Goal: Task Accomplishment & Management: Manage account settings

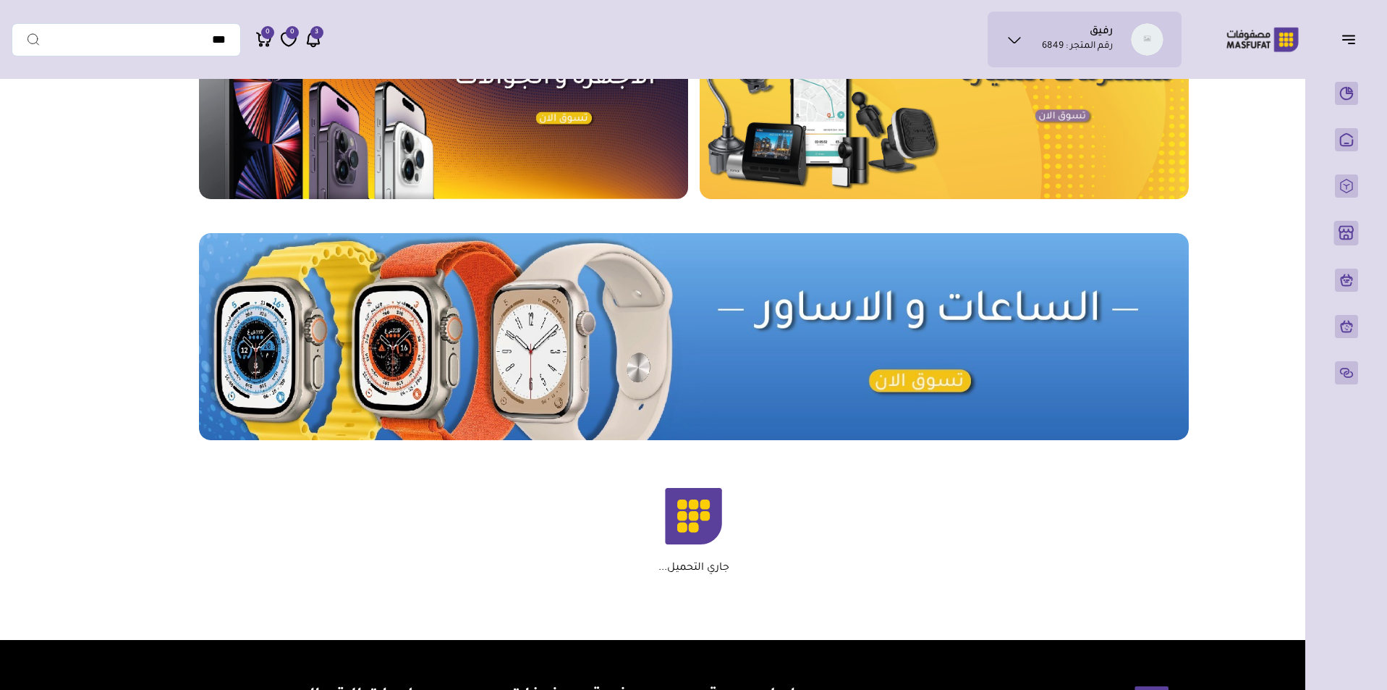
scroll to position [584, 0]
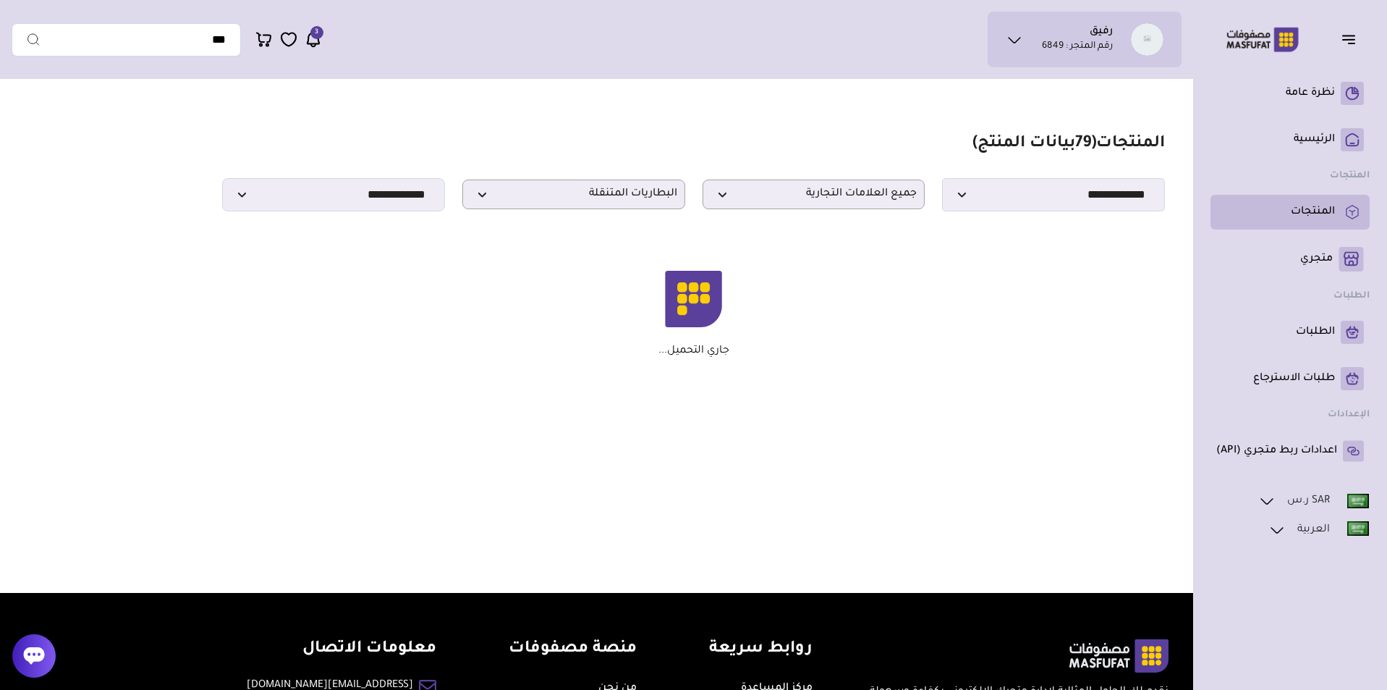
click at [1330, 203] on link "المنتجات" at bounding box center [1291, 211] width 148 height 23
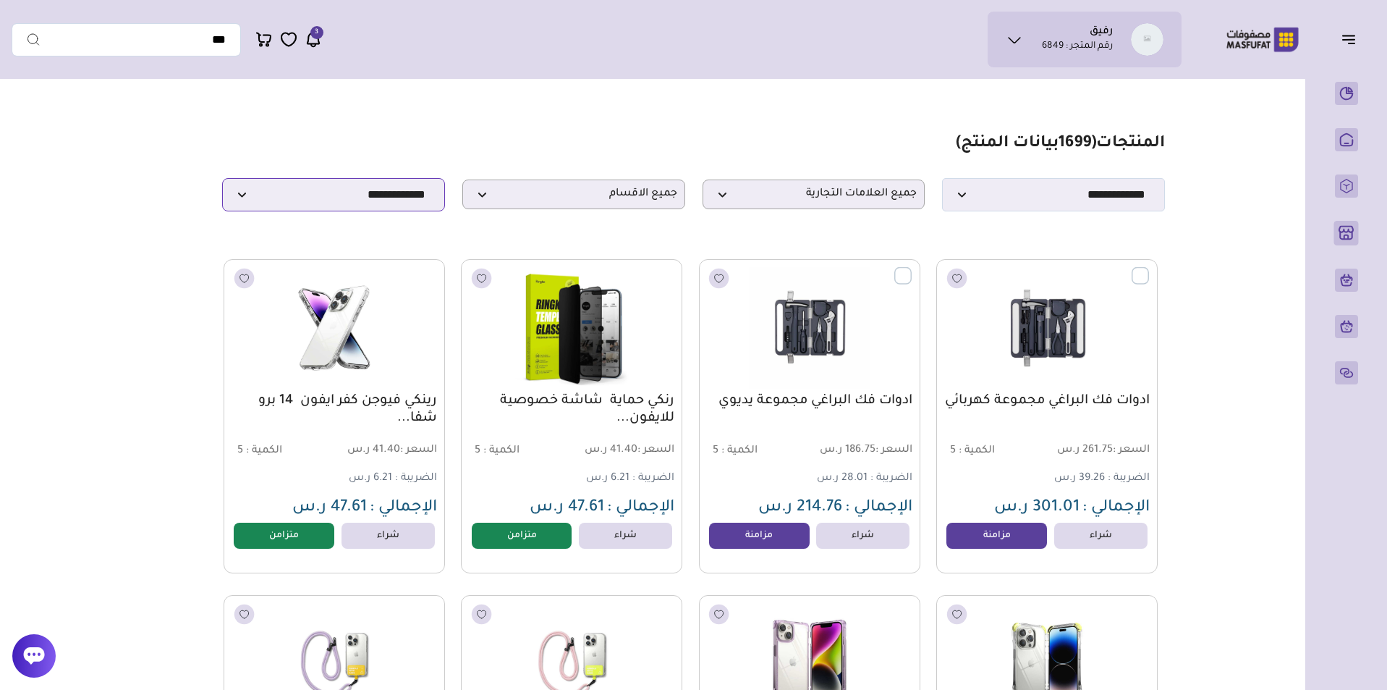
click at [390, 192] on select "**********" at bounding box center [333, 194] width 223 height 33
select select "**********"
click at [222, 182] on select "**********" at bounding box center [333, 194] width 223 height 33
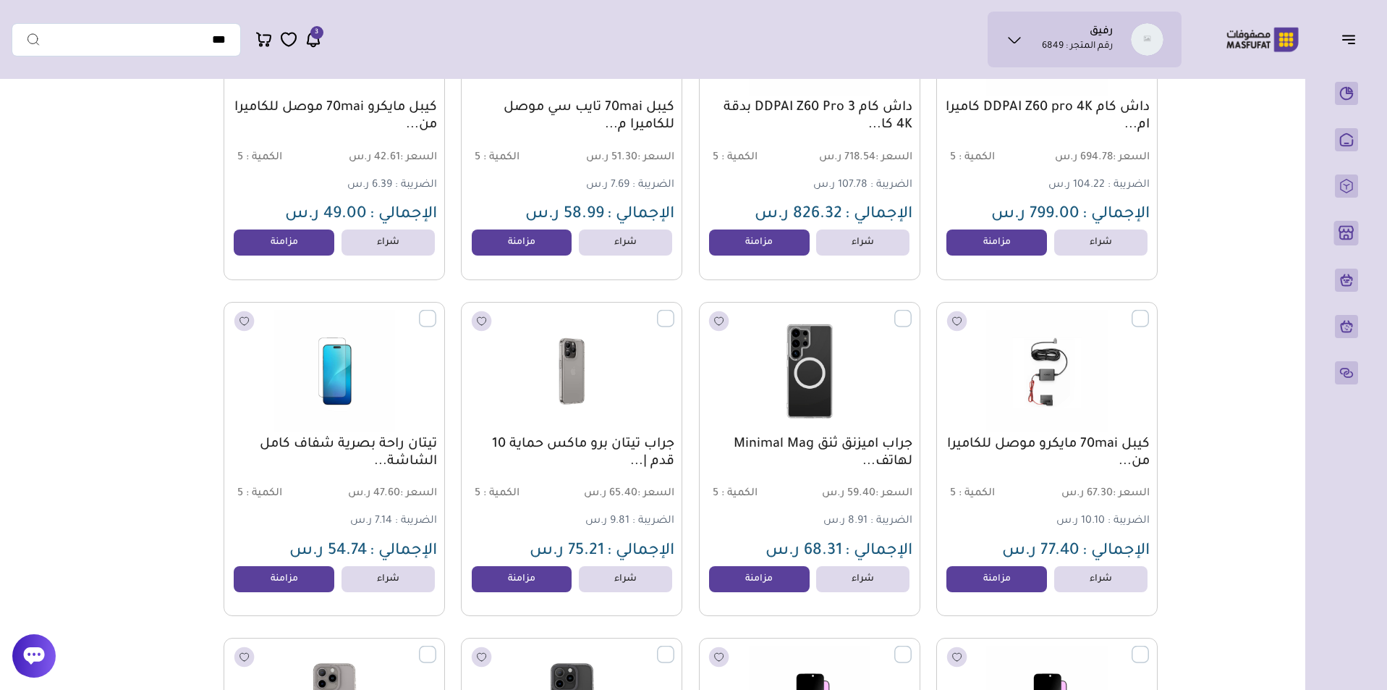
scroll to position [2343, 0]
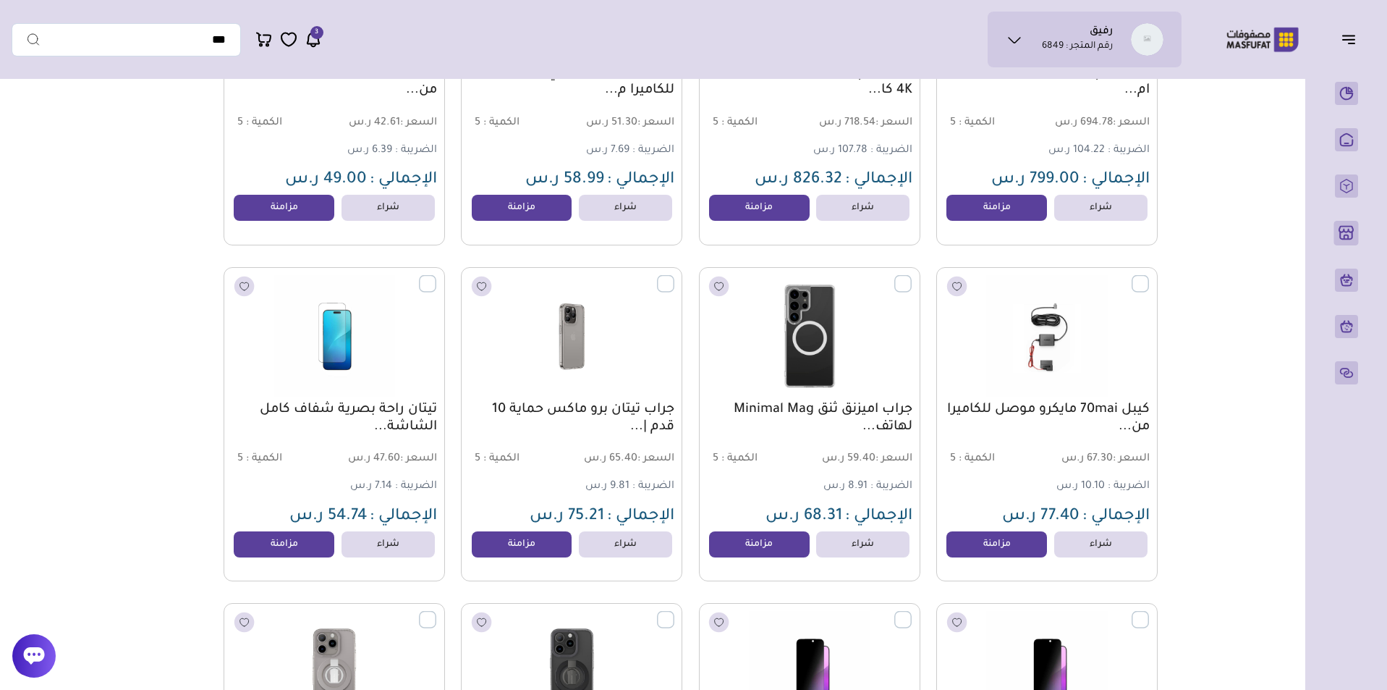
click at [912, 276] on label at bounding box center [912, 275] width 0 height 1
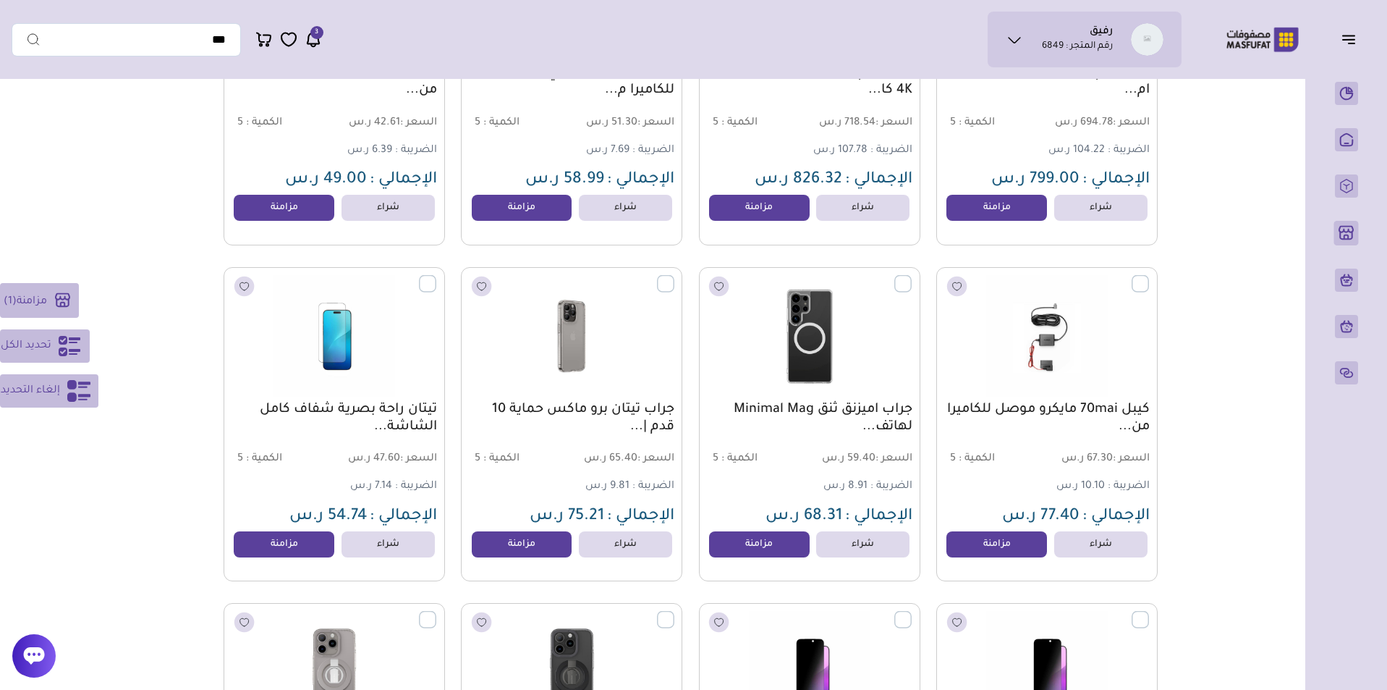
click at [674, 276] on label at bounding box center [674, 275] width 0 height 1
click at [436, 276] on label at bounding box center [436, 275] width 0 height 1
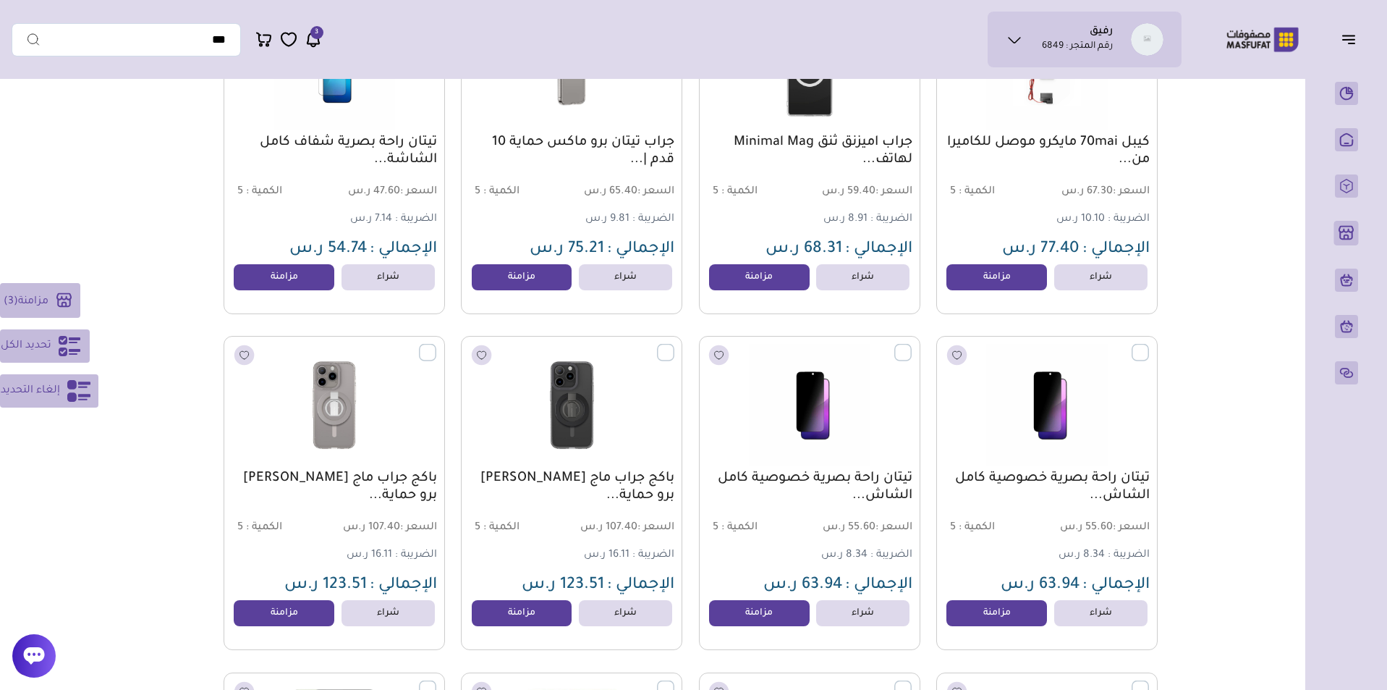
scroll to position [2681, 0]
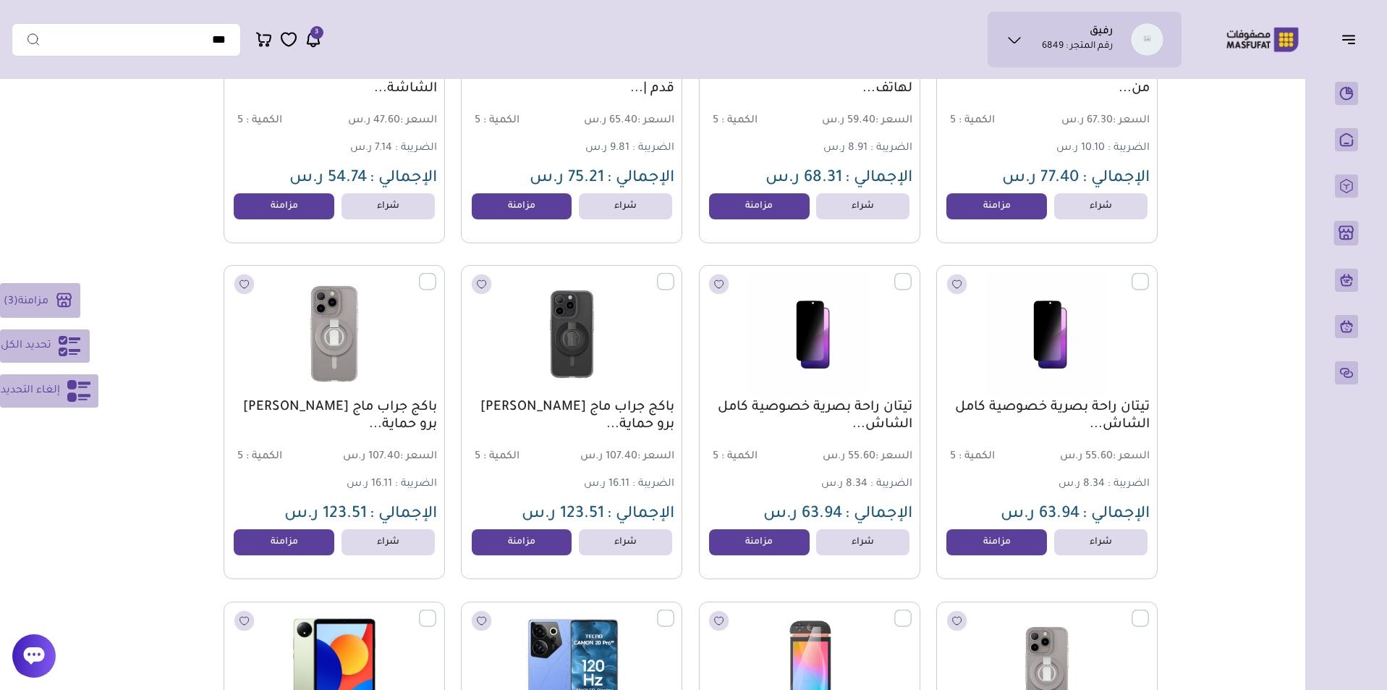
click at [436, 274] on label at bounding box center [436, 273] width 0 height 1
click at [674, 274] on label at bounding box center [674, 273] width 0 height 1
click at [912, 274] on label at bounding box center [912, 273] width 0 height 1
click at [1149, 274] on label at bounding box center [1149, 273] width 0 height 1
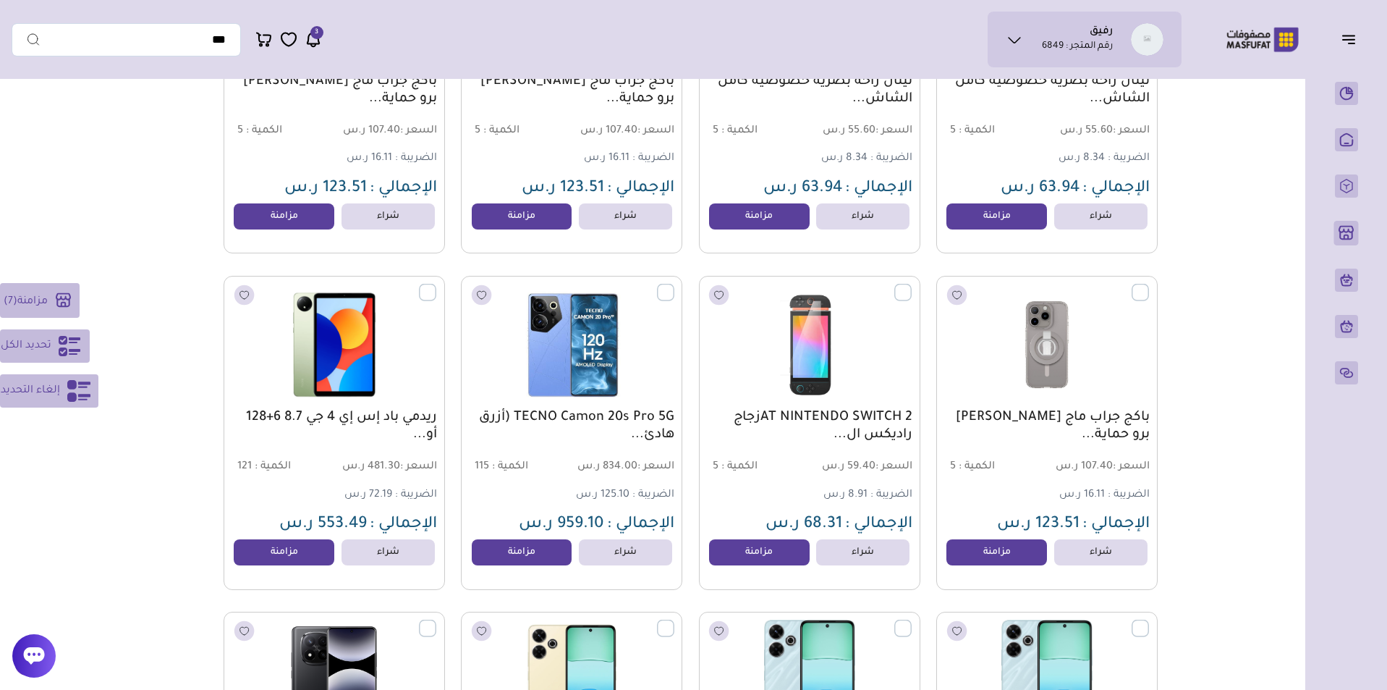
scroll to position [3007, 0]
click at [1149, 284] on label at bounding box center [1149, 282] width 0 height 1
click at [912, 284] on label at bounding box center [912, 282] width 0 height 1
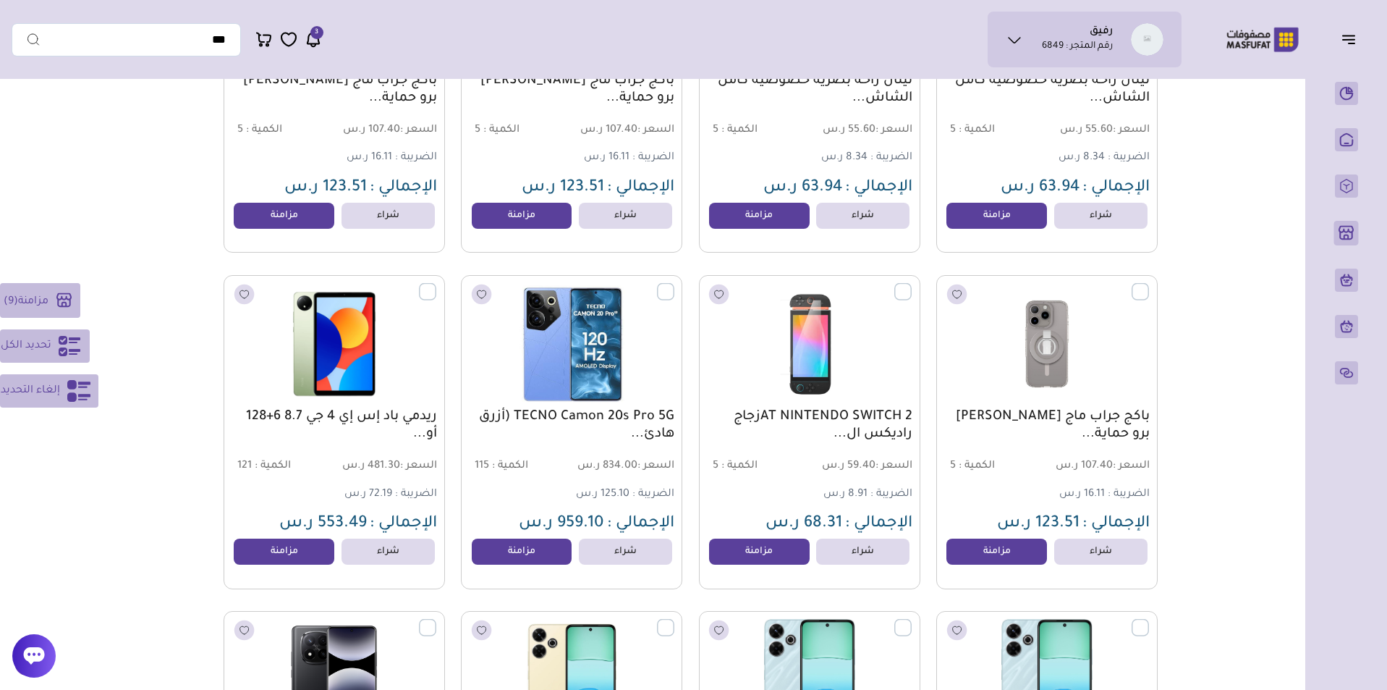
click at [674, 284] on label at bounding box center [674, 282] width 0 height 1
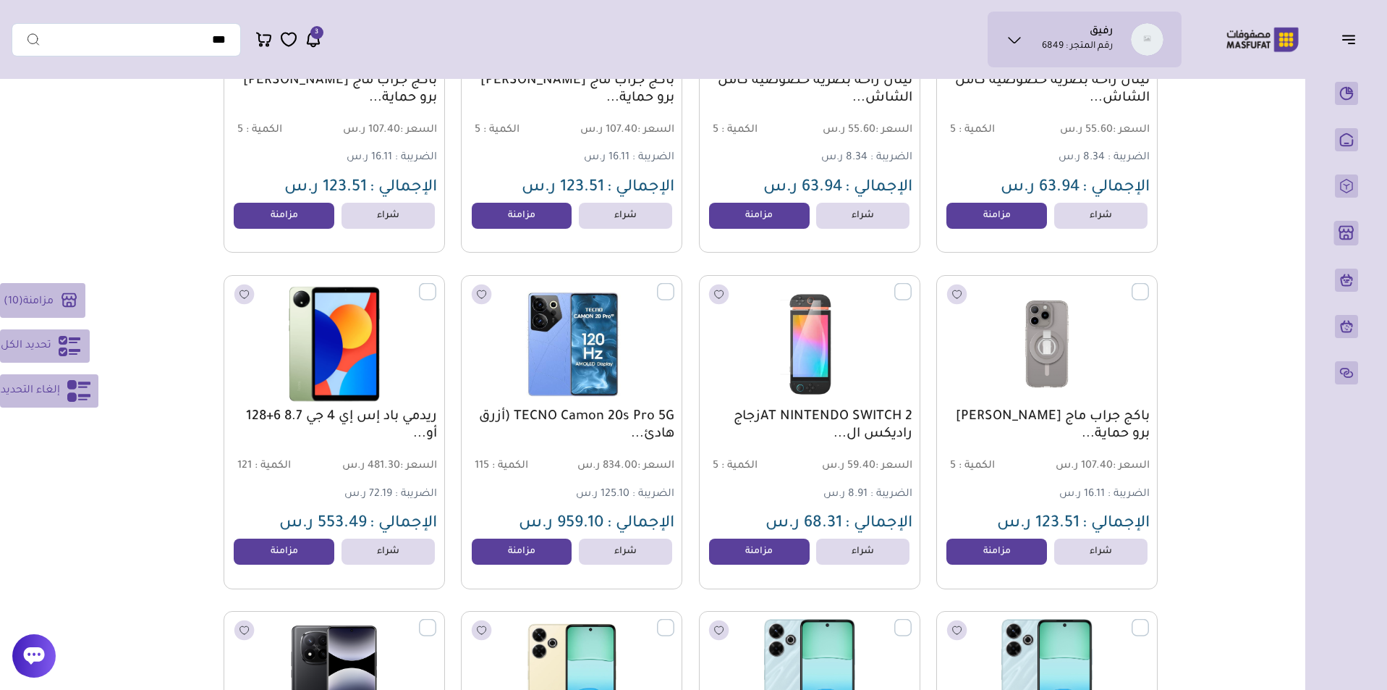
click at [436, 284] on label at bounding box center [436, 282] width 0 height 1
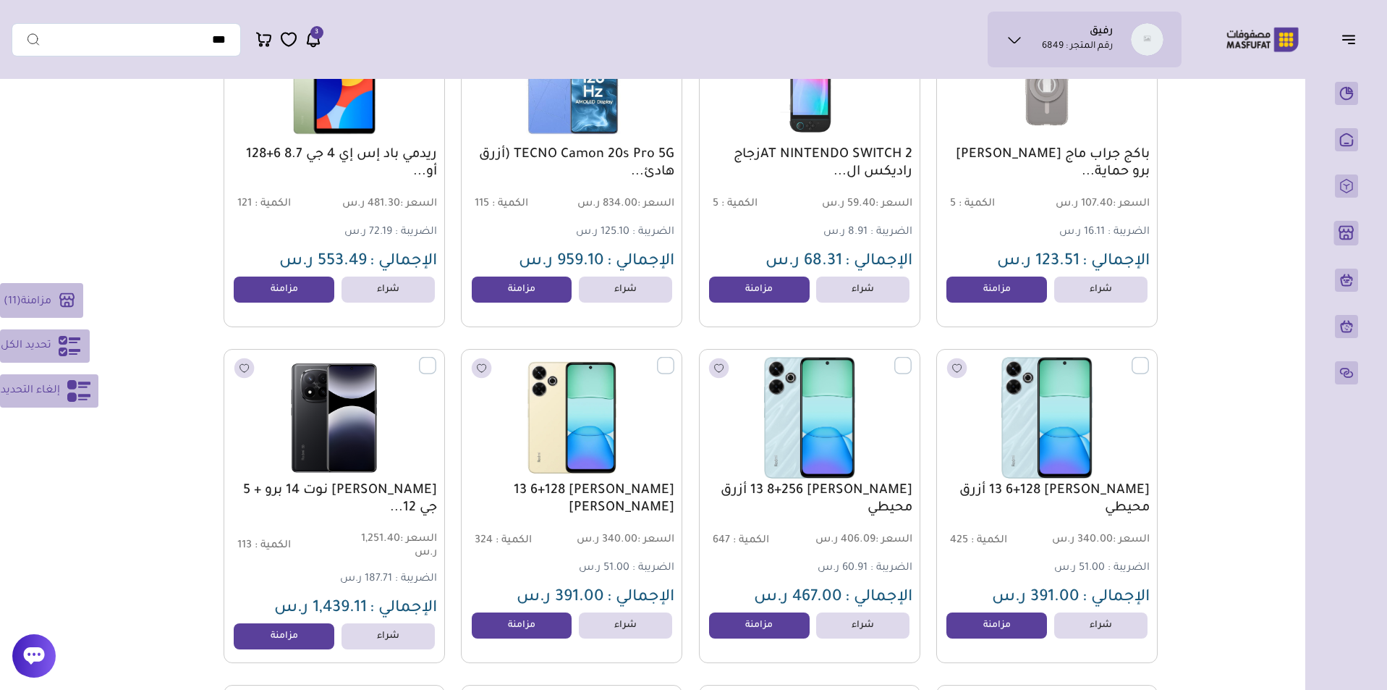
scroll to position [3320, 0]
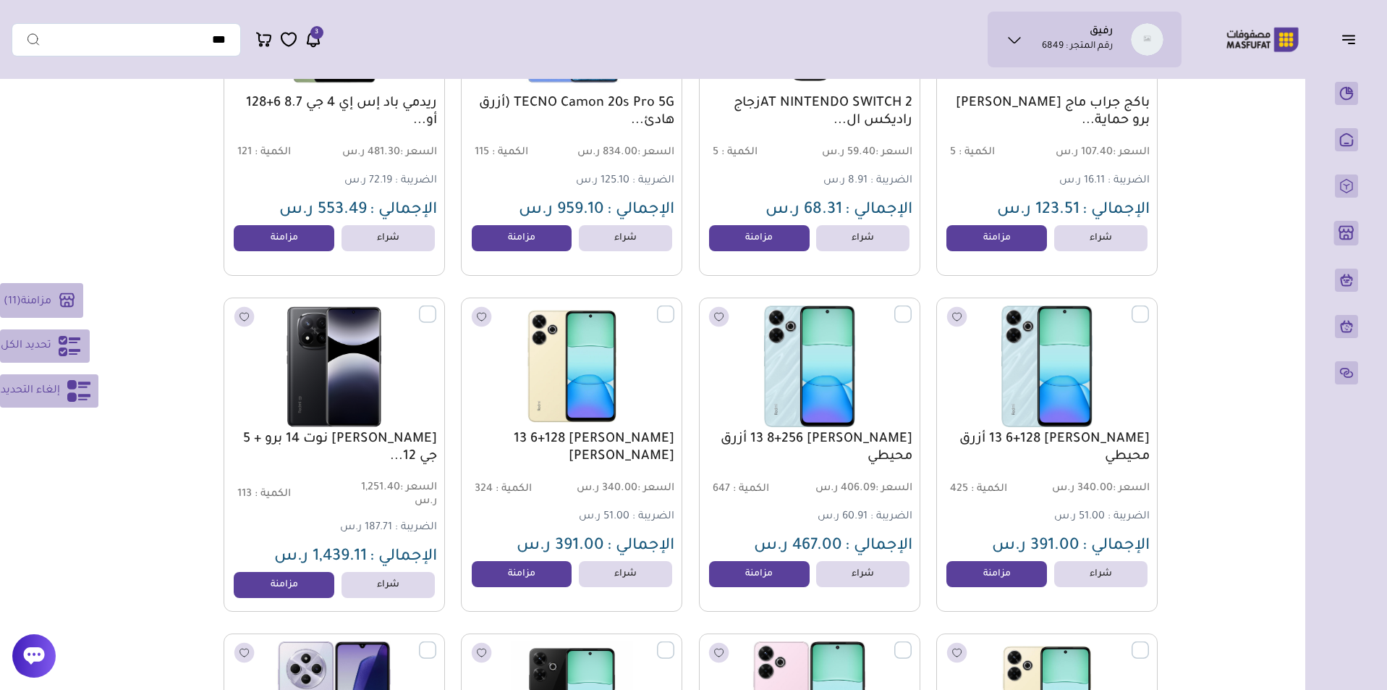
click at [436, 306] on label at bounding box center [436, 305] width 0 height 1
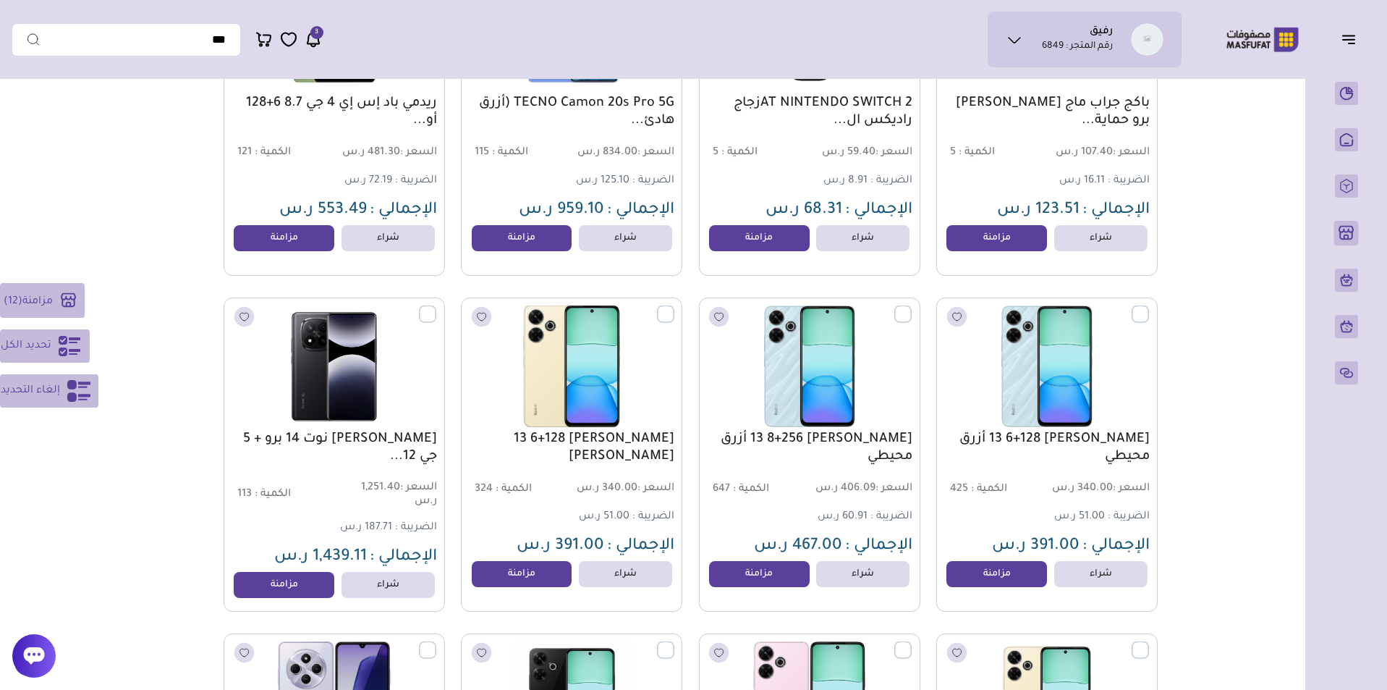
click at [674, 306] on label at bounding box center [674, 305] width 0 height 1
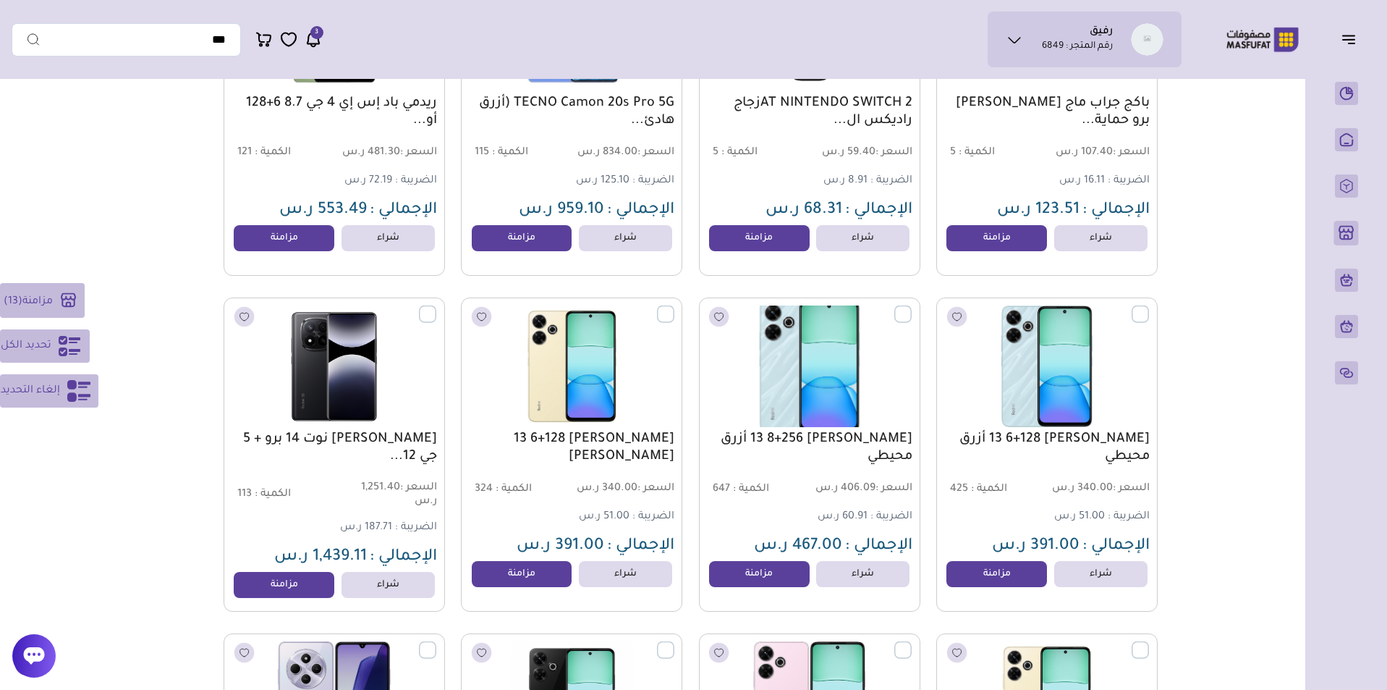
click at [912, 306] on label at bounding box center [912, 305] width 0 height 1
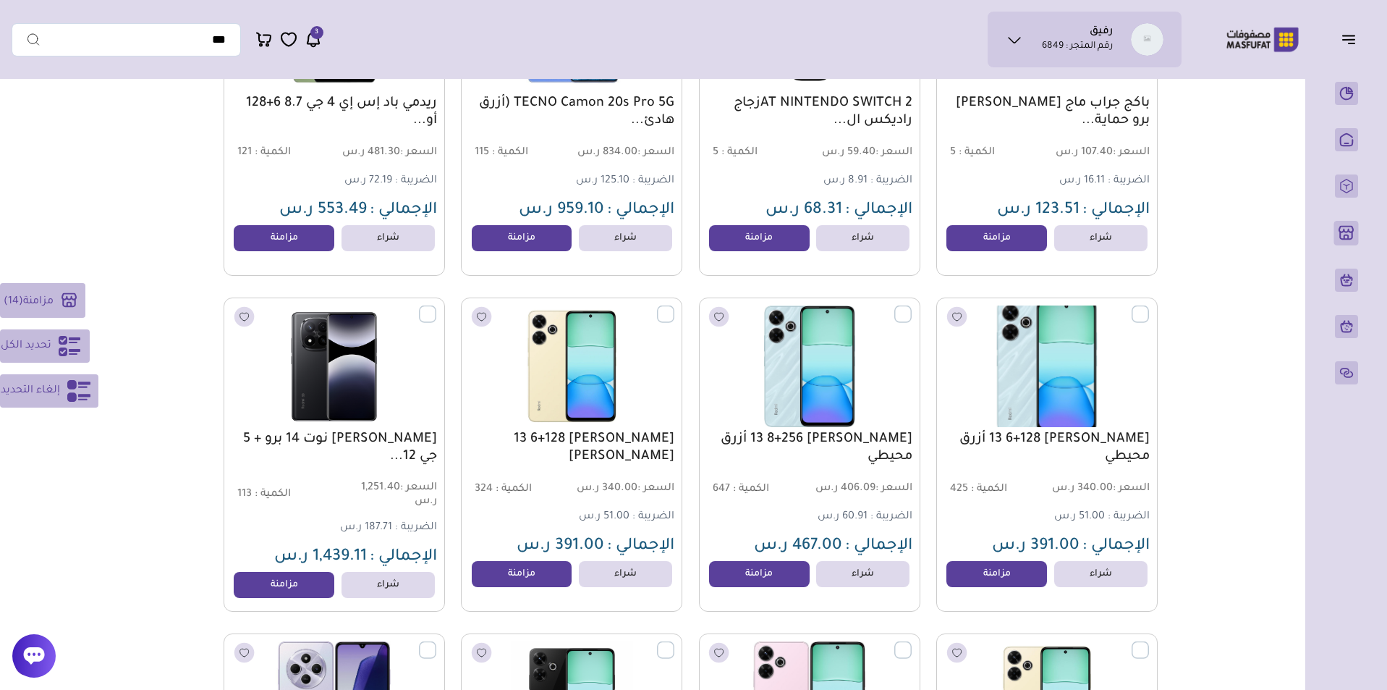
click at [1149, 306] on label at bounding box center [1149, 305] width 0 height 1
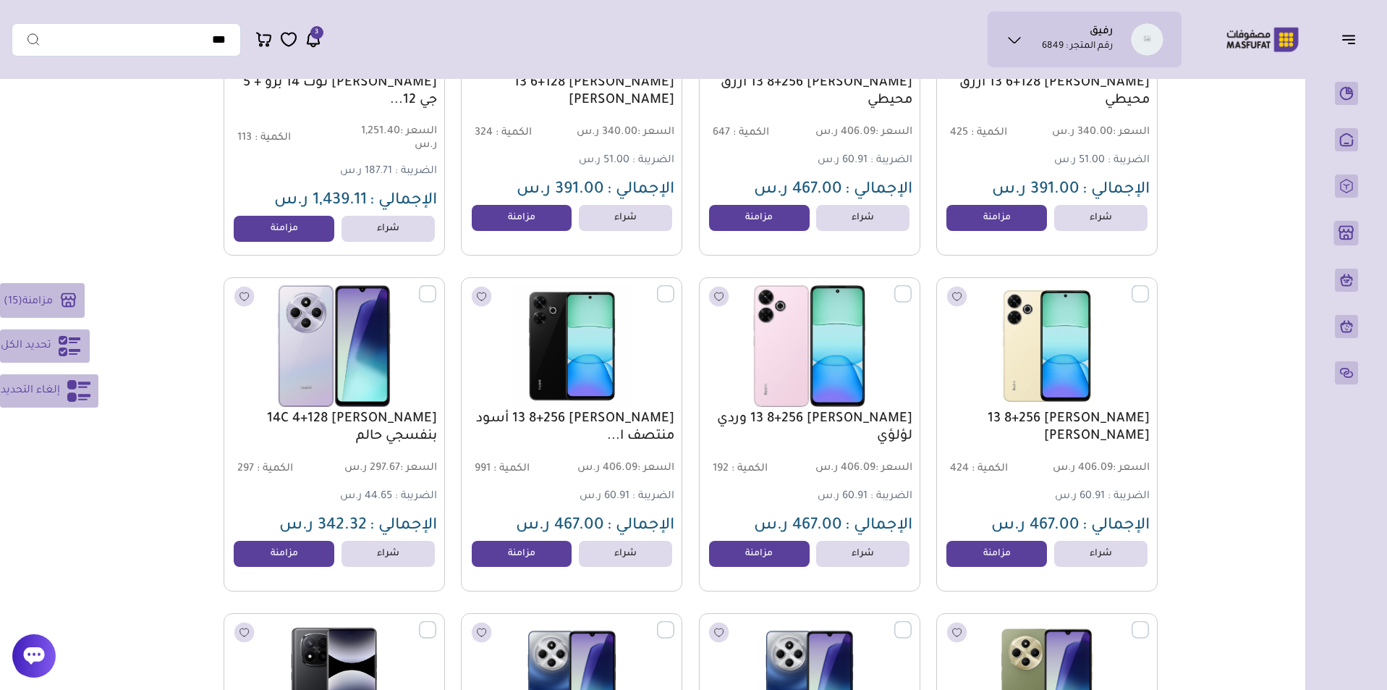
scroll to position [3695, 0]
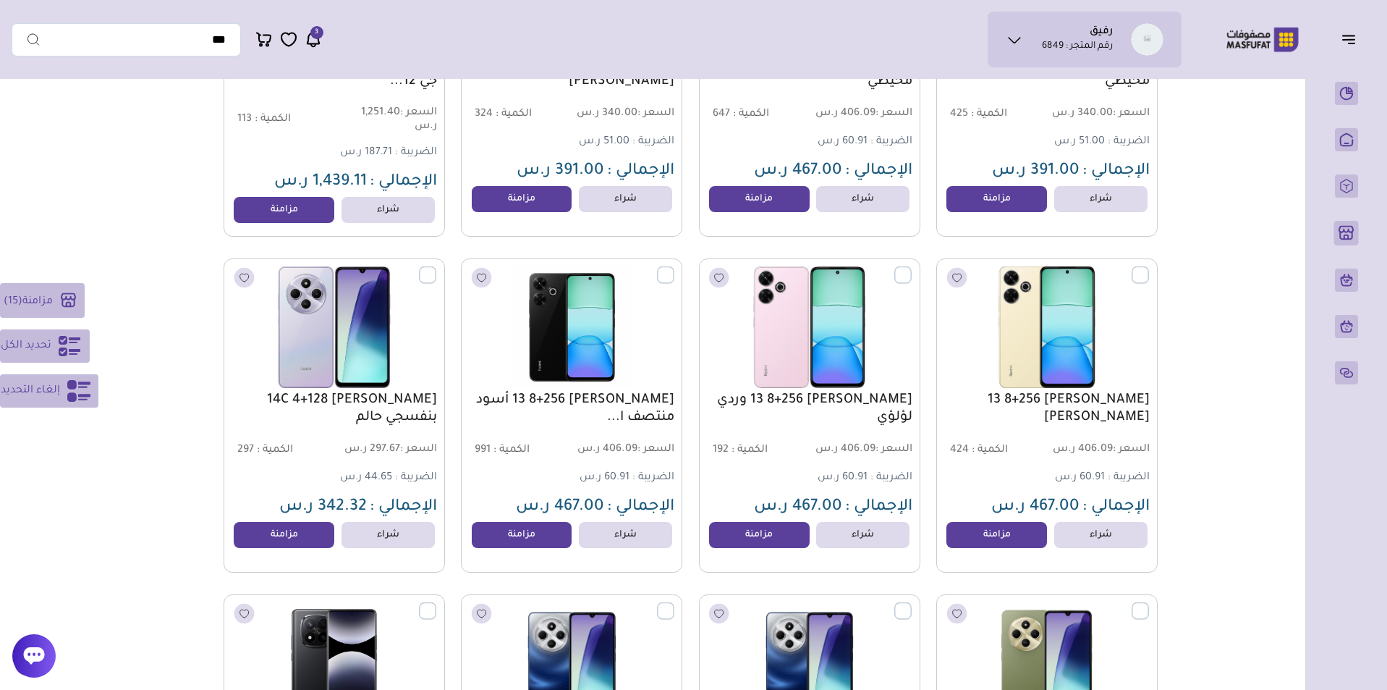
click at [1149, 267] on label at bounding box center [1149, 266] width 0 height 1
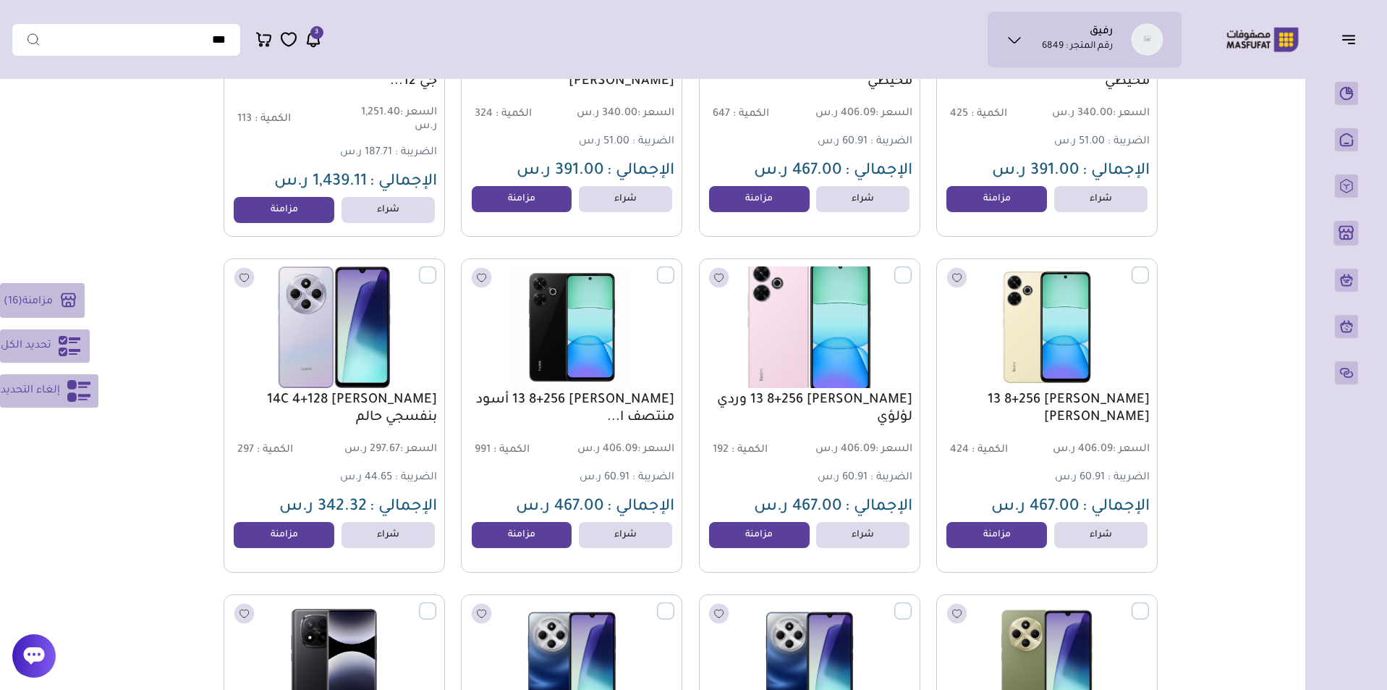
click at [912, 267] on label at bounding box center [912, 266] width 0 height 1
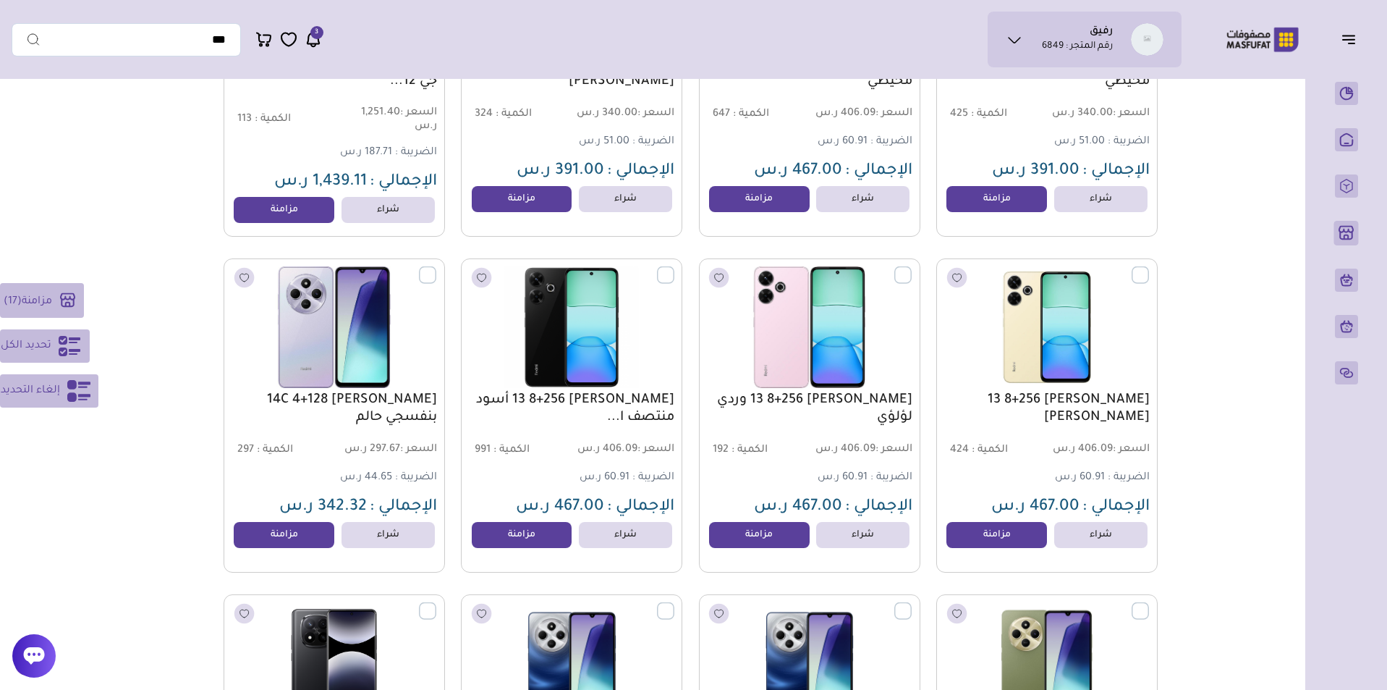
click at [674, 267] on label at bounding box center [674, 266] width 0 height 1
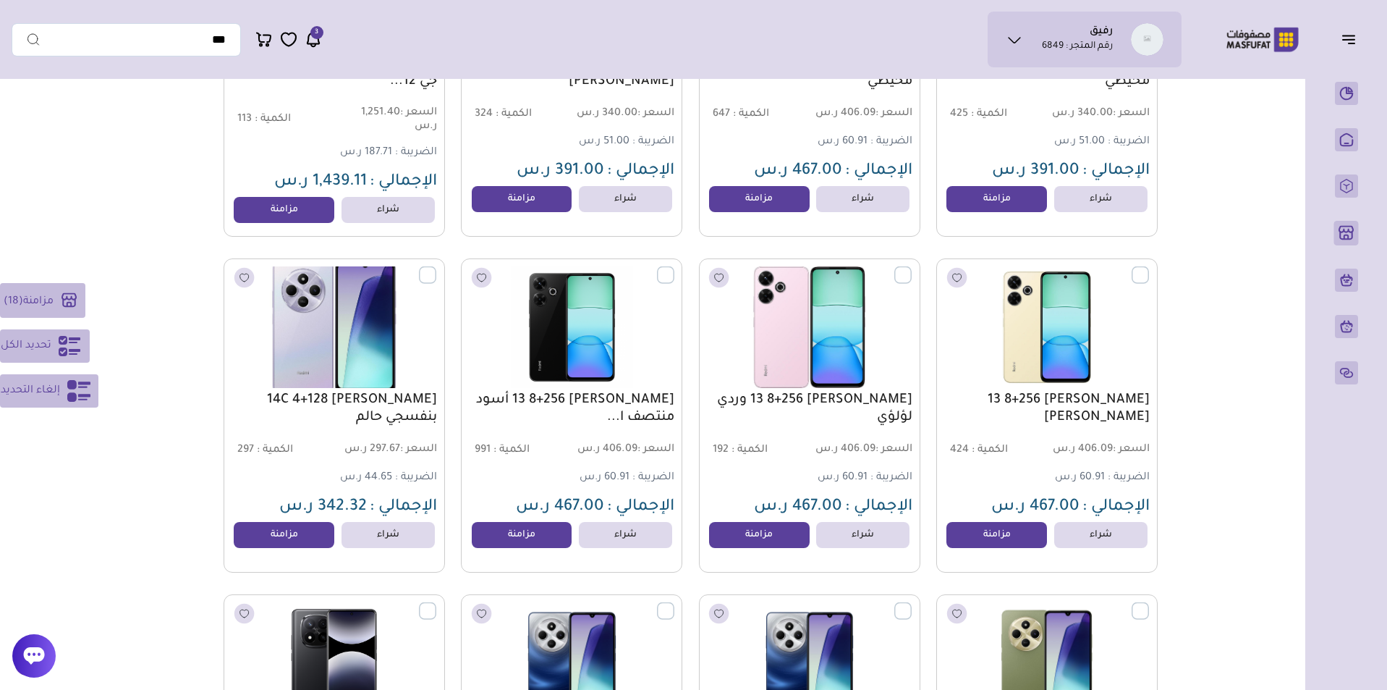
click at [436, 267] on label at bounding box center [436, 266] width 0 height 1
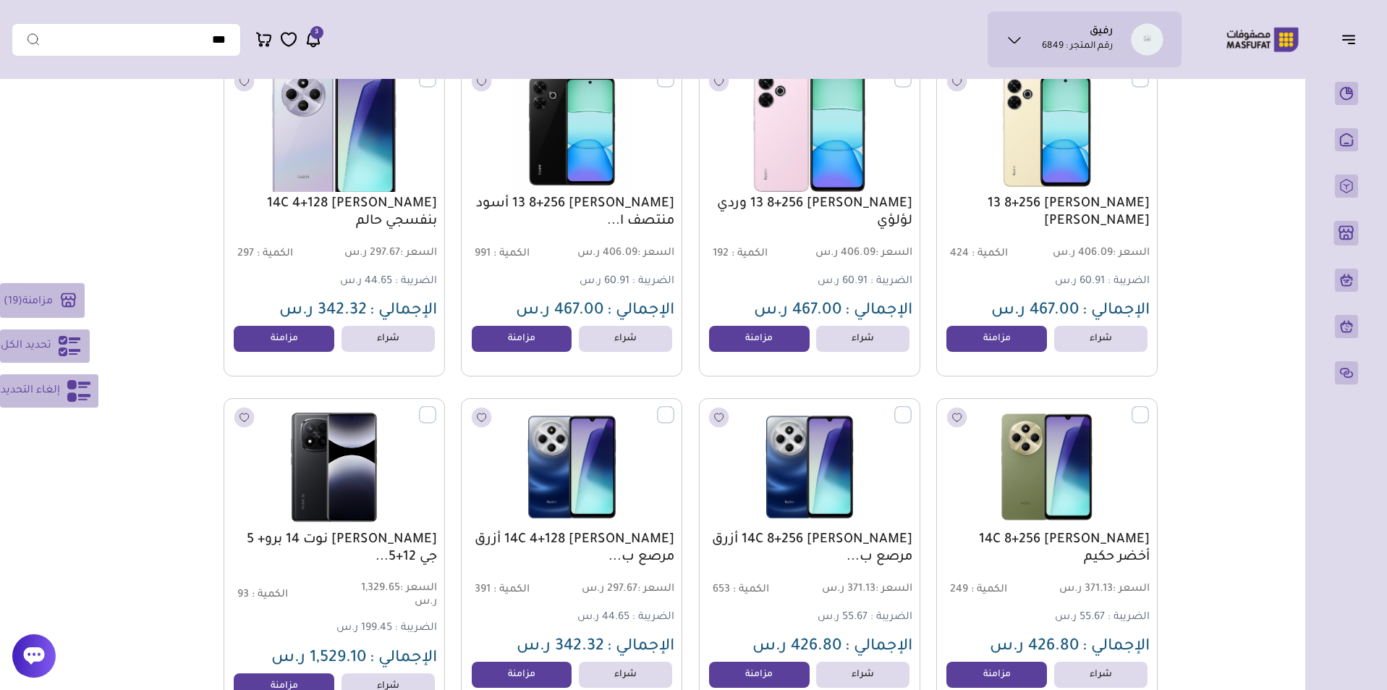
scroll to position [3951, 0]
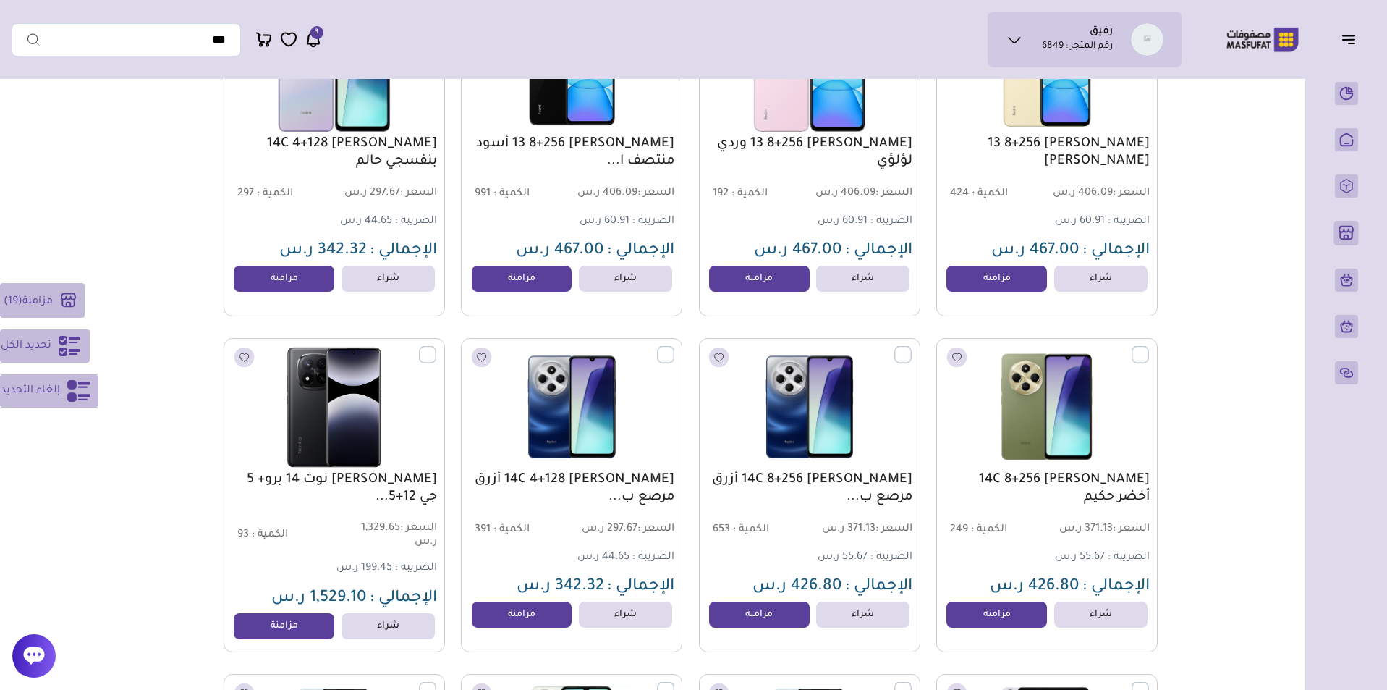
click at [436, 347] on label at bounding box center [436, 346] width 0 height 1
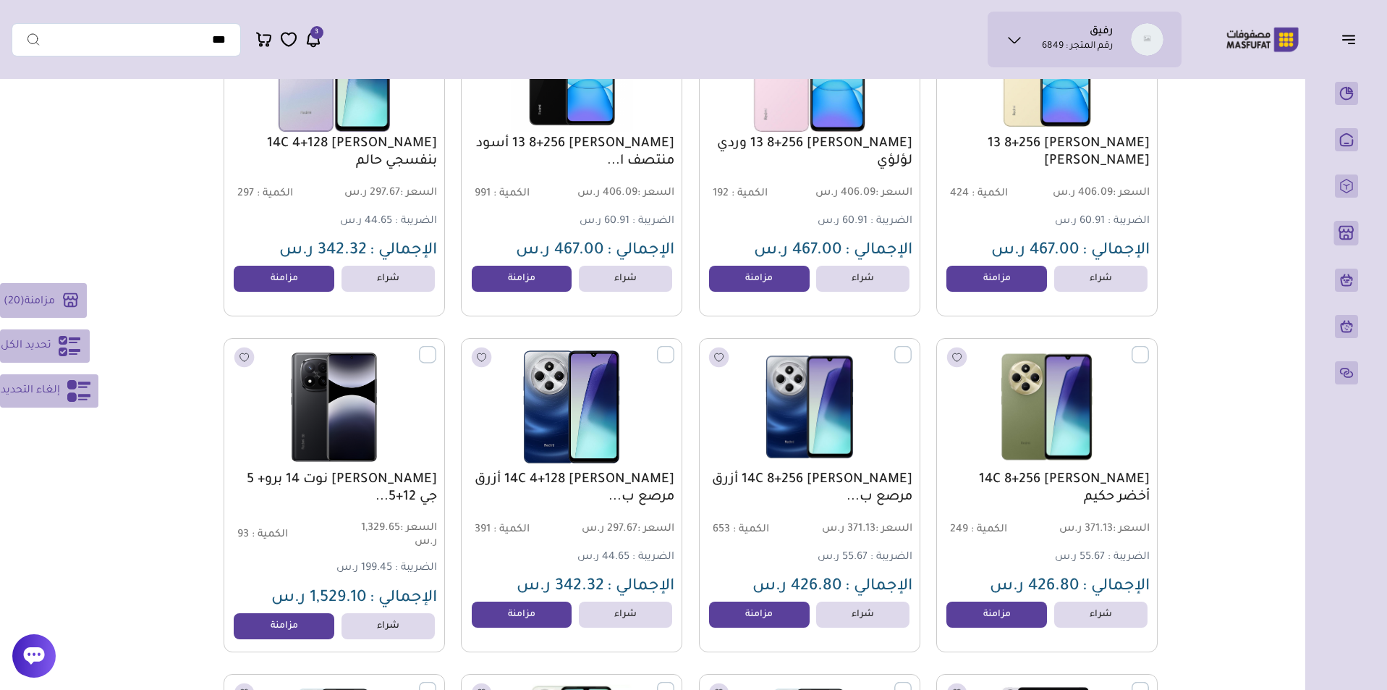
click at [674, 347] on label at bounding box center [674, 346] width 0 height 1
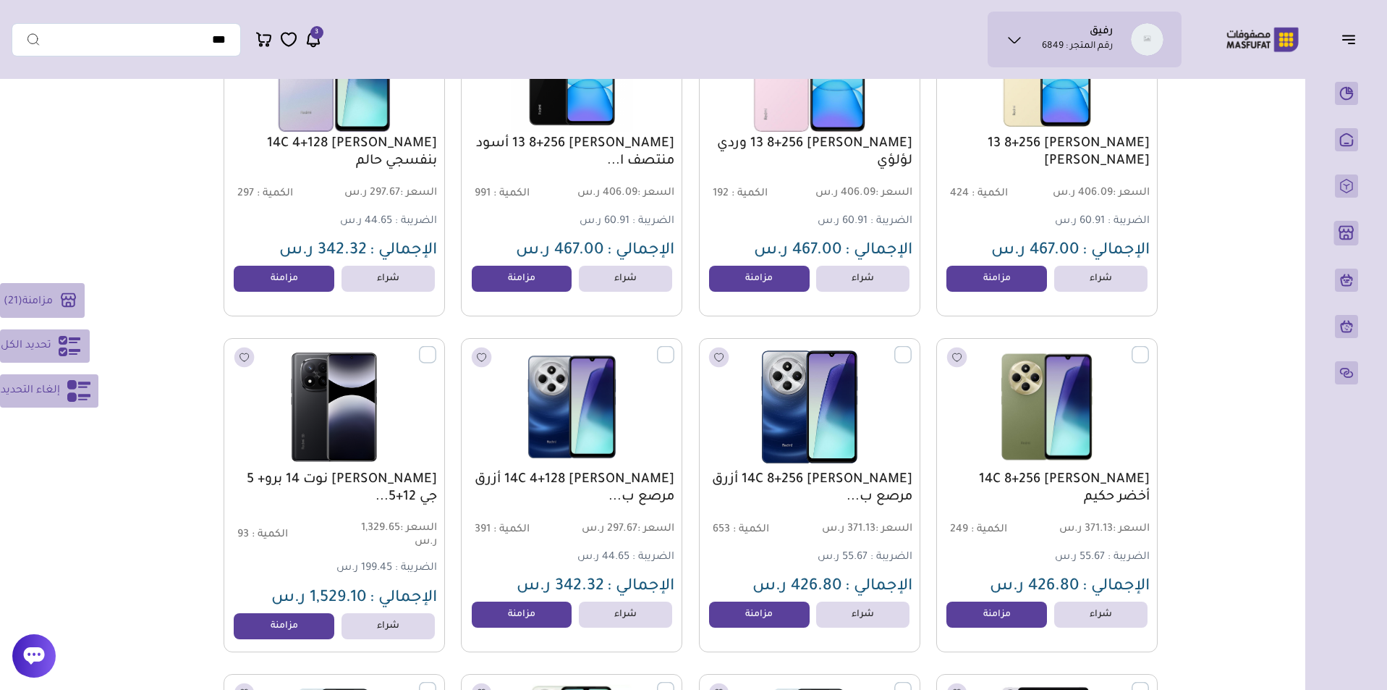
click at [912, 347] on label at bounding box center [912, 346] width 0 height 1
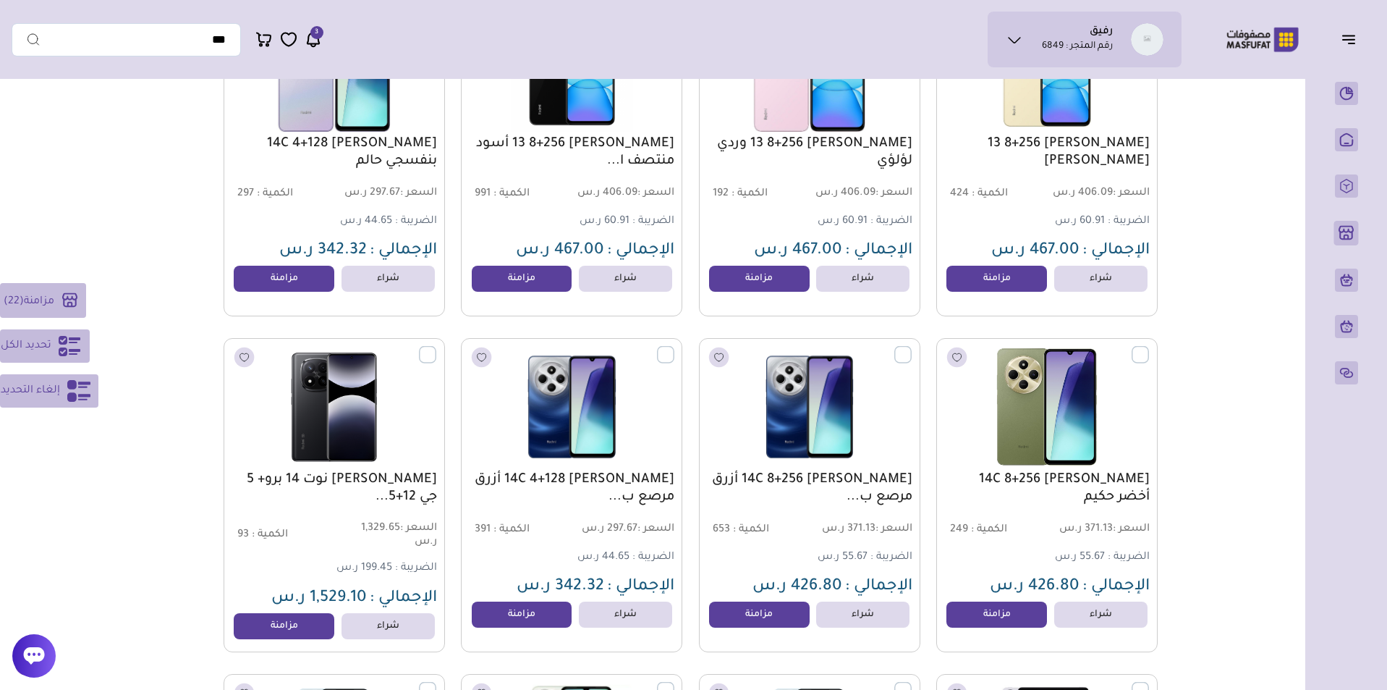
click at [1149, 347] on label at bounding box center [1149, 346] width 0 height 1
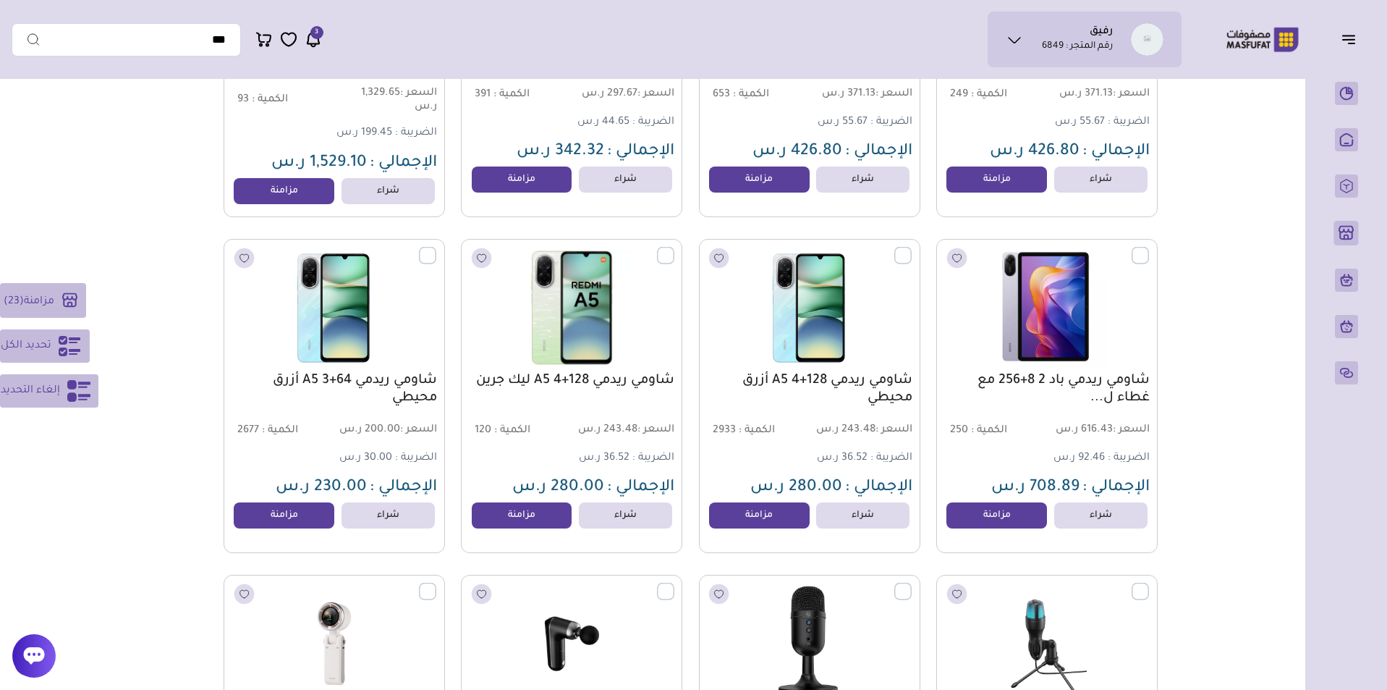
scroll to position [4402, 0]
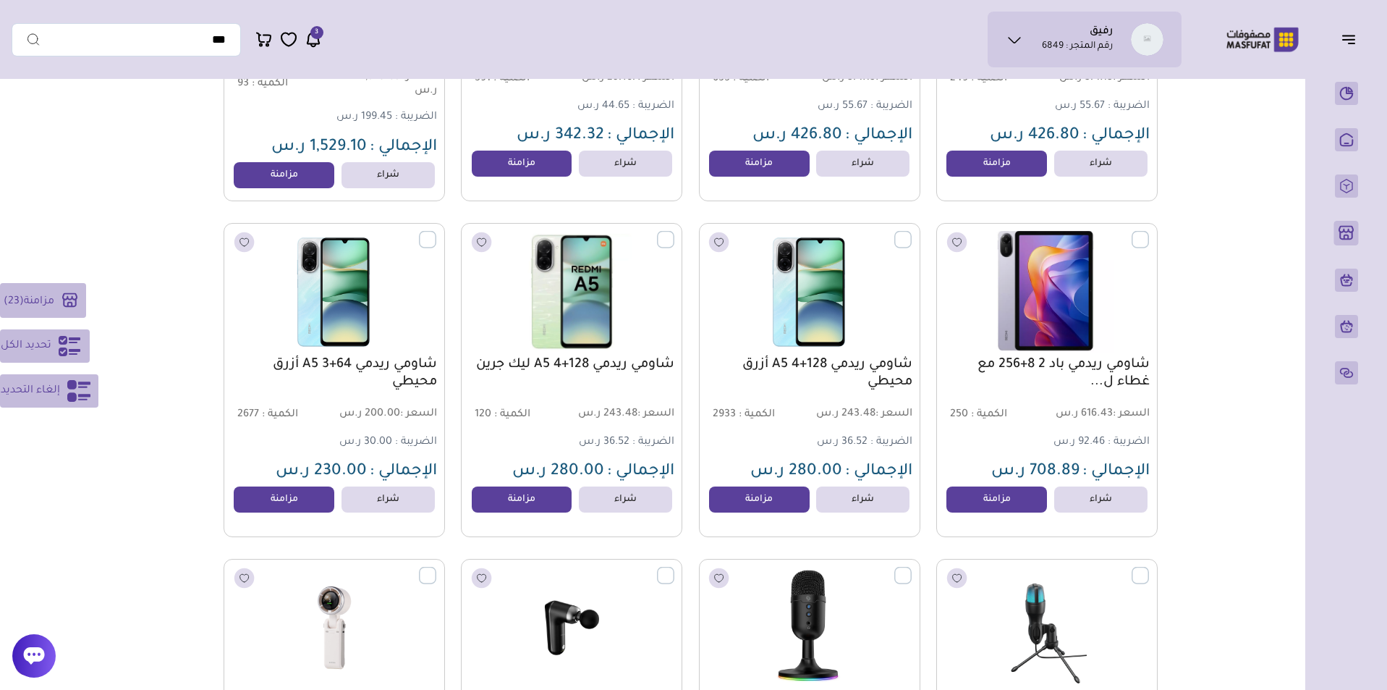
click at [1149, 232] on label at bounding box center [1149, 231] width 0 height 1
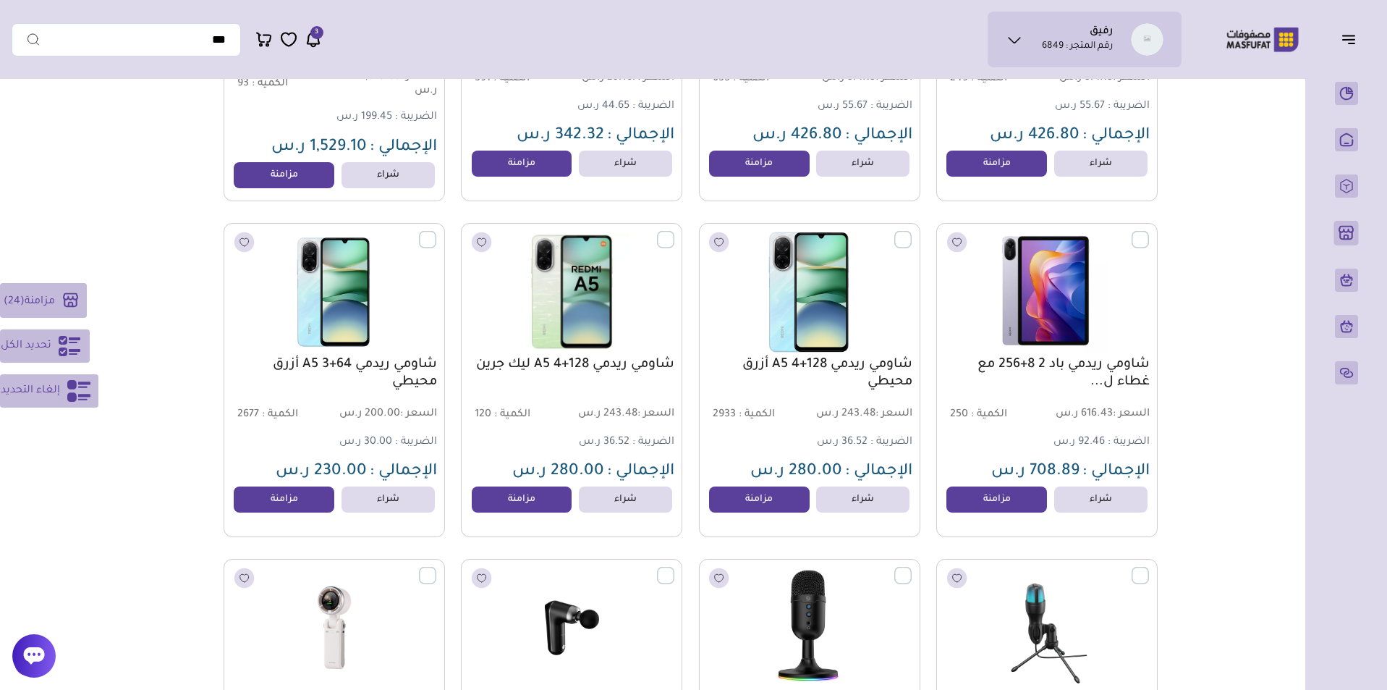
click at [912, 232] on label at bounding box center [912, 231] width 0 height 1
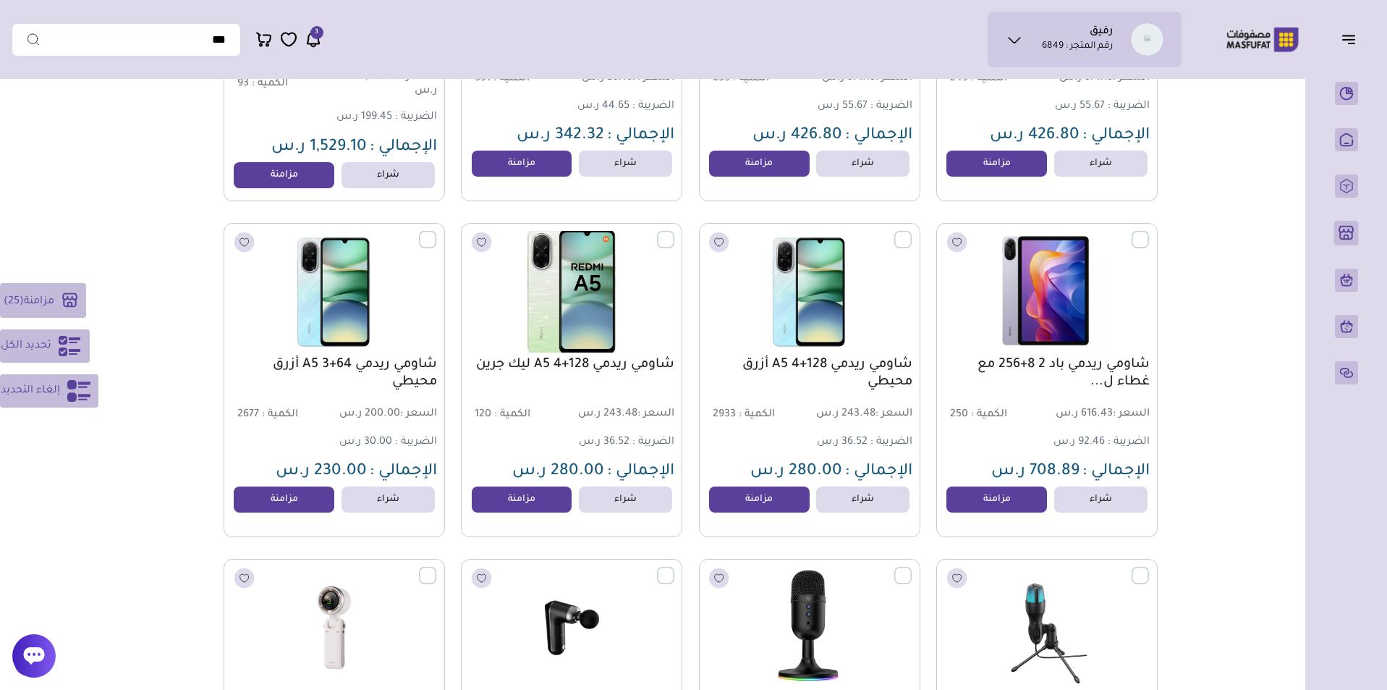
click at [674, 232] on label at bounding box center [674, 231] width 0 height 1
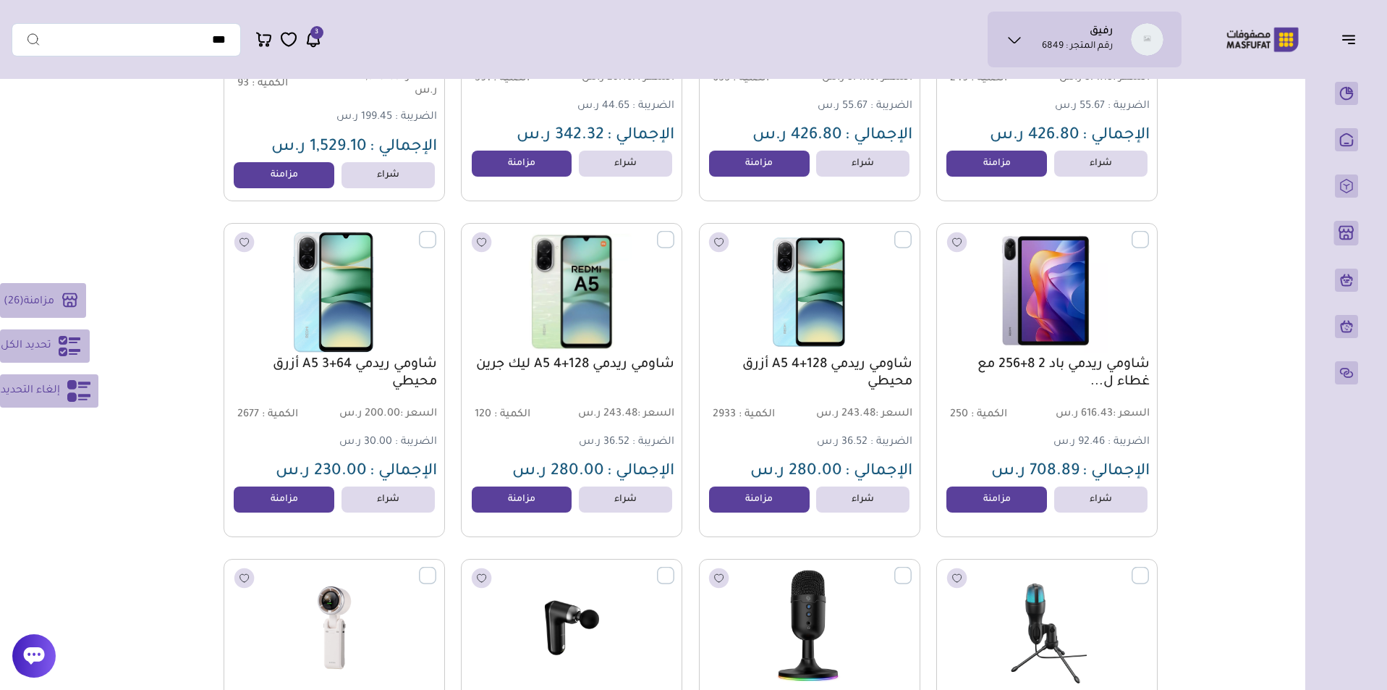
click at [436, 232] on label at bounding box center [436, 231] width 0 height 1
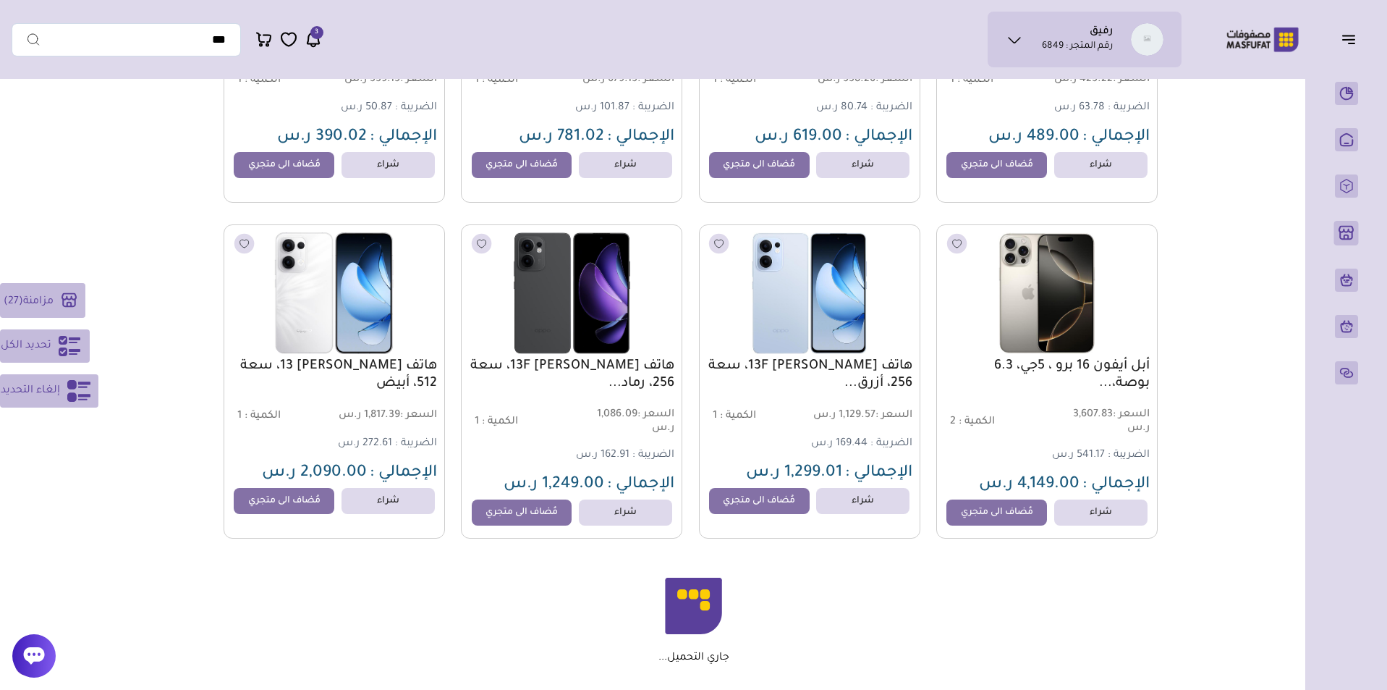
scroll to position [13066, 0]
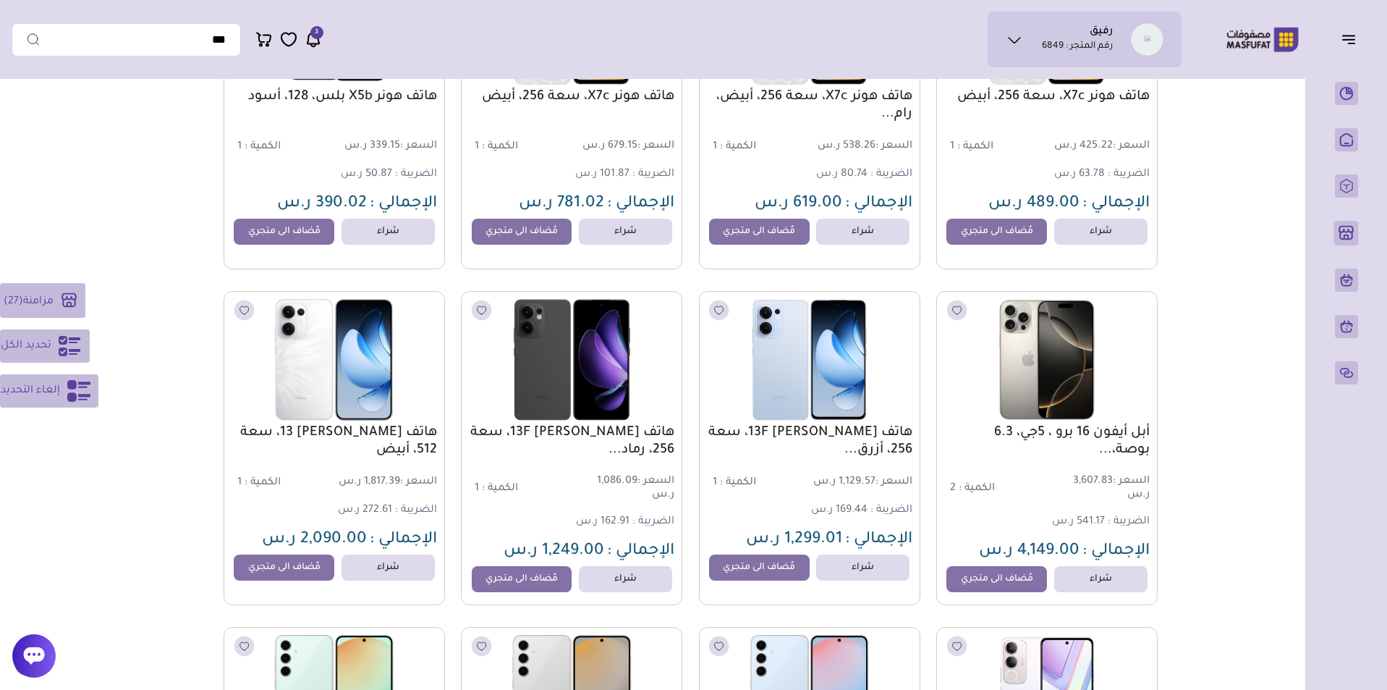
click at [71, 294] on icon at bounding box center [69, 299] width 15 height 14
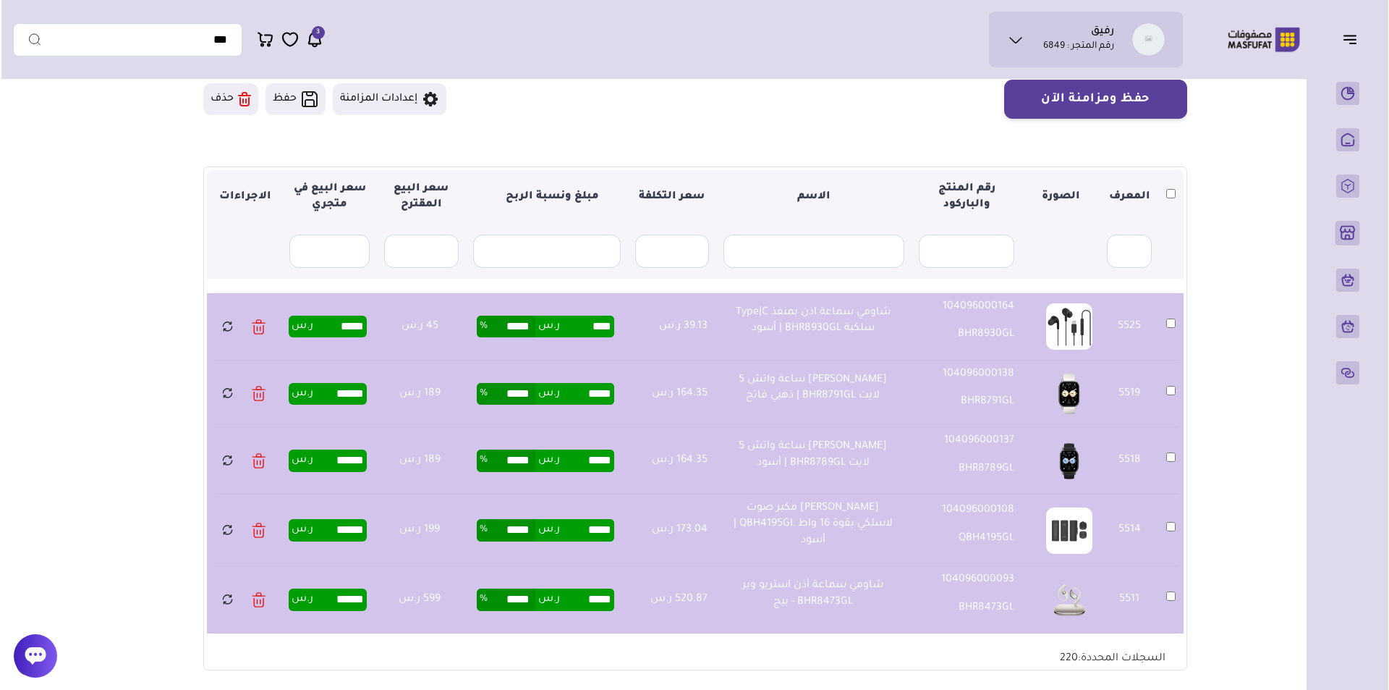
scroll to position [63, 0]
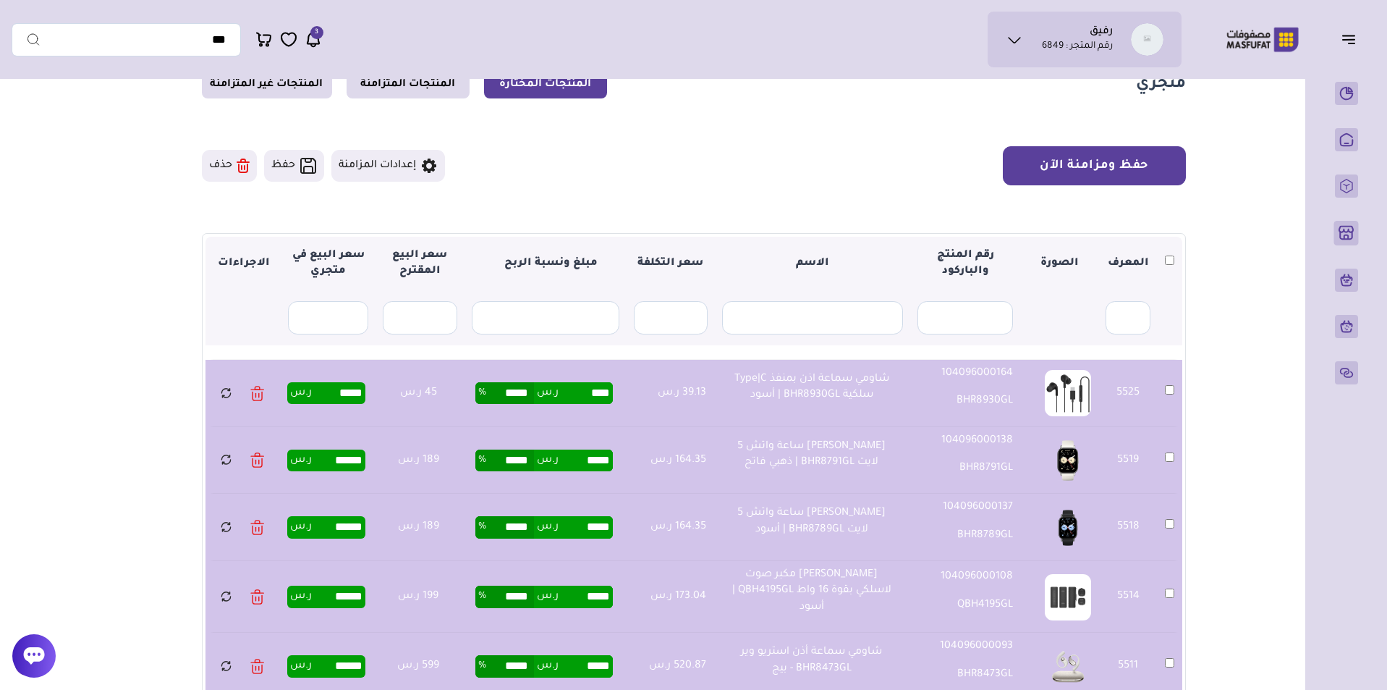
click at [1093, 175] on button "حفظ ومزامنة الآن" at bounding box center [1094, 165] width 183 height 39
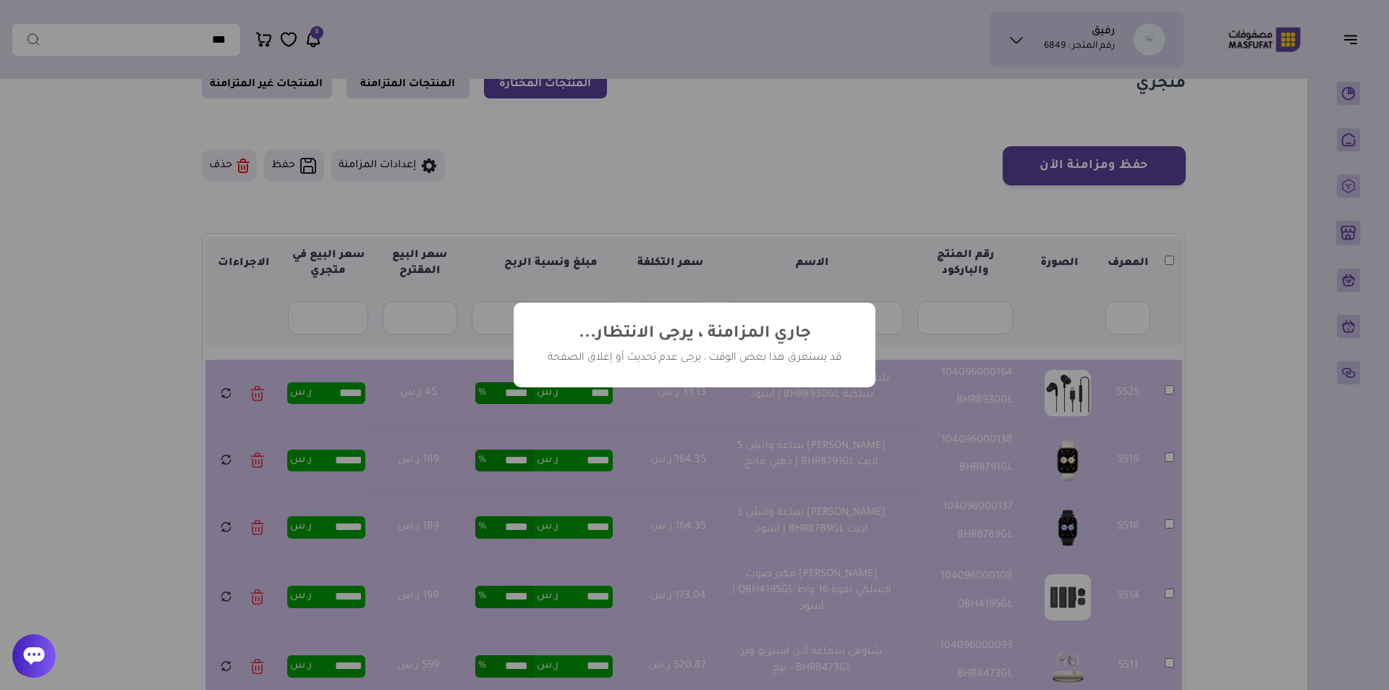
drag, startPoint x: 1093, startPoint y: 175, endPoint x: 1033, endPoint y: 331, distance: 167.5
click at [1033, 331] on div "? ! i جاري المزامنة ، يرجى الانتظار... × قد يستغرق هذا بعض الوقت ، يرجى عدم تحد…" at bounding box center [694, 345] width 1389 height 690
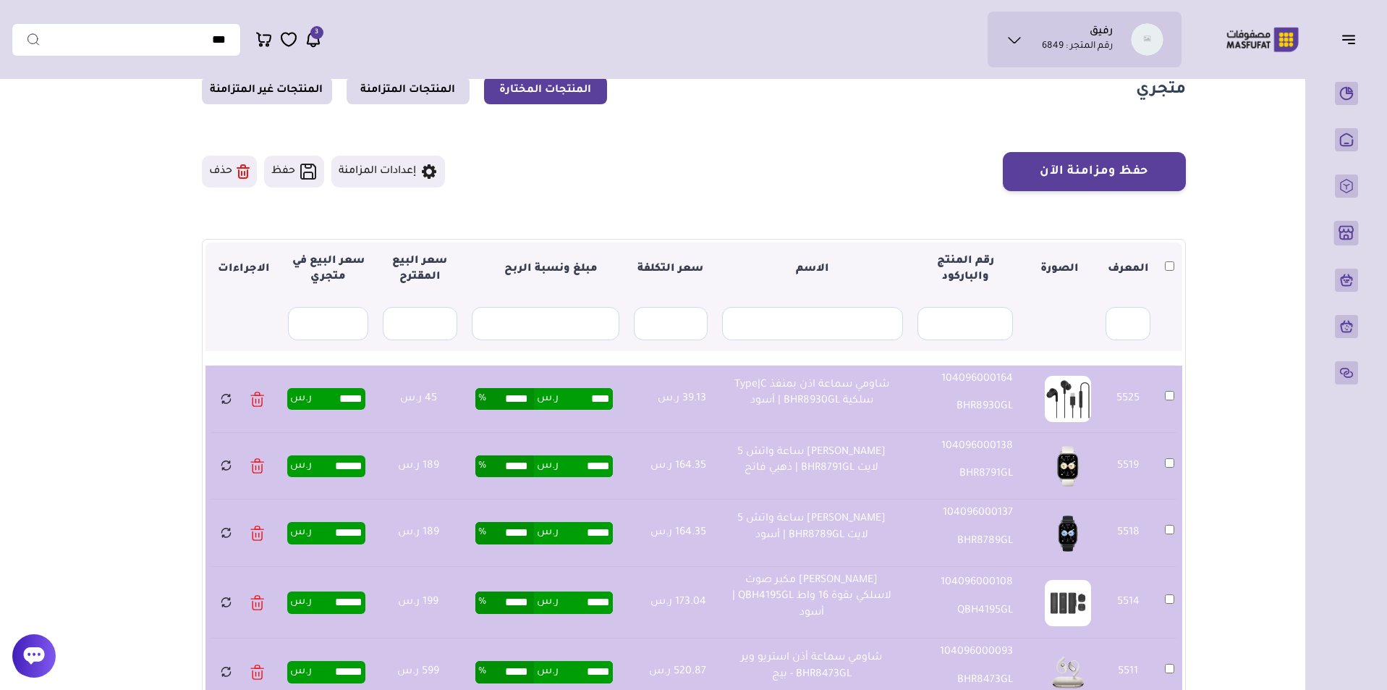
scroll to position [56, 0]
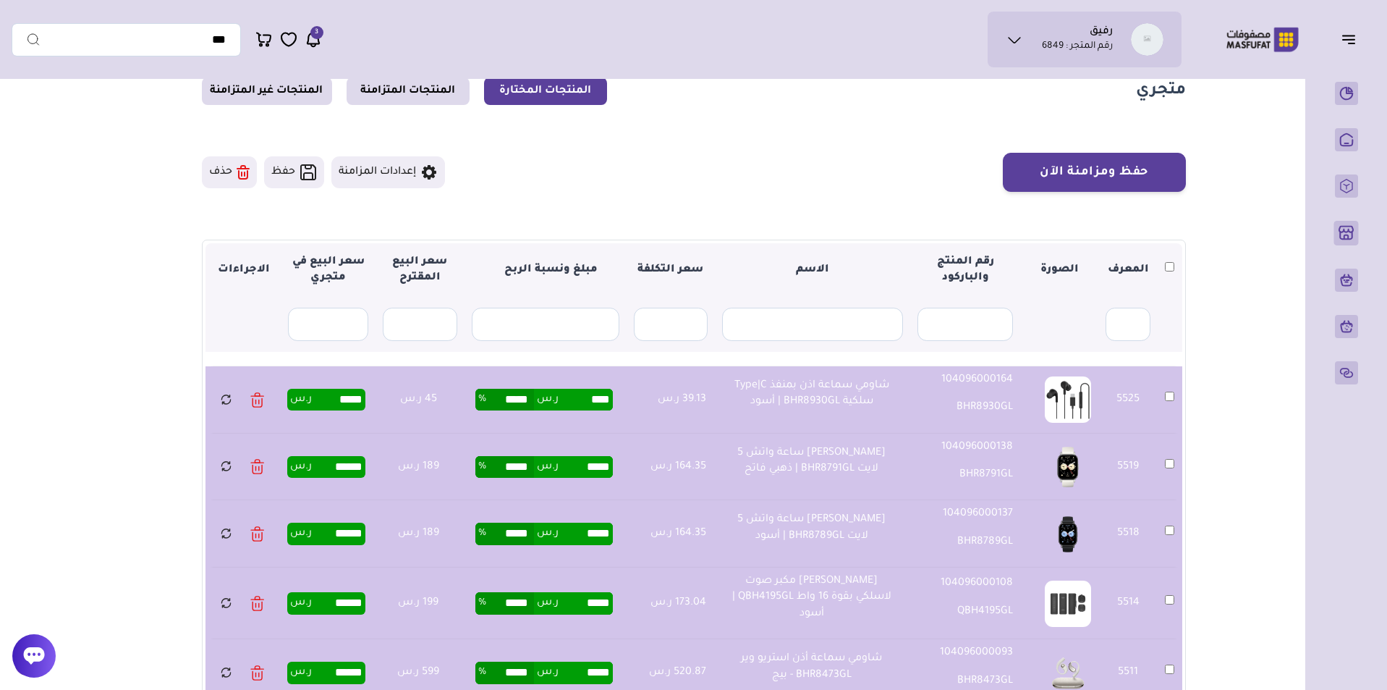
click at [242, 166] on icon at bounding box center [243, 167] width 4 height 3
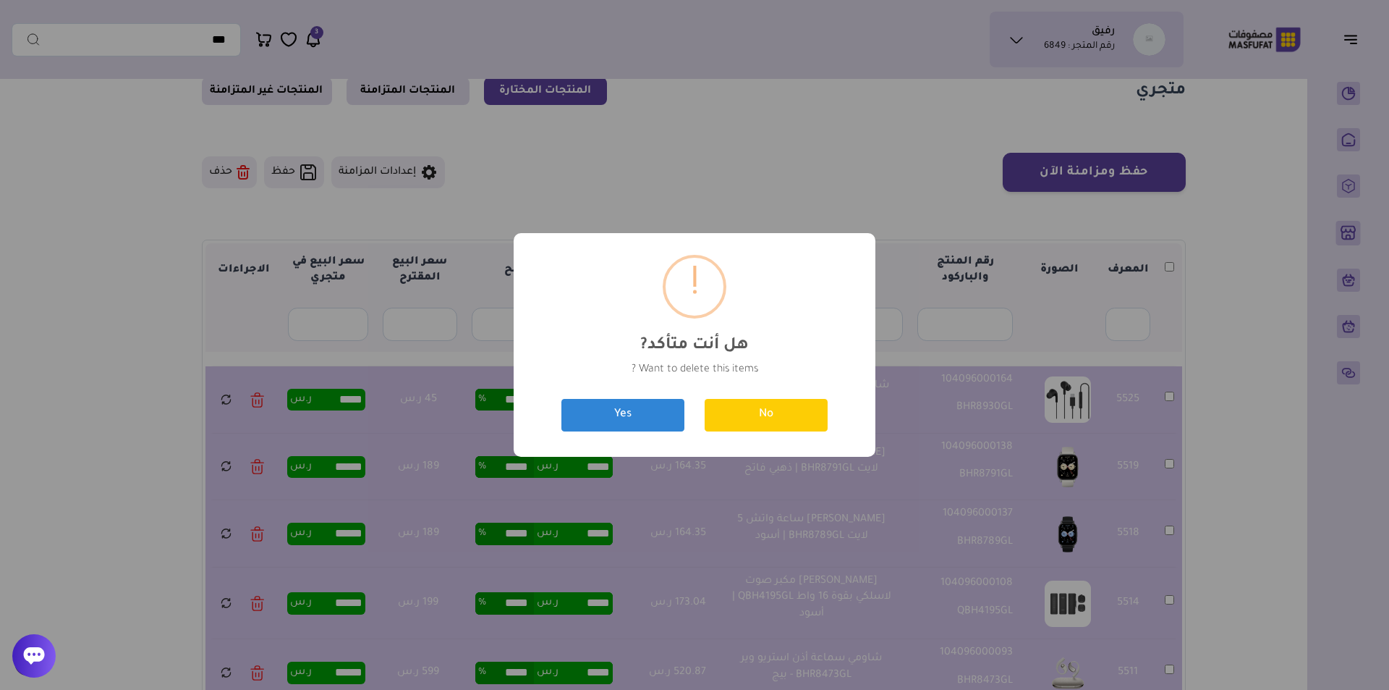
click at [776, 407] on button "No" at bounding box center [766, 415] width 123 height 33
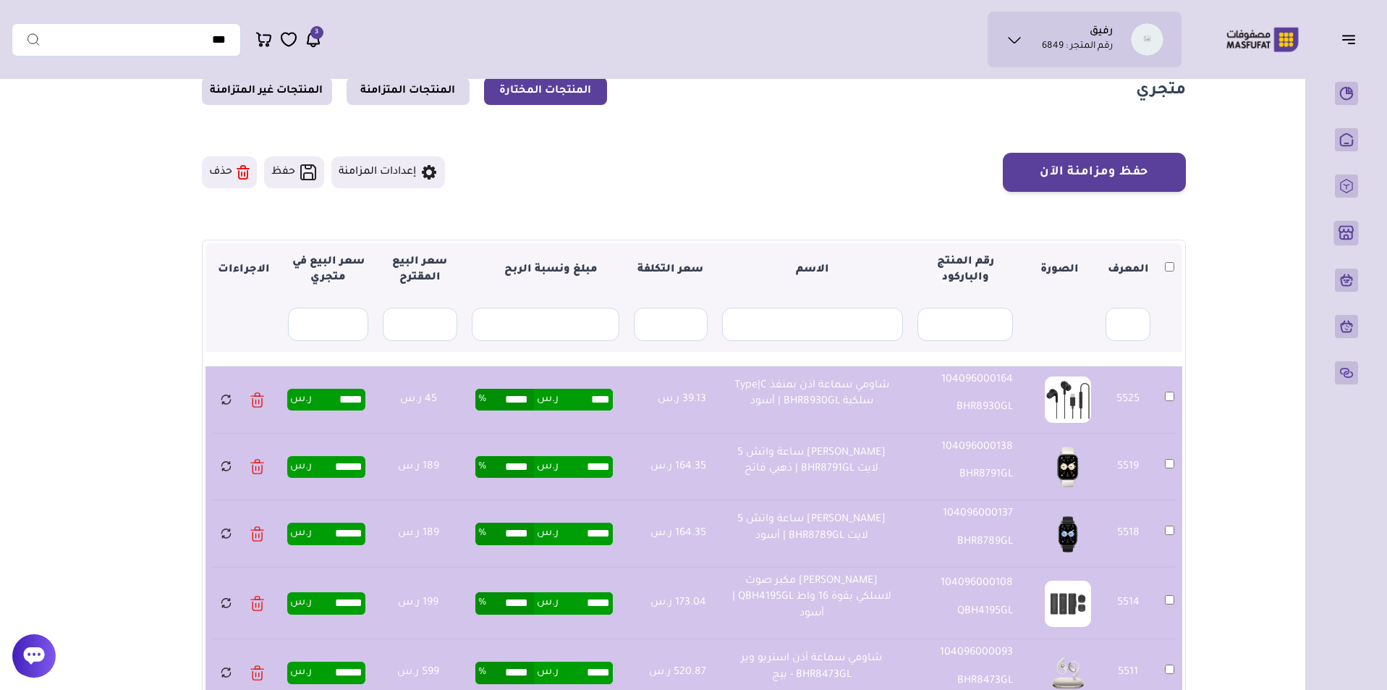
click at [235, 175] on button "حذف" at bounding box center [229, 172] width 55 height 32
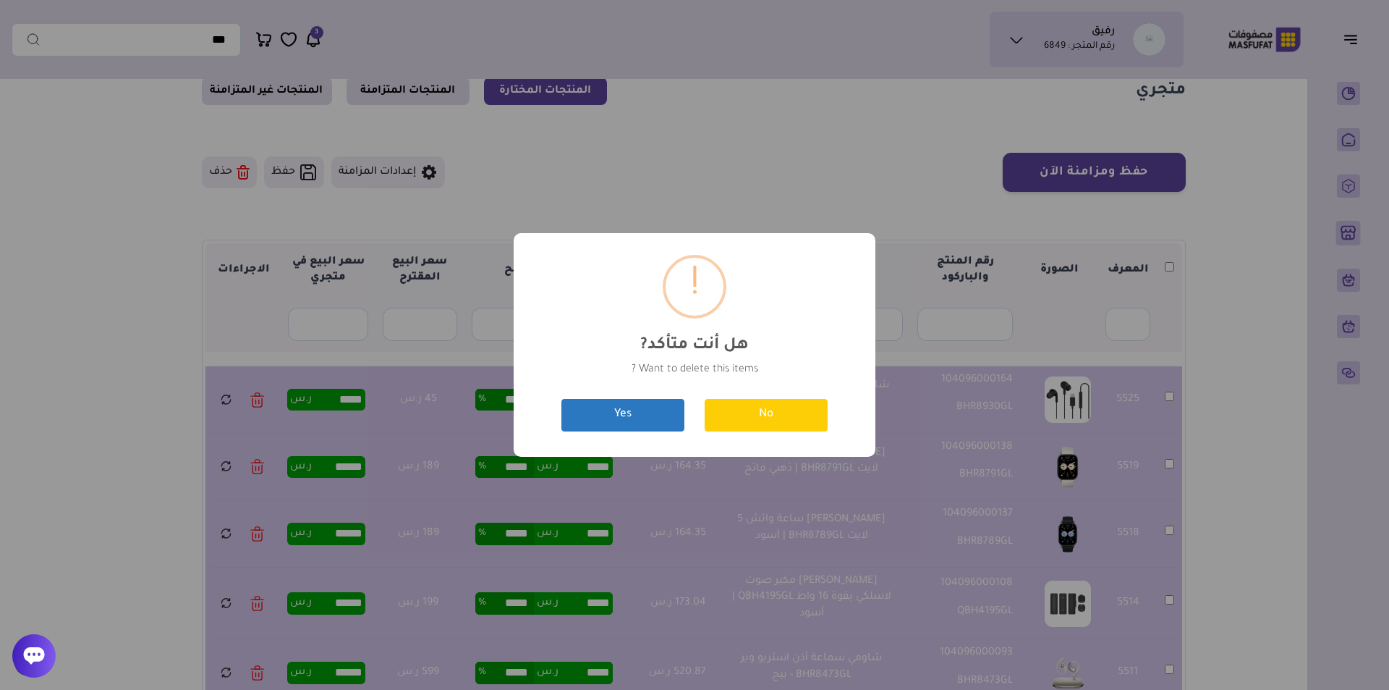
click at [633, 418] on button "Yes" at bounding box center [623, 415] width 123 height 33
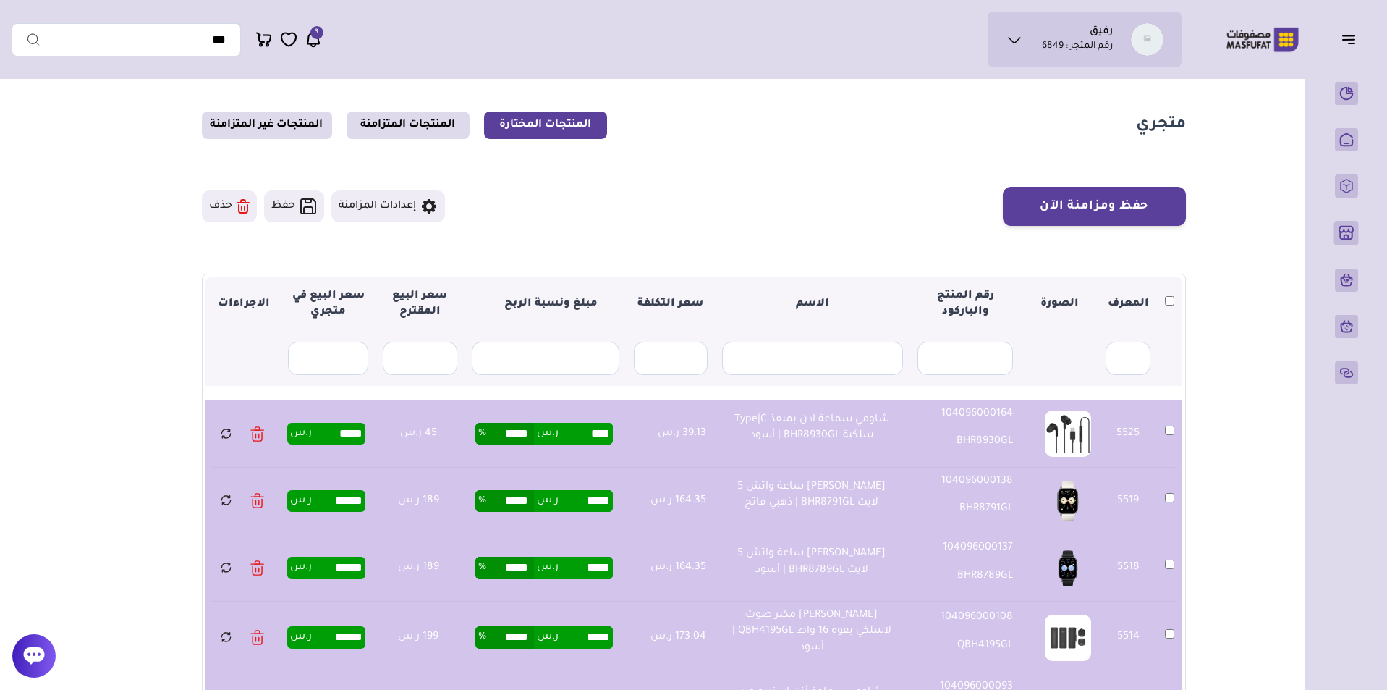
scroll to position [23, 0]
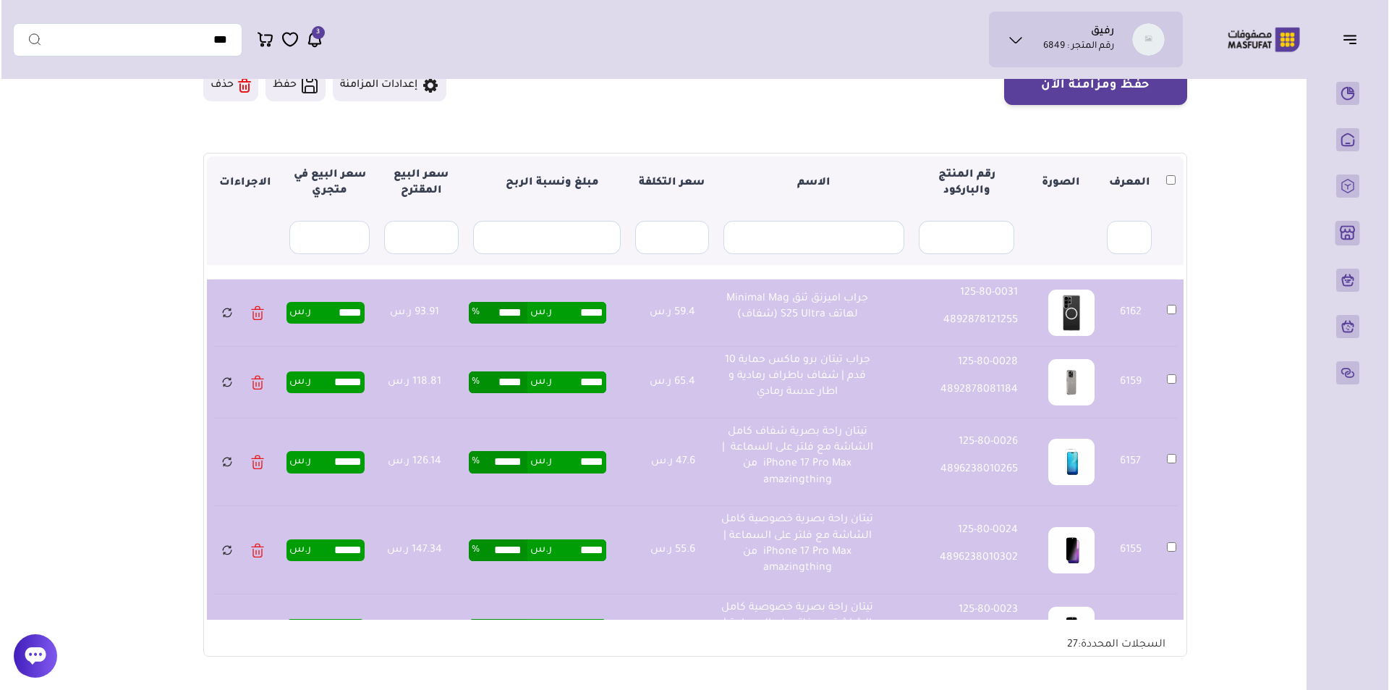
scroll to position [122, 0]
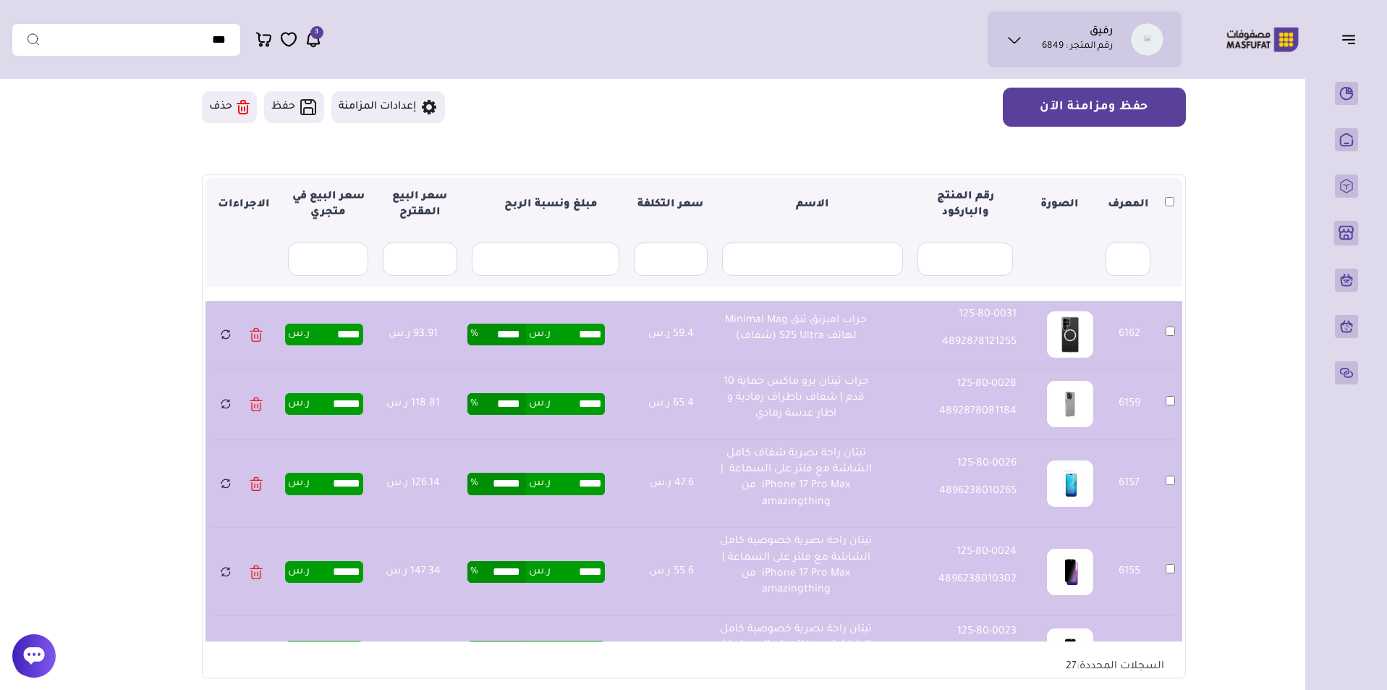
click at [1114, 111] on button "حفظ ومزامنة الآن" at bounding box center [1094, 107] width 183 height 39
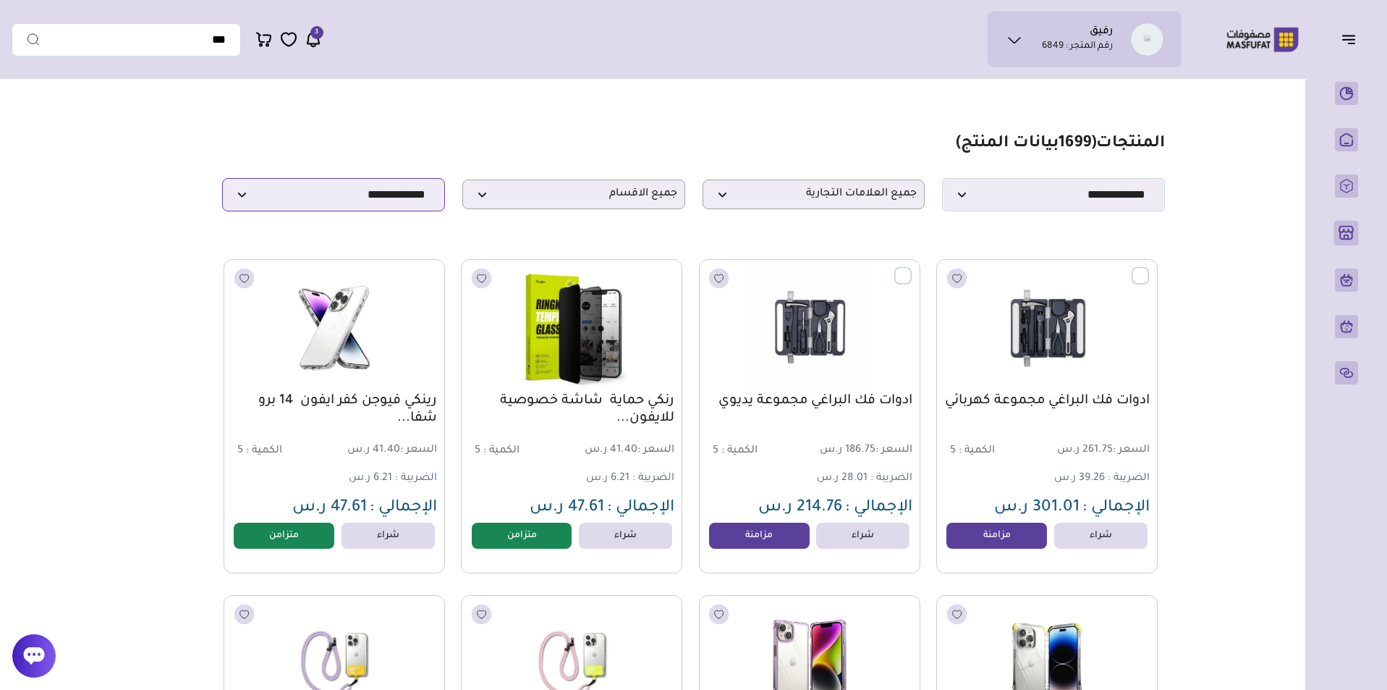
click at [378, 205] on select "**********" at bounding box center [333, 194] width 223 height 33
select select "**********"
click at [222, 182] on select "**********" at bounding box center [333, 194] width 223 height 33
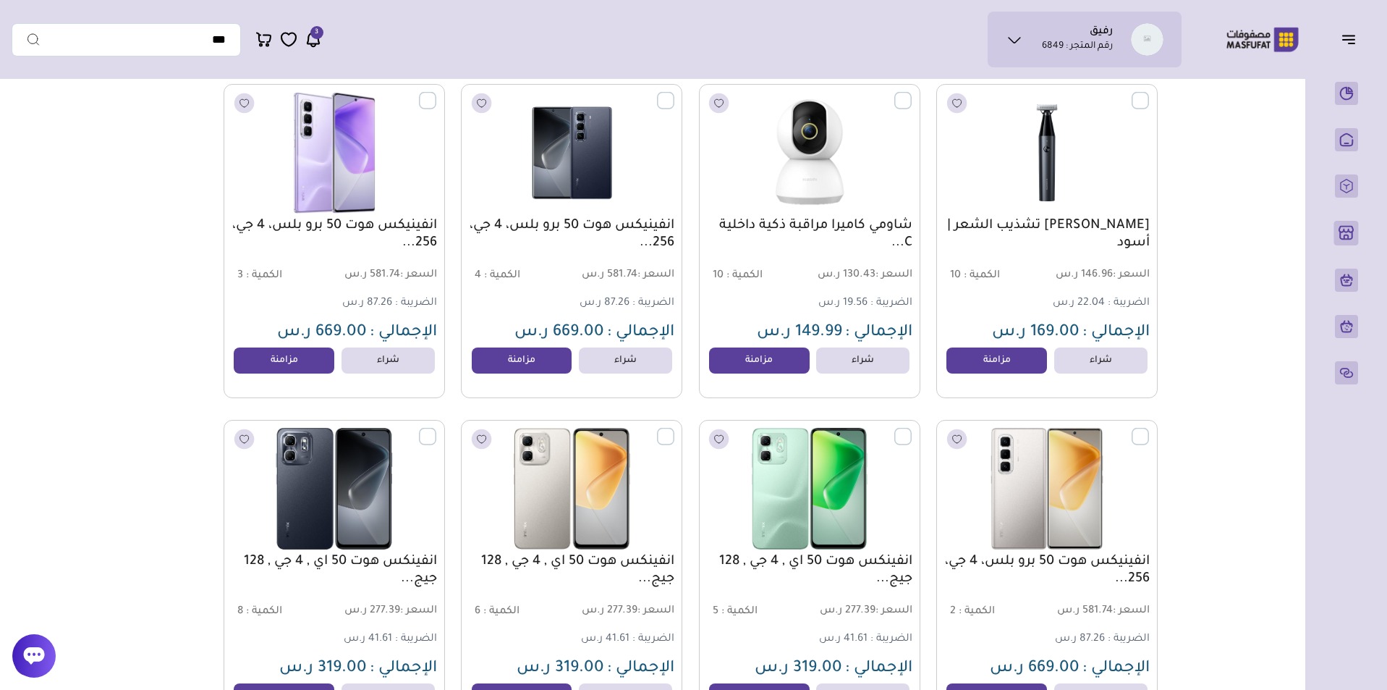
scroll to position [8486, 0]
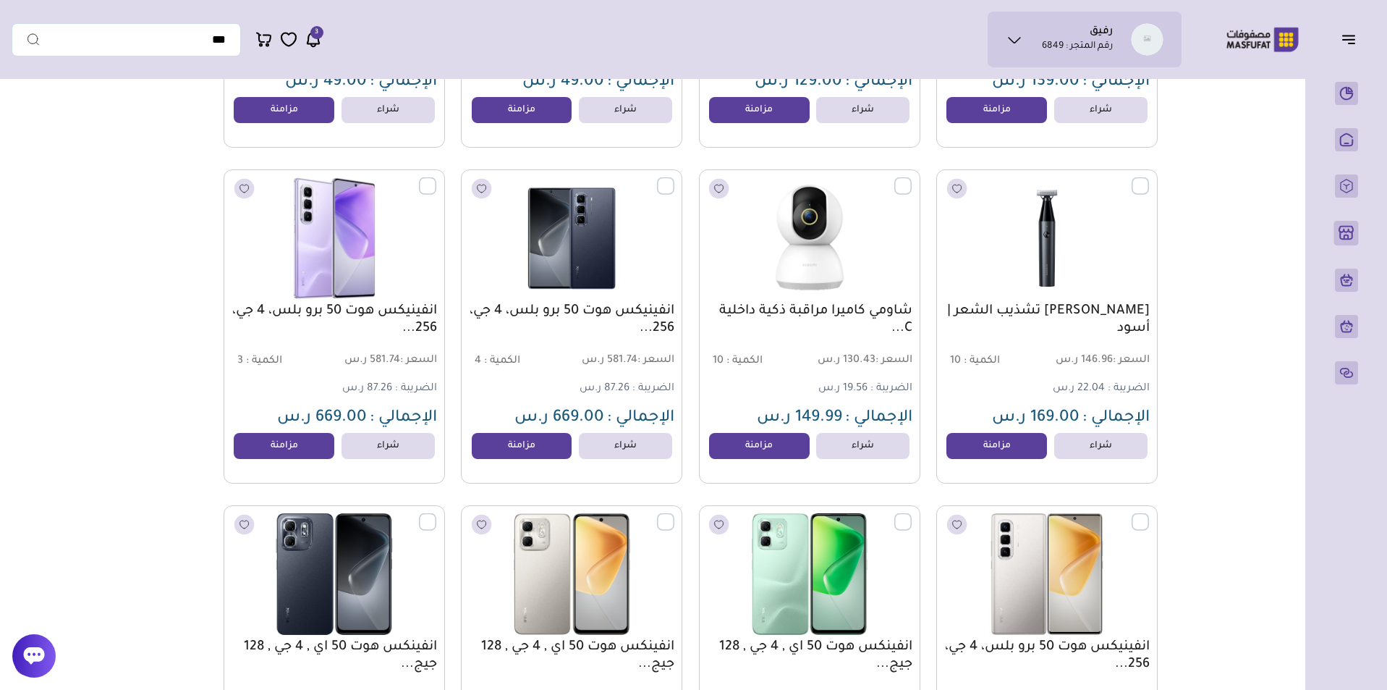
click at [674, 179] on label at bounding box center [674, 177] width 0 height 1
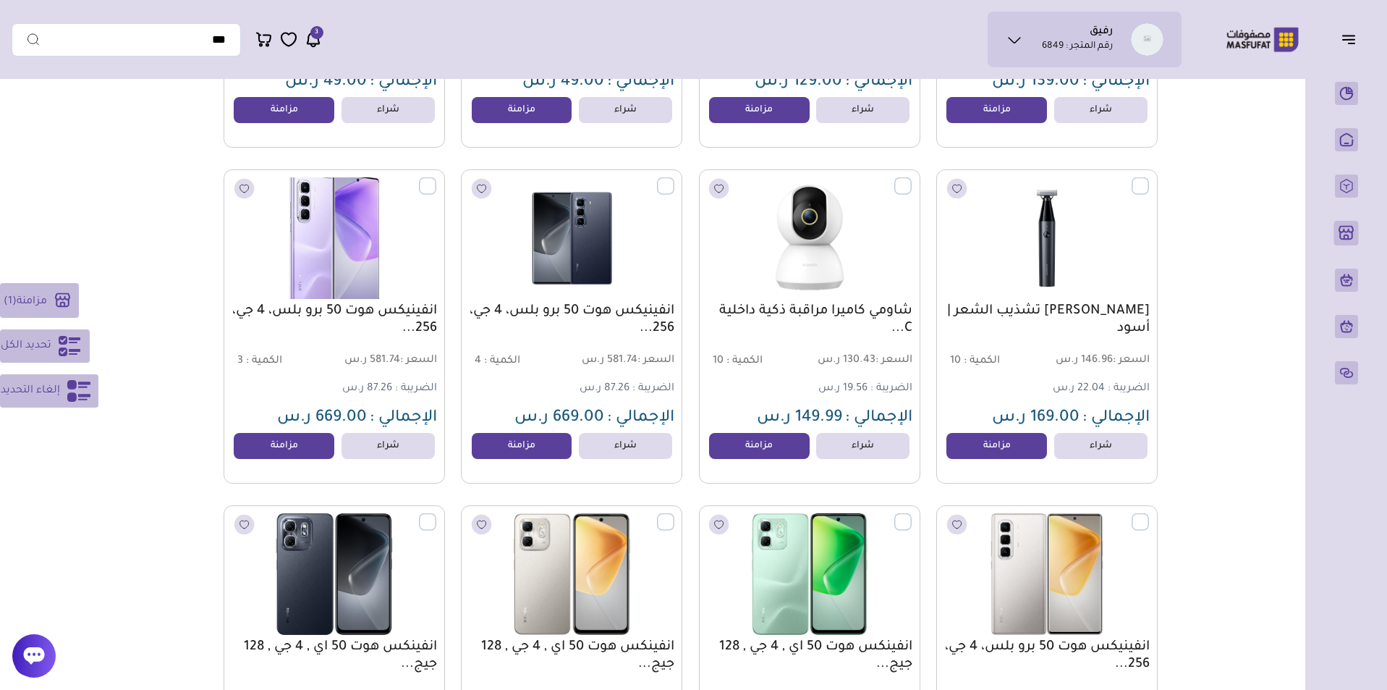
click at [436, 179] on label at bounding box center [436, 177] width 0 height 1
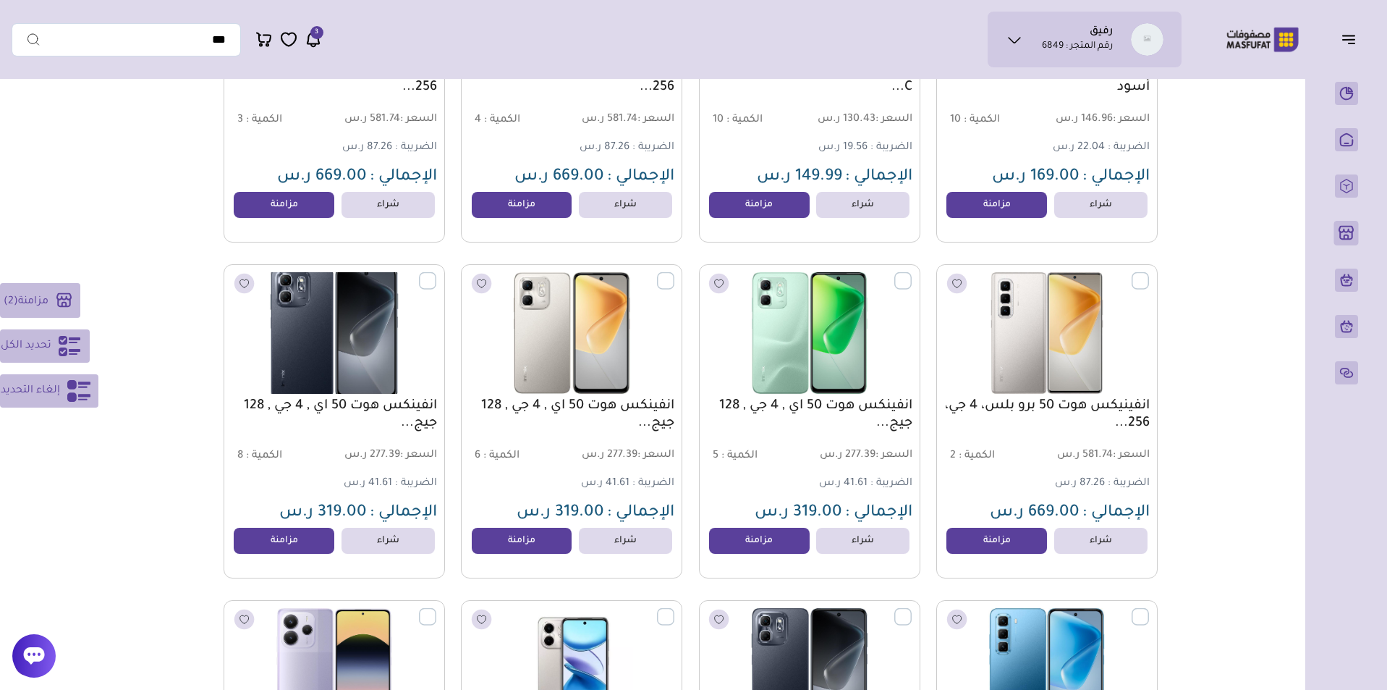
click at [436, 274] on label at bounding box center [436, 272] width 0 height 1
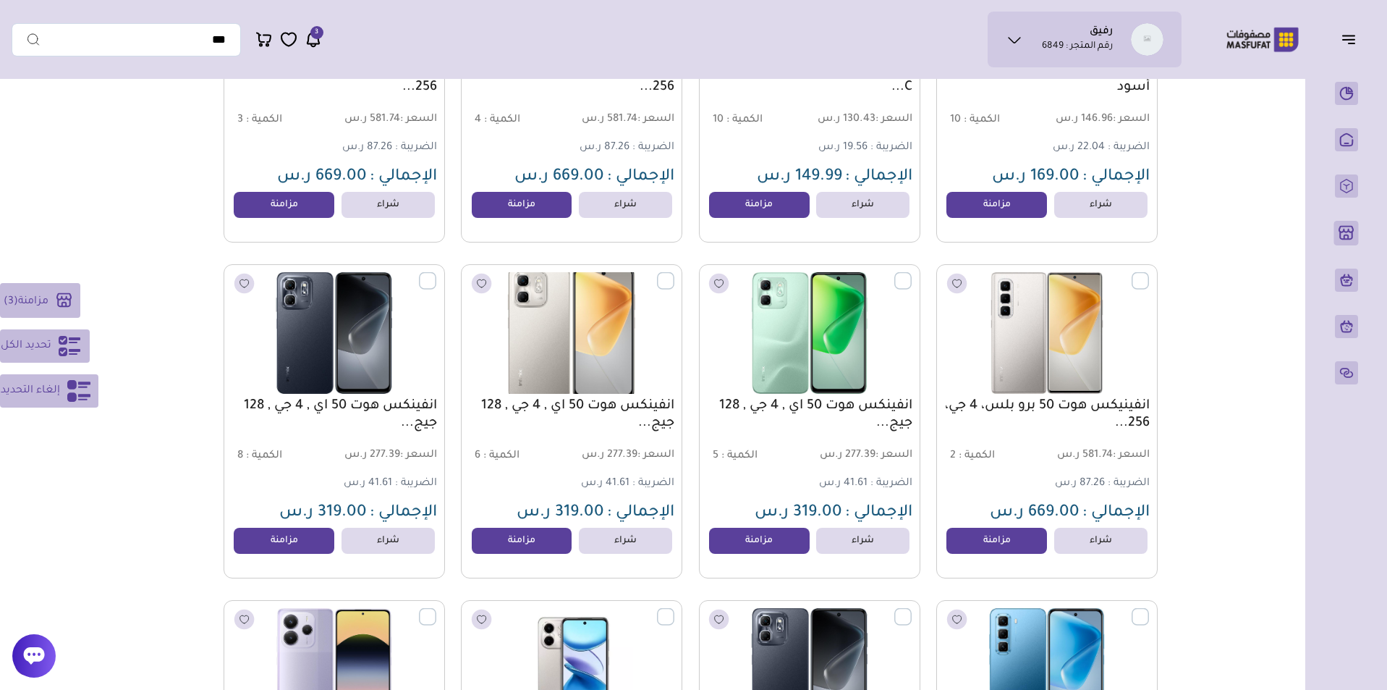
click at [674, 274] on label at bounding box center [674, 272] width 0 height 1
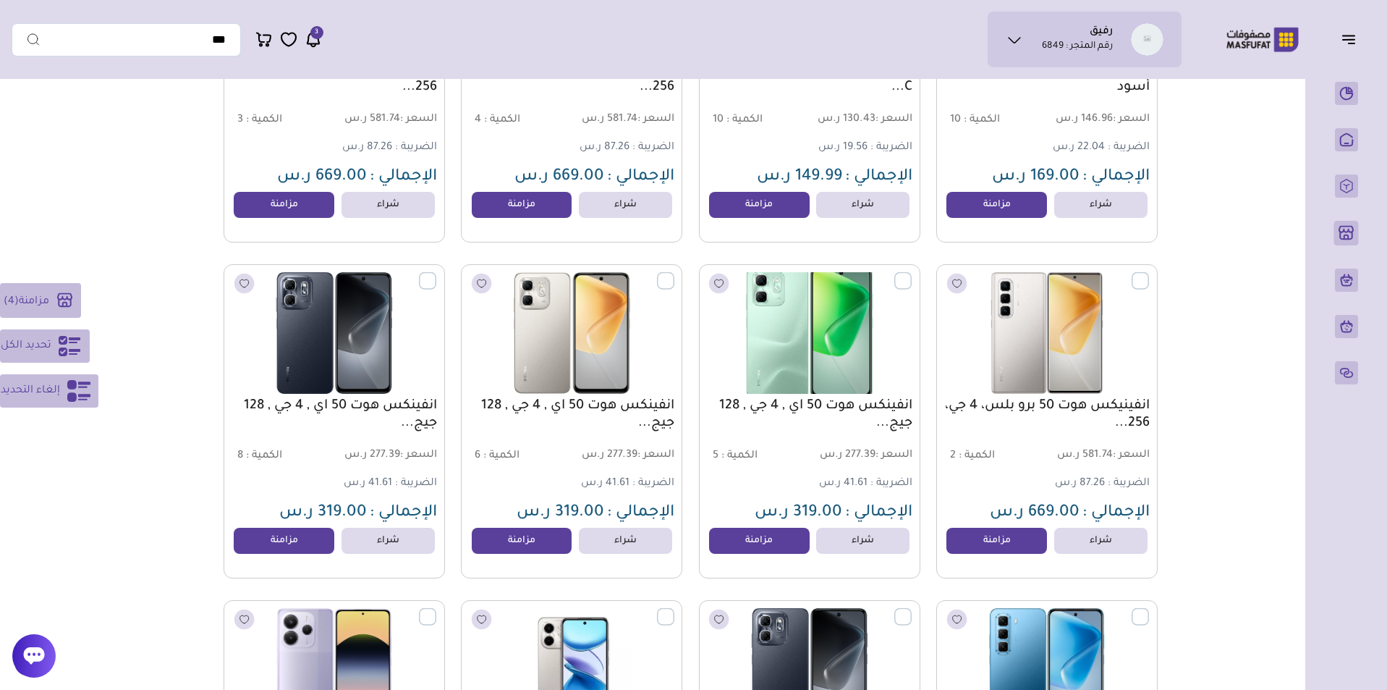
click at [912, 274] on label at bounding box center [912, 272] width 0 height 1
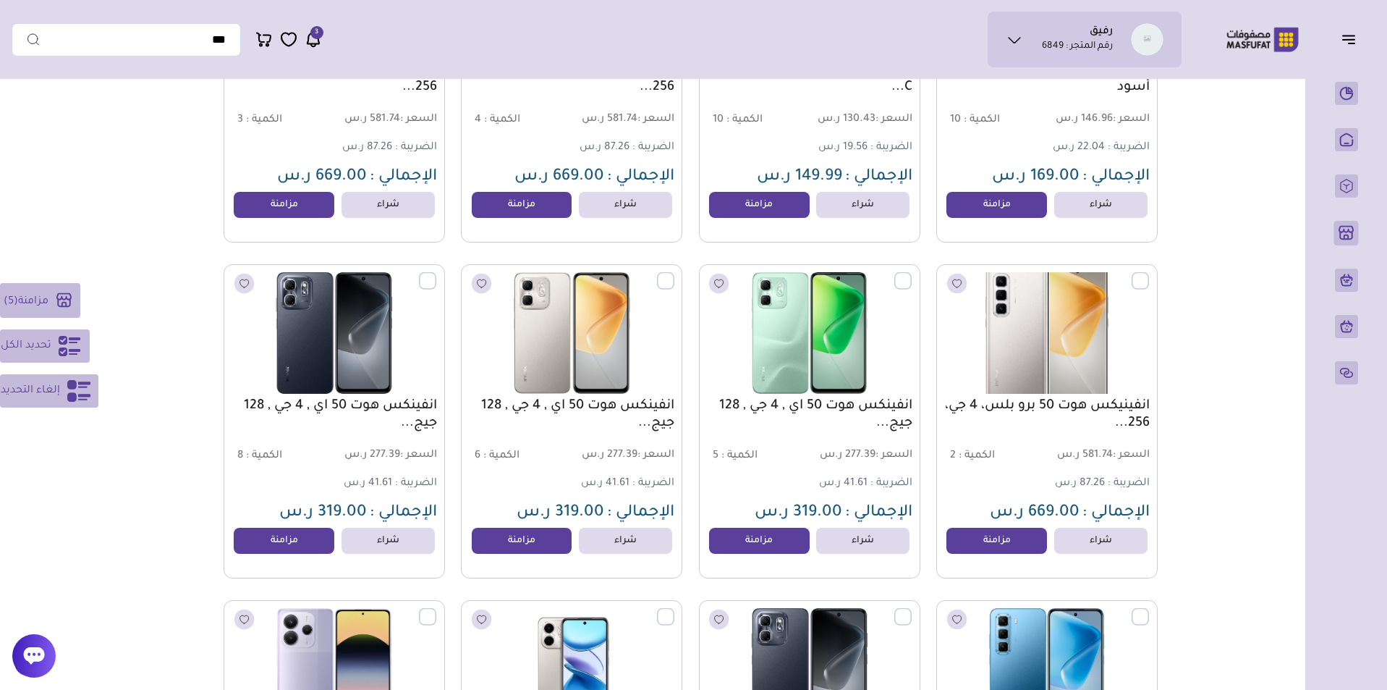
click at [1149, 274] on label at bounding box center [1149, 272] width 0 height 1
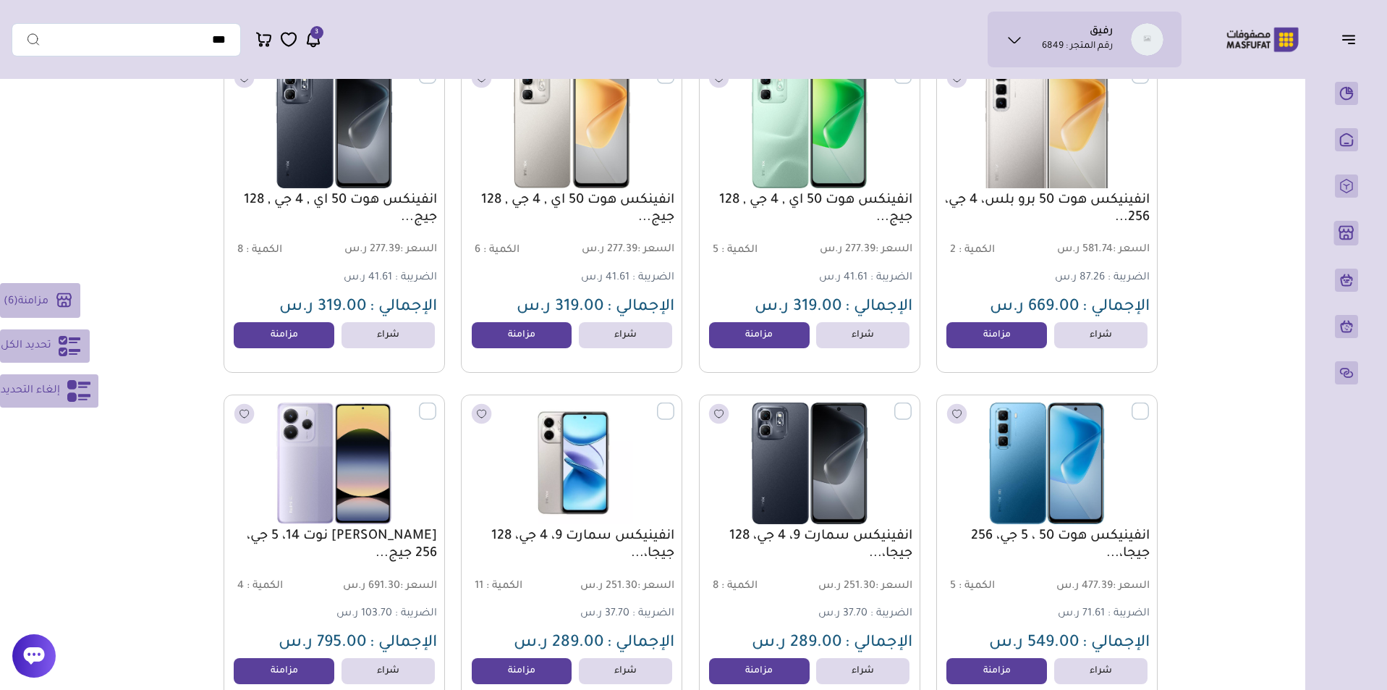
scroll to position [9035, 0]
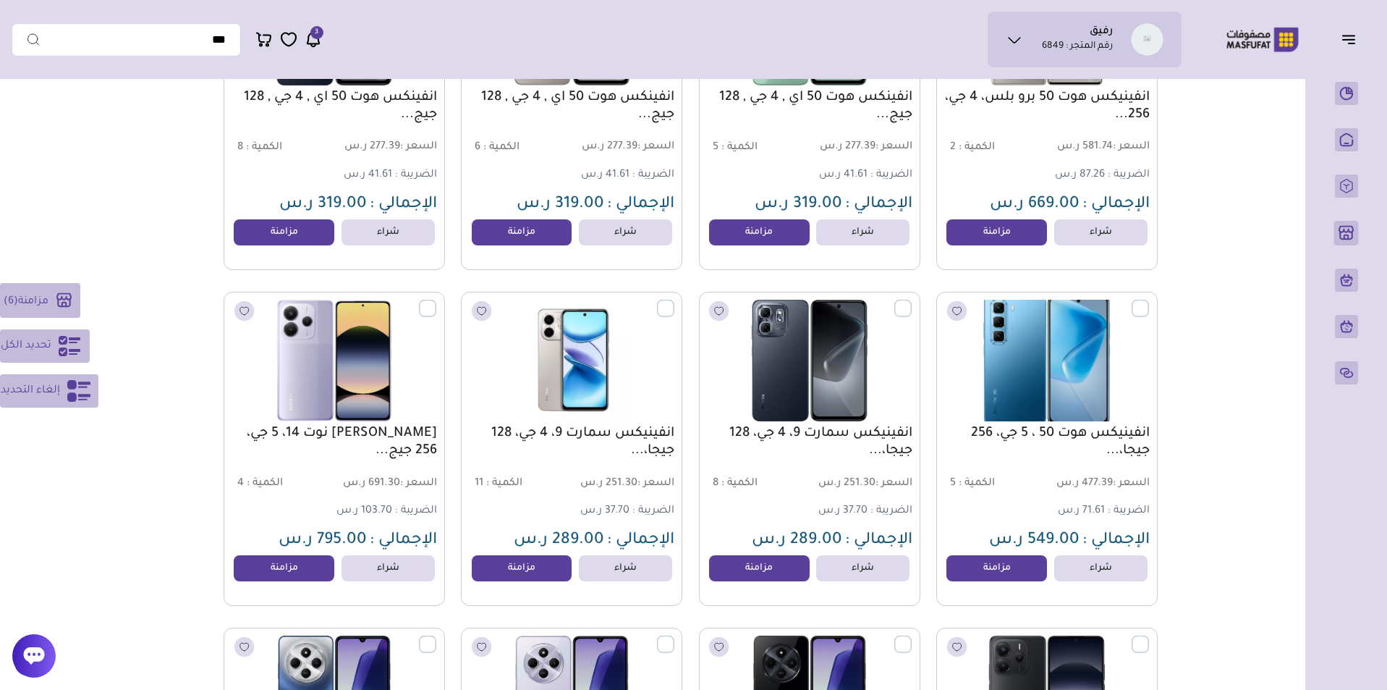
click at [1149, 301] on label at bounding box center [1149, 300] width 0 height 1
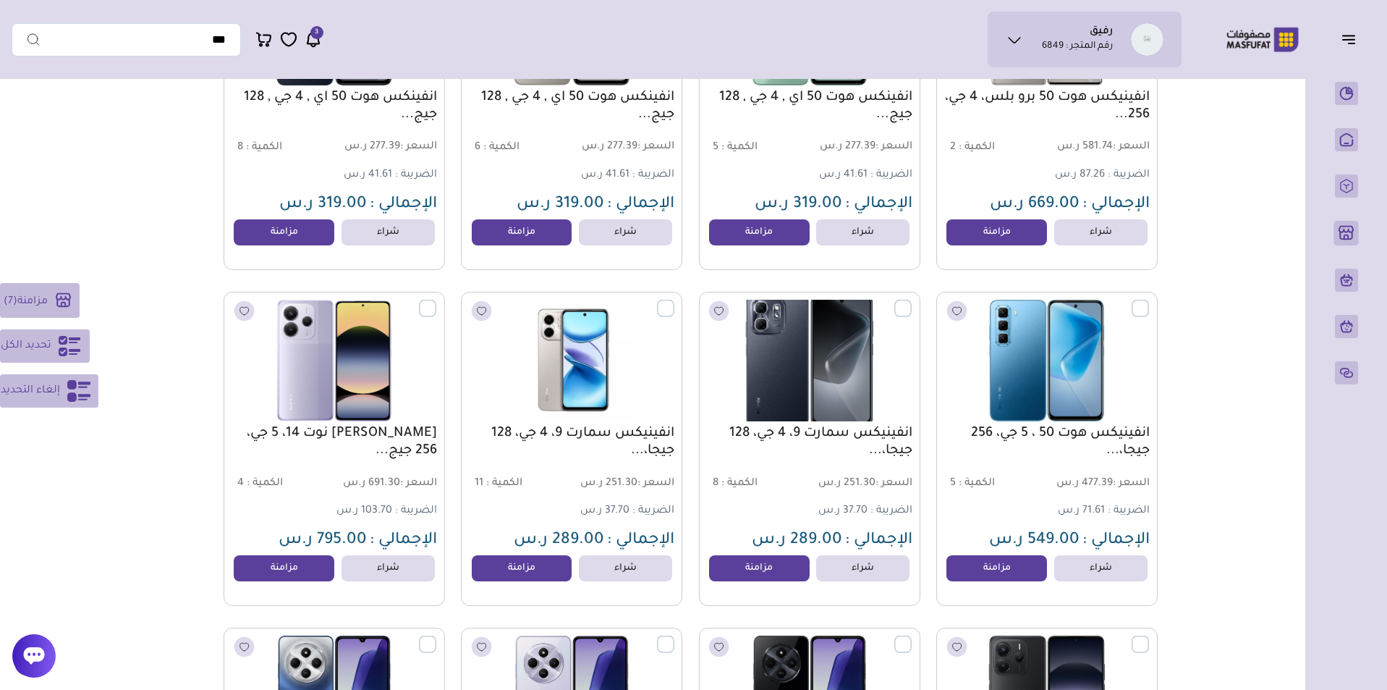
click at [912, 301] on label at bounding box center [912, 300] width 0 height 1
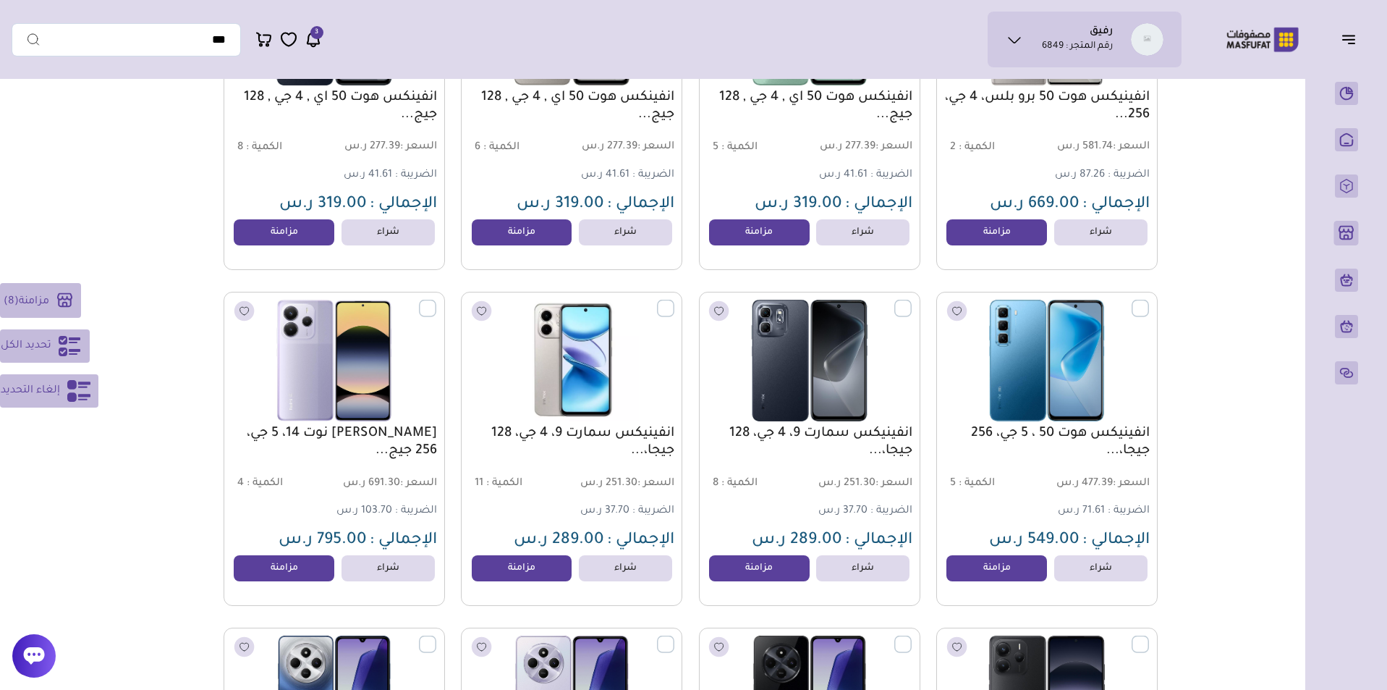
click at [674, 301] on label at bounding box center [674, 300] width 0 height 1
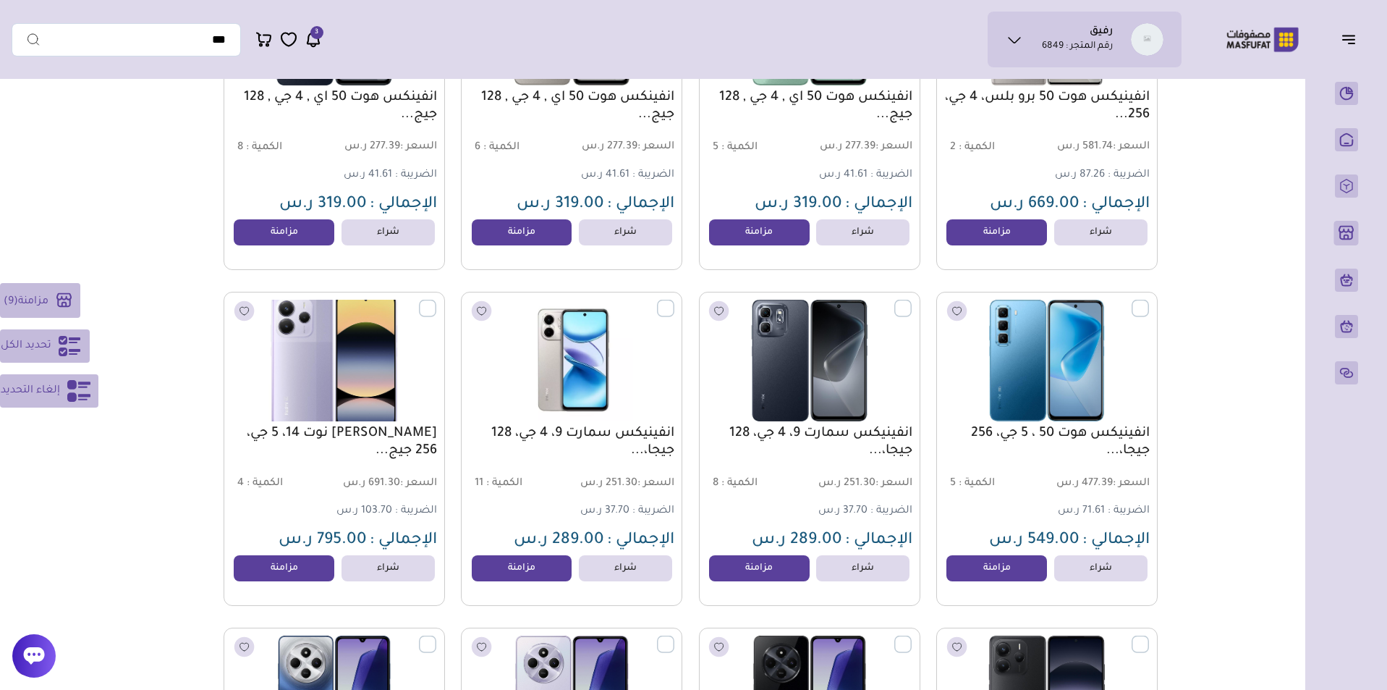
click at [436, 301] on label at bounding box center [436, 300] width 0 height 1
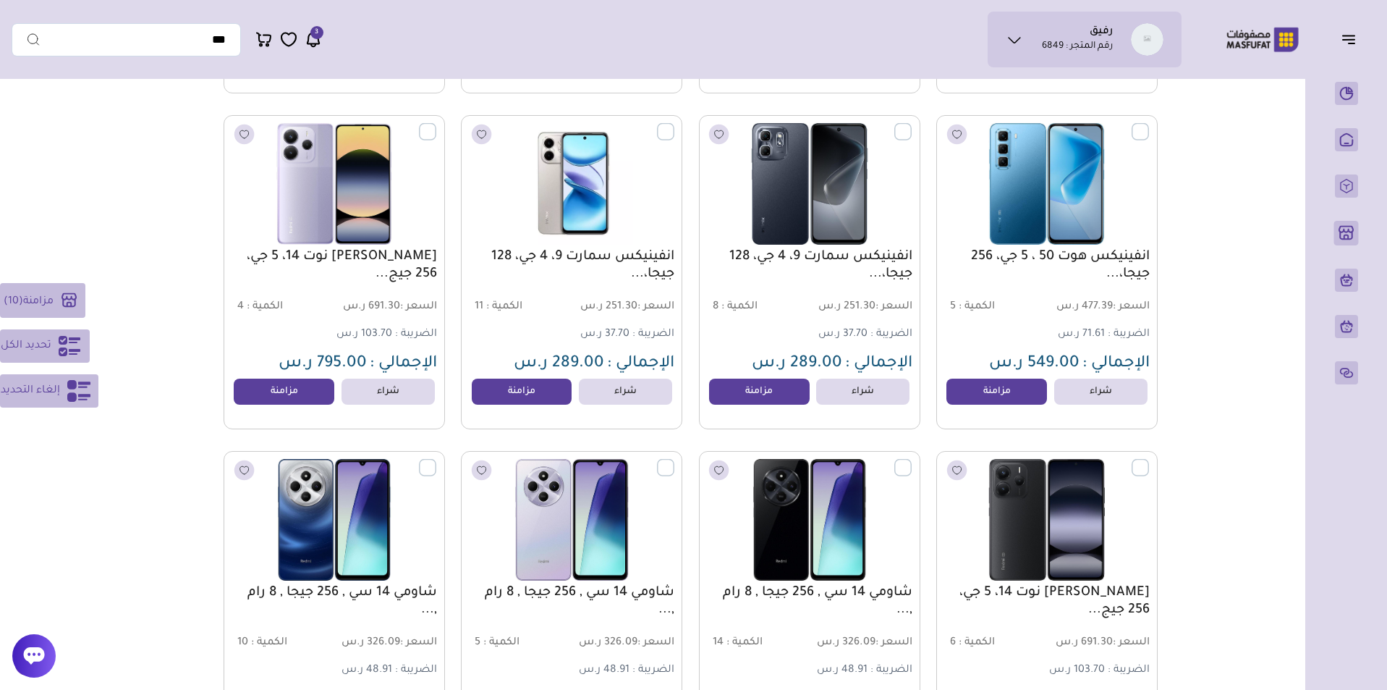
scroll to position [9407, 0]
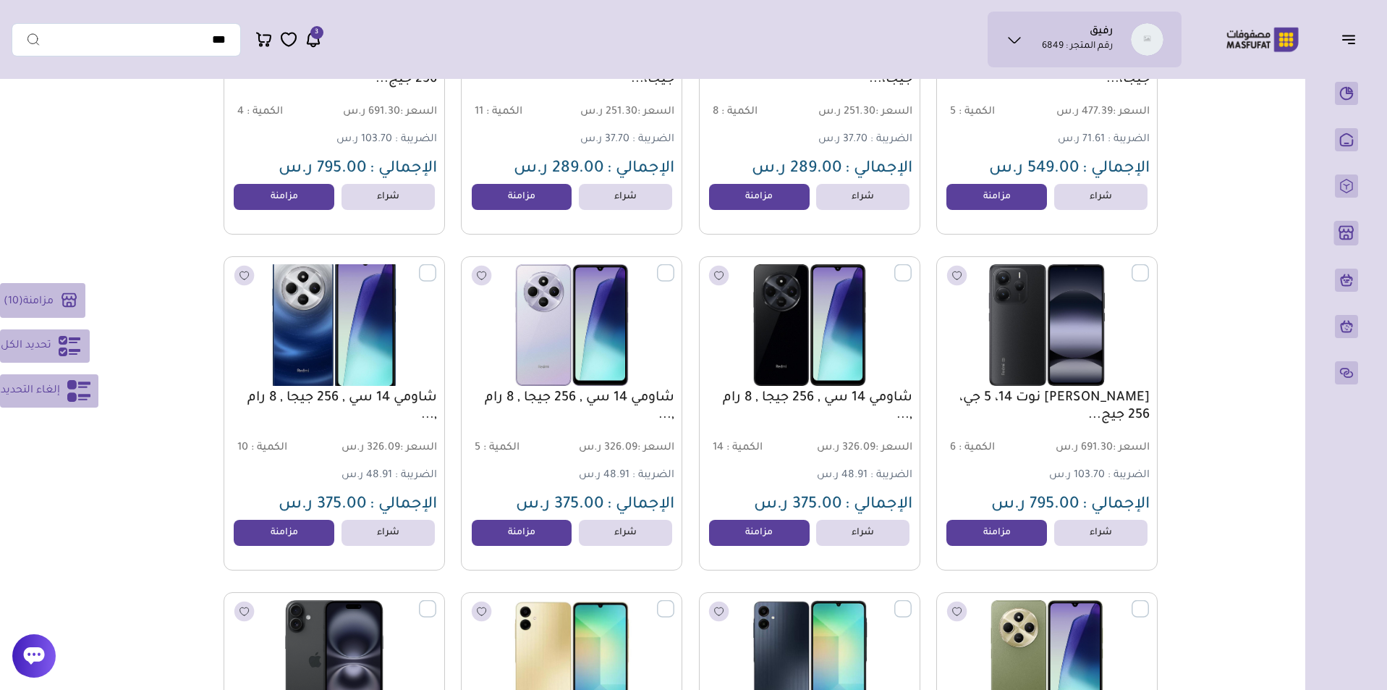
click at [436, 266] on label at bounding box center [436, 264] width 0 height 1
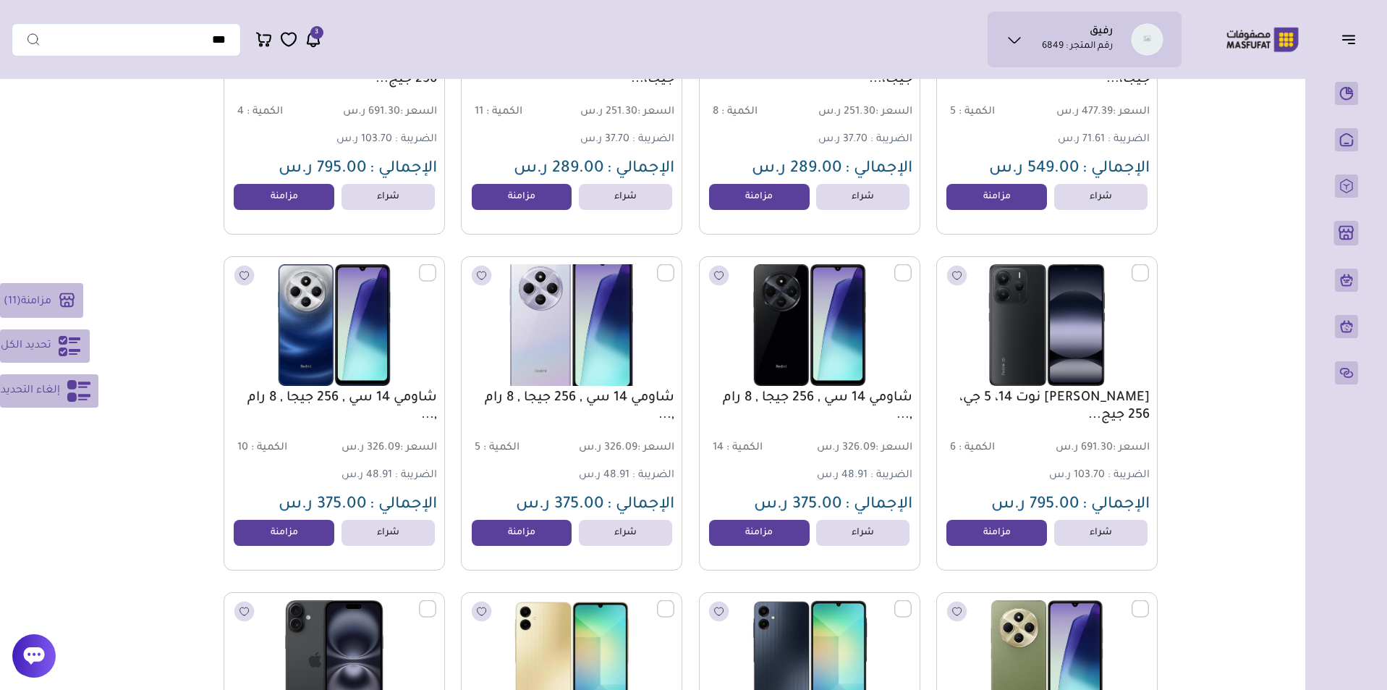
click at [674, 266] on label at bounding box center [674, 264] width 0 height 1
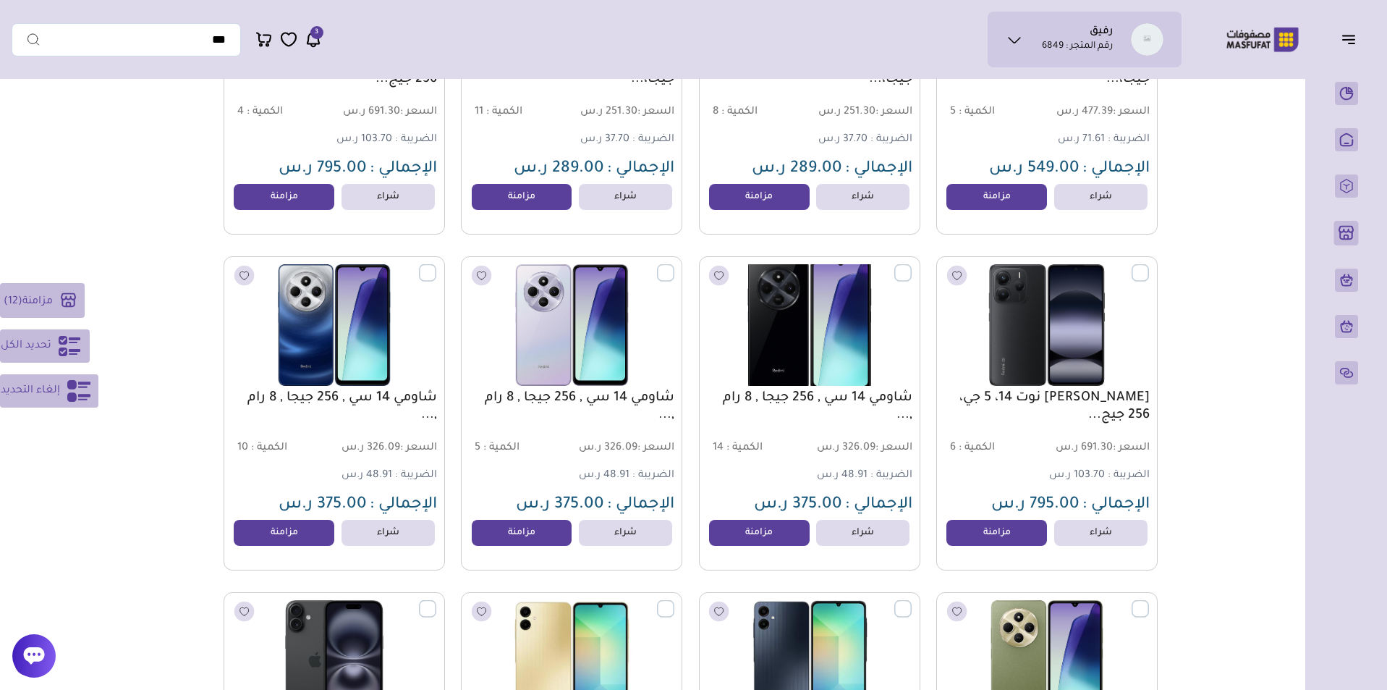
click at [912, 266] on label at bounding box center [912, 264] width 0 height 1
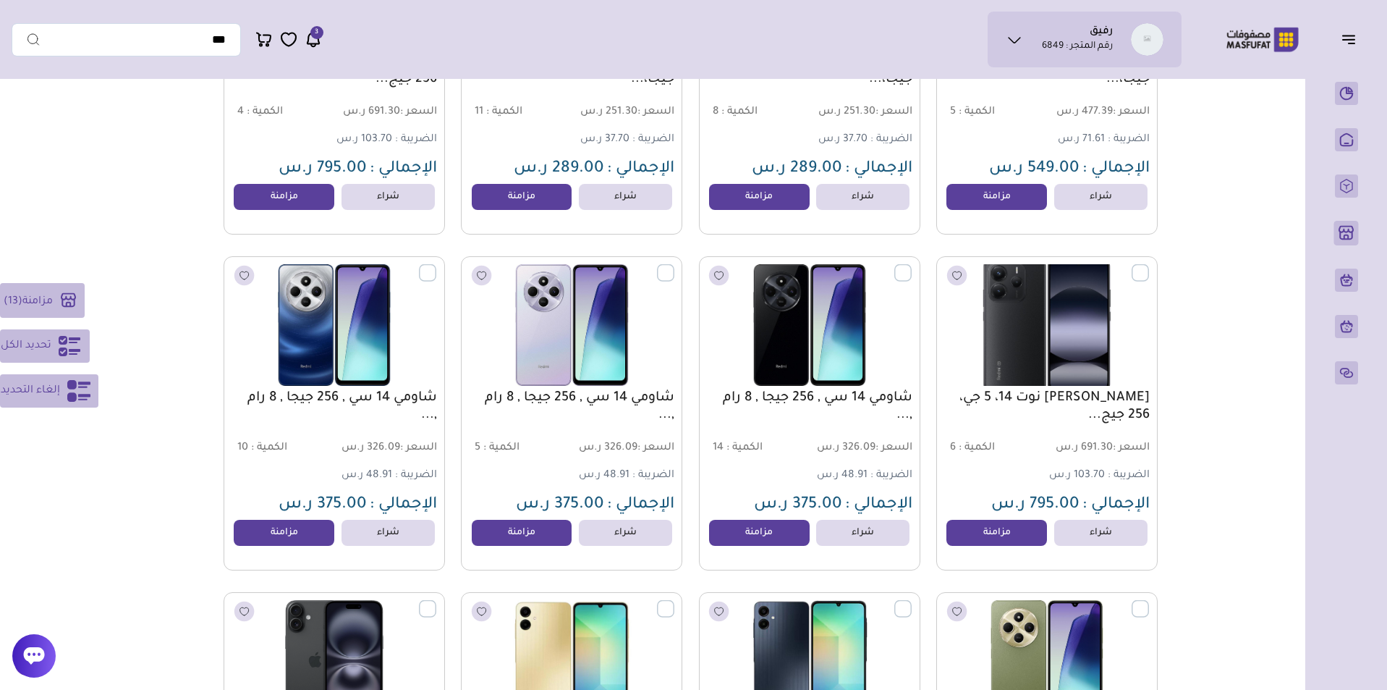
click at [1149, 266] on label at bounding box center [1149, 264] width 0 height 1
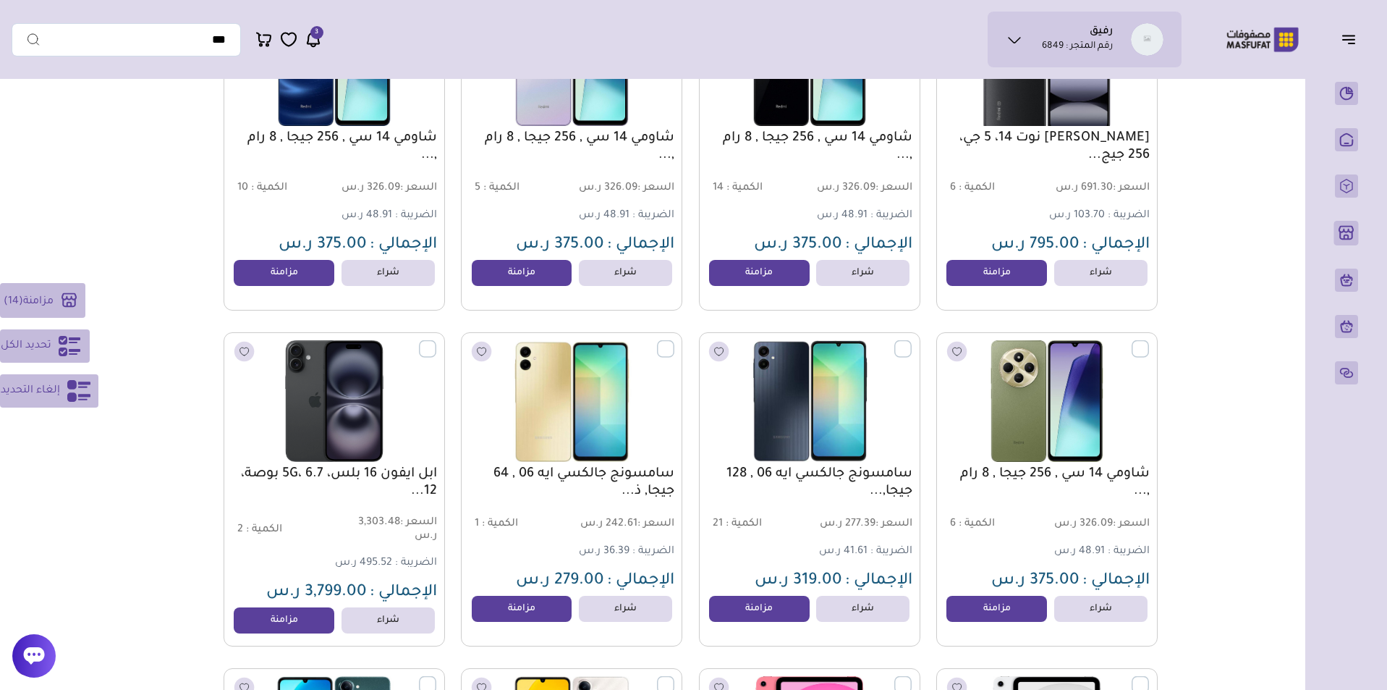
scroll to position [9744, 0]
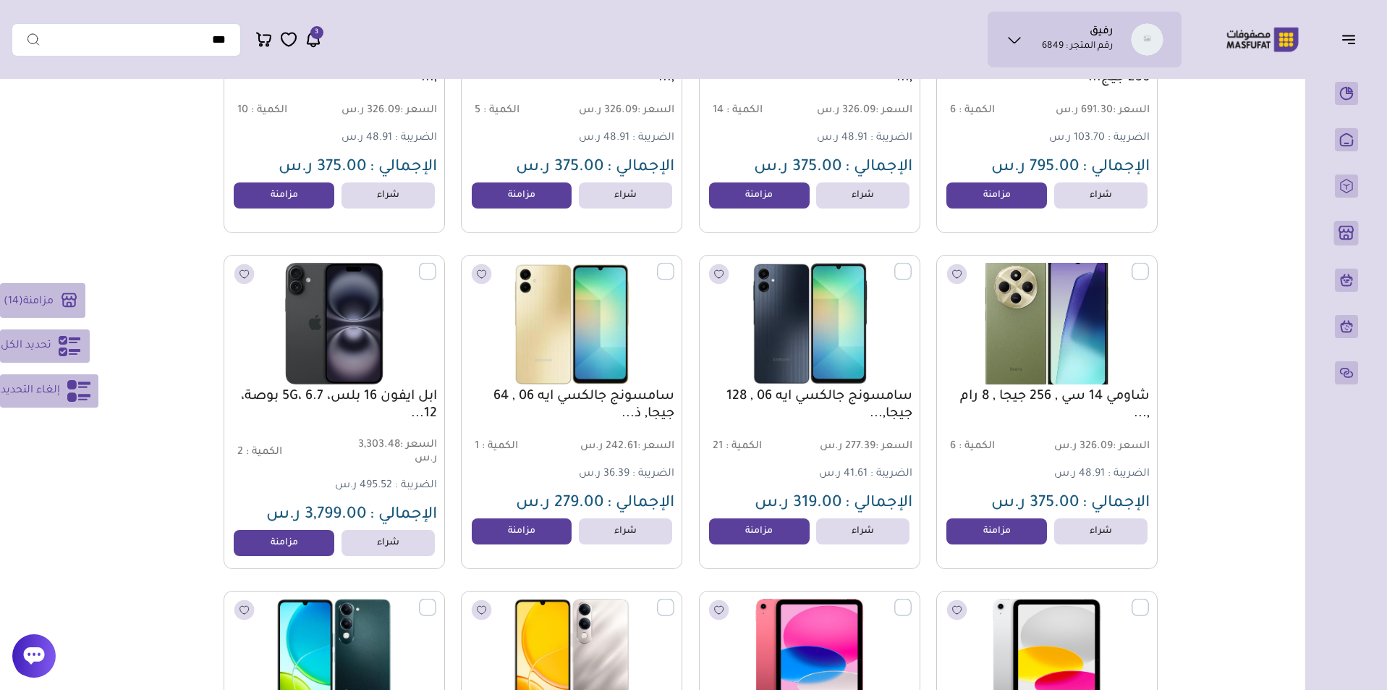
click at [1149, 264] on label at bounding box center [1149, 263] width 0 height 1
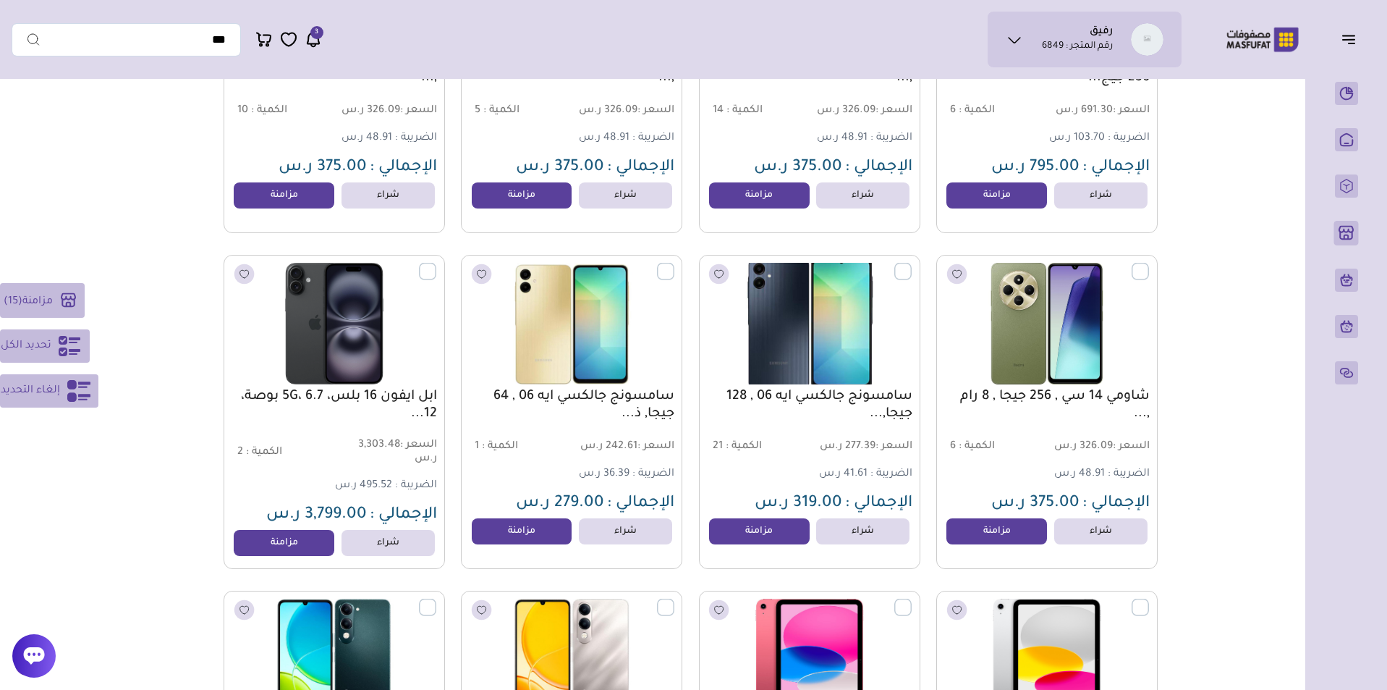
click at [912, 264] on label at bounding box center [912, 263] width 0 height 1
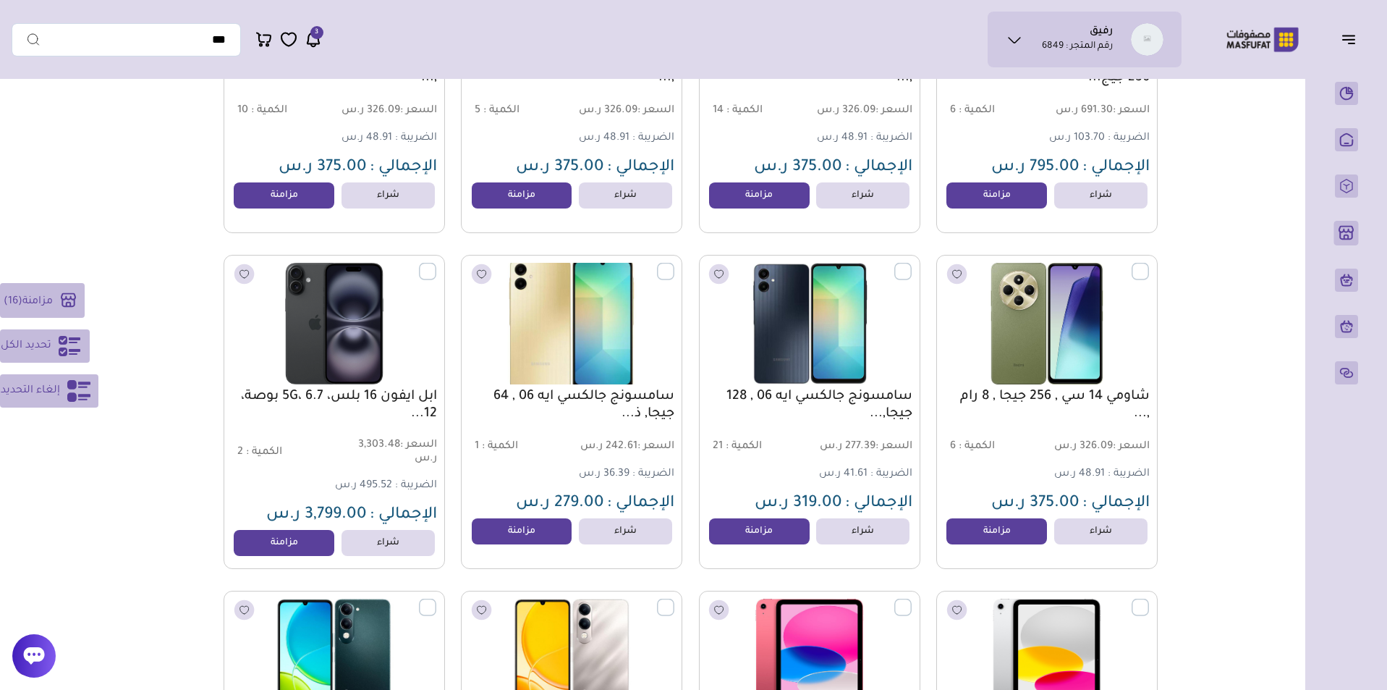
click at [674, 264] on label at bounding box center [674, 263] width 0 height 1
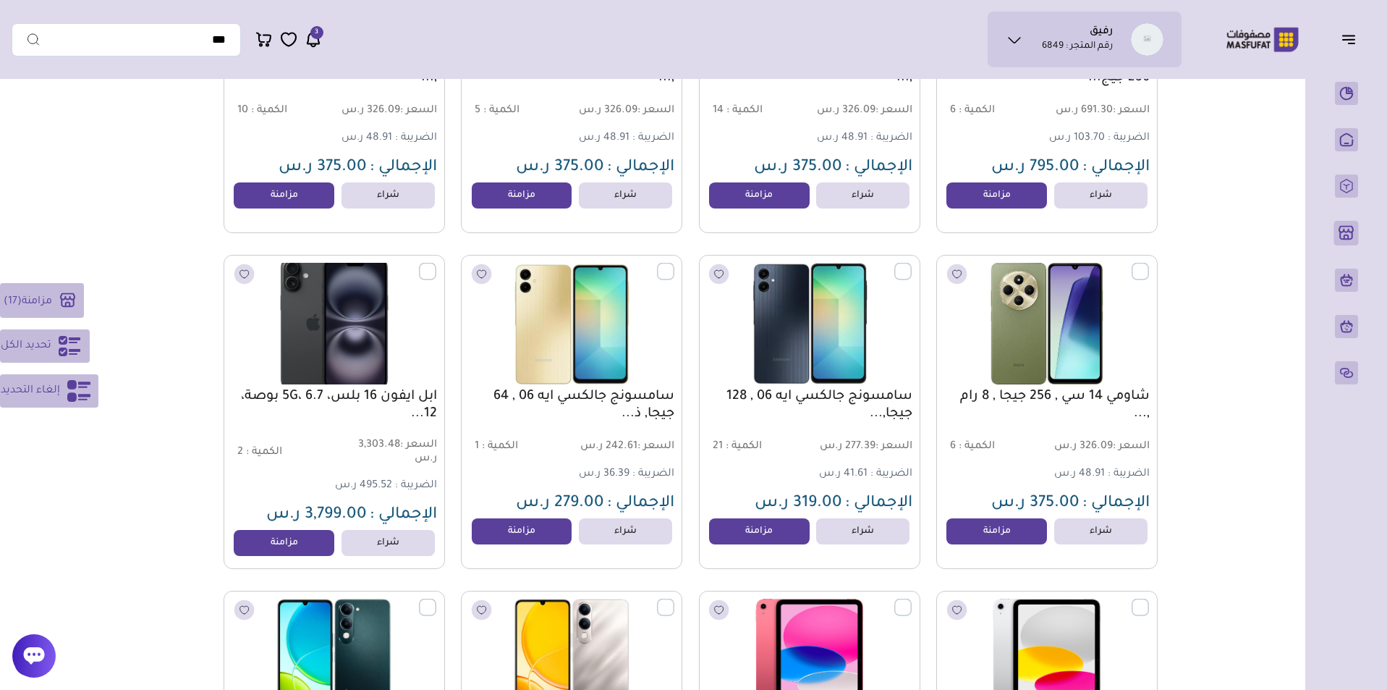
click at [436, 264] on label at bounding box center [436, 263] width 0 height 1
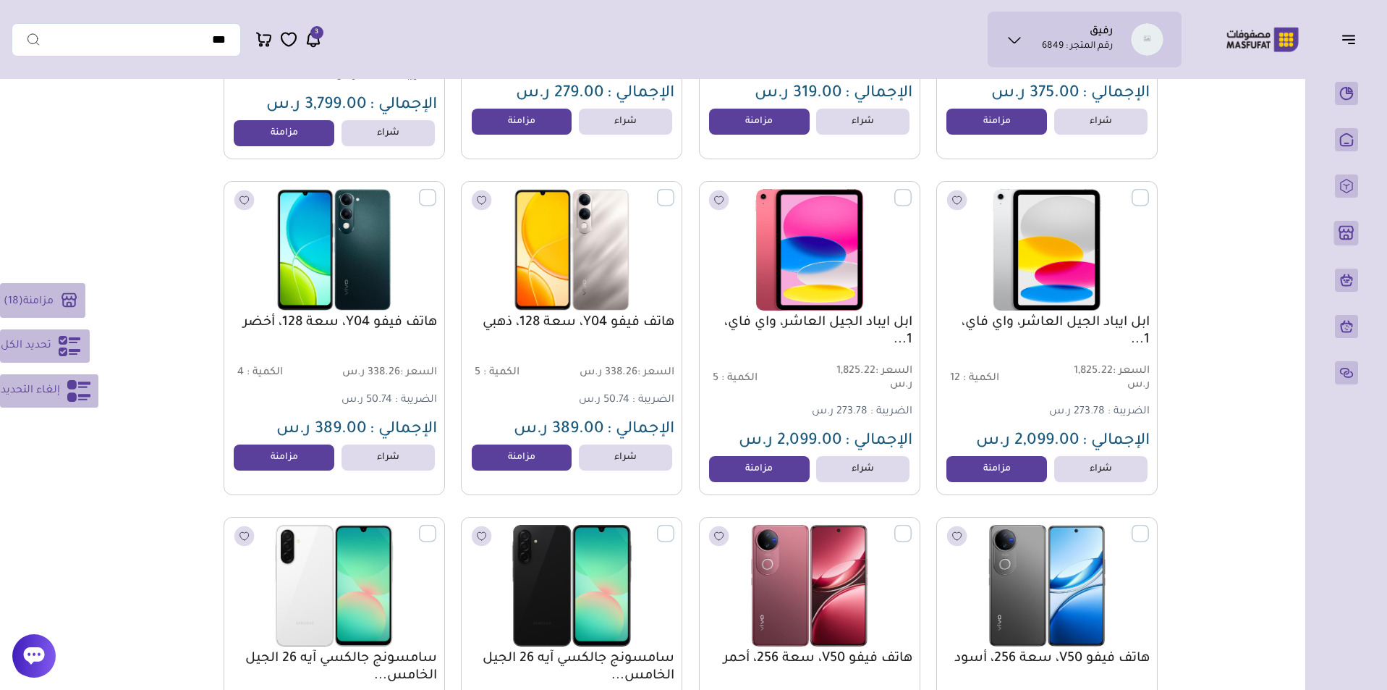
scroll to position [10155, 0]
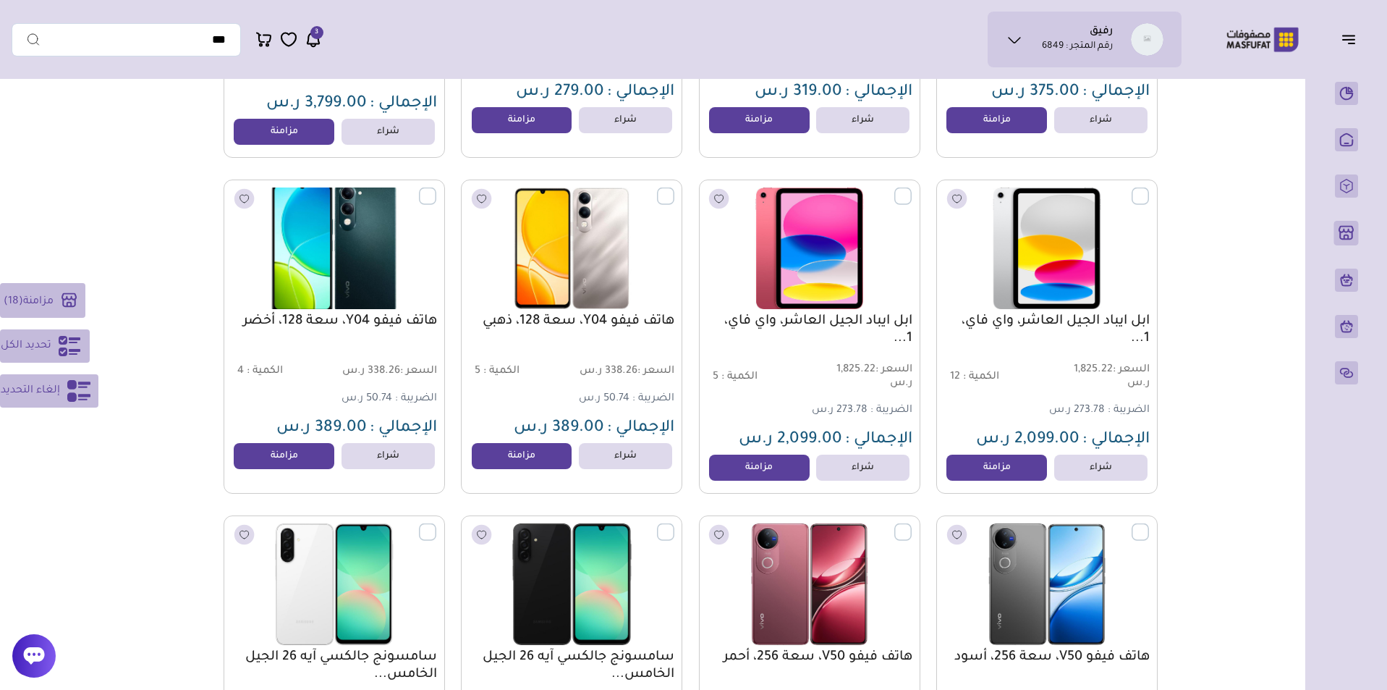
click at [436, 189] on label at bounding box center [436, 187] width 0 height 1
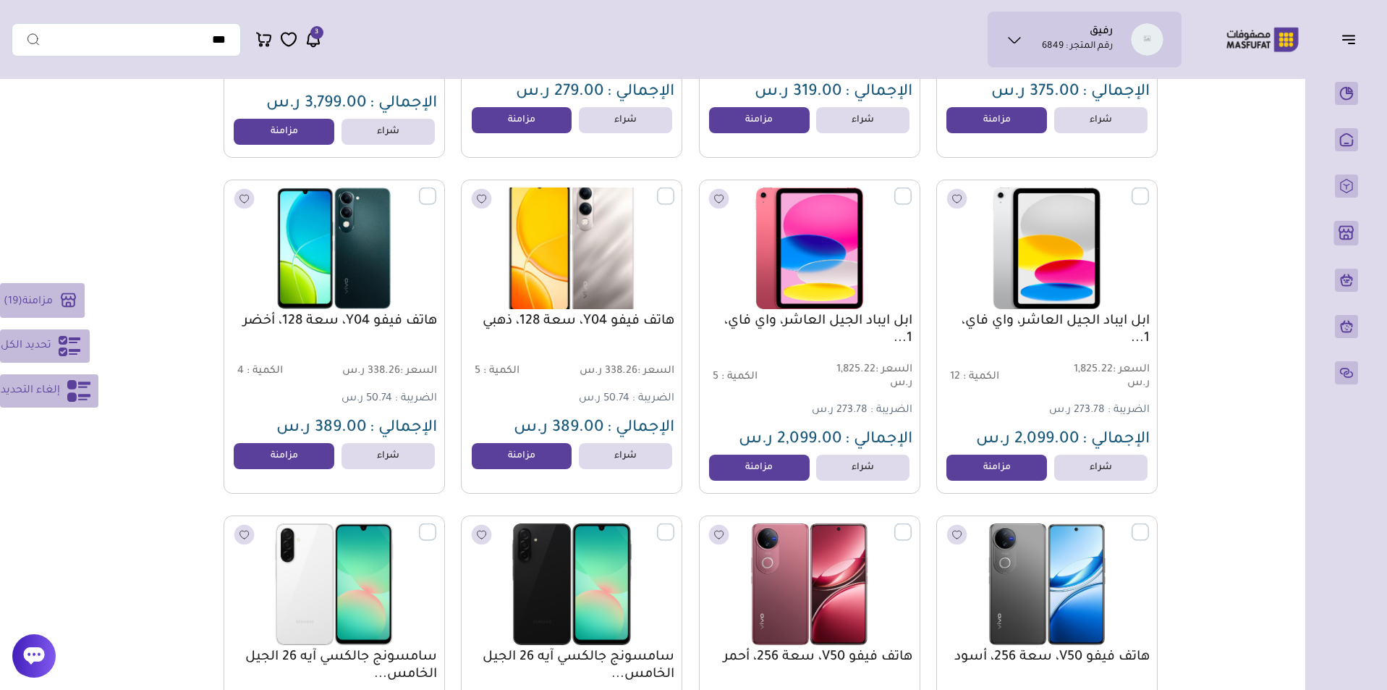
click at [674, 189] on label at bounding box center [674, 187] width 0 height 1
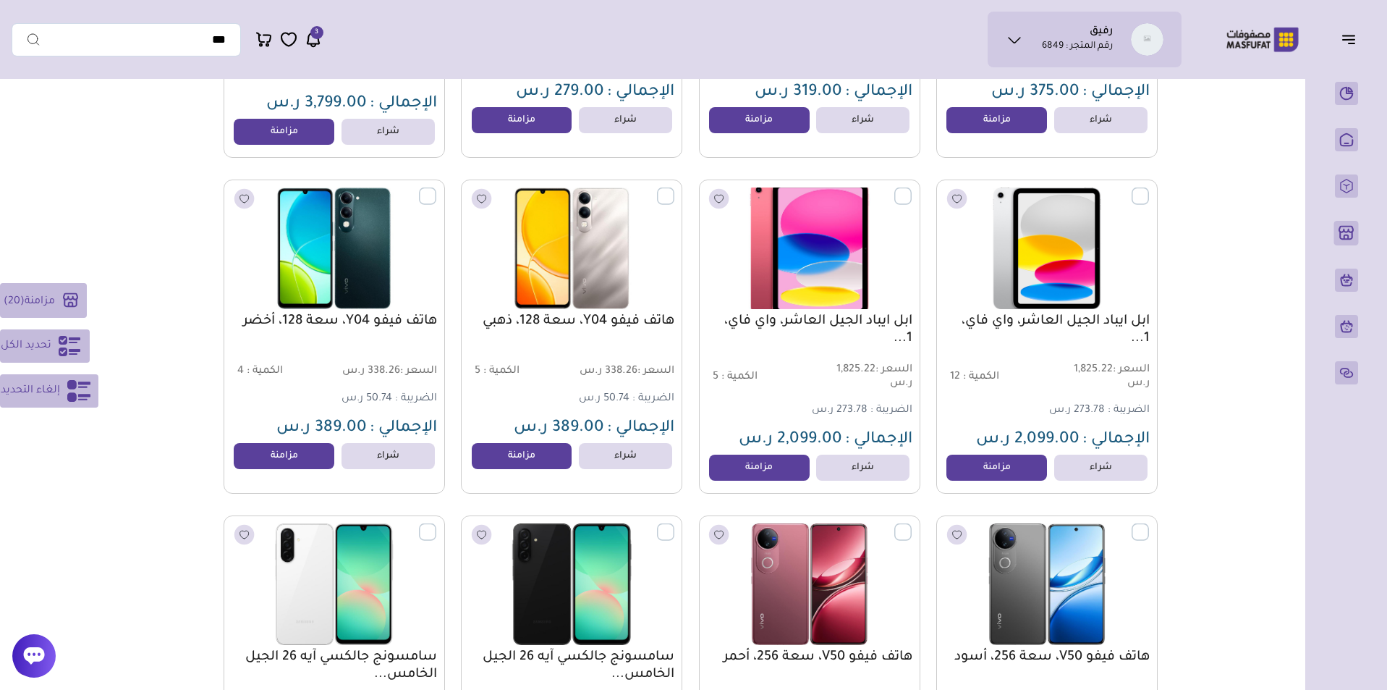
click at [912, 189] on label at bounding box center [912, 187] width 0 height 1
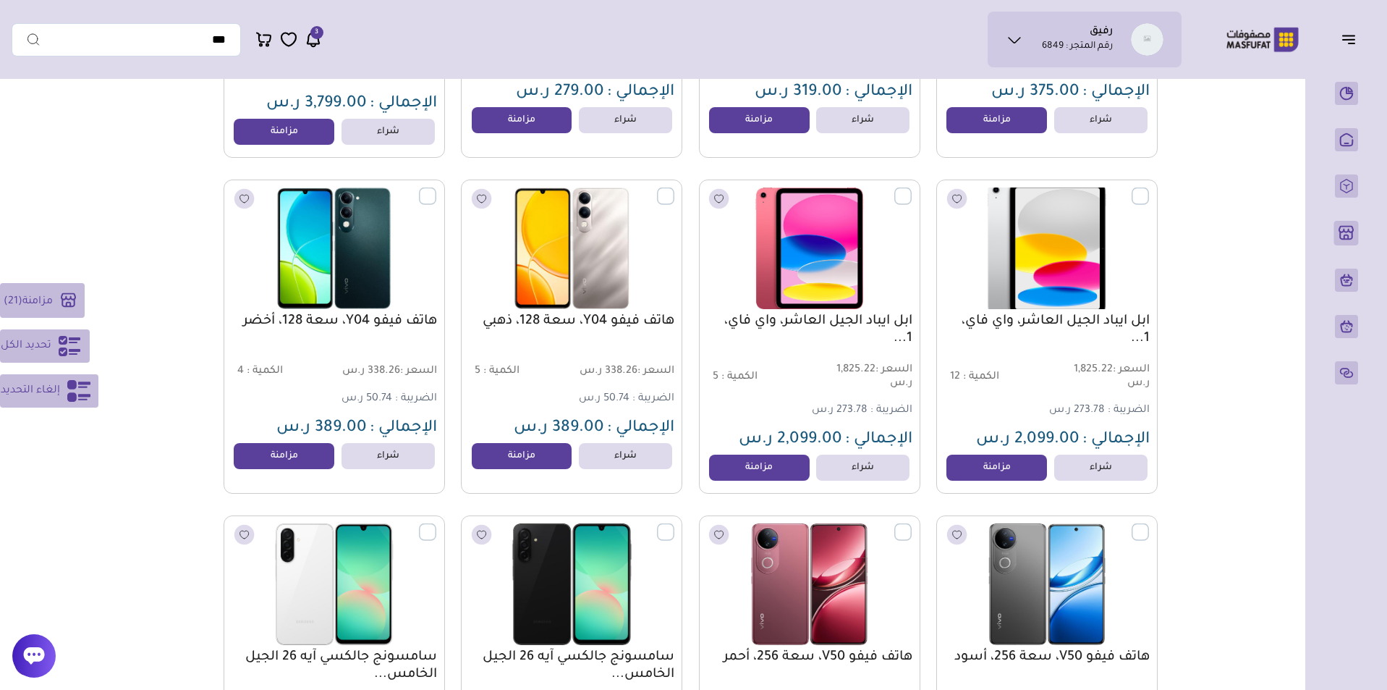
click at [1149, 189] on label at bounding box center [1149, 187] width 0 height 1
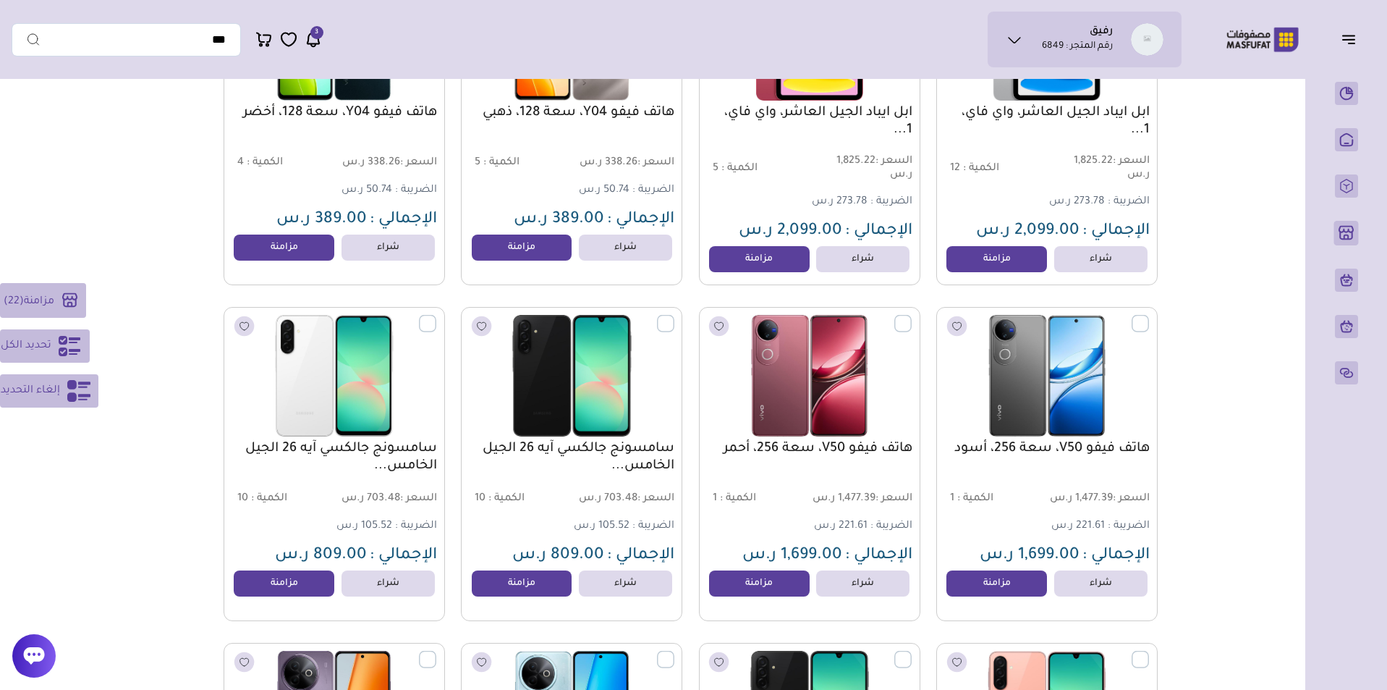
scroll to position [10494, 0]
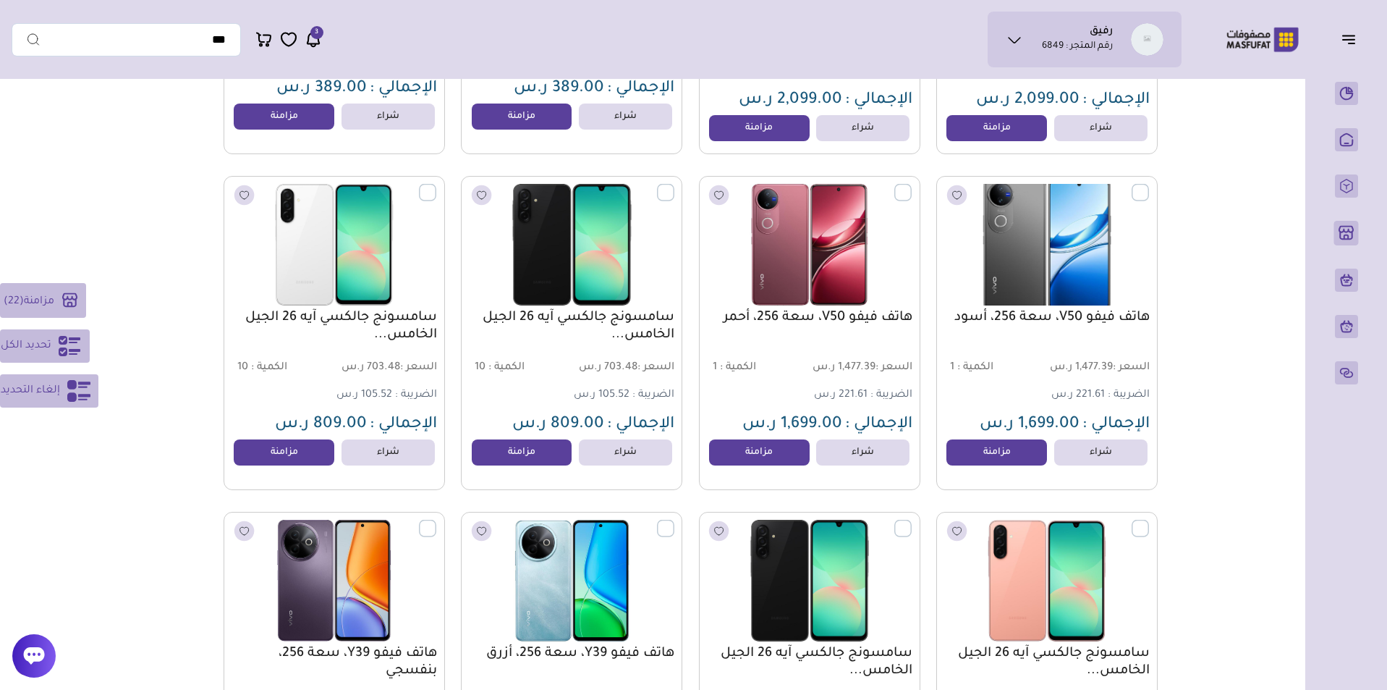
click at [1149, 185] on label at bounding box center [1149, 184] width 0 height 1
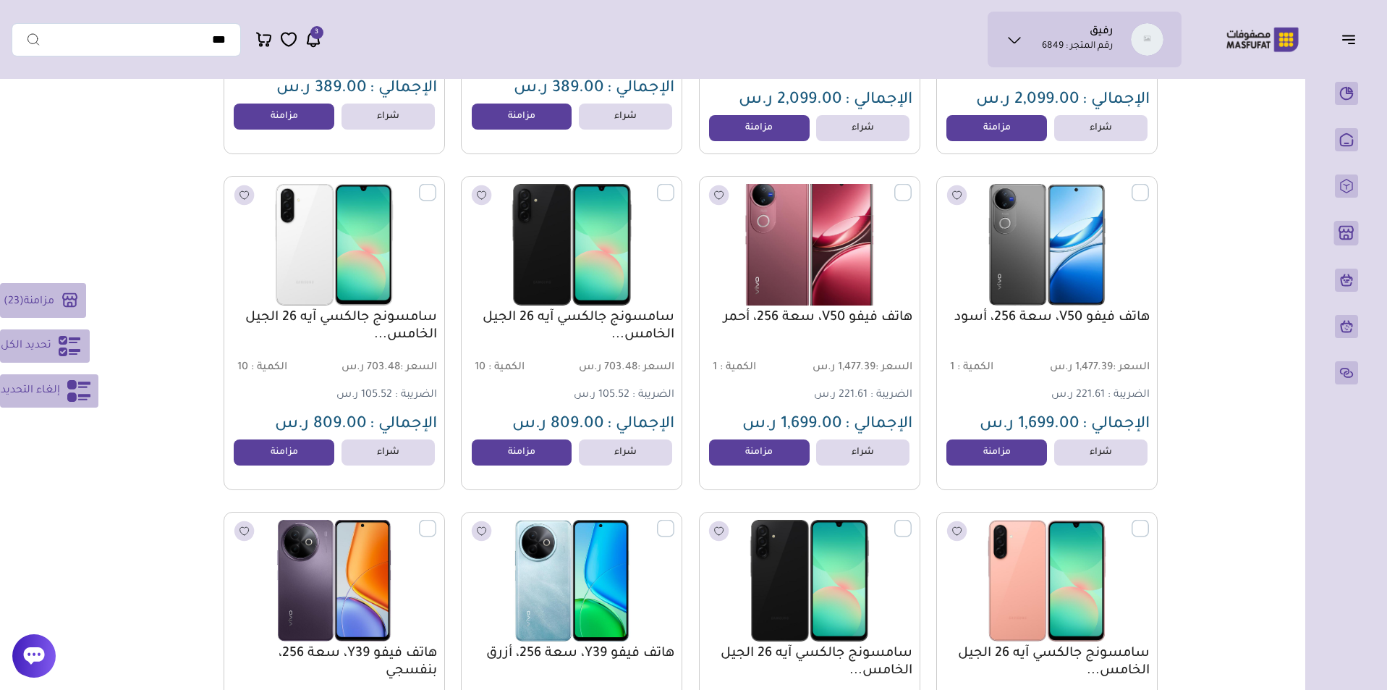
click at [912, 185] on label at bounding box center [912, 184] width 0 height 1
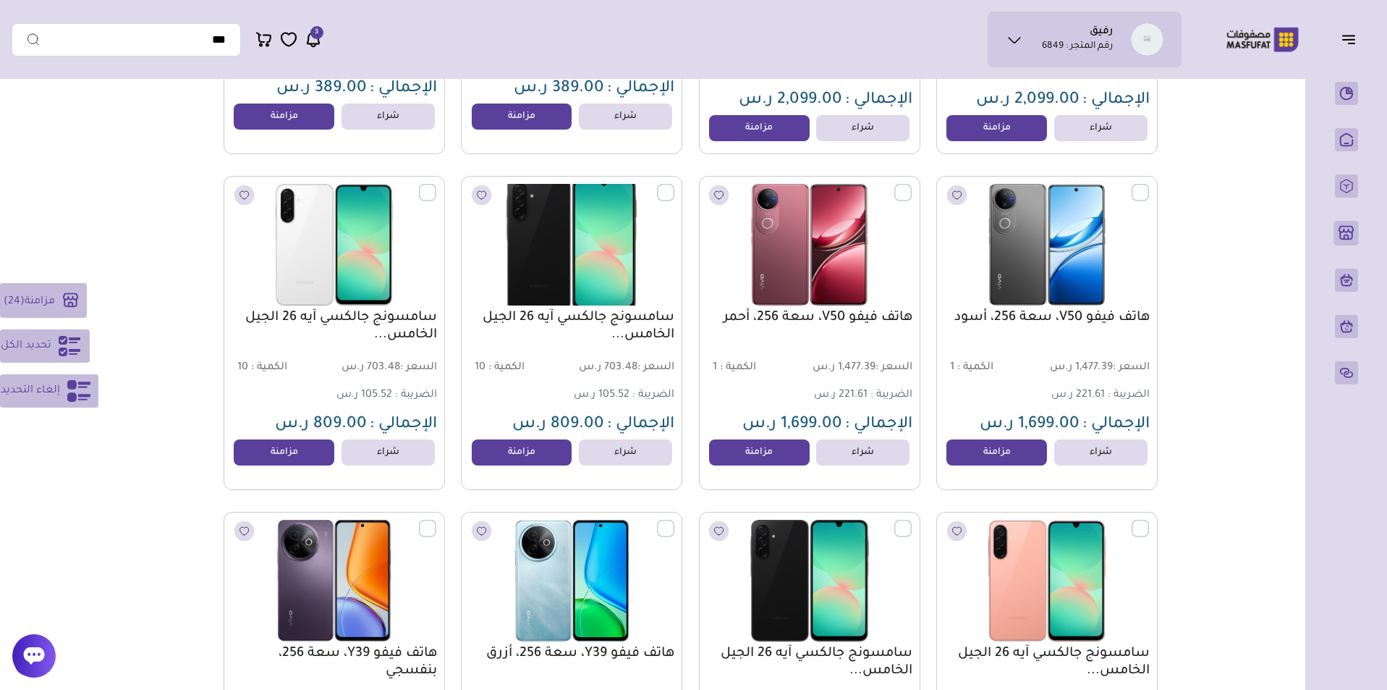
click at [674, 185] on label at bounding box center [674, 184] width 0 height 1
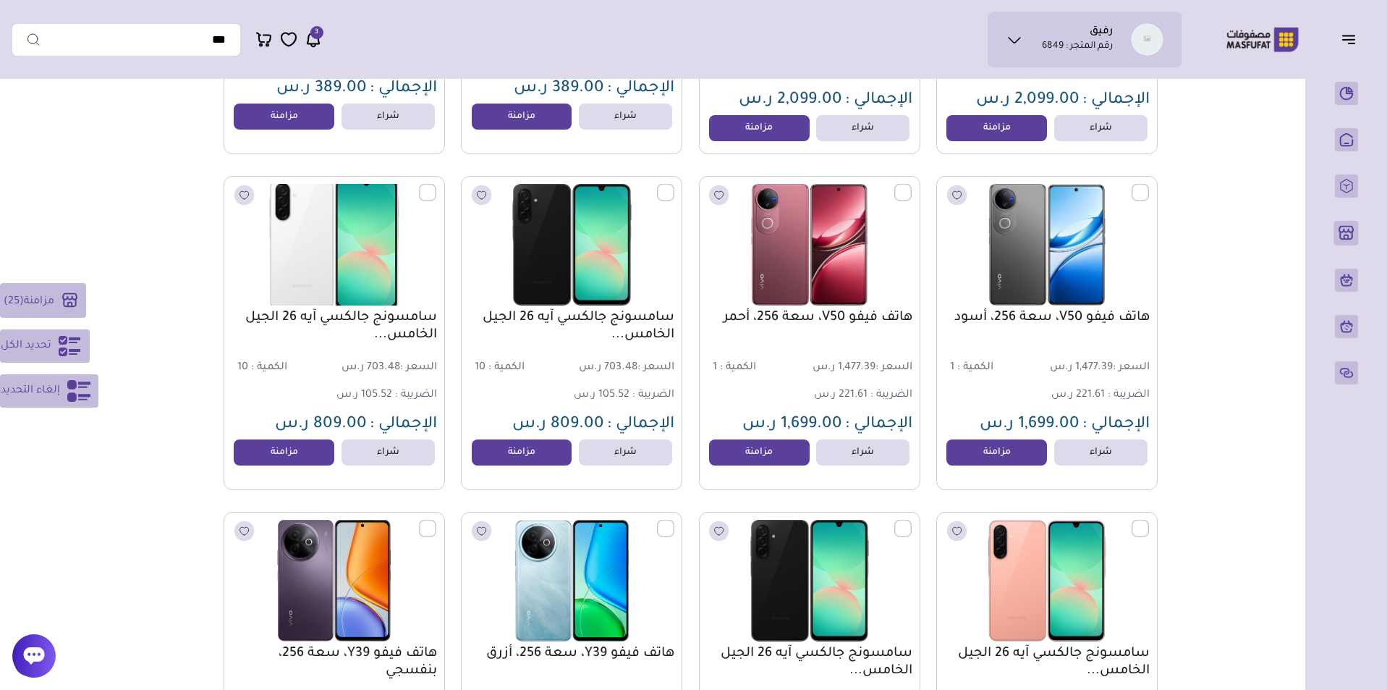
click at [436, 185] on label at bounding box center [436, 184] width 0 height 1
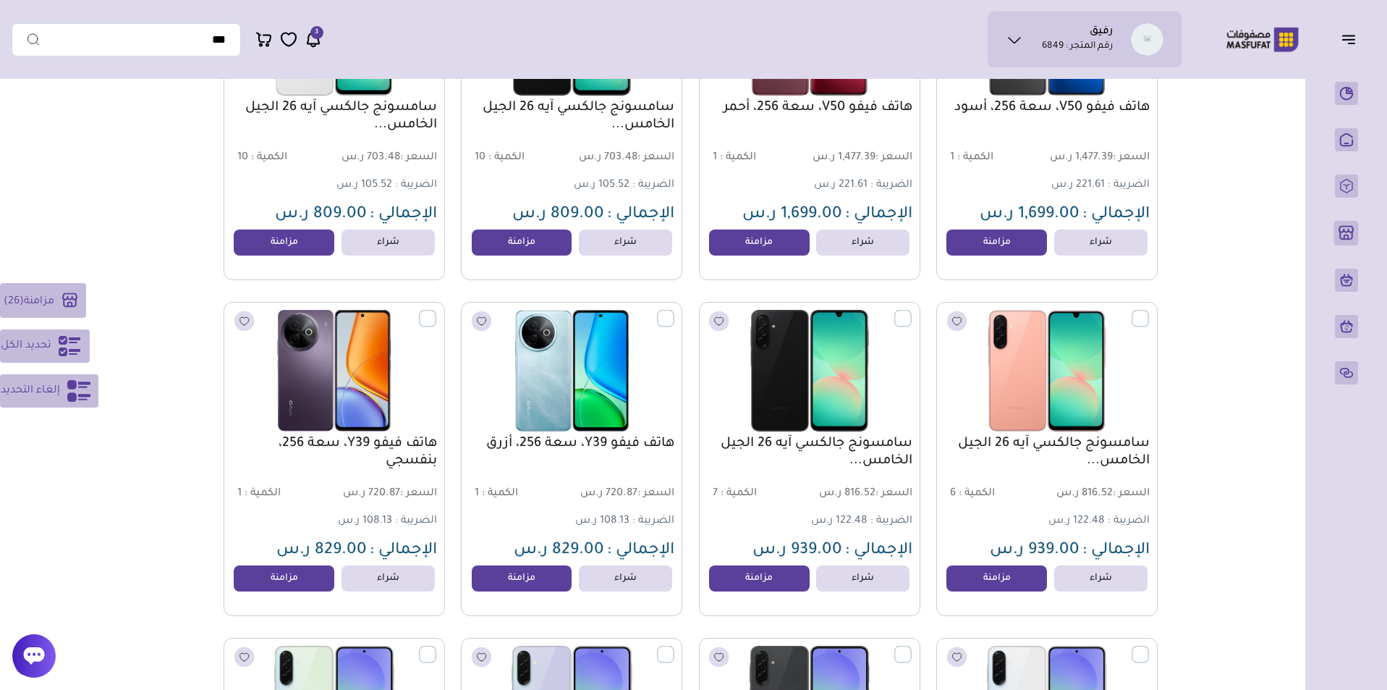
scroll to position [10794, 0]
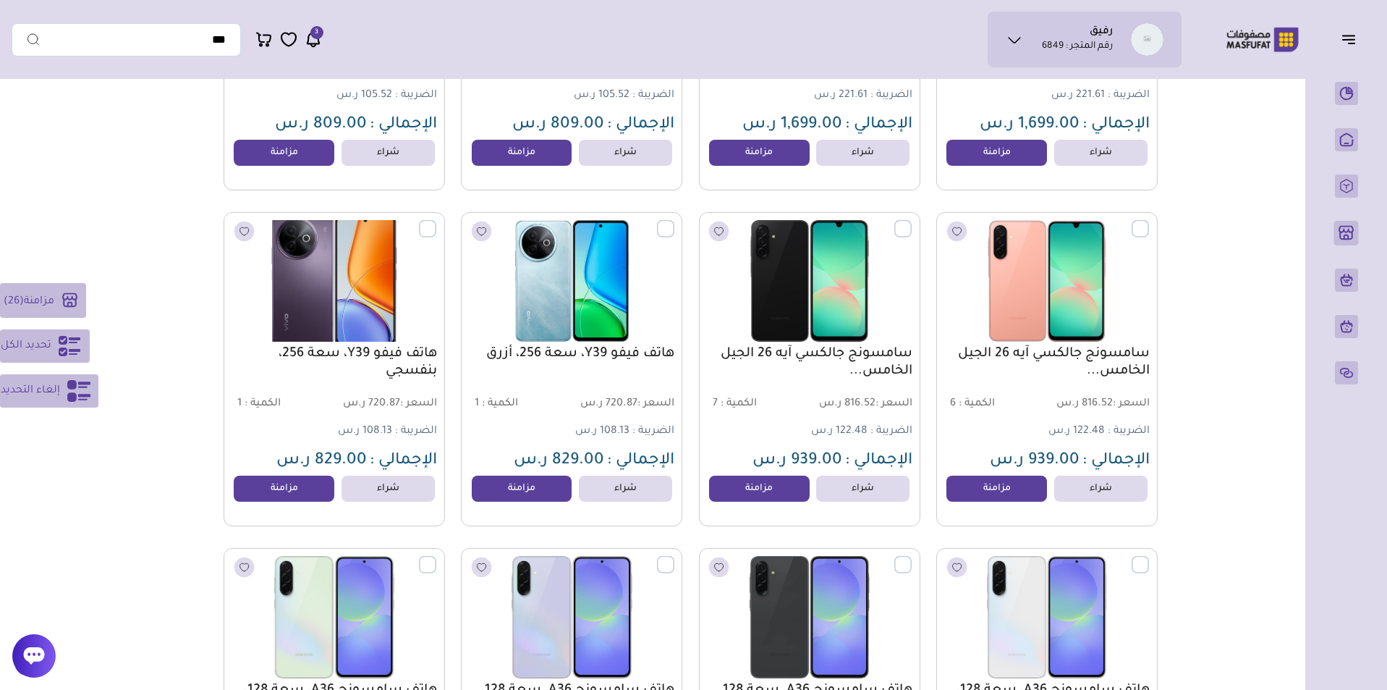
click at [436, 221] on label at bounding box center [436, 220] width 0 height 1
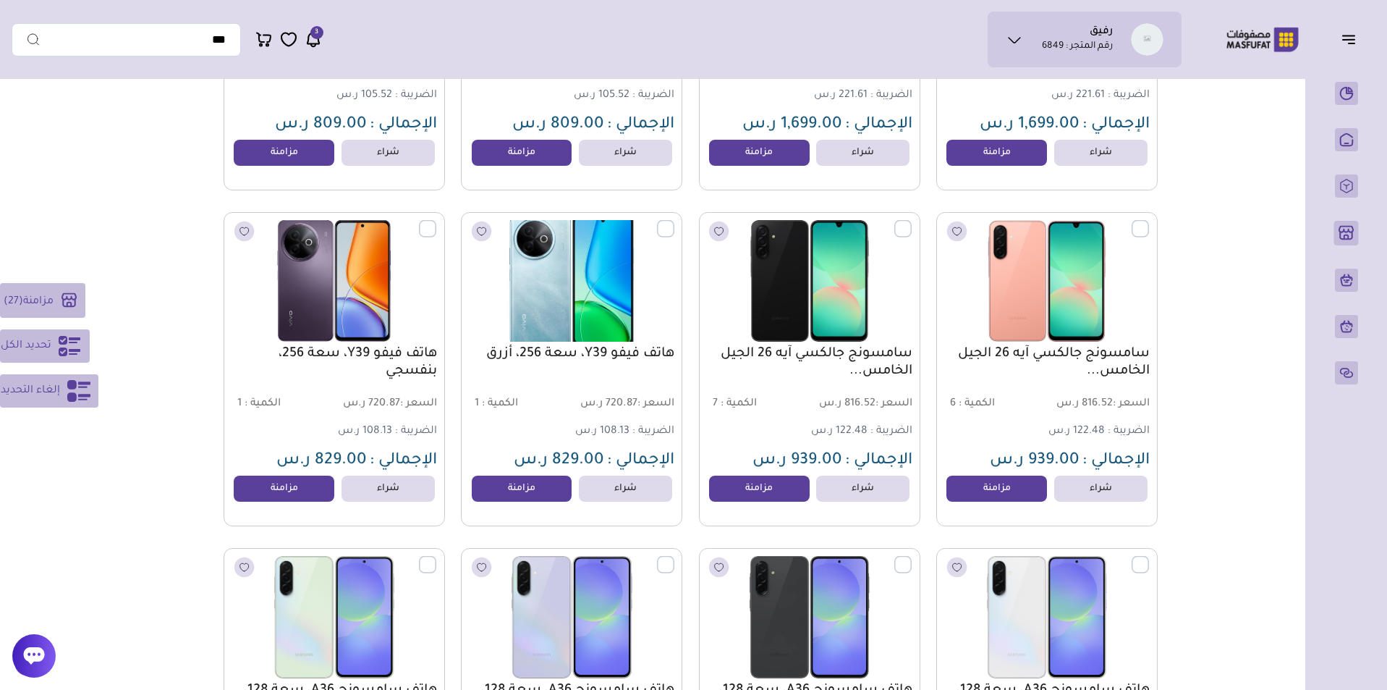
click at [674, 221] on label at bounding box center [674, 220] width 0 height 1
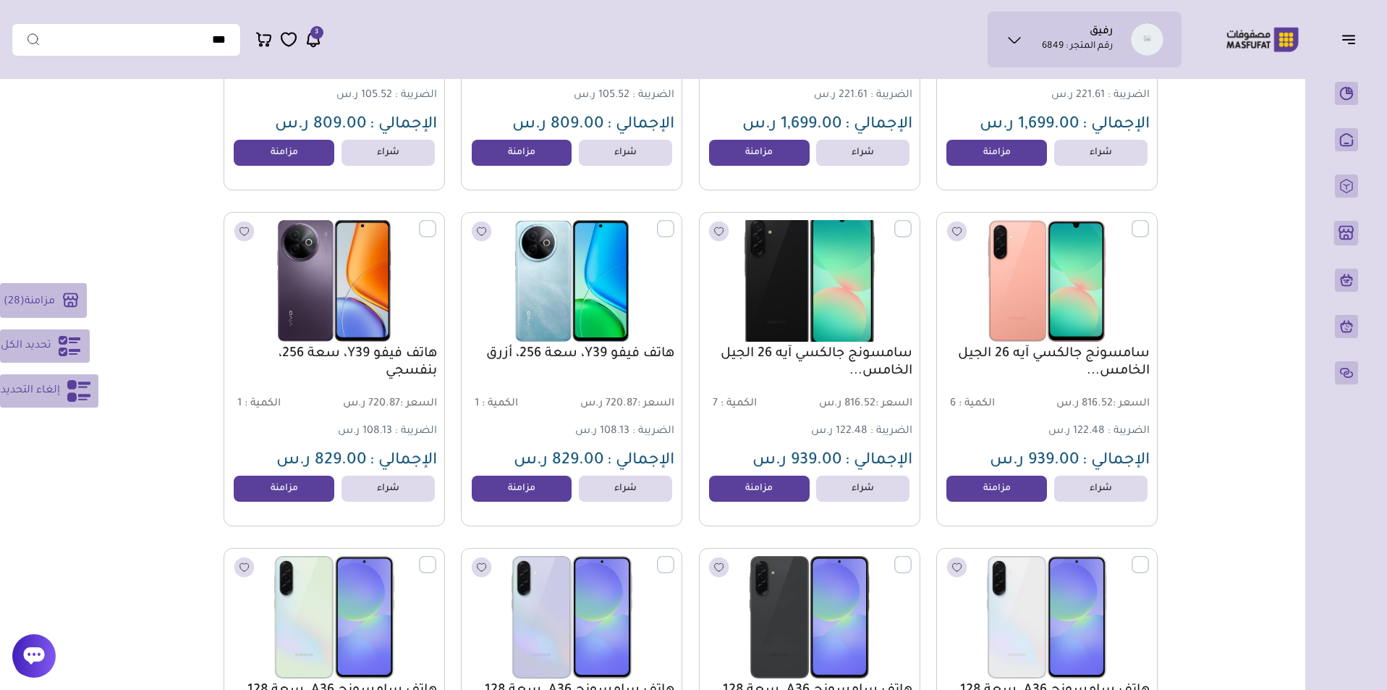
click at [912, 221] on label at bounding box center [912, 220] width 0 height 1
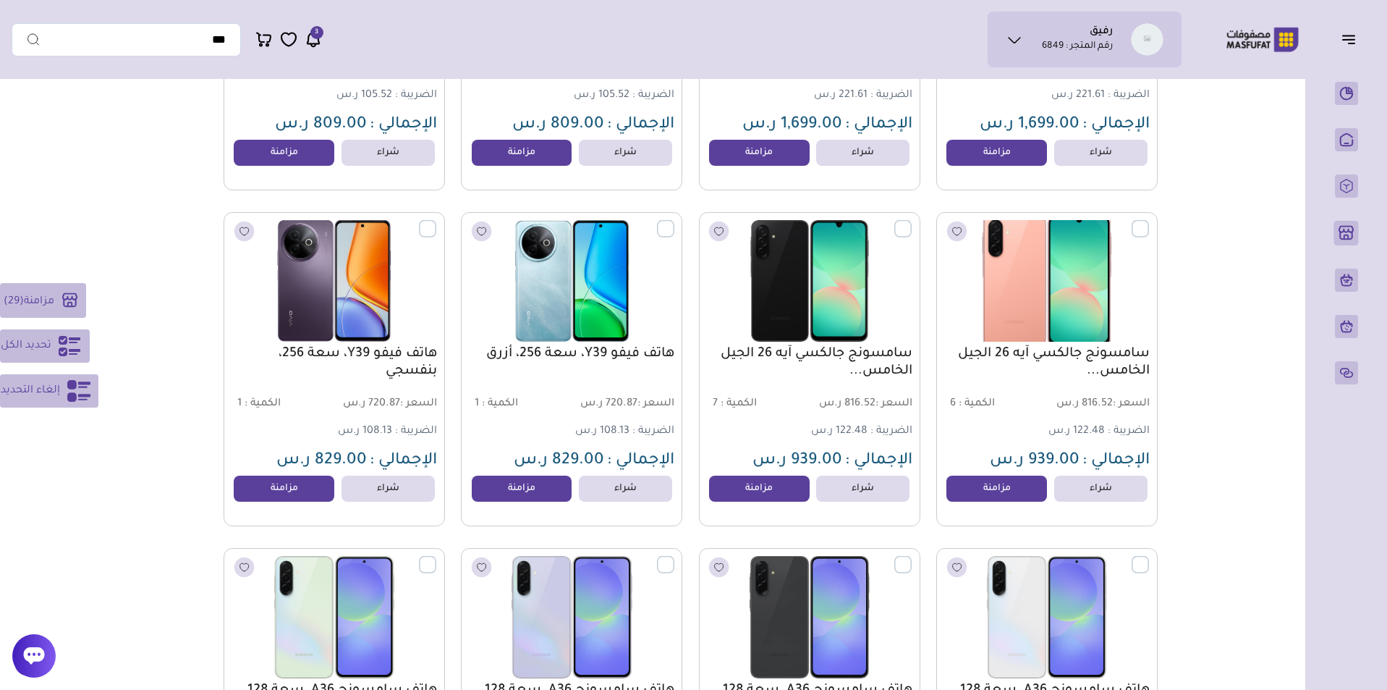
click at [1149, 221] on label at bounding box center [1149, 220] width 0 height 1
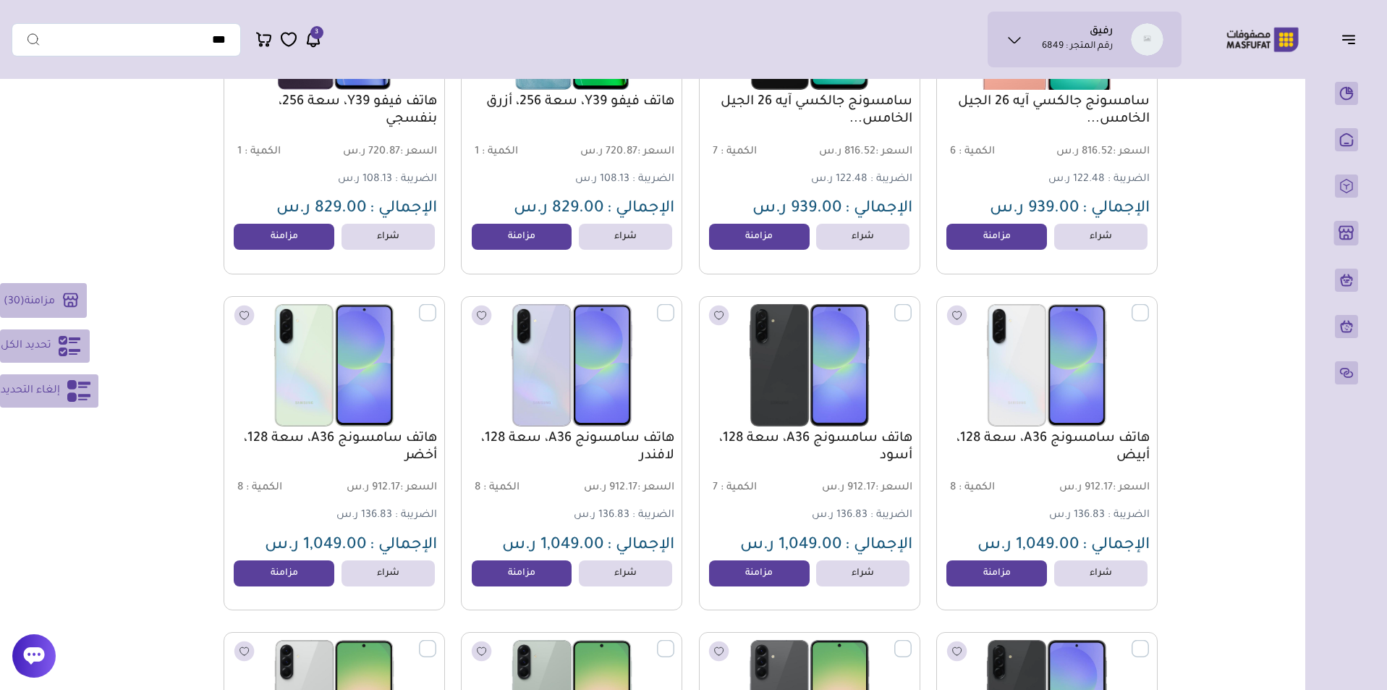
scroll to position [11107, 0]
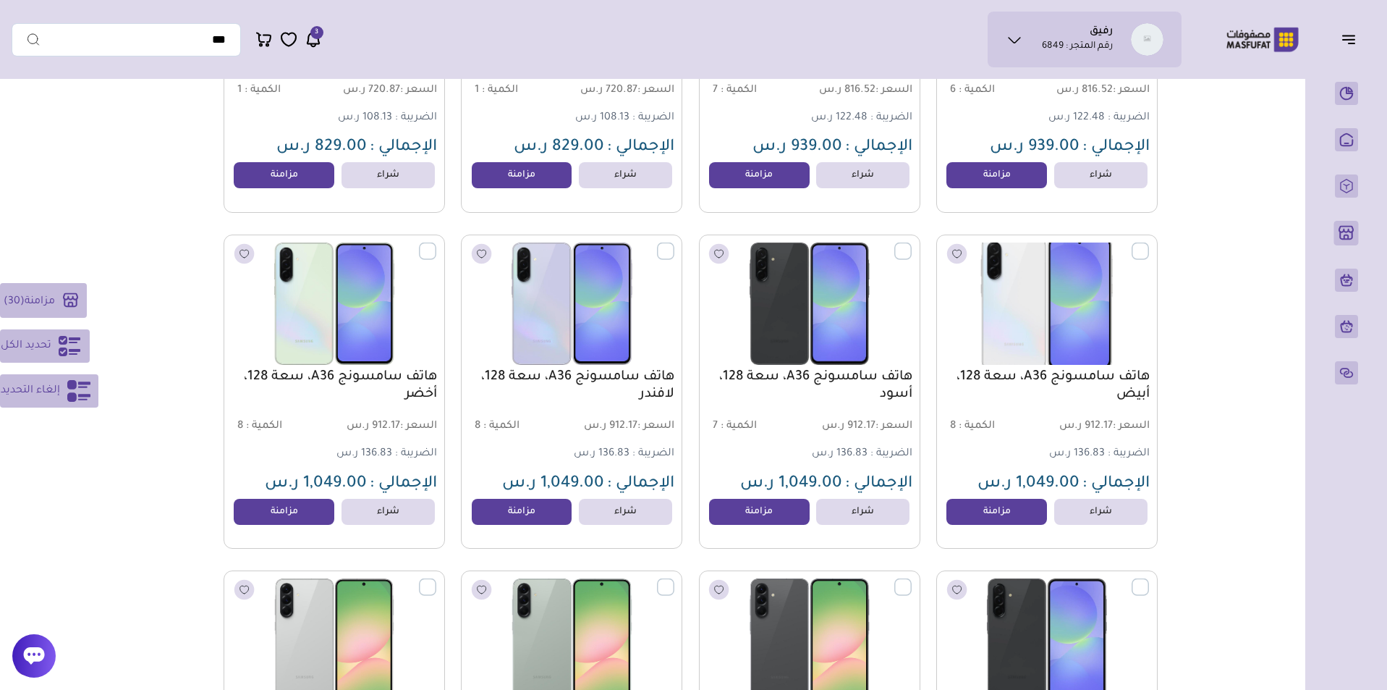
click at [1149, 244] on label at bounding box center [1149, 242] width 0 height 1
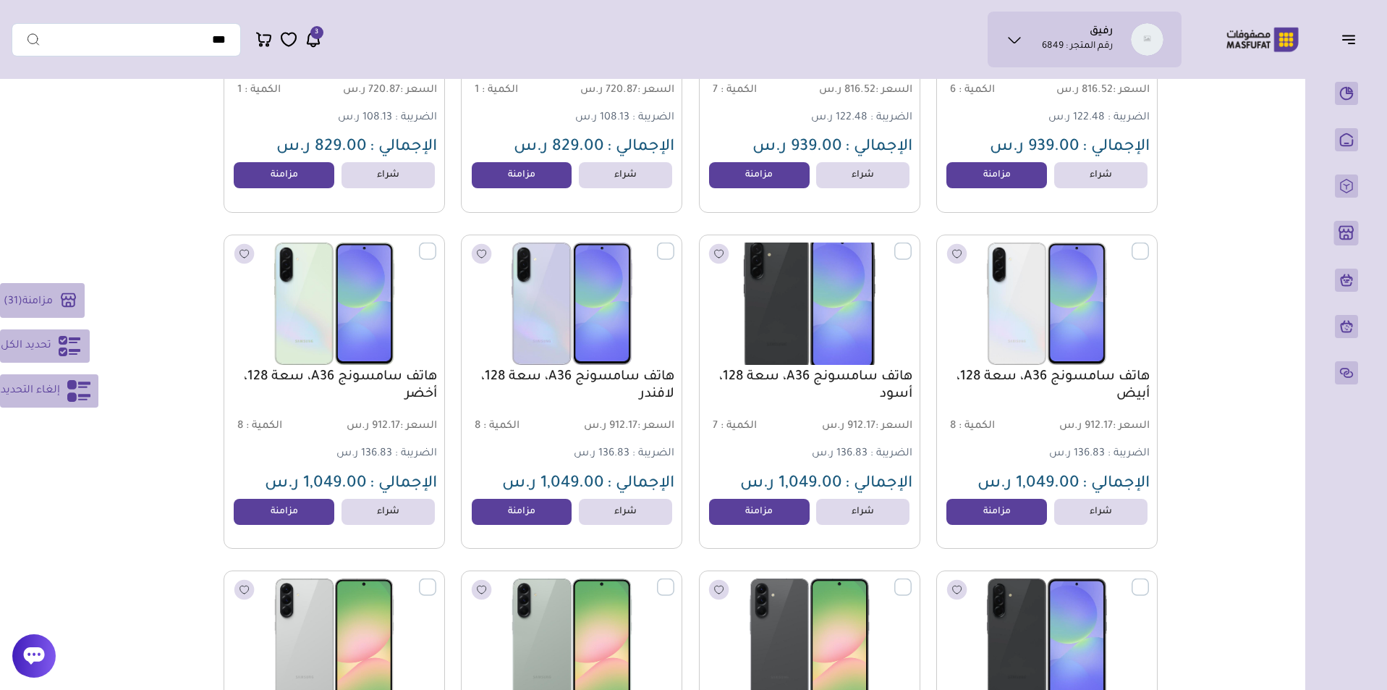
click at [912, 244] on label at bounding box center [912, 242] width 0 height 1
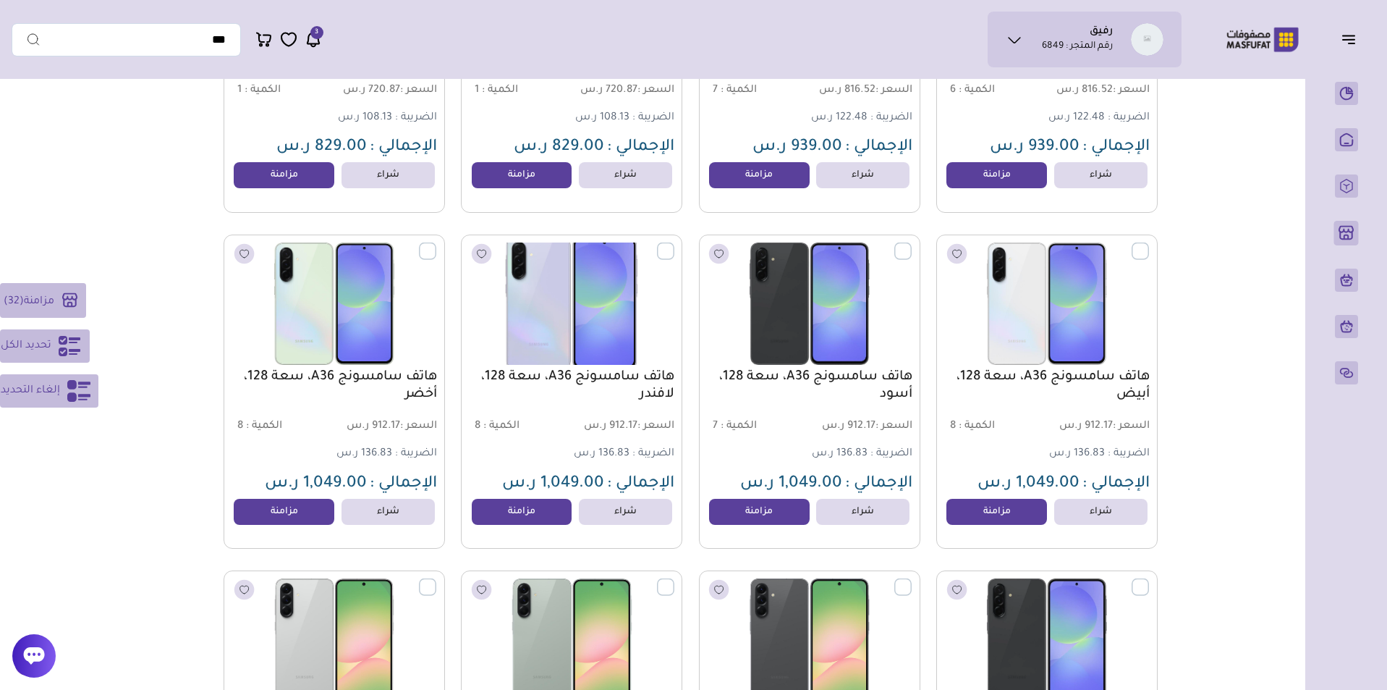
click at [674, 244] on label at bounding box center [674, 242] width 0 height 1
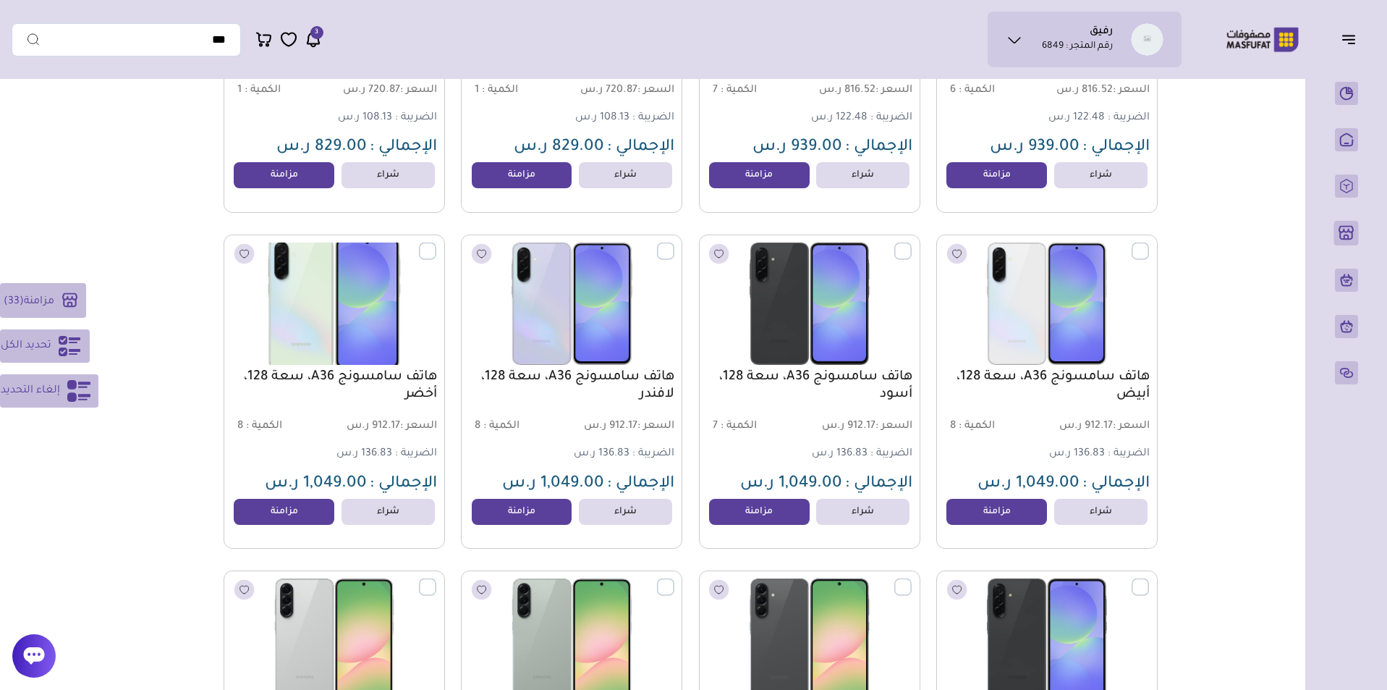
click at [436, 244] on label at bounding box center [436, 242] width 0 height 1
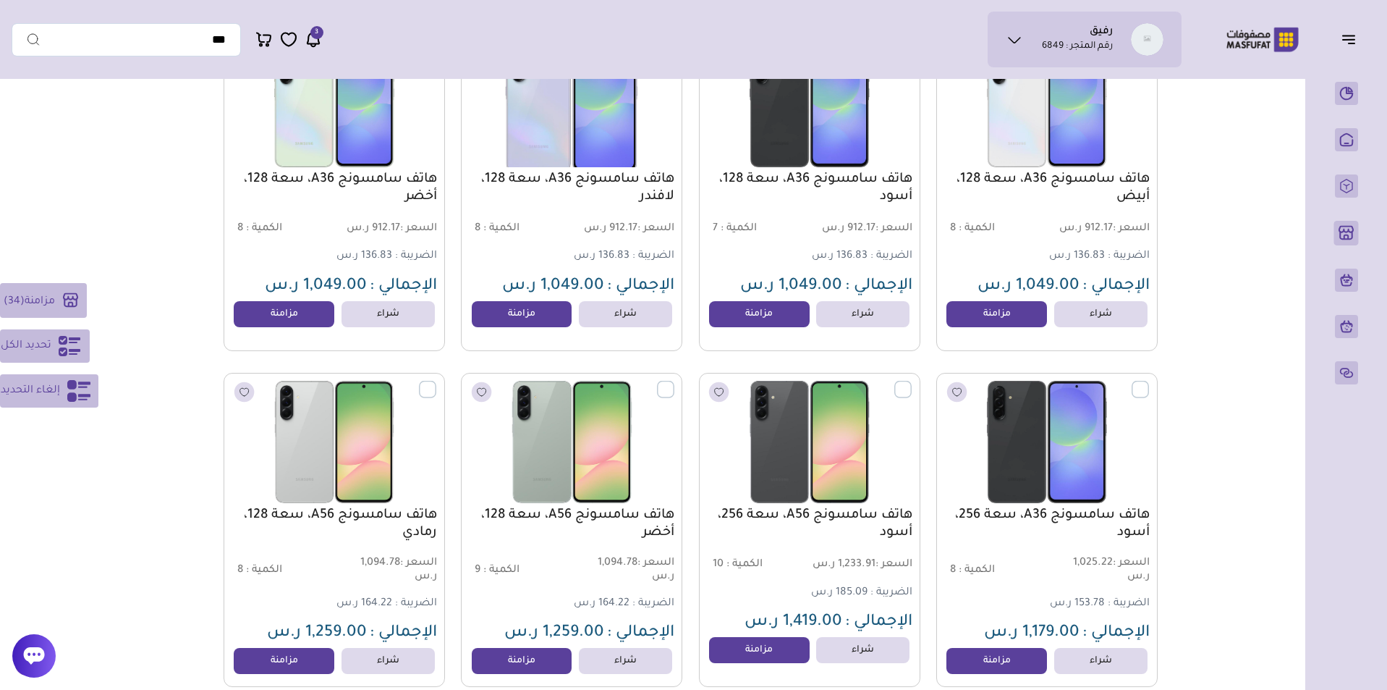
scroll to position [11412, 0]
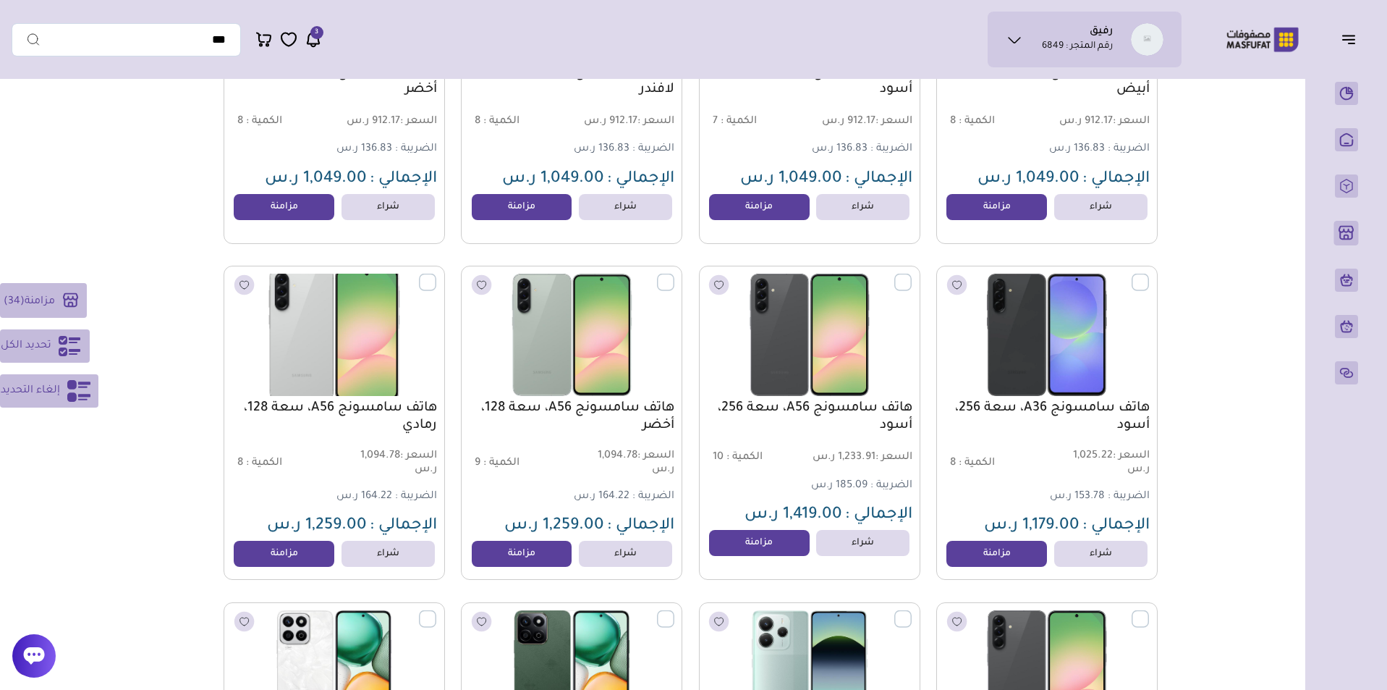
click at [436, 275] on label at bounding box center [436, 274] width 0 height 1
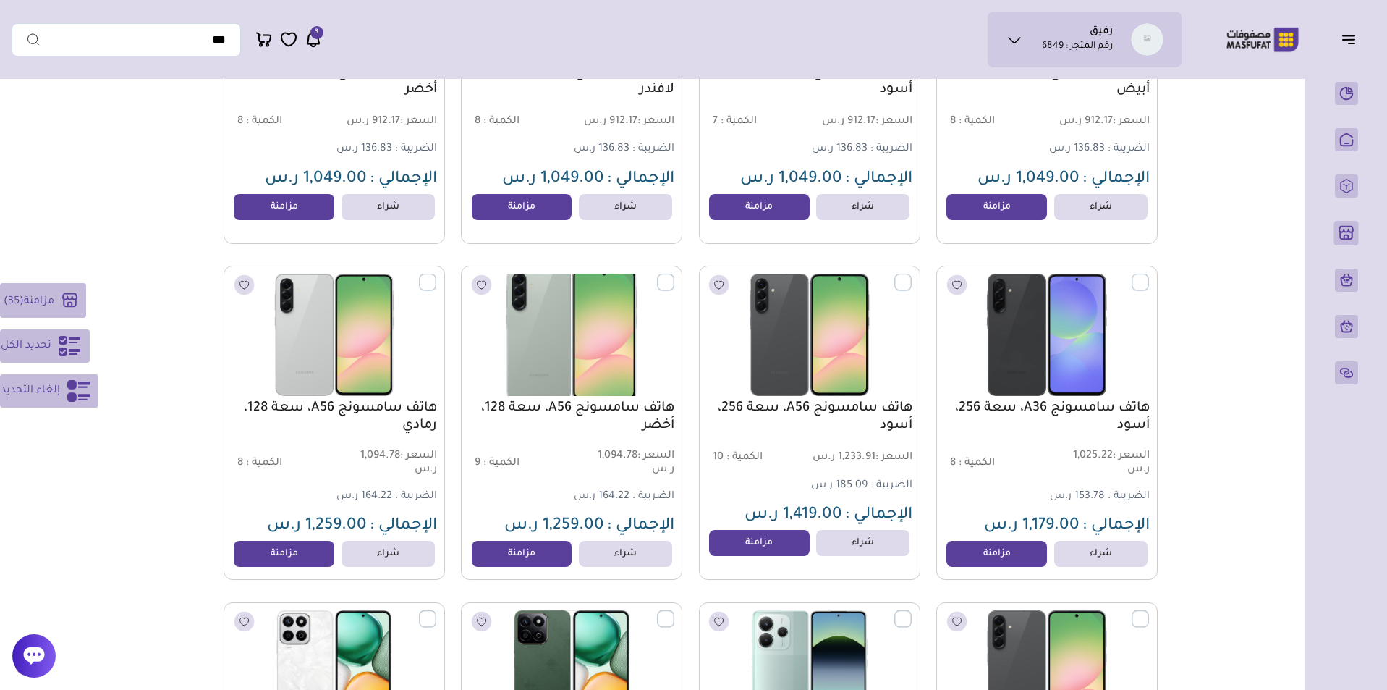
click at [674, 275] on label at bounding box center [674, 274] width 0 height 1
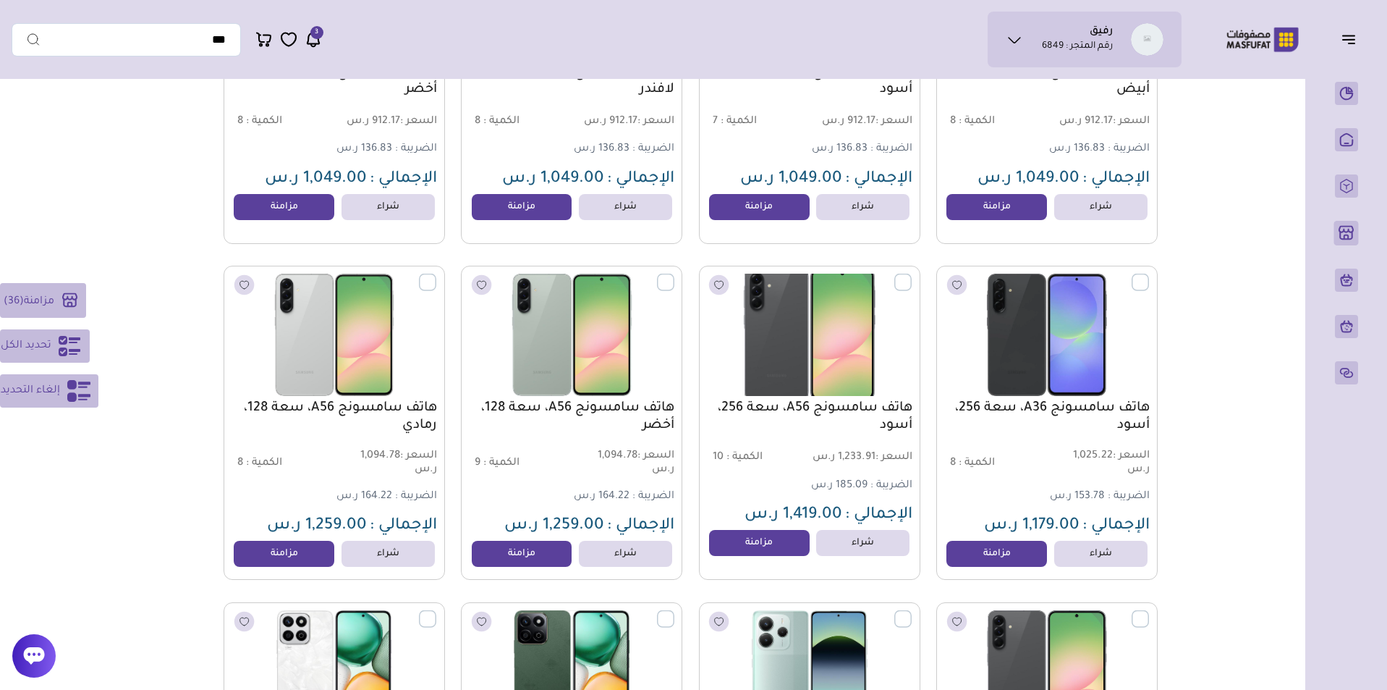
click at [912, 275] on label at bounding box center [912, 274] width 0 height 1
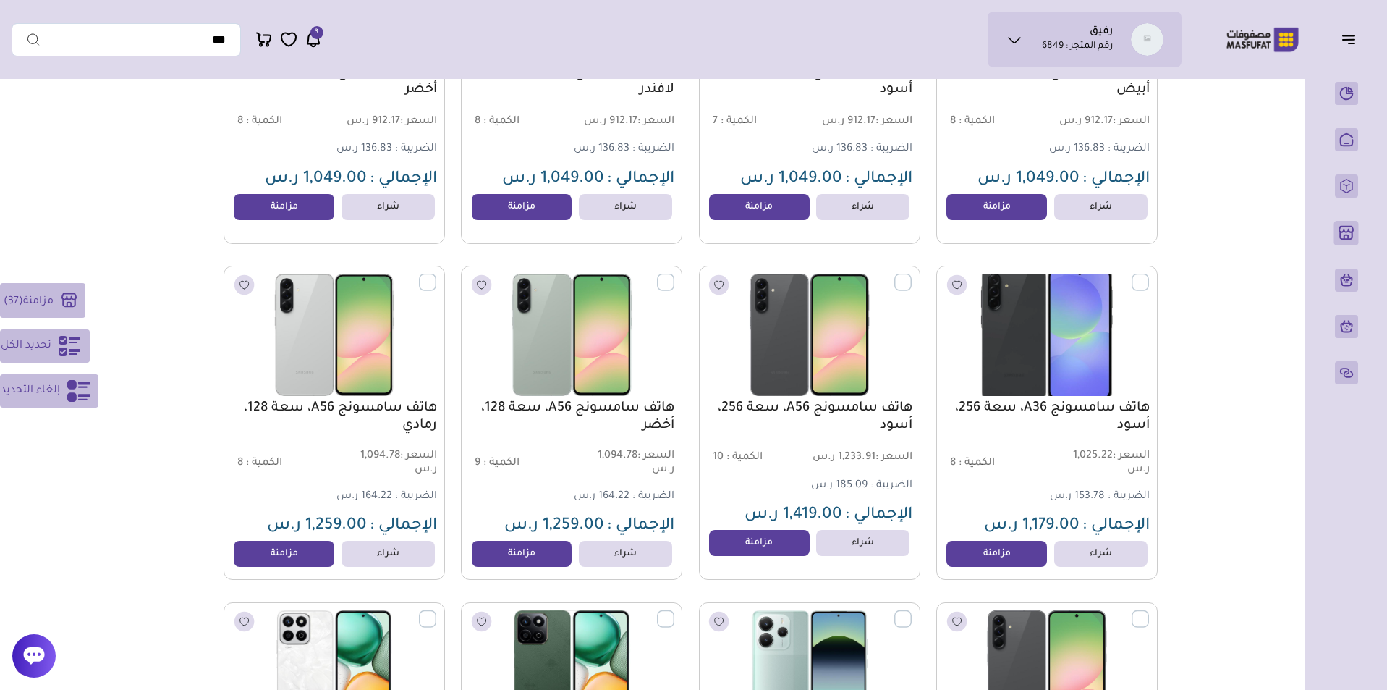
click at [1149, 275] on label at bounding box center [1149, 274] width 0 height 1
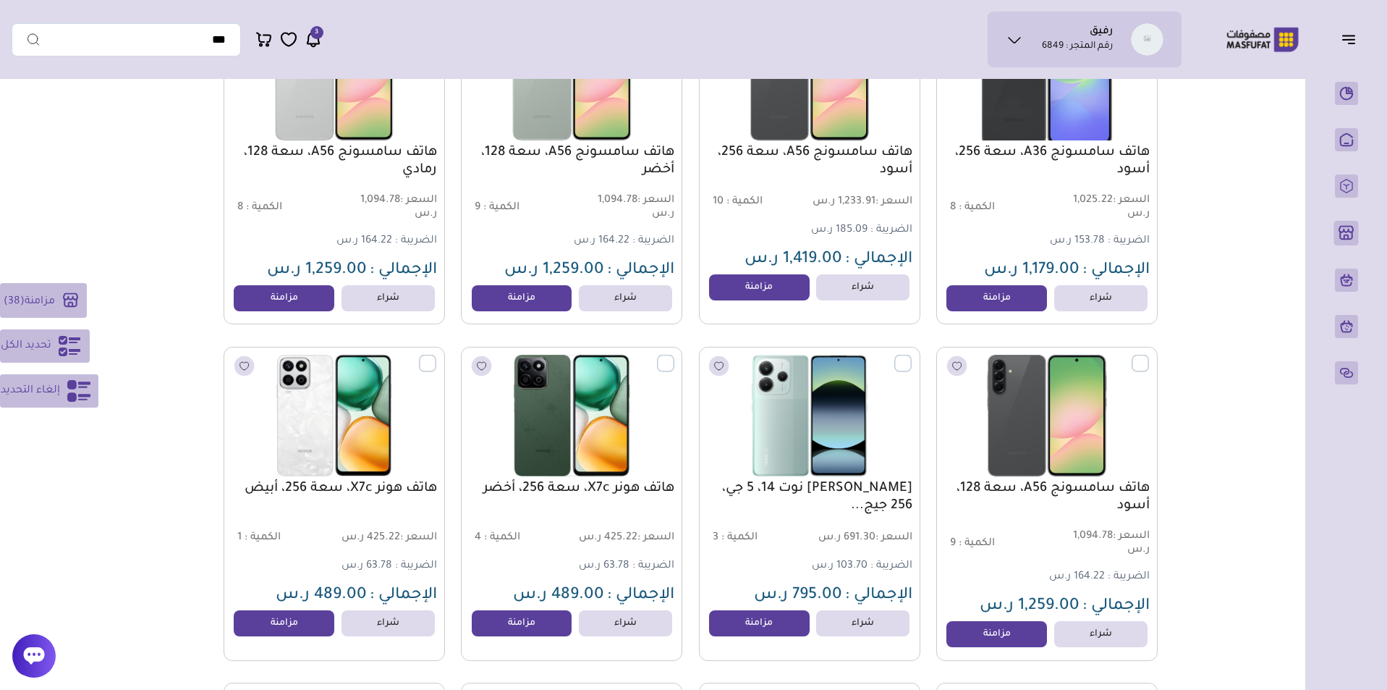
scroll to position [11694, 0]
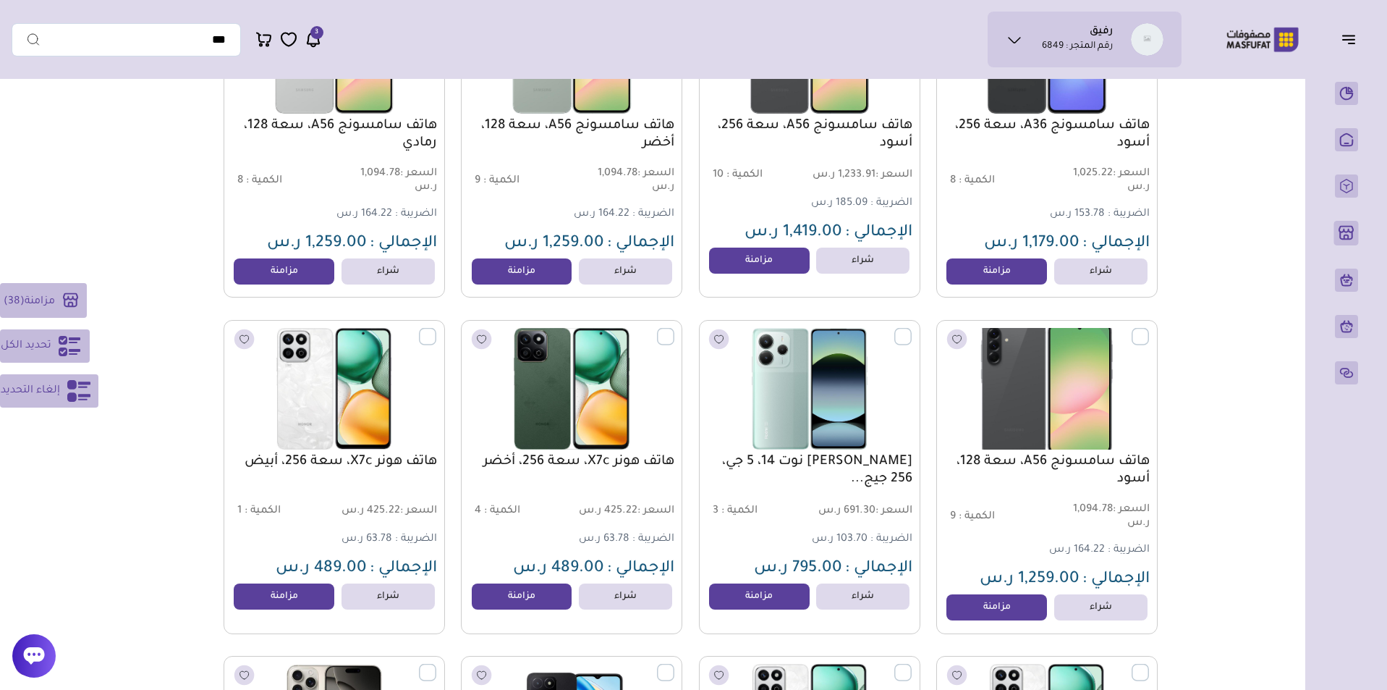
click at [1149, 329] on label at bounding box center [1149, 327] width 0 height 1
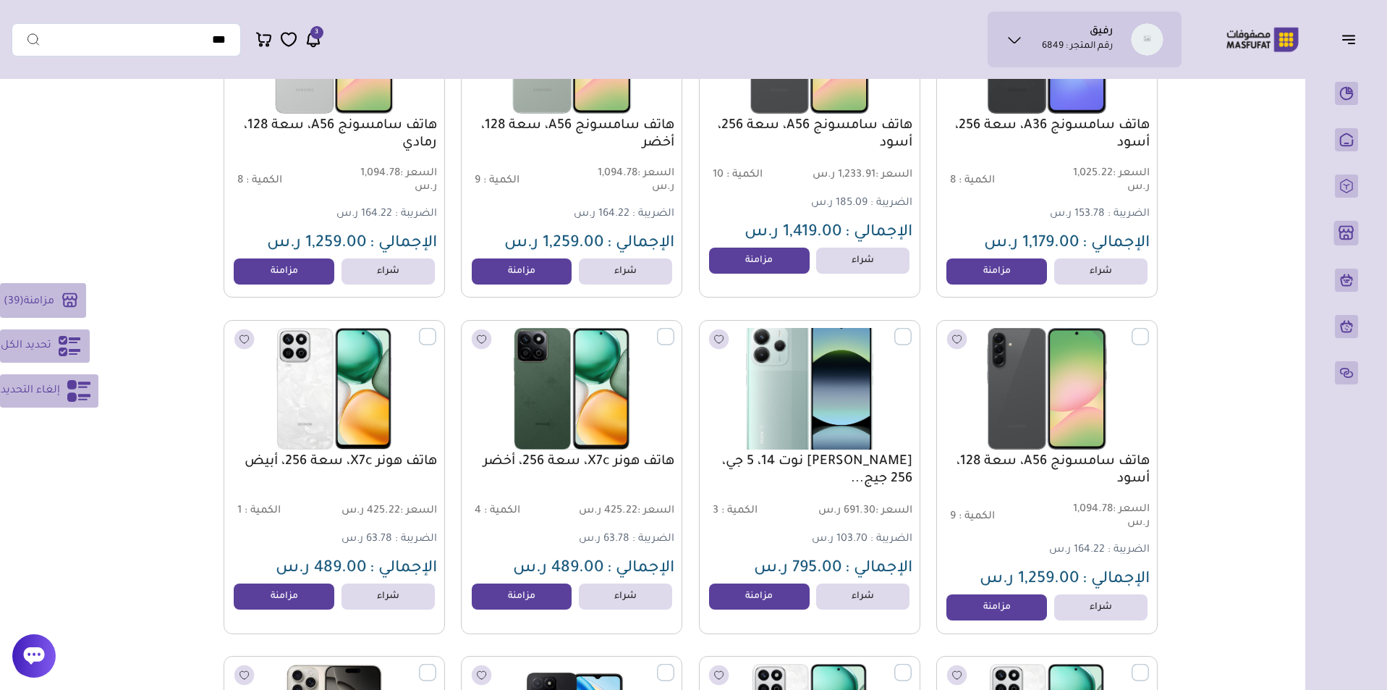
click at [912, 329] on label at bounding box center [912, 327] width 0 height 1
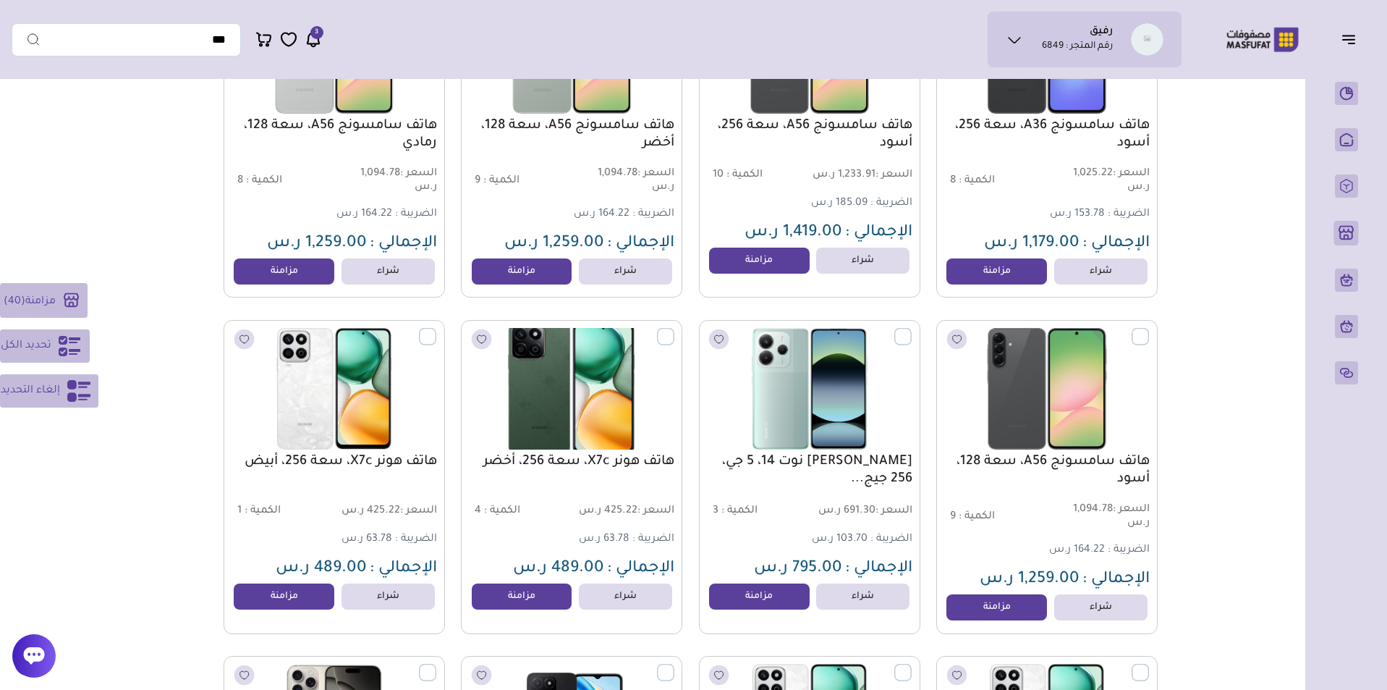
click at [674, 329] on label at bounding box center [674, 327] width 0 height 1
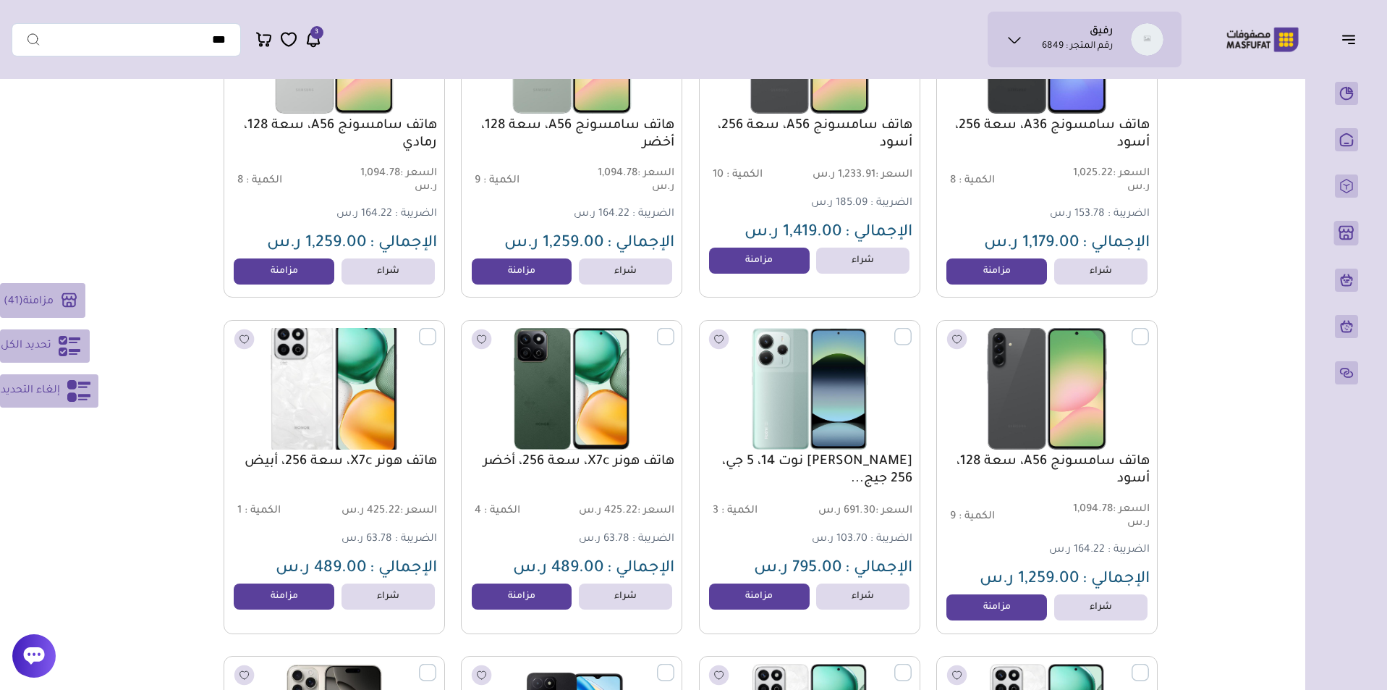
click at [436, 329] on label at bounding box center [436, 327] width 0 height 1
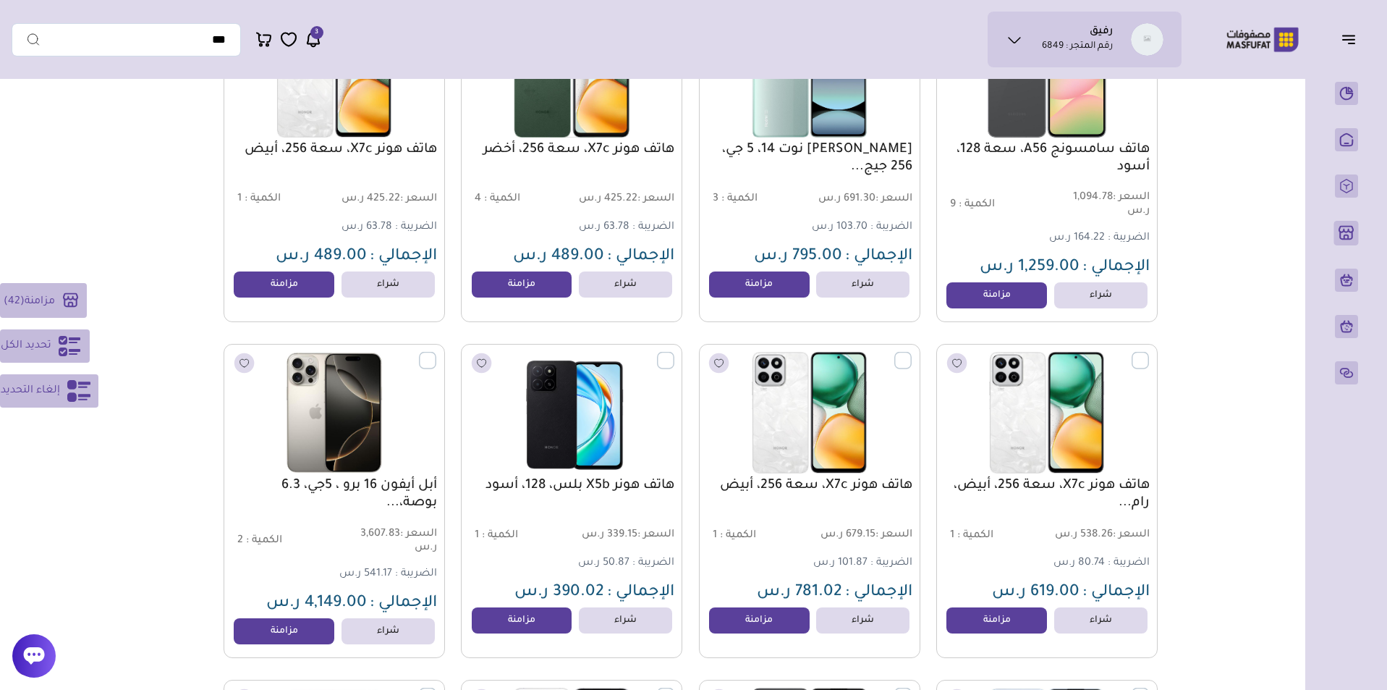
scroll to position [12108, 0]
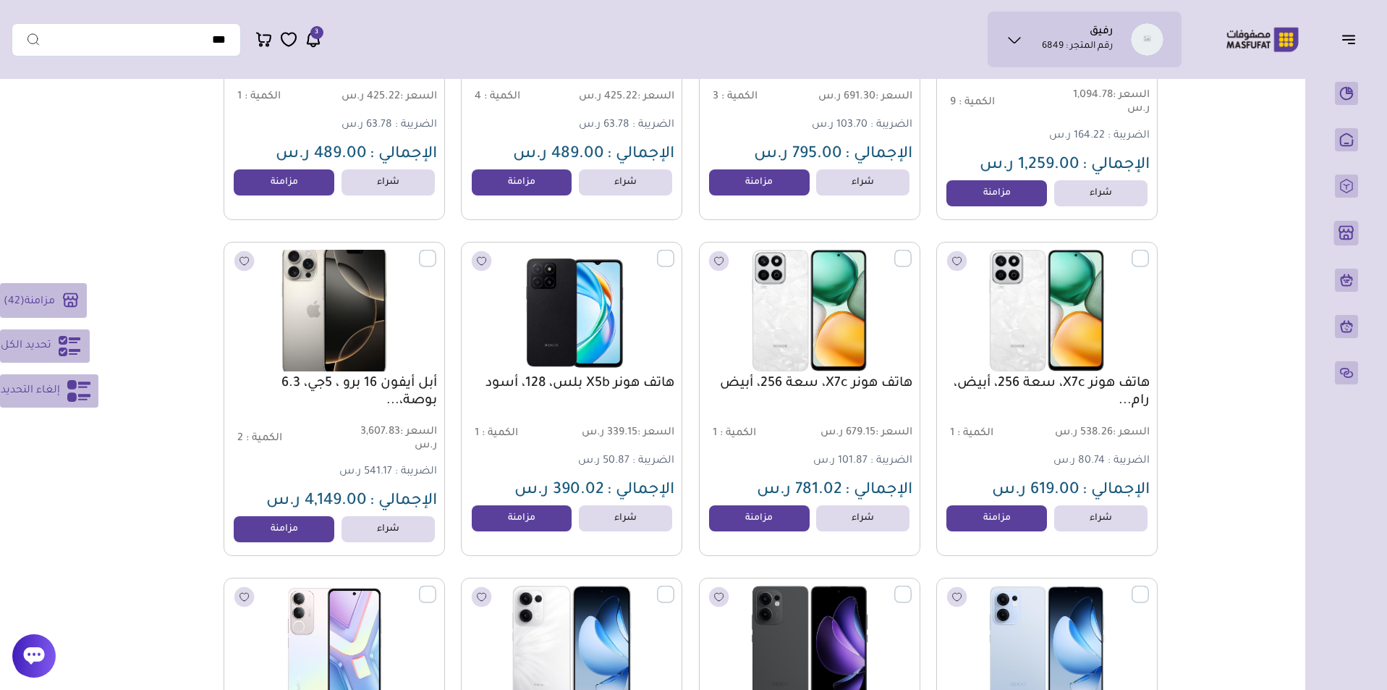
click at [436, 250] on label at bounding box center [436, 249] width 0 height 1
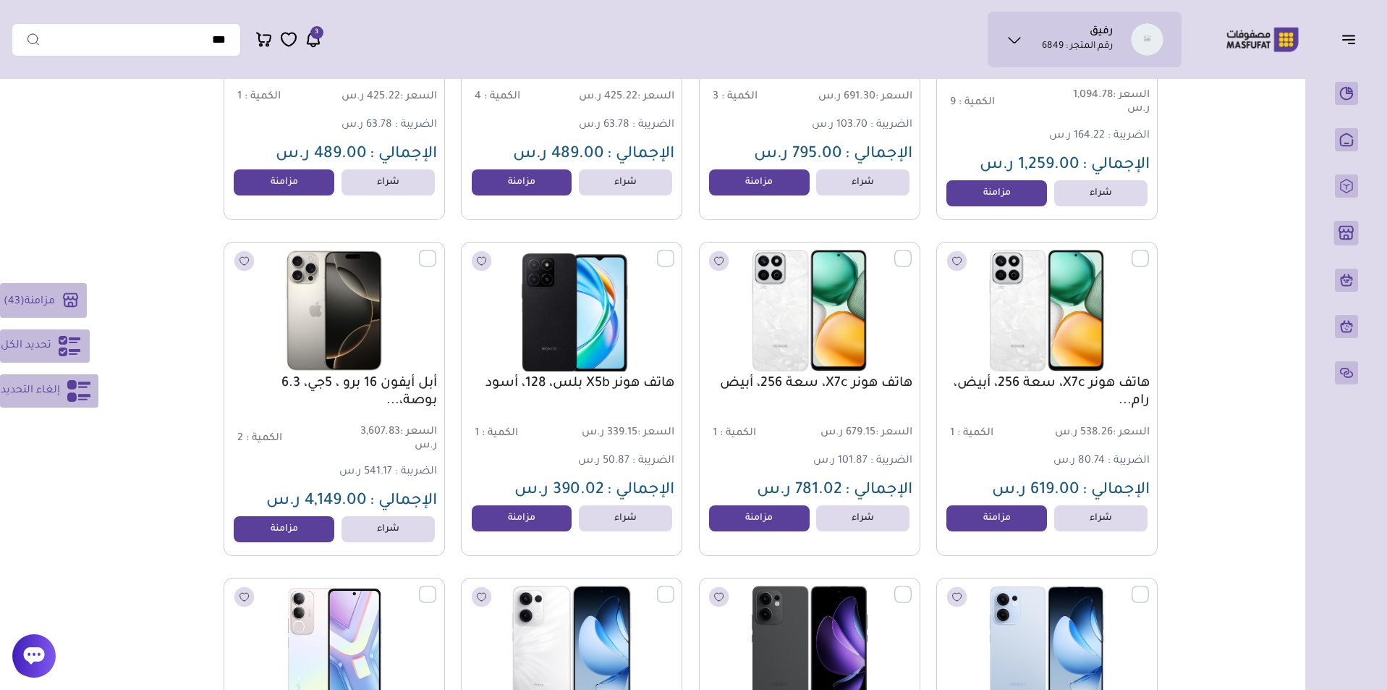
click at [674, 250] on label at bounding box center [674, 249] width 0 height 1
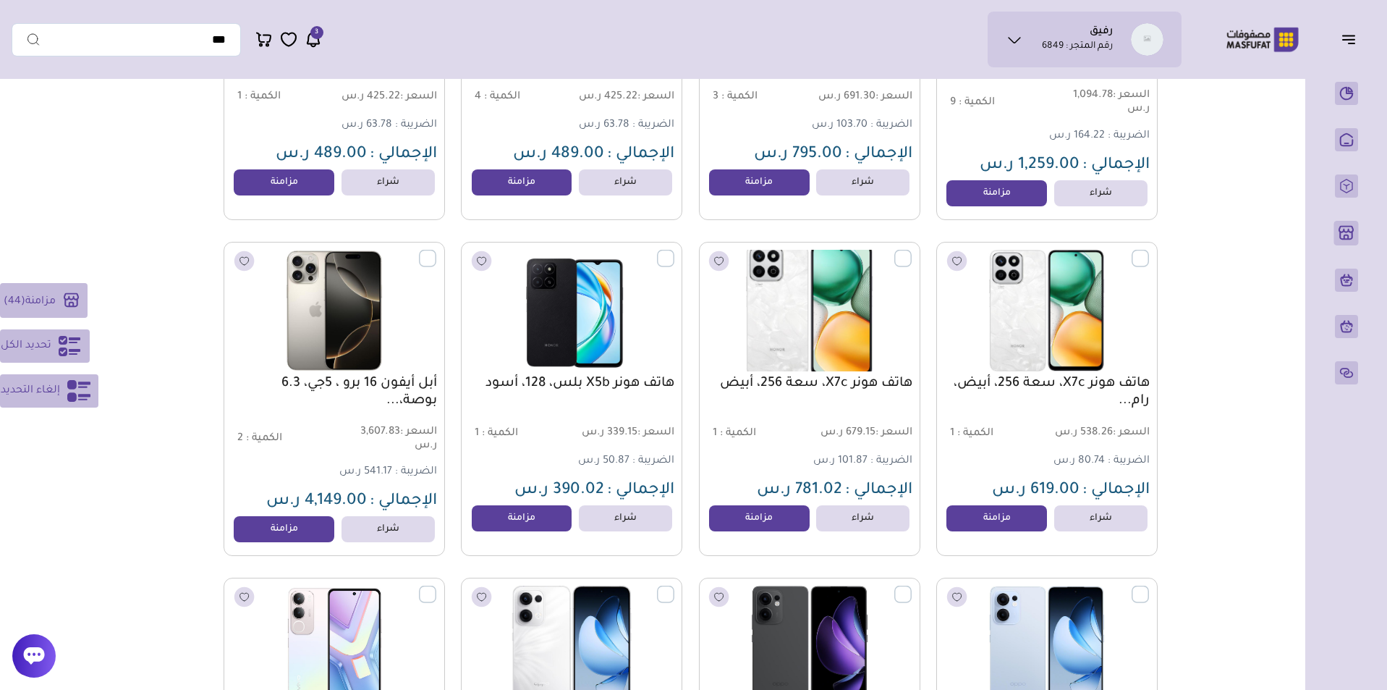
click at [912, 250] on label at bounding box center [912, 249] width 0 height 1
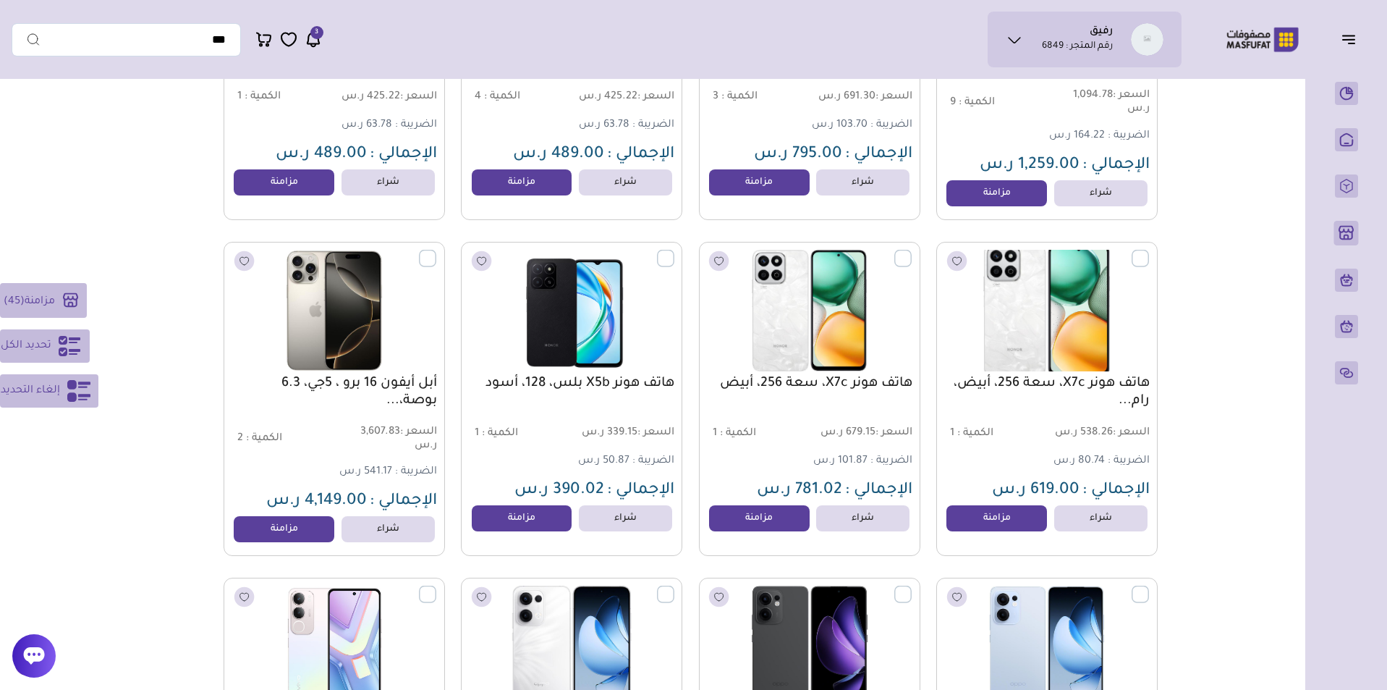
click at [1149, 250] on label at bounding box center [1149, 249] width 0 height 1
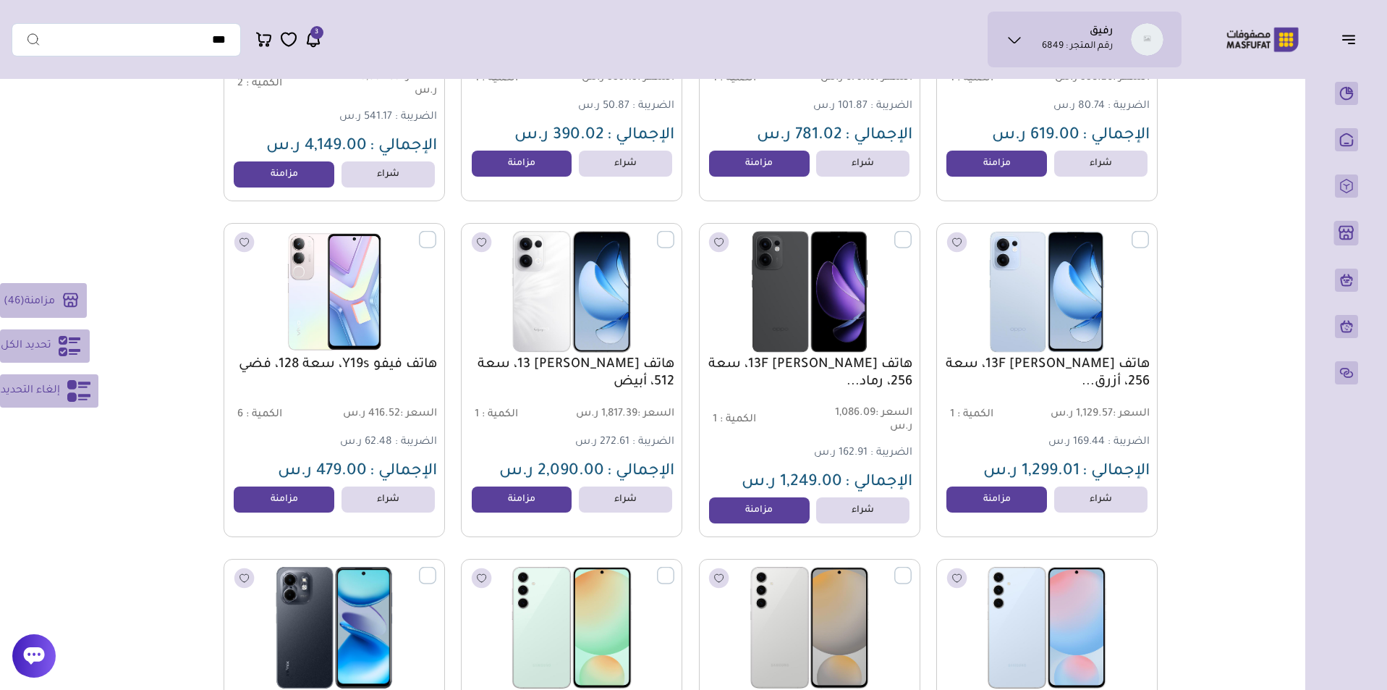
scroll to position [12507, 0]
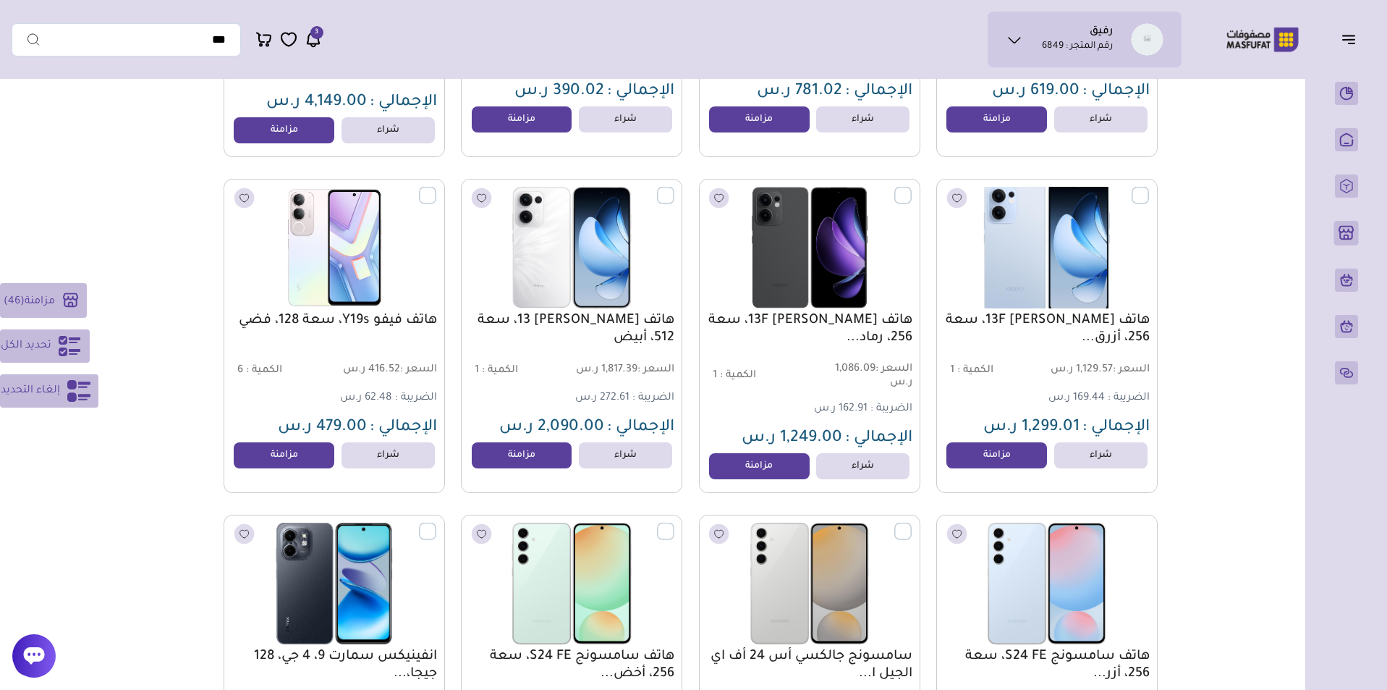
click at [1149, 187] on label at bounding box center [1149, 186] width 0 height 1
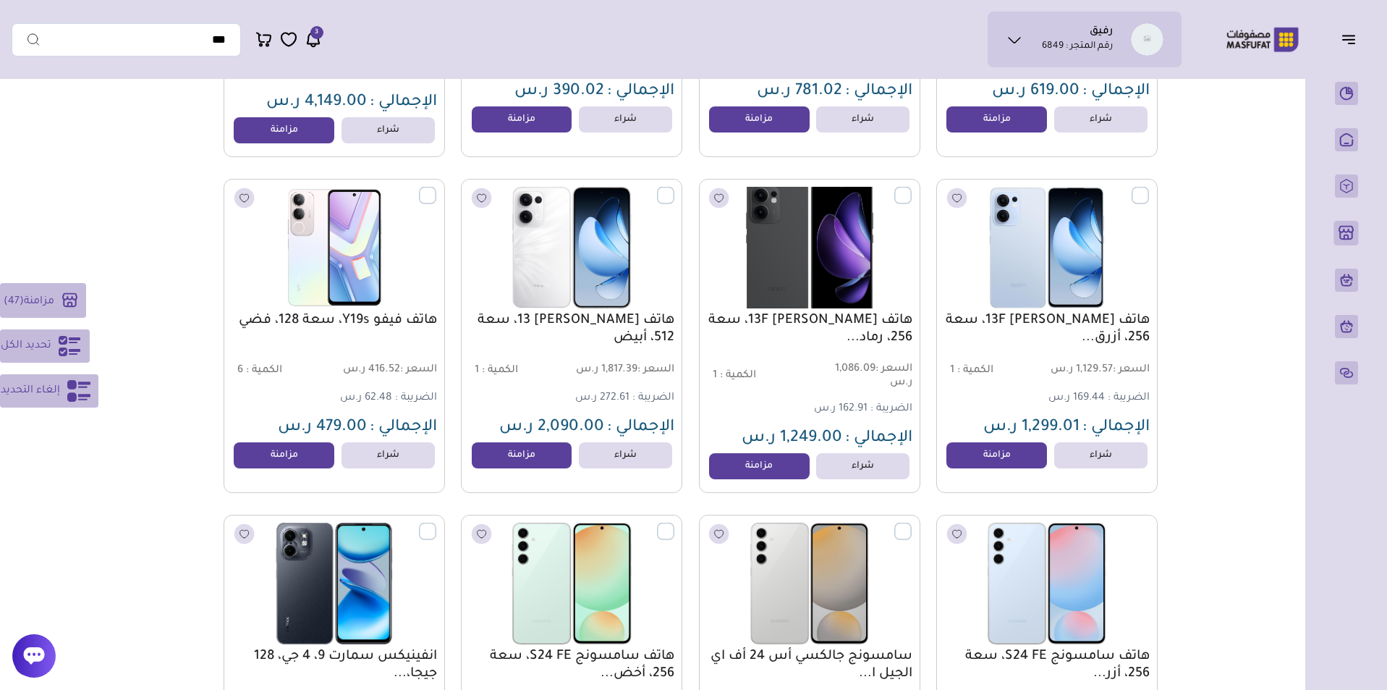
click at [912, 187] on label at bounding box center [912, 186] width 0 height 1
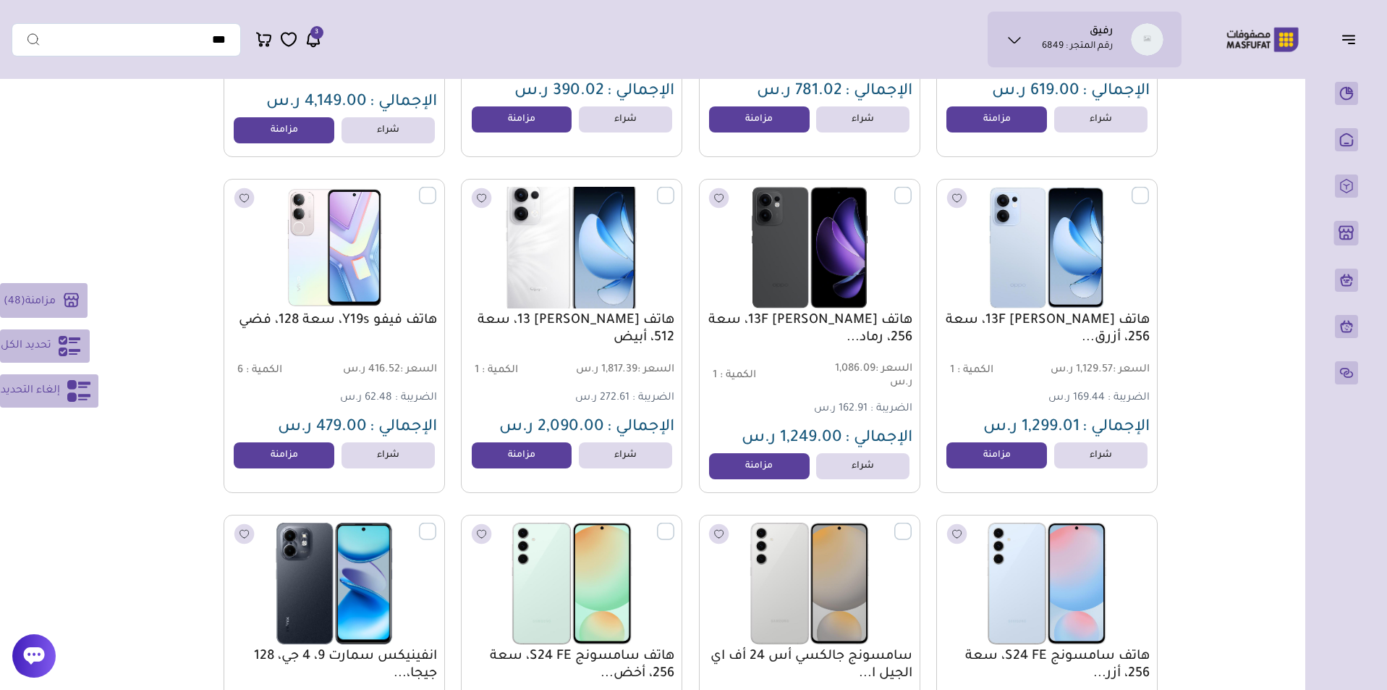
click at [674, 187] on label at bounding box center [674, 186] width 0 height 1
click at [436, 187] on label at bounding box center [436, 186] width 0 height 1
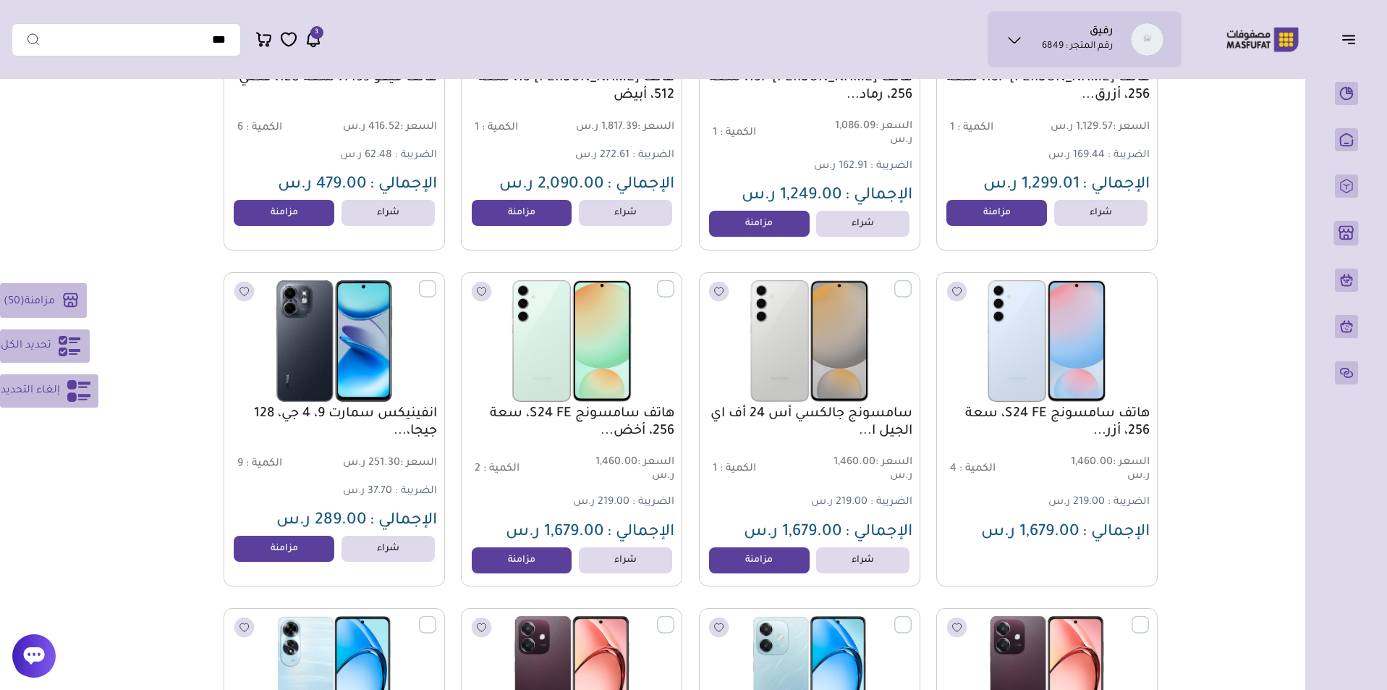
scroll to position [12802, 0]
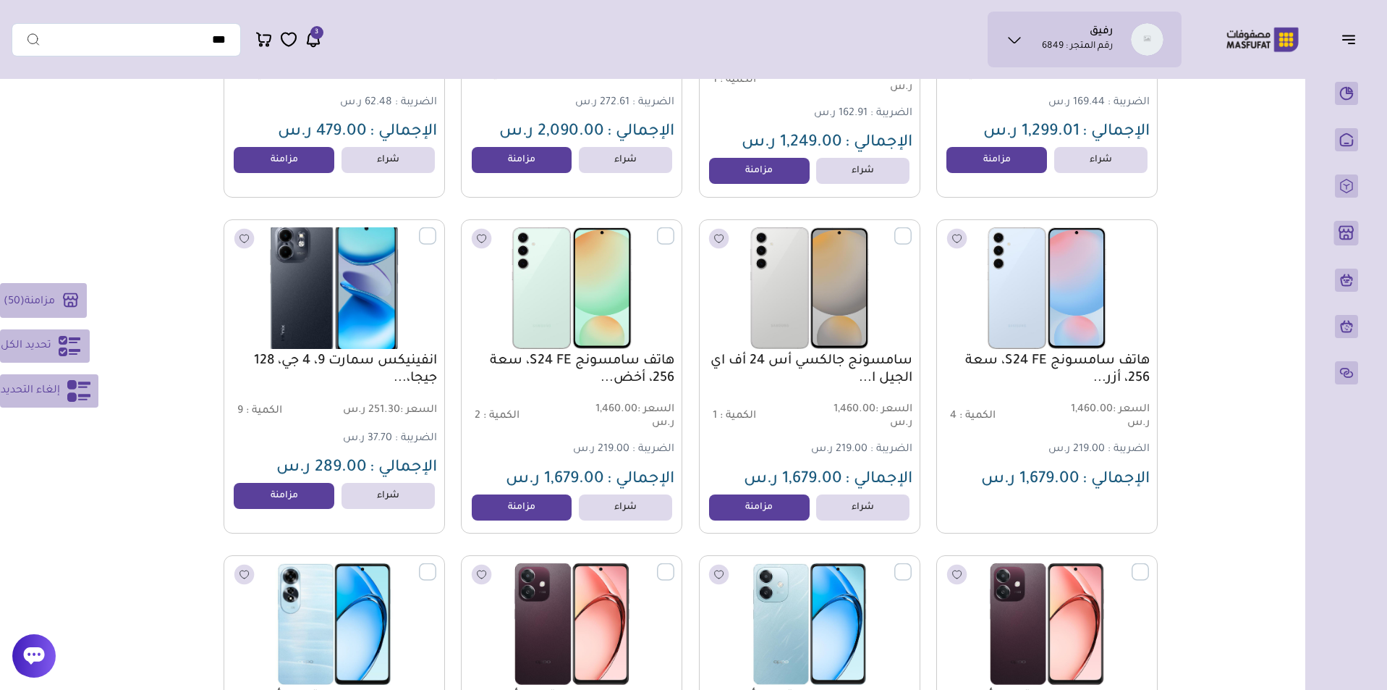
click at [436, 229] on label at bounding box center [436, 227] width 0 height 1
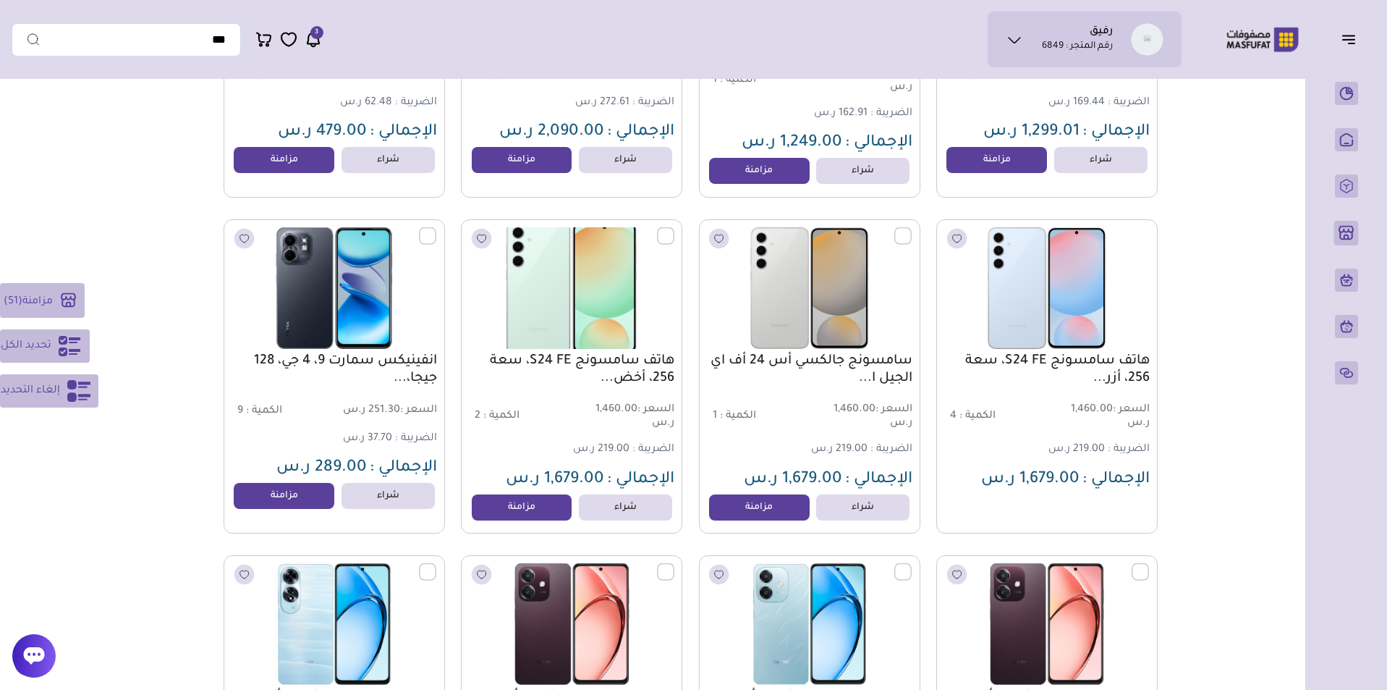
click at [674, 229] on label at bounding box center [674, 227] width 0 height 1
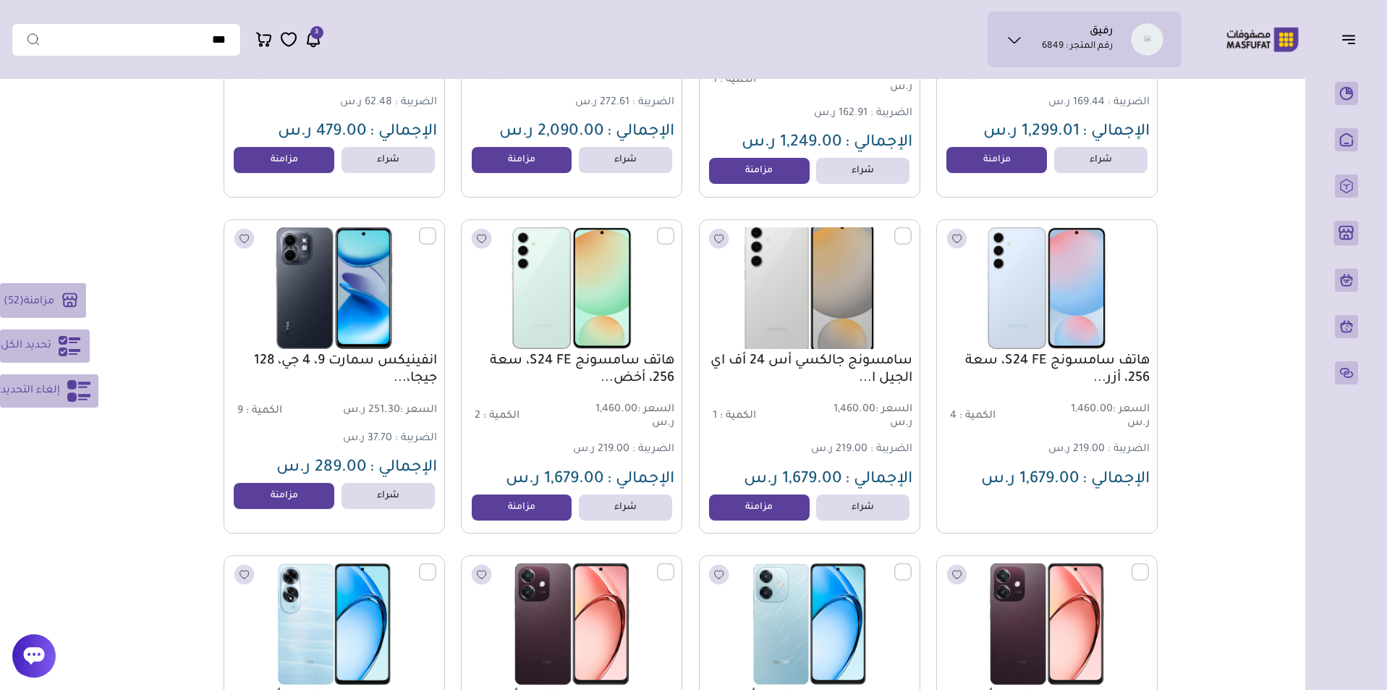
click at [912, 229] on label at bounding box center [912, 227] width 0 height 1
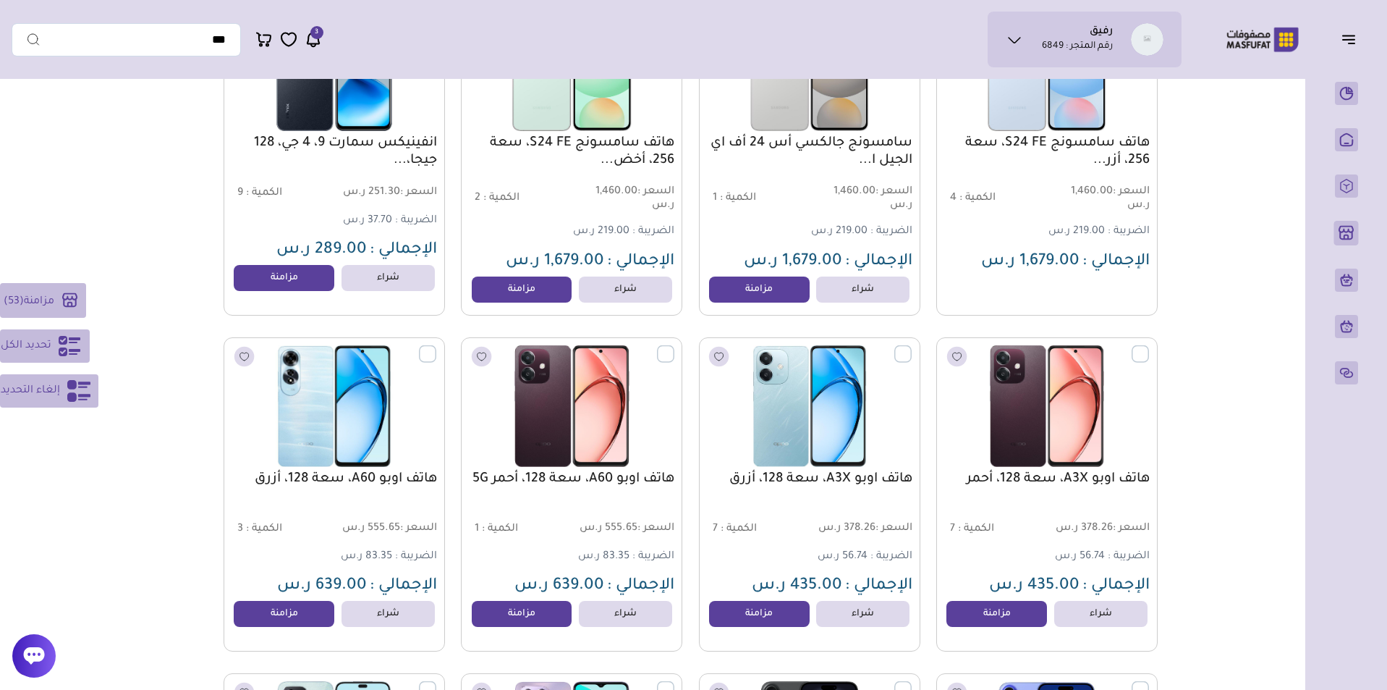
scroll to position [13108, 0]
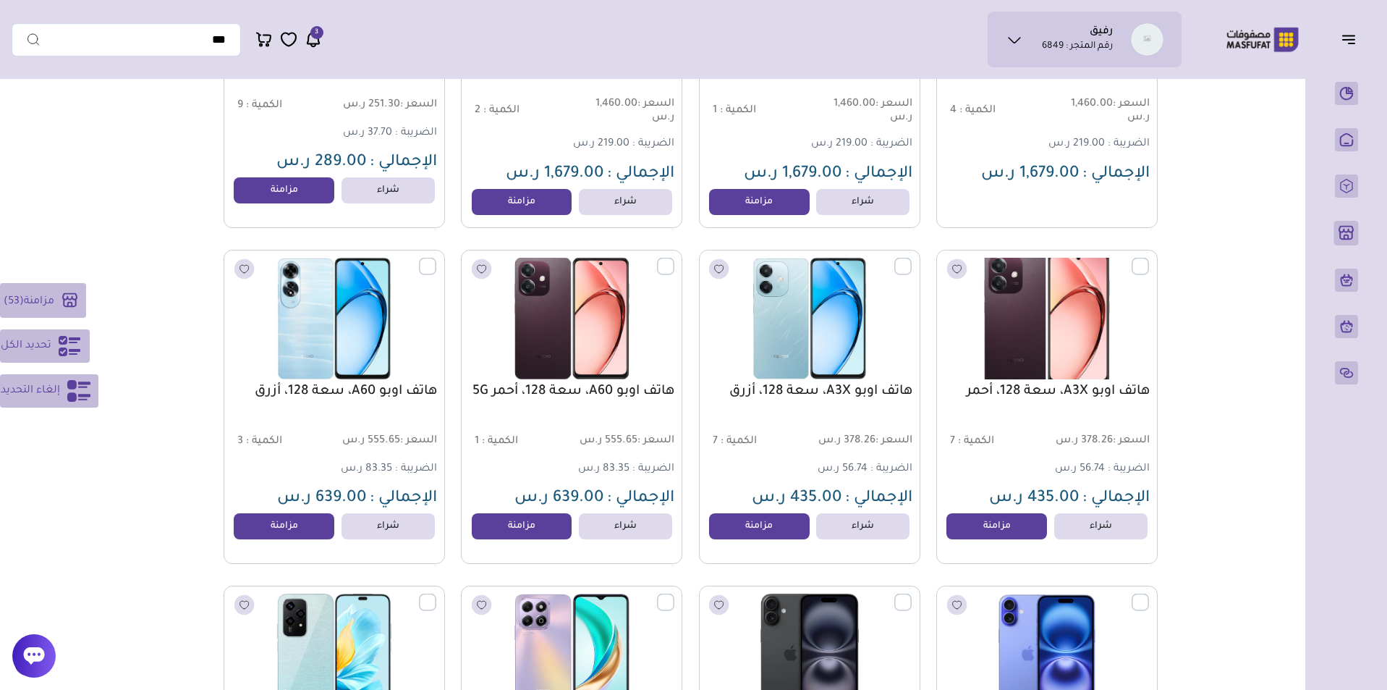
click at [1149, 259] on label at bounding box center [1149, 258] width 0 height 1
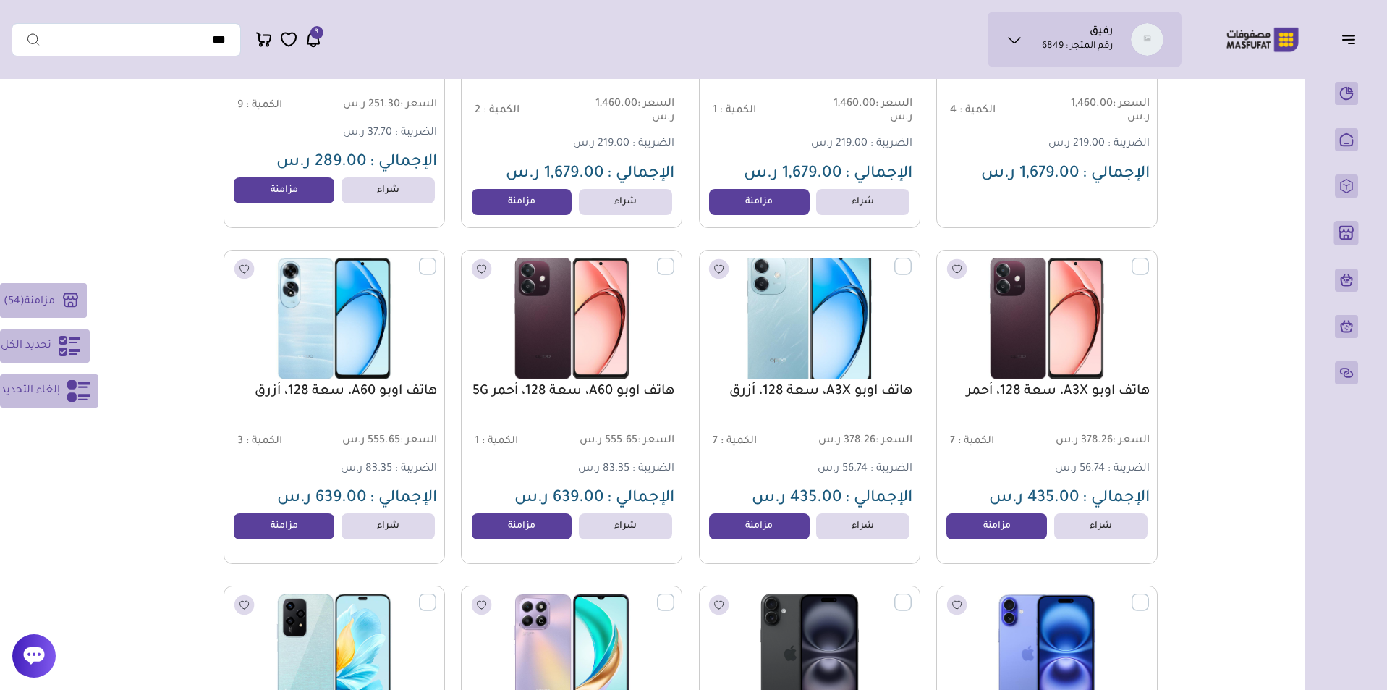
click at [912, 259] on label at bounding box center [912, 258] width 0 height 1
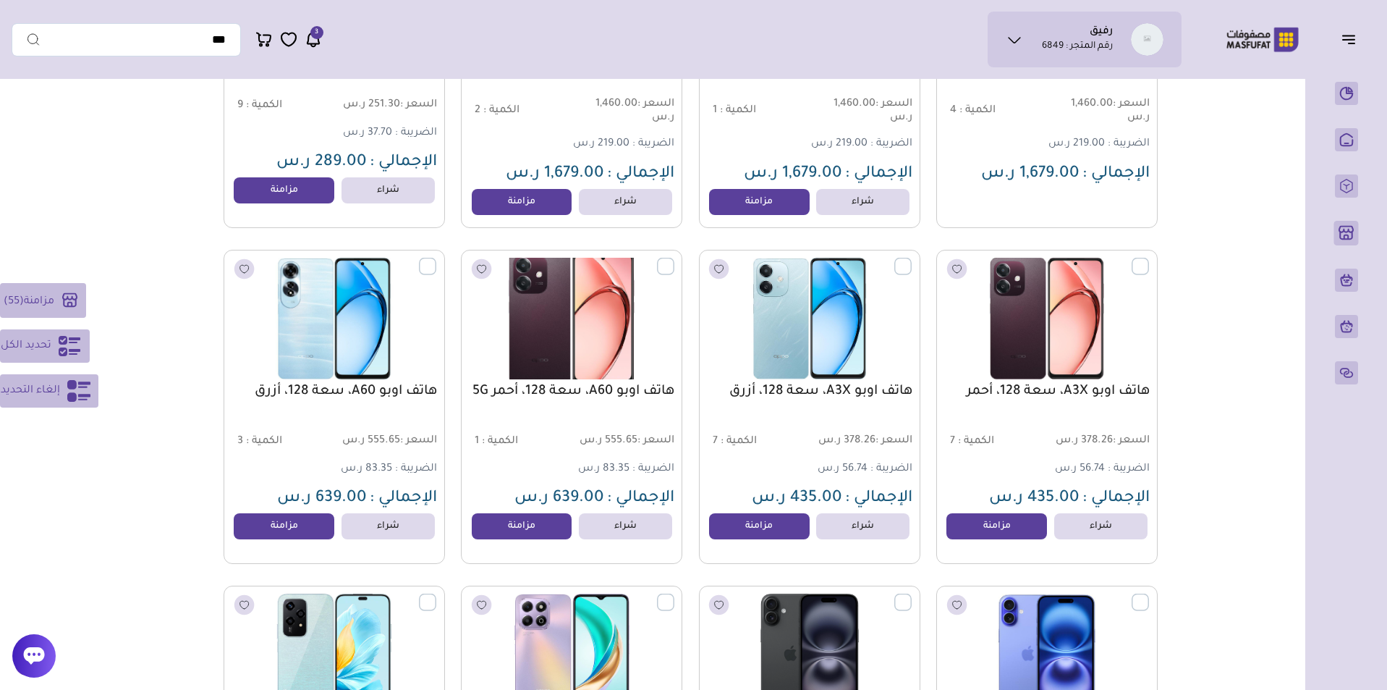
click at [674, 259] on label at bounding box center [674, 258] width 0 height 1
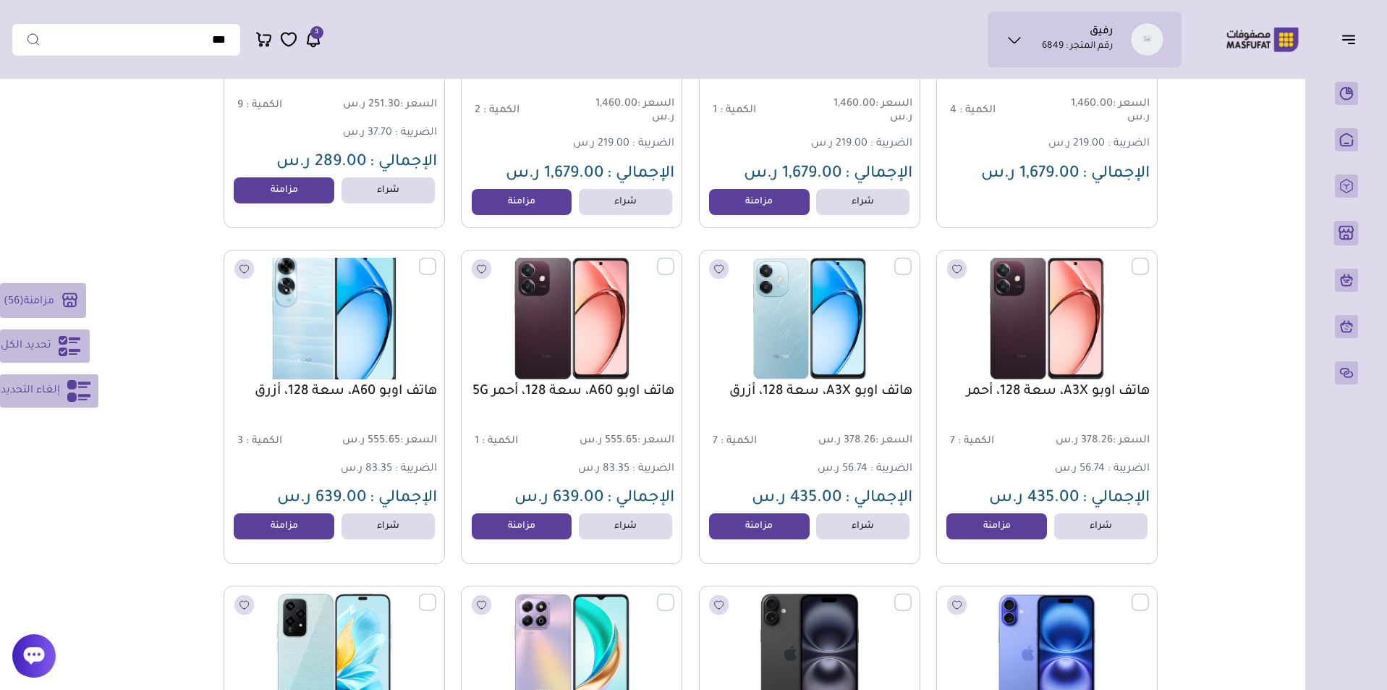
click at [436, 259] on label at bounding box center [436, 258] width 0 height 1
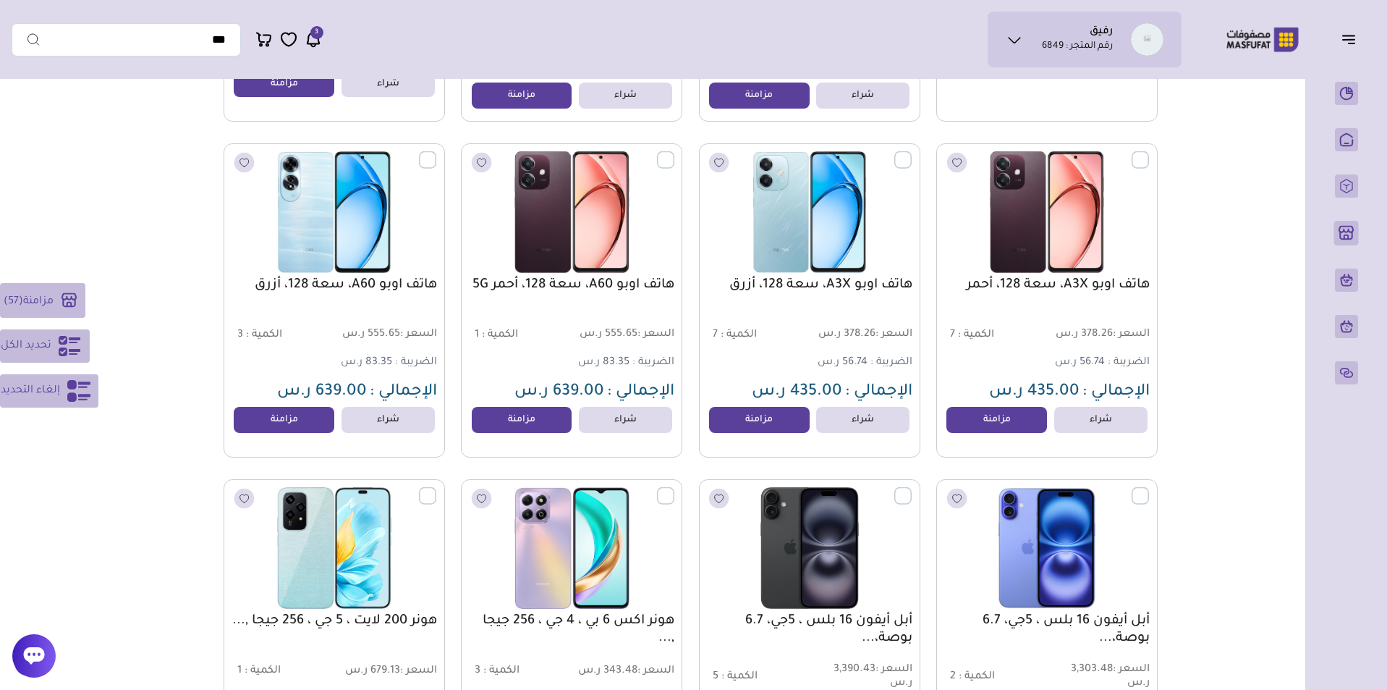
scroll to position [13284, 0]
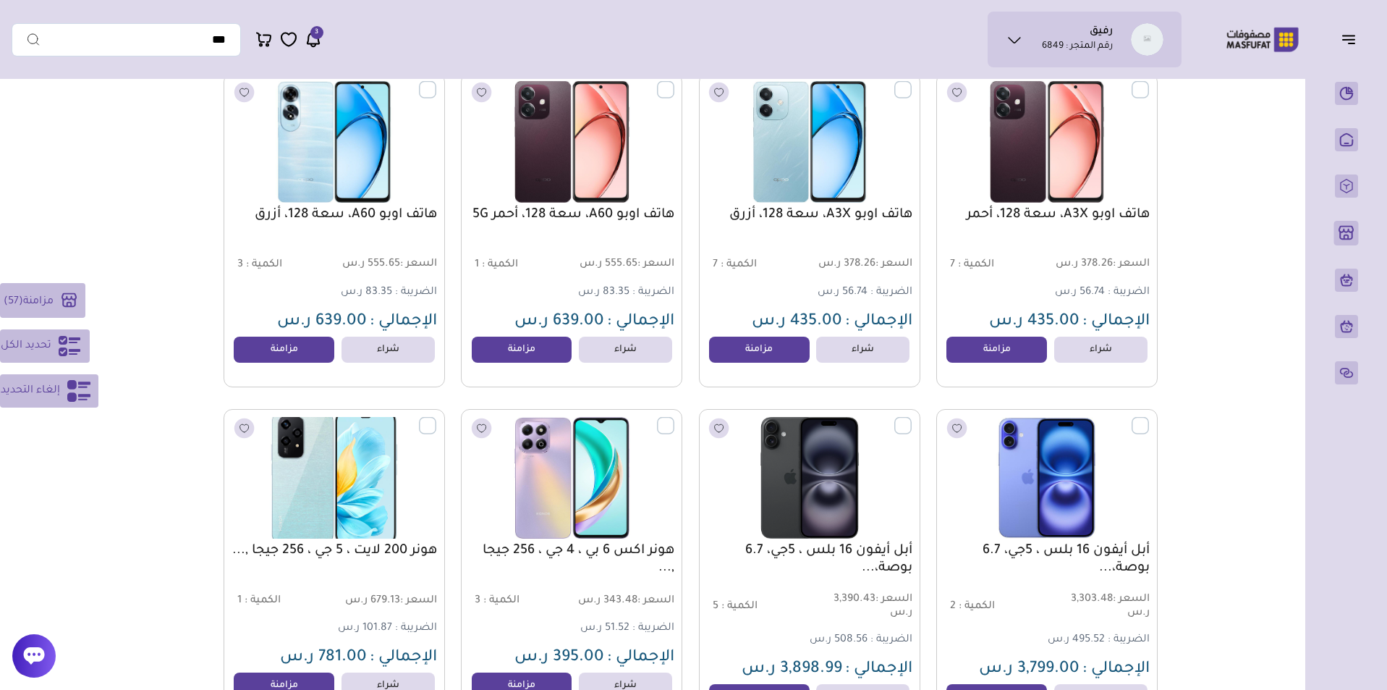
click at [436, 418] on label at bounding box center [436, 417] width 0 height 1
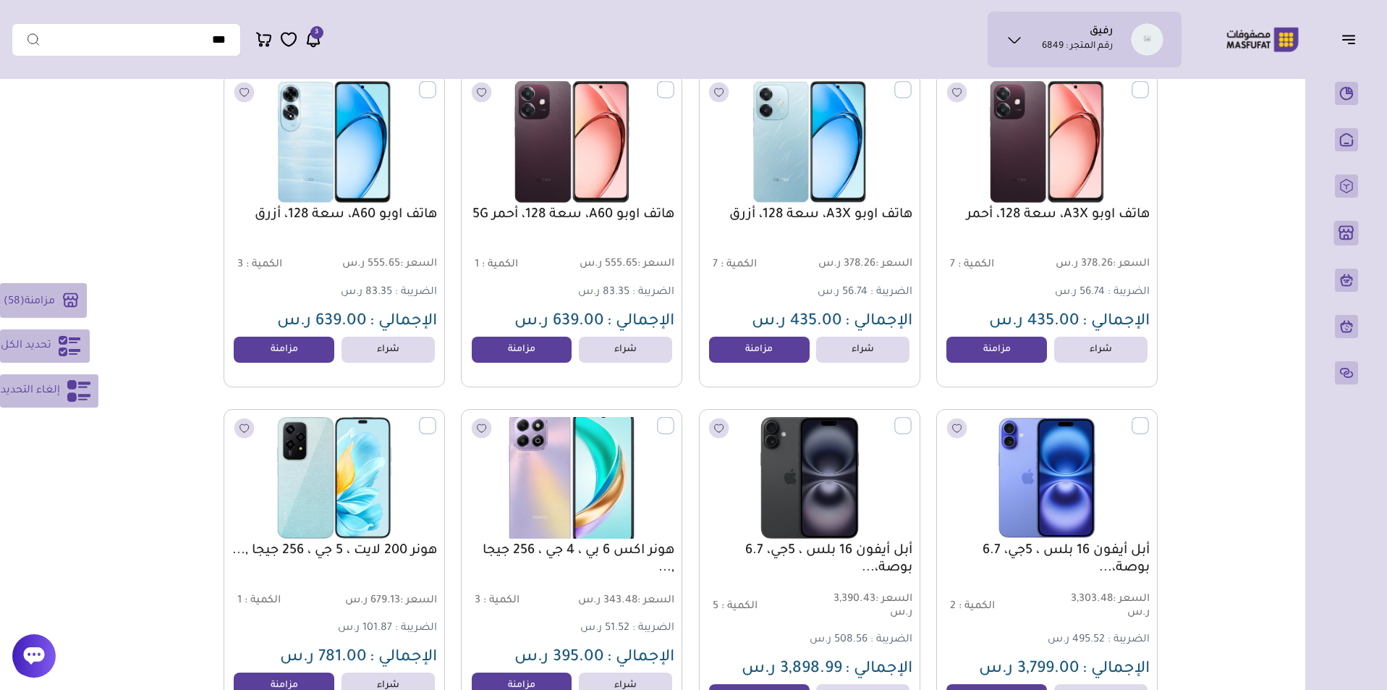
click at [674, 418] on label at bounding box center [674, 417] width 0 height 1
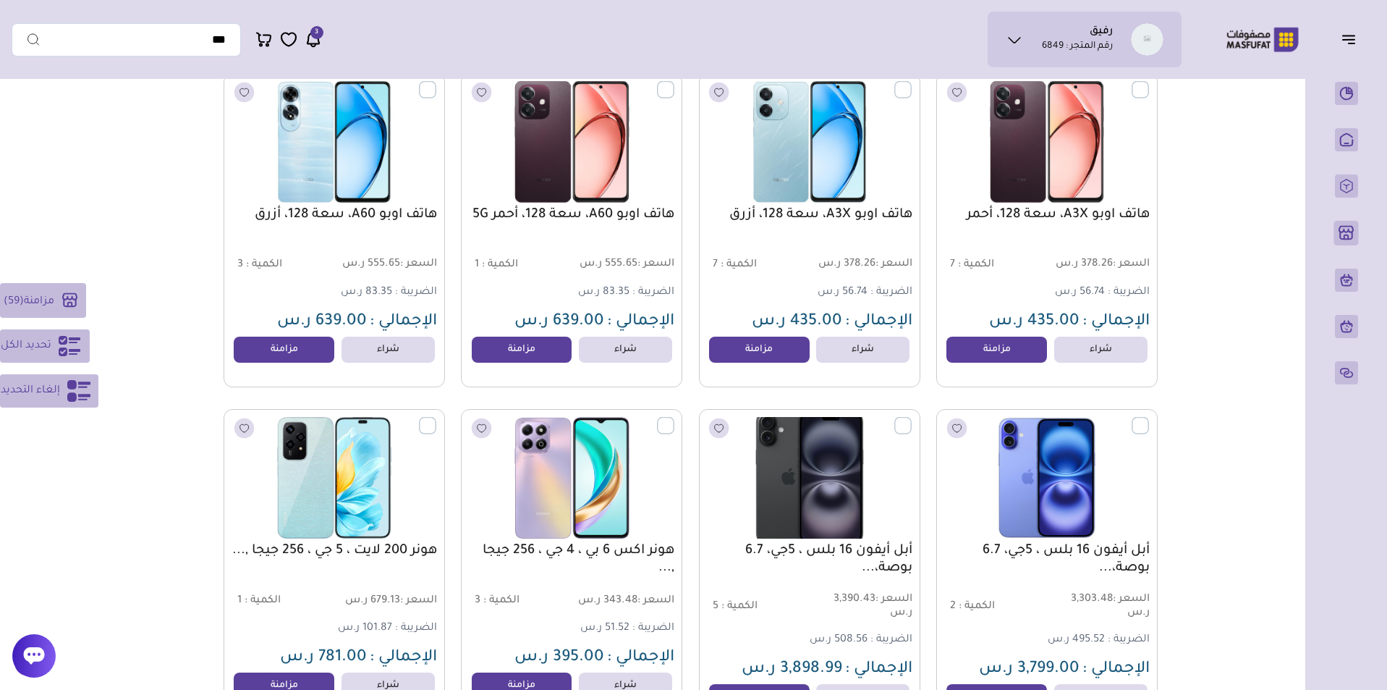
click at [912, 418] on label at bounding box center [912, 417] width 0 height 1
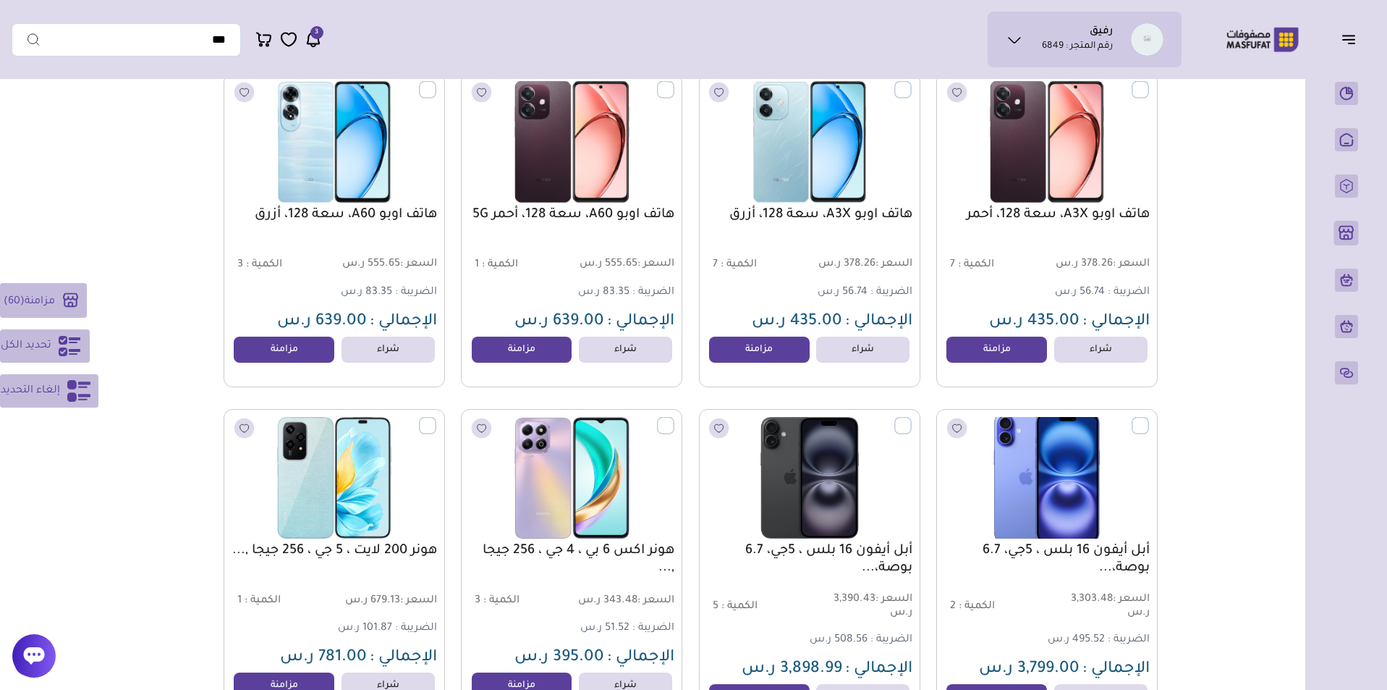
click at [1149, 418] on label at bounding box center [1149, 417] width 0 height 1
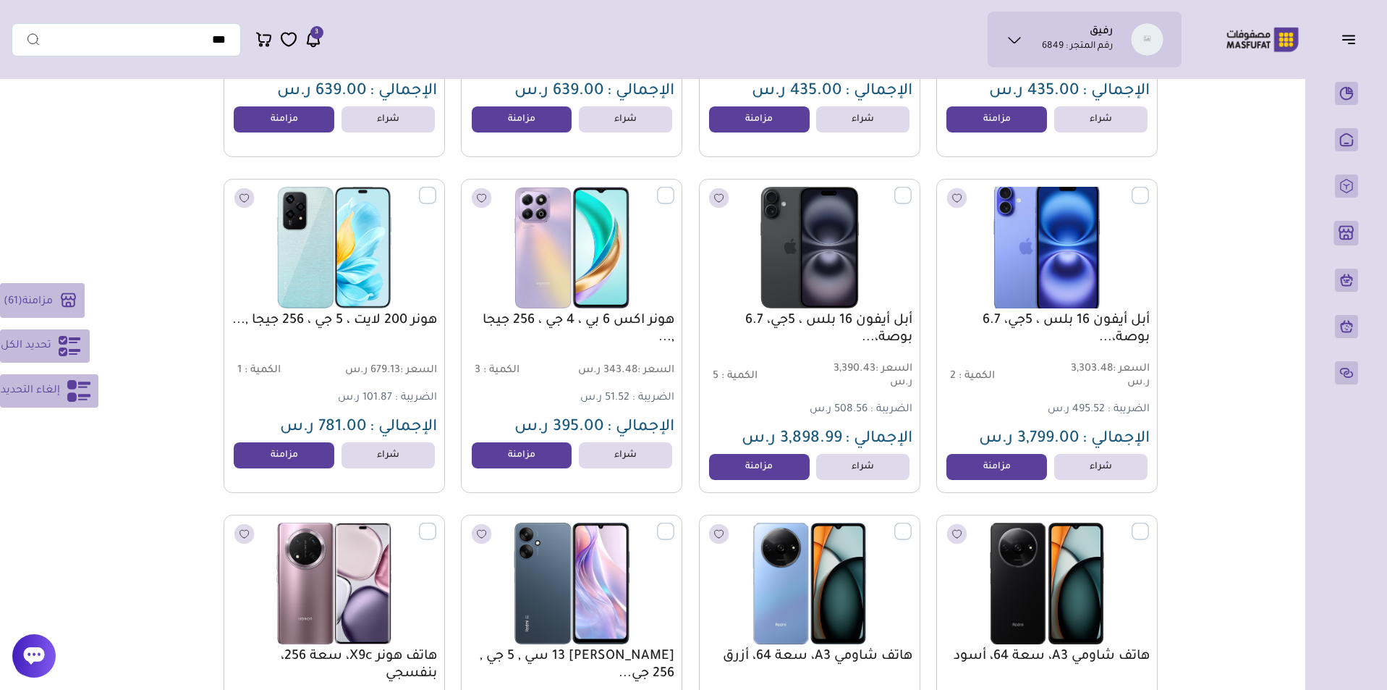
scroll to position [13664, 0]
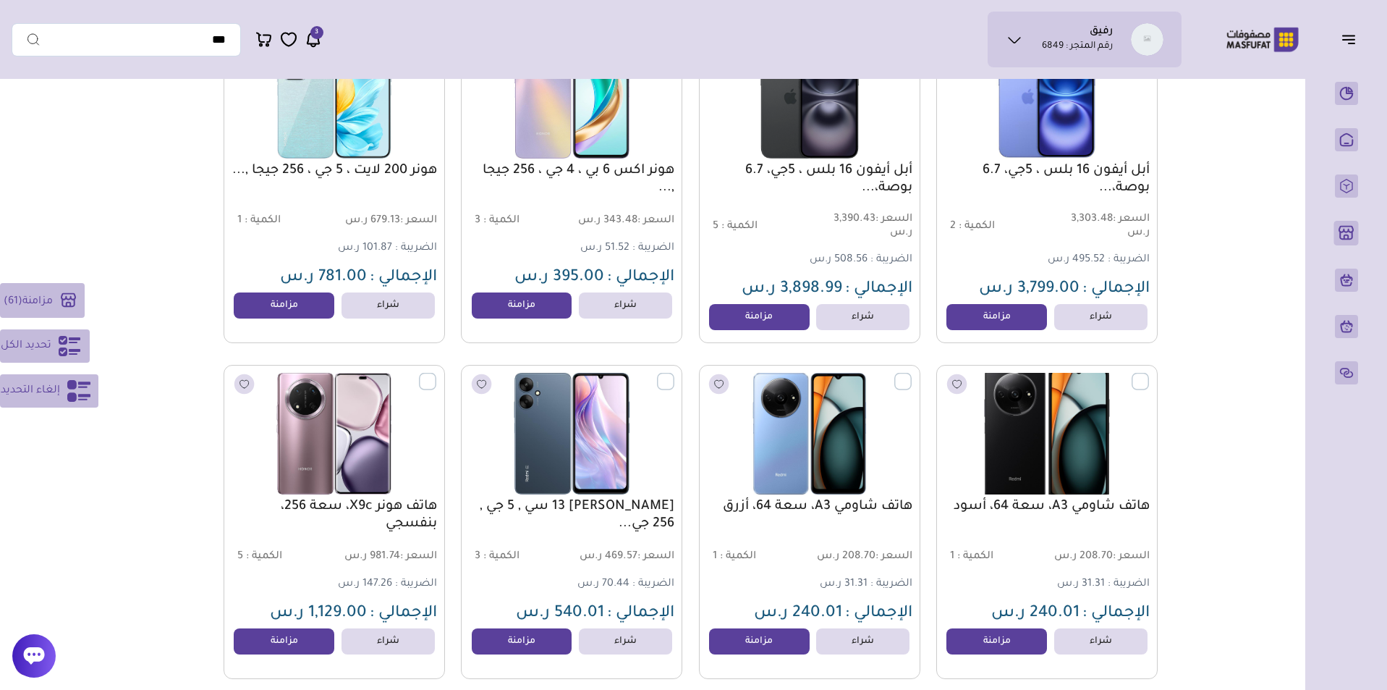
click at [1149, 374] on label at bounding box center [1149, 373] width 0 height 1
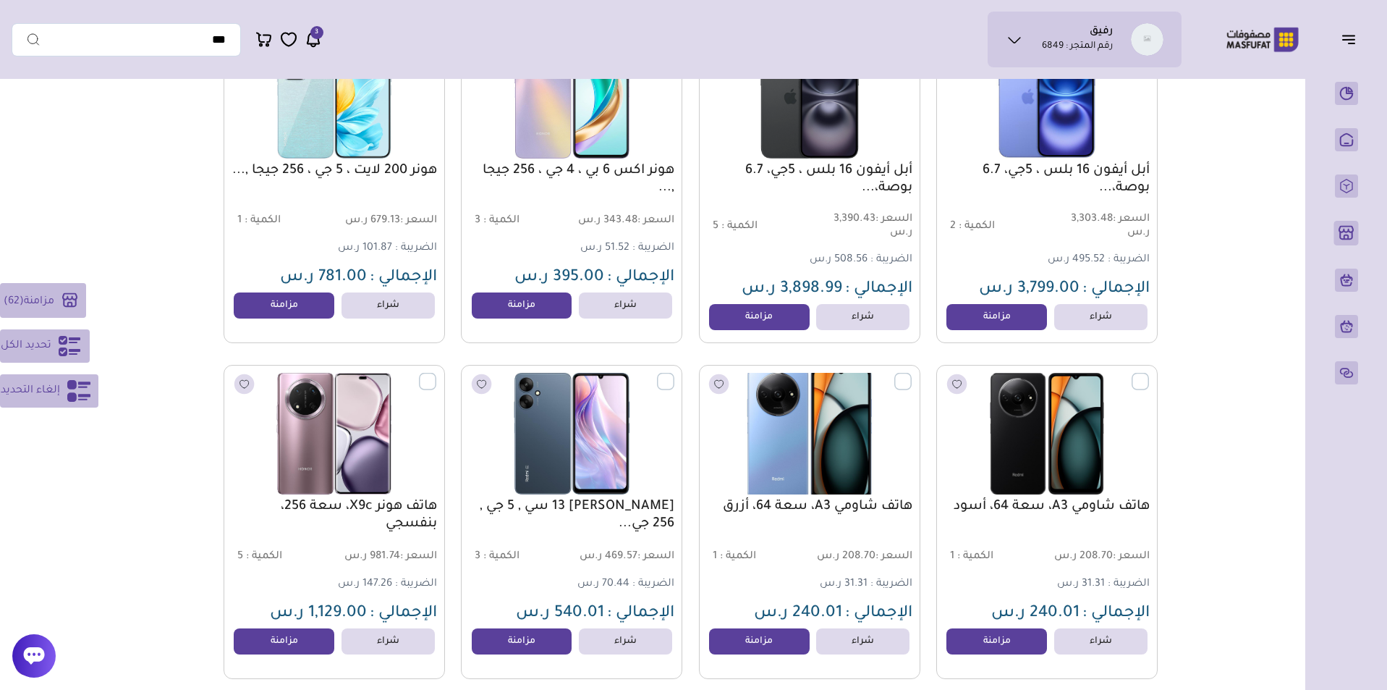
click at [912, 374] on label at bounding box center [912, 373] width 0 height 1
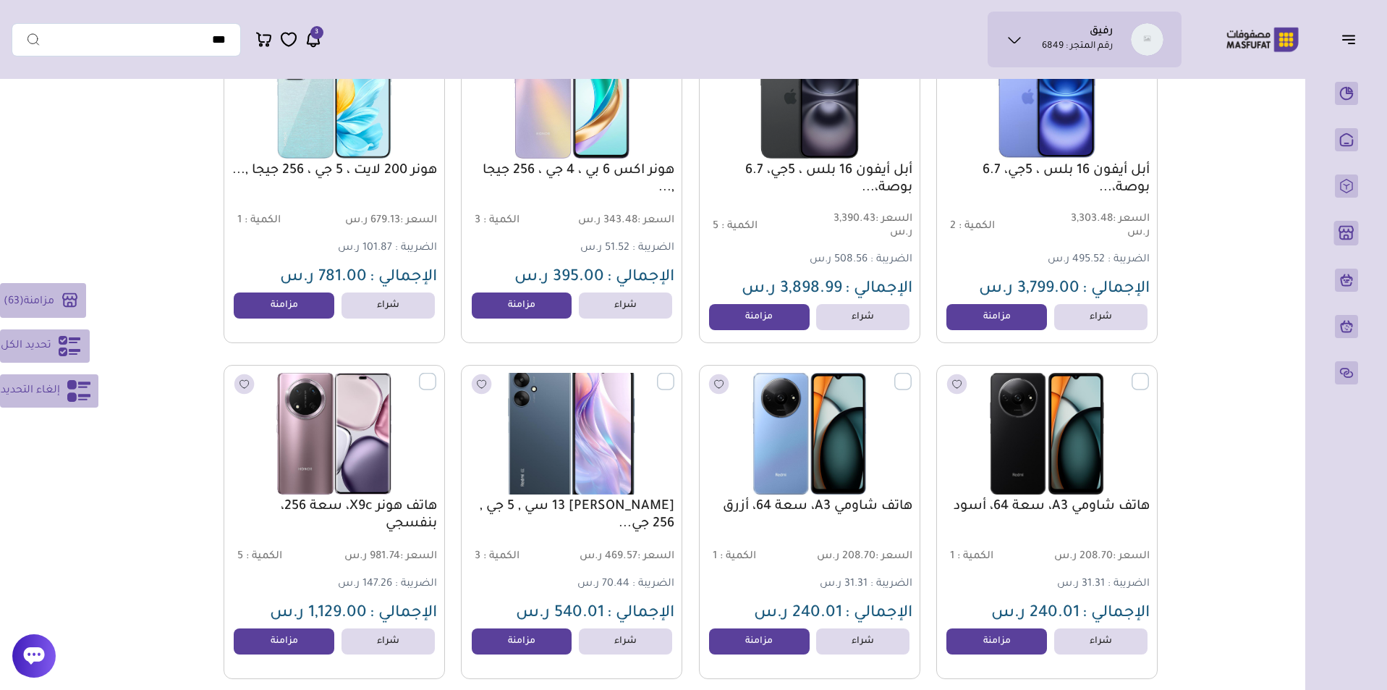
click at [674, 374] on label at bounding box center [674, 373] width 0 height 1
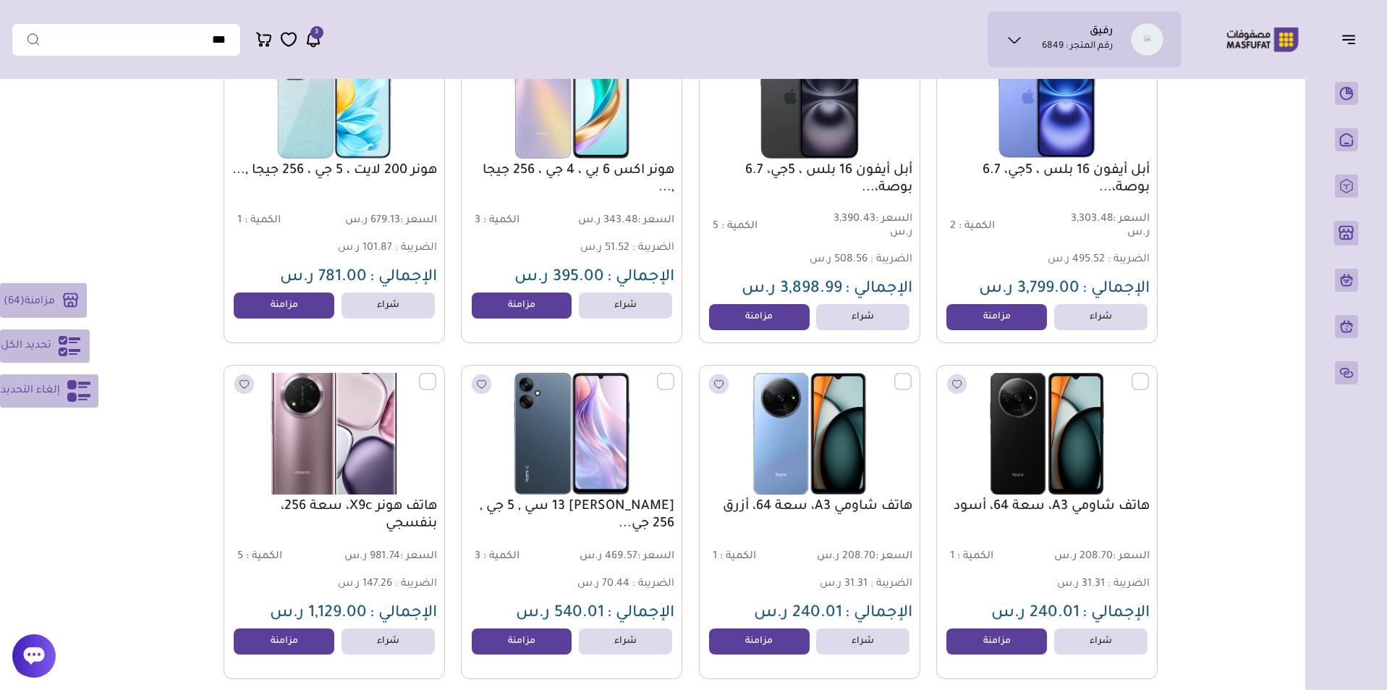
click at [436, 374] on label at bounding box center [436, 373] width 0 height 1
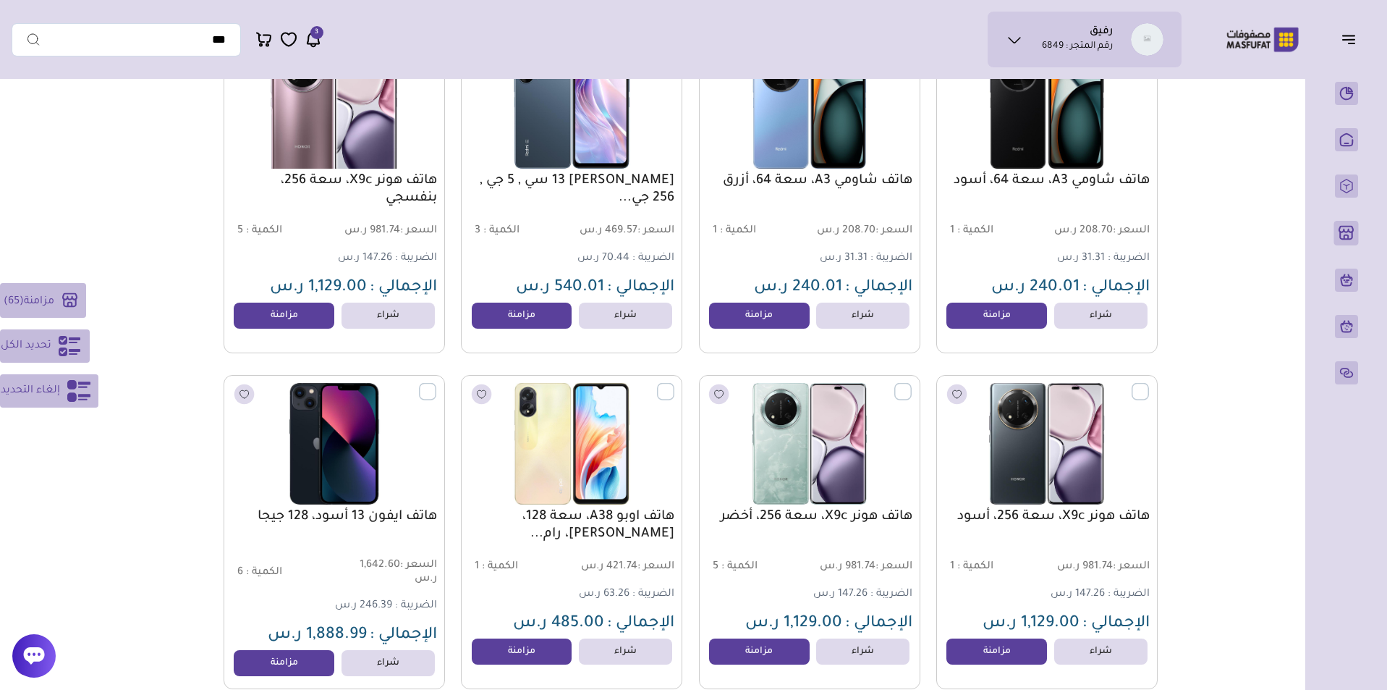
scroll to position [14077, 0]
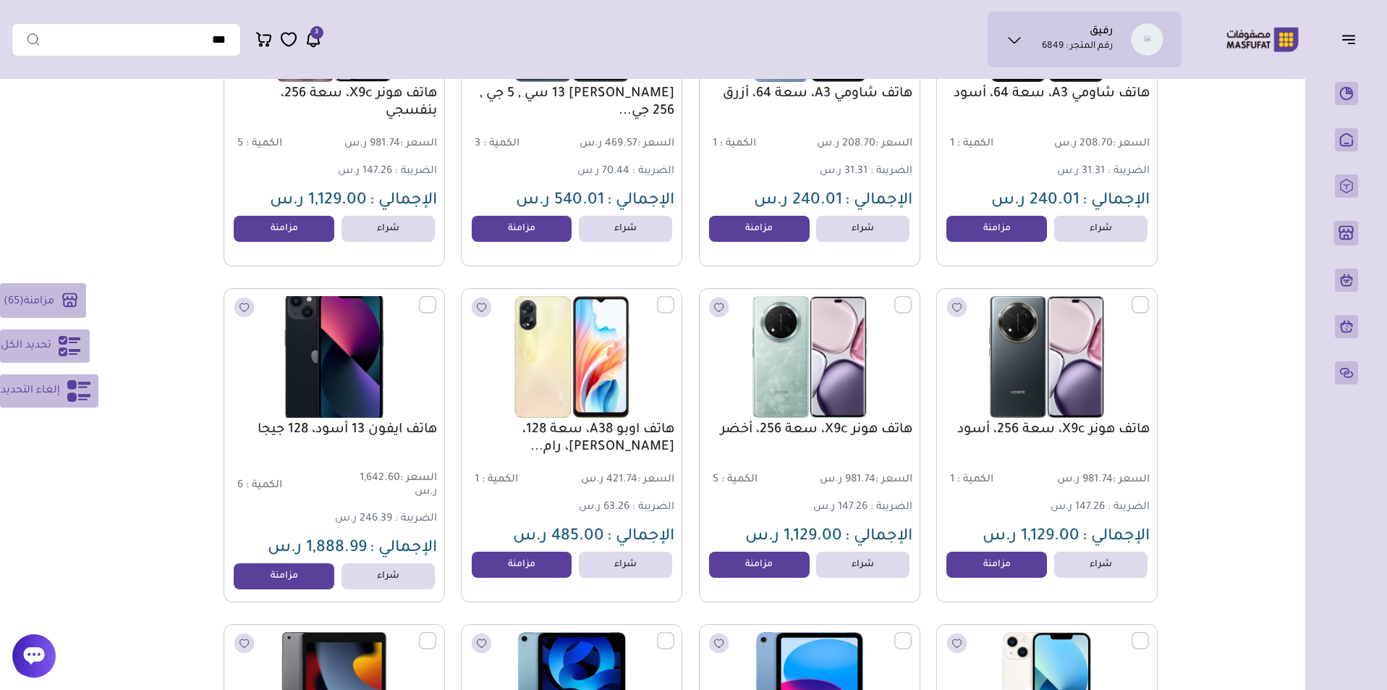
click at [436, 297] on label at bounding box center [436, 296] width 0 height 1
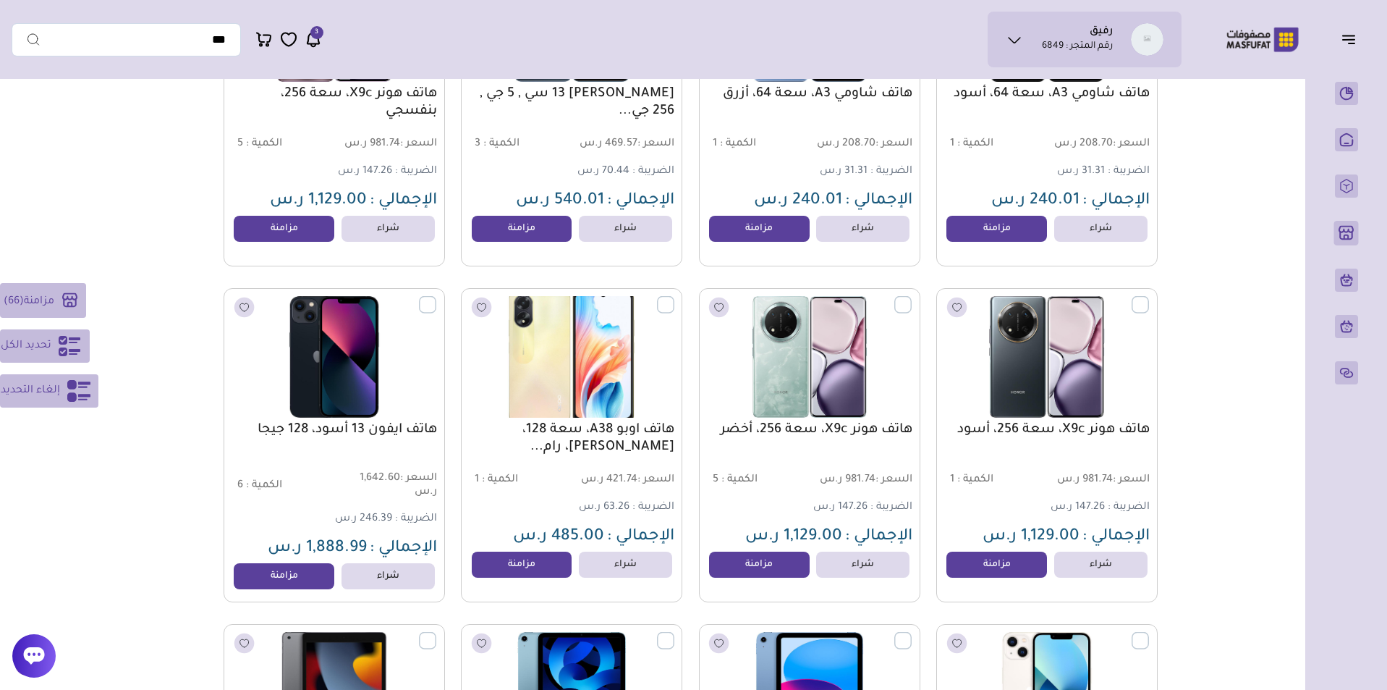
click at [674, 297] on label at bounding box center [674, 296] width 0 height 1
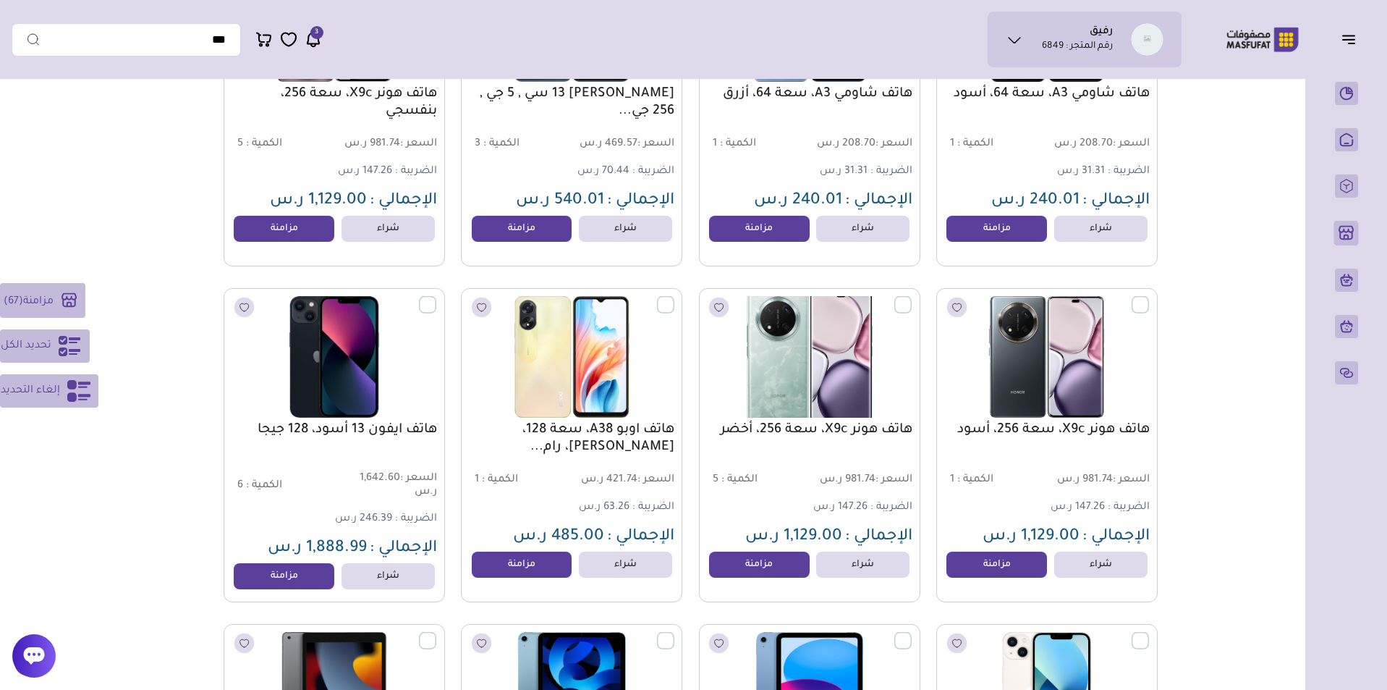
click at [912, 297] on label at bounding box center [912, 296] width 0 height 1
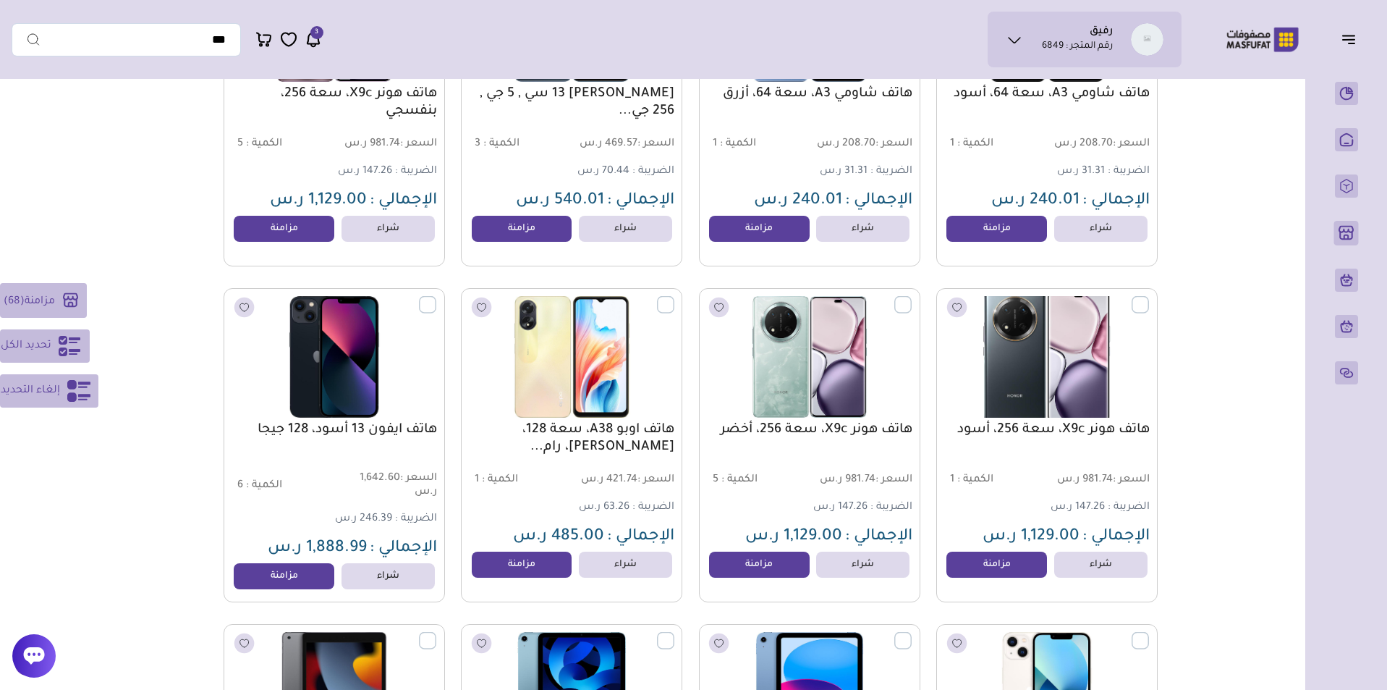
click at [1149, 297] on label at bounding box center [1149, 296] width 0 height 1
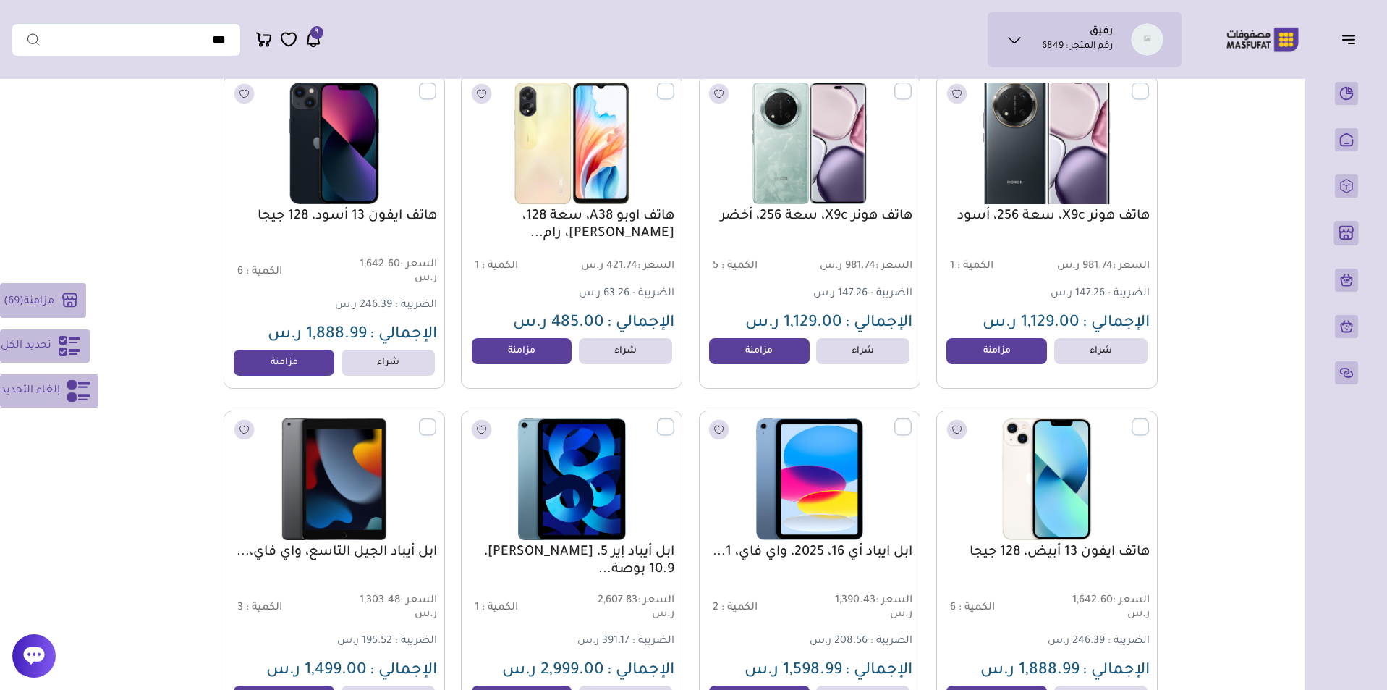
scroll to position [14294, 0]
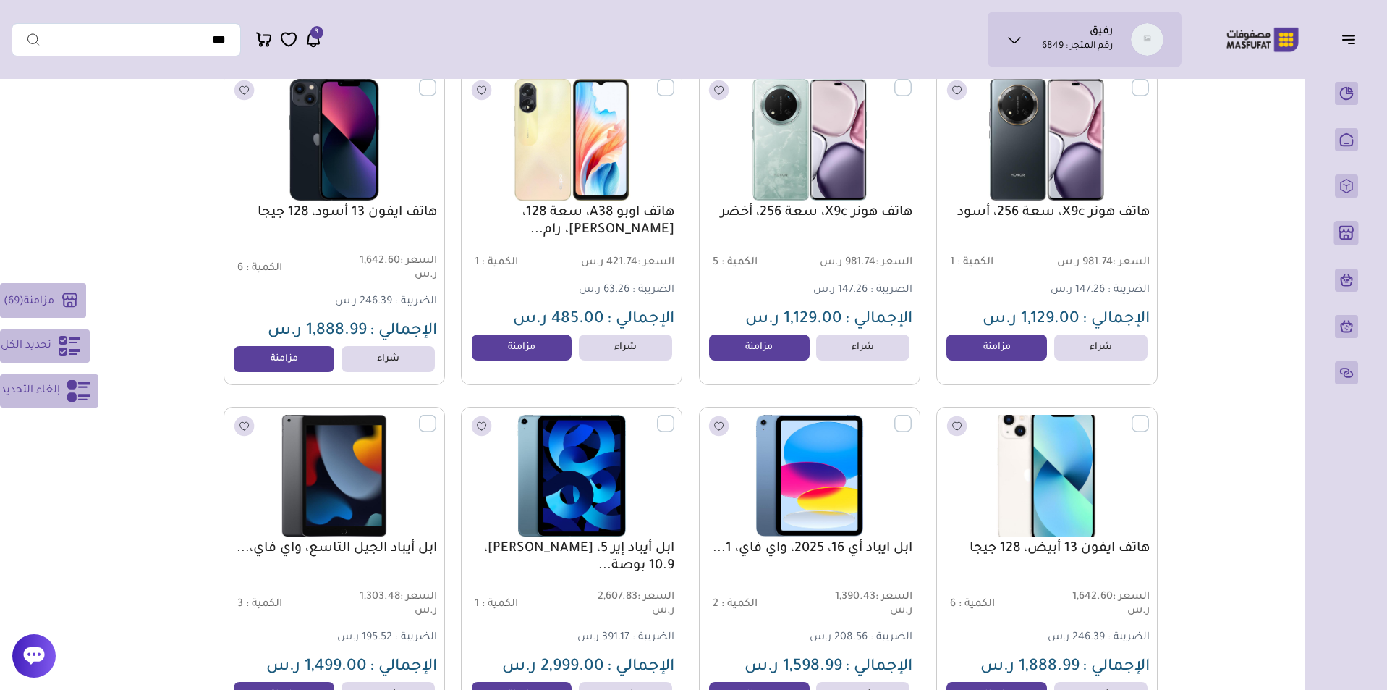
click at [1149, 416] on label at bounding box center [1149, 415] width 0 height 1
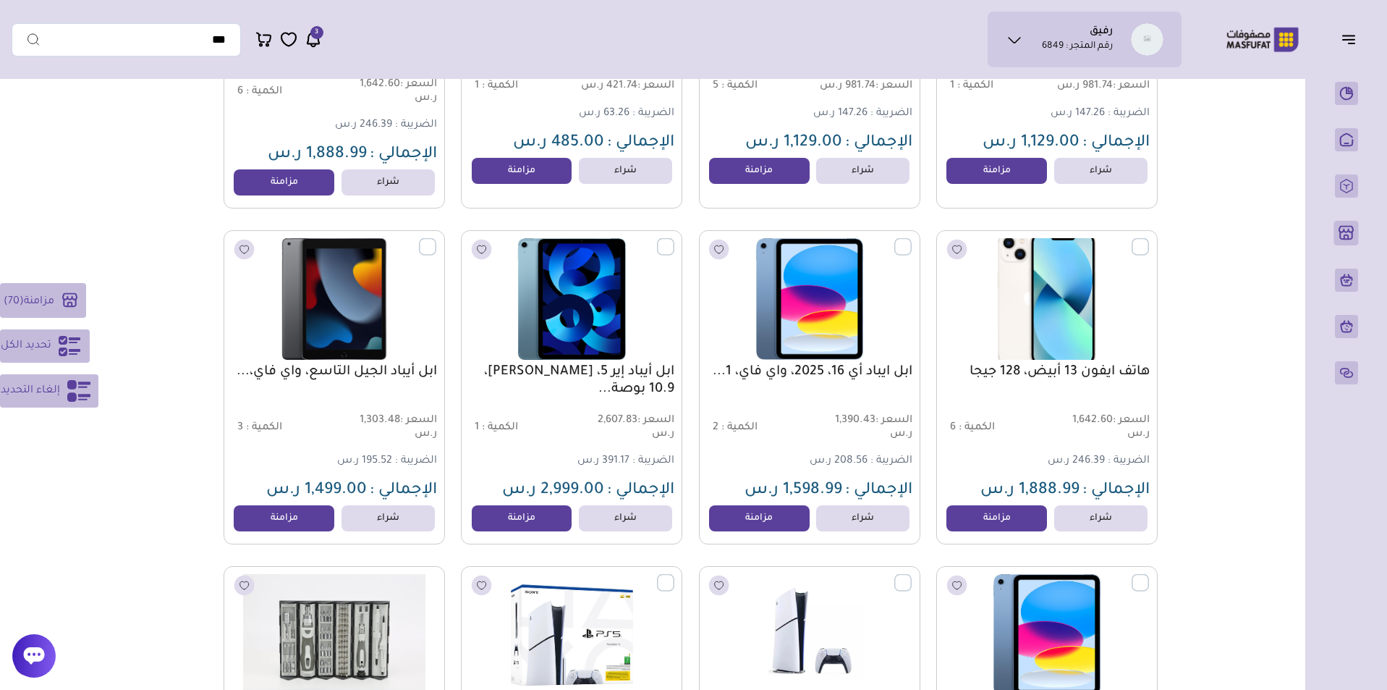
scroll to position [14409, 0]
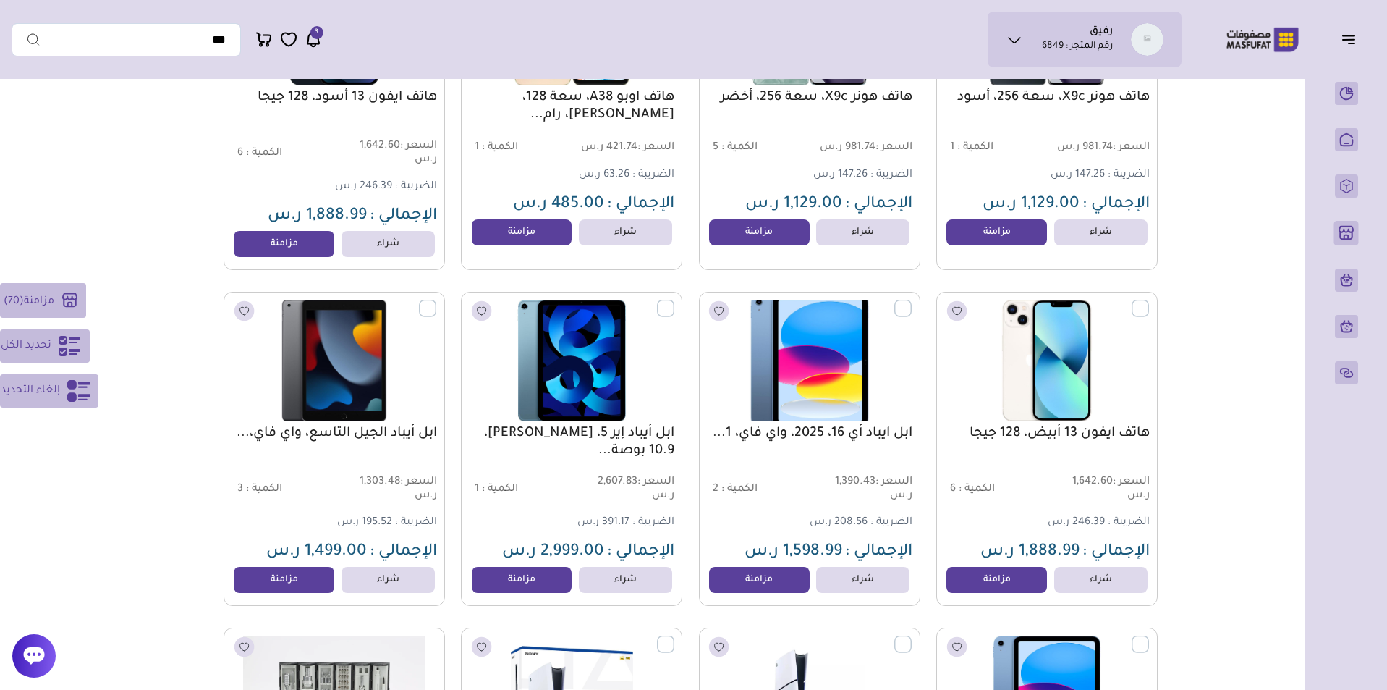
click at [912, 301] on label at bounding box center [912, 300] width 0 height 1
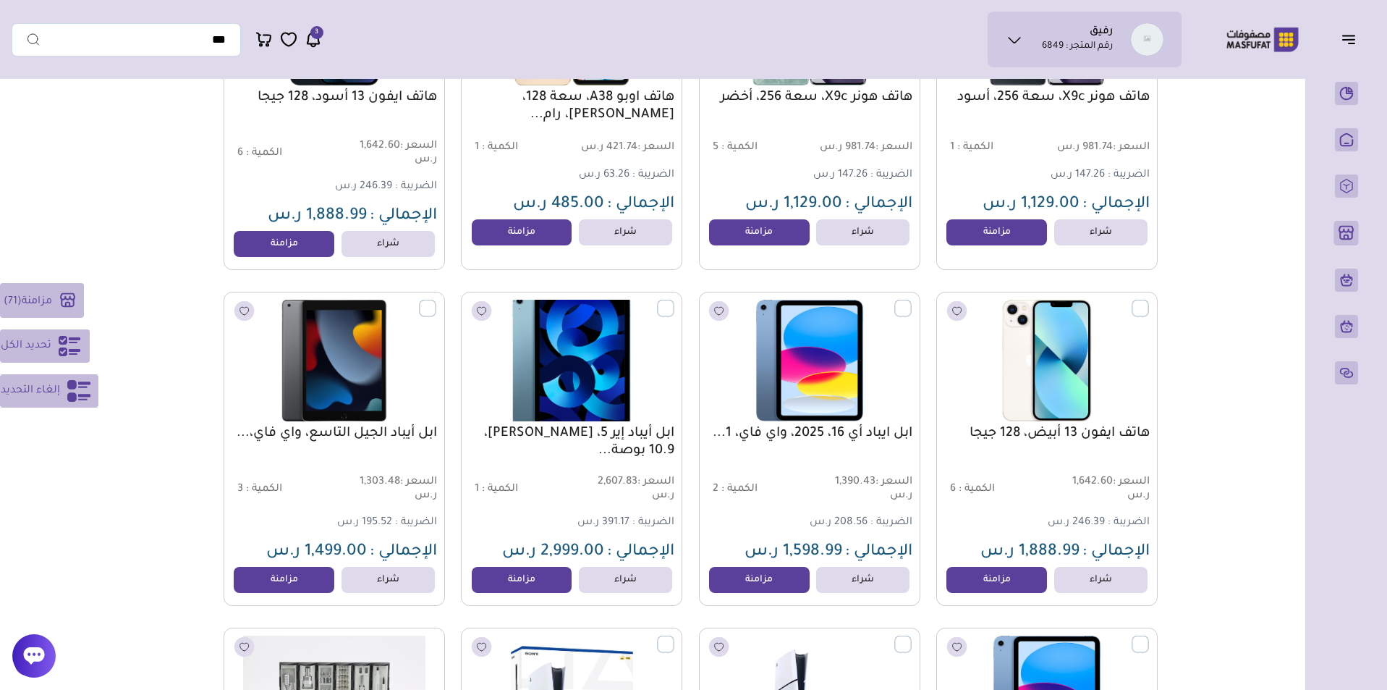
click at [674, 301] on label at bounding box center [674, 300] width 0 height 1
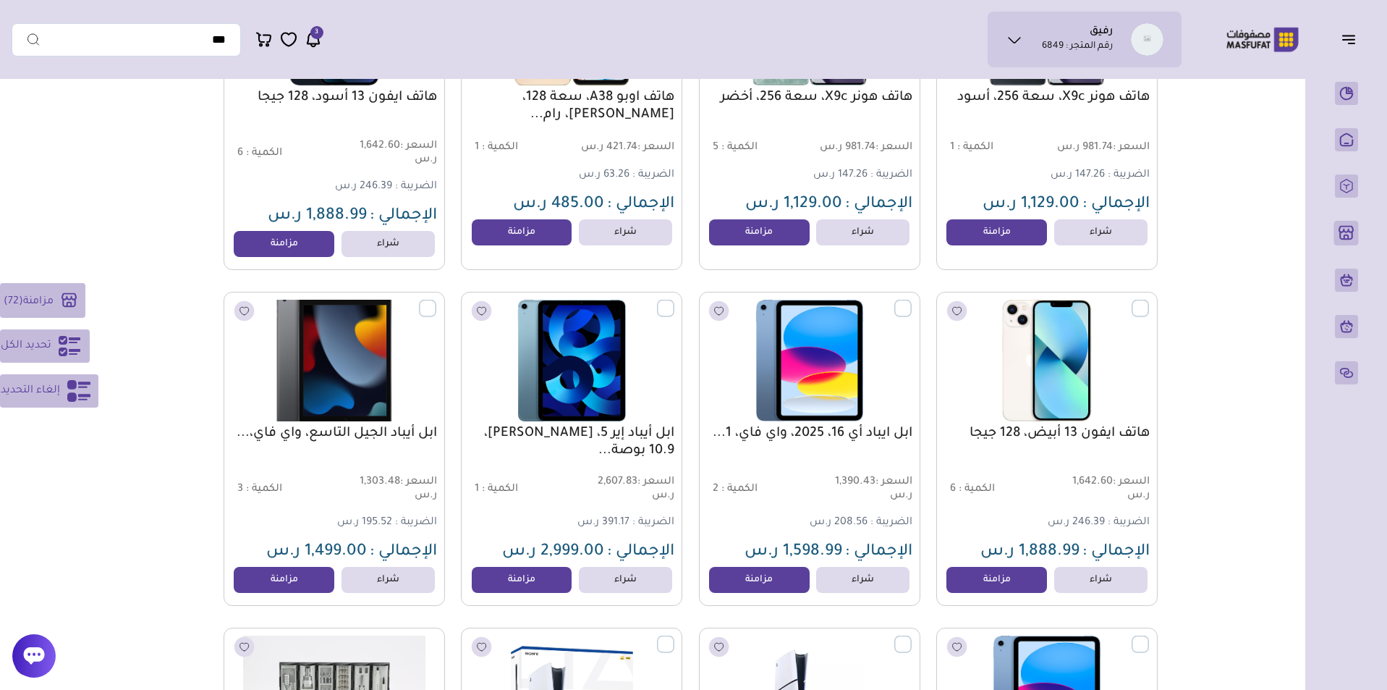
click at [436, 301] on label at bounding box center [436, 300] width 0 height 1
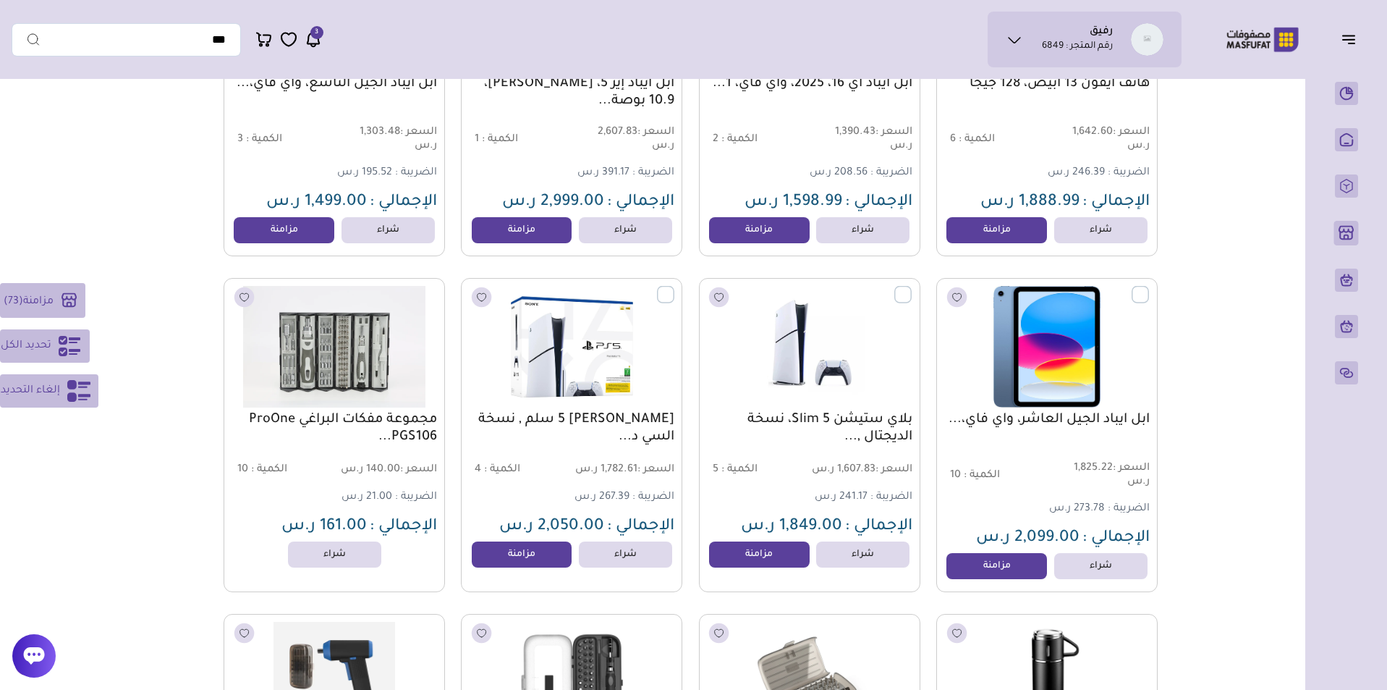
scroll to position [14761, 0]
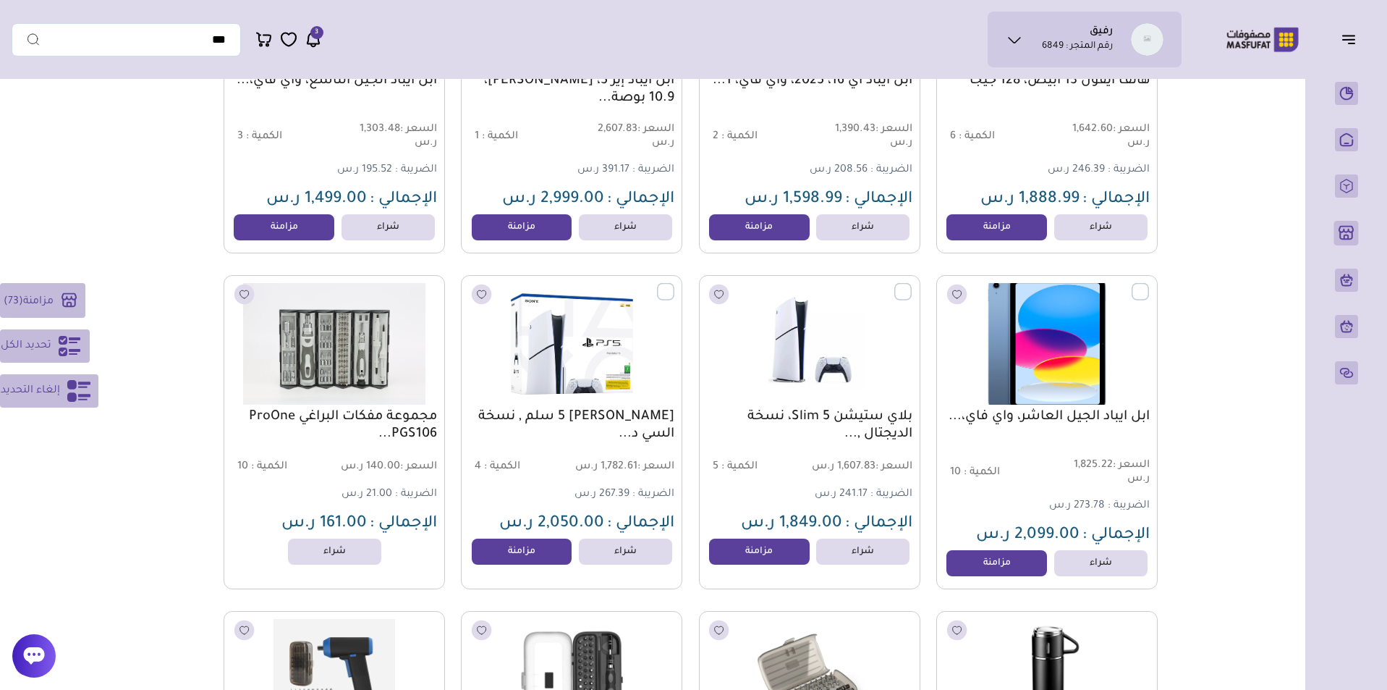
click at [1149, 284] on label at bounding box center [1149, 283] width 0 height 1
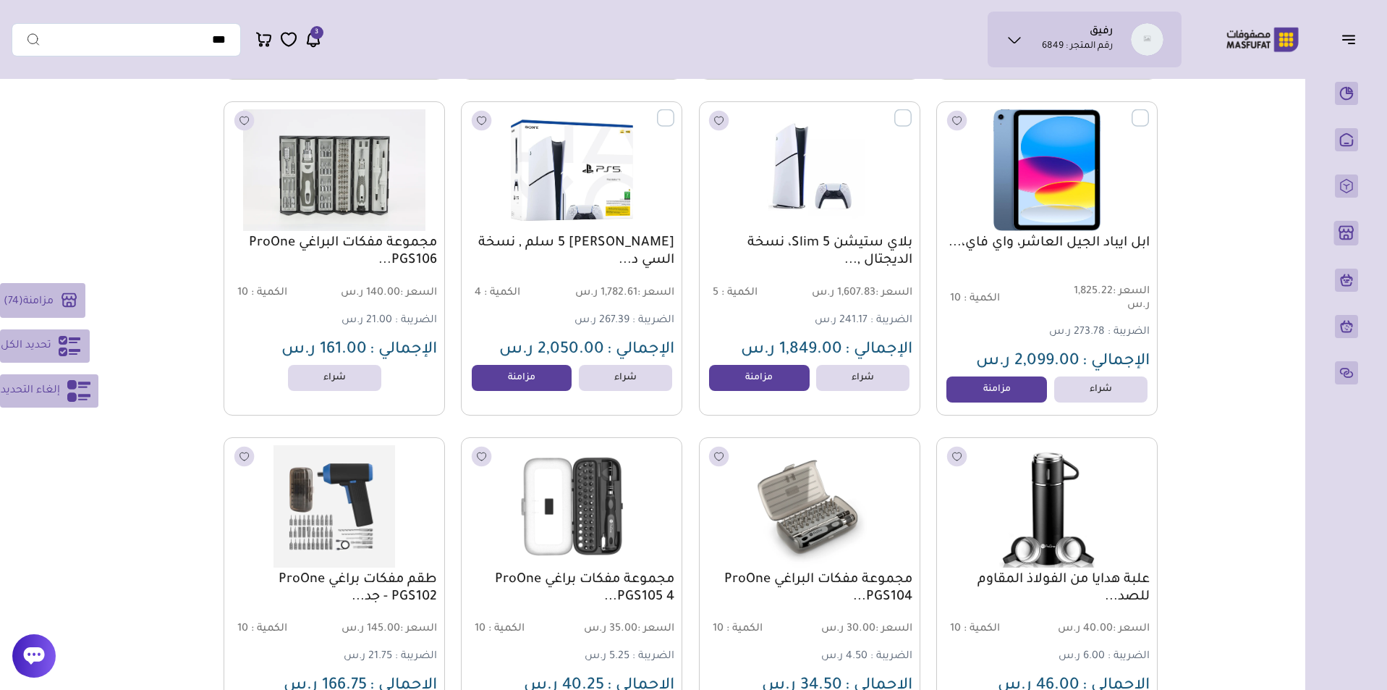
click at [67, 308] on rect at bounding box center [69, 300] width 25 height 25
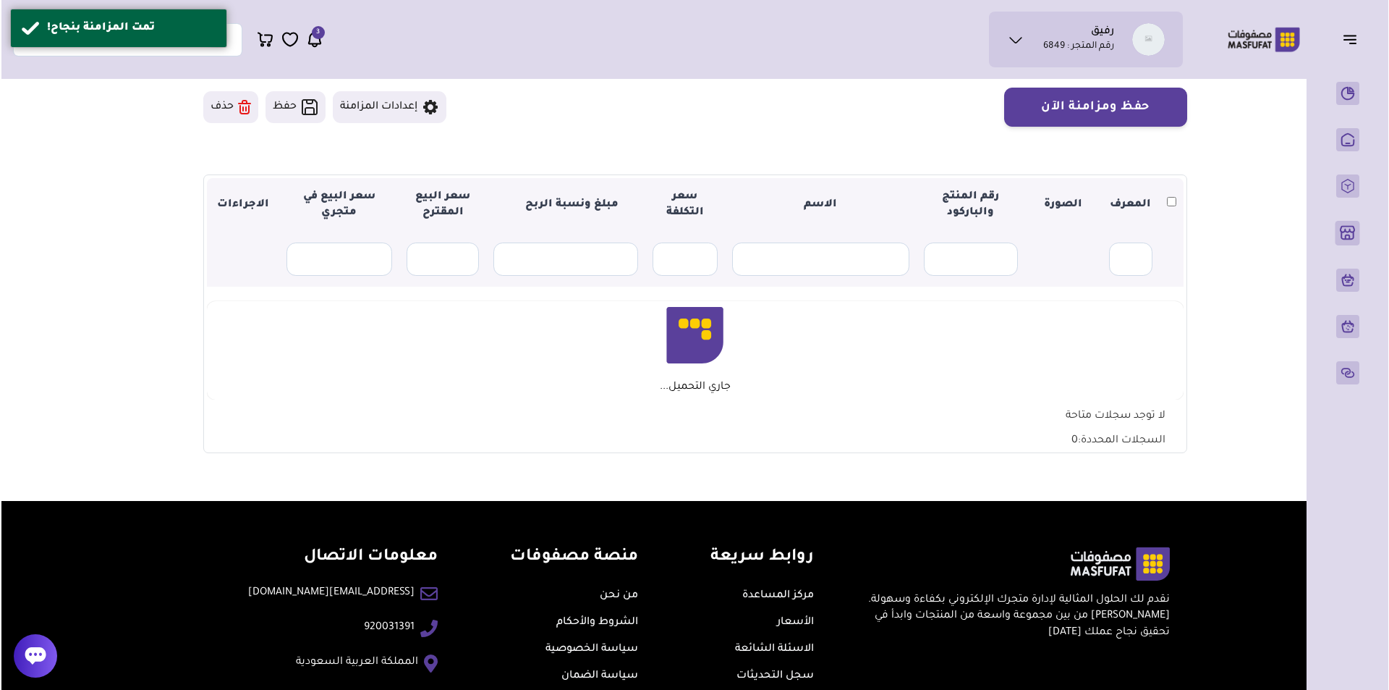
scroll to position [122, 0]
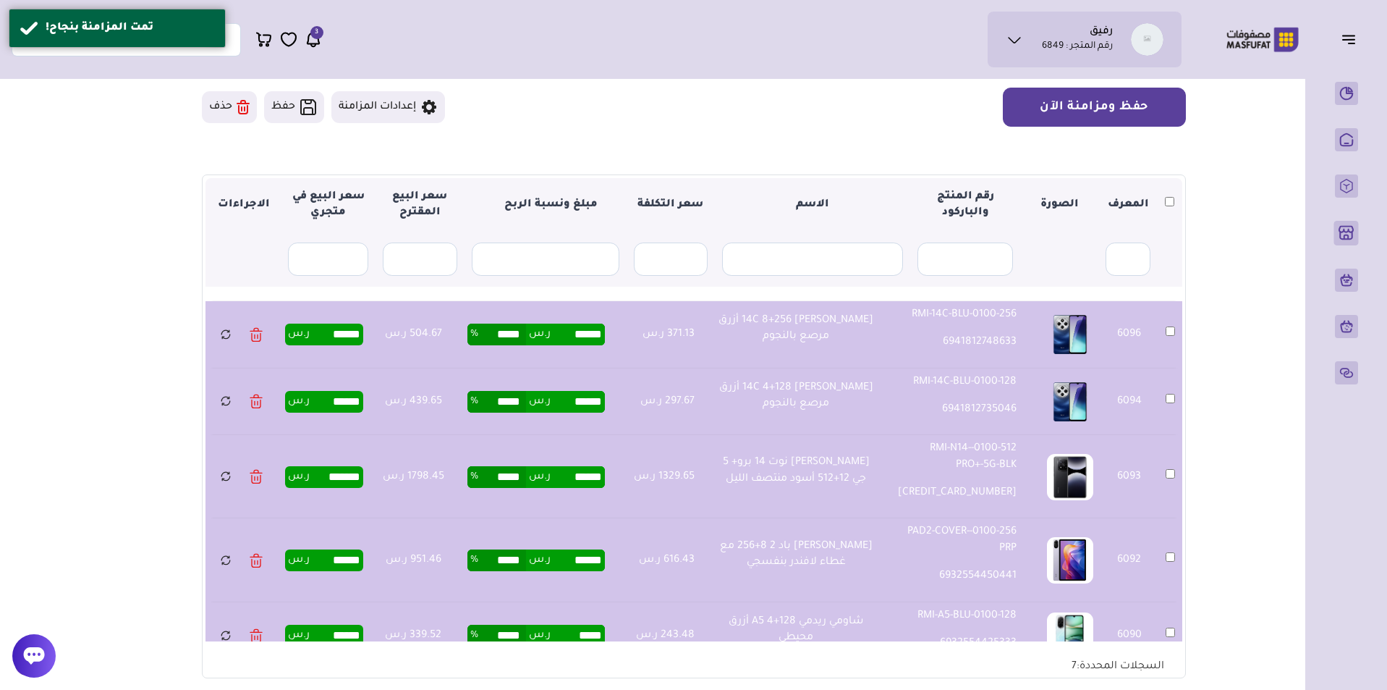
click at [1127, 103] on button "حفظ ومزامنة الآن" at bounding box center [1094, 107] width 183 height 39
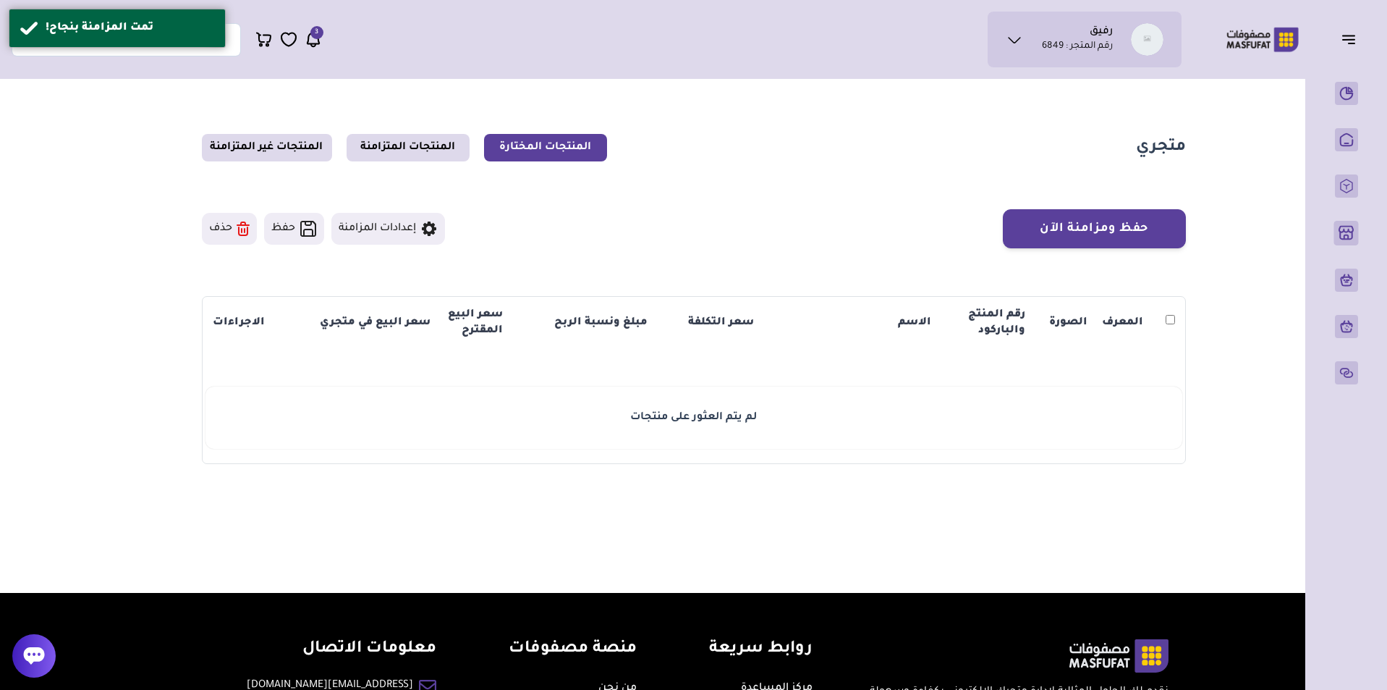
scroll to position [122, 0]
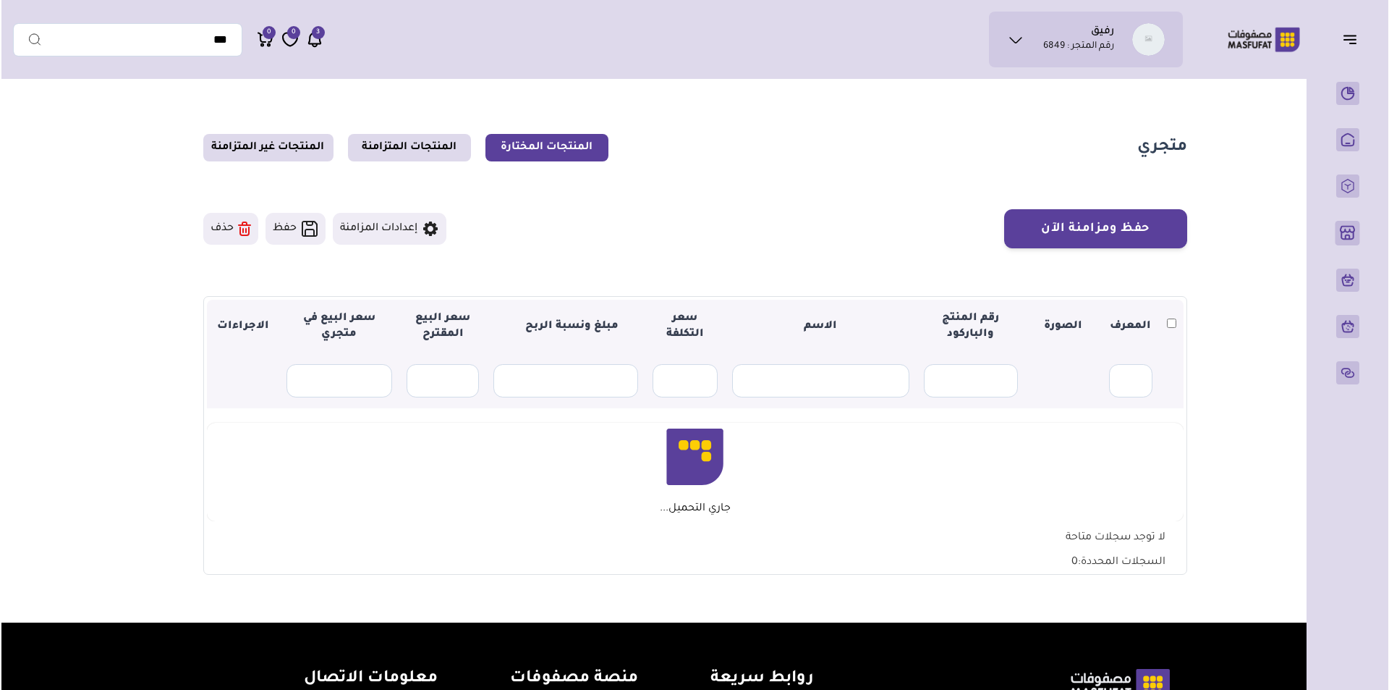
scroll to position [122, 0]
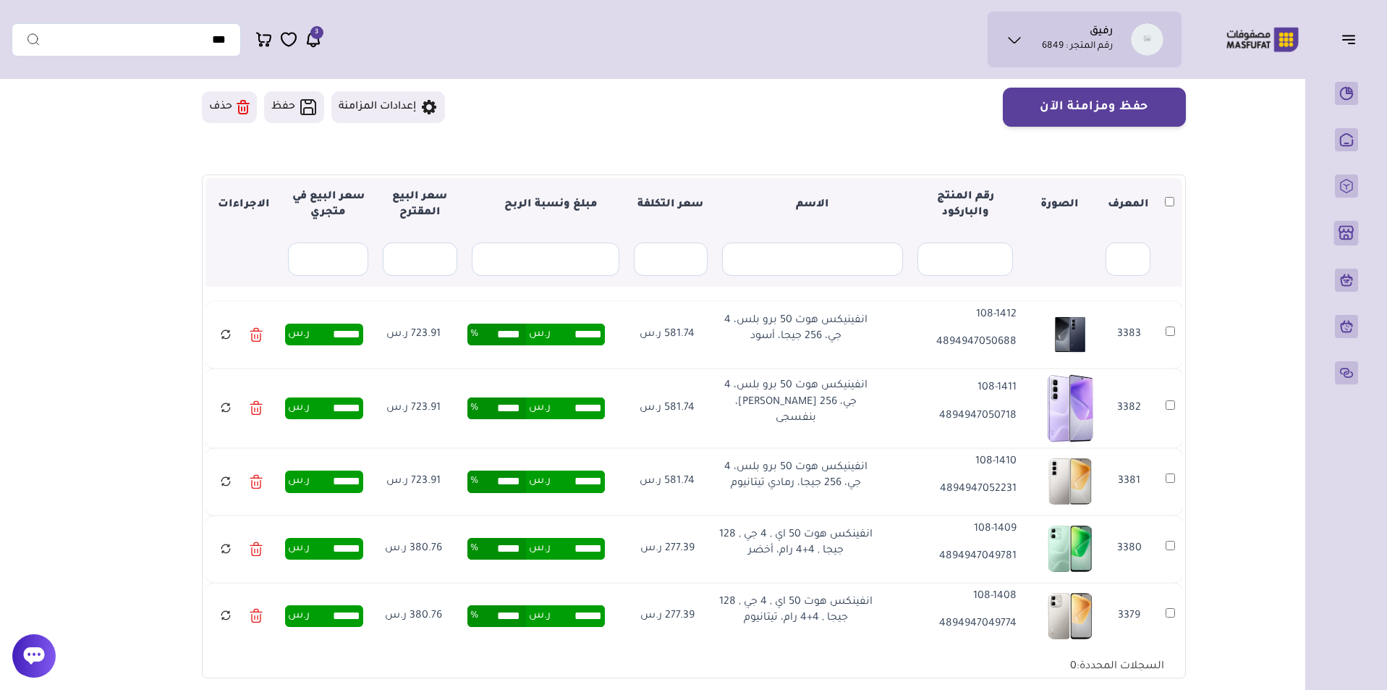
click at [1162, 200] on th at bounding box center [1170, 205] width 25 height 54
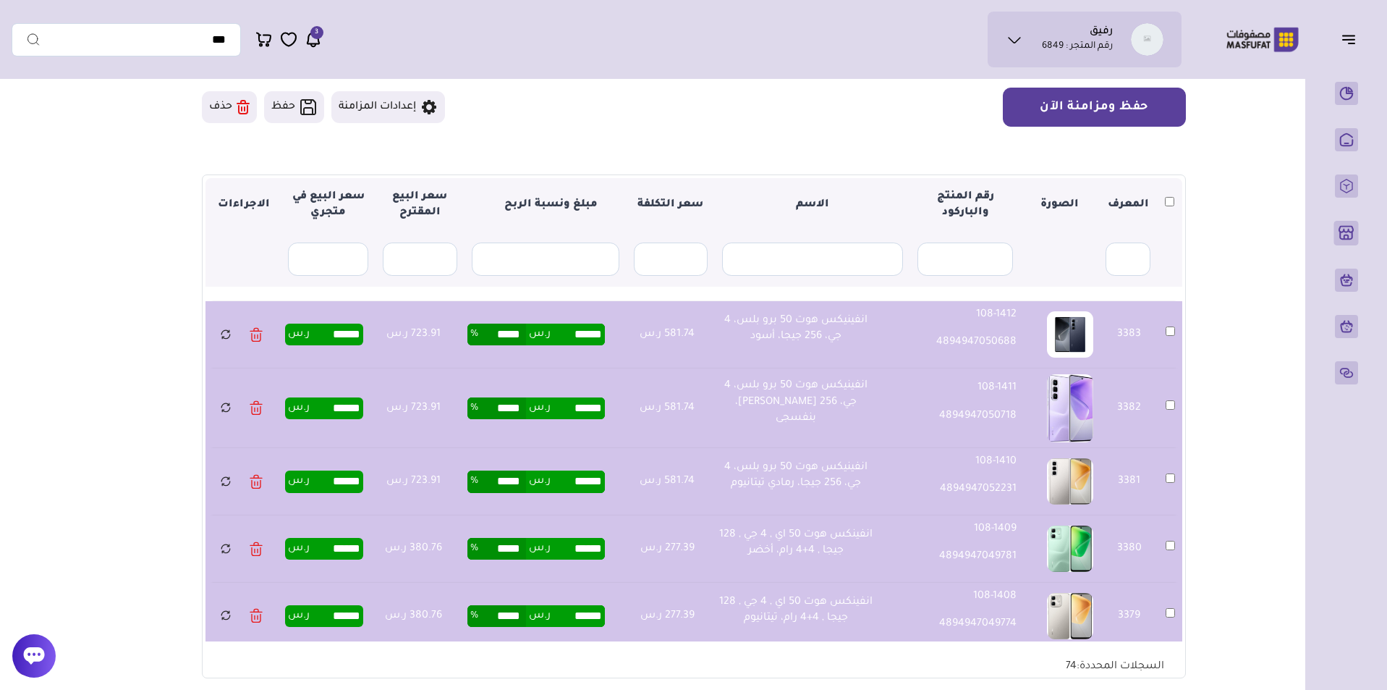
click at [1130, 96] on button "حفظ ومزامنة الآن" at bounding box center [1094, 107] width 183 height 39
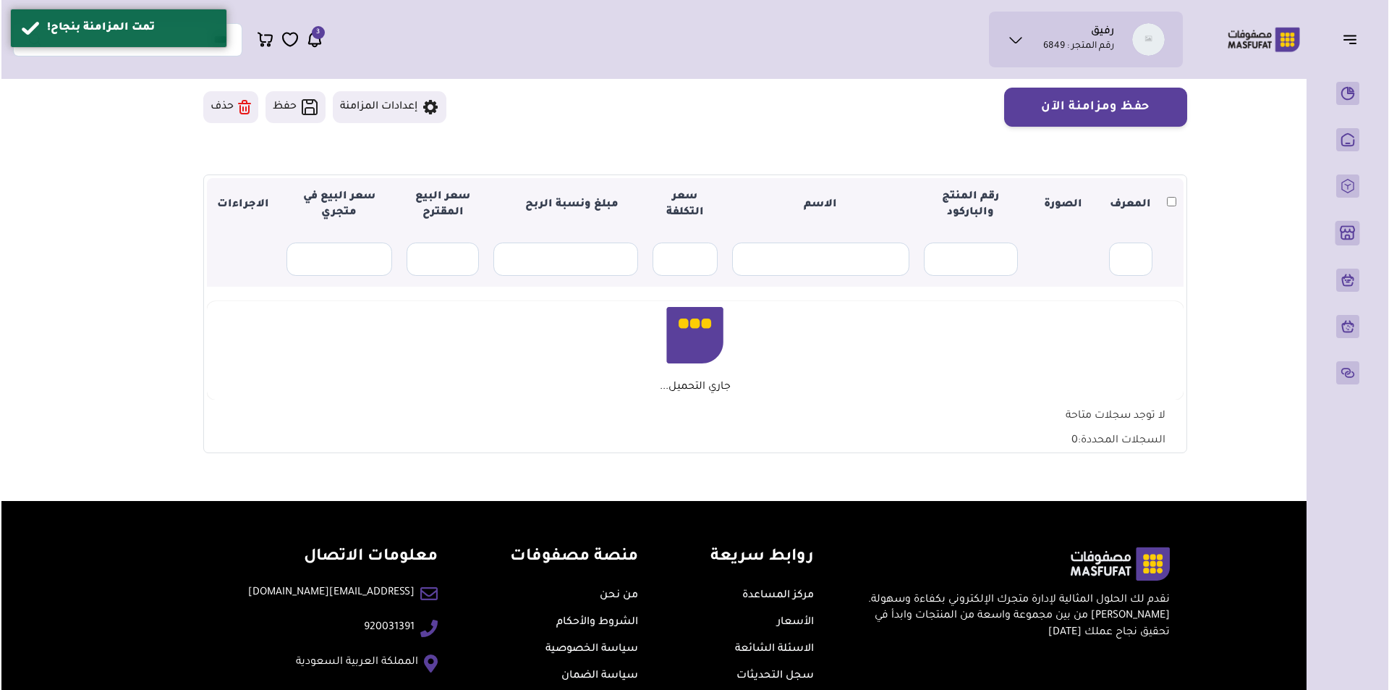
scroll to position [122, 0]
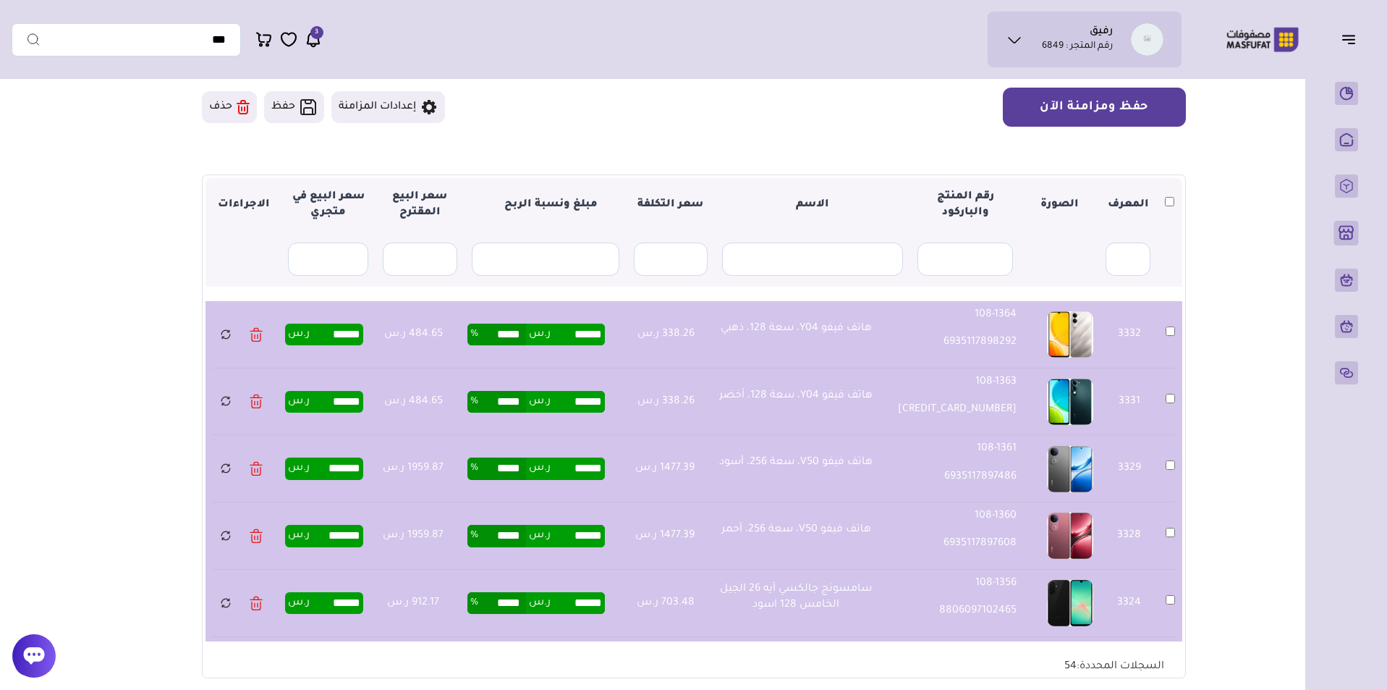
click at [1132, 101] on button "حفظ ومزامنة الآن" at bounding box center [1094, 107] width 183 height 39
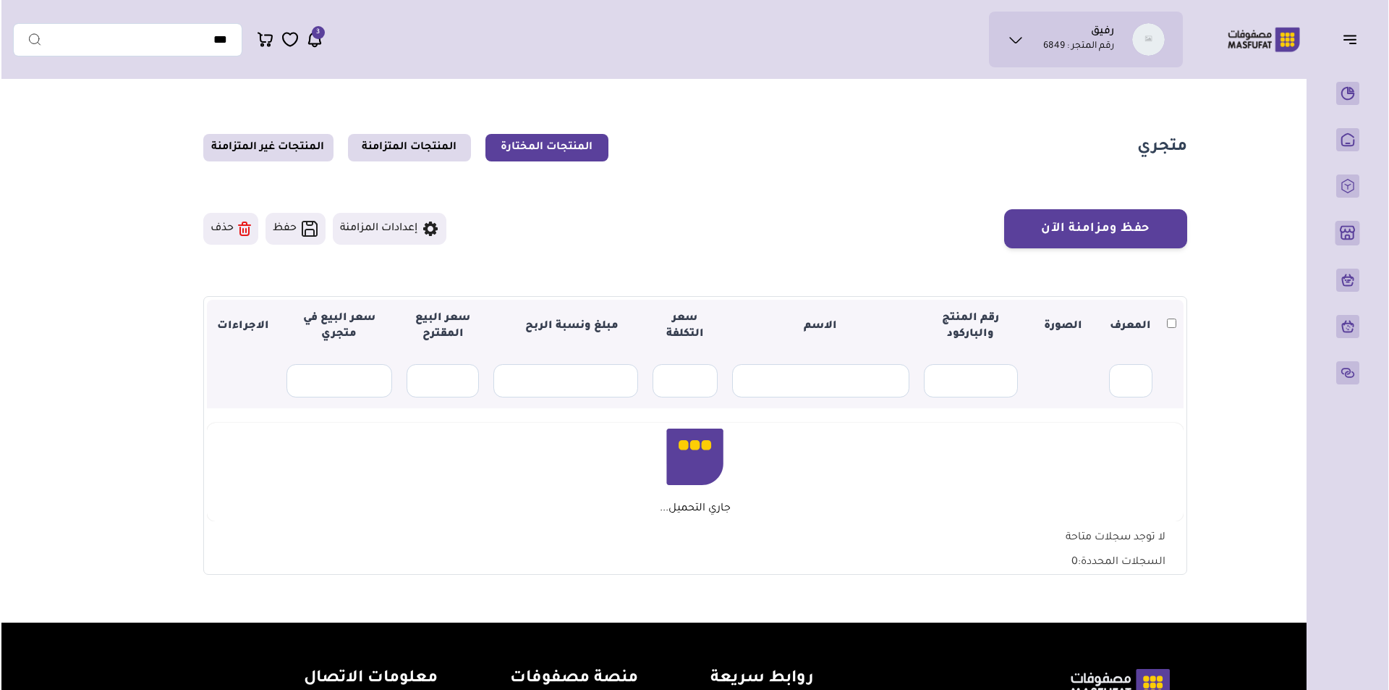
scroll to position [122, 0]
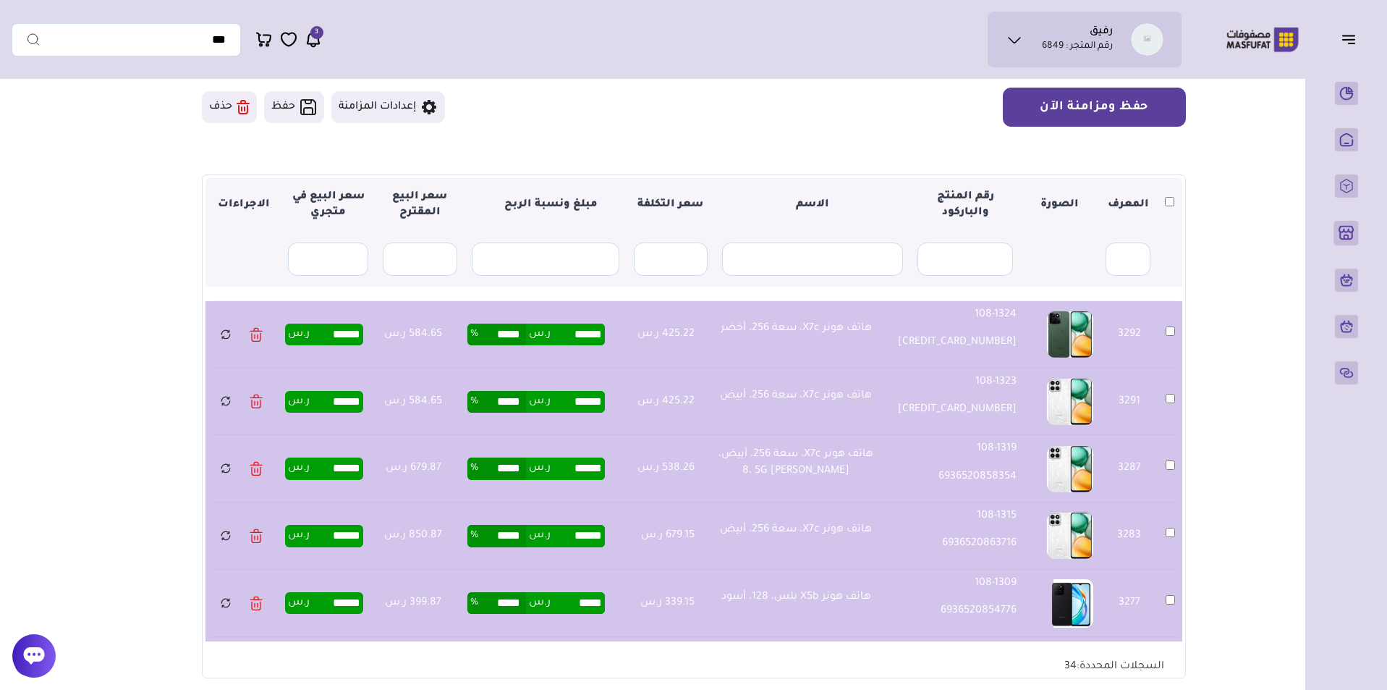
click at [1112, 116] on button "حفظ ومزامنة الآن" at bounding box center [1094, 107] width 183 height 39
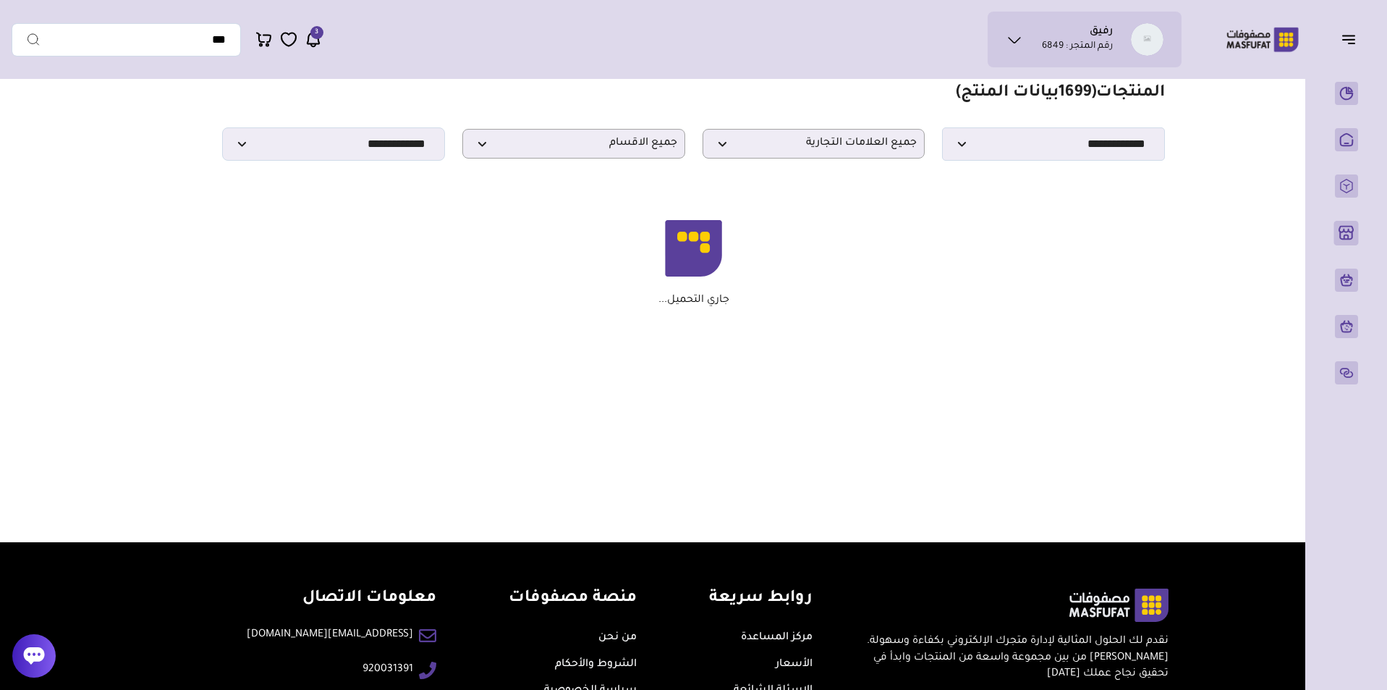
scroll to position [43, 0]
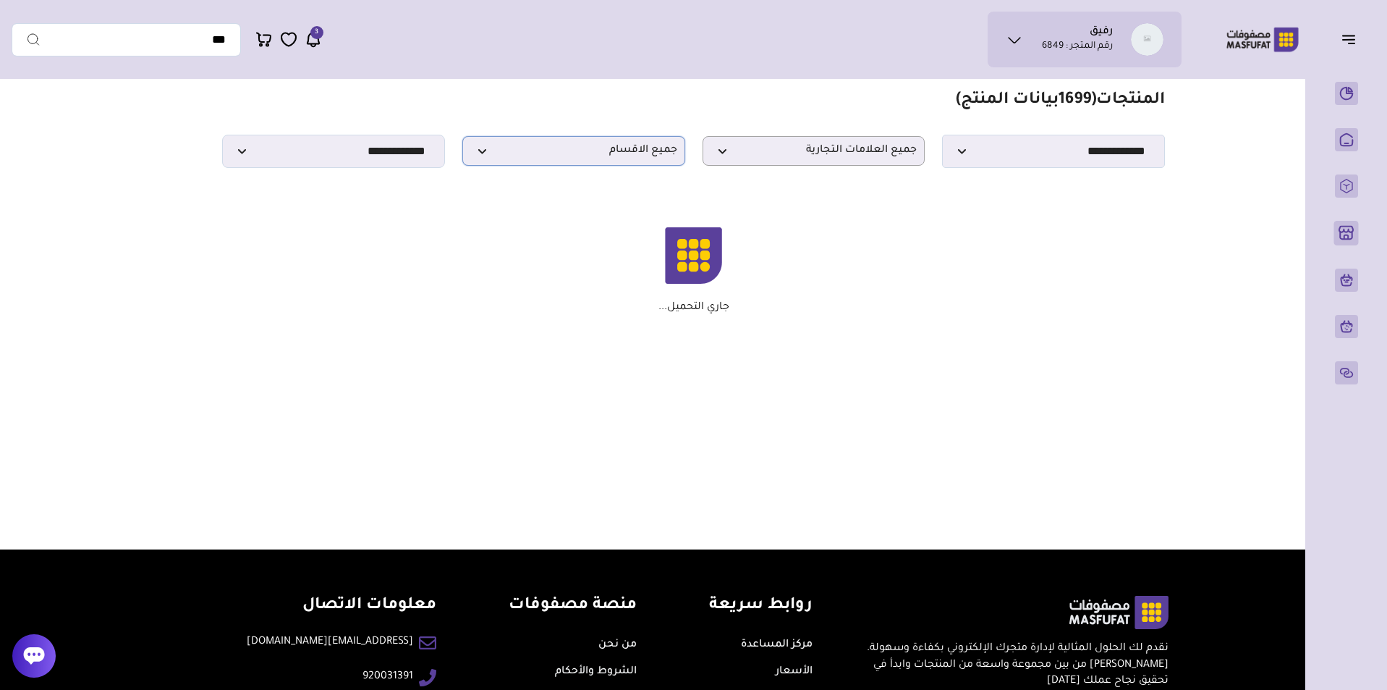
click at [587, 158] on span "جميع الاقسام" at bounding box center [573, 151] width 207 height 14
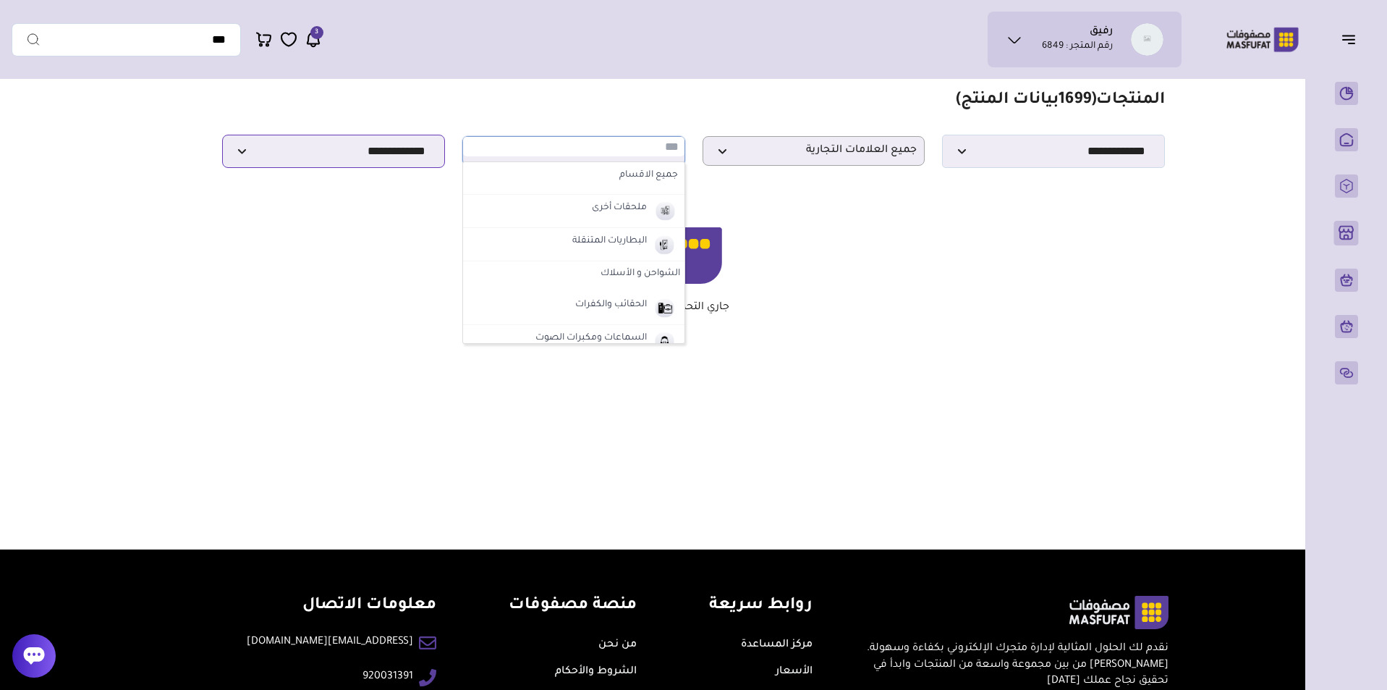
click at [371, 154] on select "**********" at bounding box center [333, 151] width 223 height 33
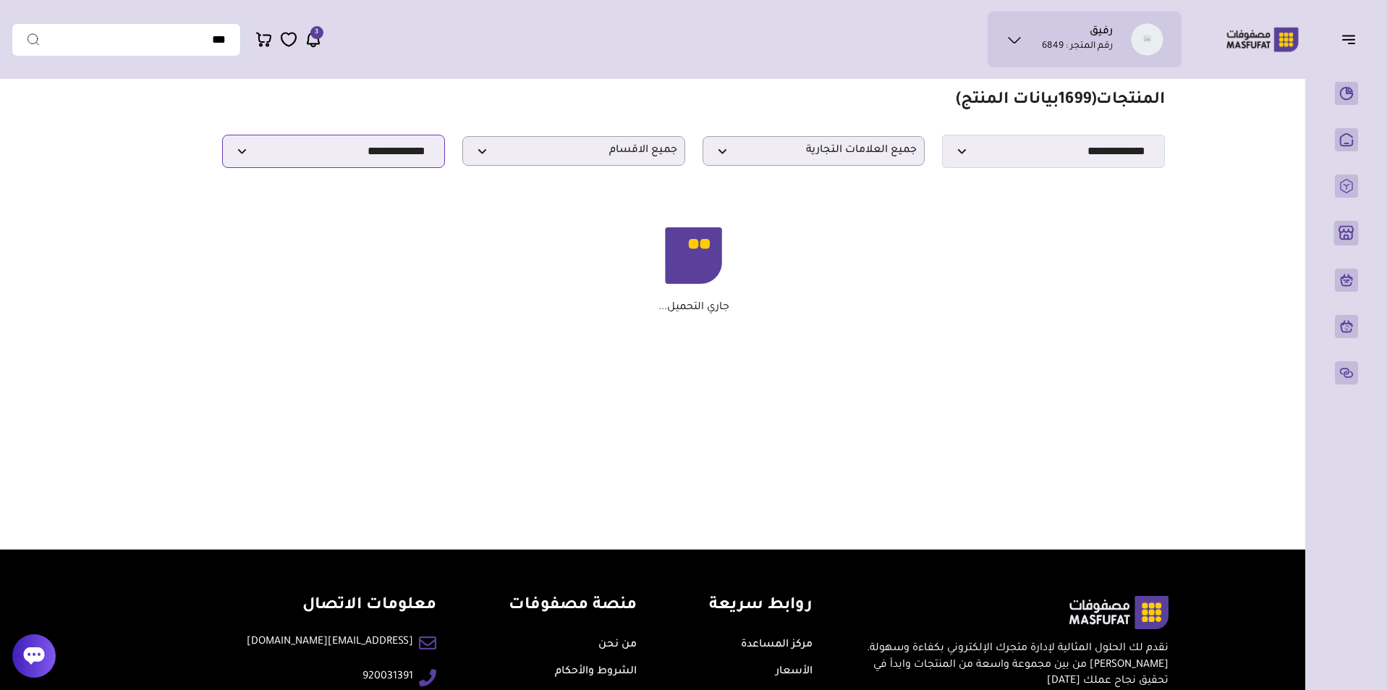
select select "**********"
click at [222, 139] on select "**********" at bounding box center [333, 151] width 223 height 33
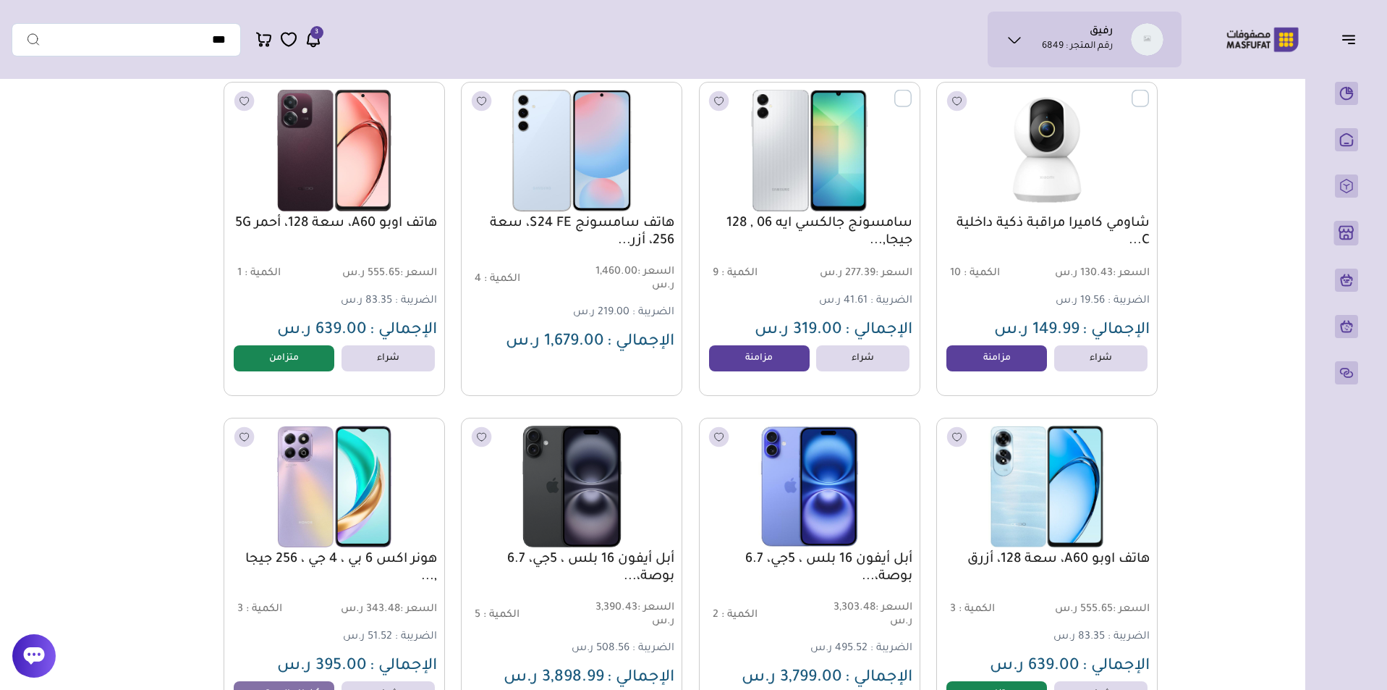
scroll to position [10131, 0]
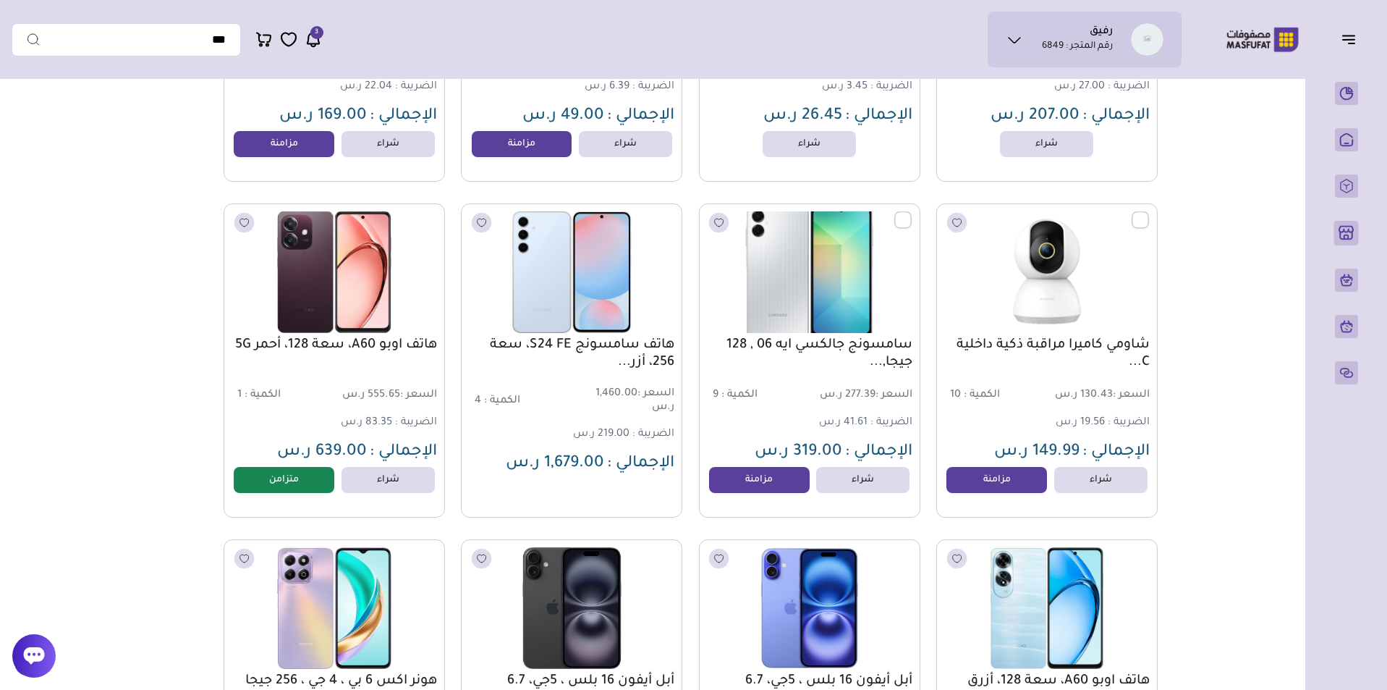
click at [912, 213] on label at bounding box center [912, 211] width 0 height 1
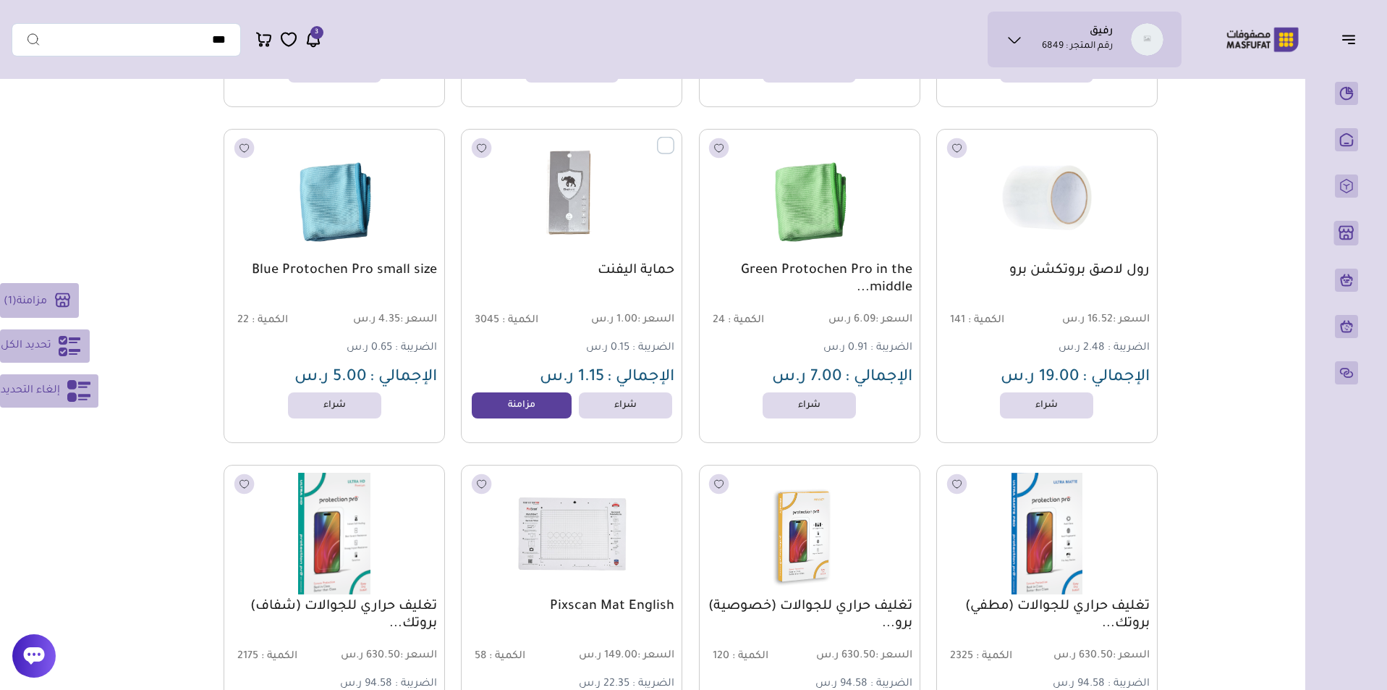
scroll to position [25653, 0]
click at [674, 140] on label at bounding box center [674, 138] width 0 height 1
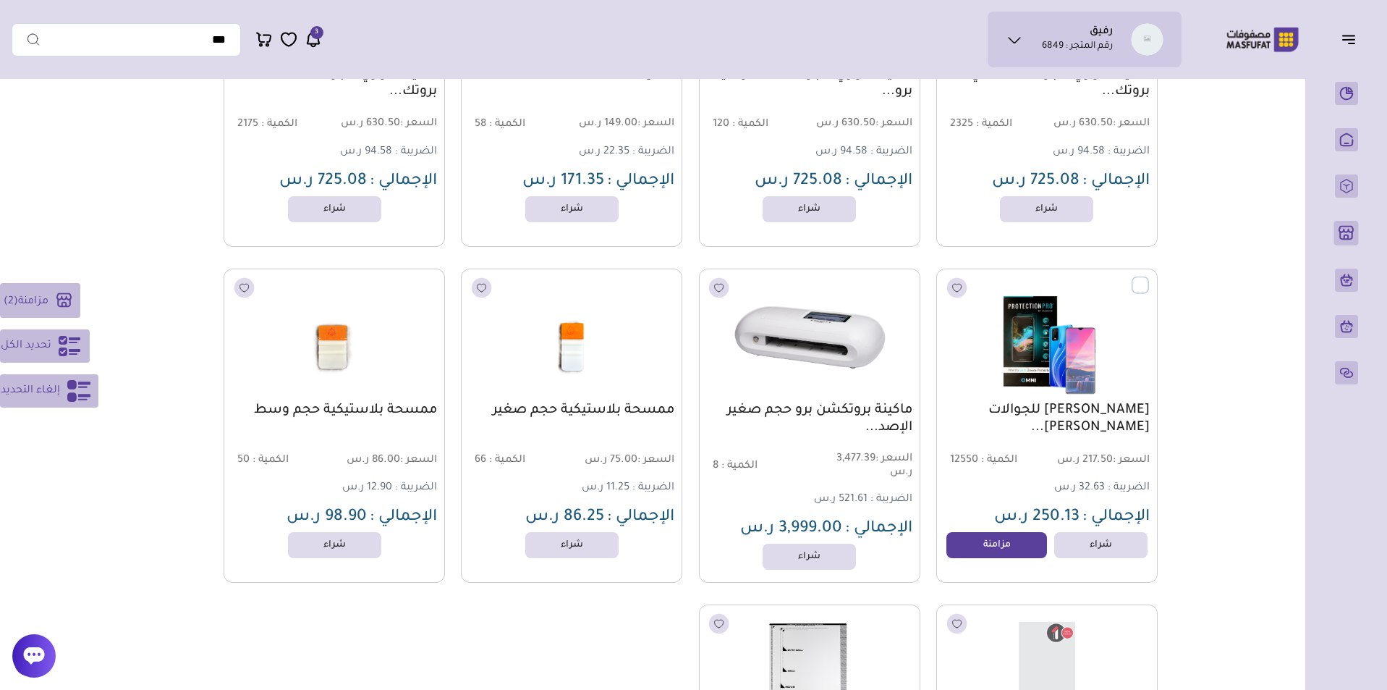
scroll to position [26357, 0]
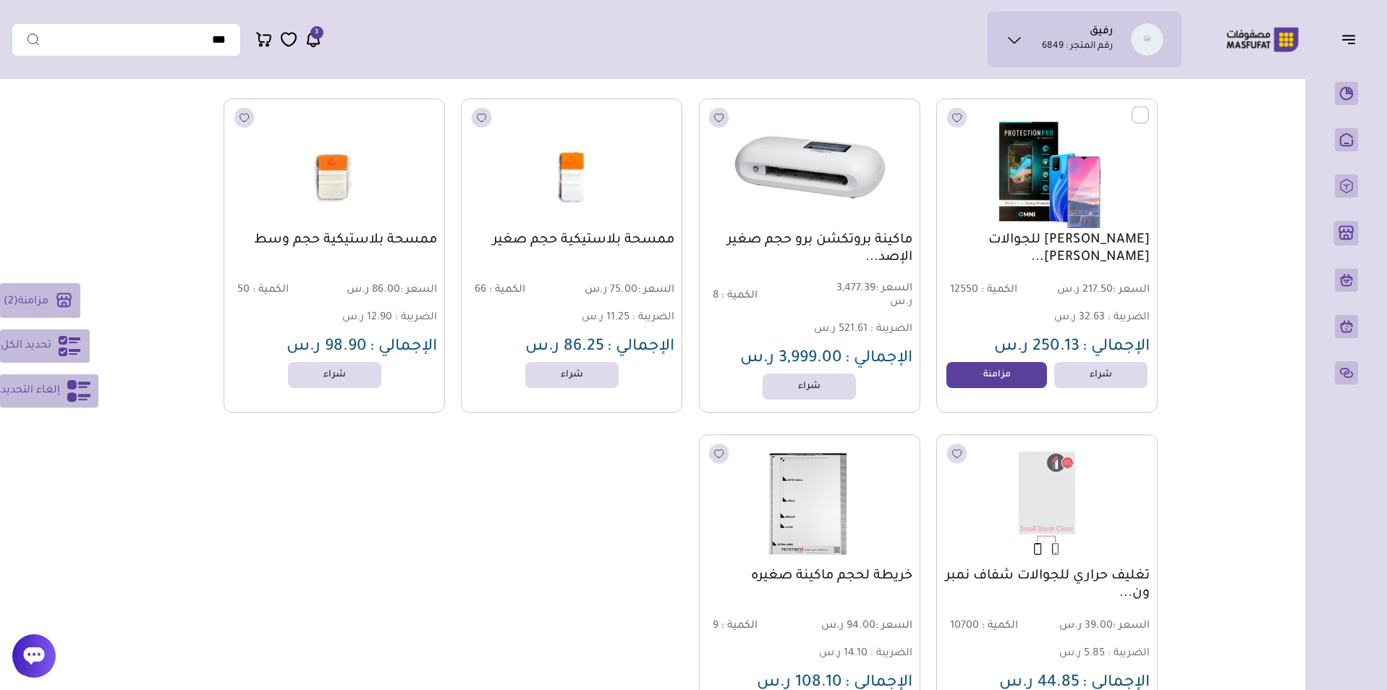
click at [1149, 108] on label at bounding box center [1149, 106] width 0 height 1
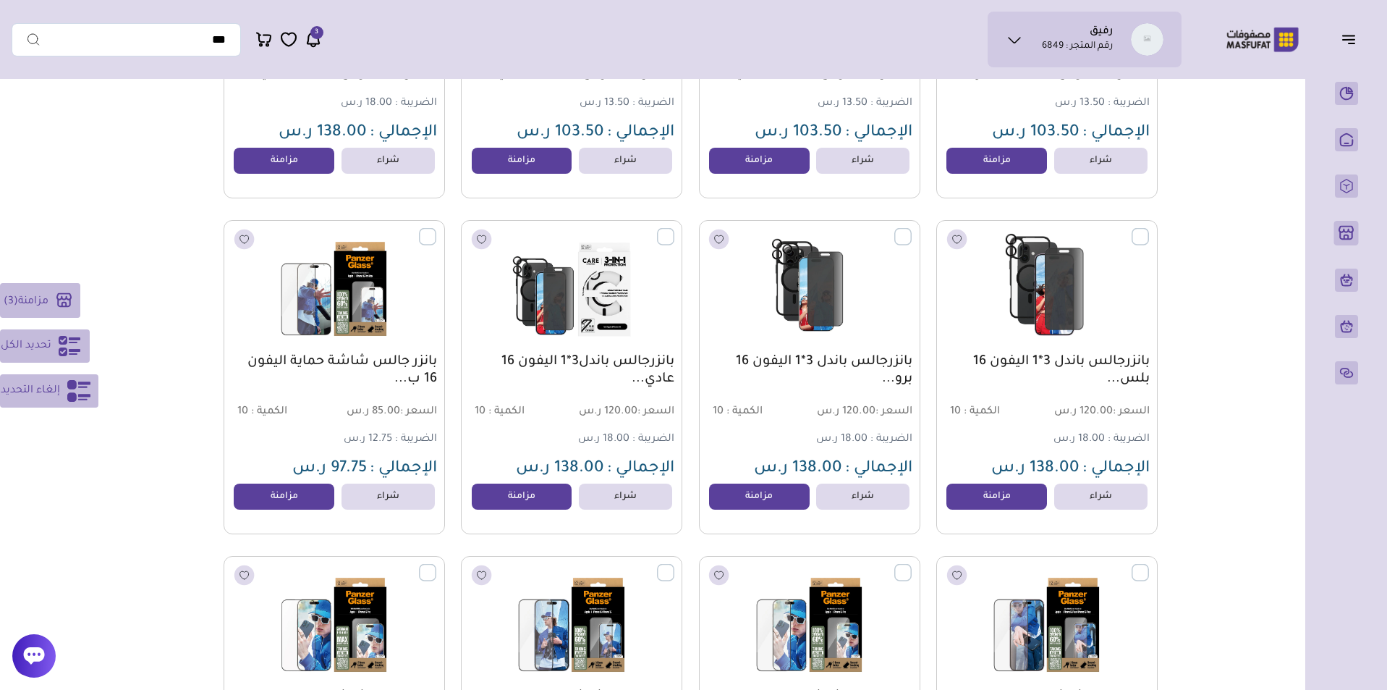
scroll to position [27305, 0]
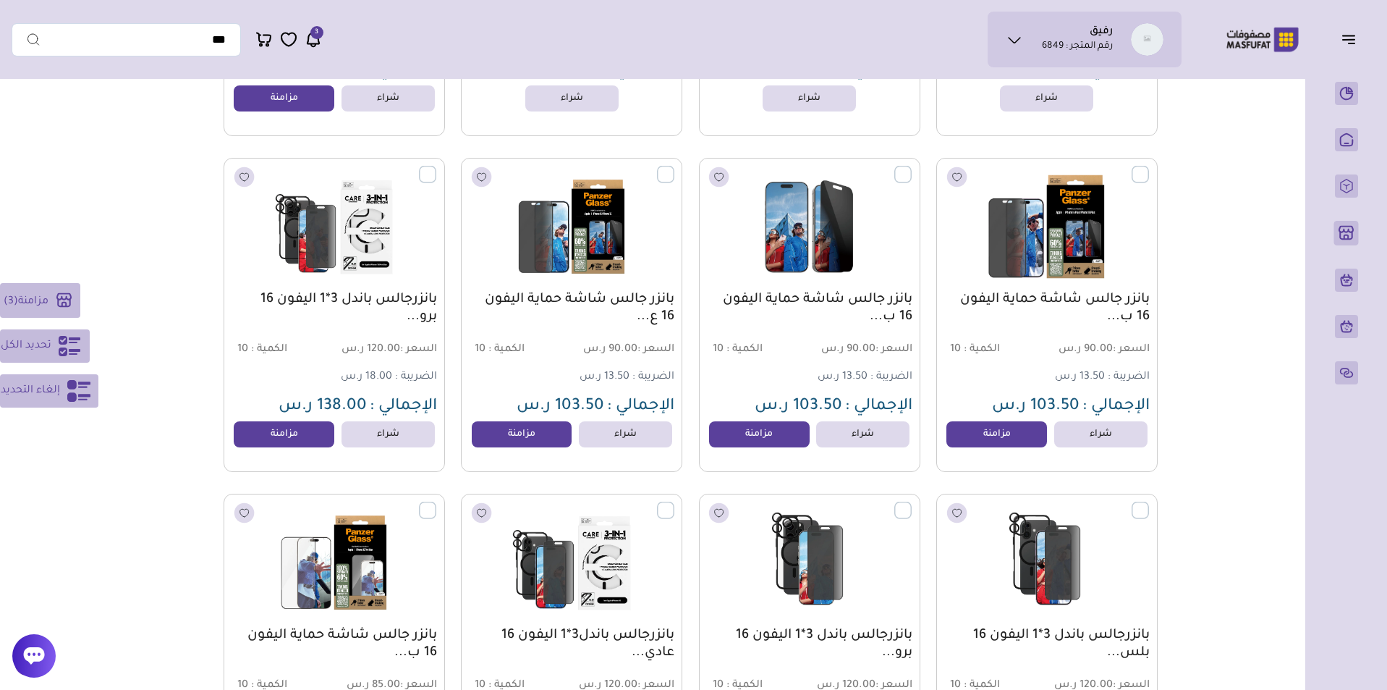
click at [1149, 167] on label at bounding box center [1149, 166] width 0 height 1
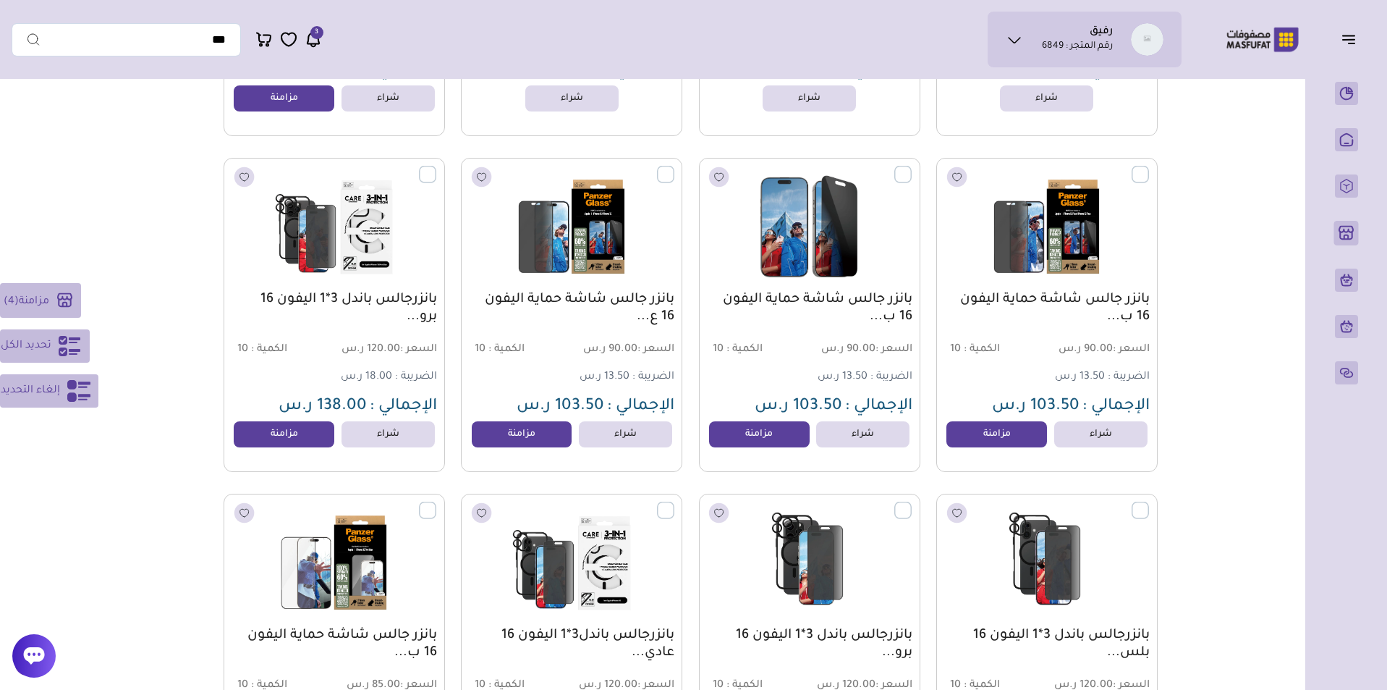
click at [912, 167] on label at bounding box center [912, 166] width 0 height 1
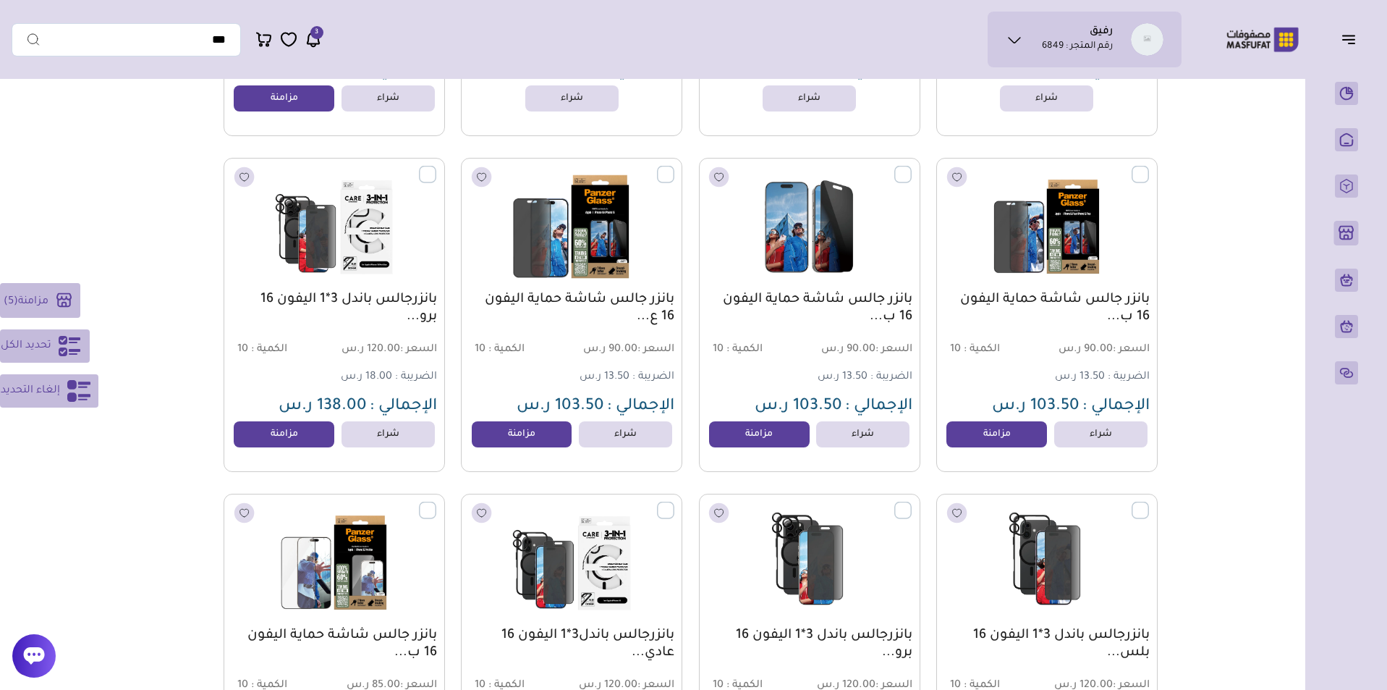
click at [674, 167] on label at bounding box center [674, 166] width 0 height 1
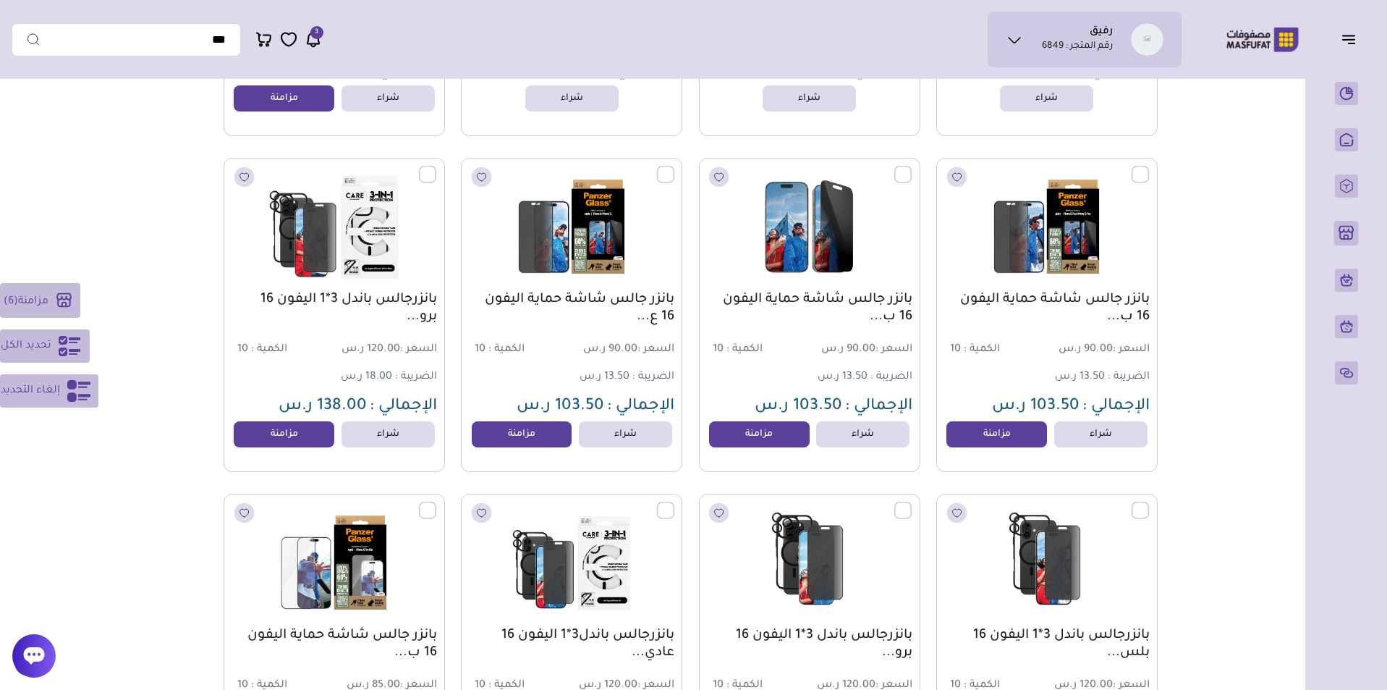
click at [436, 167] on label at bounding box center [436, 166] width 0 height 1
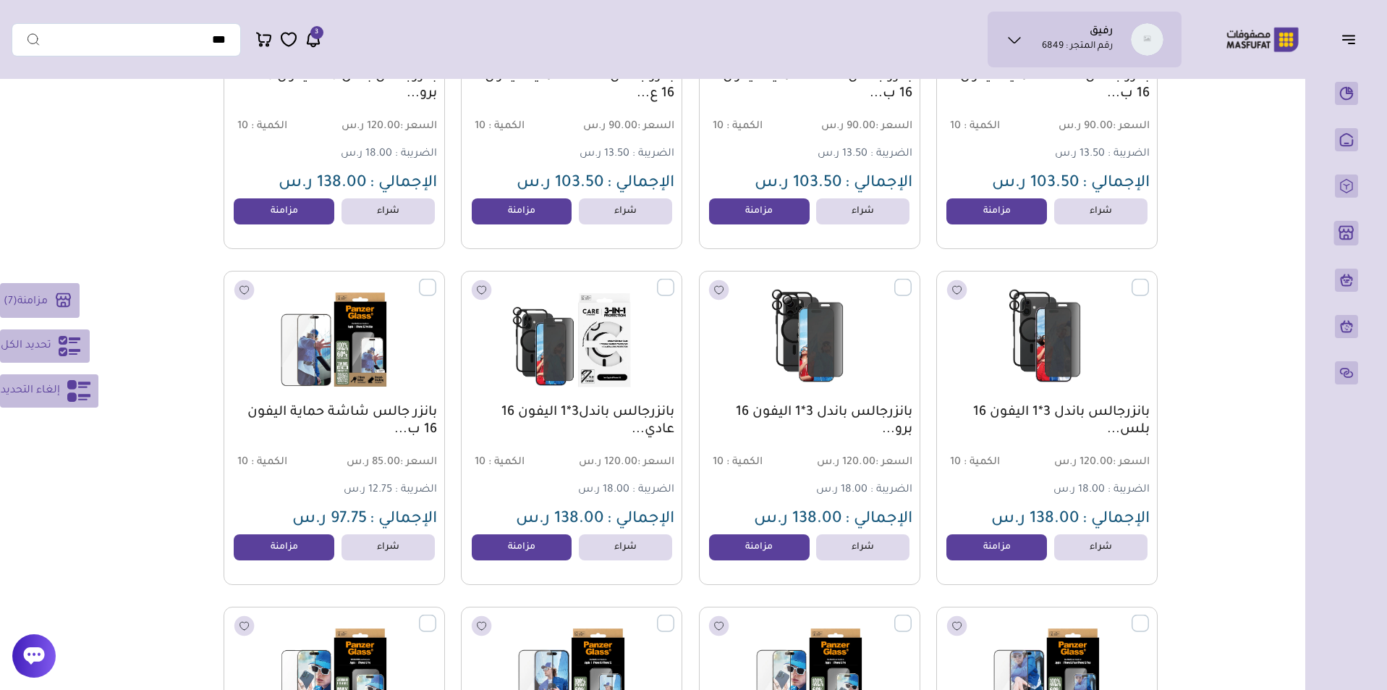
scroll to position [27610, 0]
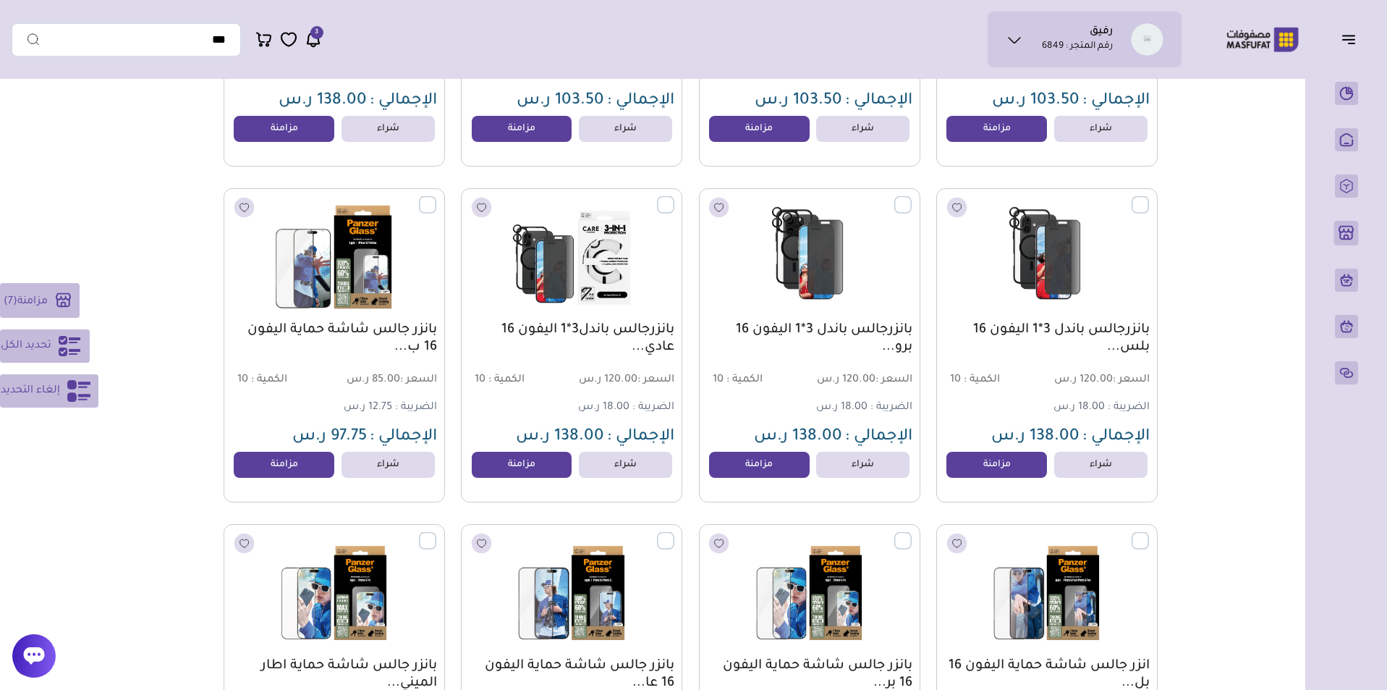
click at [436, 198] on label at bounding box center [436, 196] width 0 height 1
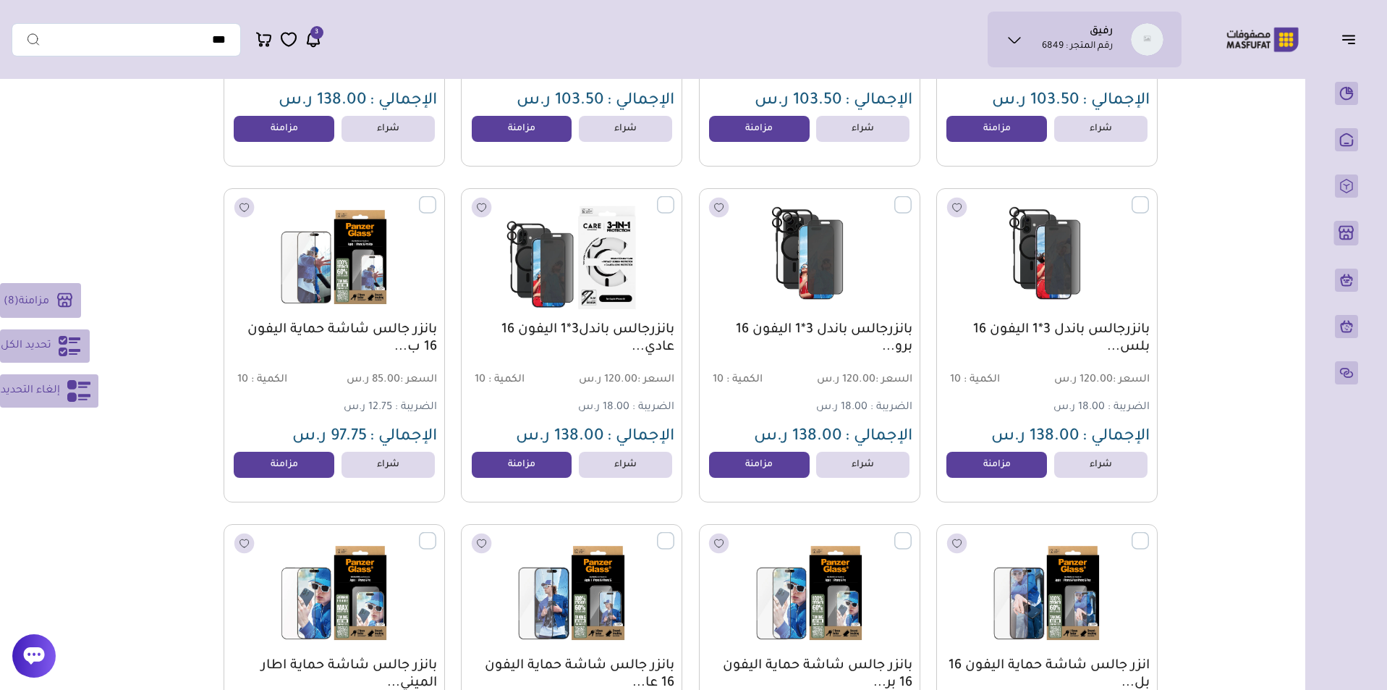
click at [674, 198] on label at bounding box center [674, 196] width 0 height 1
click at [912, 198] on label at bounding box center [912, 196] width 0 height 1
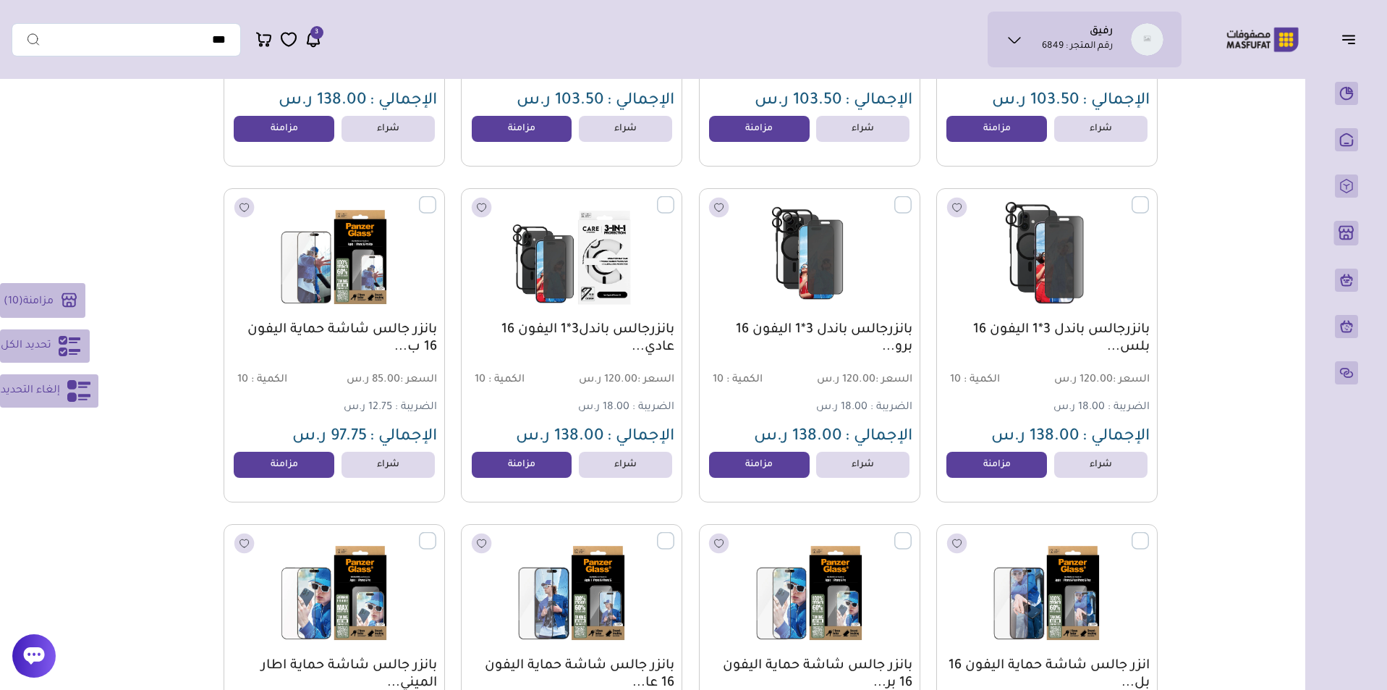
click at [1149, 198] on label at bounding box center [1149, 196] width 0 height 1
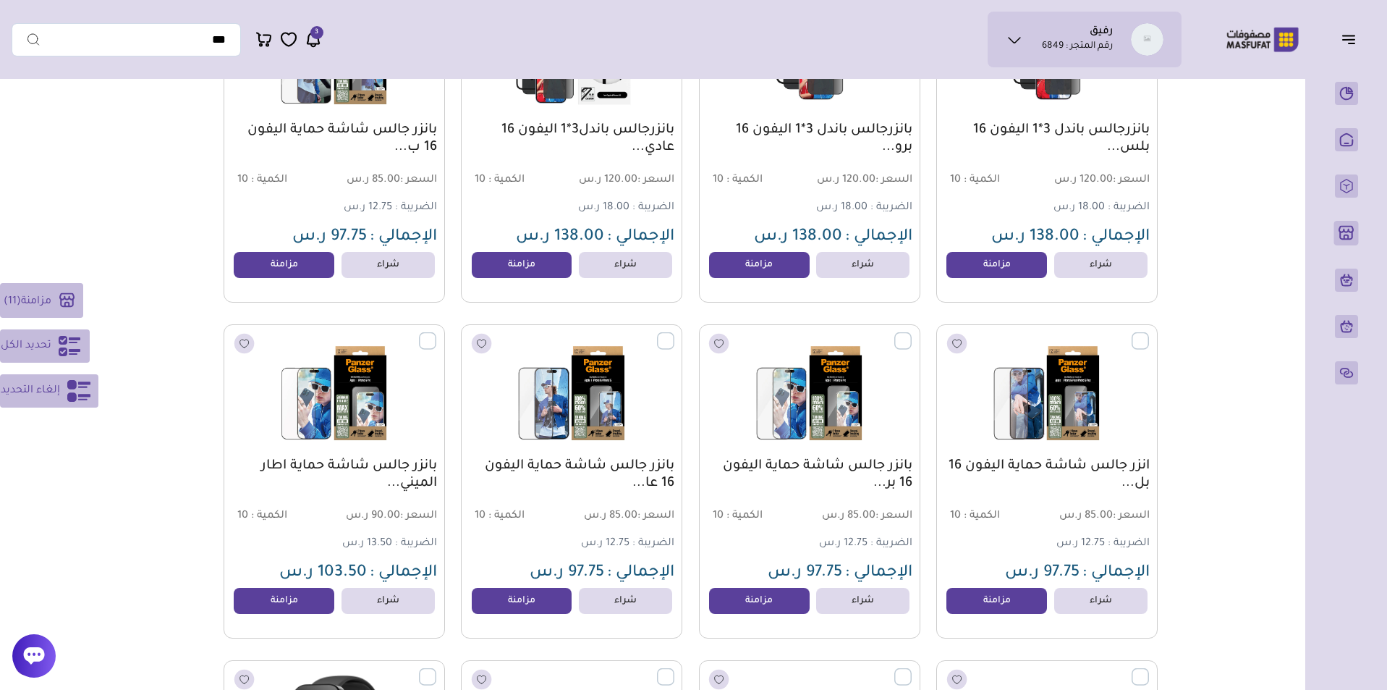
scroll to position [27877, 0]
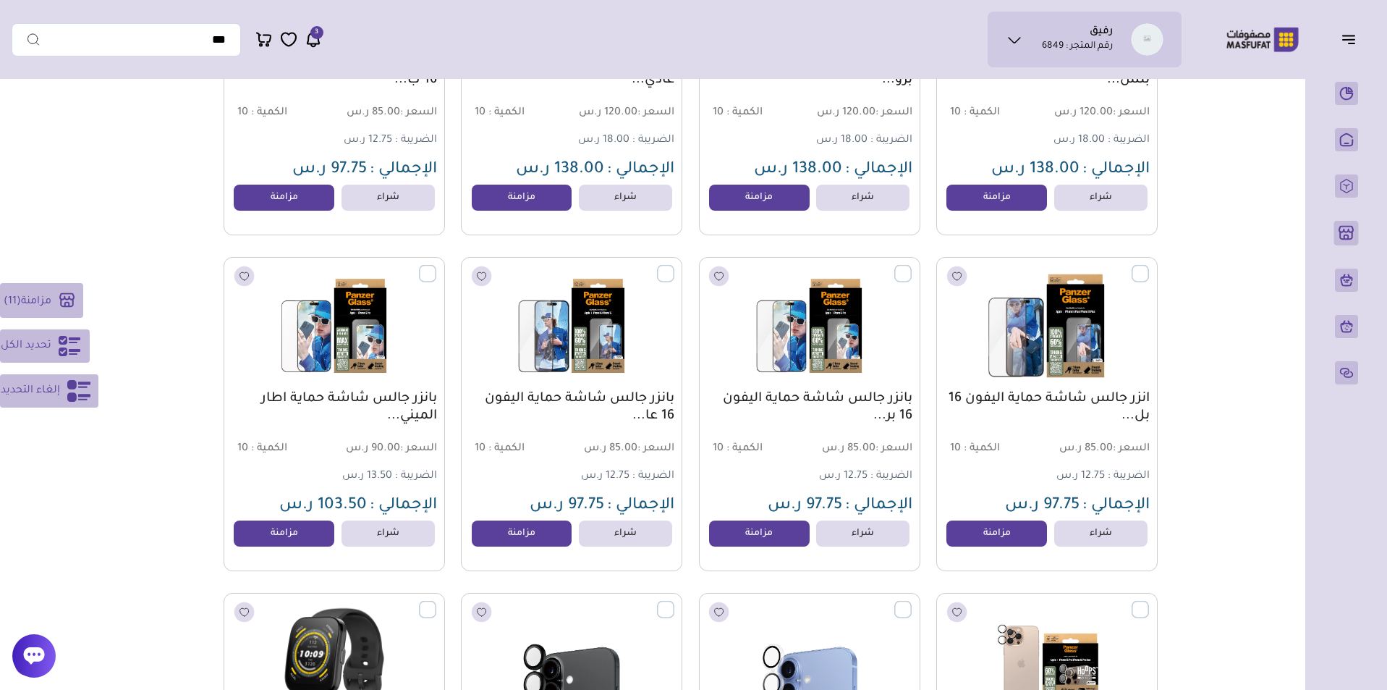
click at [1149, 266] on label at bounding box center [1149, 265] width 0 height 1
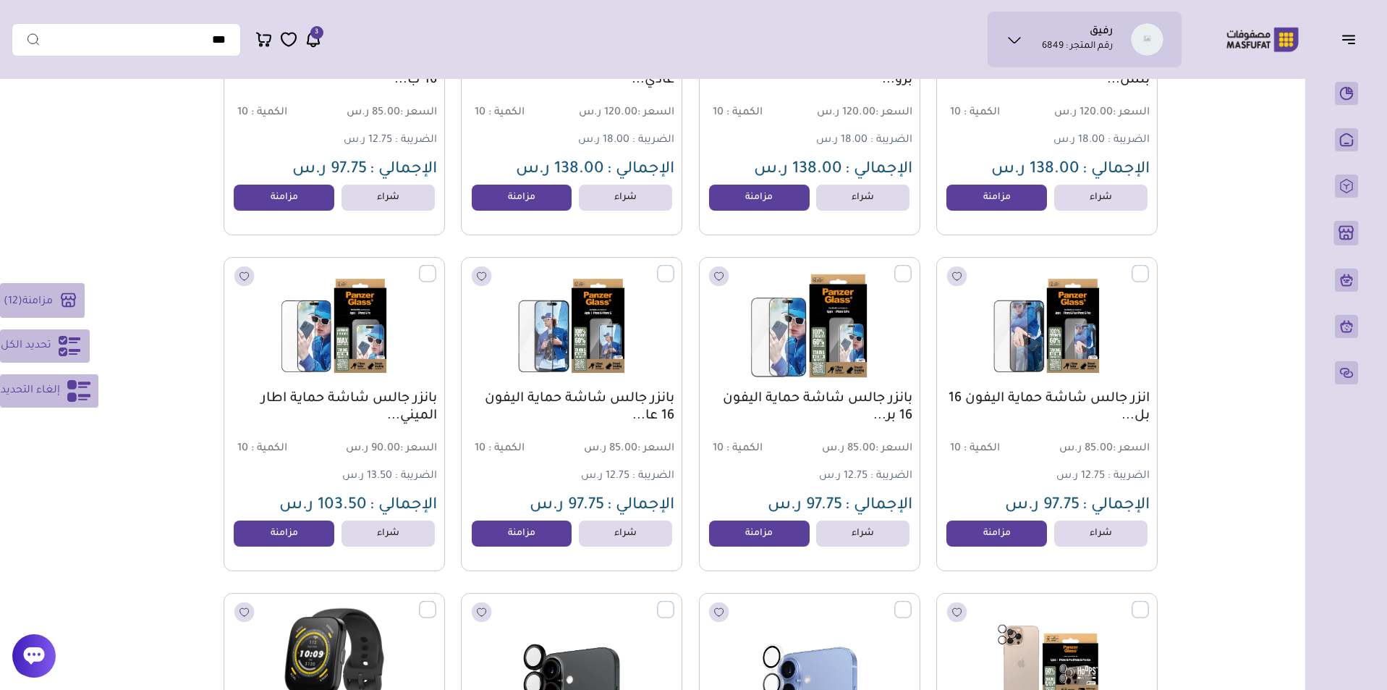
click at [912, 266] on label at bounding box center [912, 265] width 0 height 1
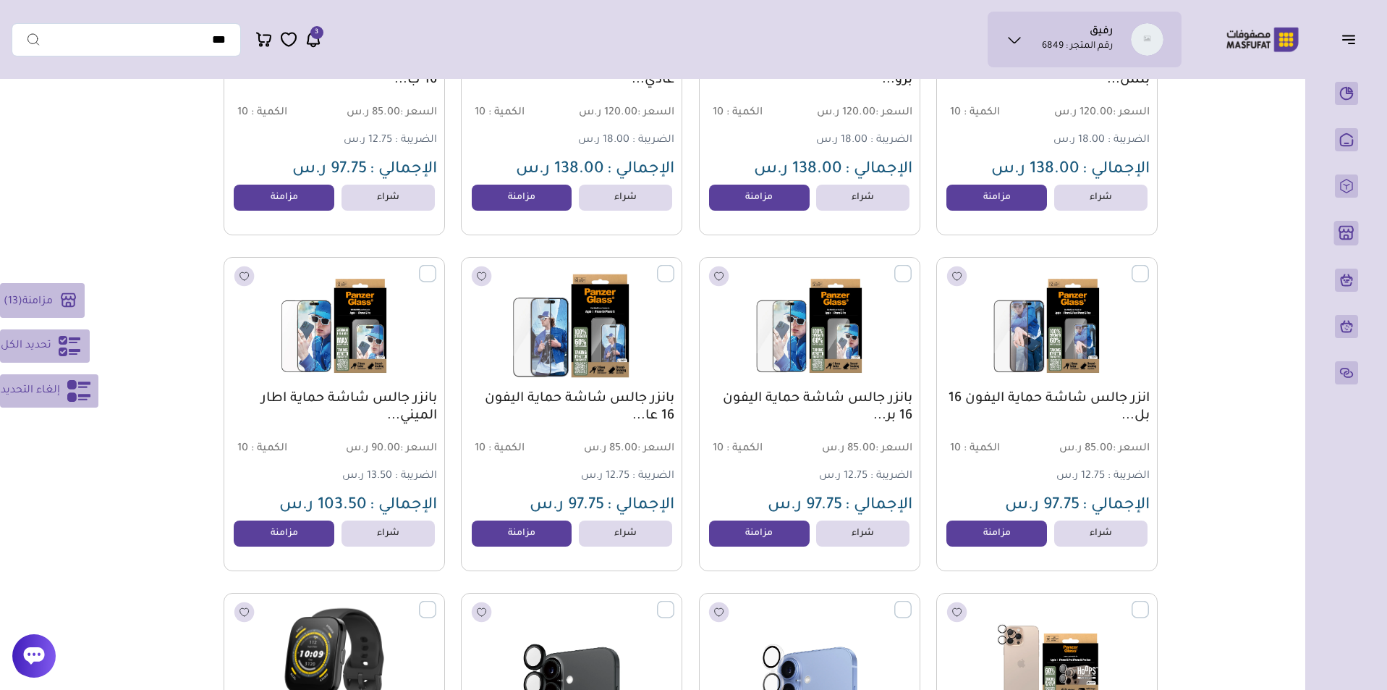
click at [674, 266] on label at bounding box center [674, 265] width 0 height 1
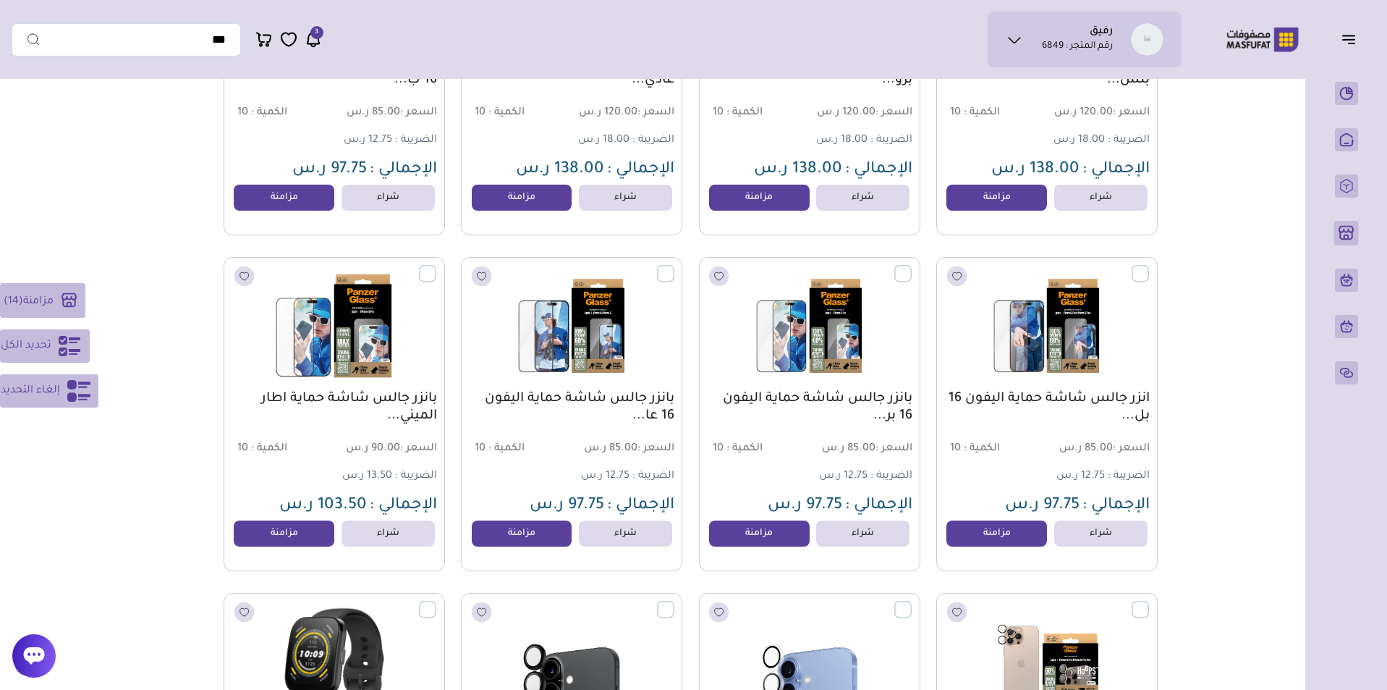
click at [436, 266] on label at bounding box center [436, 265] width 0 height 1
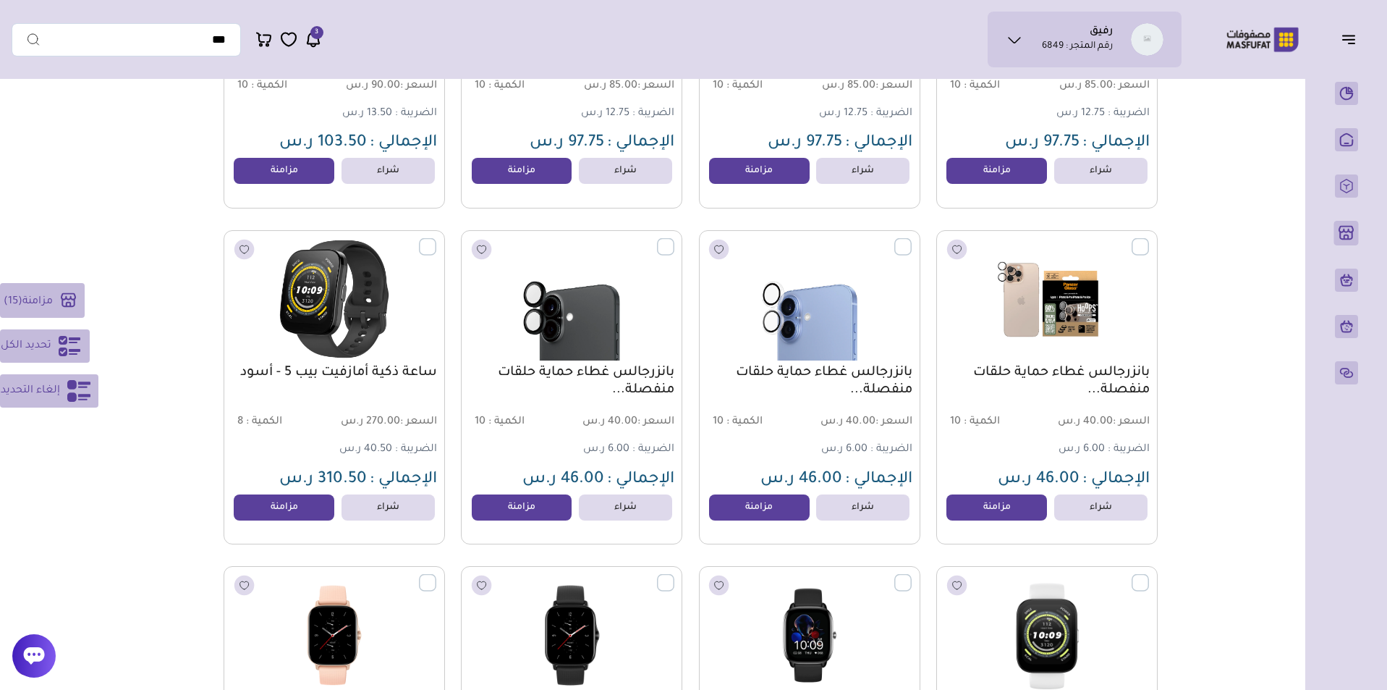
click at [436, 240] on label at bounding box center [436, 238] width 0 height 1
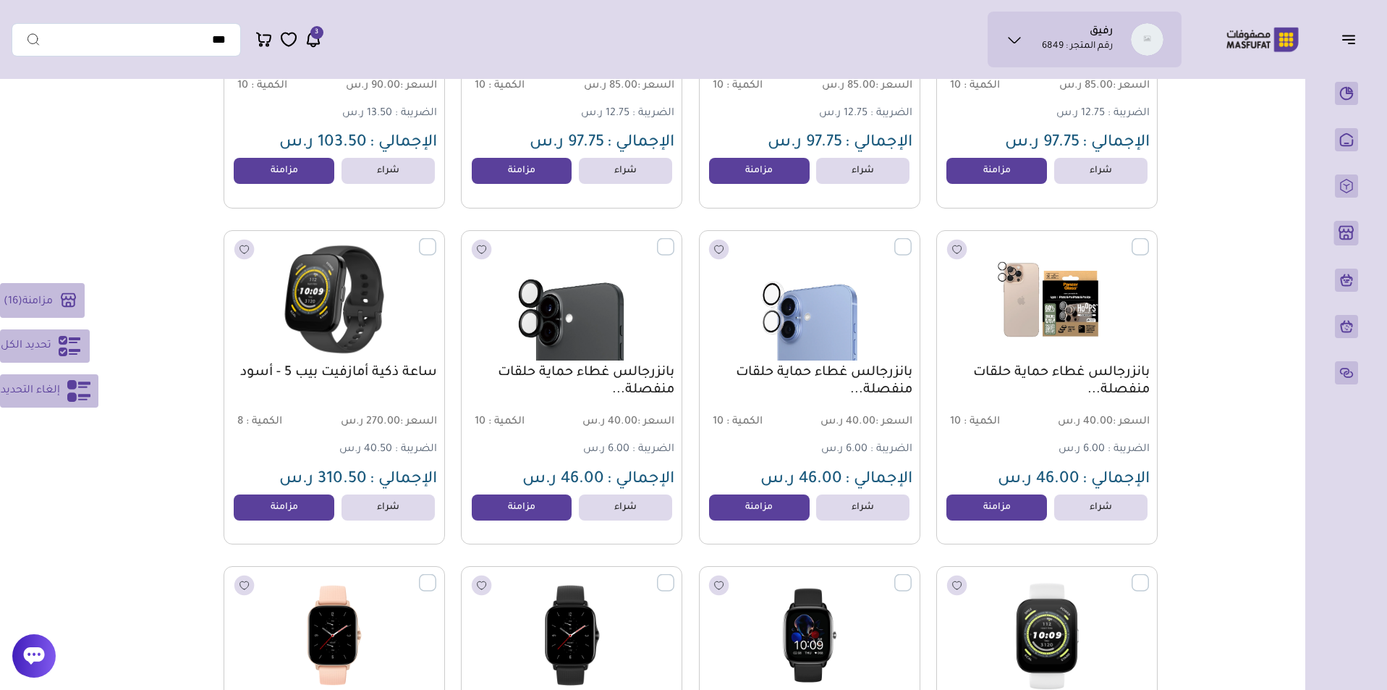
click at [674, 240] on label at bounding box center [674, 238] width 0 height 1
click at [912, 240] on label at bounding box center [912, 238] width 0 height 1
click at [1149, 240] on label at bounding box center [1149, 238] width 0 height 1
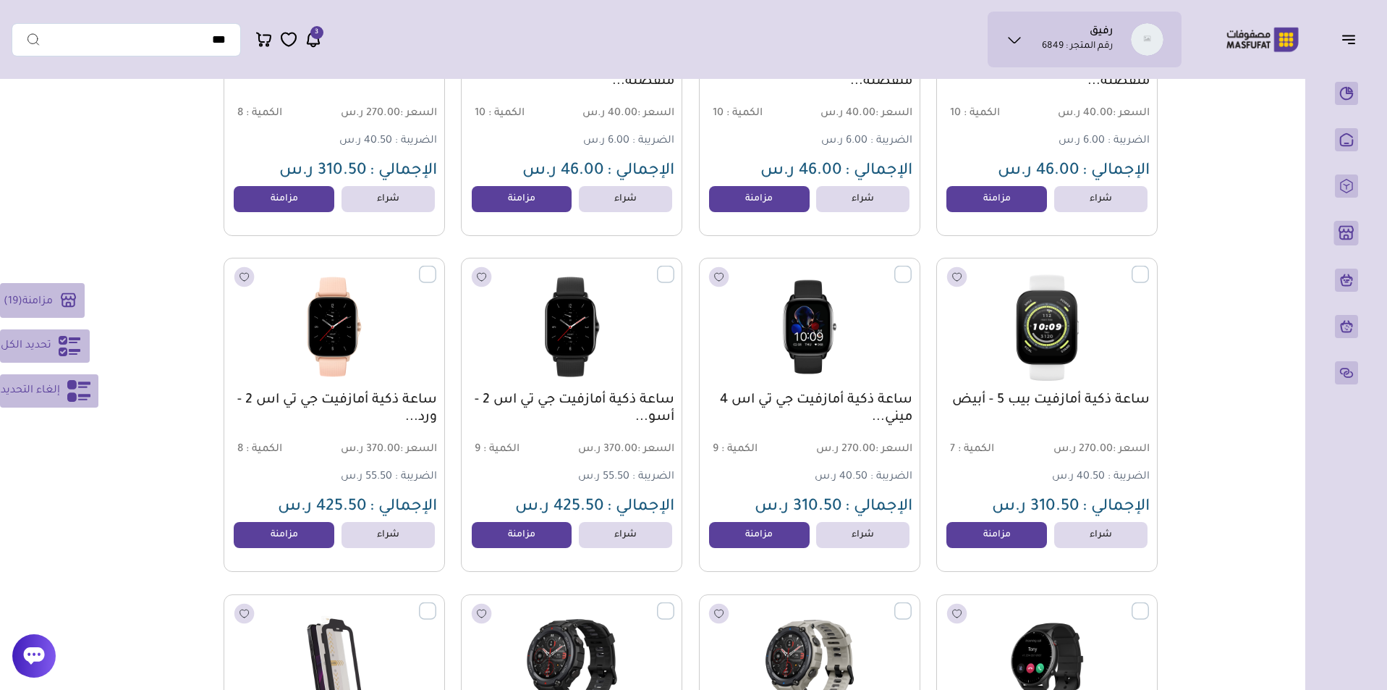
scroll to position [28686, 0]
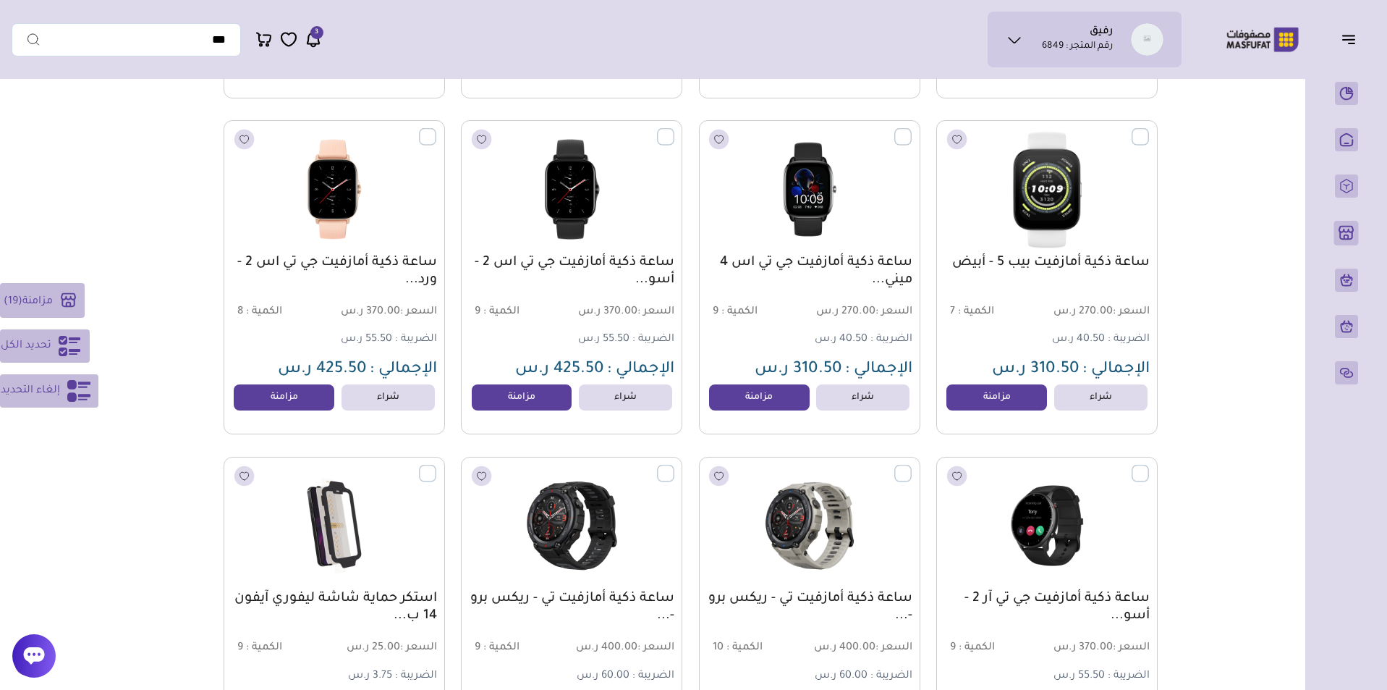
click at [1149, 130] on label at bounding box center [1149, 128] width 0 height 1
click at [912, 130] on label at bounding box center [912, 128] width 0 height 1
click at [674, 130] on label at bounding box center [674, 128] width 0 height 1
click at [436, 130] on label at bounding box center [436, 128] width 0 height 1
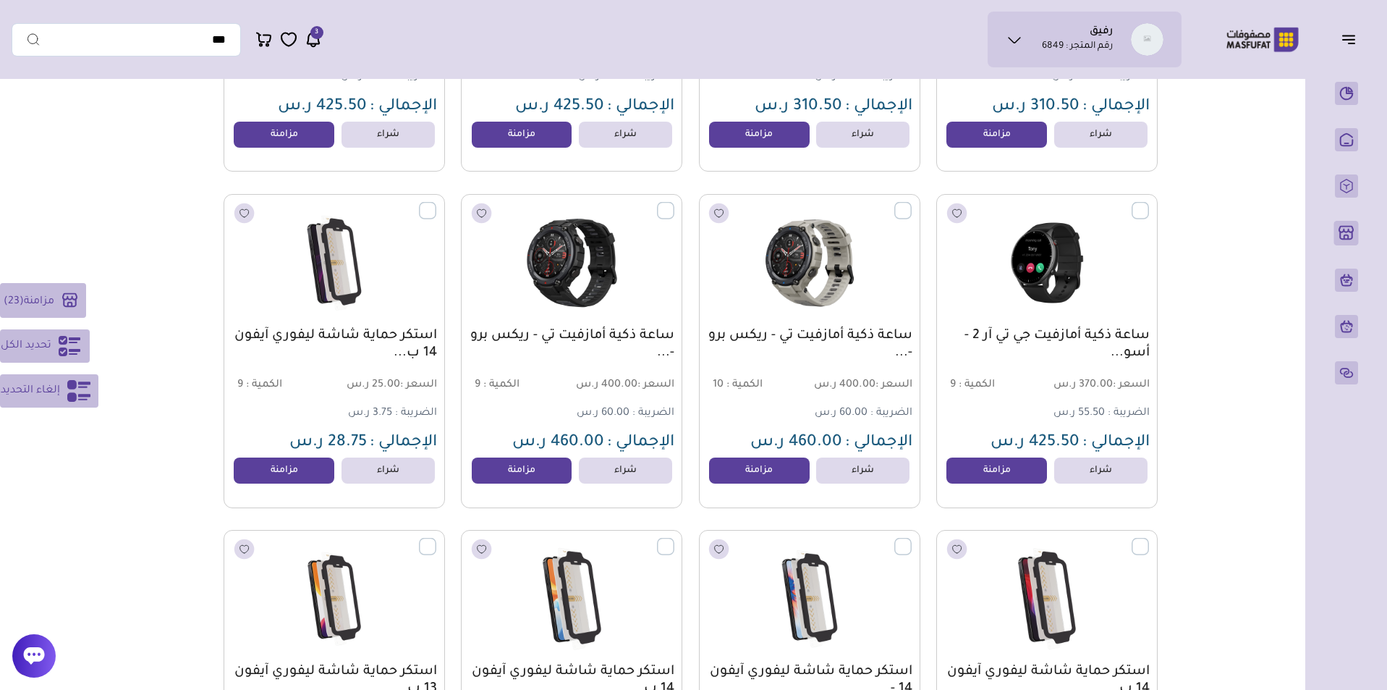
scroll to position [29069, 0]
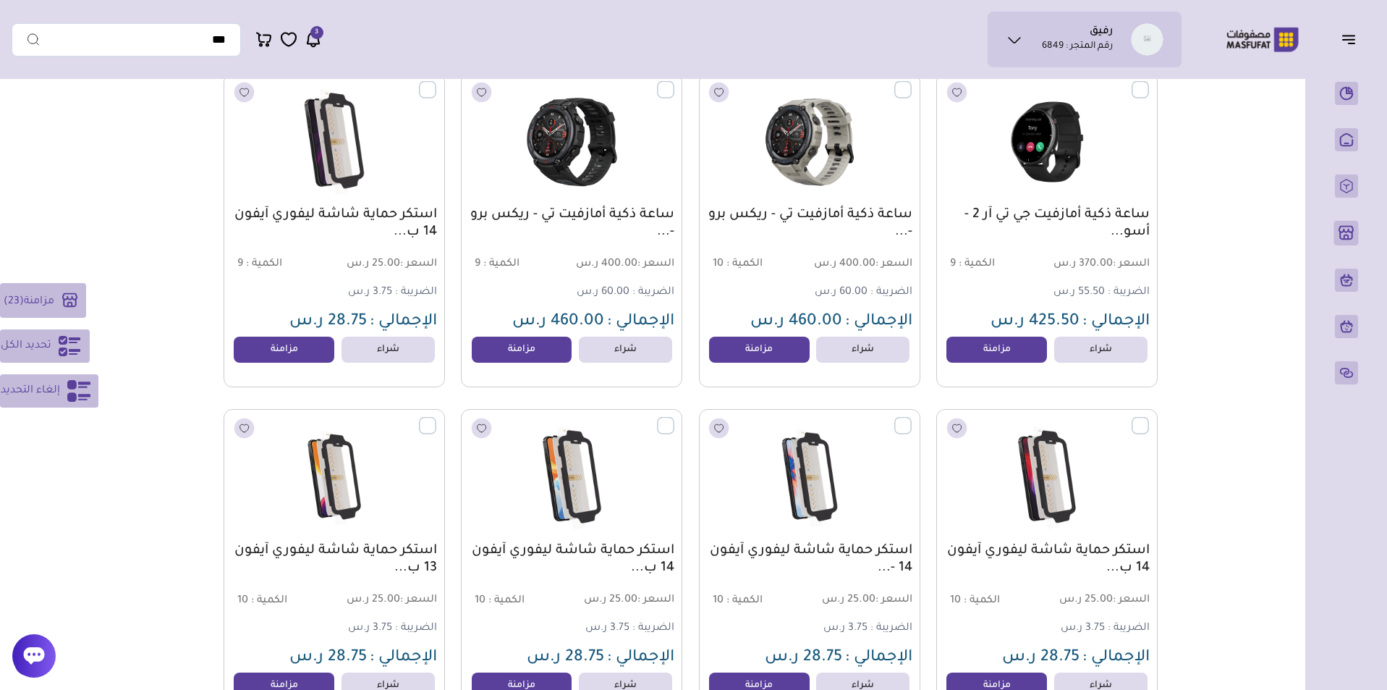
click at [436, 82] on label at bounding box center [436, 80] width 0 height 1
click at [674, 82] on label at bounding box center [674, 80] width 0 height 1
click at [912, 82] on label at bounding box center [912, 80] width 0 height 1
click at [1149, 82] on label at bounding box center [1149, 80] width 0 height 1
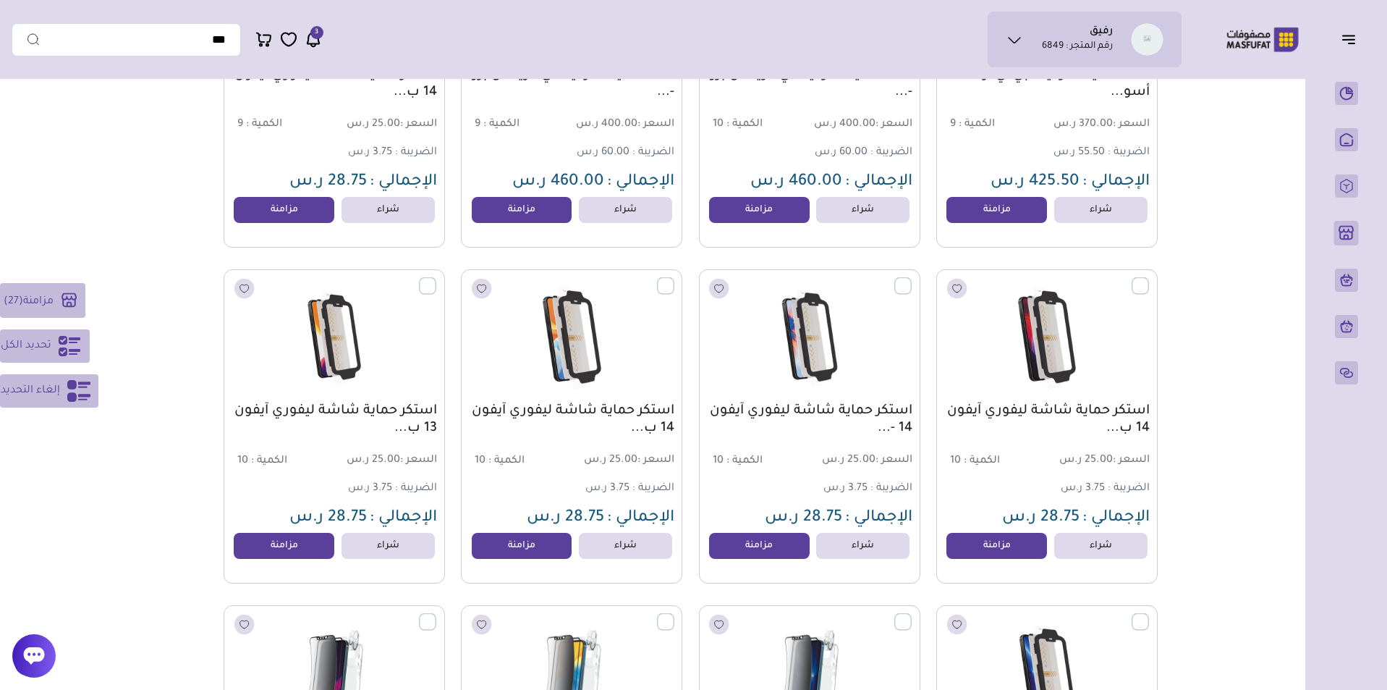
scroll to position [29268, 0]
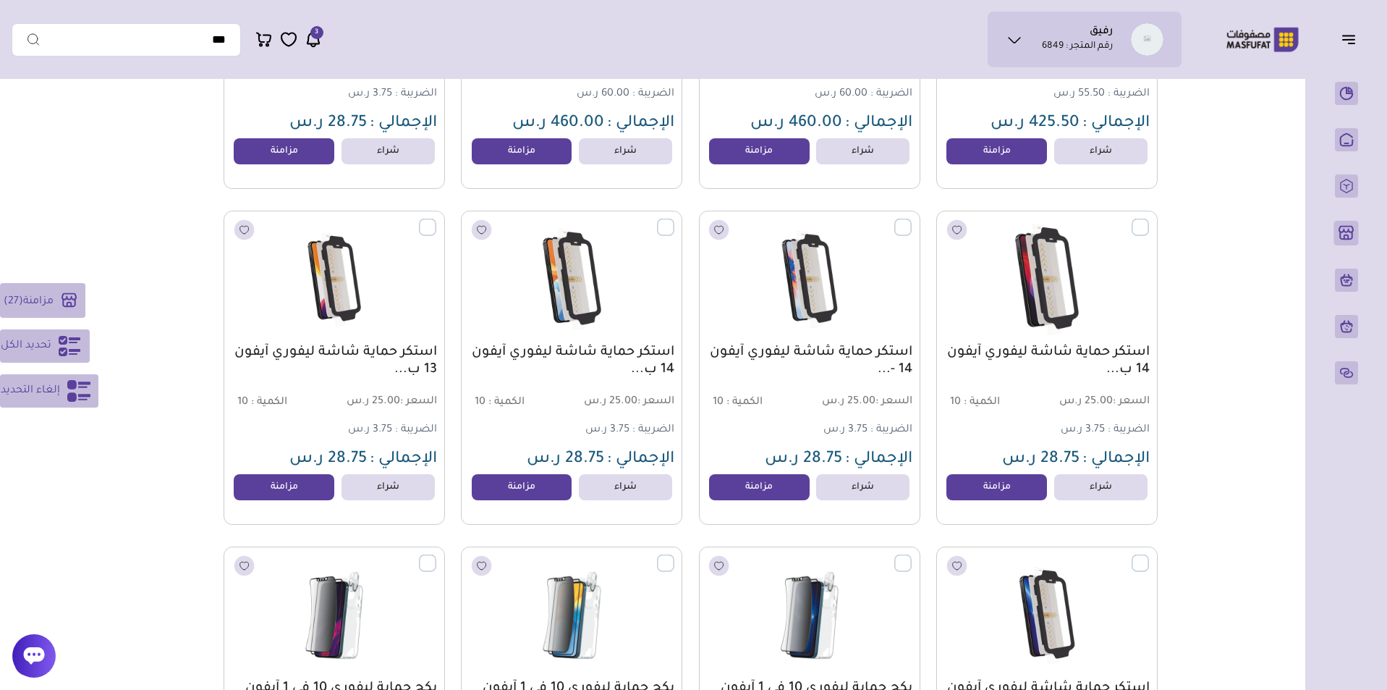
click at [1149, 219] on label at bounding box center [1149, 218] width 0 height 1
click at [912, 219] on label at bounding box center [912, 218] width 0 height 1
click at [674, 219] on label at bounding box center [674, 218] width 0 height 1
click at [436, 219] on label at bounding box center [436, 218] width 0 height 1
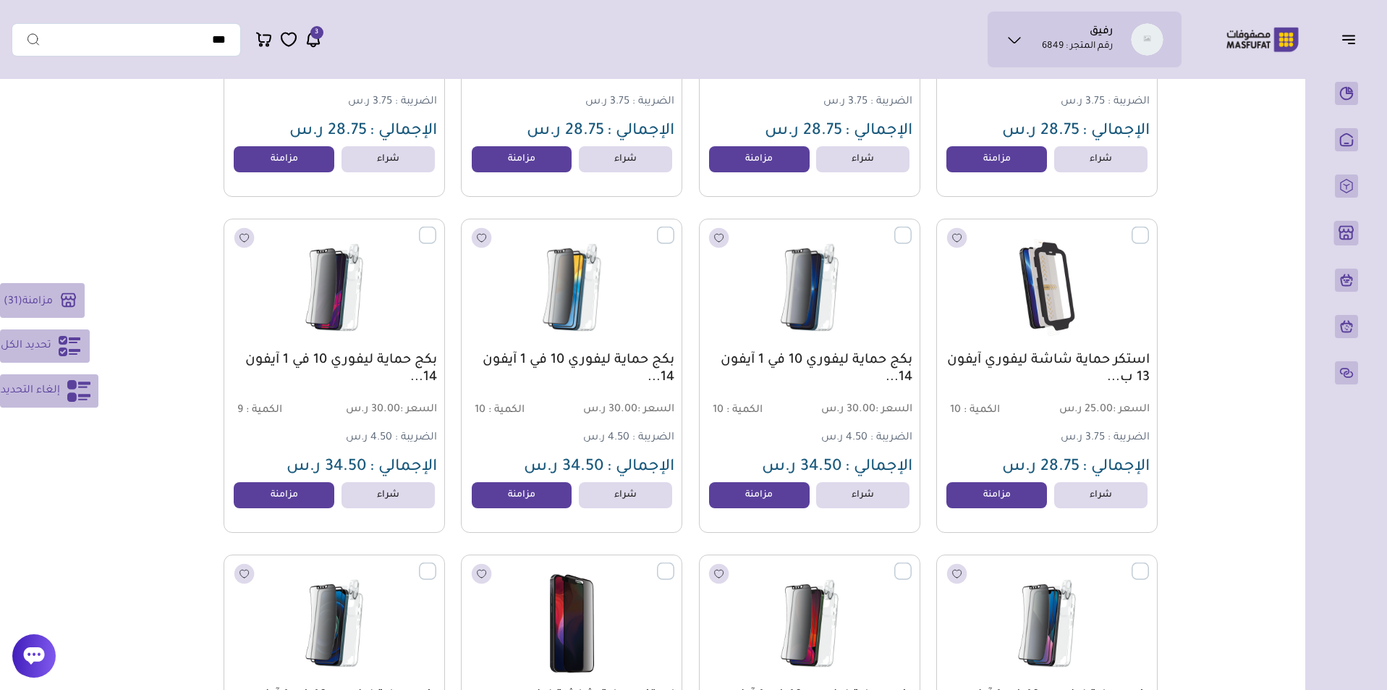
scroll to position [29646, 0]
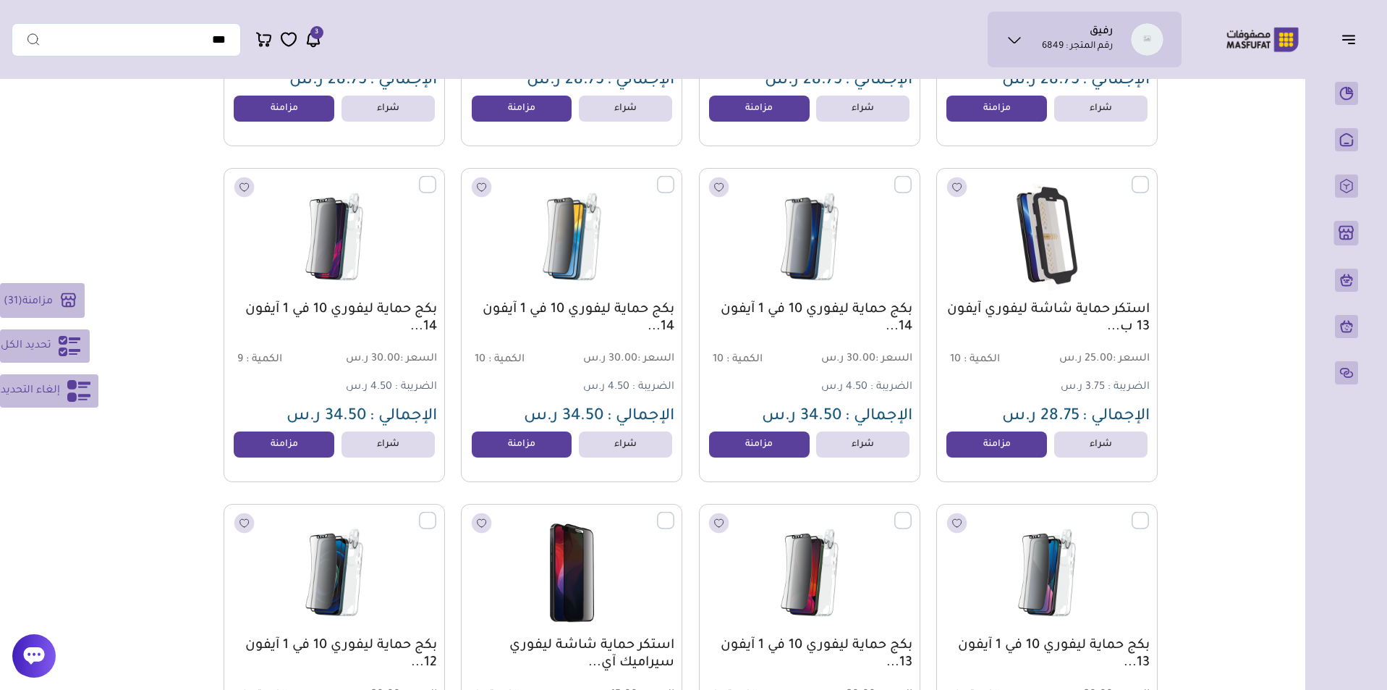
click at [1149, 177] on label at bounding box center [1149, 175] width 0 height 1
click at [912, 177] on label at bounding box center [912, 175] width 0 height 1
click at [674, 177] on label at bounding box center [674, 175] width 0 height 1
click at [436, 177] on label at bounding box center [436, 175] width 0 height 1
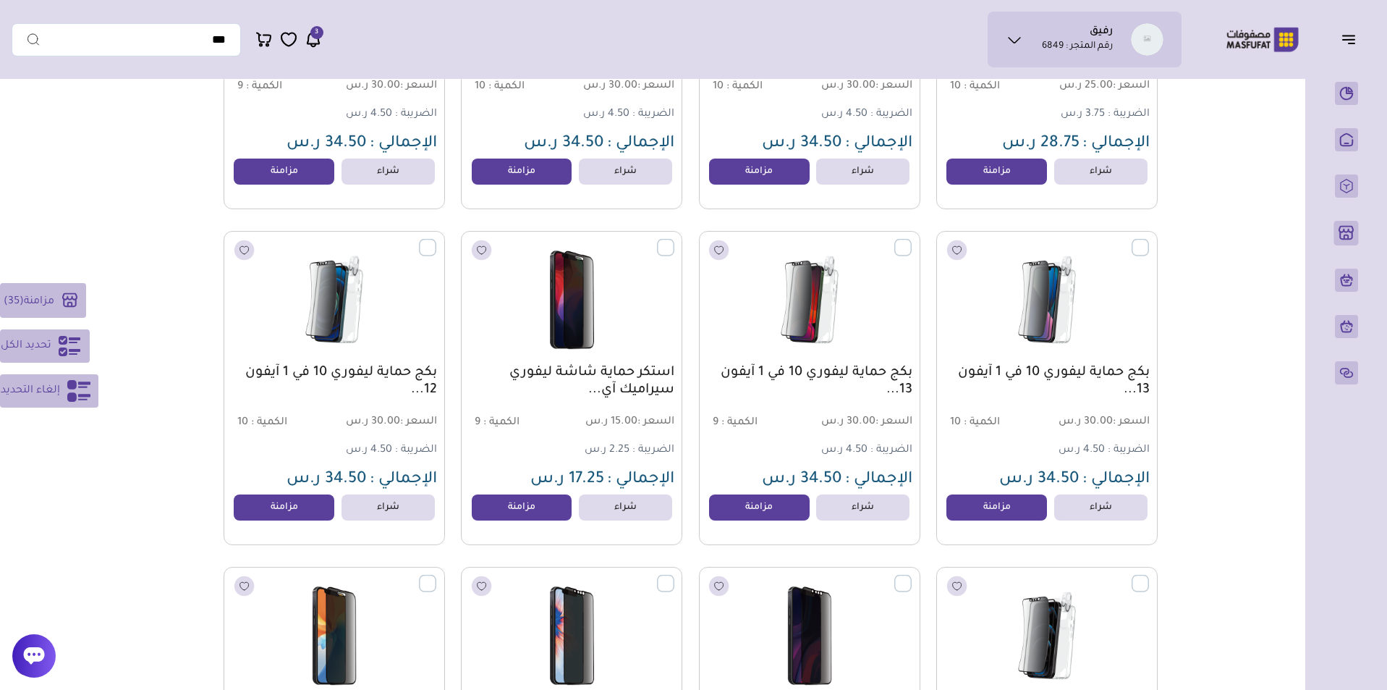
scroll to position [29980, 0]
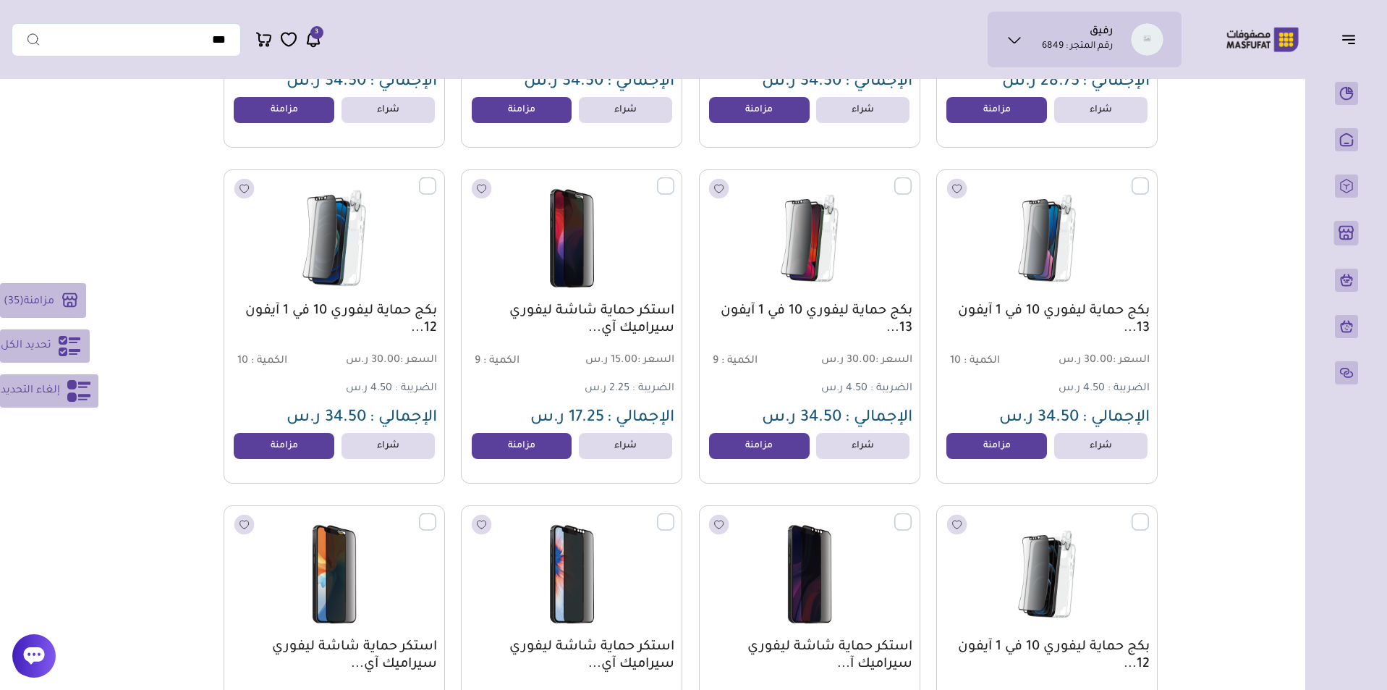
click at [436, 179] on label at bounding box center [436, 177] width 0 height 1
click at [674, 179] on label at bounding box center [674, 177] width 0 height 1
click at [912, 179] on label at bounding box center [912, 177] width 0 height 1
click at [1149, 179] on label at bounding box center [1149, 177] width 0 height 1
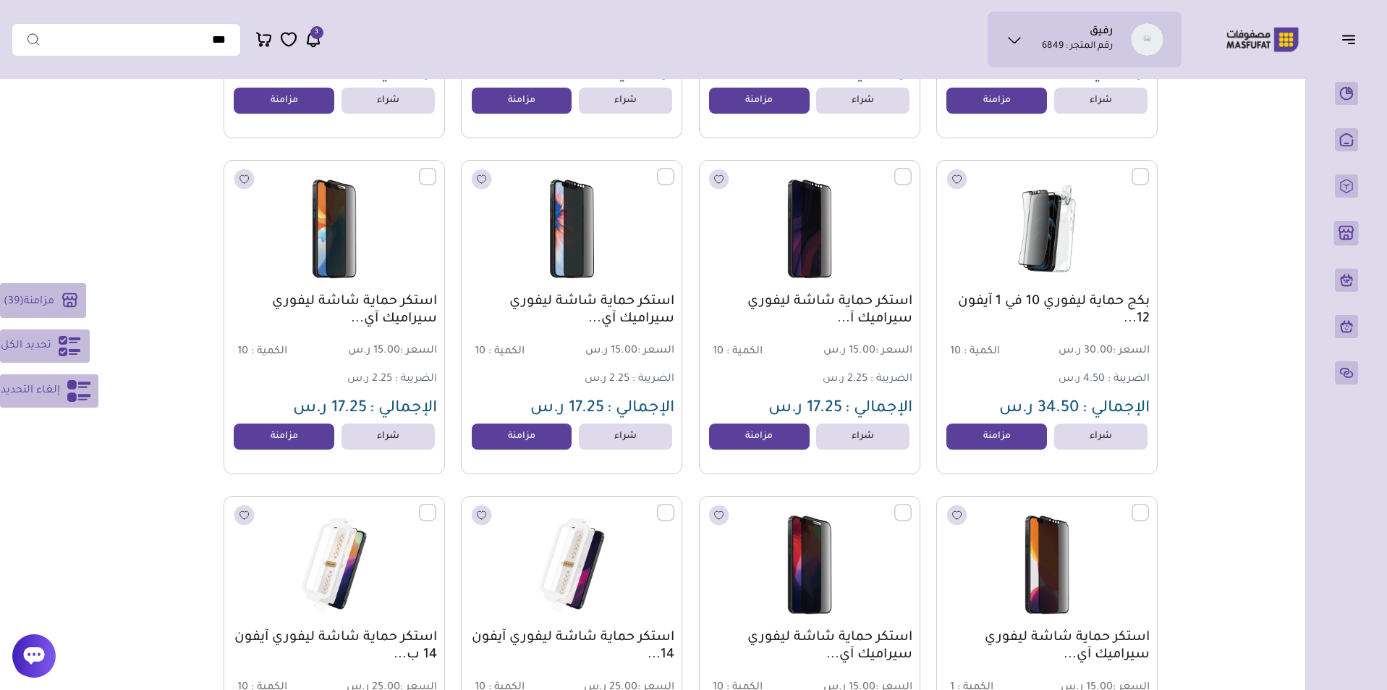
scroll to position [30340, 0]
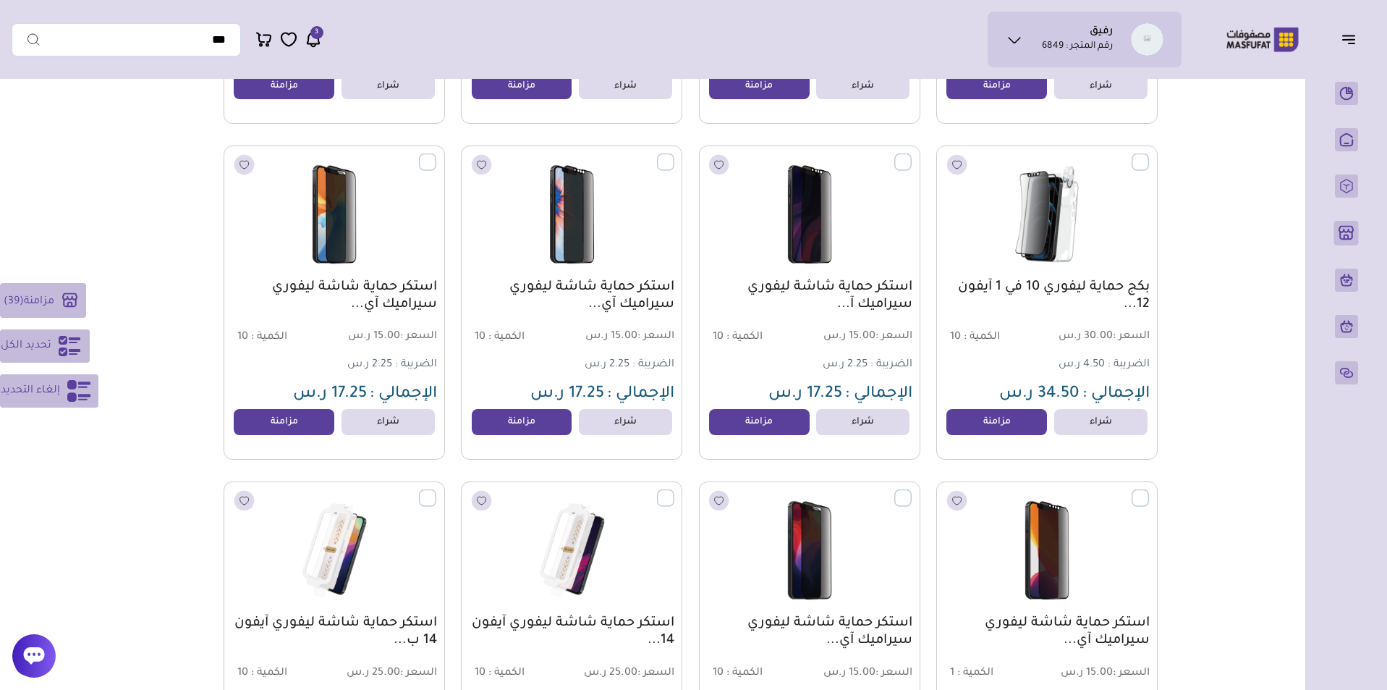
click at [1149, 155] on label at bounding box center [1149, 153] width 0 height 1
click at [912, 155] on label at bounding box center [912, 153] width 0 height 1
click at [674, 155] on label at bounding box center [674, 153] width 0 height 1
click at [436, 155] on label at bounding box center [436, 153] width 0 height 1
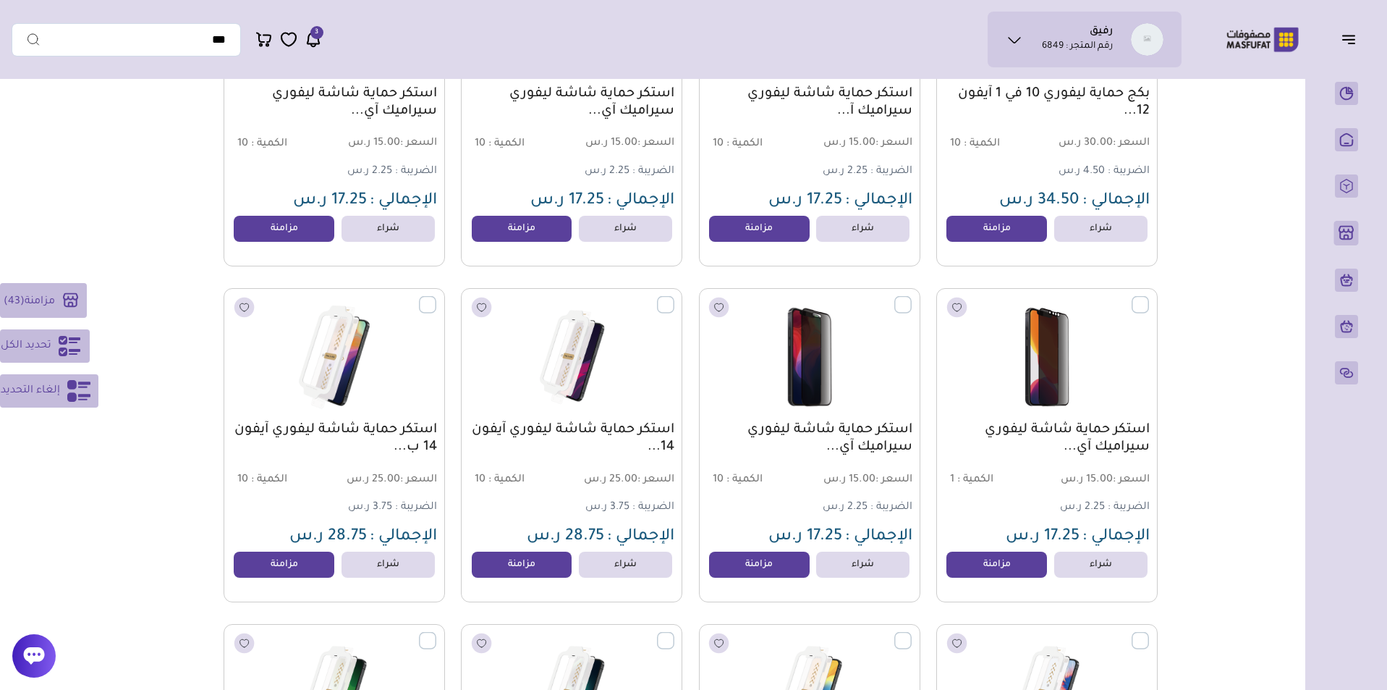
click at [436, 297] on label at bounding box center [436, 296] width 0 height 1
click at [674, 297] on label at bounding box center [674, 296] width 0 height 1
click at [912, 297] on label at bounding box center [912, 296] width 0 height 1
click at [1149, 297] on label at bounding box center [1149, 296] width 0 height 1
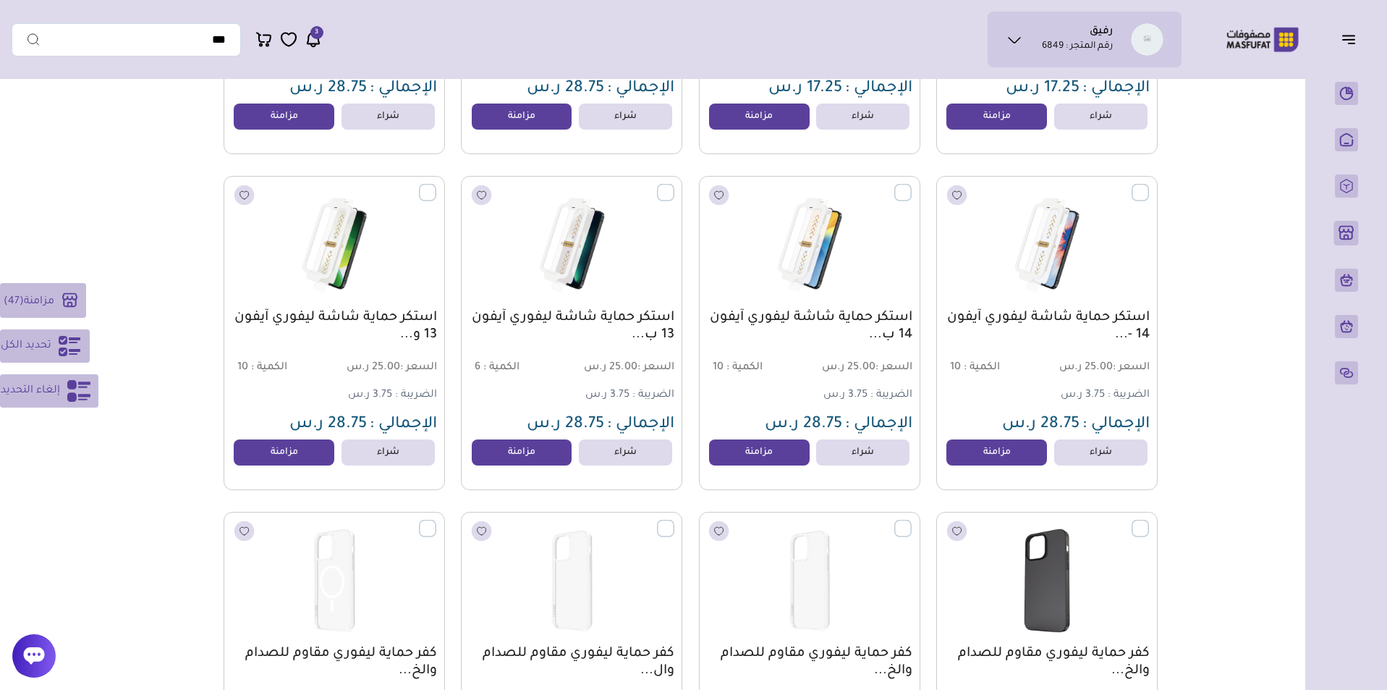
scroll to position [31057, 0]
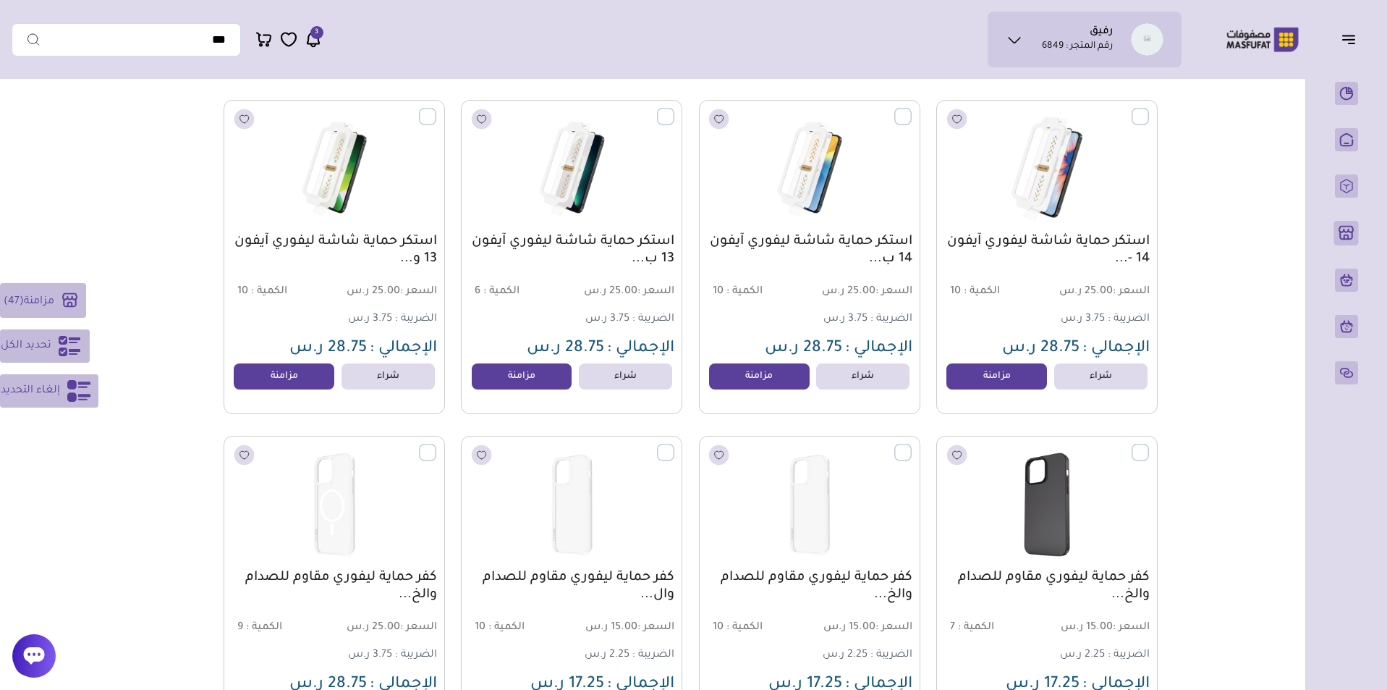
click at [1149, 109] on label at bounding box center [1149, 108] width 0 height 1
click at [912, 109] on label at bounding box center [912, 108] width 0 height 1
click at [674, 109] on label at bounding box center [674, 108] width 0 height 1
click at [436, 109] on label at bounding box center [436, 108] width 0 height 1
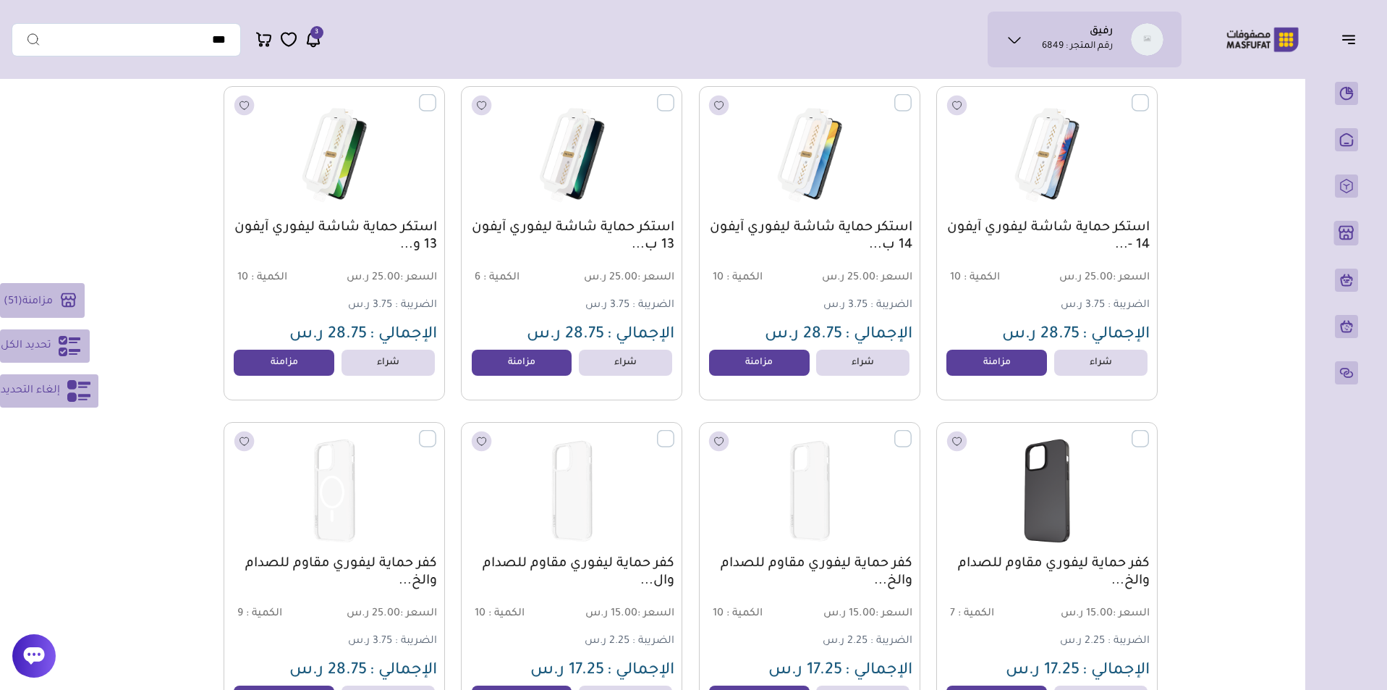
scroll to position [31253, 0]
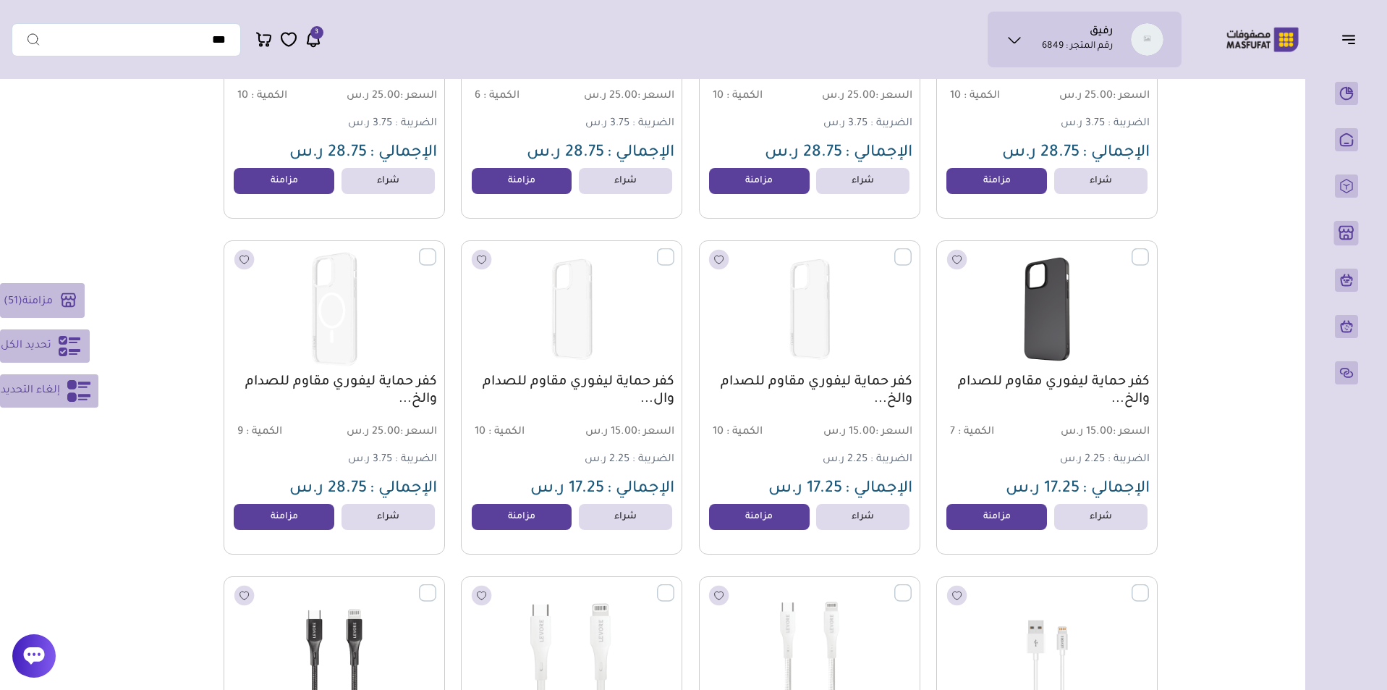
click at [436, 250] on label at bounding box center [436, 248] width 0 height 1
click at [674, 250] on label at bounding box center [674, 248] width 0 height 1
click at [912, 250] on label at bounding box center [912, 248] width 0 height 1
click at [1149, 250] on label at bounding box center [1149, 248] width 0 height 1
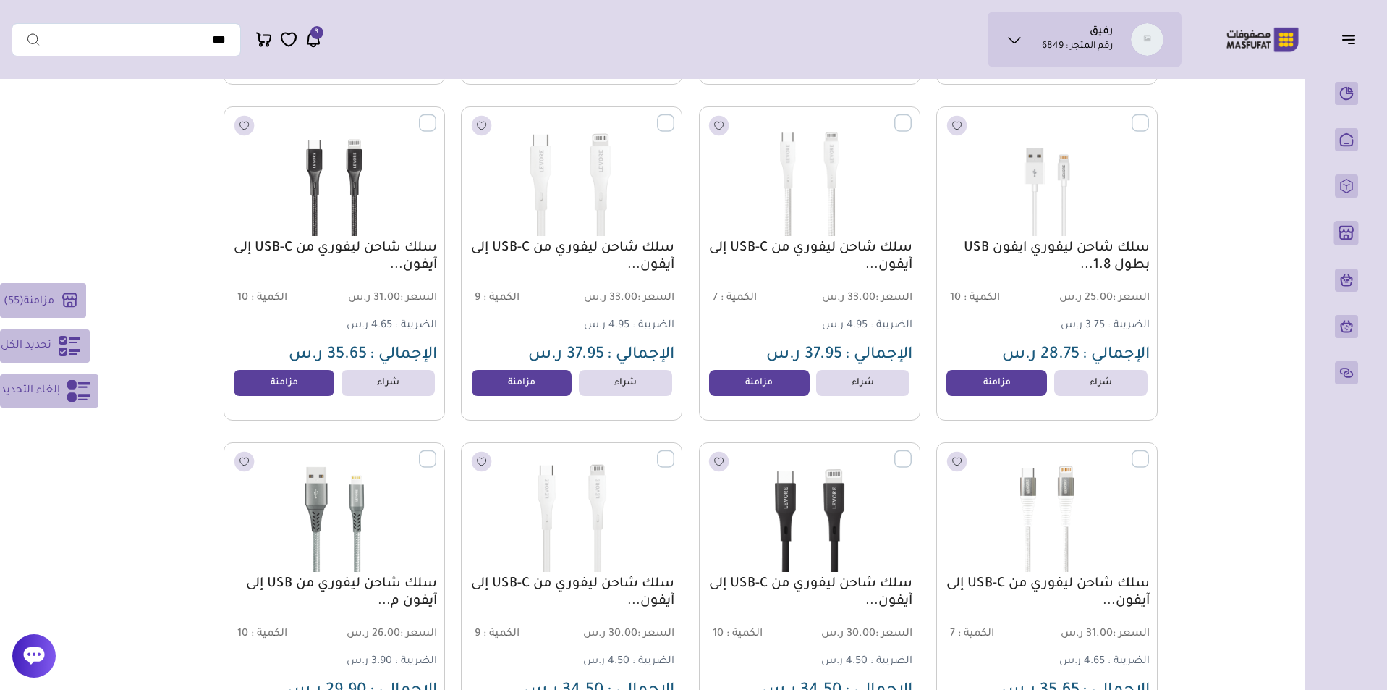
scroll to position [31722, 0]
click at [1149, 117] on label at bounding box center [1149, 115] width 0 height 1
click at [912, 117] on label at bounding box center [912, 115] width 0 height 1
click at [674, 117] on label at bounding box center [674, 115] width 0 height 1
click at [436, 117] on label at bounding box center [436, 115] width 0 height 1
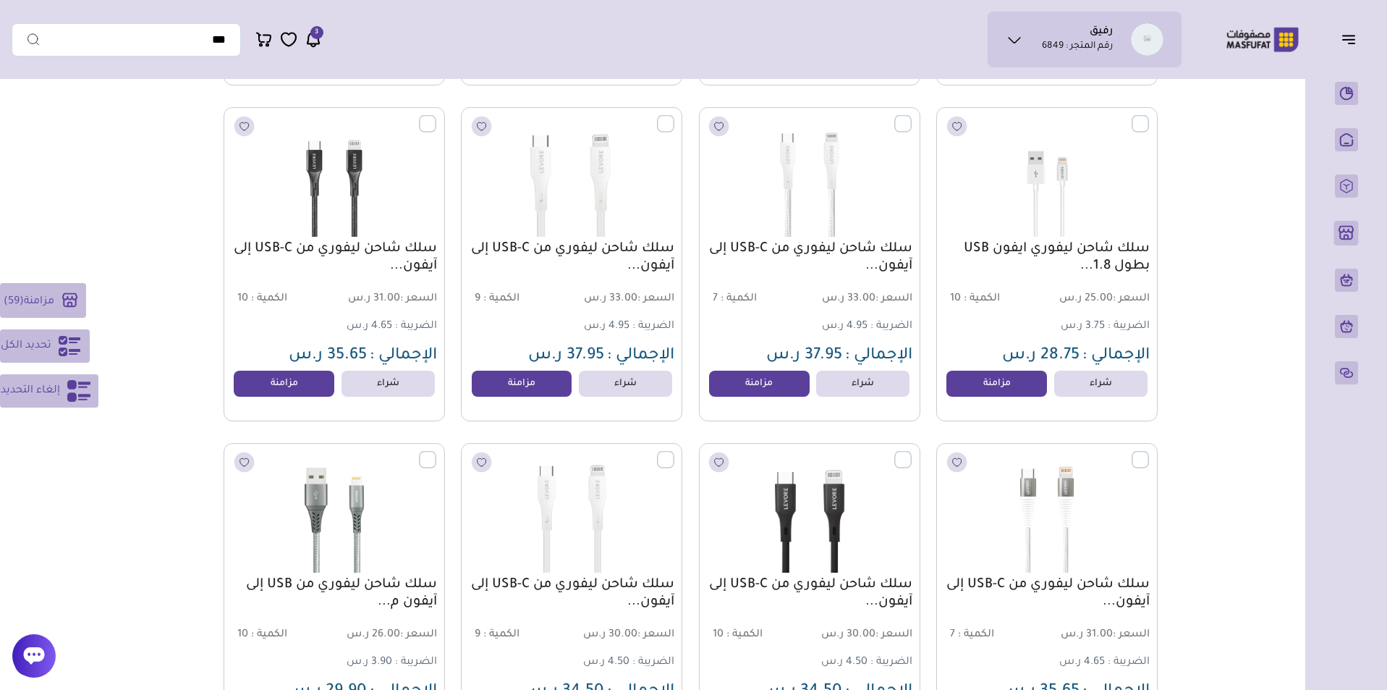
scroll to position [32040, 0]
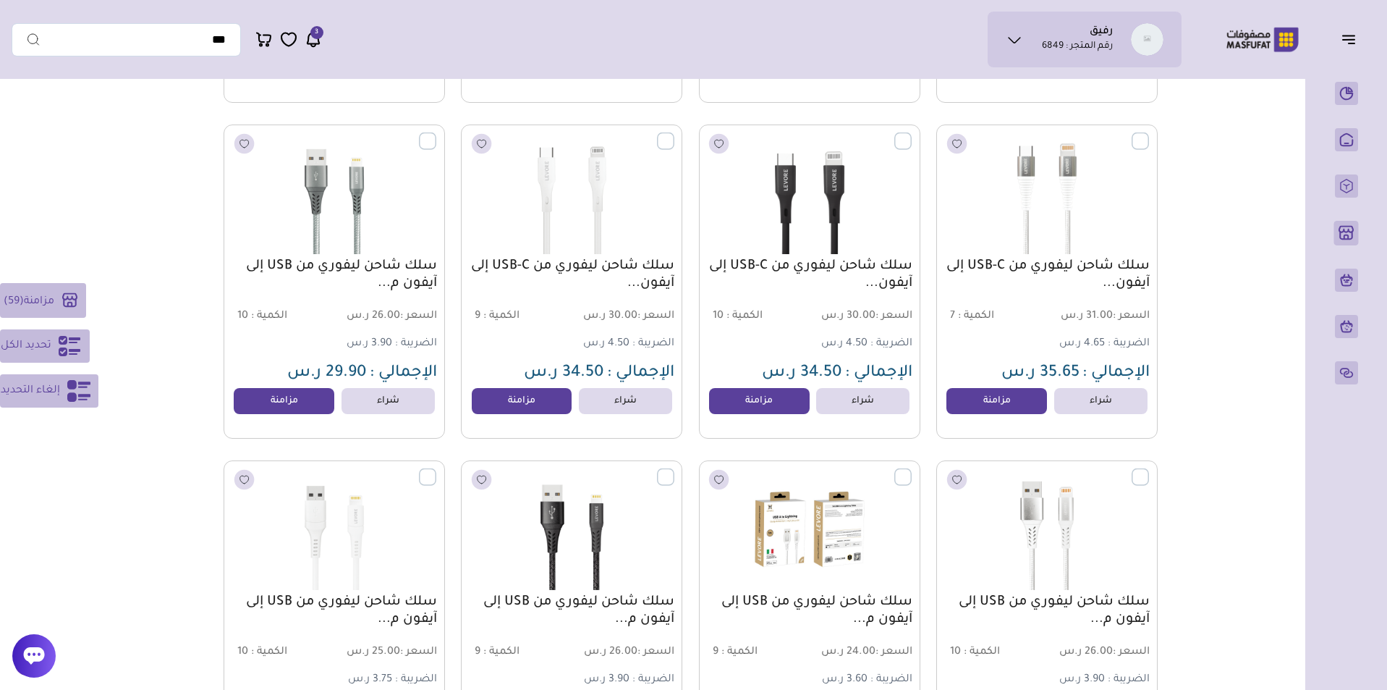
click at [1149, 134] on label at bounding box center [1149, 132] width 0 height 1
click at [912, 134] on label at bounding box center [912, 132] width 0 height 1
click at [674, 134] on label at bounding box center [674, 132] width 0 height 1
click at [436, 134] on label at bounding box center [436, 132] width 0 height 1
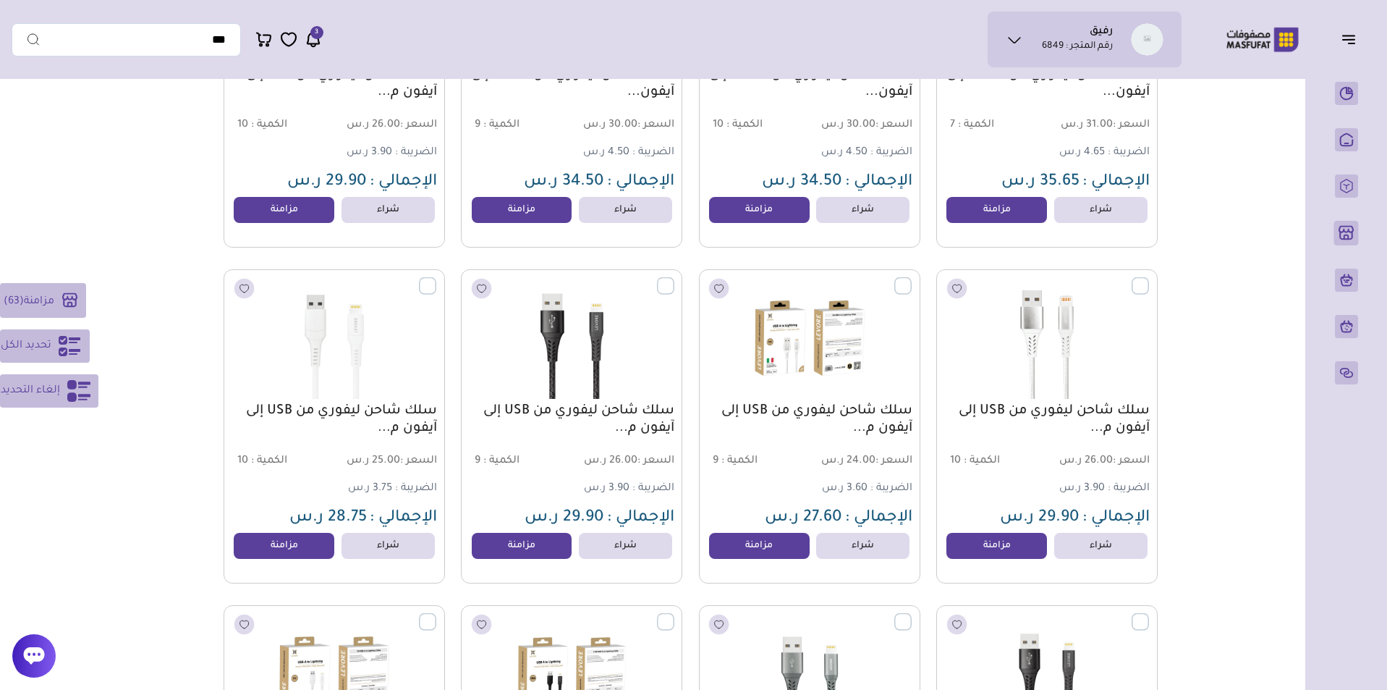
scroll to position [32327, 0]
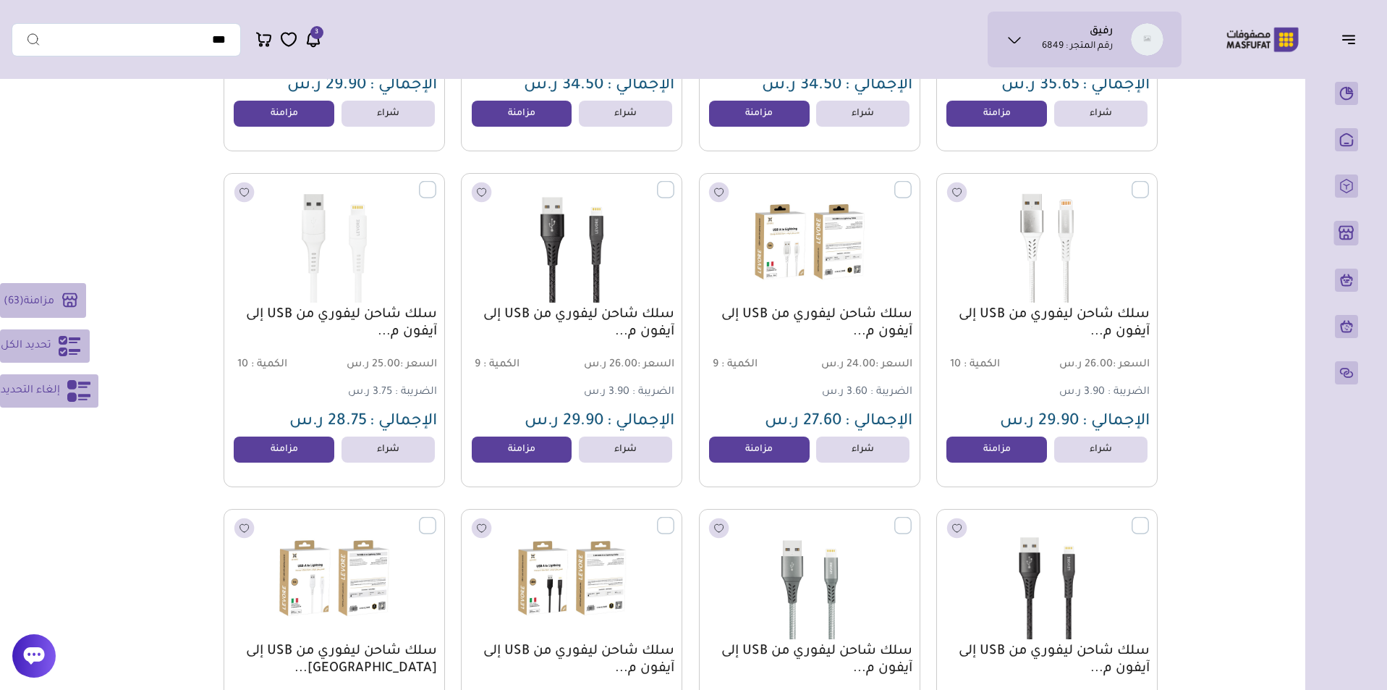
click at [436, 182] on label at bounding box center [436, 181] width 0 height 1
click at [674, 182] on label at bounding box center [674, 181] width 0 height 1
click at [912, 182] on label at bounding box center [912, 181] width 0 height 1
click at [1149, 182] on label at bounding box center [1149, 181] width 0 height 1
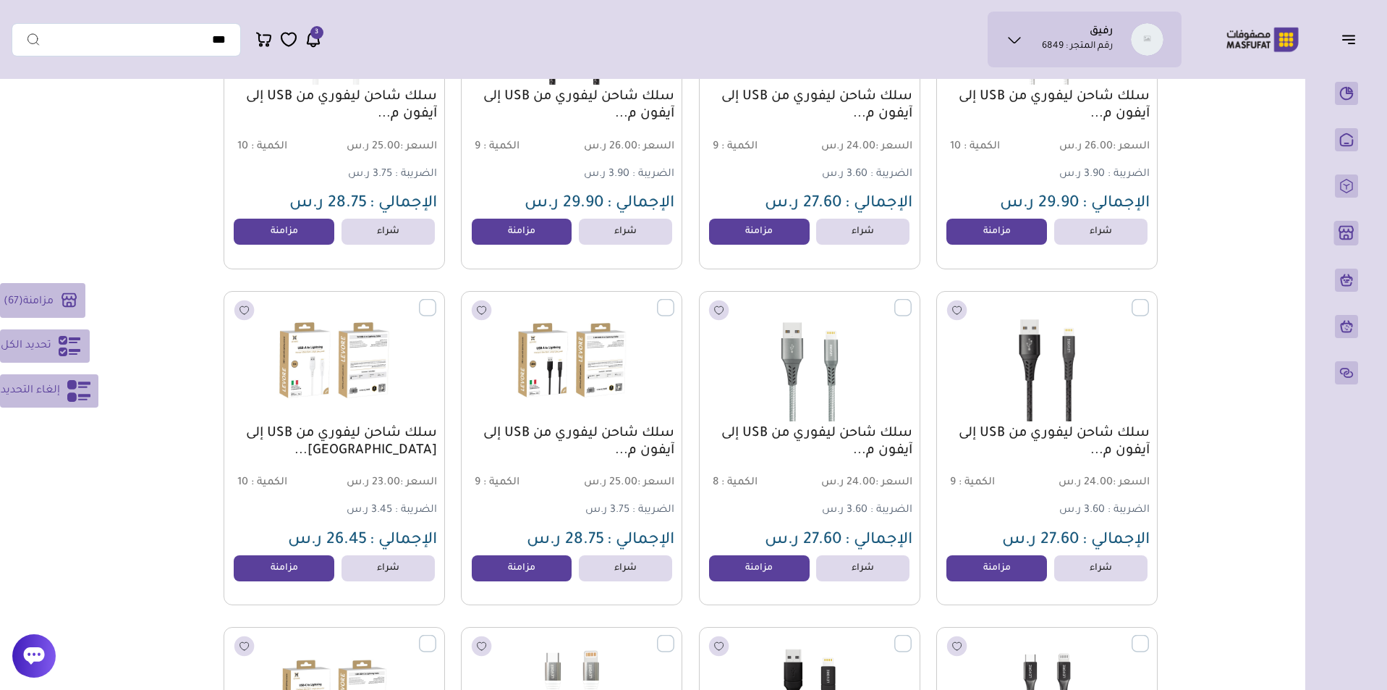
scroll to position [32579, 0]
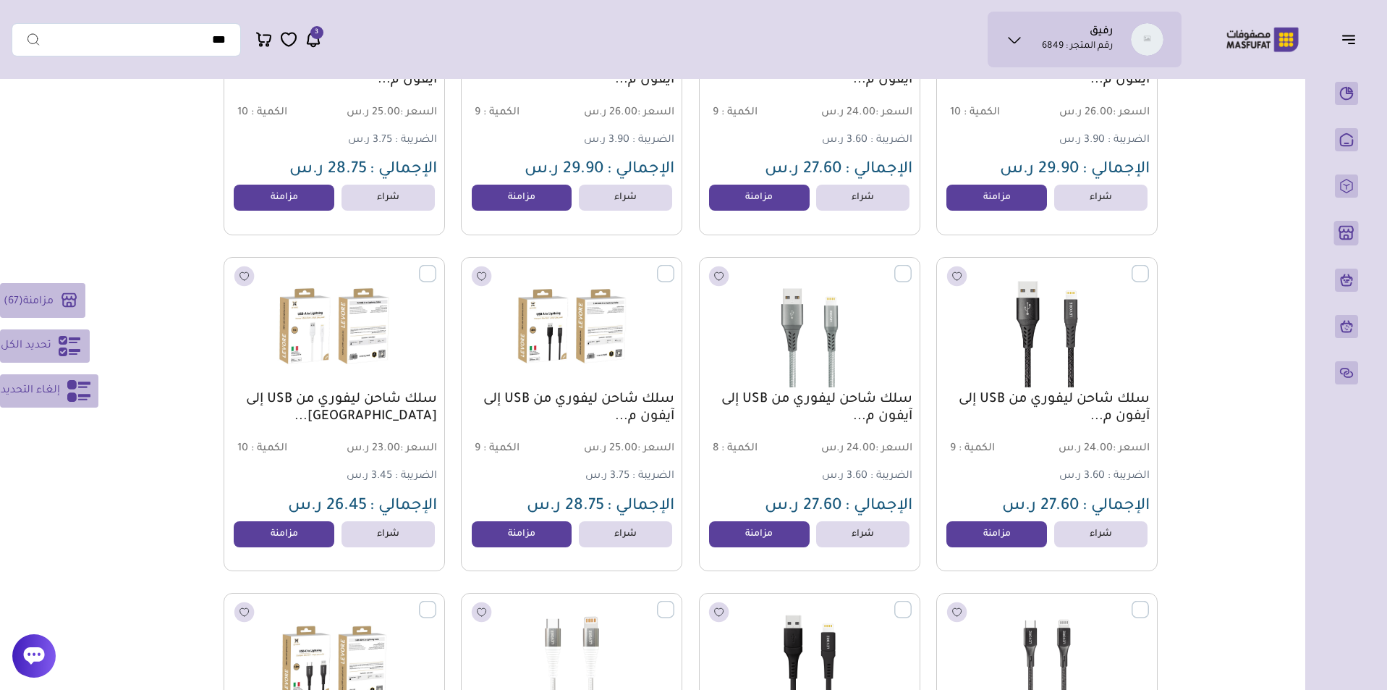
click at [1149, 266] on label at bounding box center [1149, 265] width 0 height 1
click at [912, 266] on label at bounding box center [912, 265] width 0 height 1
click at [674, 266] on label at bounding box center [674, 265] width 0 height 1
click at [436, 266] on label at bounding box center [436, 265] width 0 height 1
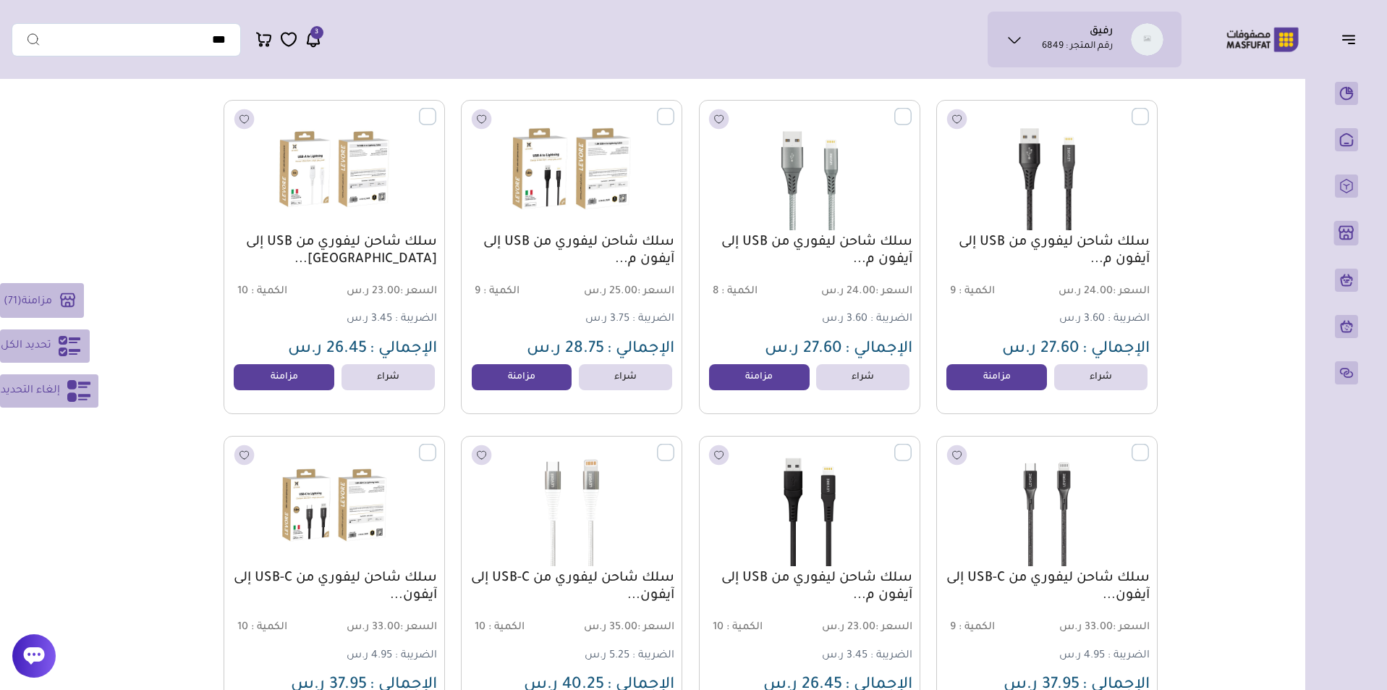
scroll to position [32877, 0]
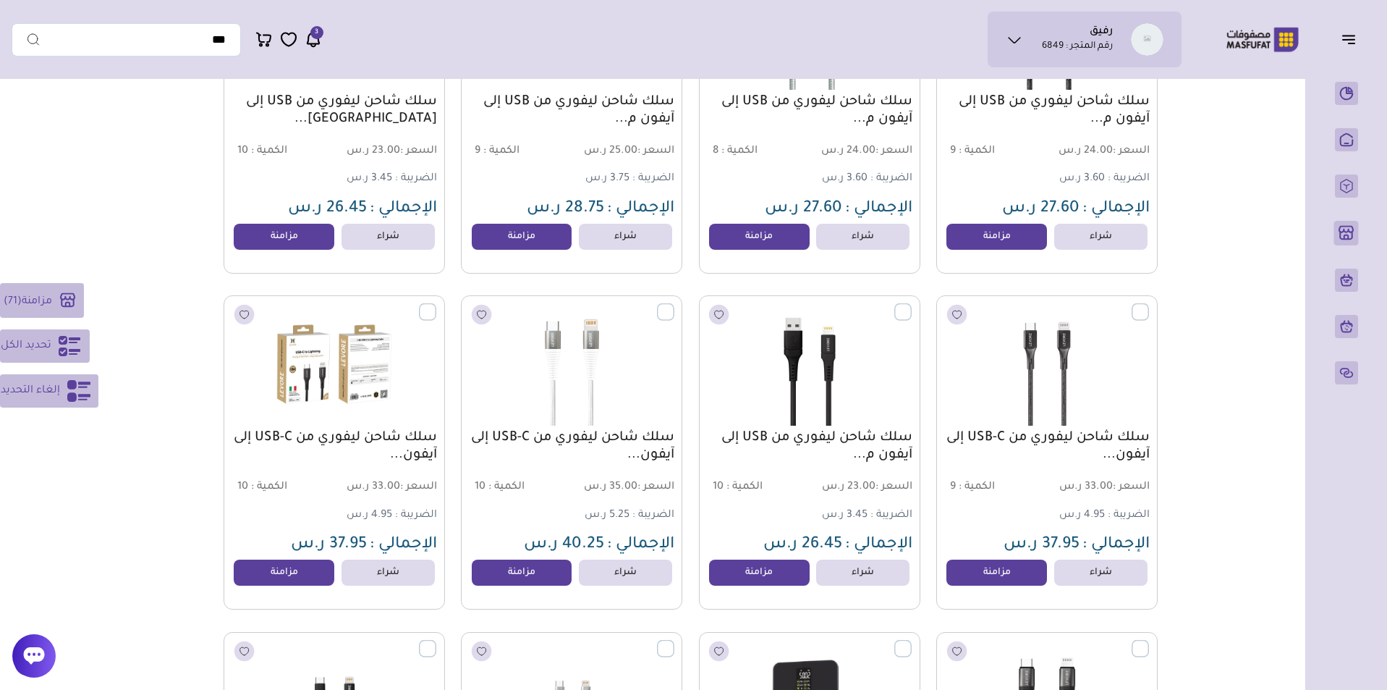
click at [436, 305] on label at bounding box center [436, 303] width 0 height 1
click at [674, 305] on label at bounding box center [674, 303] width 0 height 1
click at [912, 305] on label at bounding box center [912, 303] width 0 height 1
click at [1149, 305] on label at bounding box center [1149, 303] width 0 height 1
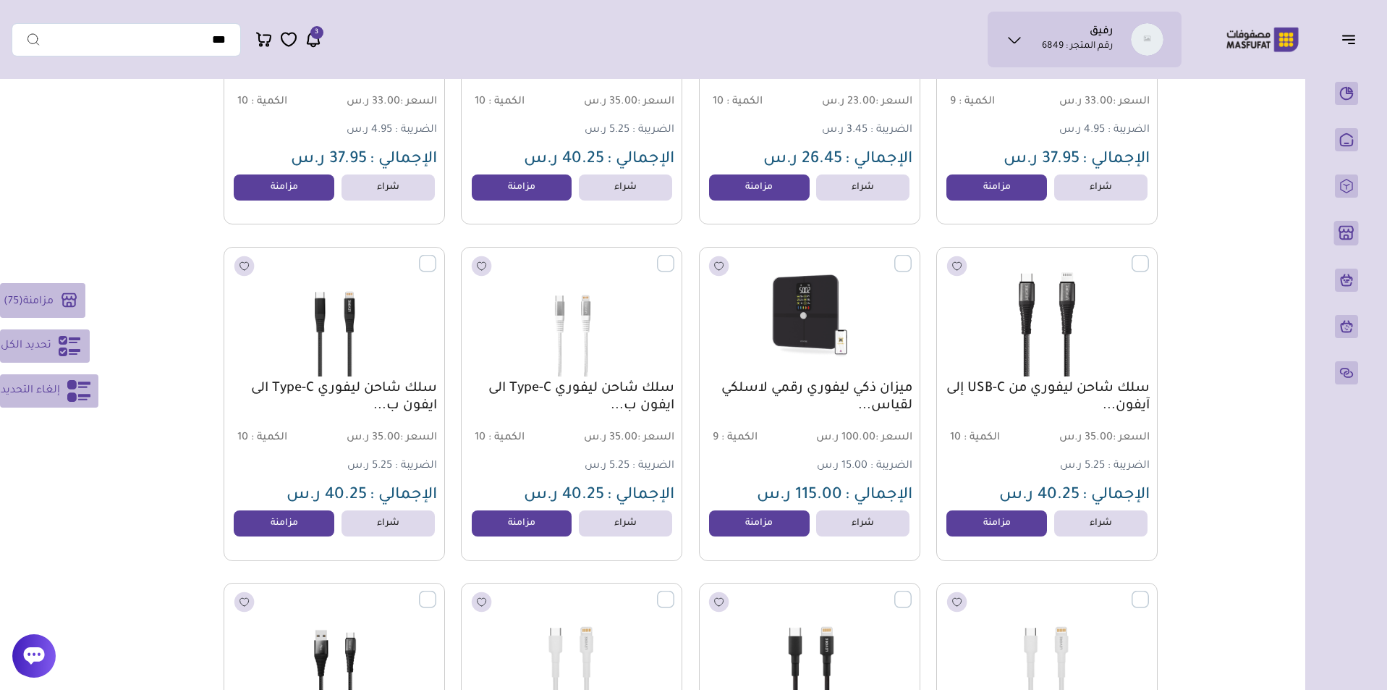
scroll to position [33272, 0]
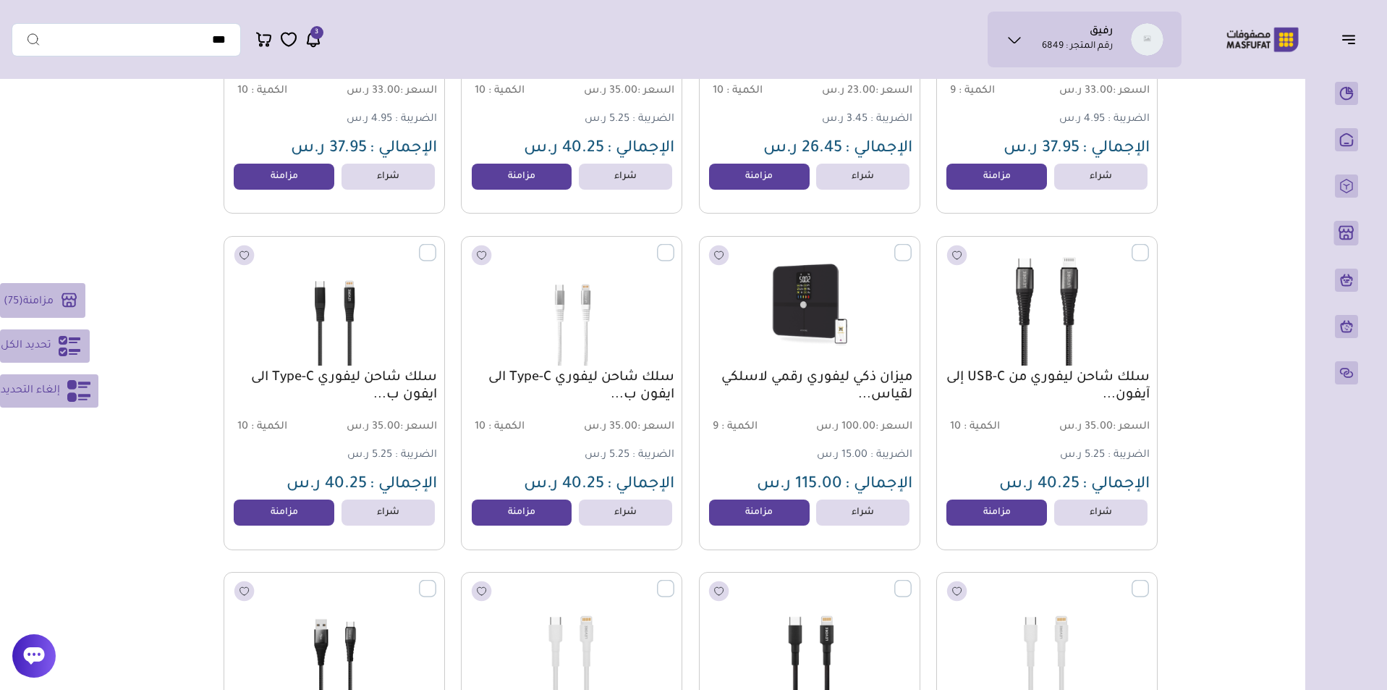
click at [1149, 245] on label at bounding box center [1149, 243] width 0 height 1
click at [912, 245] on label at bounding box center [912, 243] width 0 height 1
click at [674, 245] on label at bounding box center [674, 243] width 0 height 1
click at [436, 245] on label at bounding box center [436, 243] width 0 height 1
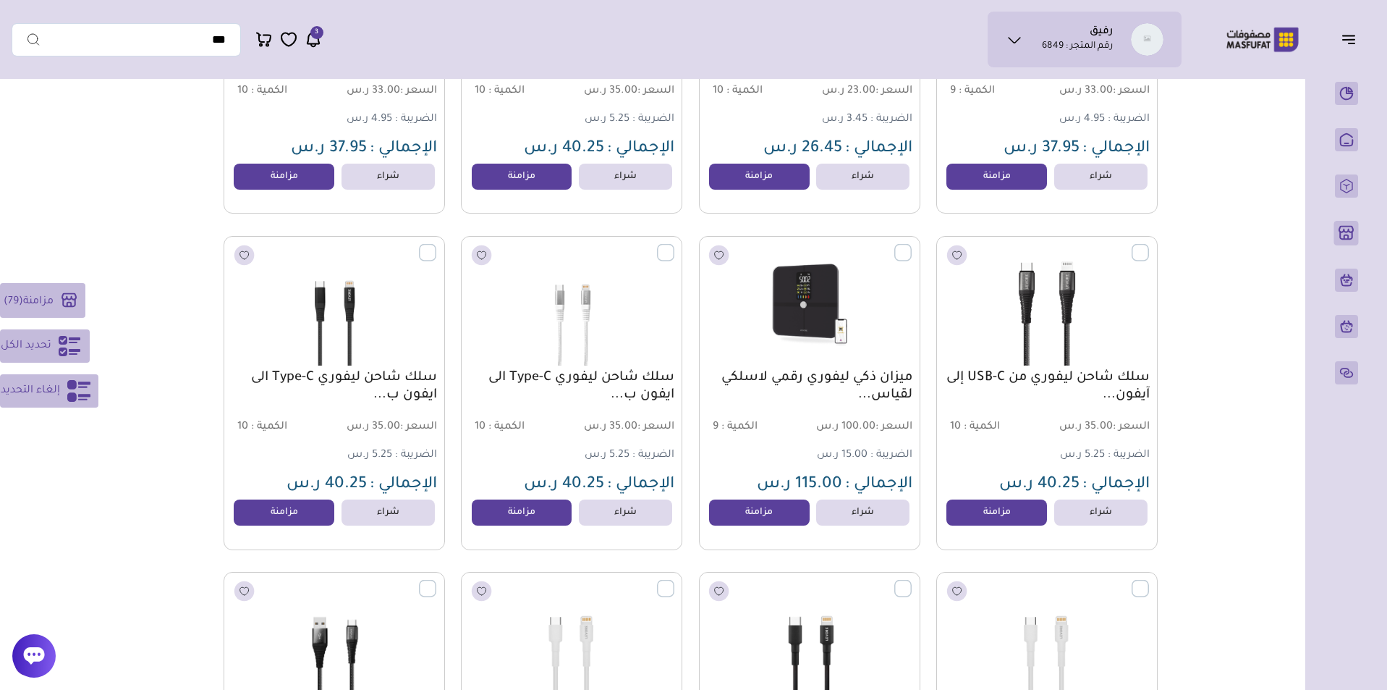
scroll to position [33639, 0]
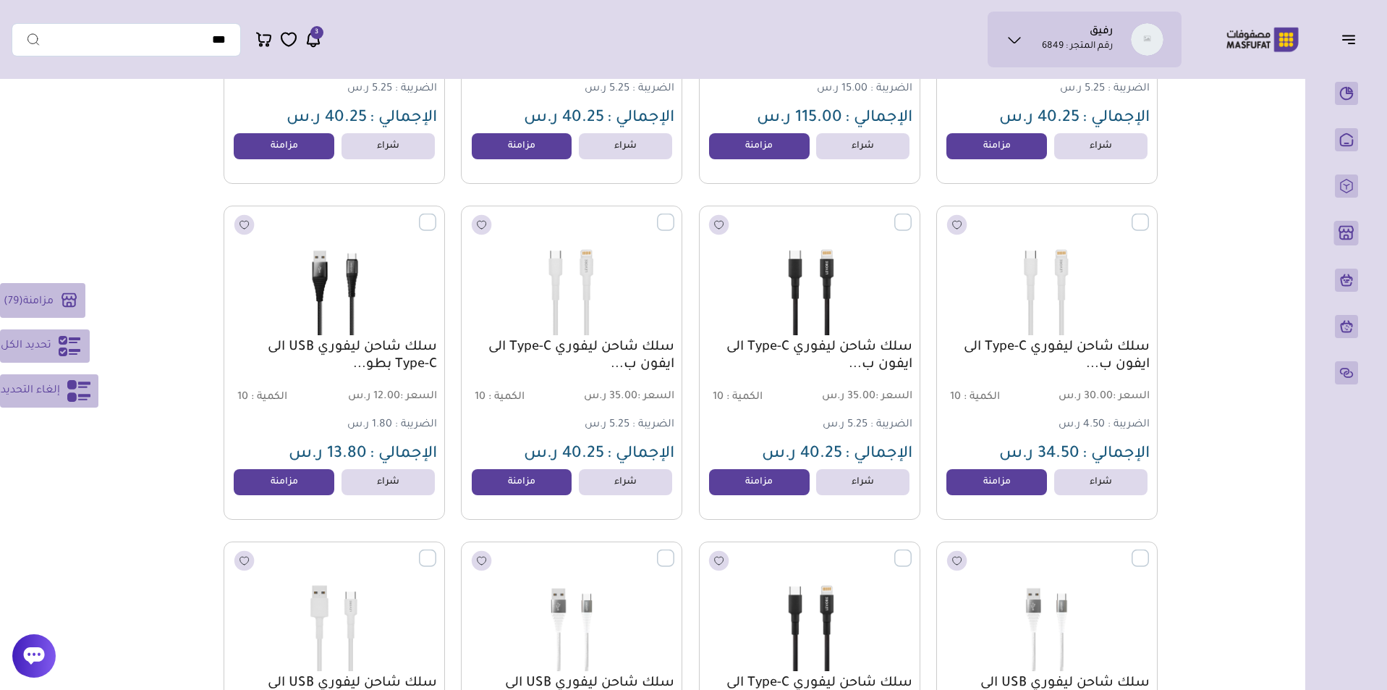
click at [436, 214] on label at bounding box center [436, 213] width 0 height 1
click at [674, 214] on label at bounding box center [674, 213] width 0 height 1
click at [912, 214] on label at bounding box center [912, 213] width 0 height 1
click at [1149, 214] on label at bounding box center [1149, 213] width 0 height 1
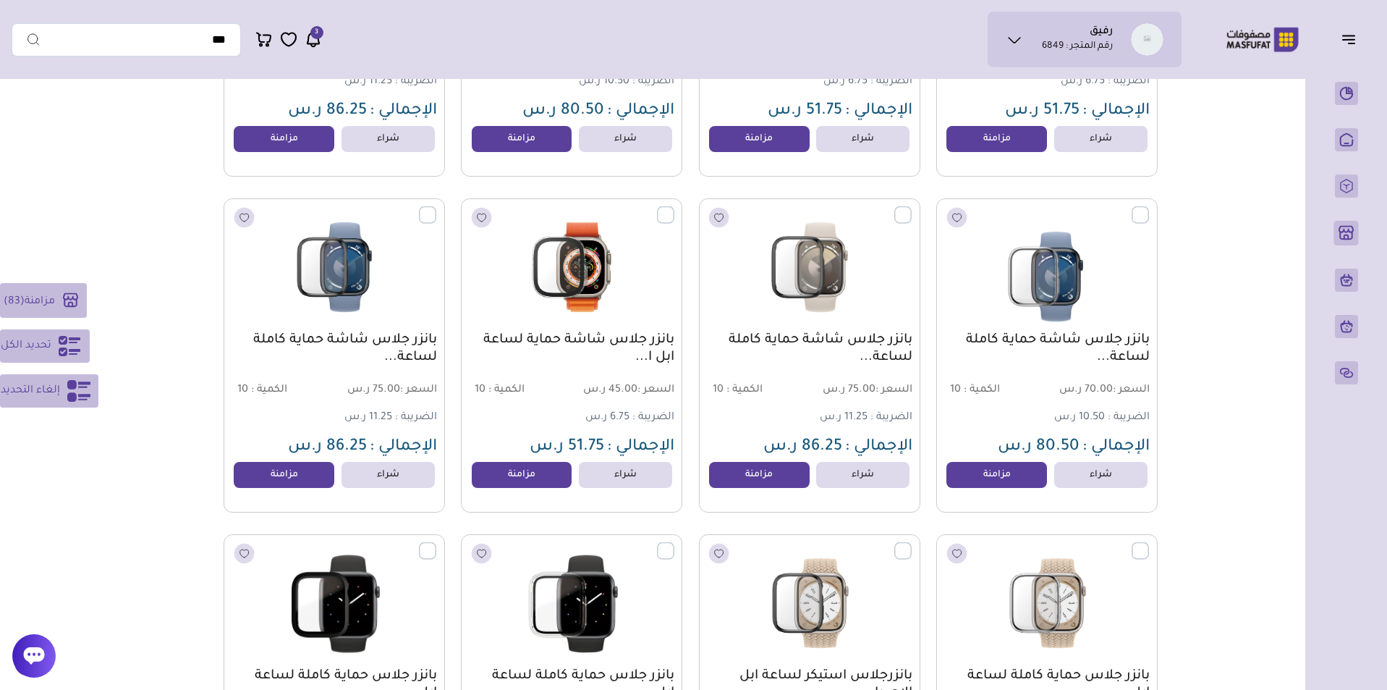
scroll to position [44624, 0]
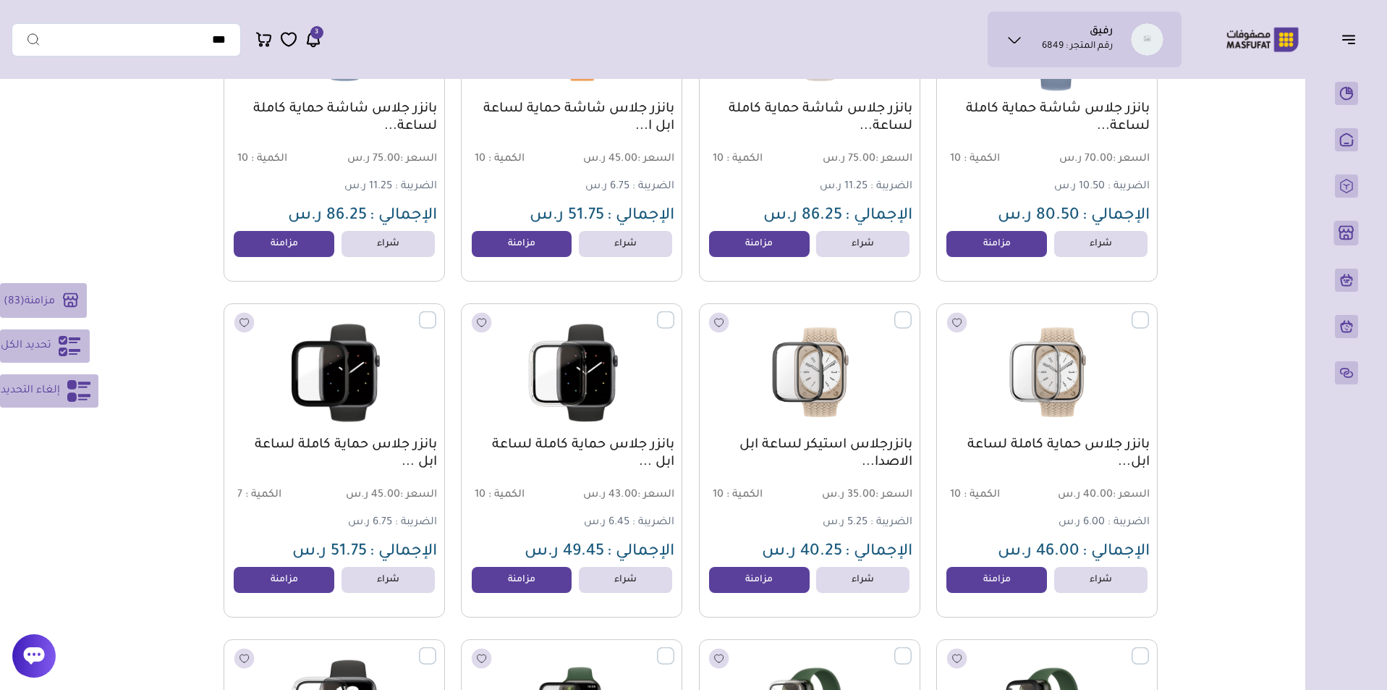
click at [22, 292] on button "مزامنة ( 83 )" at bounding box center [43, 300] width 87 height 35
click at [55, 300] on span "مزامنة" at bounding box center [40, 301] width 30 height 12
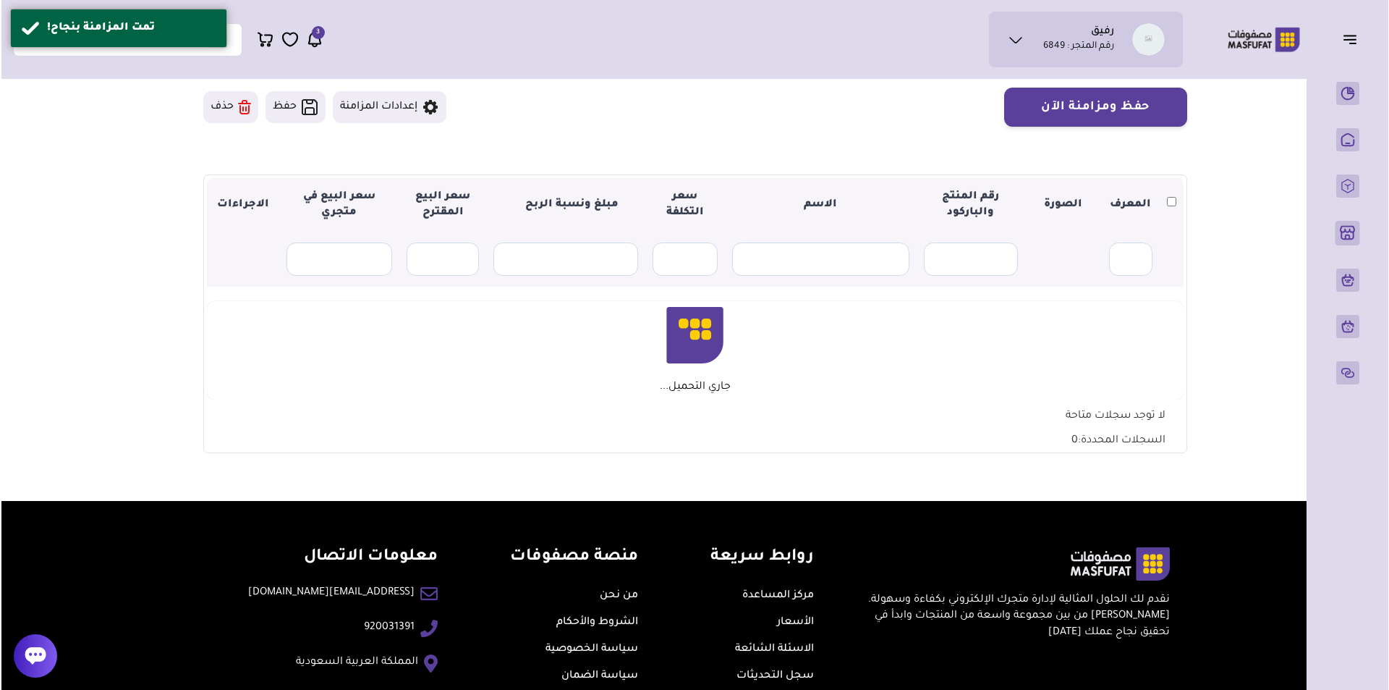
scroll to position [122, 0]
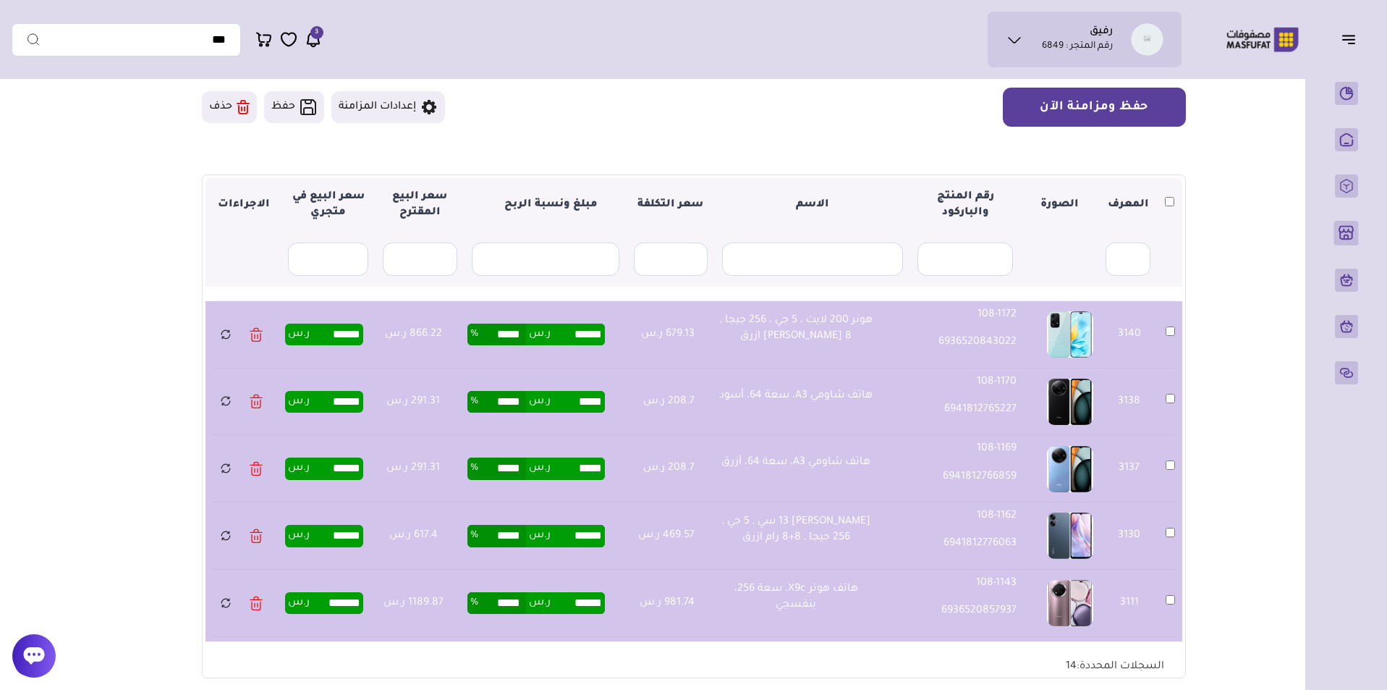
click at [1133, 101] on button "حفظ ومزامنة الآن" at bounding box center [1094, 107] width 183 height 39
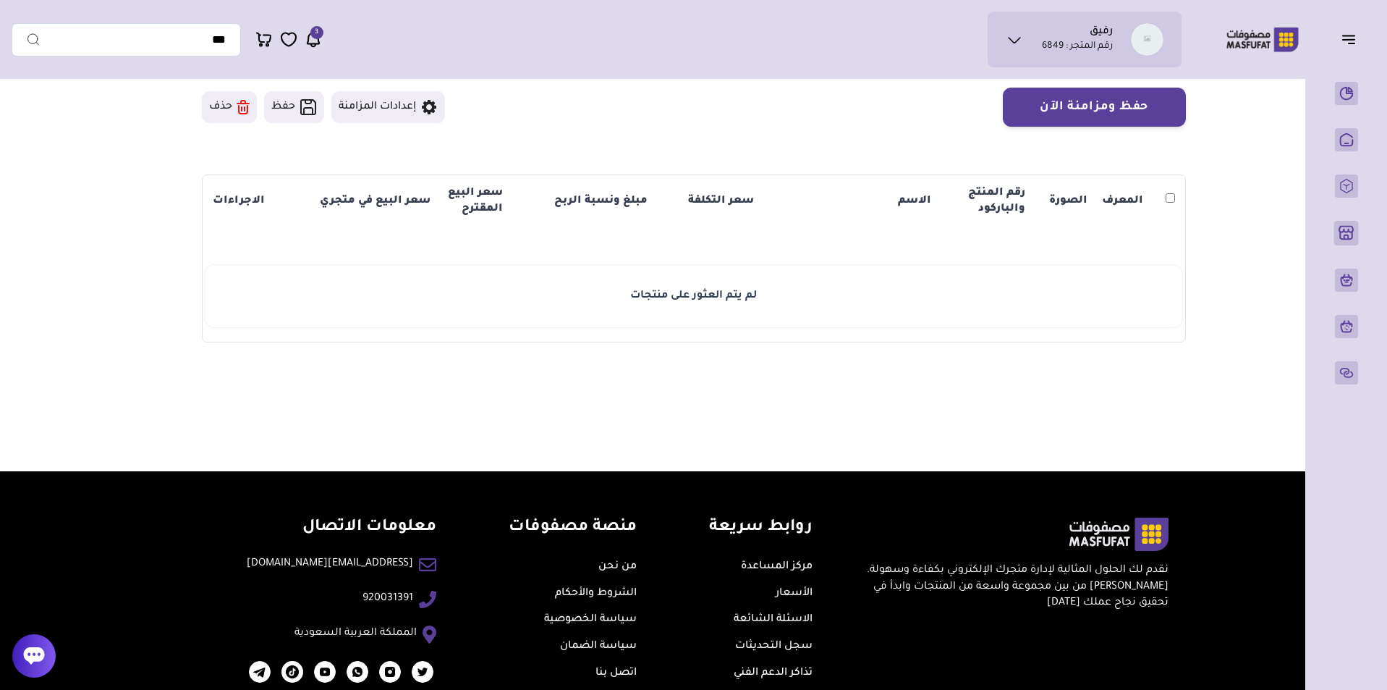
scroll to position [122, 0]
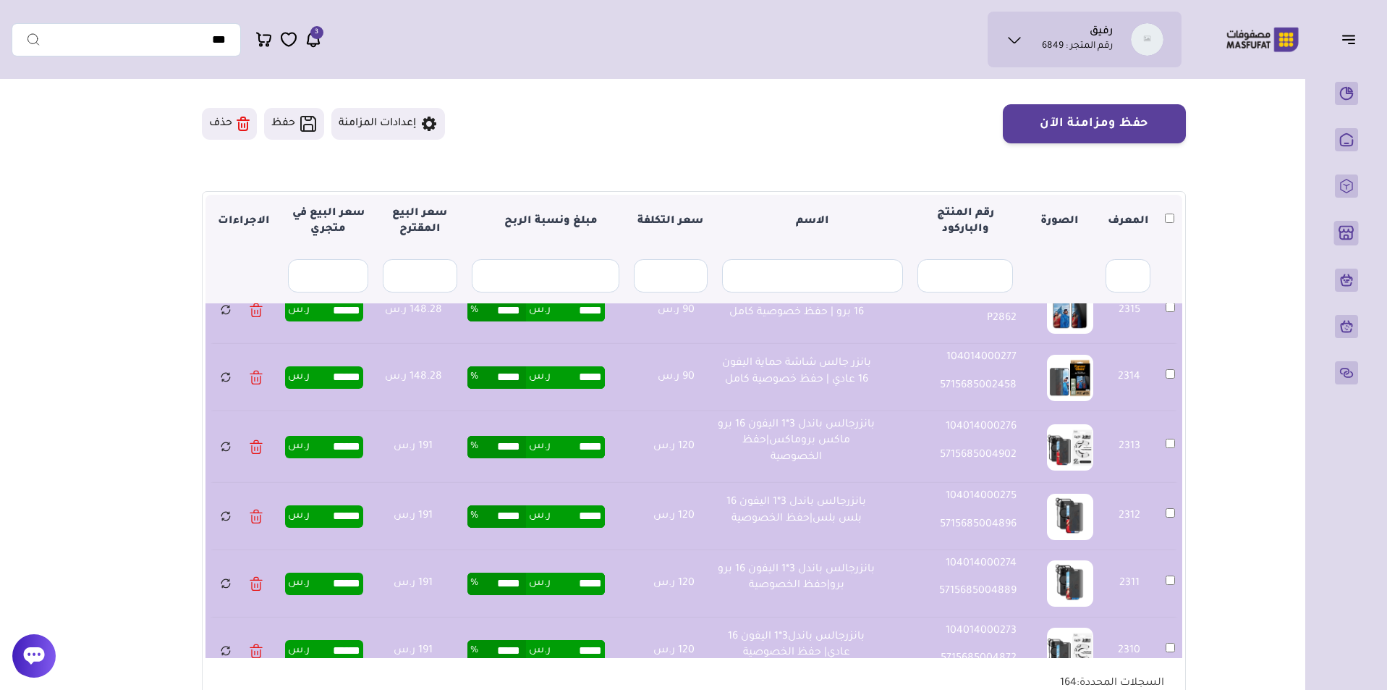
scroll to position [90, 0]
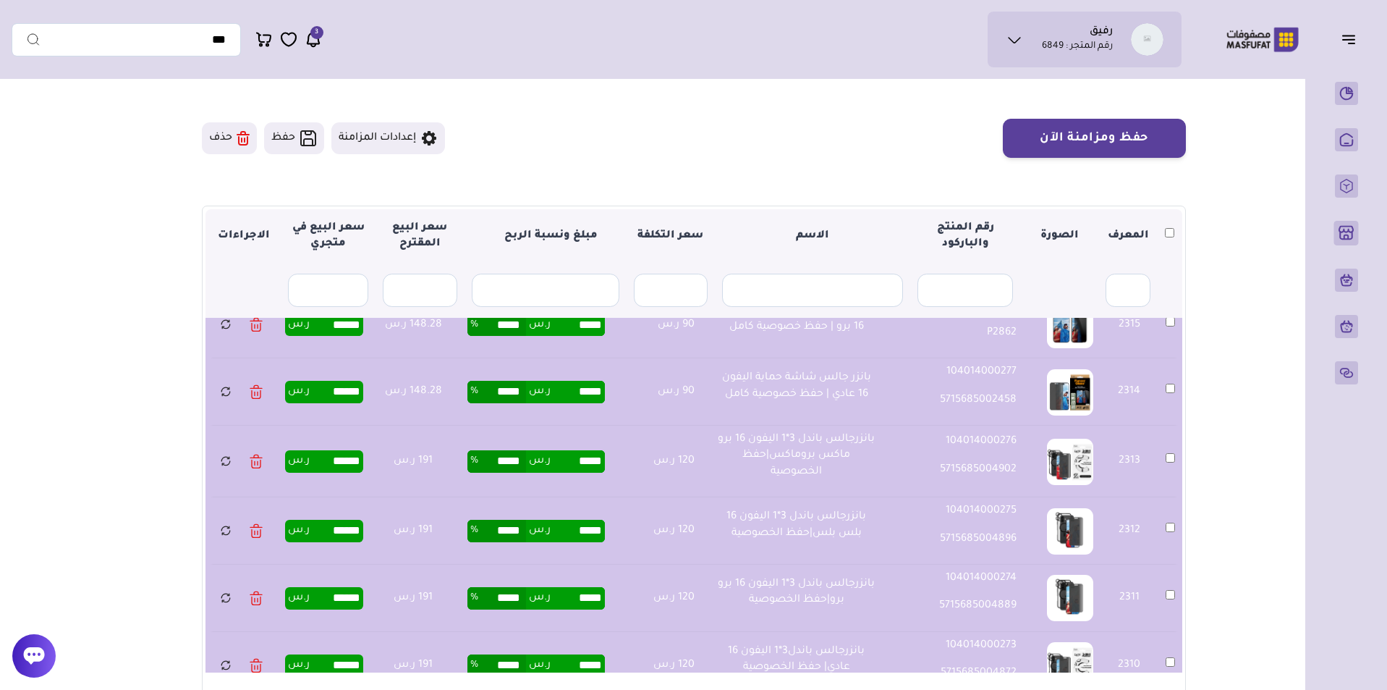
click at [376, 141] on button "إعدادات المزامنة" at bounding box center [388, 138] width 114 height 32
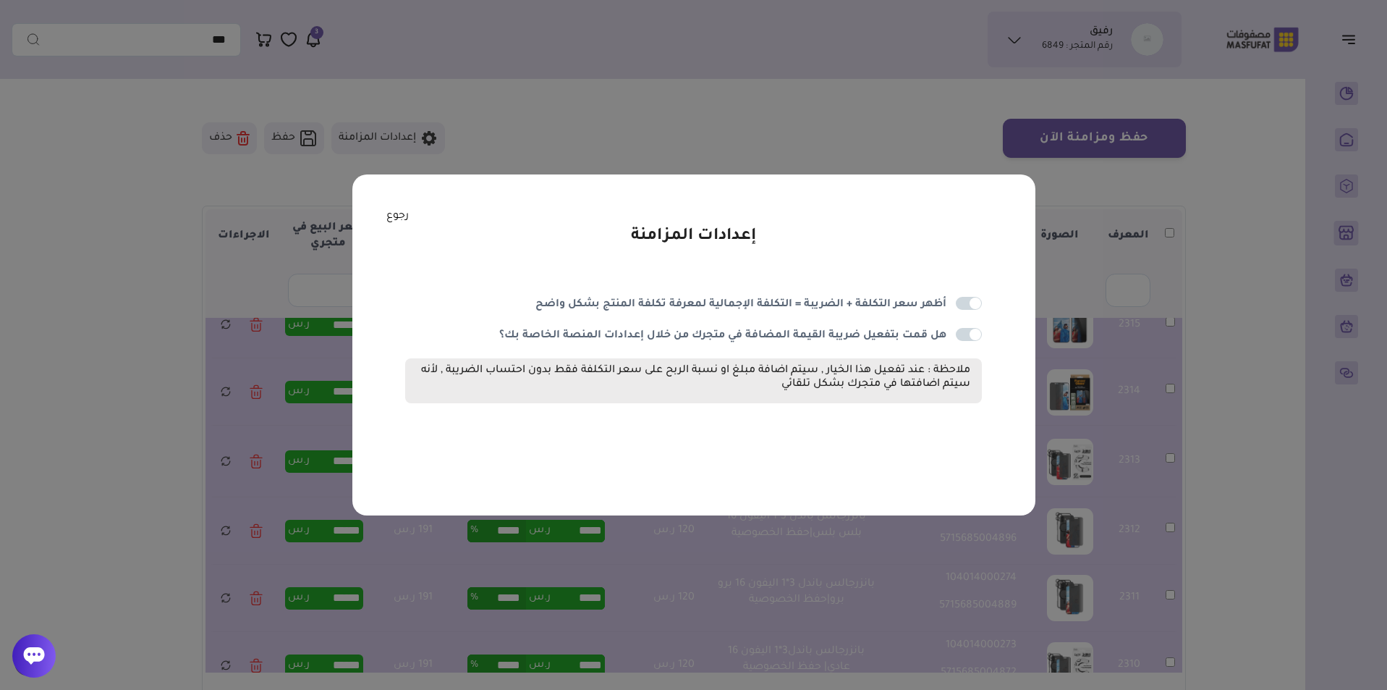
click at [392, 219] on link "رجوع" at bounding box center [397, 216] width 22 height 16
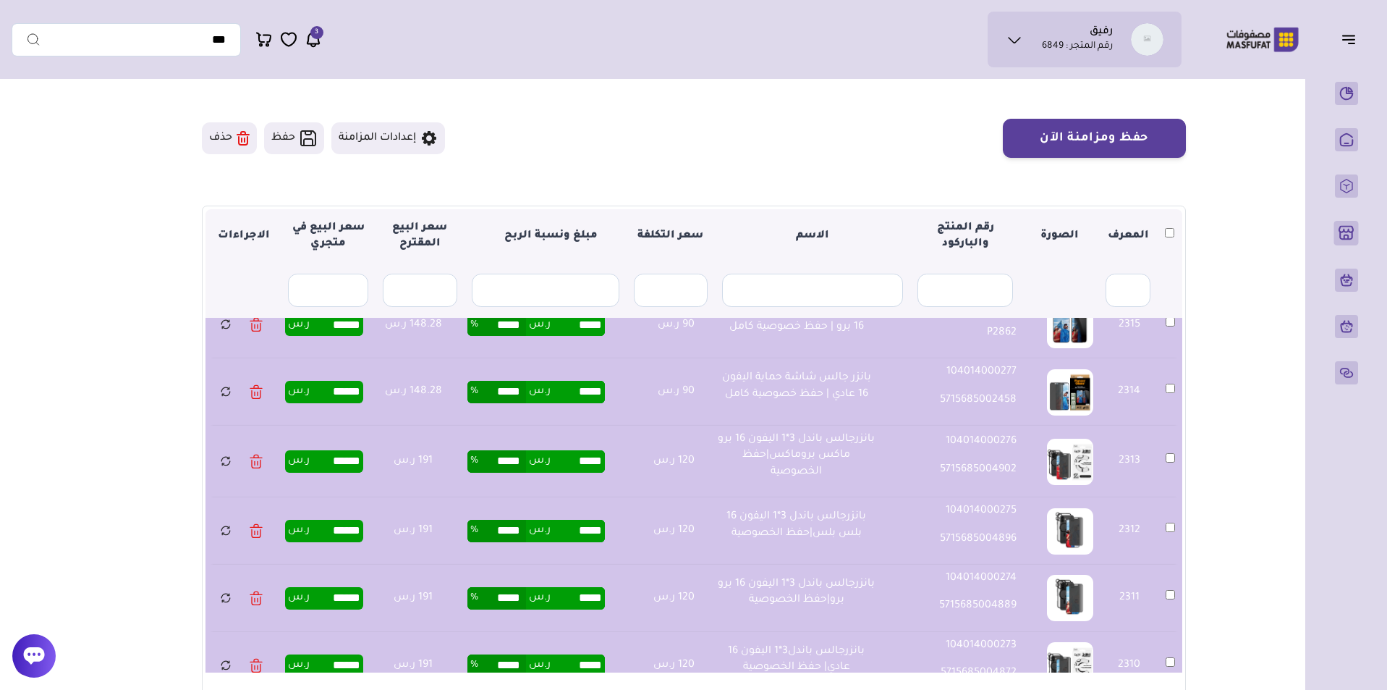
scroll to position [0, 0]
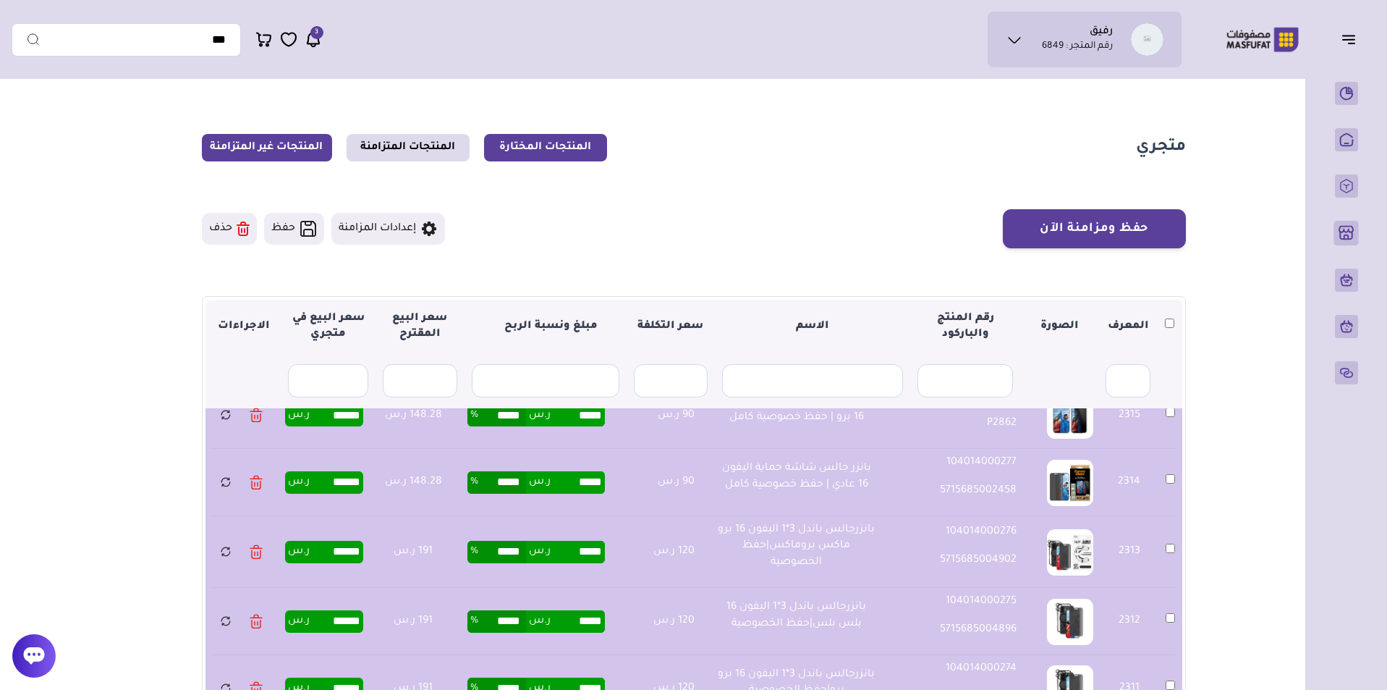
click at [286, 148] on link "المنتجات غير المتزامنة" at bounding box center [267, 148] width 130 height 28
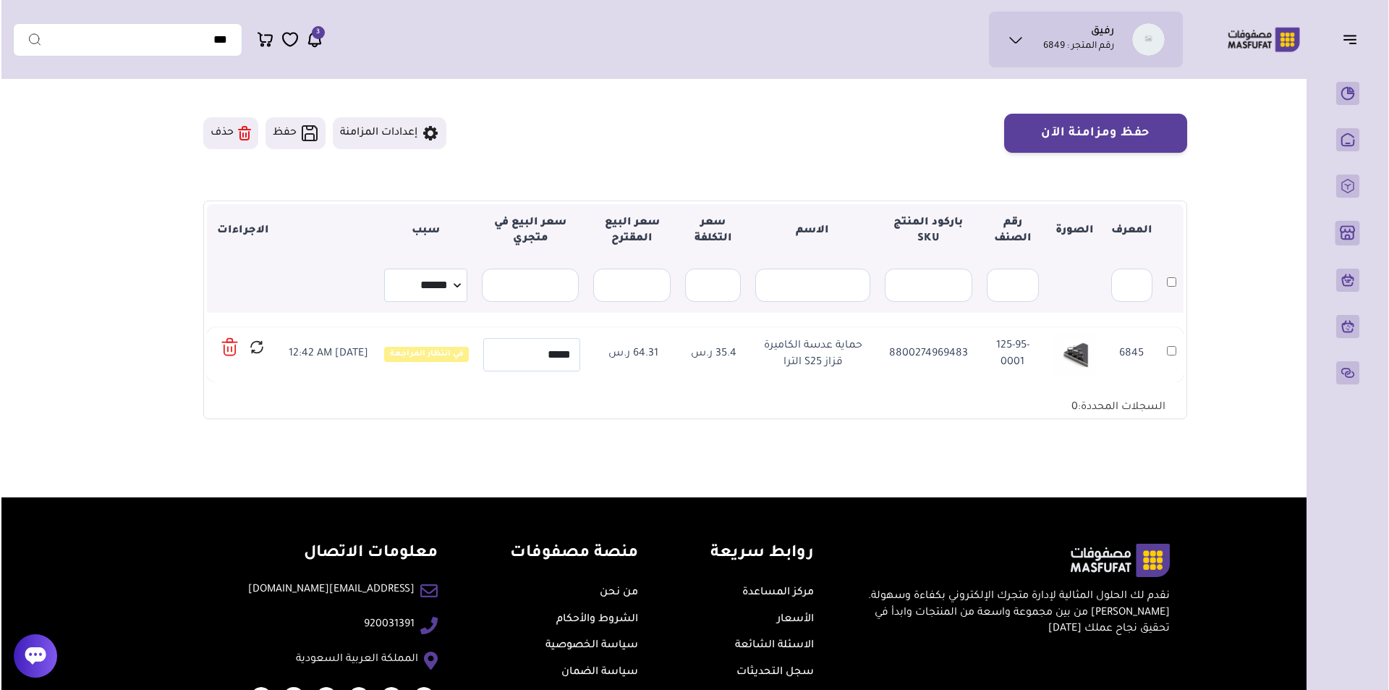
scroll to position [72, 0]
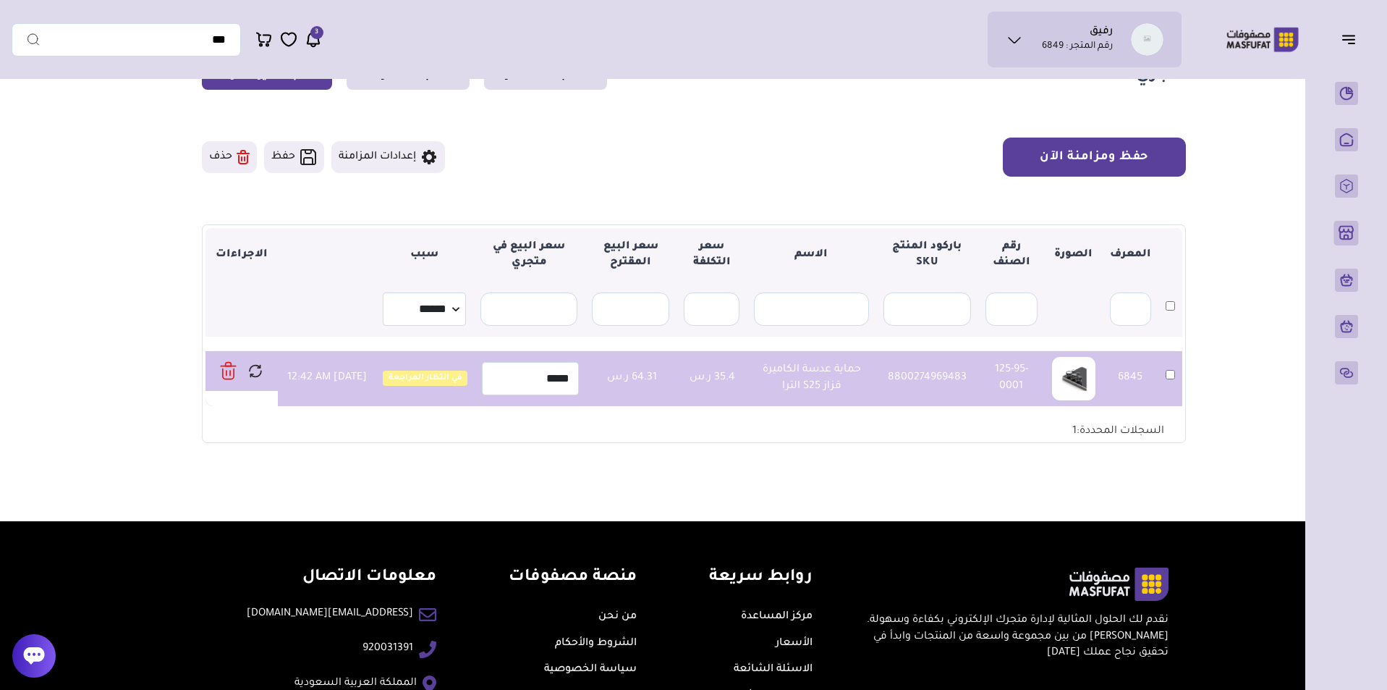
click at [1114, 164] on button "حفظ ومزامنة الآن" at bounding box center [1094, 157] width 183 height 39
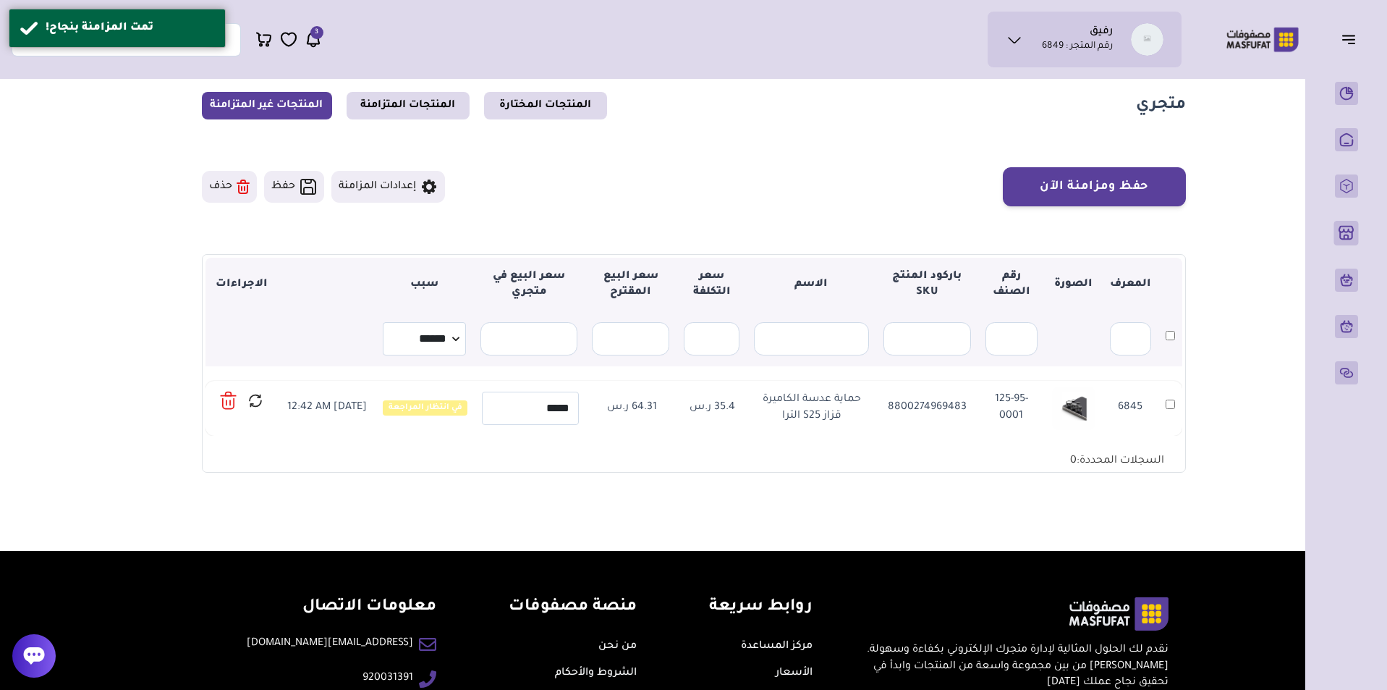
scroll to position [41, 0]
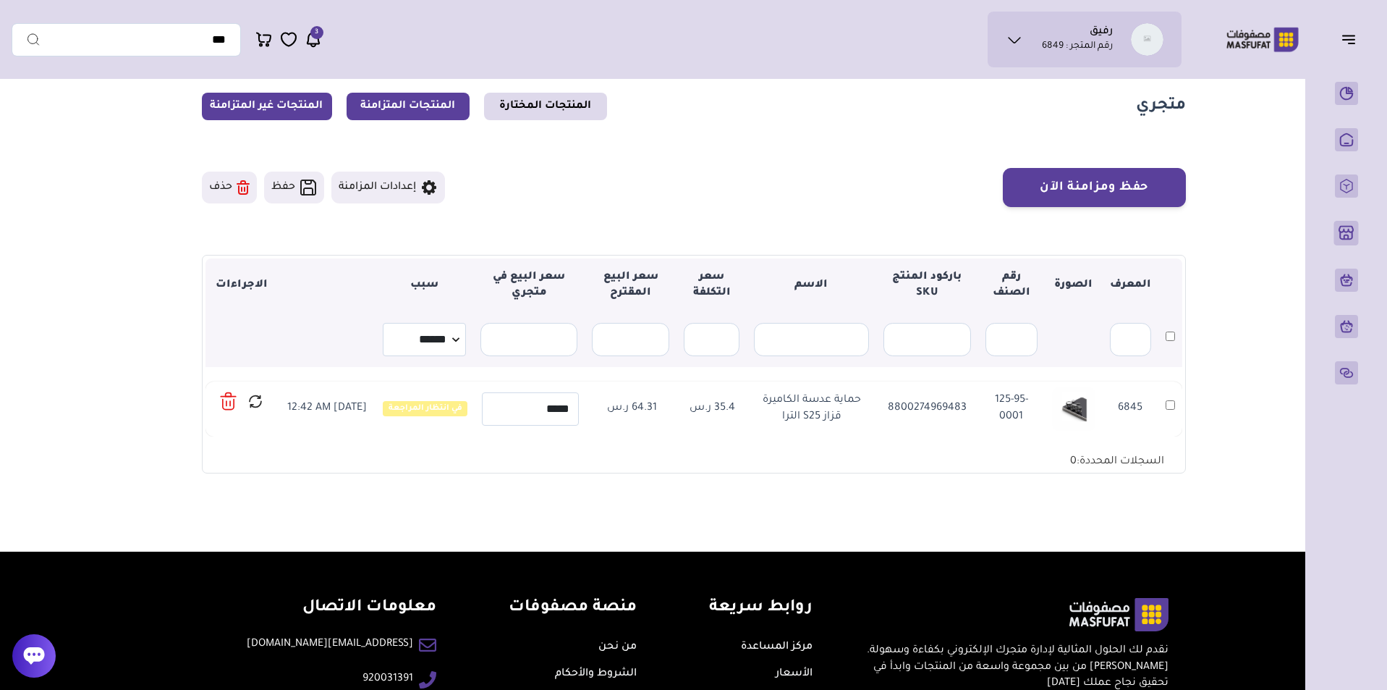
click at [449, 112] on link "المنتجات المتزامنة" at bounding box center [408, 107] width 123 height 28
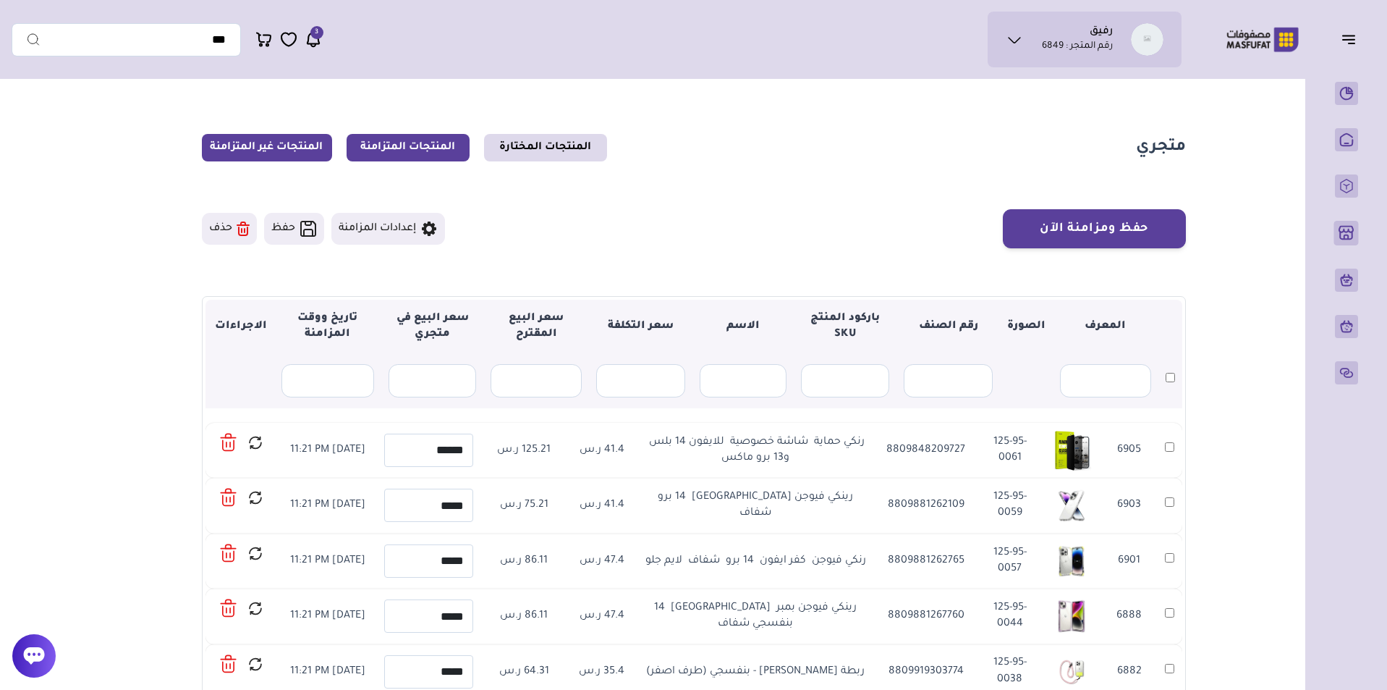
click at [287, 150] on link "المنتجات غير المتزامنة" at bounding box center [267, 148] width 130 height 28
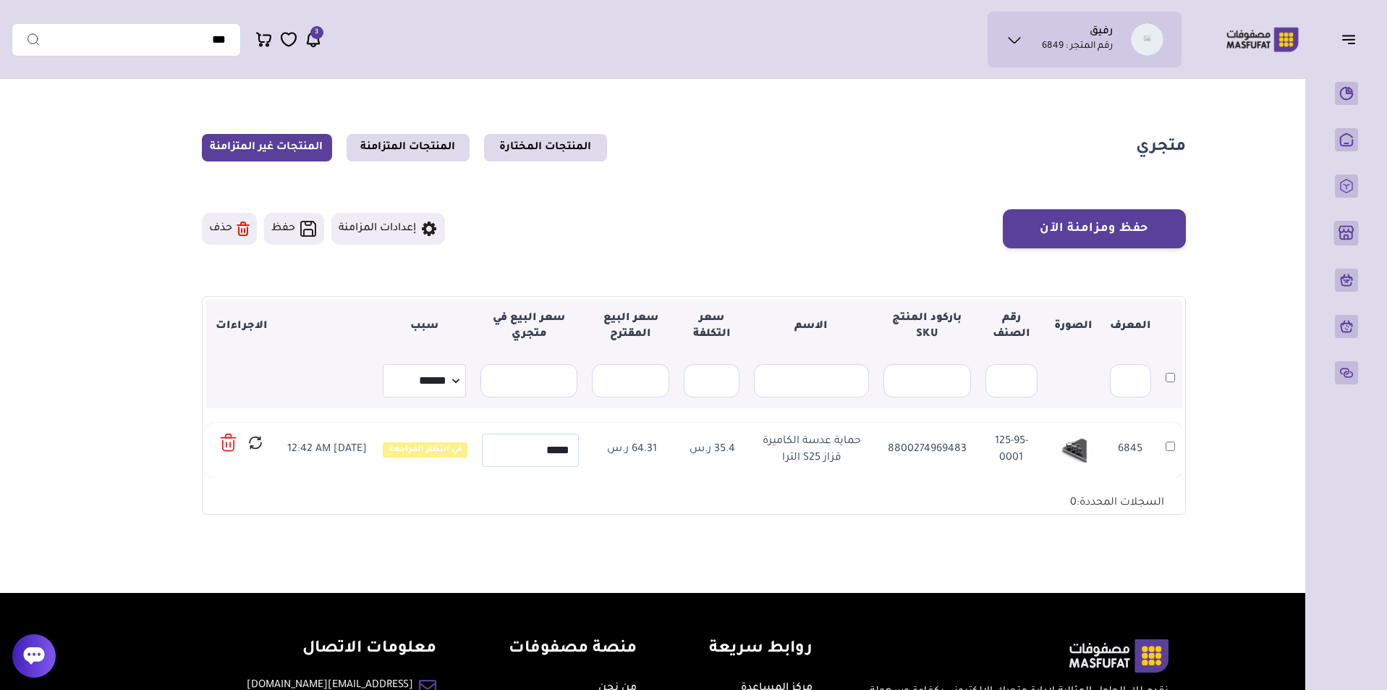
click at [229, 449] on icon at bounding box center [228, 442] width 17 height 21
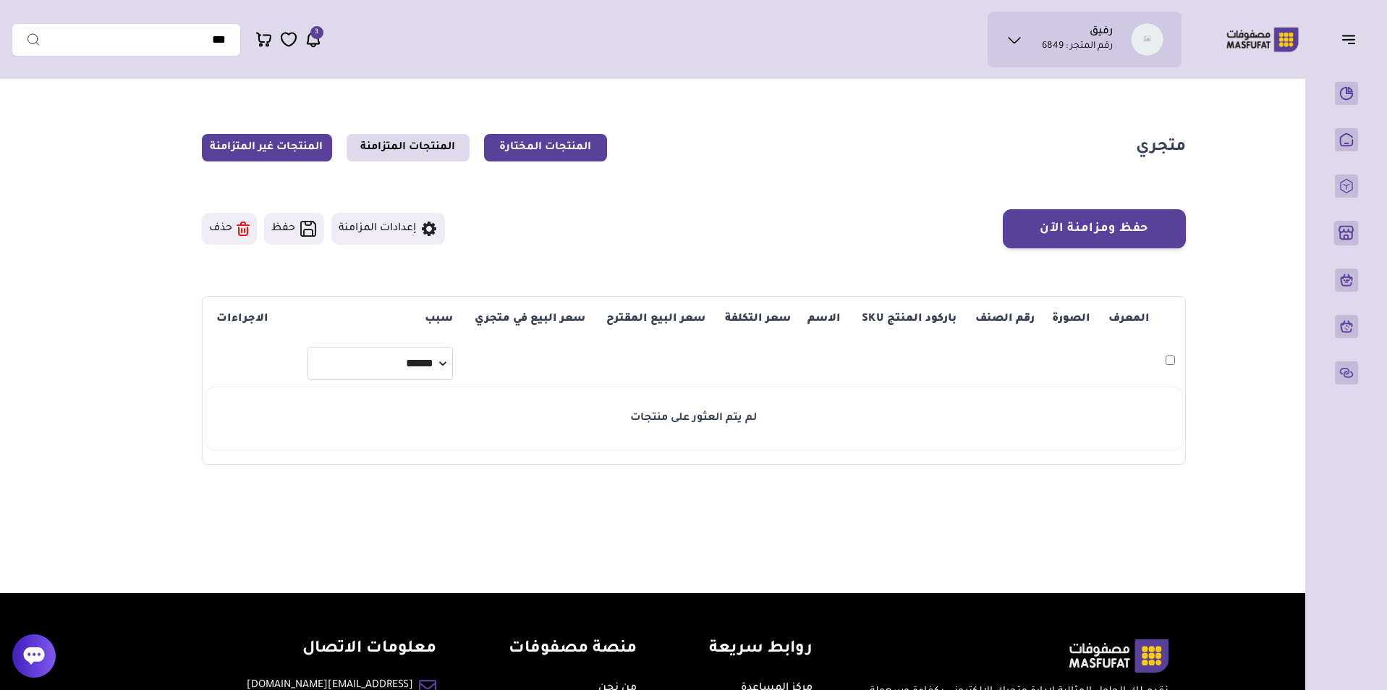
click at [511, 145] on link "المنتجات المختارة" at bounding box center [545, 148] width 123 height 28
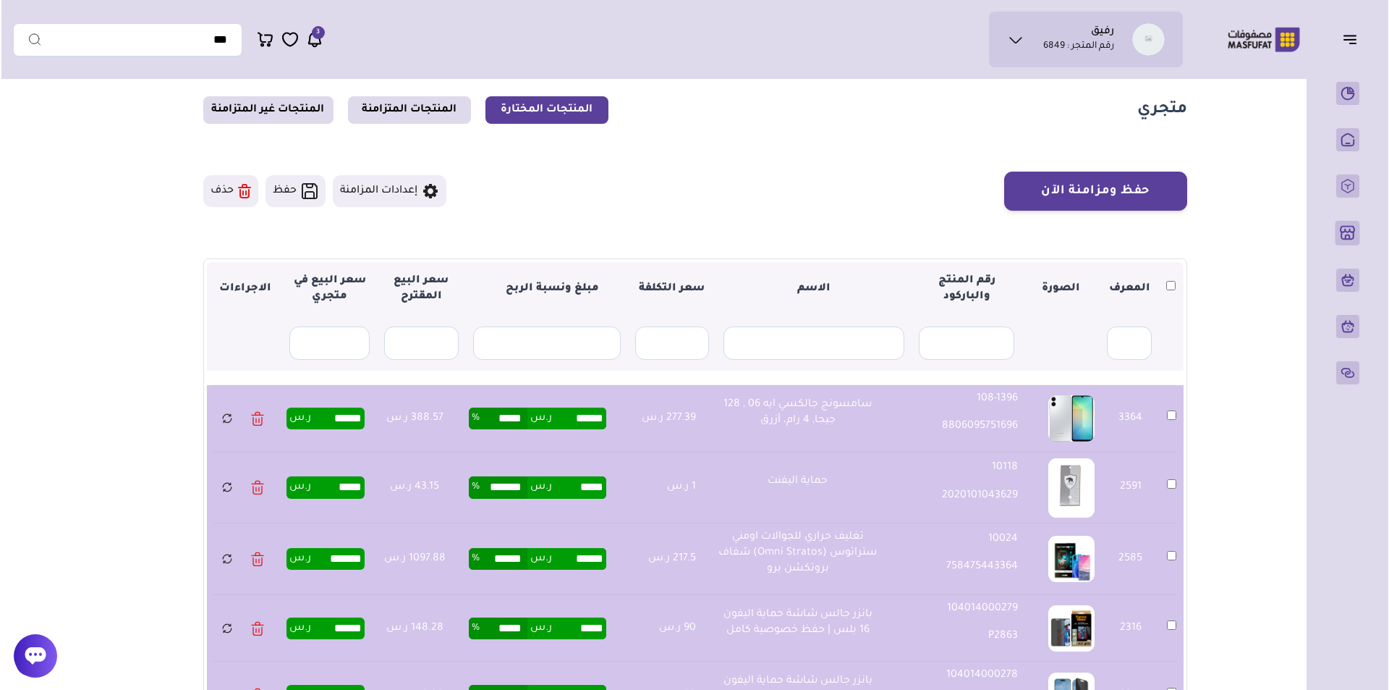
scroll to position [34, 0]
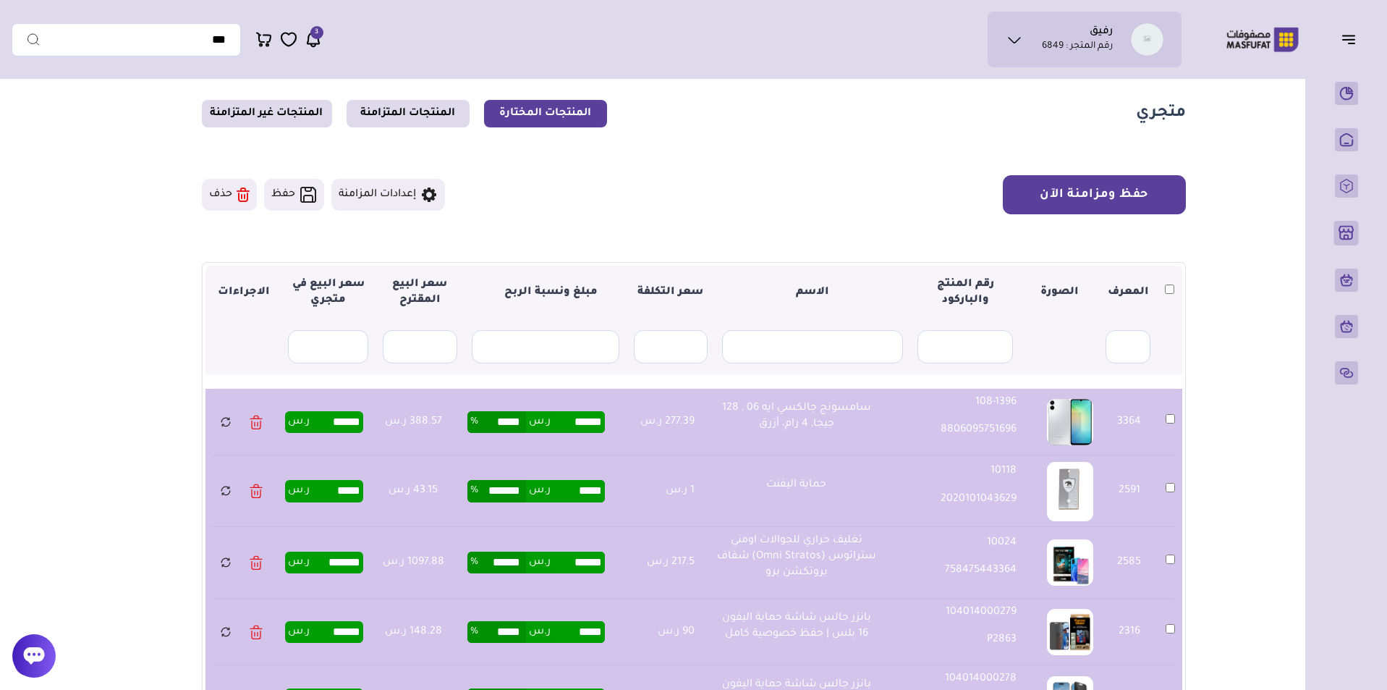
click at [1121, 179] on button "حفظ ومزامنة الآن" at bounding box center [1094, 194] width 183 height 39
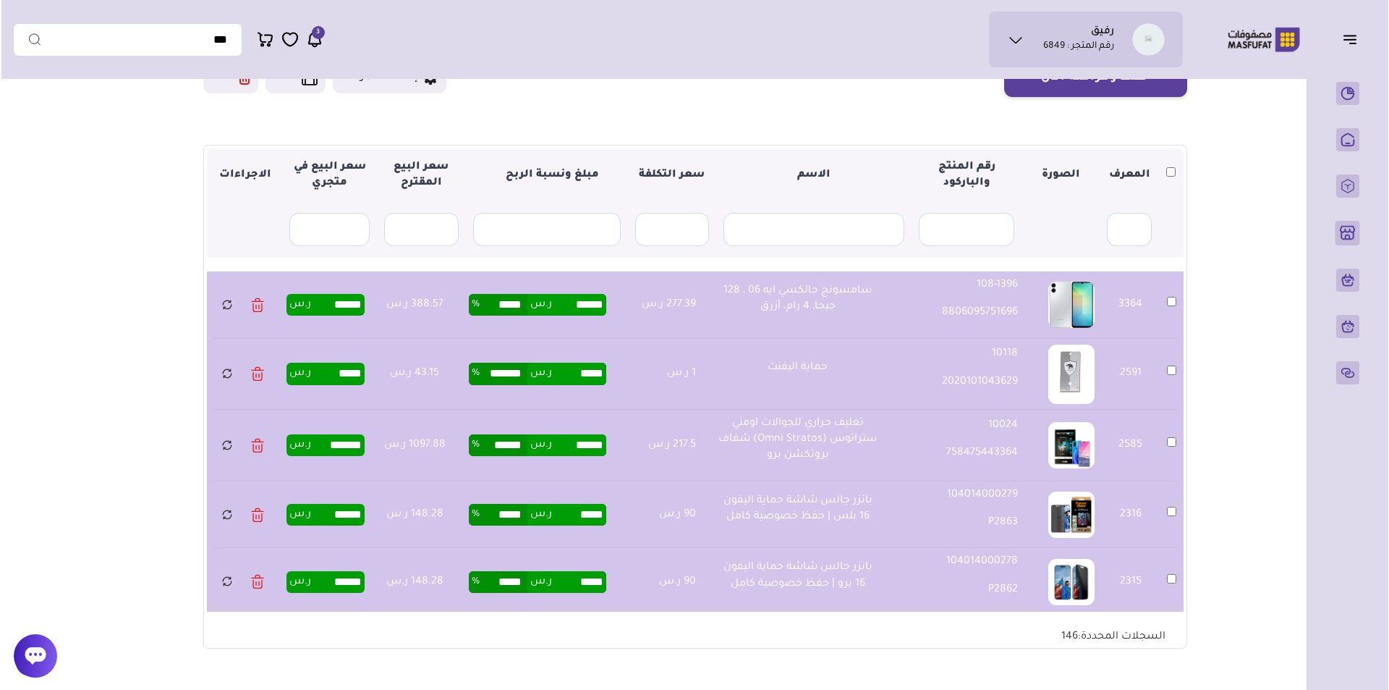
scroll to position [56, 0]
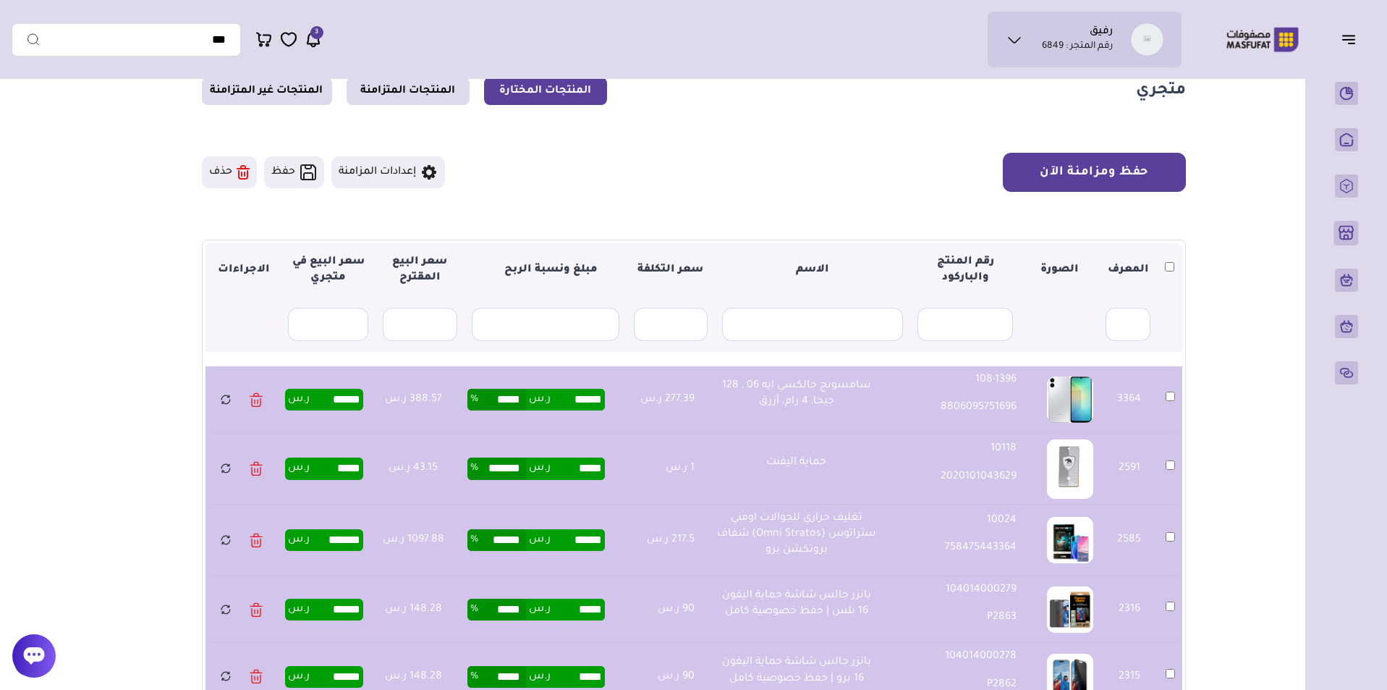
click at [1130, 188] on button "حفظ ومزامنة الآن" at bounding box center [1094, 172] width 183 height 39
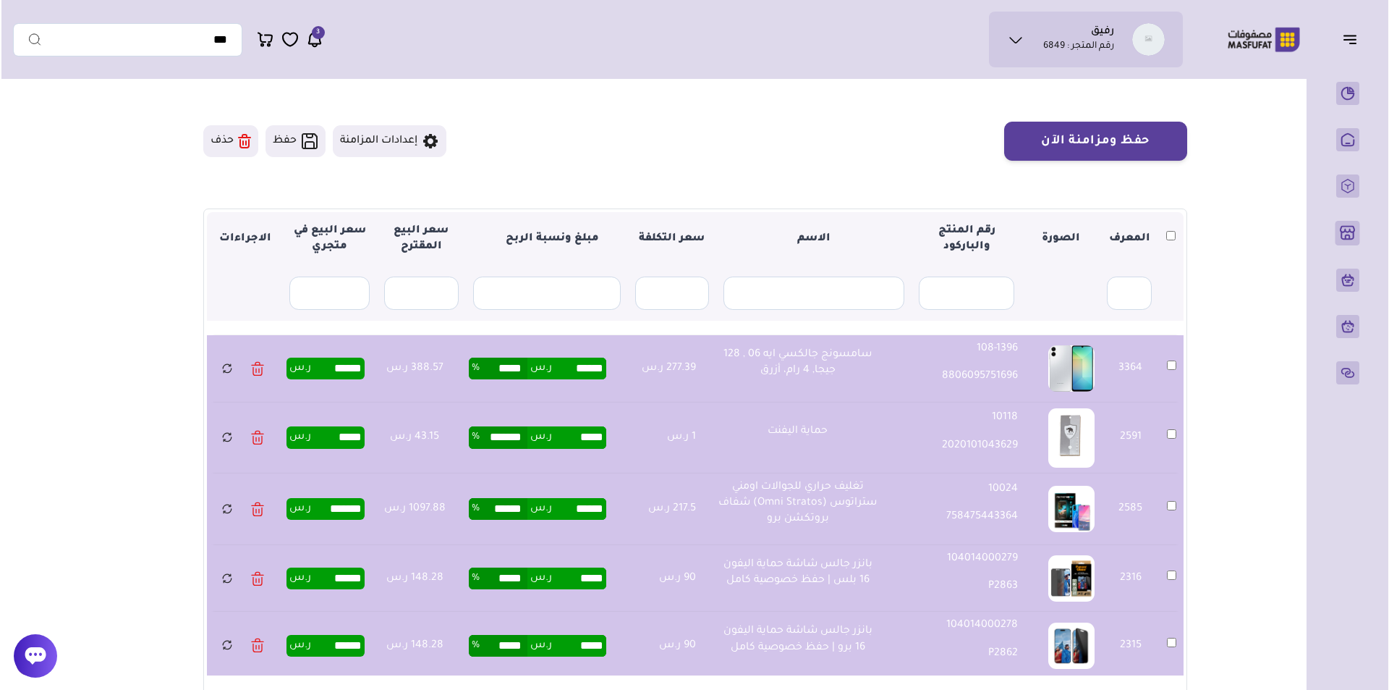
scroll to position [80, 0]
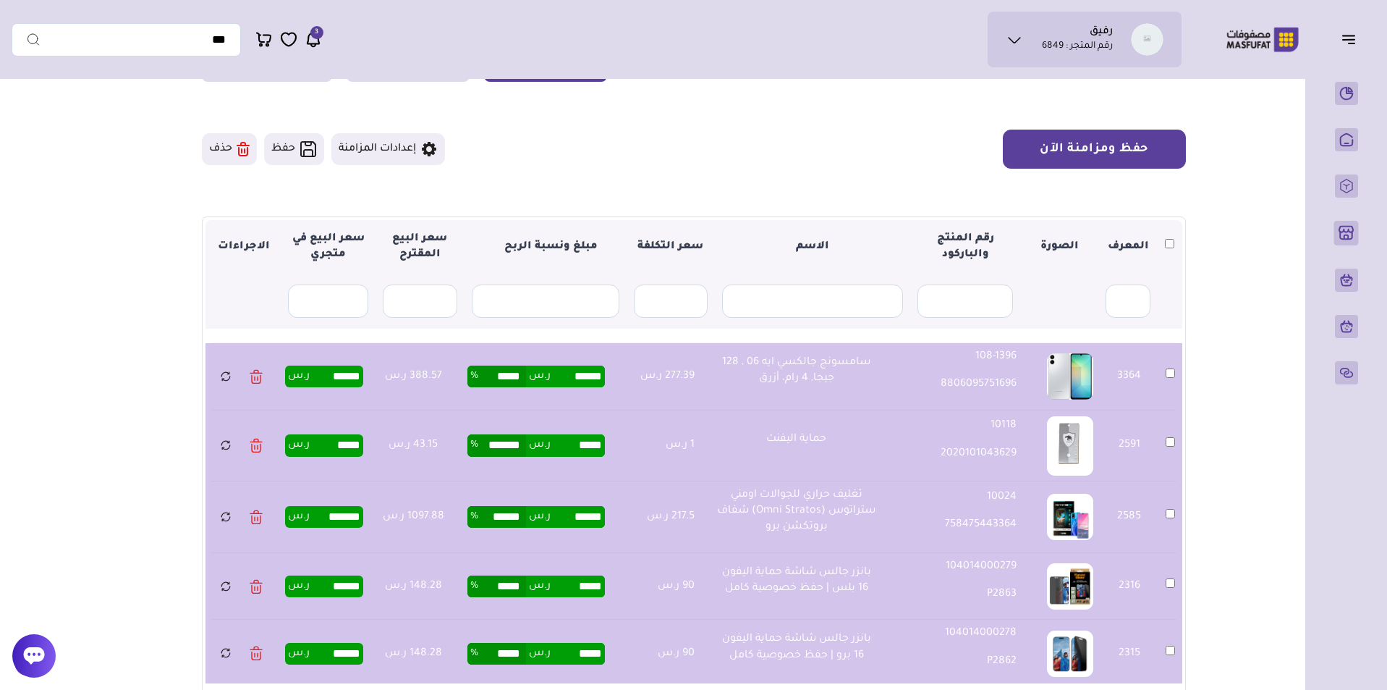
click at [1123, 149] on button "حفظ ومزامنة الآن" at bounding box center [1094, 149] width 183 height 39
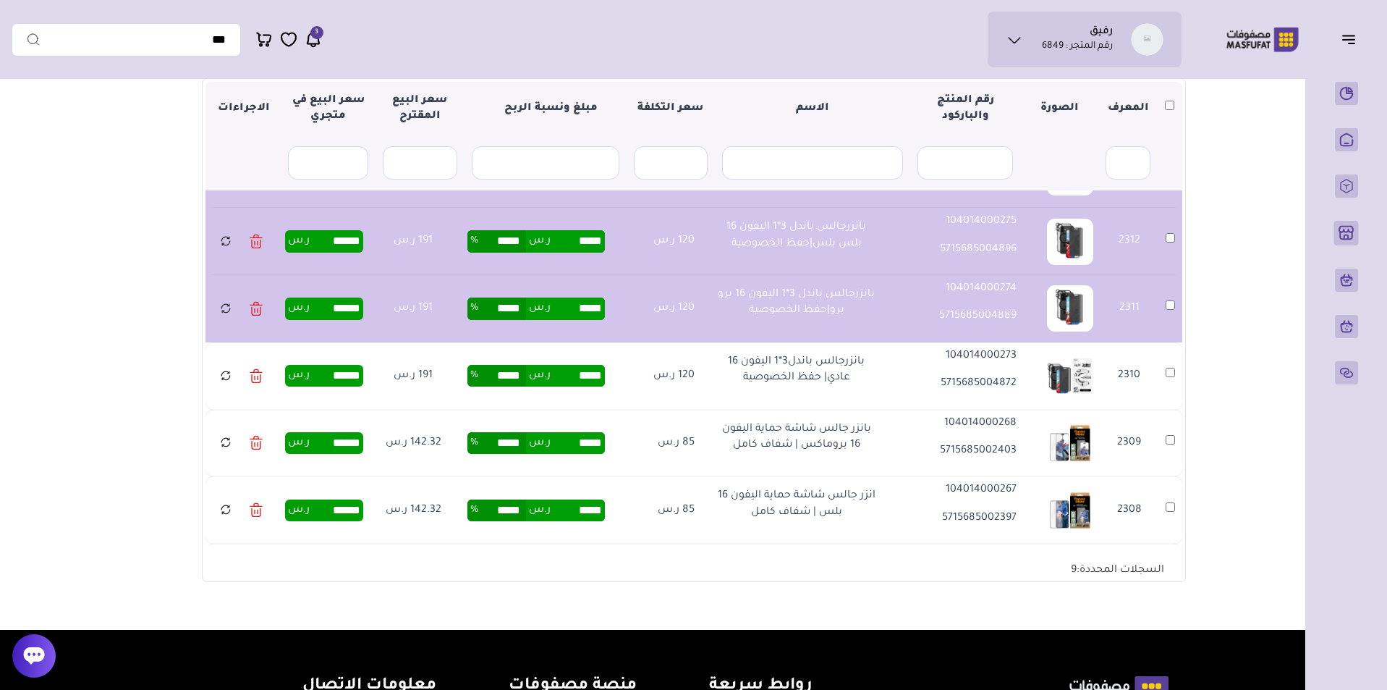
scroll to position [578, 0]
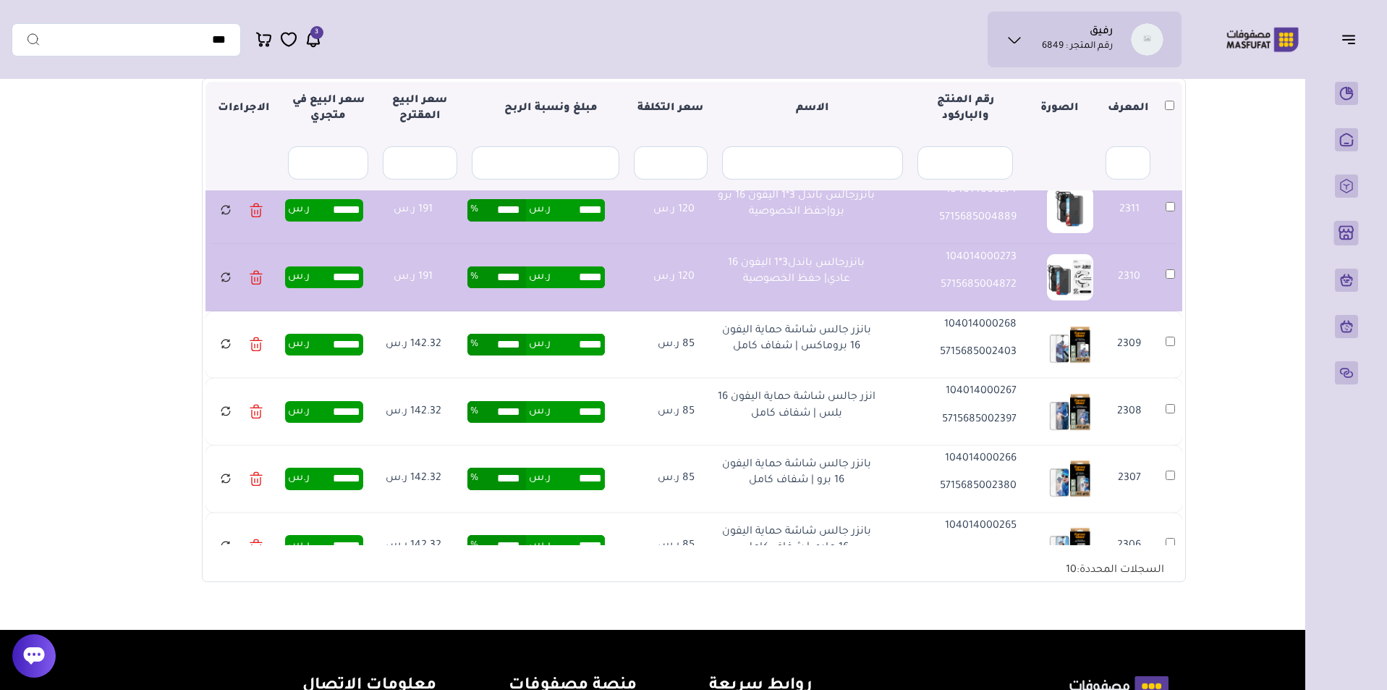
click at [1168, 335] on td "2309" at bounding box center [1171, 344] width 24 height 67
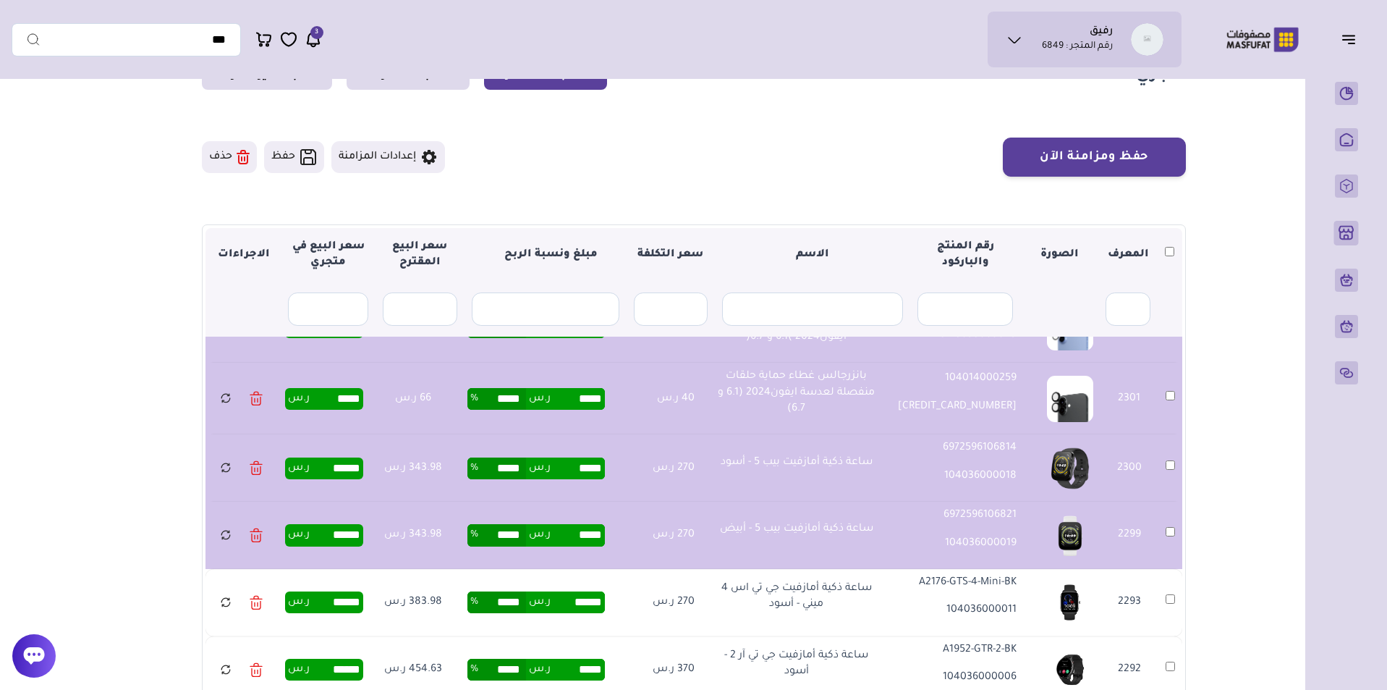
scroll to position [0, 0]
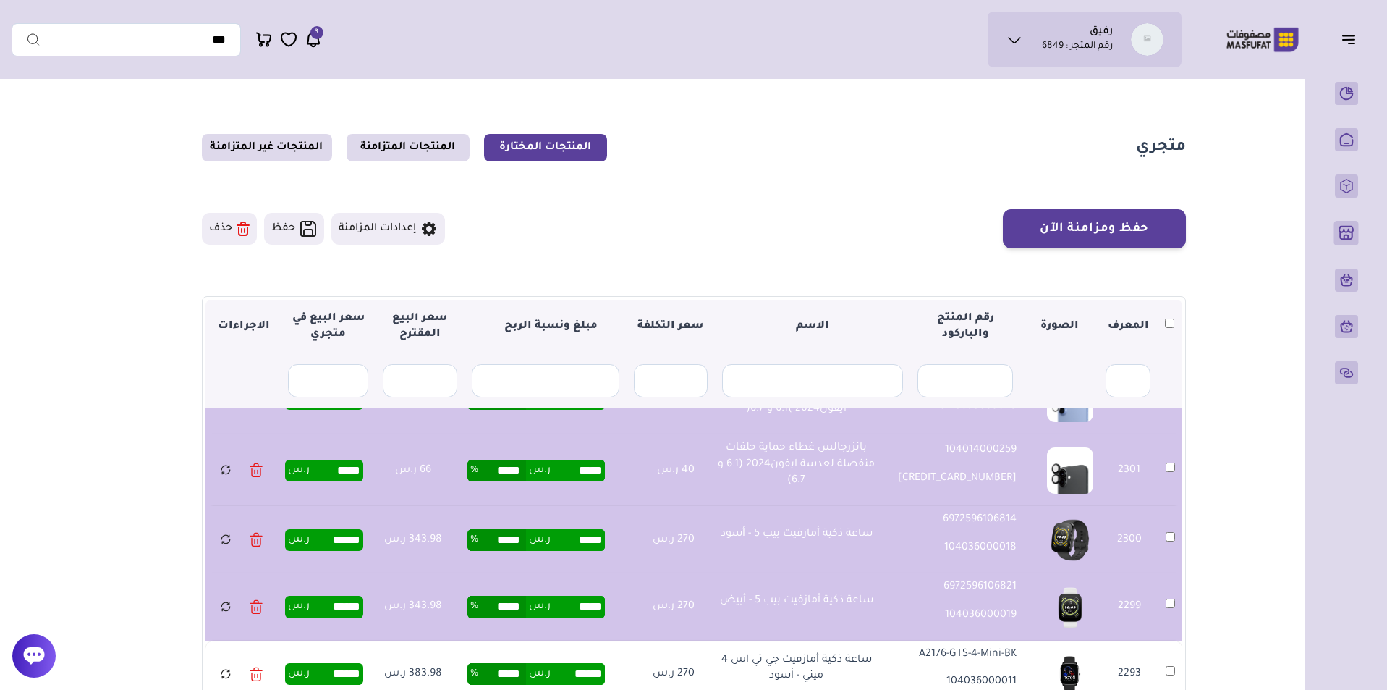
click at [248, 232] on icon at bounding box center [243, 231] width 9 height 8
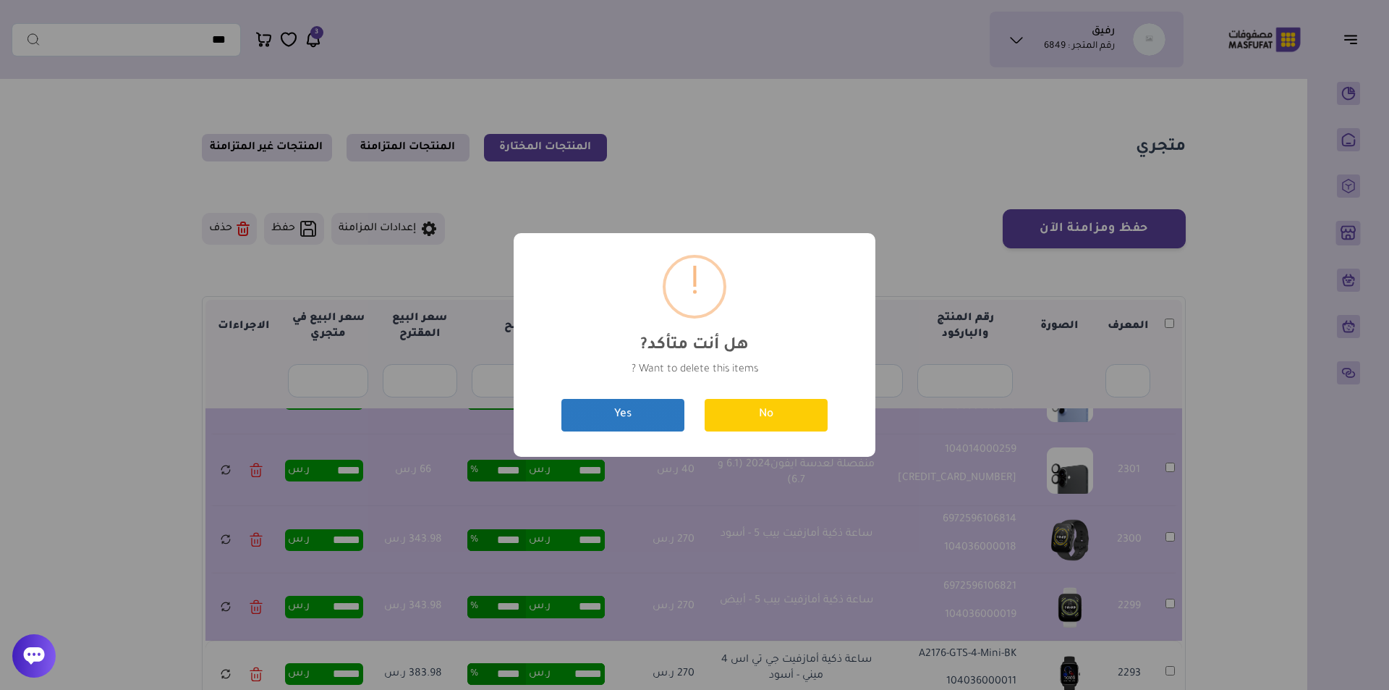
click at [631, 408] on button "Yes" at bounding box center [623, 415] width 123 height 33
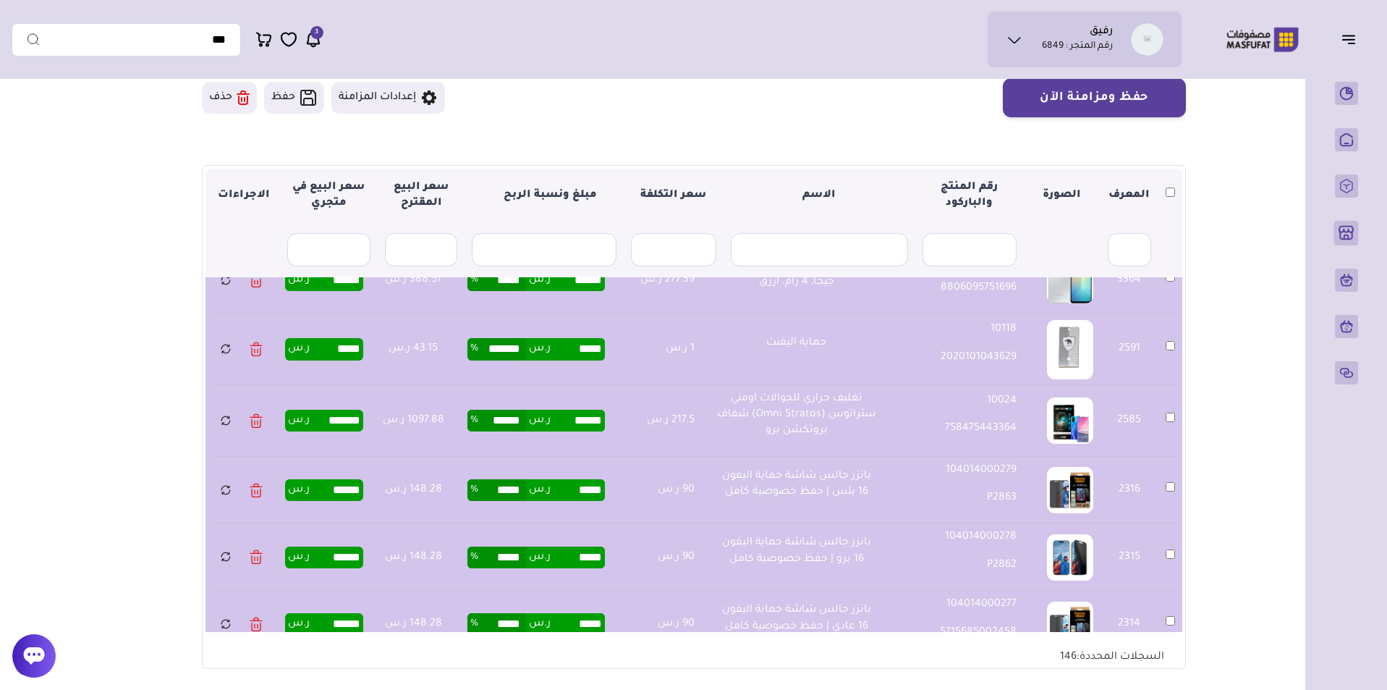
scroll to position [128, 0]
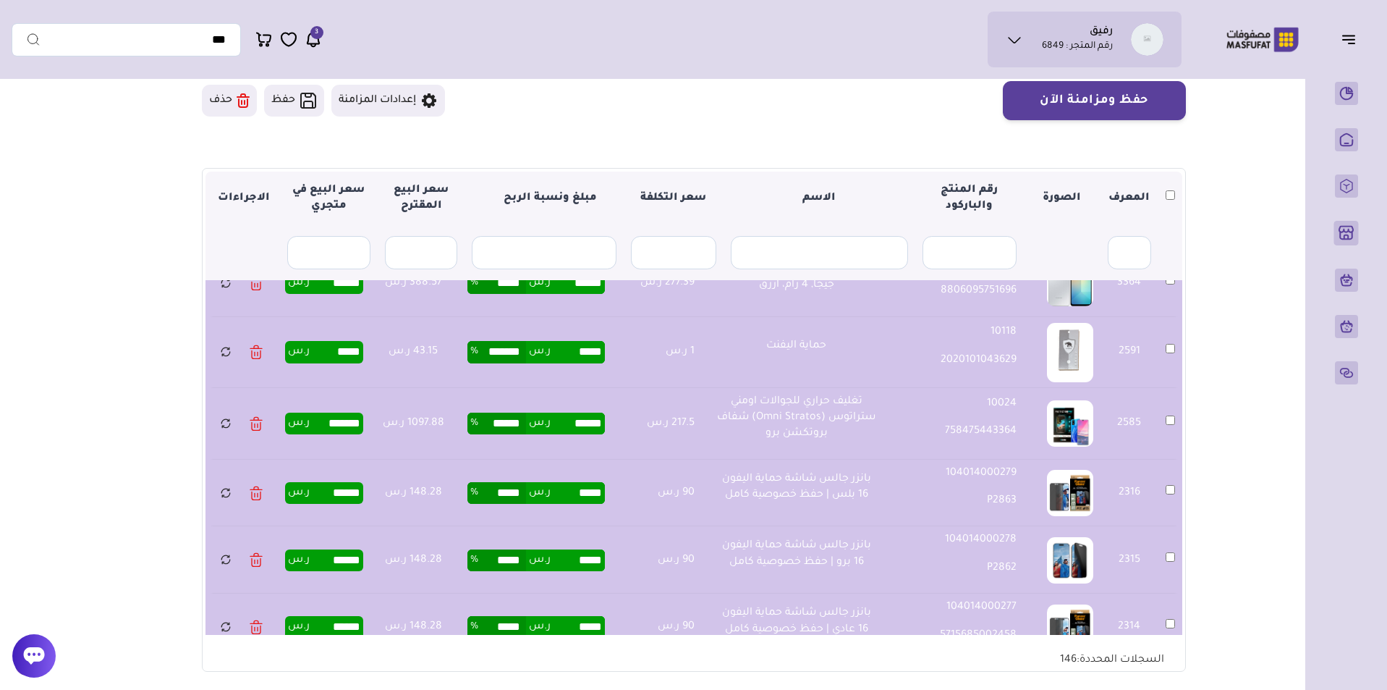
click at [224, 98] on button "حذف" at bounding box center [229, 101] width 55 height 32
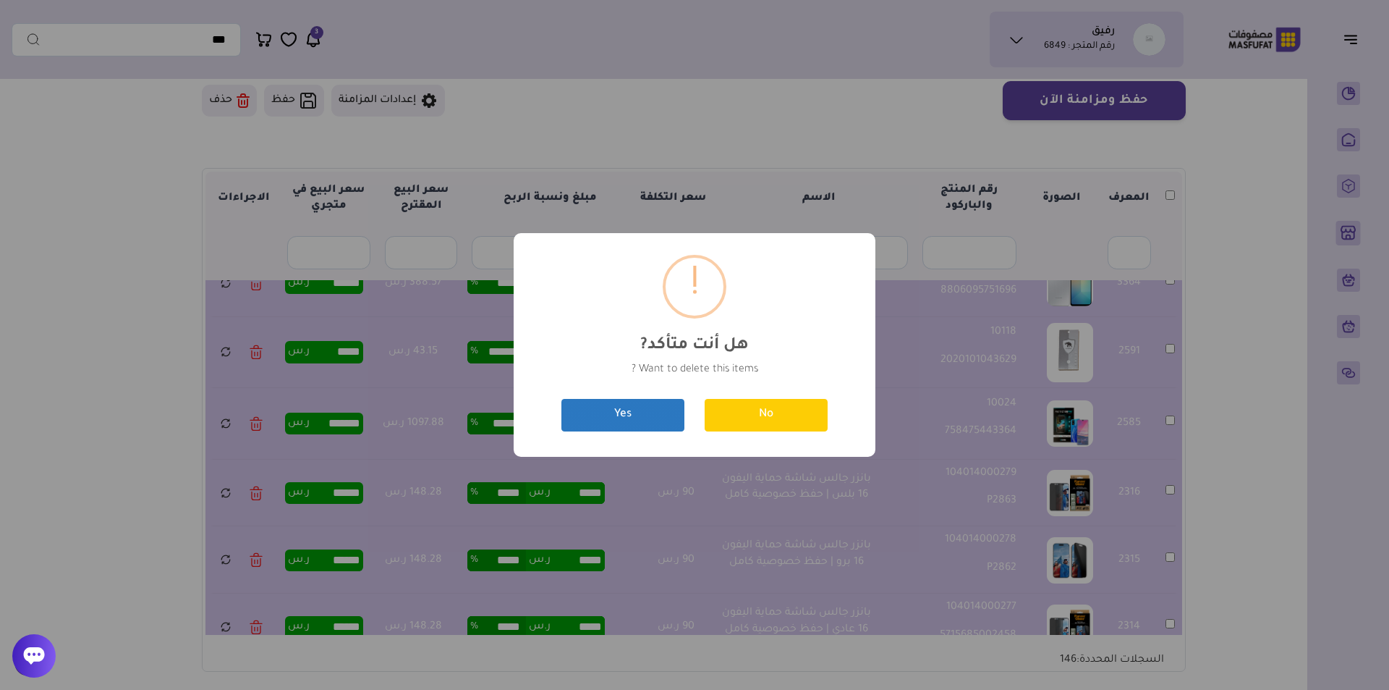
click at [646, 421] on button "Yes" at bounding box center [623, 415] width 123 height 33
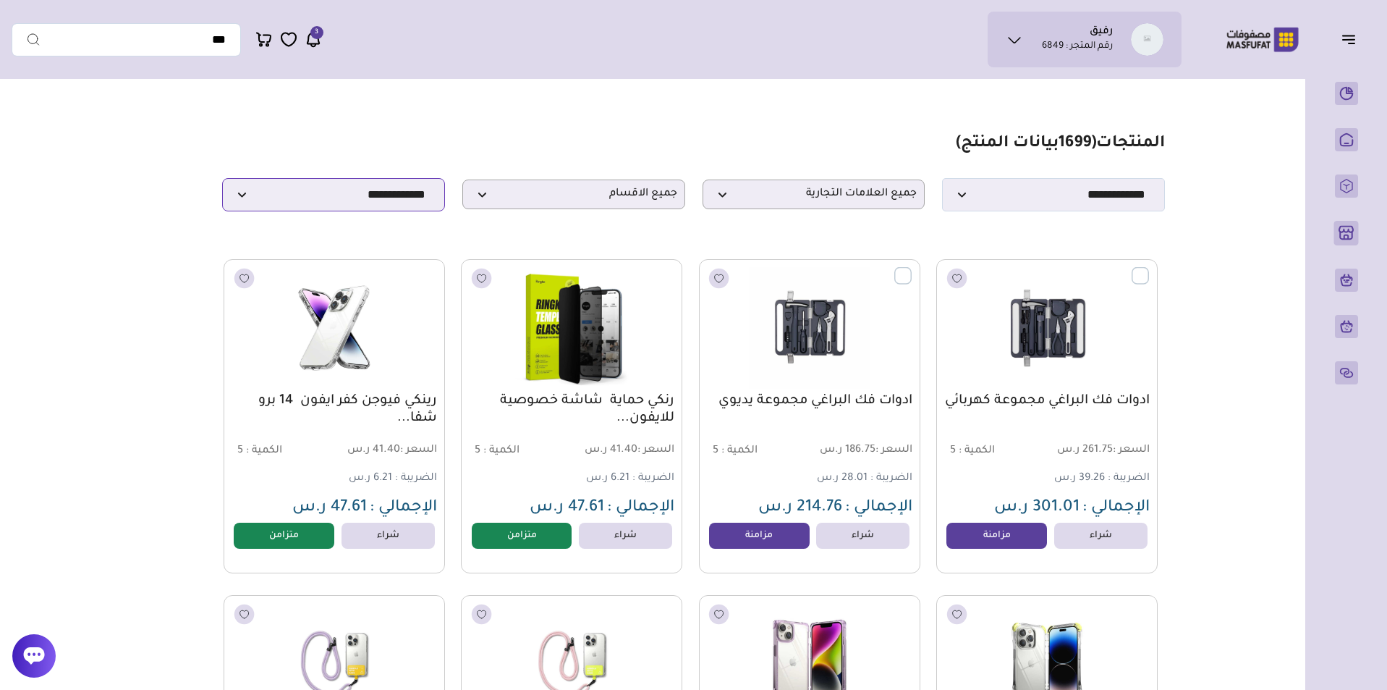
click at [394, 201] on select "**********" at bounding box center [333, 194] width 223 height 33
select select "**********"
click at [222, 182] on select "**********" at bounding box center [333, 194] width 223 height 33
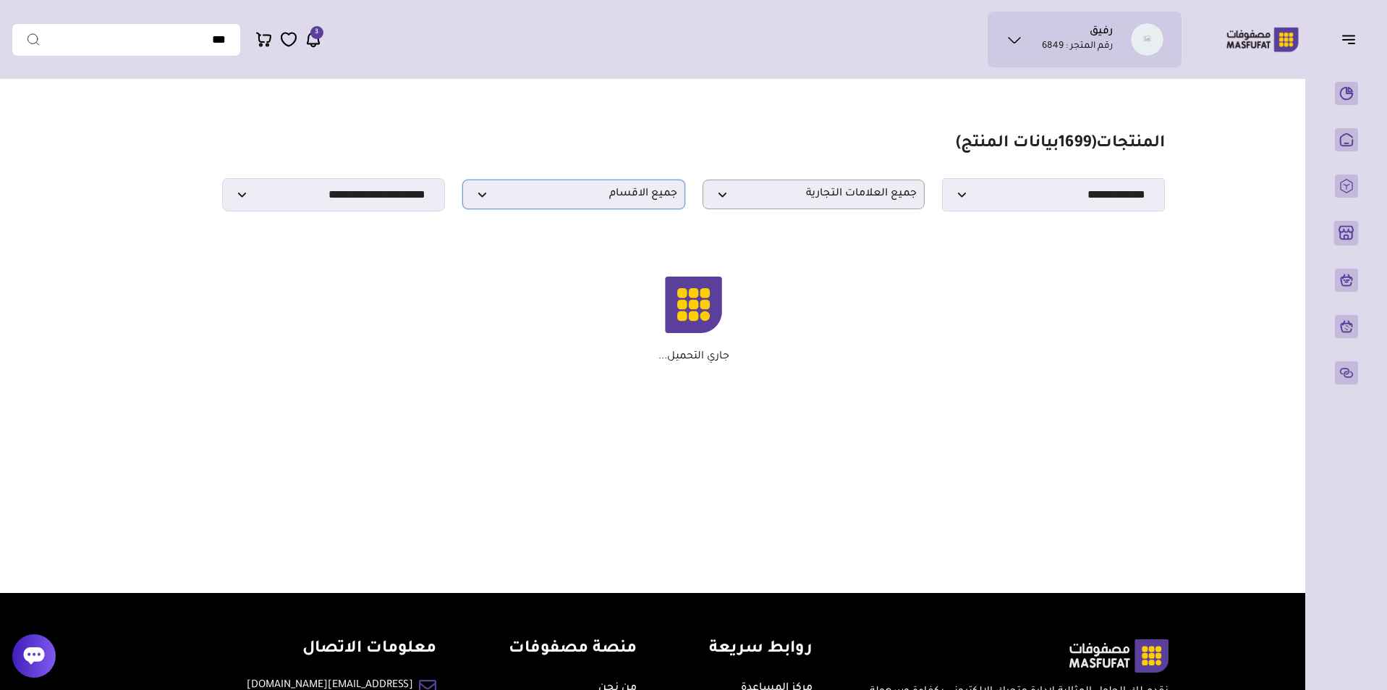
click at [584, 188] on p "جميع الاقسام" at bounding box center [573, 194] width 223 height 30
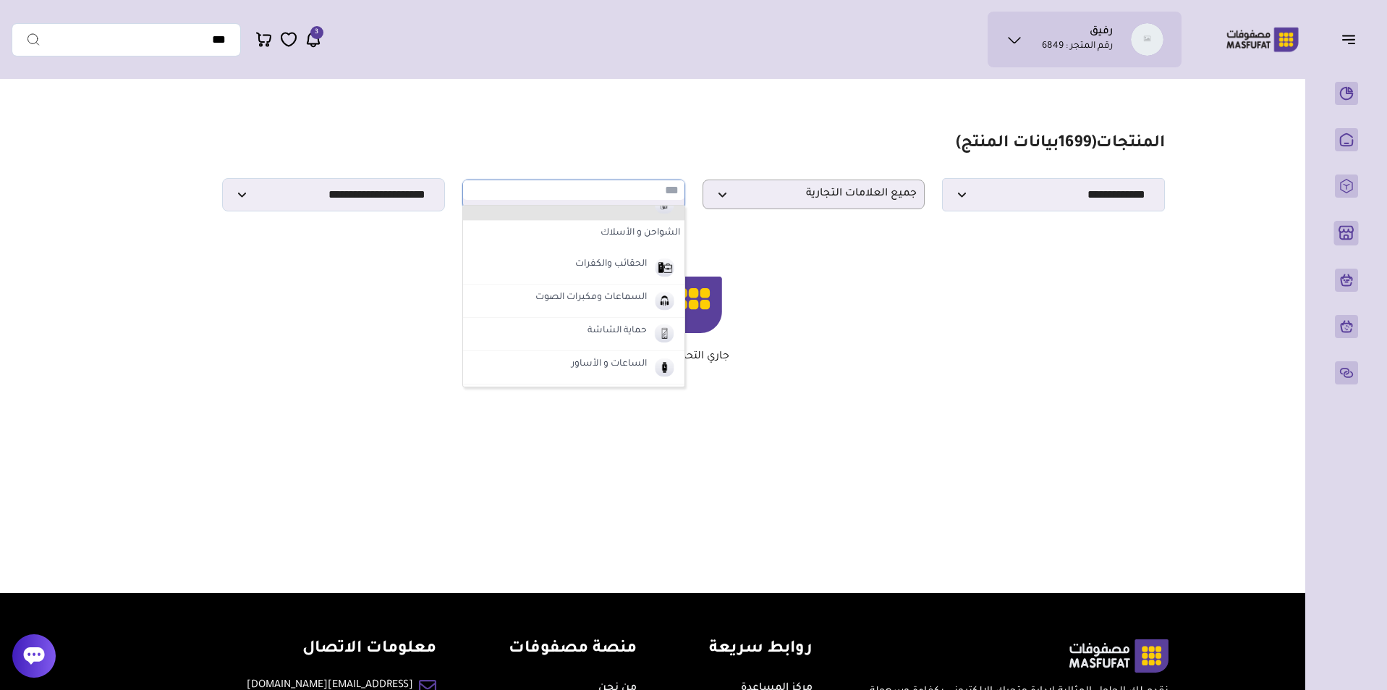
scroll to position [83, 0]
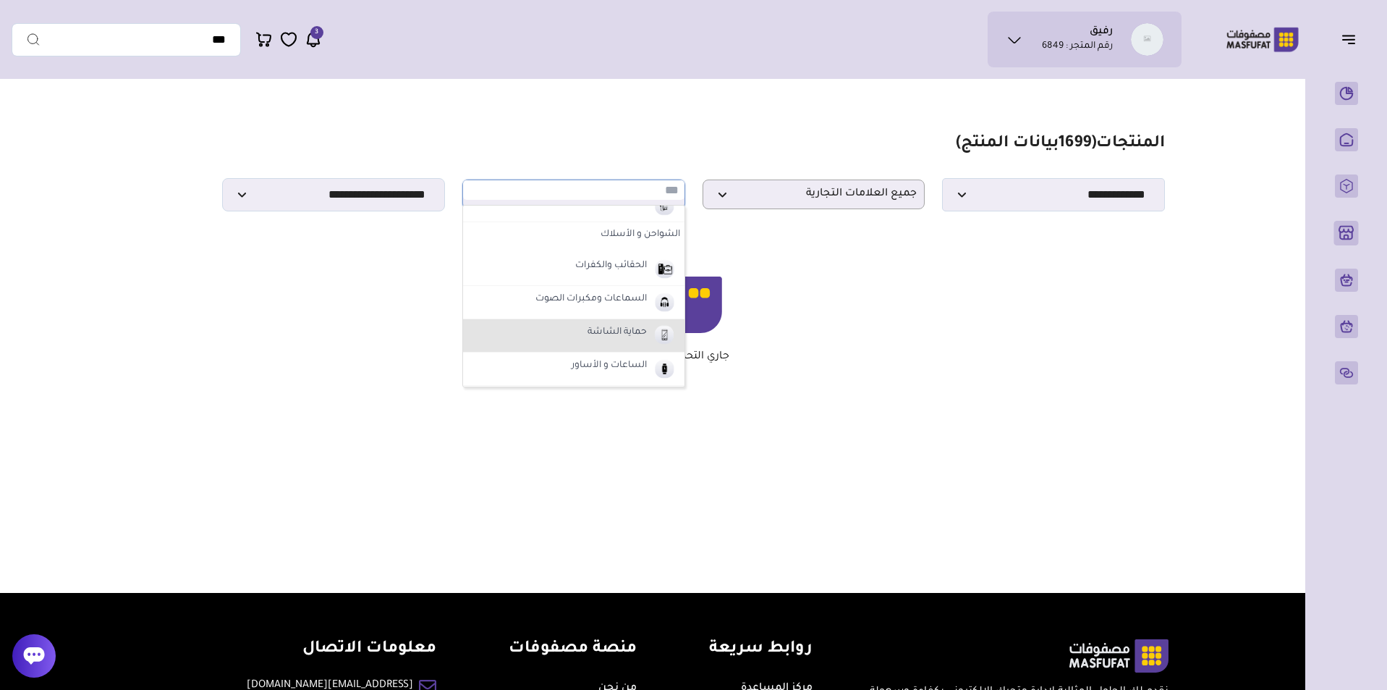
click at [610, 327] on label "حماية الشاشة" at bounding box center [617, 332] width 64 height 19
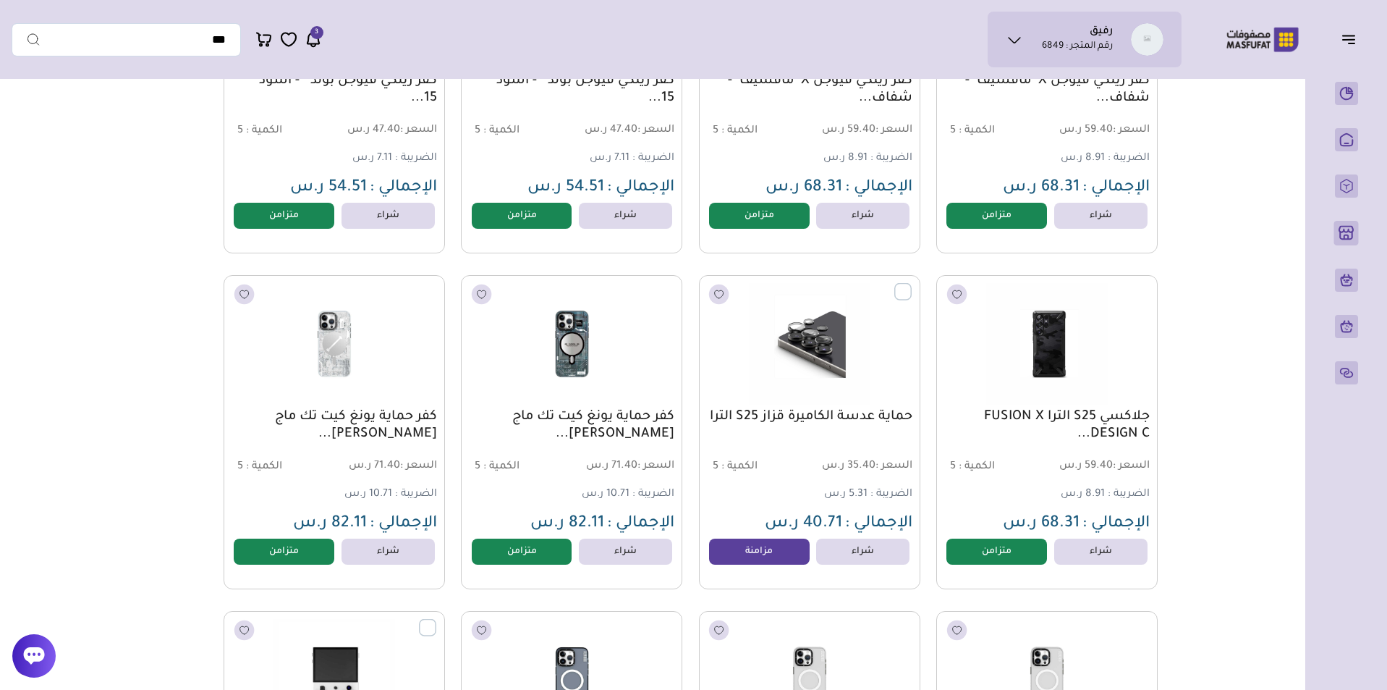
scroll to position [0, 0]
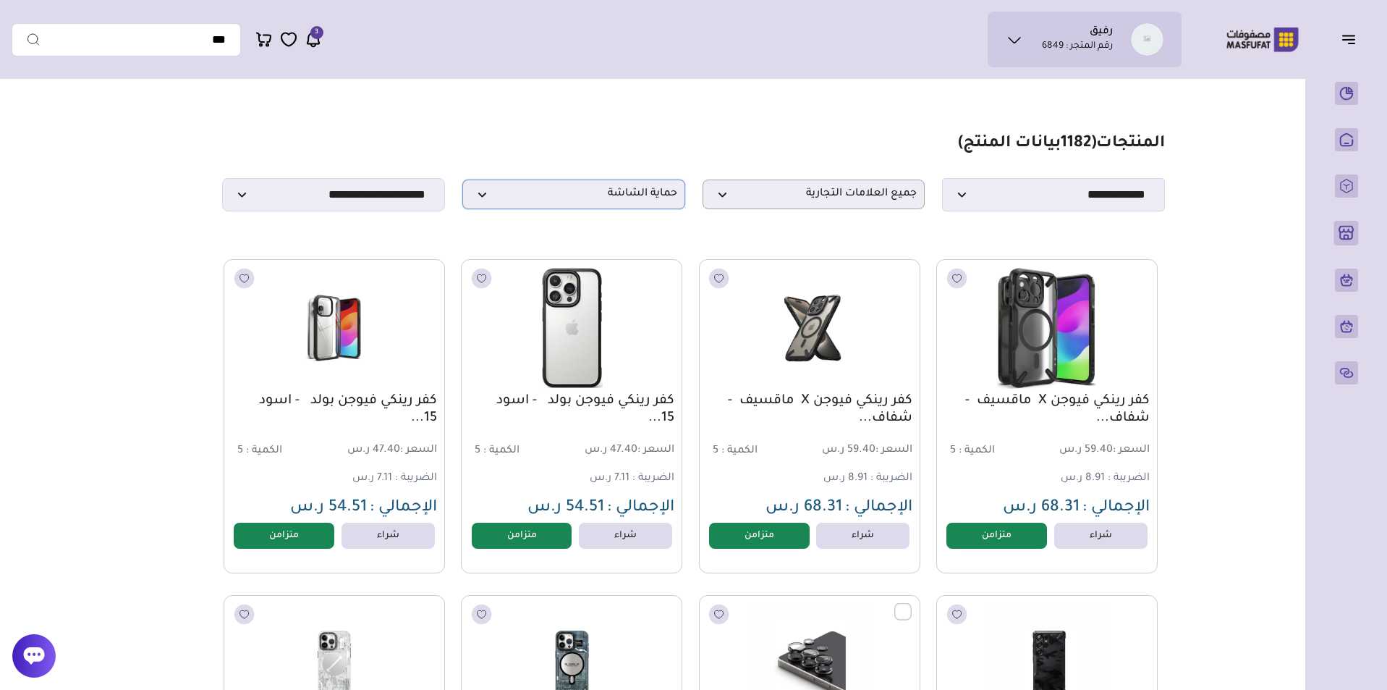
click at [649, 201] on span "حماية الشاشة" at bounding box center [573, 194] width 207 height 14
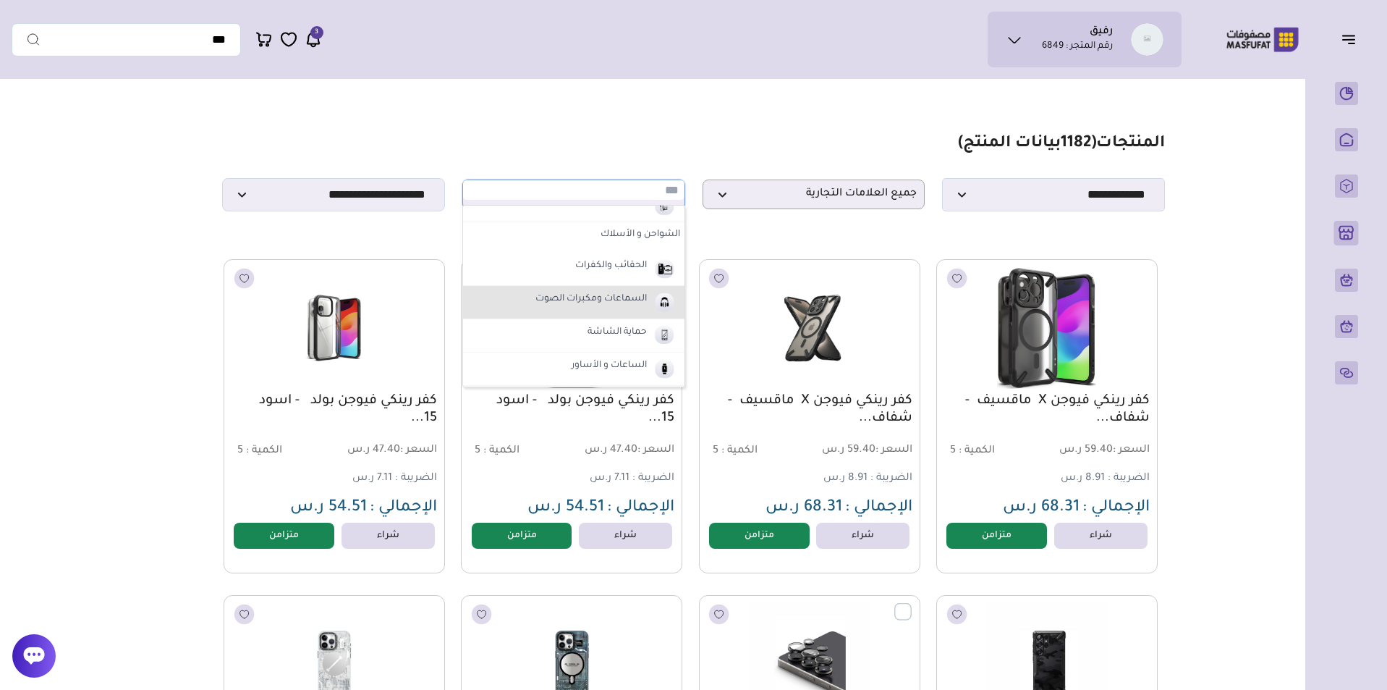
click at [635, 302] on label "السماعات ومكبرات الصوت" at bounding box center [591, 299] width 116 height 19
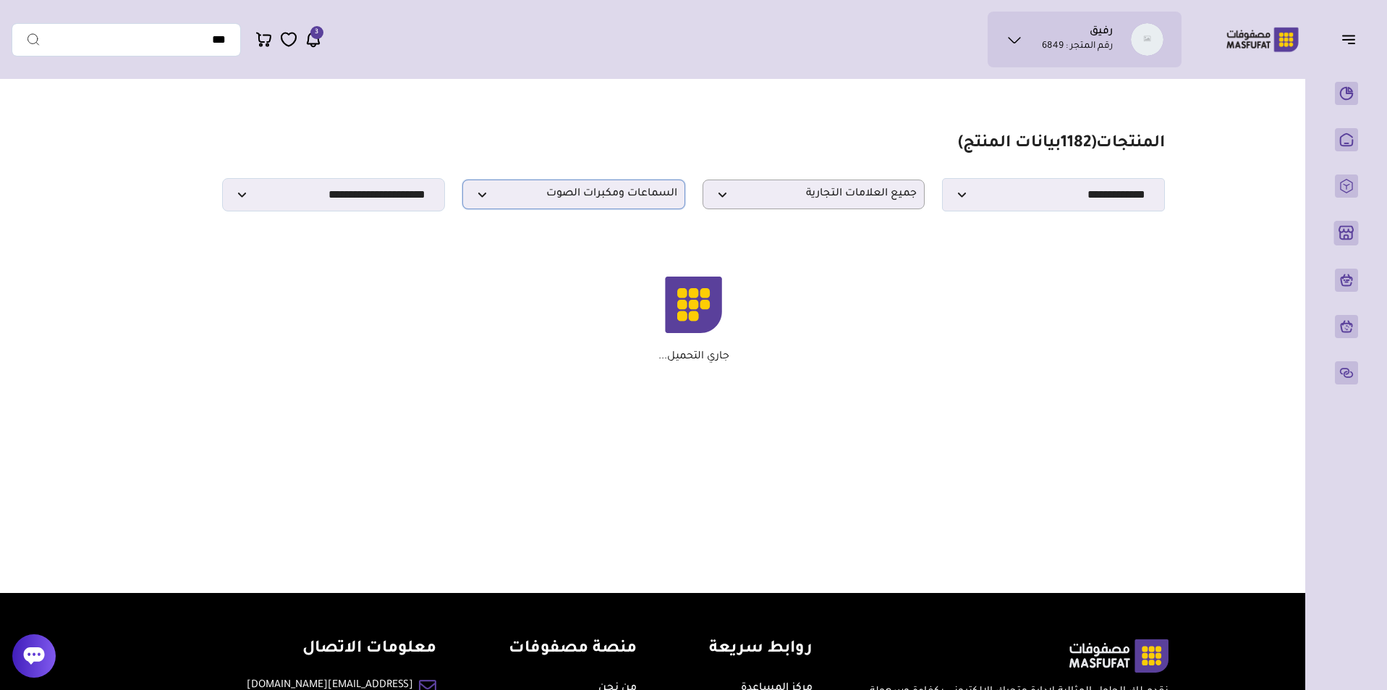
click at [651, 201] on span "السماعات ومكبرات الصوت" at bounding box center [573, 194] width 207 height 14
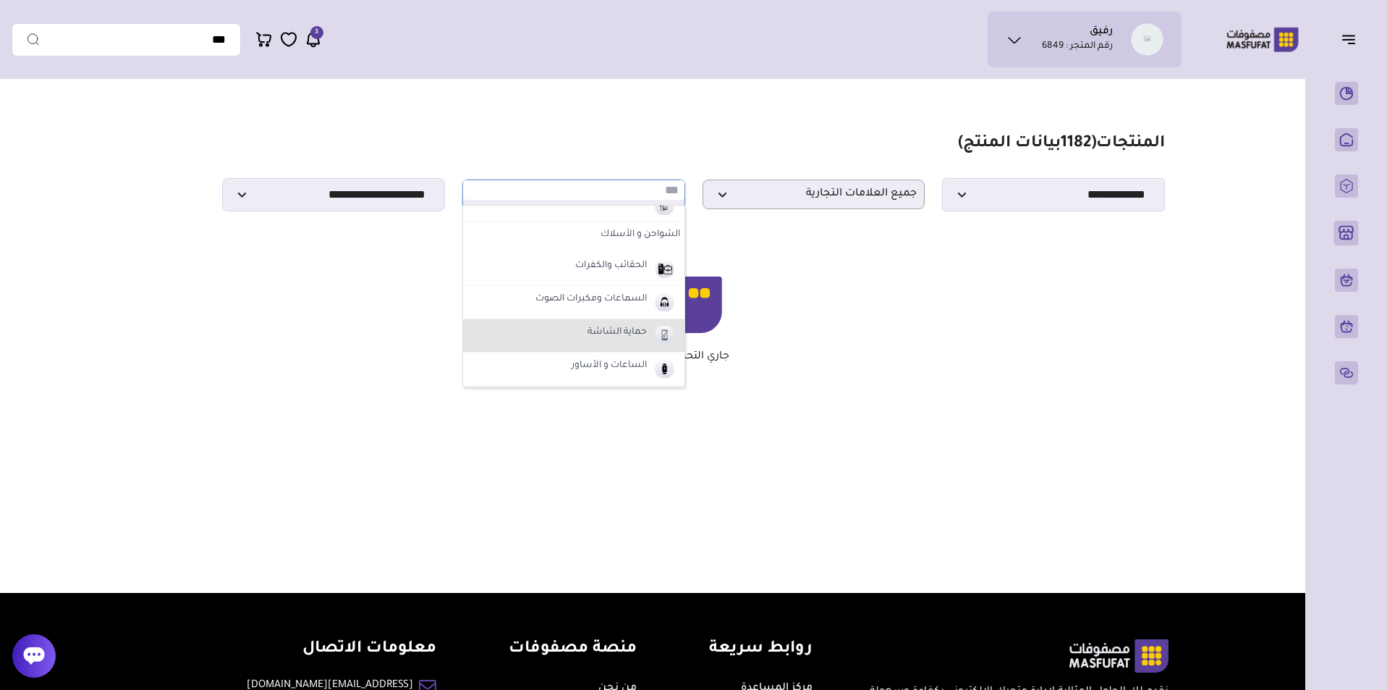
click at [618, 342] on label "حماية الشاشة" at bounding box center [617, 332] width 64 height 19
select select "*"
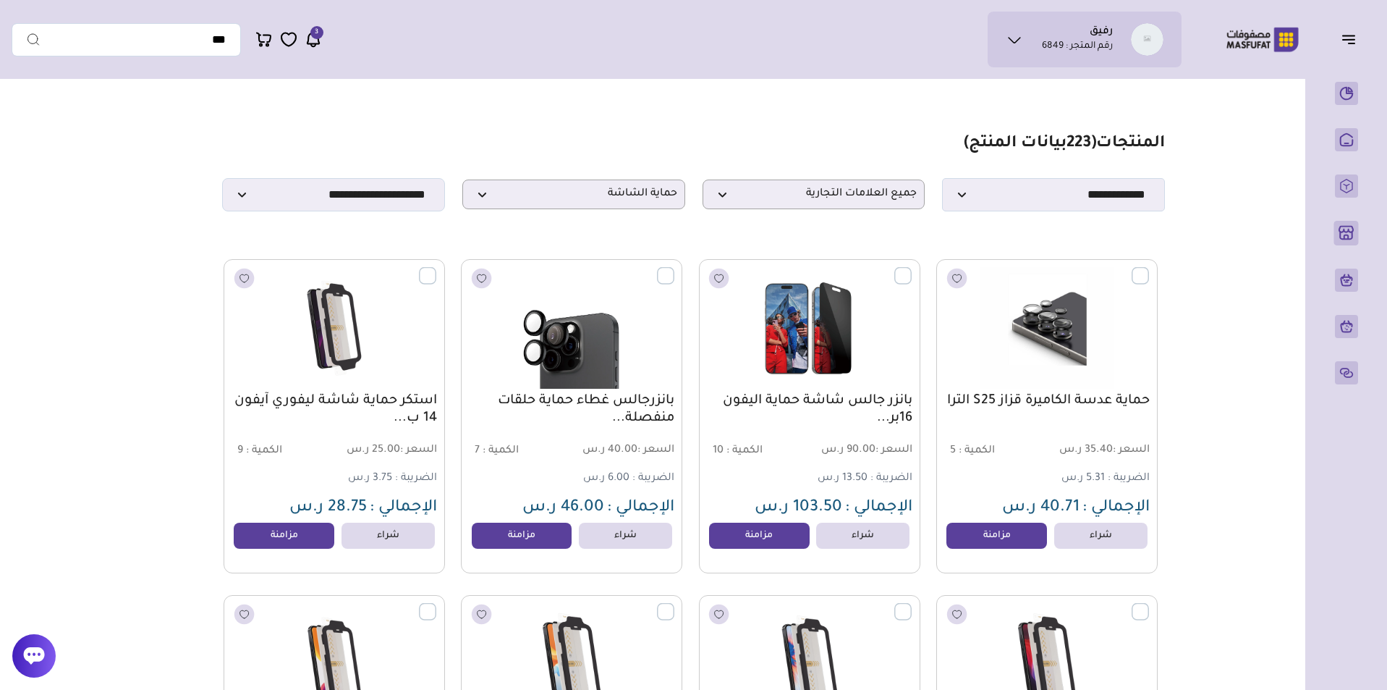
click at [1149, 268] on label at bounding box center [1149, 267] width 0 height 1
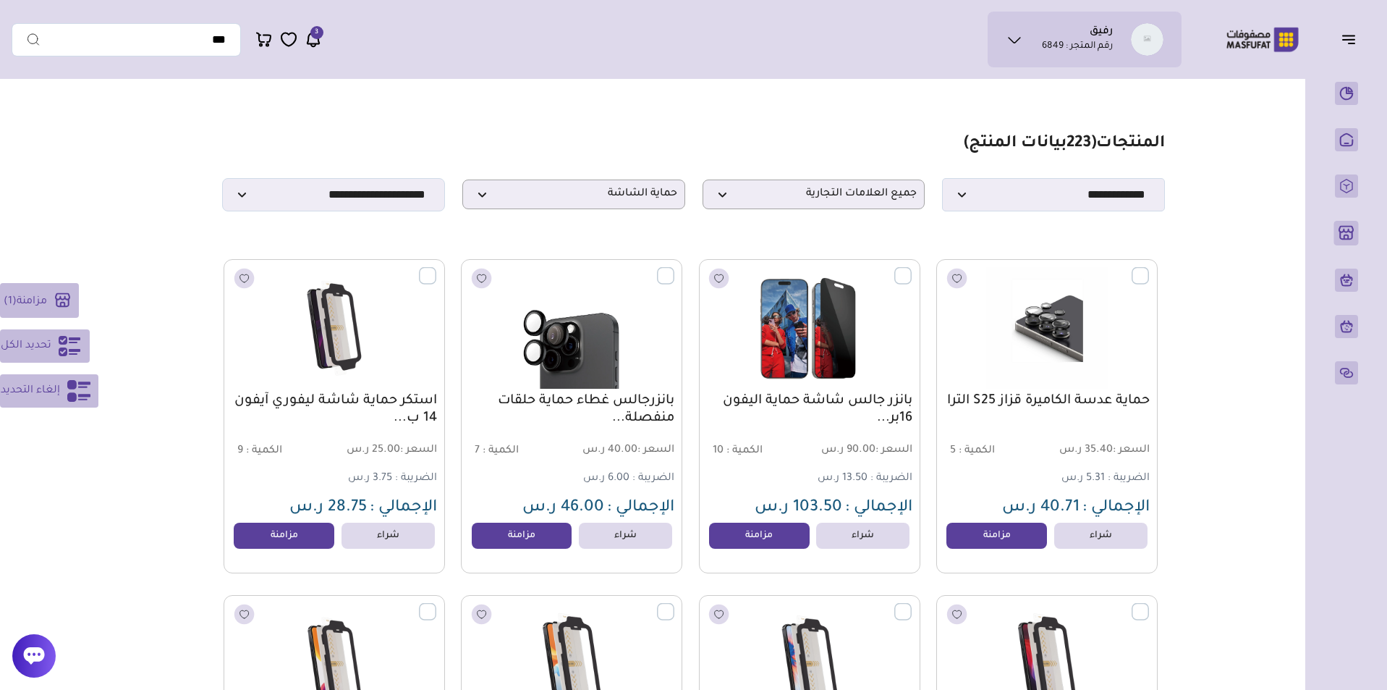
click at [912, 268] on label at bounding box center [912, 267] width 0 height 1
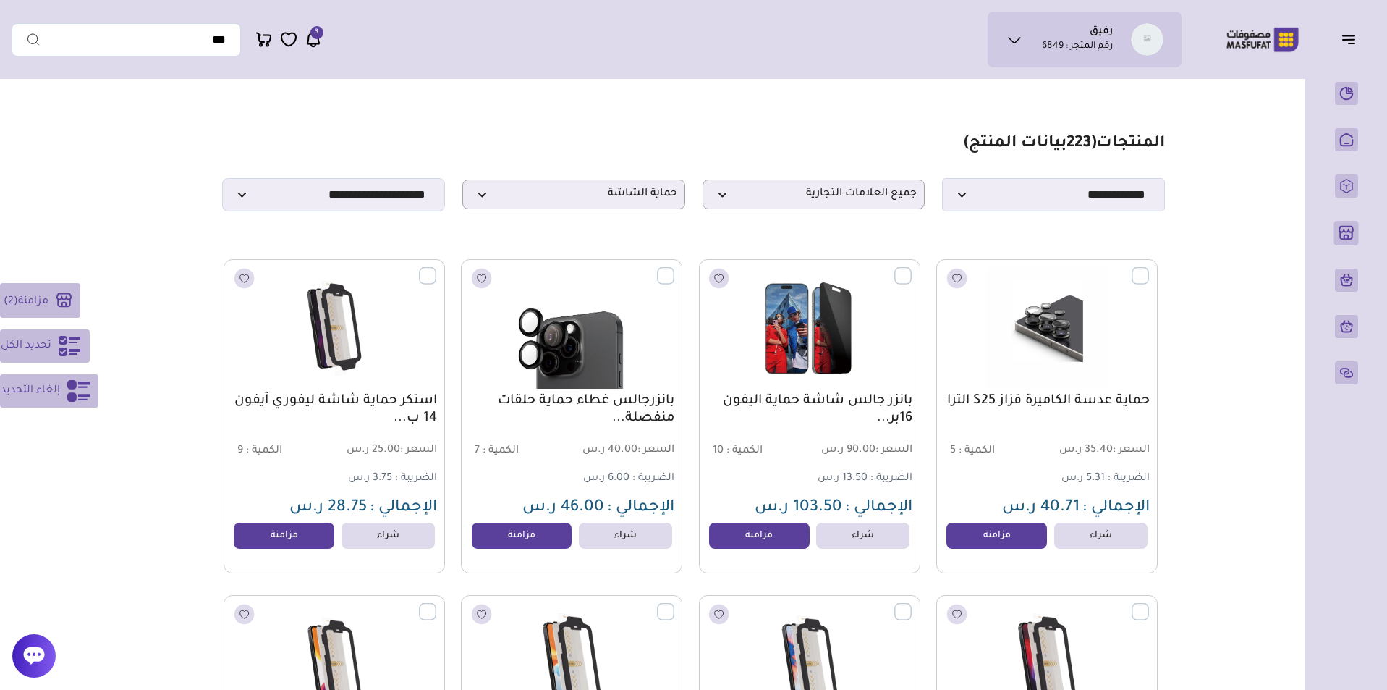
click at [674, 268] on label at bounding box center [674, 267] width 0 height 1
click at [436, 268] on label at bounding box center [436, 267] width 0 height 1
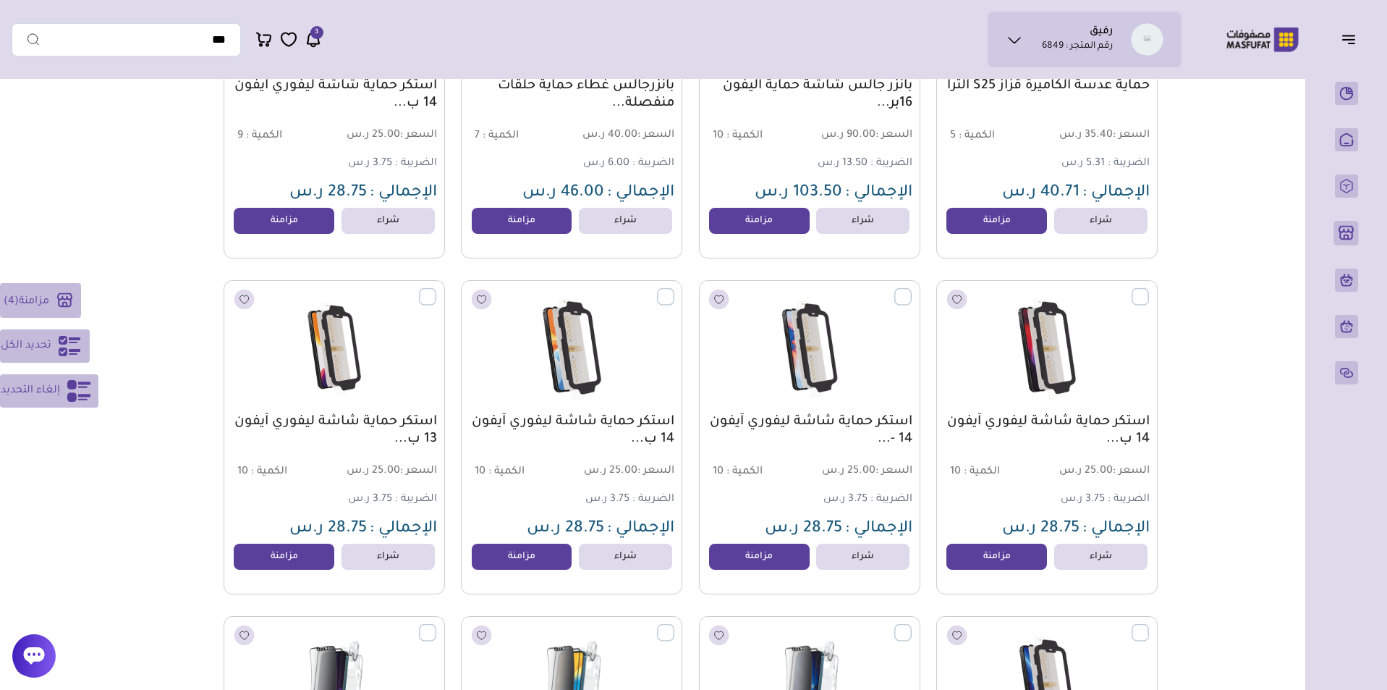
scroll to position [384, 0]
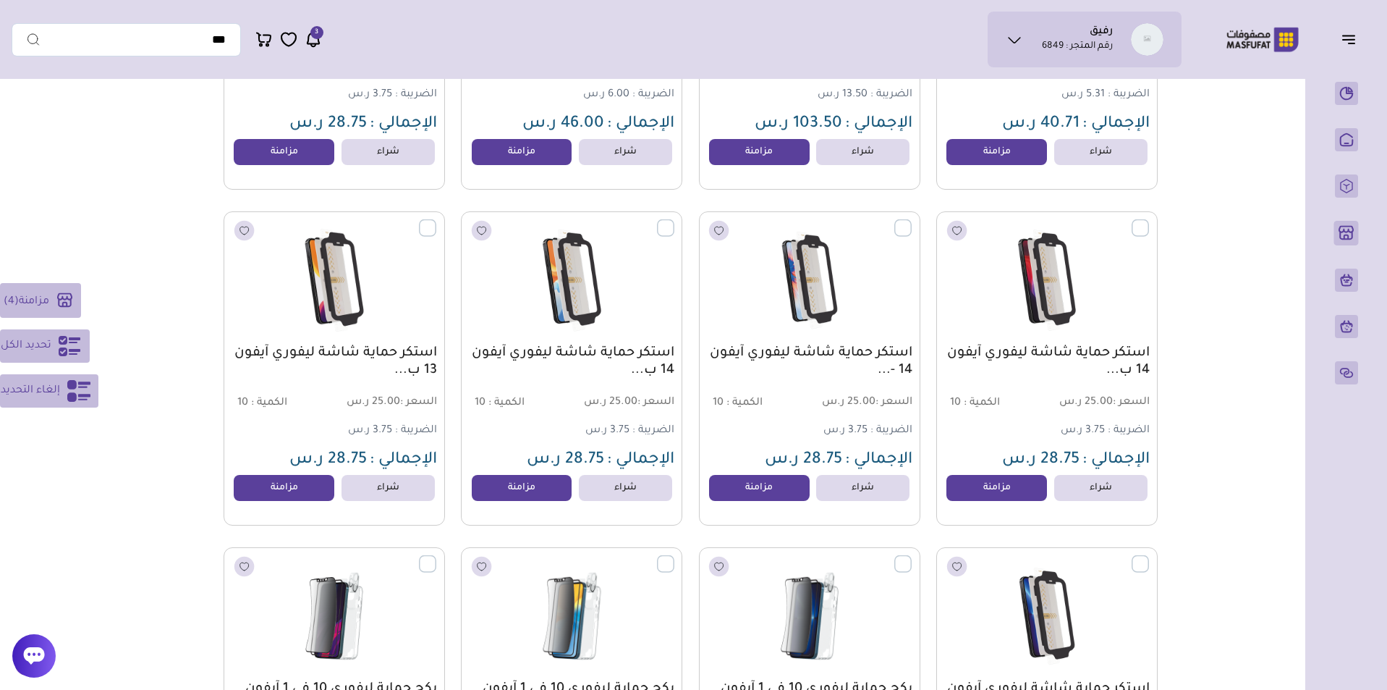
click at [436, 221] on label at bounding box center [436, 219] width 0 height 1
click at [674, 221] on label at bounding box center [674, 219] width 0 height 1
click at [912, 221] on label at bounding box center [912, 219] width 0 height 1
click at [1149, 221] on label at bounding box center [1149, 219] width 0 height 1
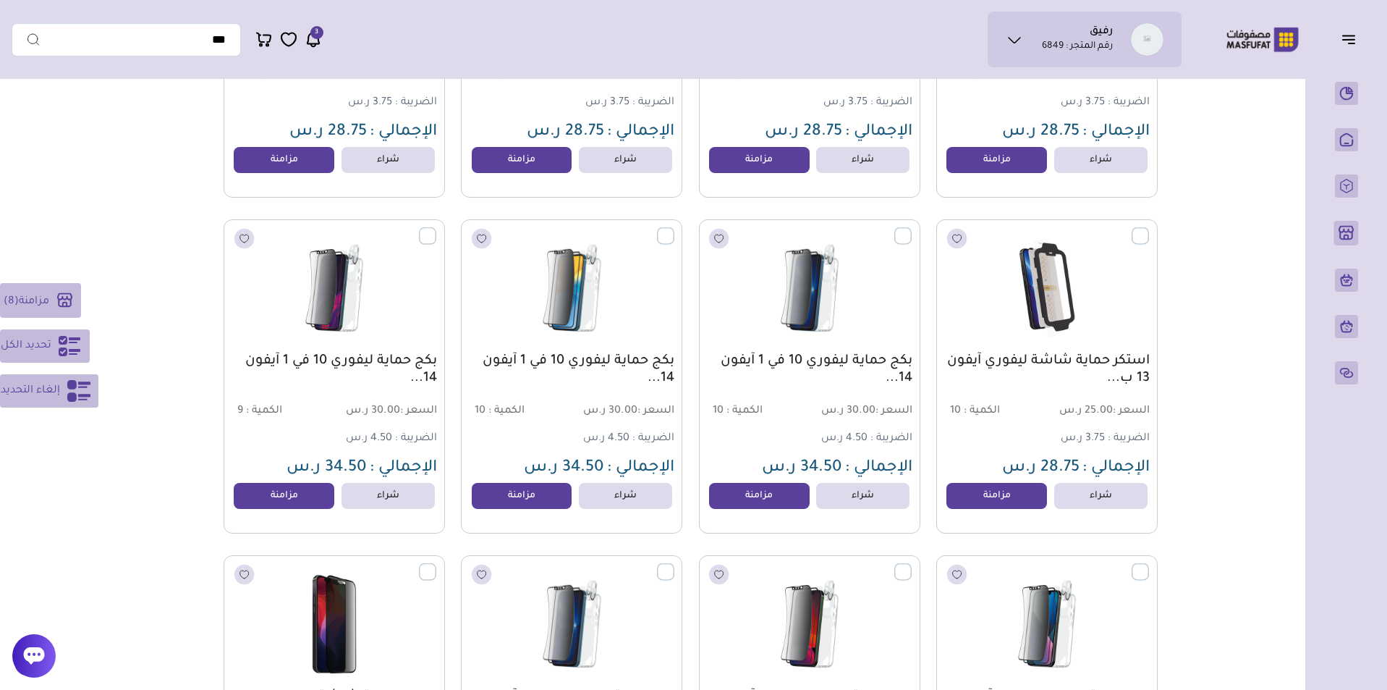
scroll to position [808, 0]
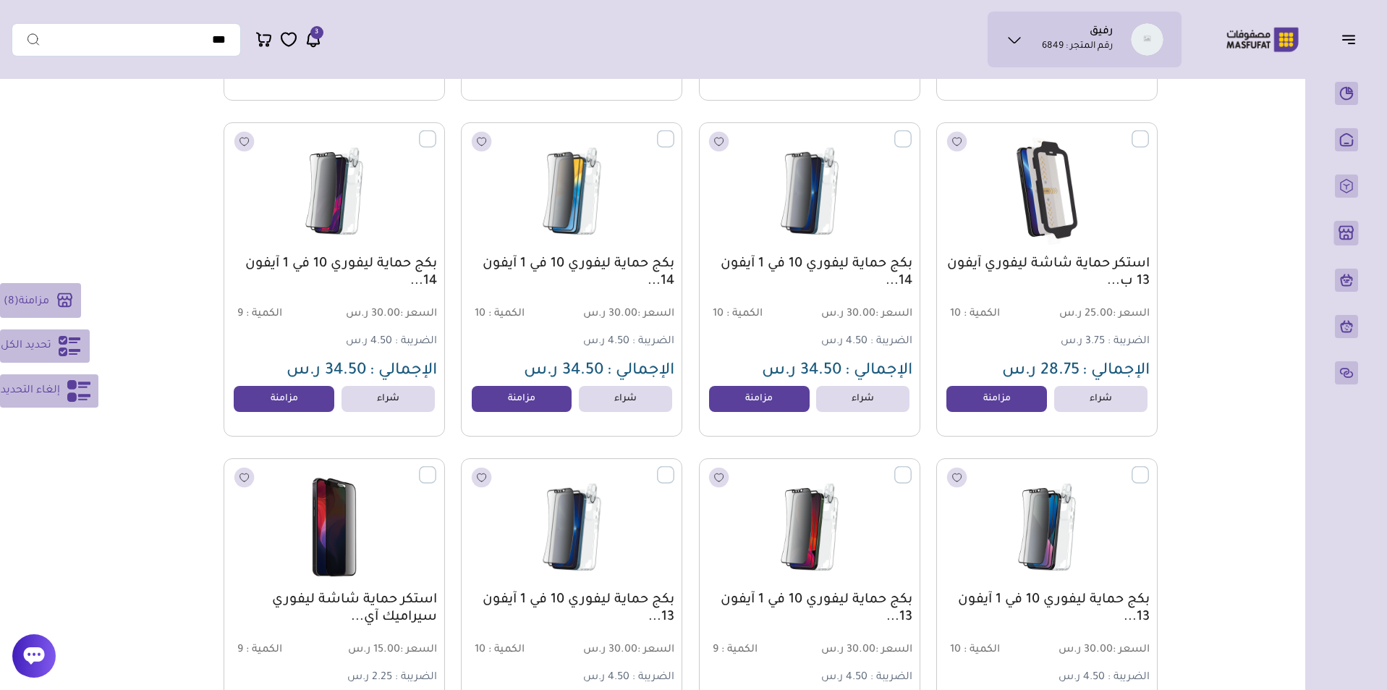
click at [1149, 132] on label at bounding box center [1149, 130] width 0 height 1
click at [912, 132] on label at bounding box center [912, 130] width 0 height 1
click at [674, 132] on label at bounding box center [674, 130] width 0 height 1
click at [436, 132] on label at bounding box center [436, 130] width 0 height 1
click at [436, 468] on label at bounding box center [436, 466] width 0 height 1
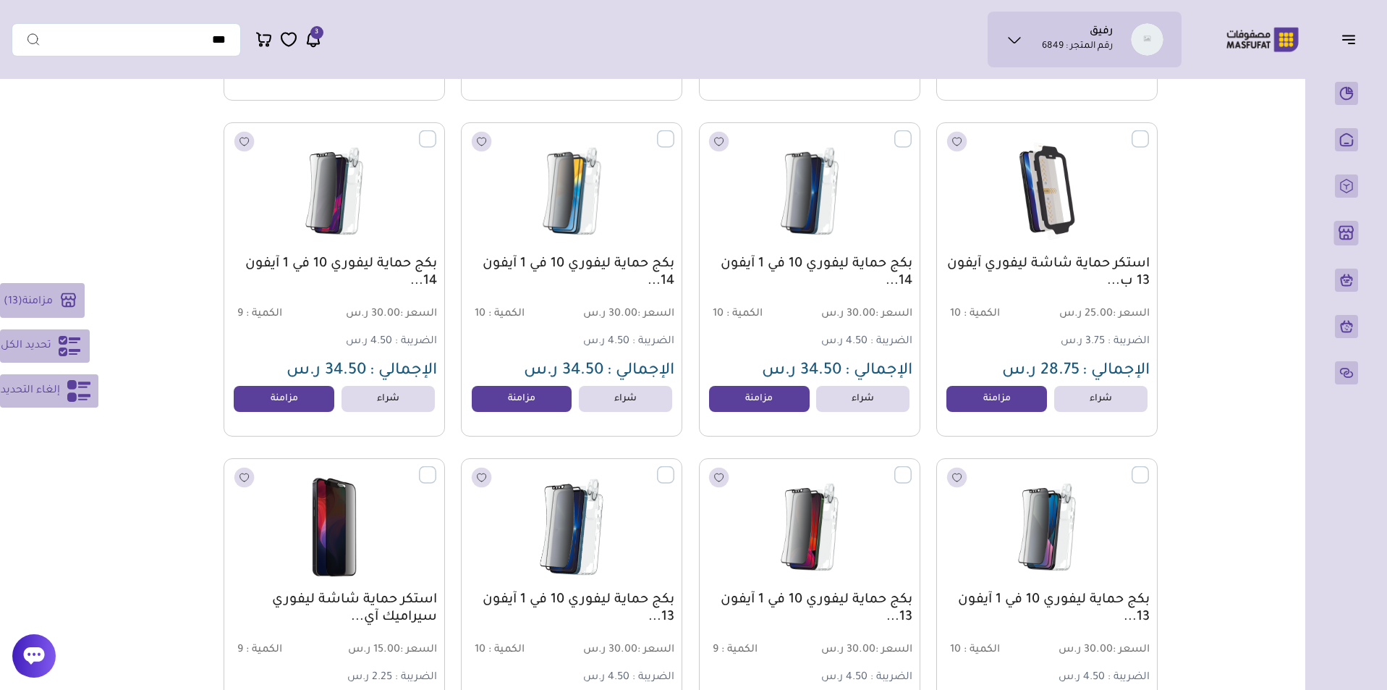
click at [674, 468] on label at bounding box center [674, 466] width 0 height 1
click at [912, 468] on label at bounding box center [912, 466] width 0 height 1
click at [1149, 468] on label at bounding box center [1149, 466] width 0 height 1
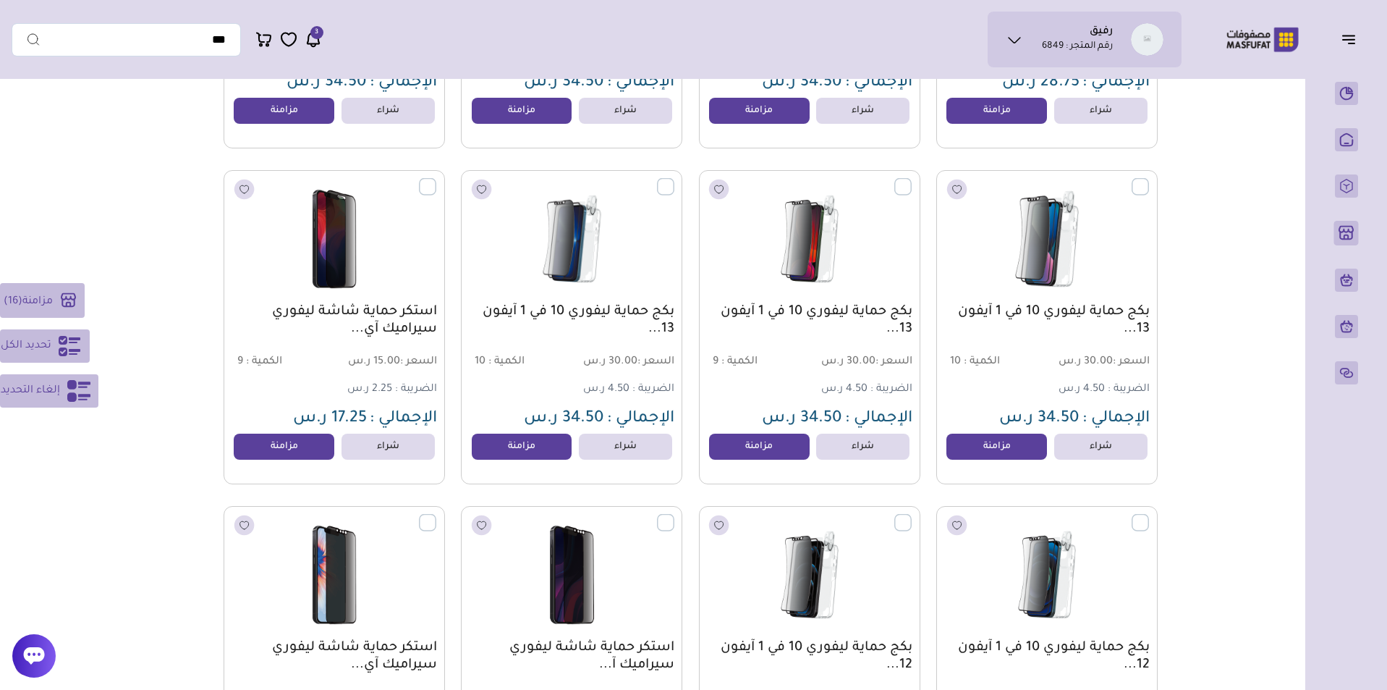
scroll to position [1260, 0]
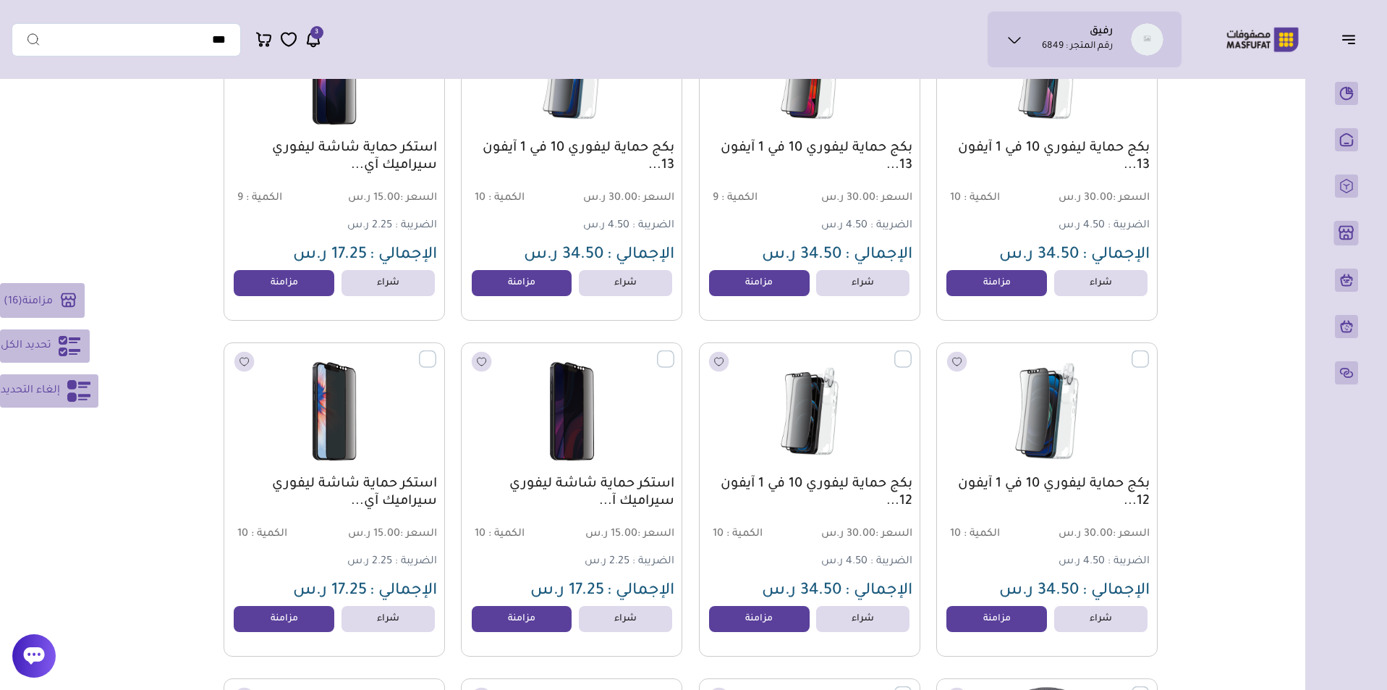
click at [1149, 352] on label at bounding box center [1149, 350] width 0 height 1
click at [912, 352] on label at bounding box center [912, 350] width 0 height 1
click at [674, 352] on label at bounding box center [674, 350] width 0 height 1
click at [436, 352] on label at bounding box center [436, 350] width 0 height 1
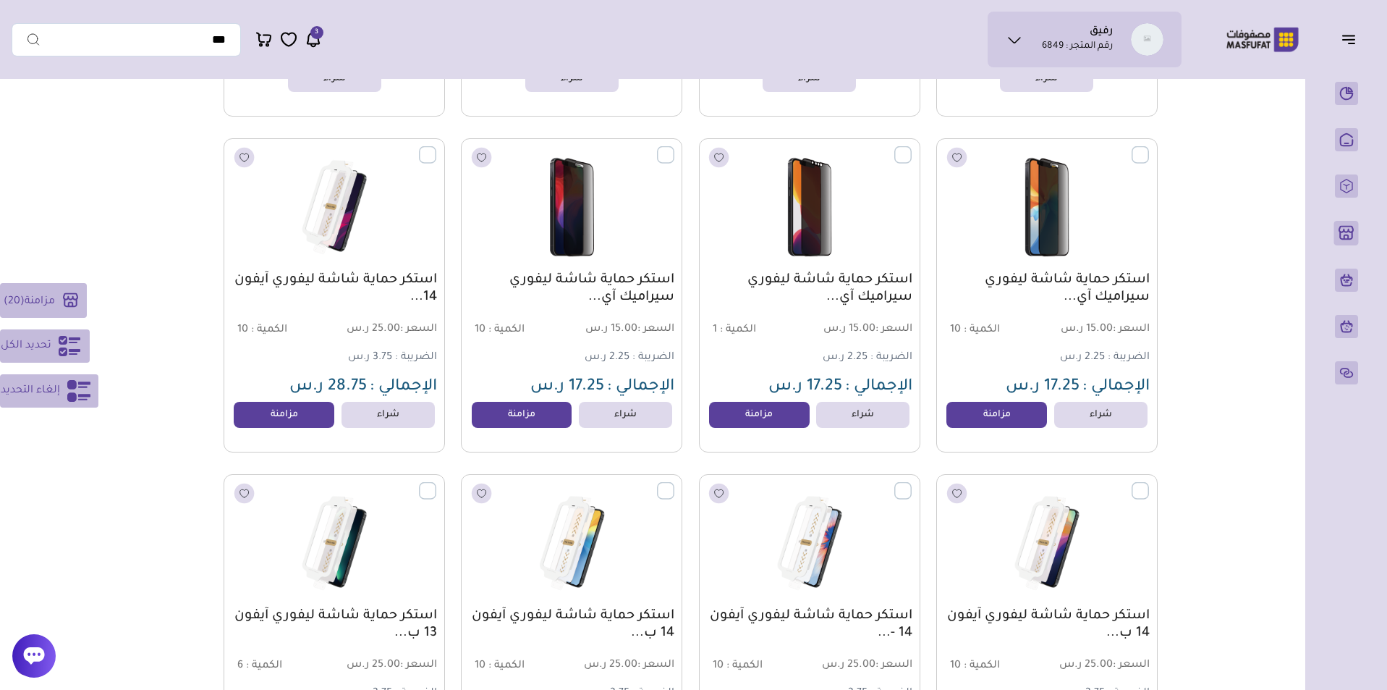
scroll to position [3481, 0]
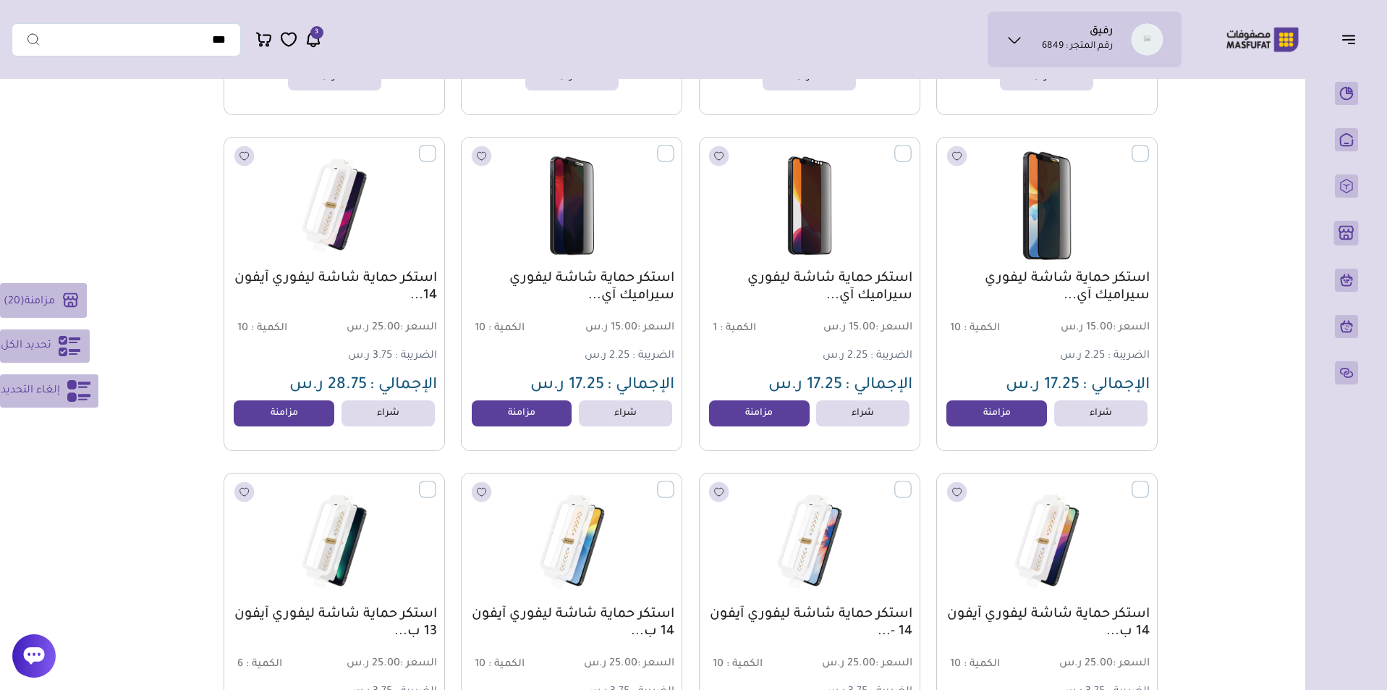
click at [1149, 145] on label at bounding box center [1149, 144] width 0 height 1
click at [912, 145] on label at bounding box center [912, 144] width 0 height 1
click at [674, 145] on label at bounding box center [674, 144] width 0 height 1
click at [436, 145] on label at bounding box center [436, 144] width 0 height 1
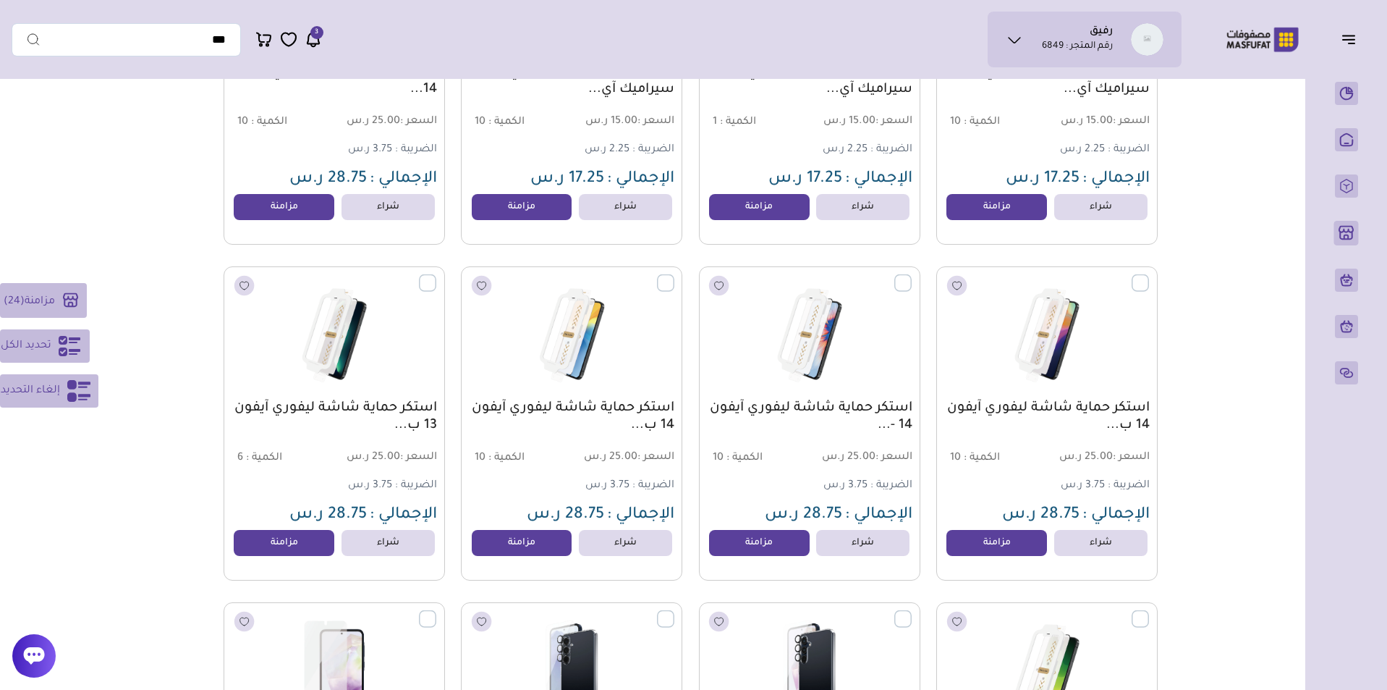
scroll to position [3803, 0]
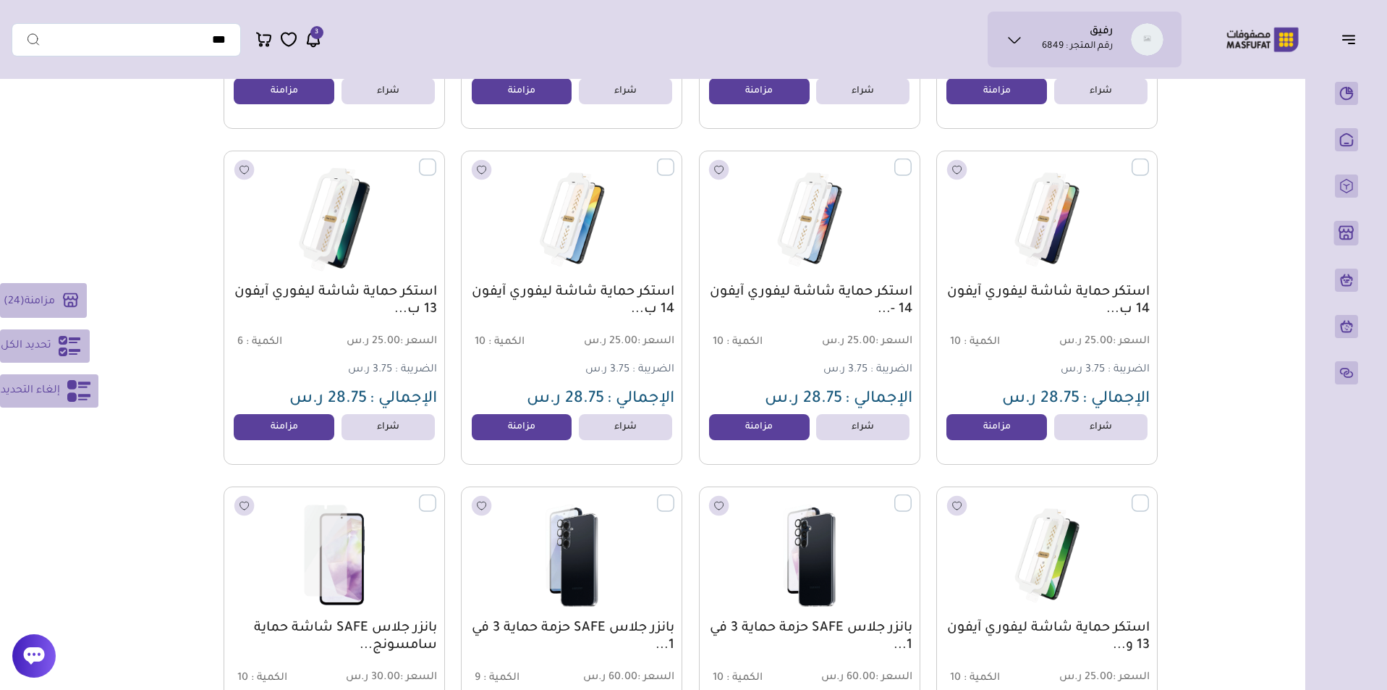
click at [436, 159] on label at bounding box center [436, 158] width 0 height 1
click at [674, 159] on label at bounding box center [674, 158] width 0 height 1
click at [912, 159] on label at bounding box center [912, 158] width 0 height 1
click at [1149, 159] on label at bounding box center [1149, 158] width 0 height 1
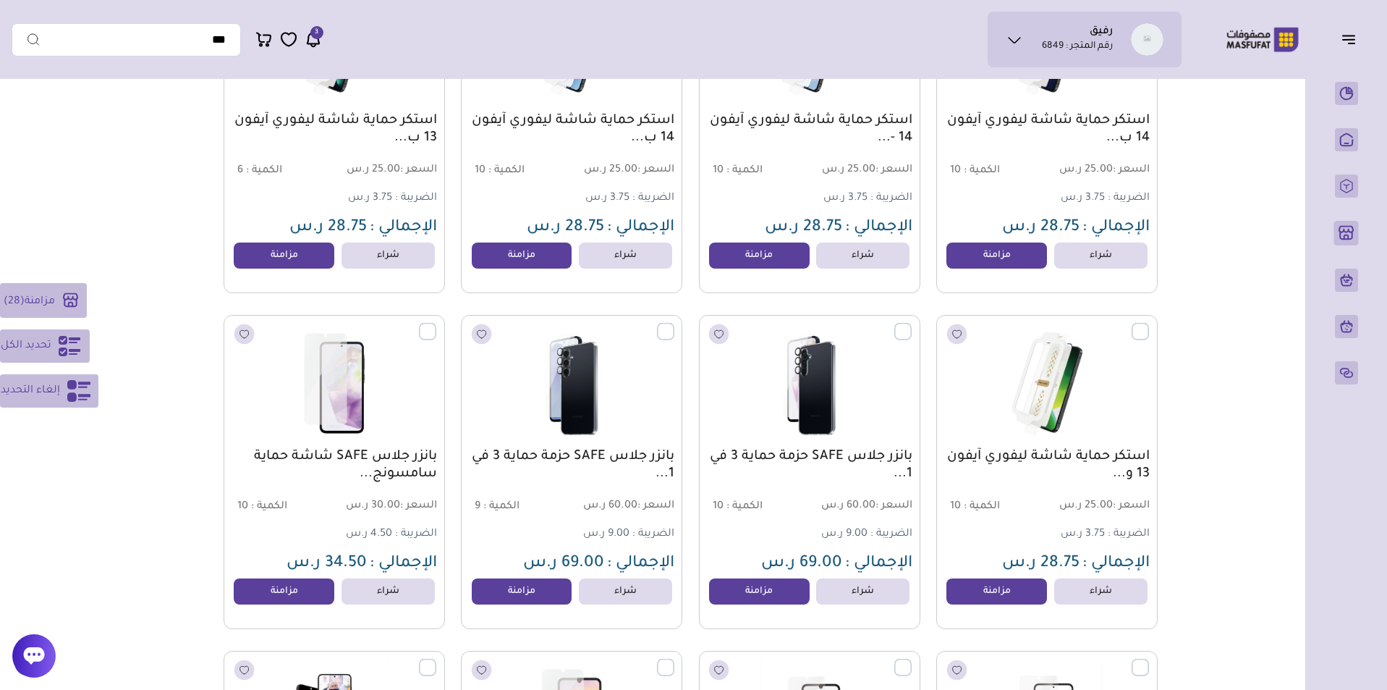
click at [1149, 324] on label at bounding box center [1149, 323] width 0 height 1
click at [912, 324] on label at bounding box center [912, 323] width 0 height 1
click at [674, 324] on label at bounding box center [674, 323] width 0 height 1
click at [436, 324] on label at bounding box center [436, 323] width 0 height 1
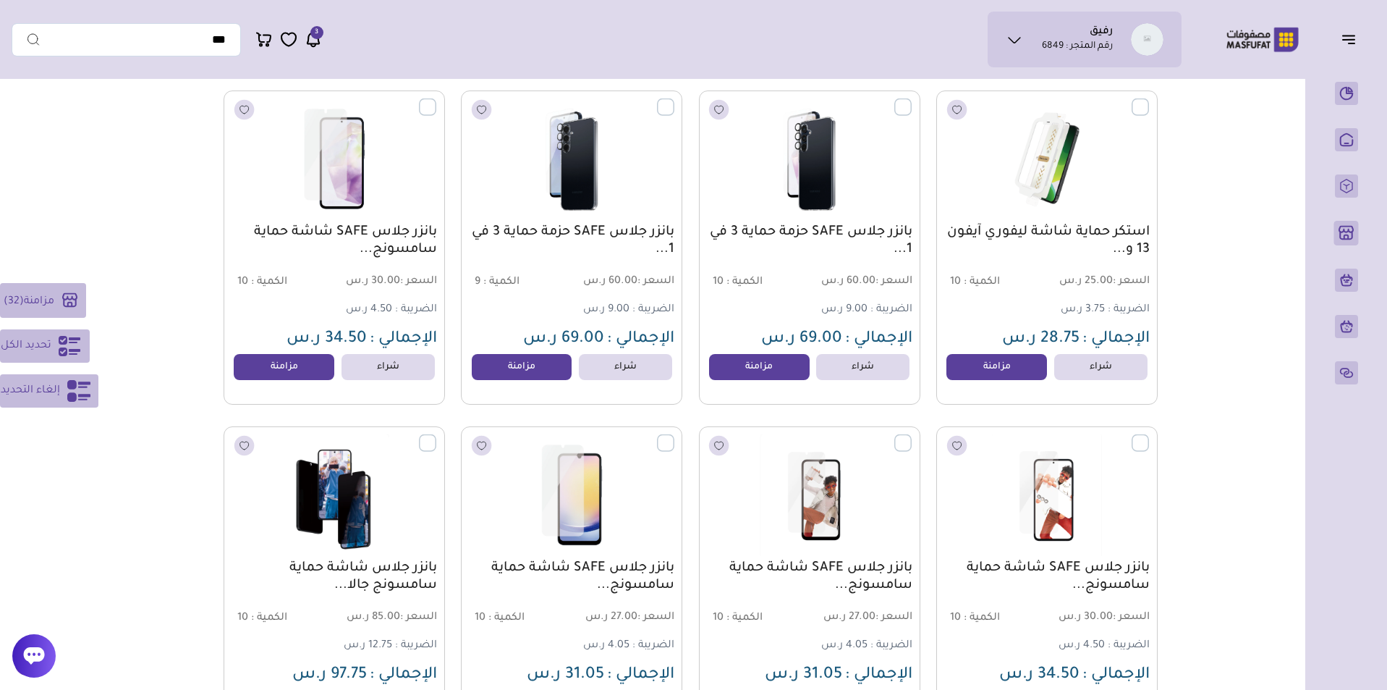
scroll to position [4292, 0]
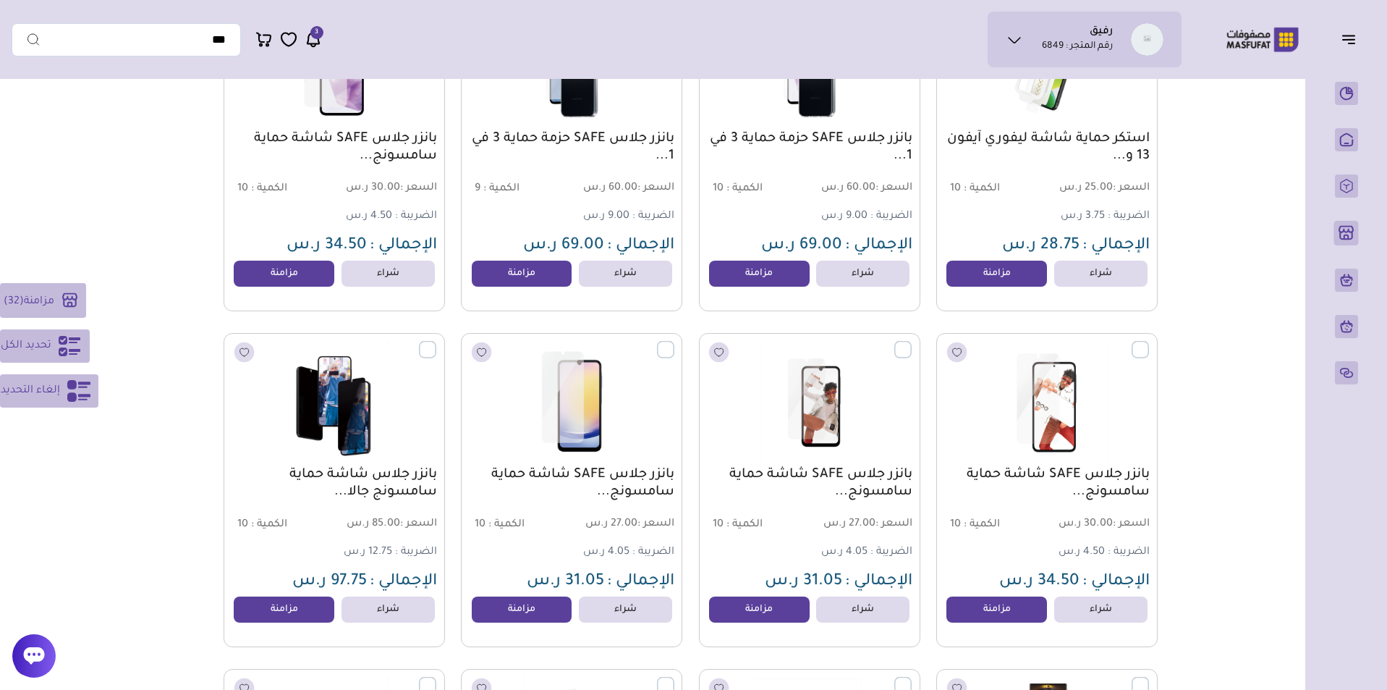
click at [1149, 342] on label at bounding box center [1149, 341] width 0 height 1
click at [912, 342] on label at bounding box center [912, 341] width 0 height 1
click at [674, 342] on label at bounding box center [674, 341] width 0 height 1
click at [436, 342] on label at bounding box center [436, 341] width 0 height 1
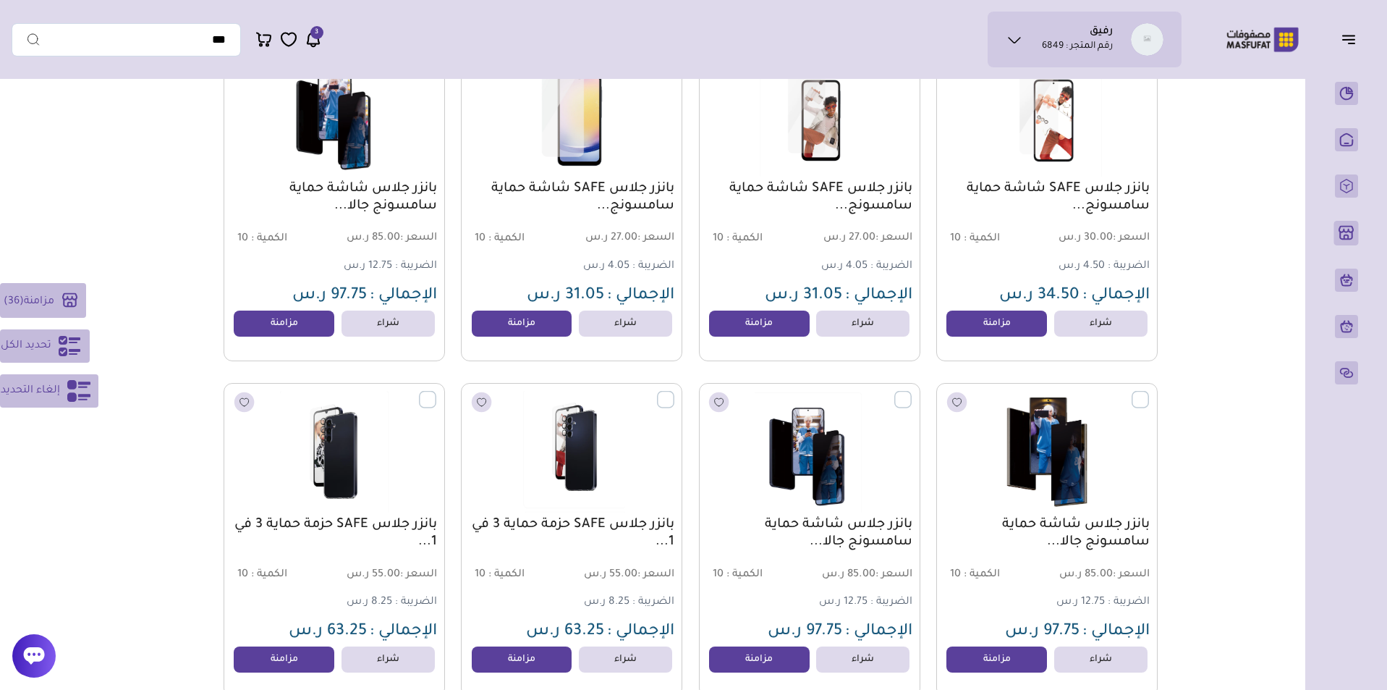
scroll to position [4700, 0]
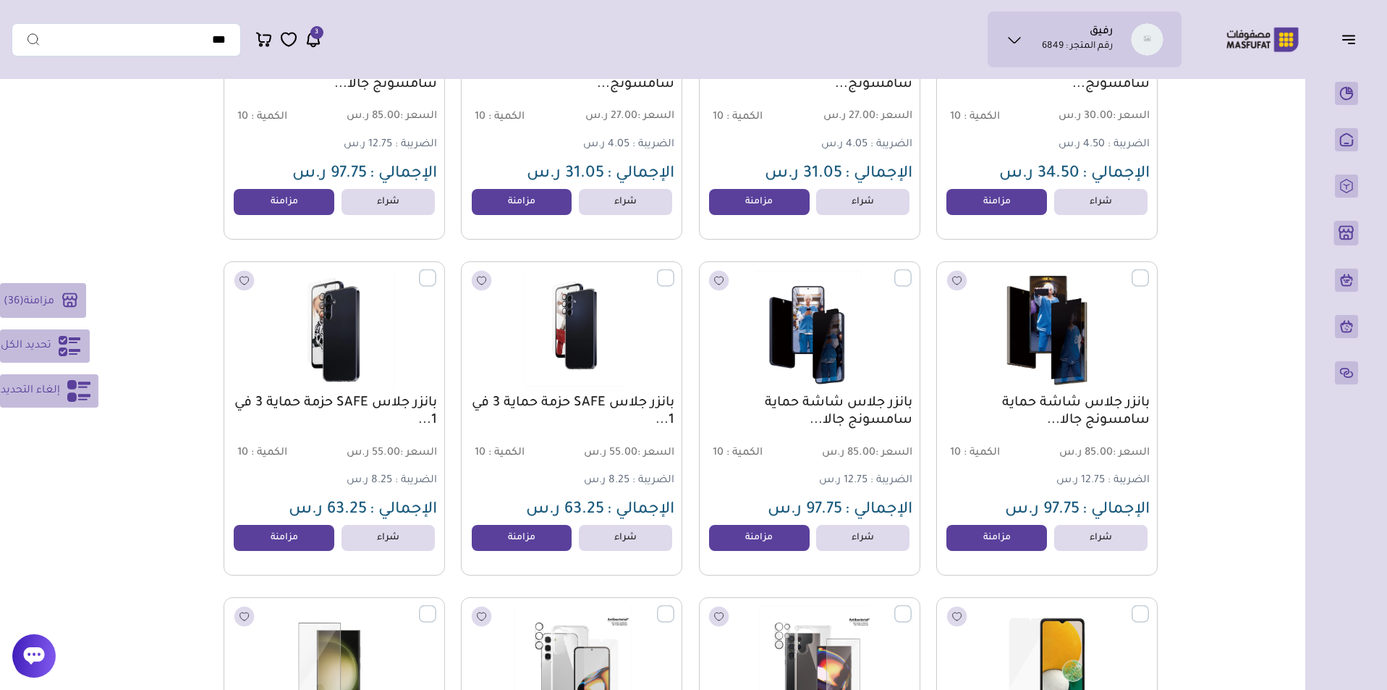
click at [436, 271] on label at bounding box center [436, 269] width 0 height 1
click at [674, 271] on label at bounding box center [674, 269] width 0 height 1
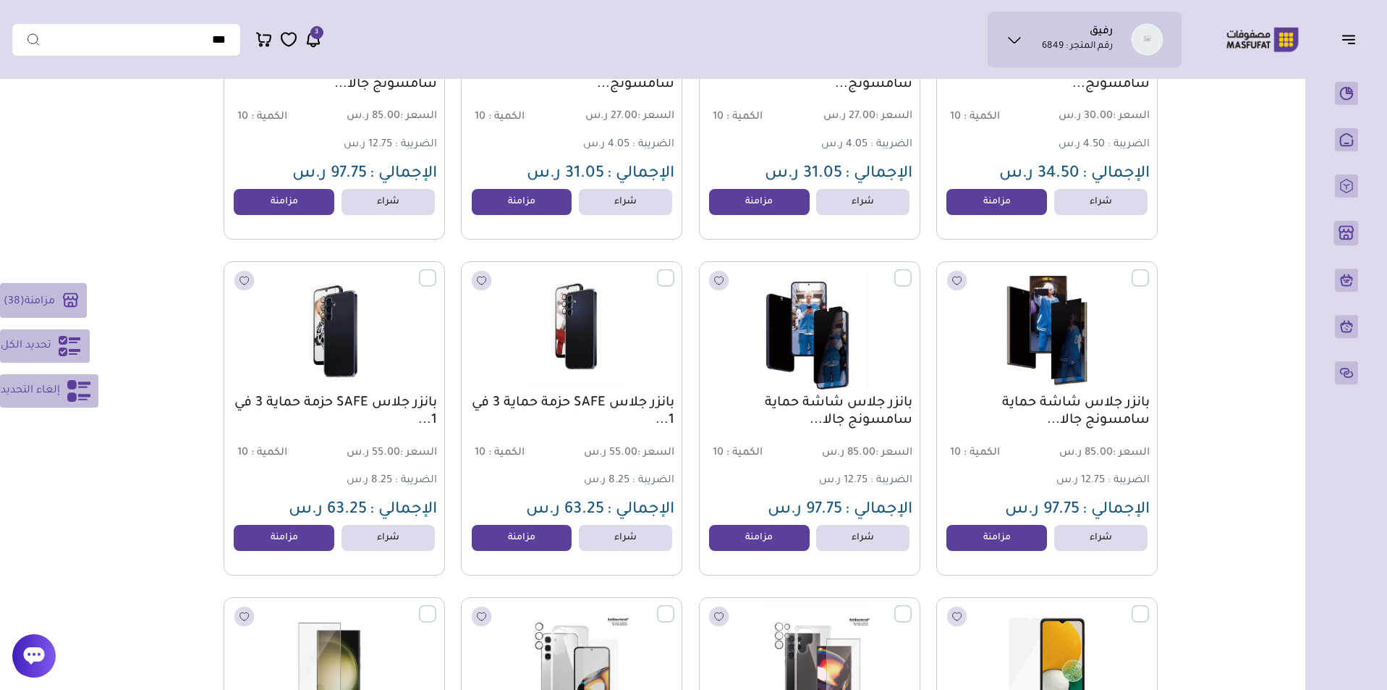
click at [912, 271] on label at bounding box center [912, 269] width 0 height 1
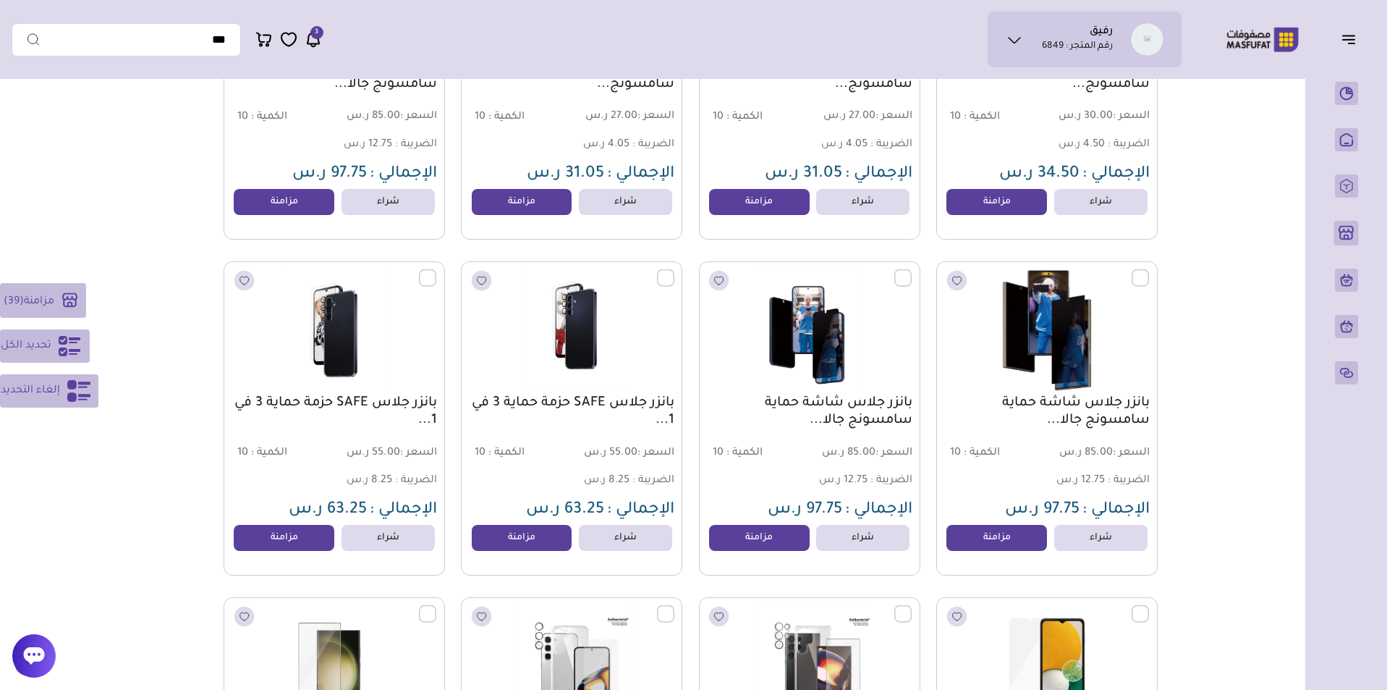
click at [1149, 271] on label at bounding box center [1149, 269] width 0 height 1
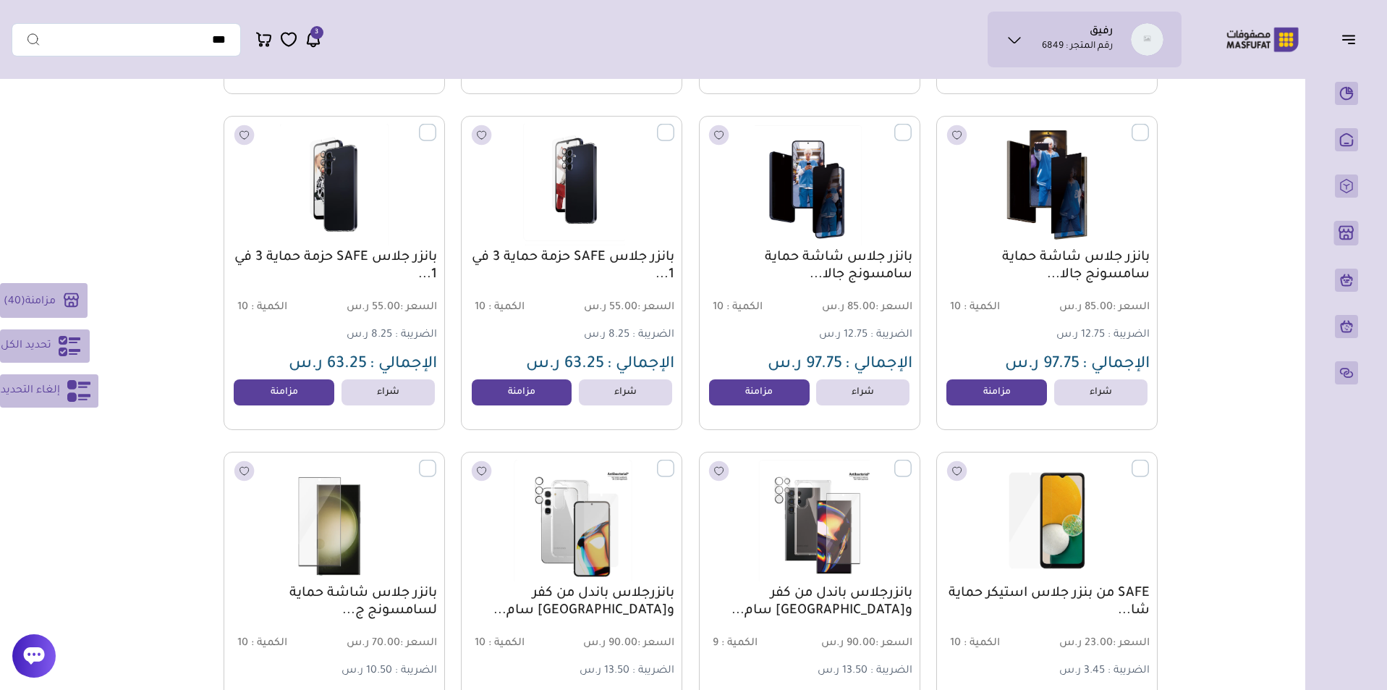
scroll to position [4988, 0]
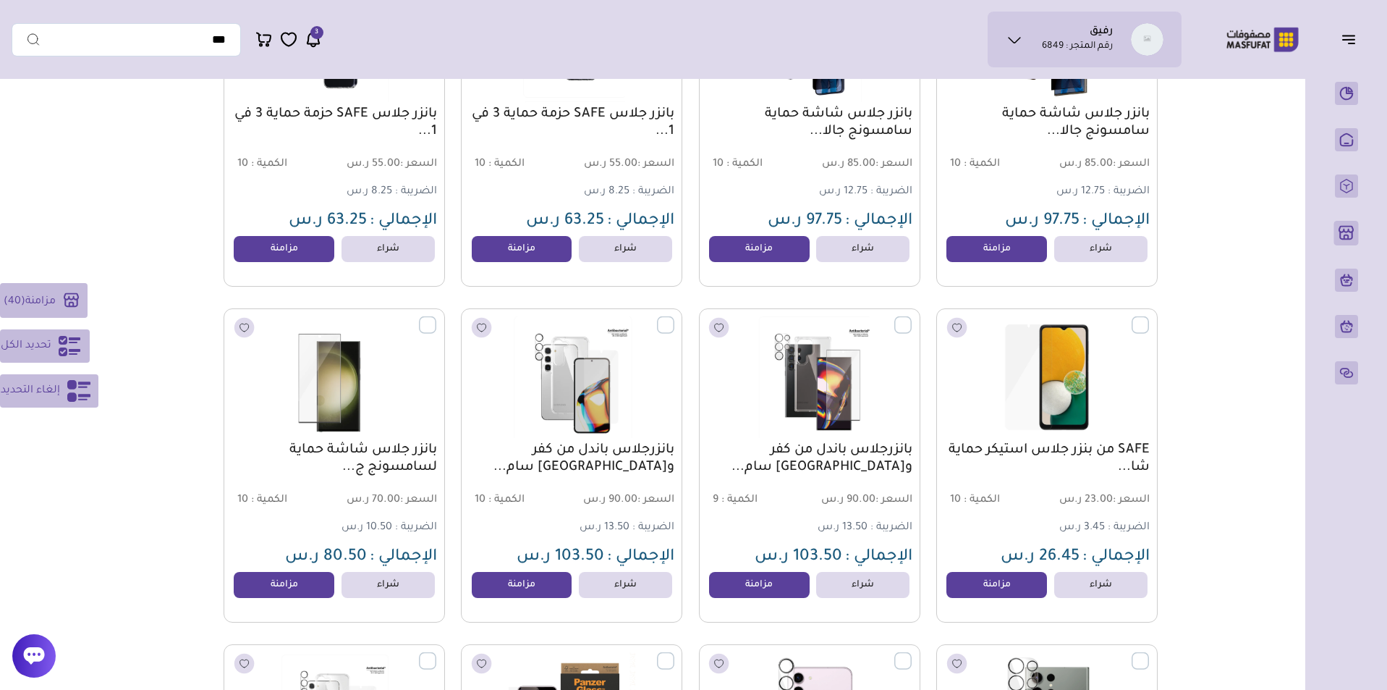
click at [1149, 318] on label at bounding box center [1149, 316] width 0 height 1
click at [912, 318] on label at bounding box center [912, 316] width 0 height 1
click at [674, 318] on label at bounding box center [674, 316] width 0 height 1
click at [436, 318] on label at bounding box center [436, 316] width 0 height 1
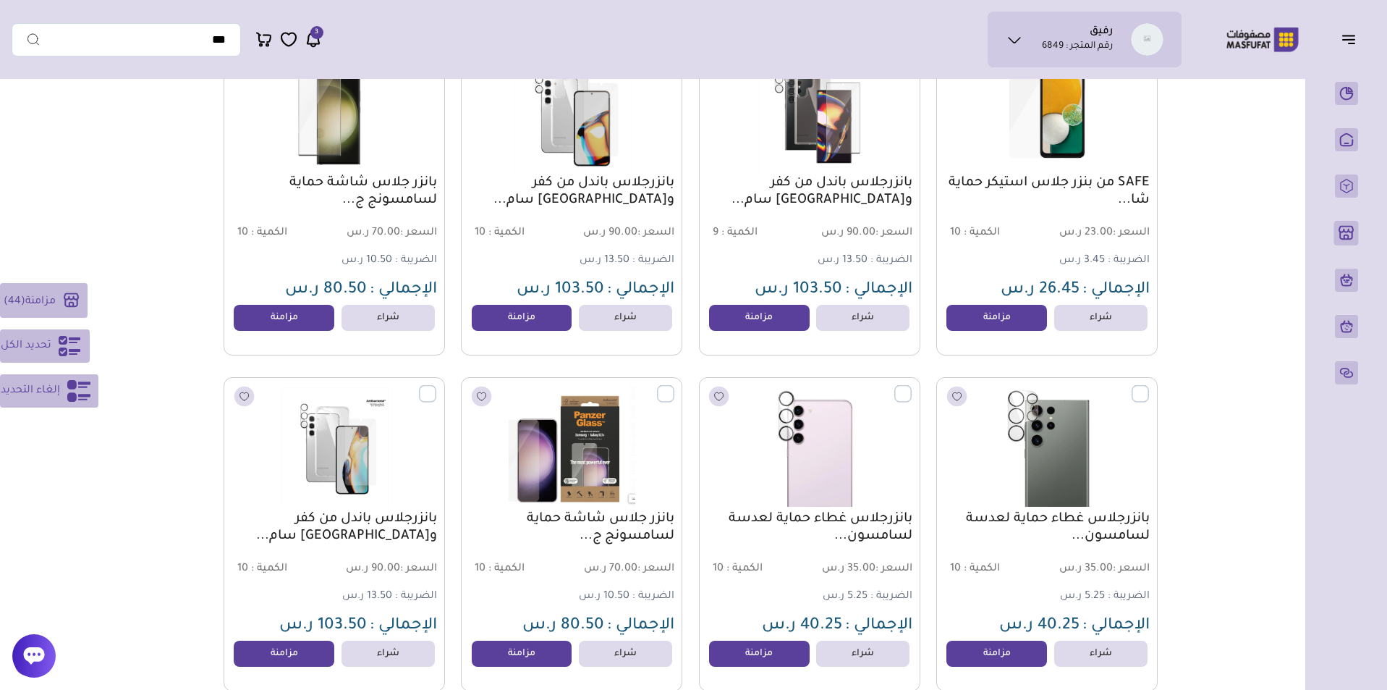
scroll to position [5384, 0]
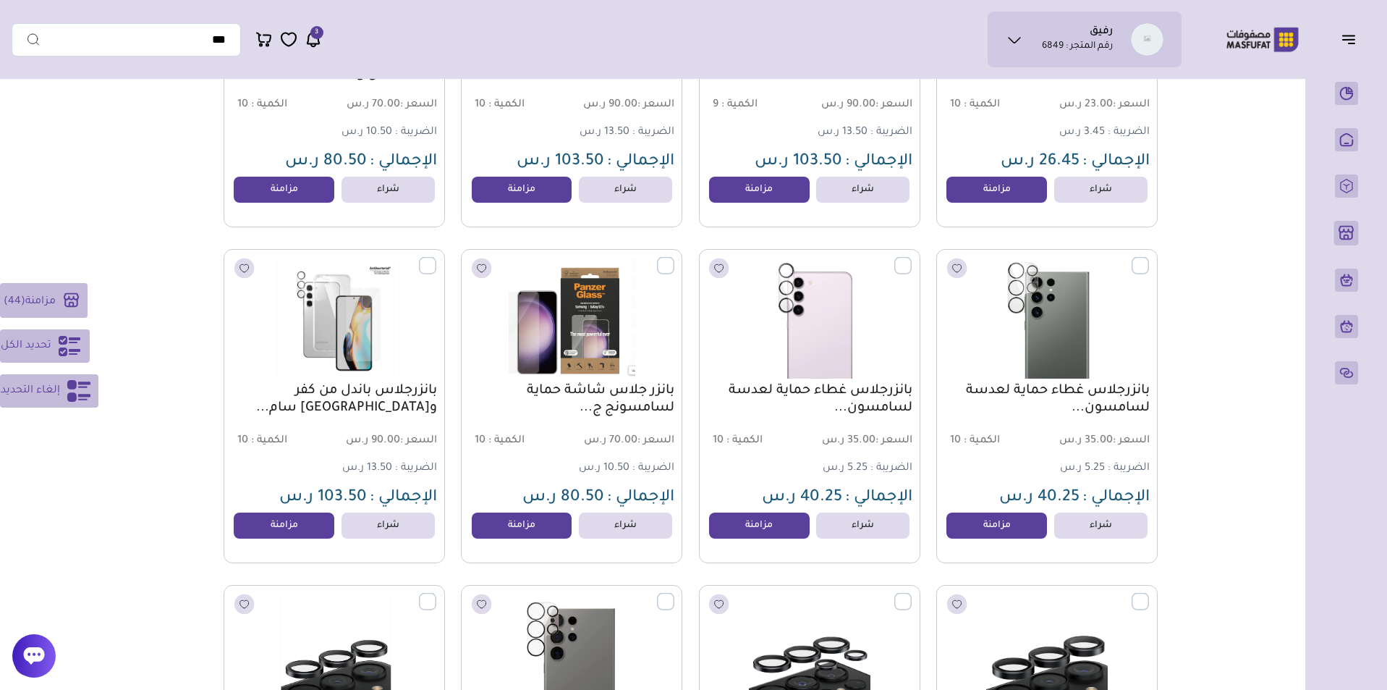
click at [436, 258] on label at bounding box center [436, 257] width 0 height 1
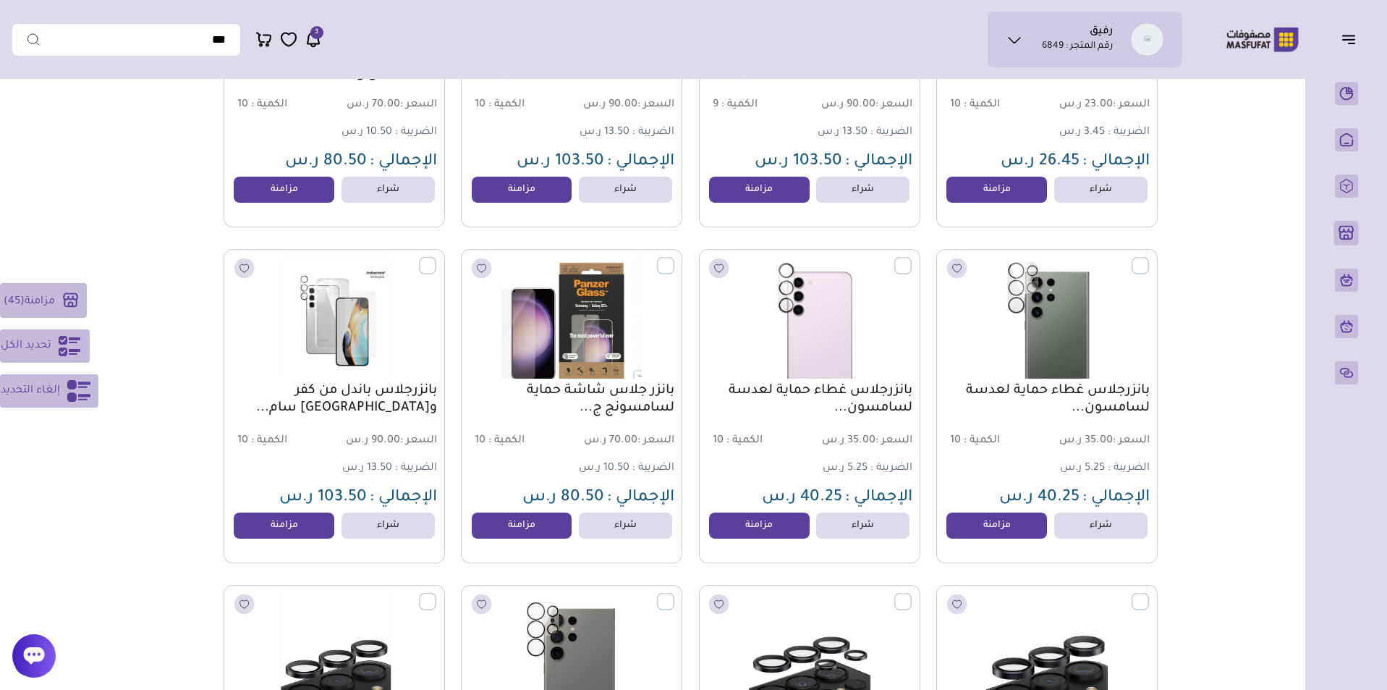
click at [674, 258] on label at bounding box center [674, 257] width 0 height 1
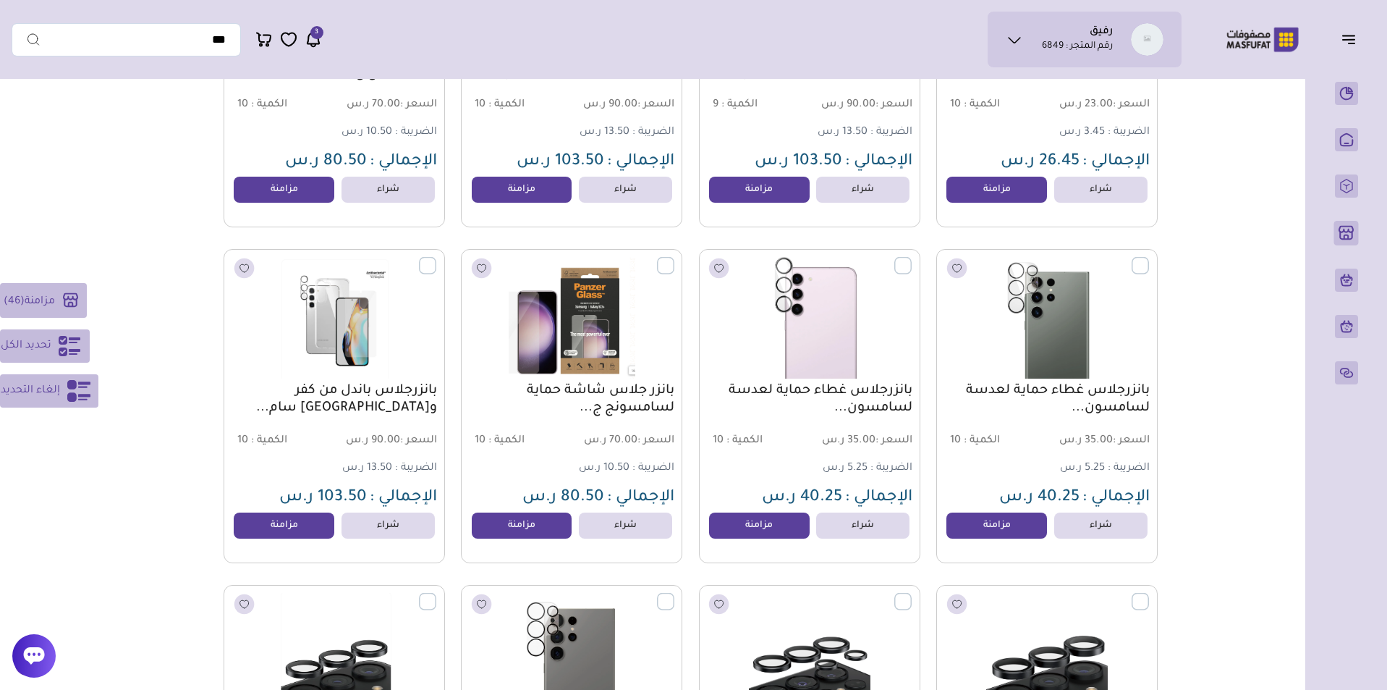
click at [912, 258] on label at bounding box center [912, 257] width 0 height 1
click at [1149, 258] on label at bounding box center [1149, 257] width 0 height 1
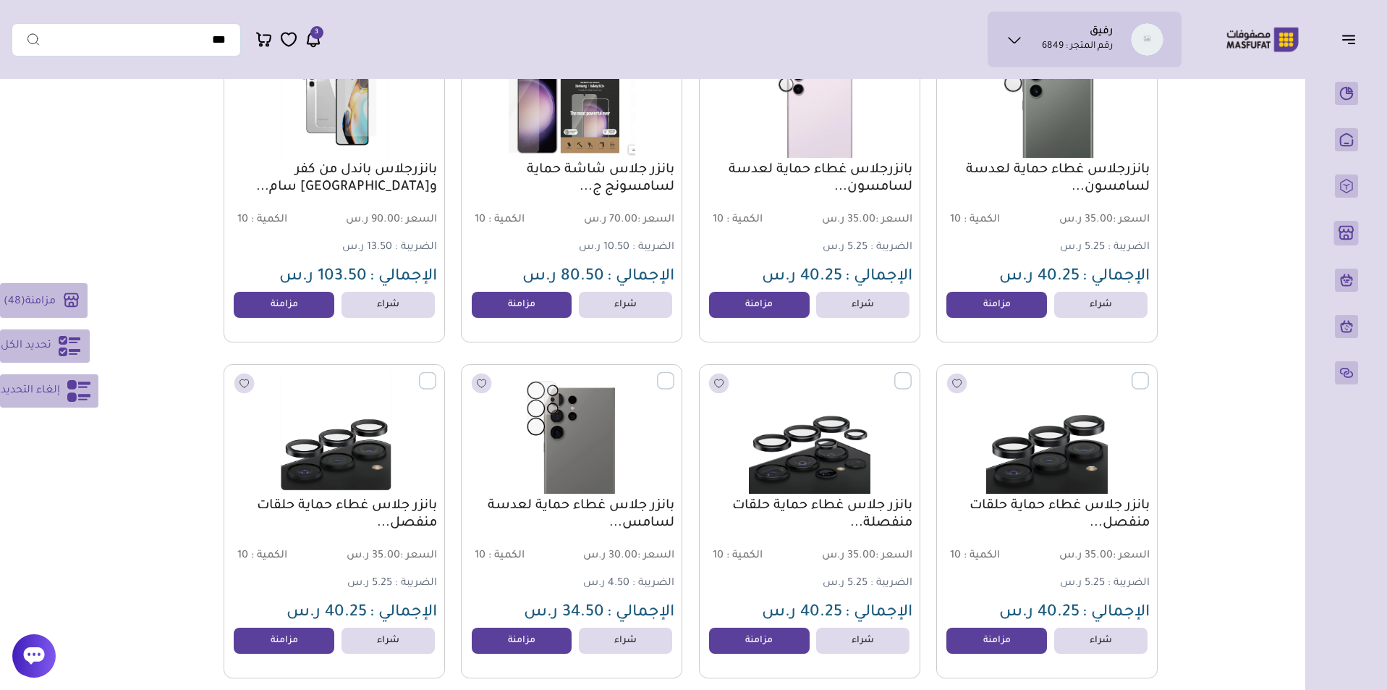
scroll to position [5756, 0]
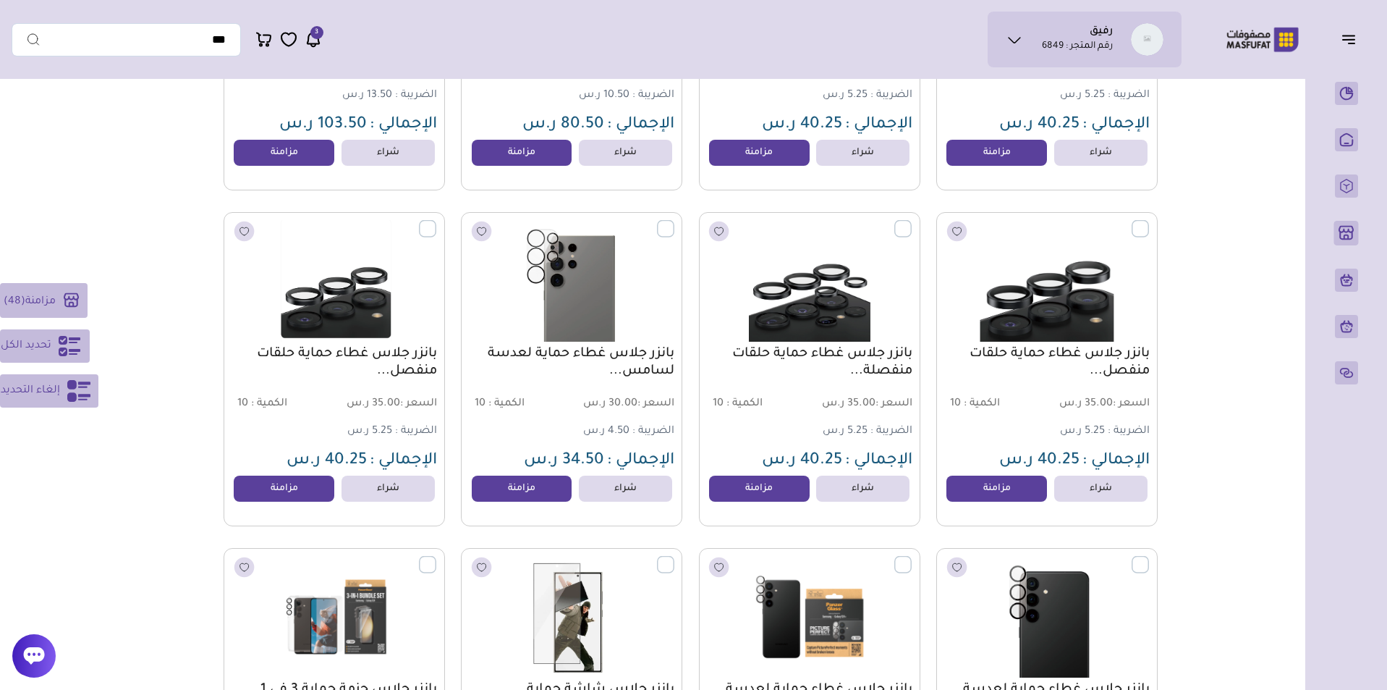
click at [1149, 221] on label at bounding box center [1149, 220] width 0 height 1
click at [912, 221] on label at bounding box center [912, 220] width 0 height 1
click at [674, 221] on label at bounding box center [674, 220] width 0 height 1
click at [436, 221] on label at bounding box center [436, 220] width 0 height 1
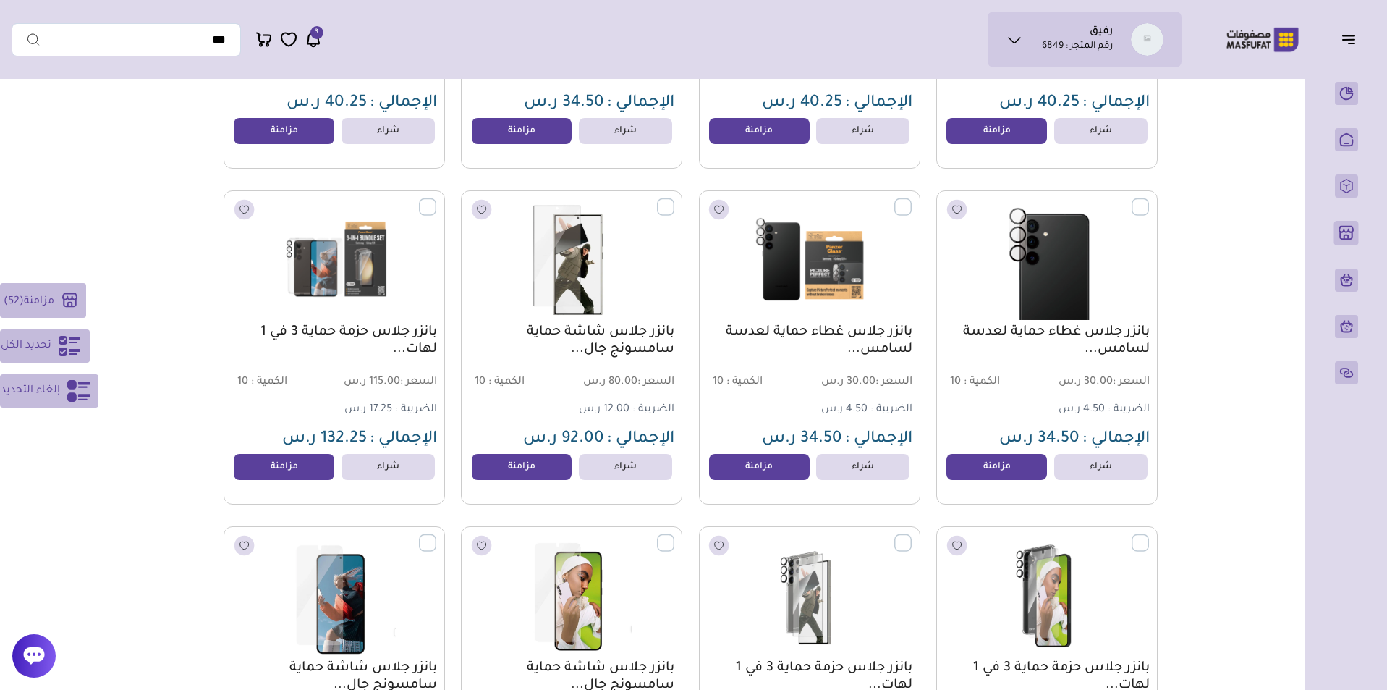
scroll to position [6177, 0]
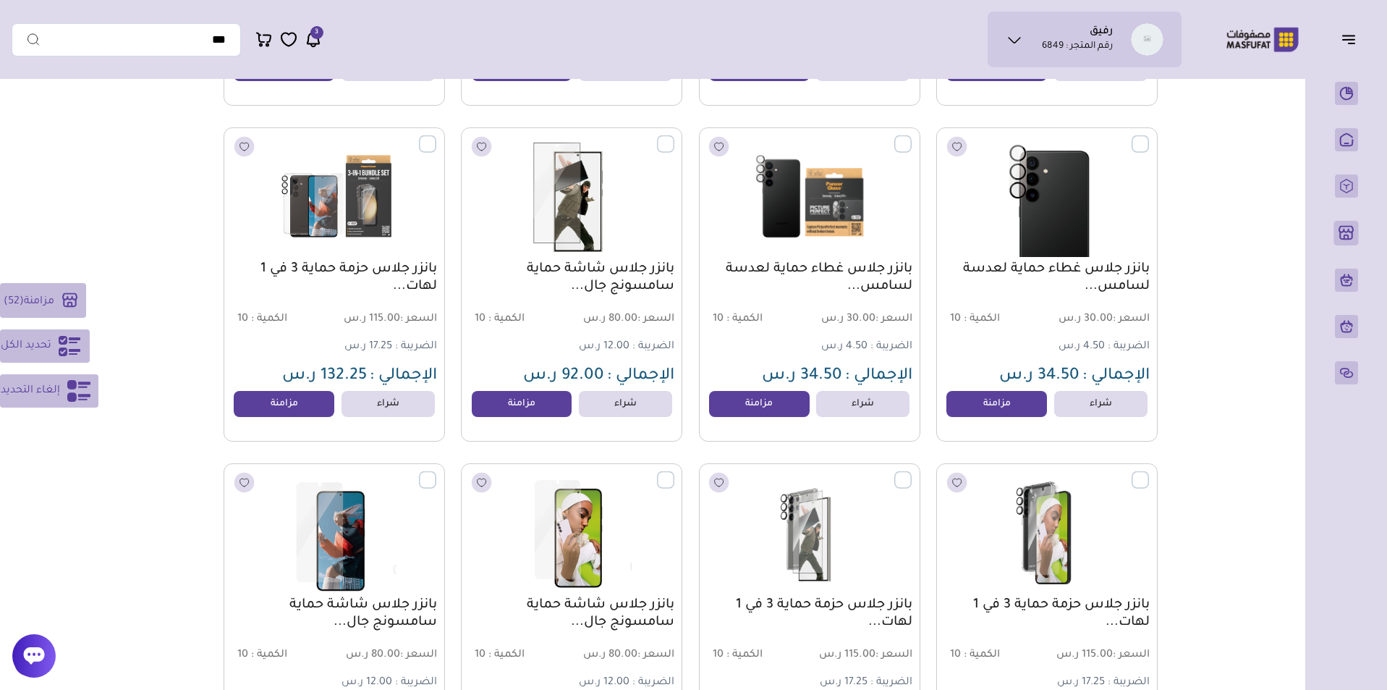
click at [436, 137] on label at bounding box center [436, 135] width 0 height 1
click at [674, 137] on label at bounding box center [674, 135] width 0 height 1
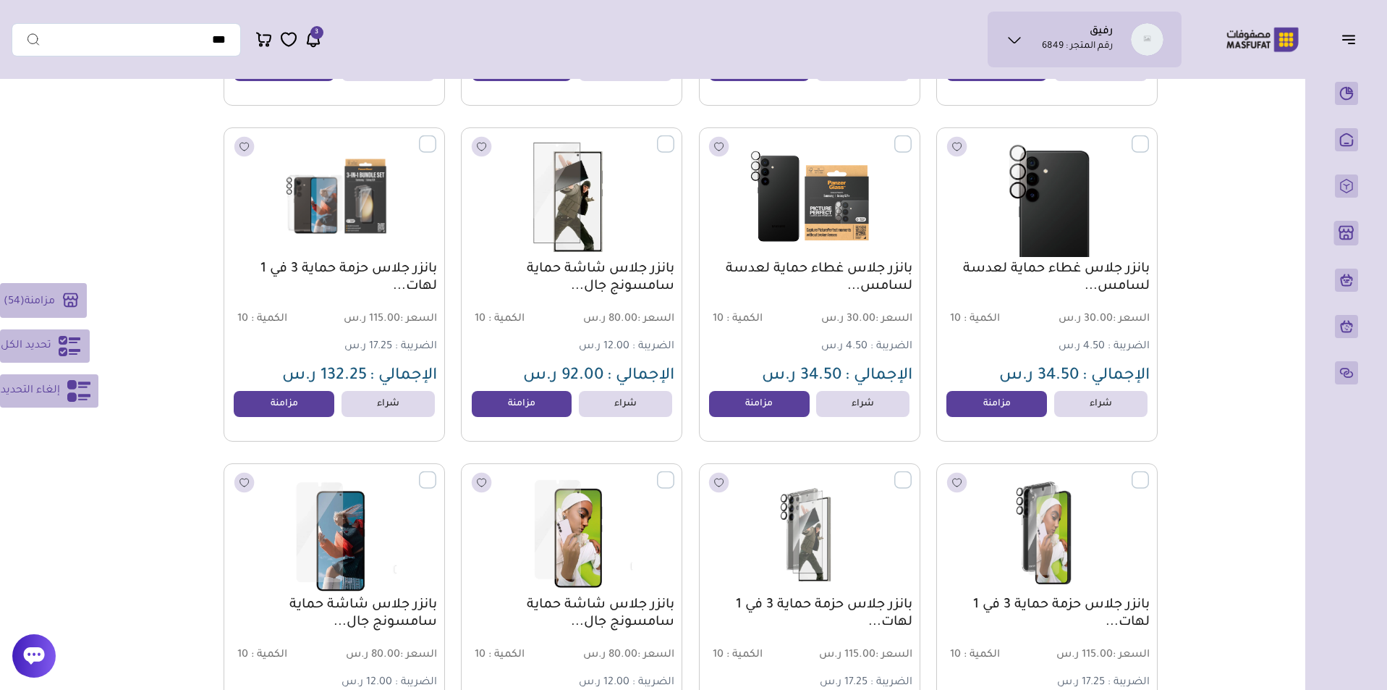
click at [912, 137] on label at bounding box center [912, 135] width 0 height 1
click at [1149, 137] on label at bounding box center [1149, 135] width 0 height 1
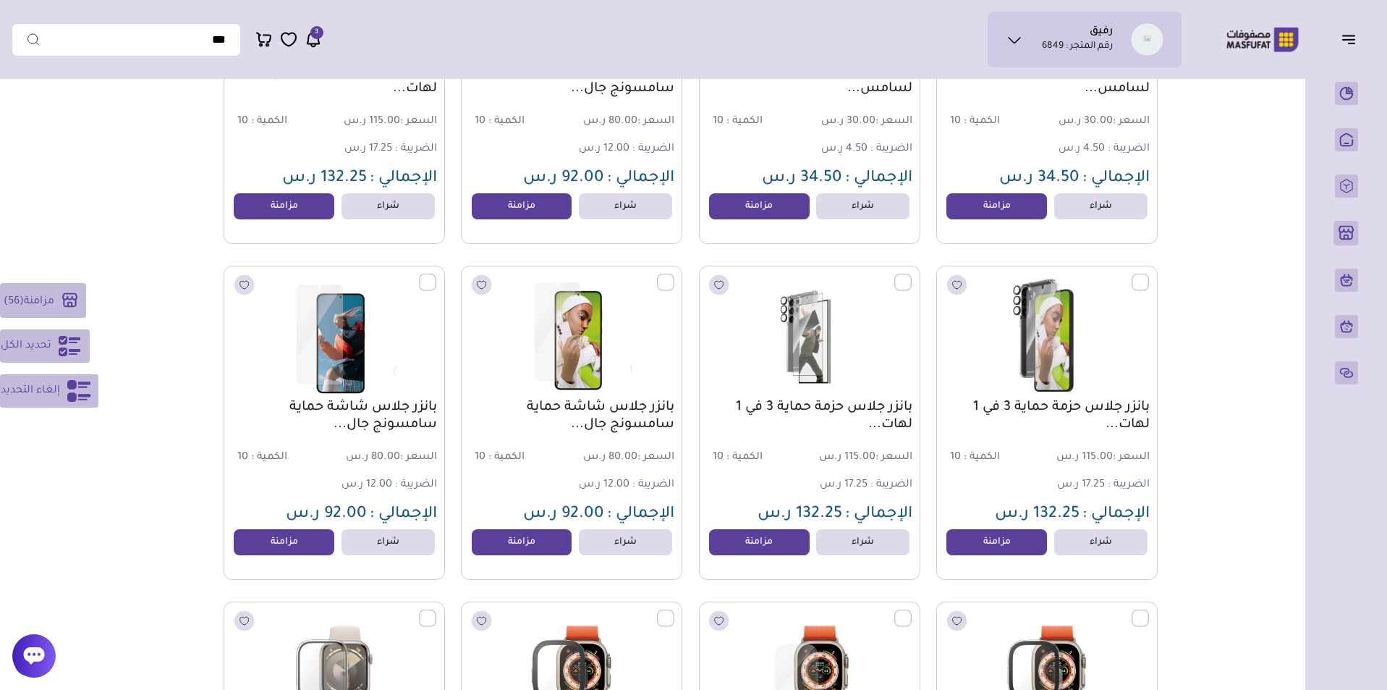
click at [1149, 275] on label at bounding box center [1149, 274] width 0 height 1
click at [912, 275] on label at bounding box center [912, 274] width 0 height 1
click at [674, 275] on label at bounding box center [674, 274] width 0 height 1
click at [436, 275] on label at bounding box center [436, 274] width 0 height 1
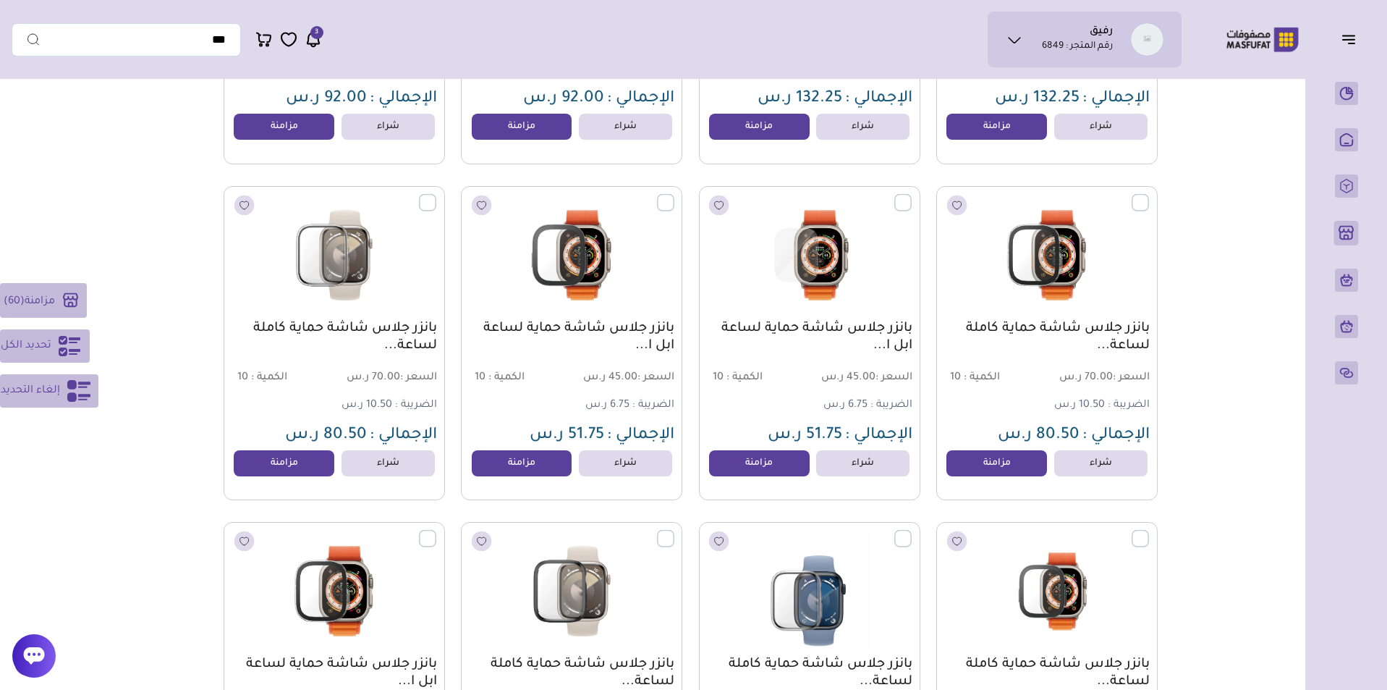
scroll to position [6790, 0]
click at [436, 195] on label at bounding box center [436, 193] width 0 height 1
click at [674, 195] on label at bounding box center [674, 193] width 0 height 1
click at [912, 195] on label at bounding box center [912, 193] width 0 height 1
click at [1149, 195] on label at bounding box center [1149, 193] width 0 height 1
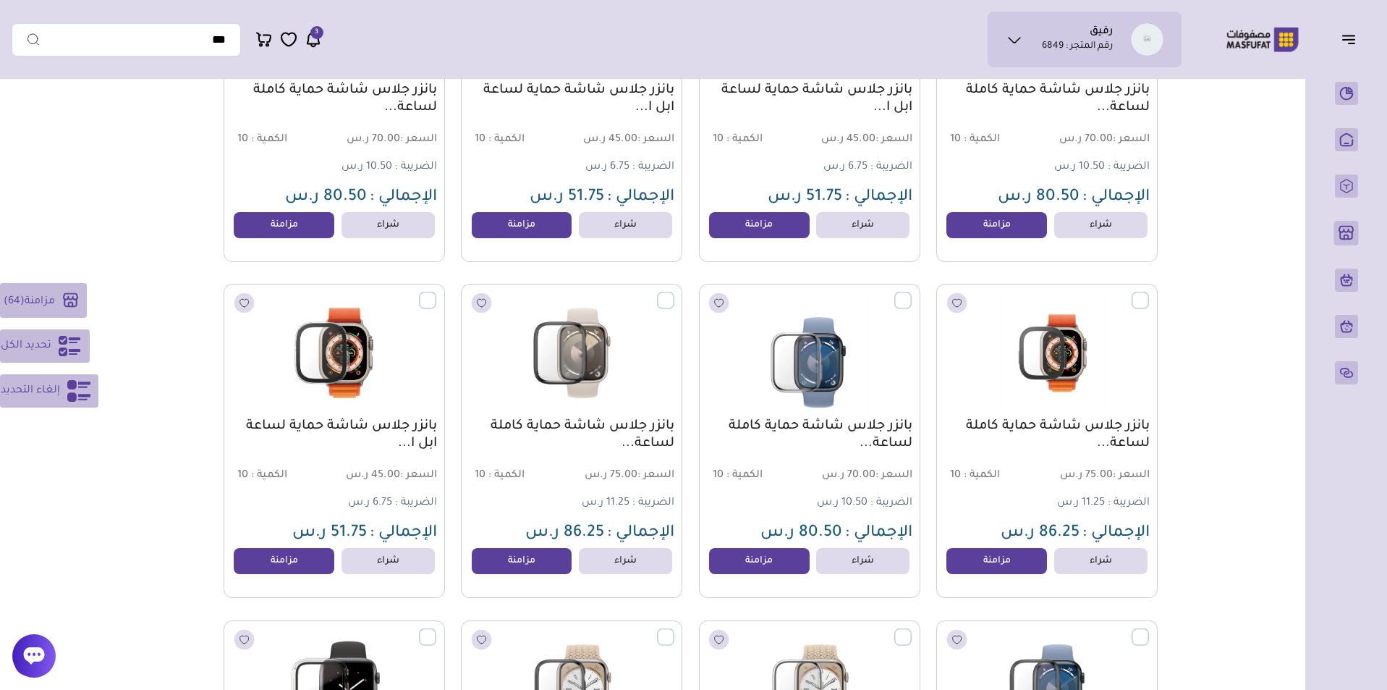
scroll to position [7065, 0]
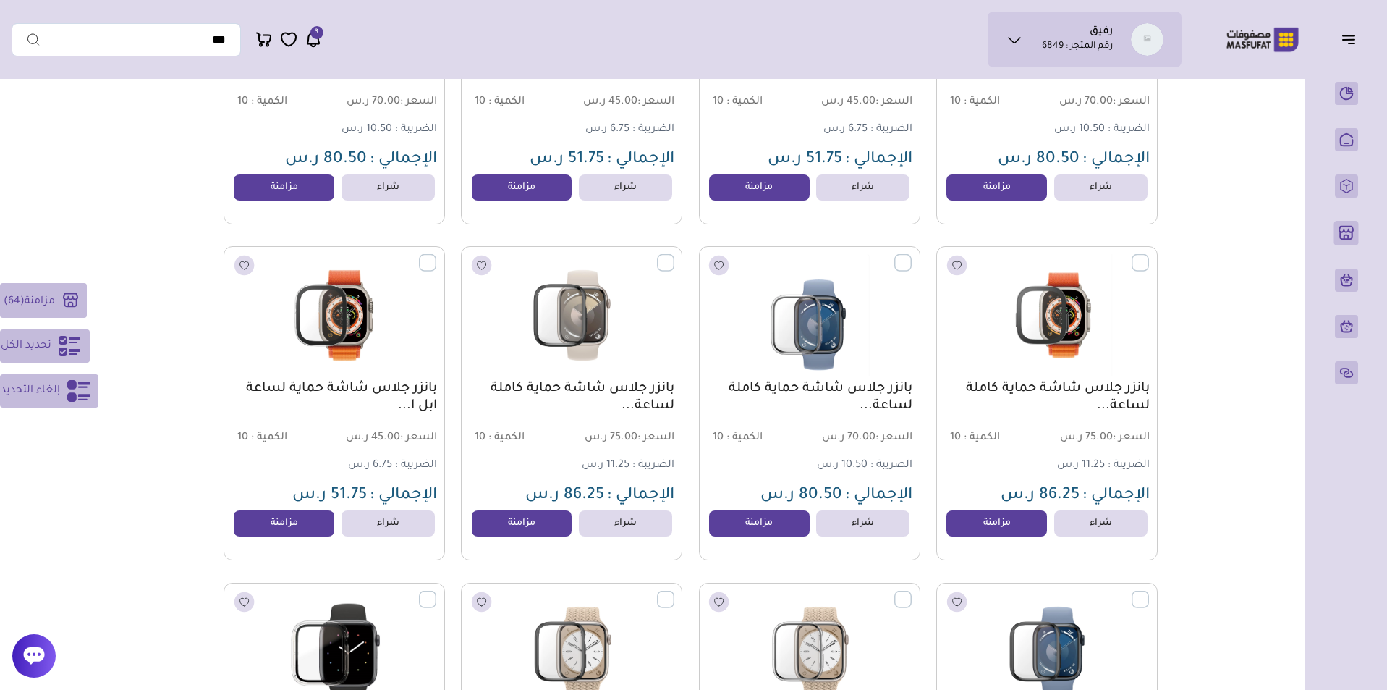
click at [1149, 255] on label at bounding box center [1149, 254] width 0 height 1
click at [912, 255] on label at bounding box center [912, 254] width 0 height 1
click at [674, 255] on label at bounding box center [674, 254] width 0 height 1
click at [436, 255] on label at bounding box center [436, 254] width 0 height 1
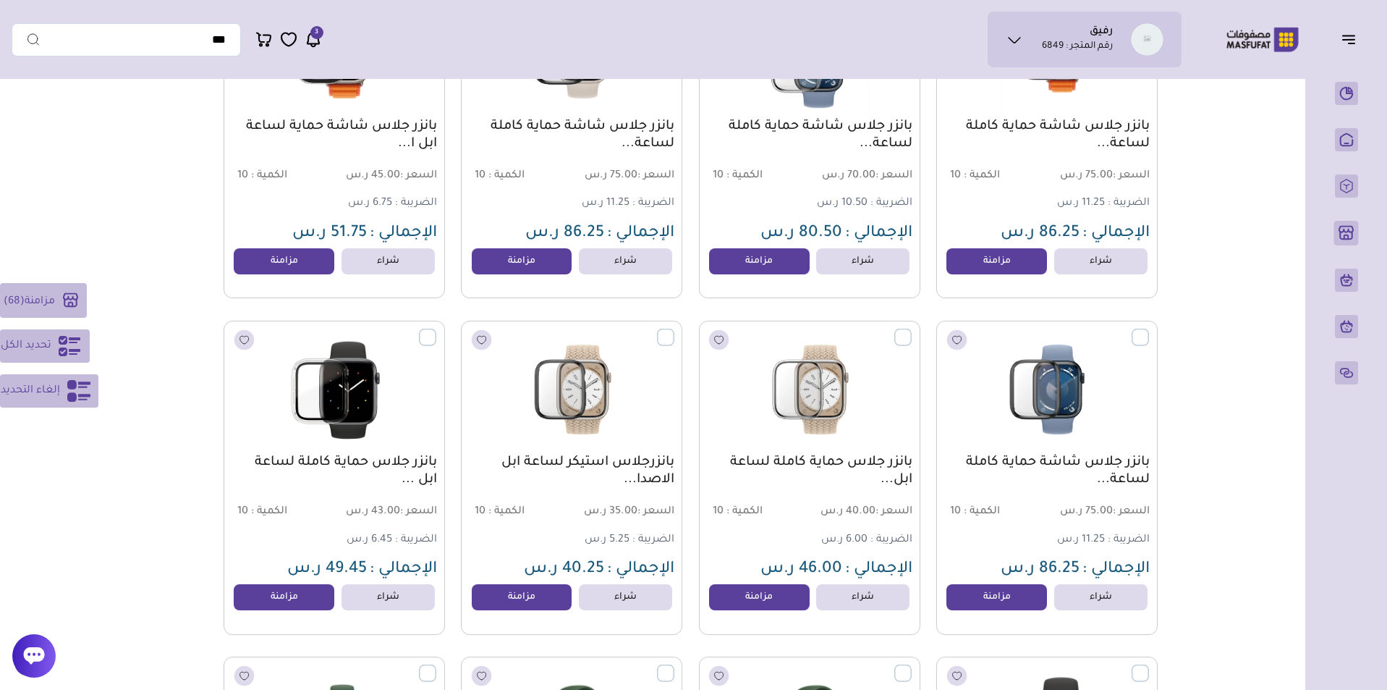
scroll to position [7347, 0]
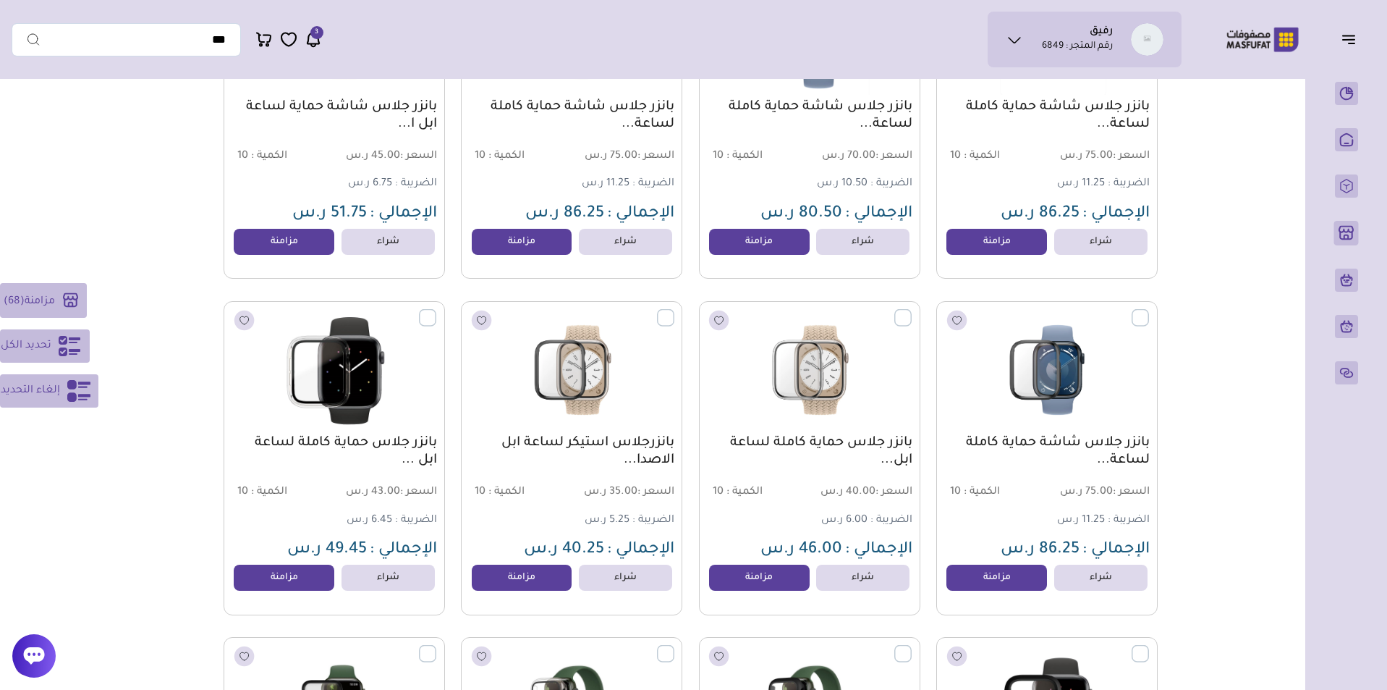
click at [436, 310] on label at bounding box center [436, 308] width 0 height 1
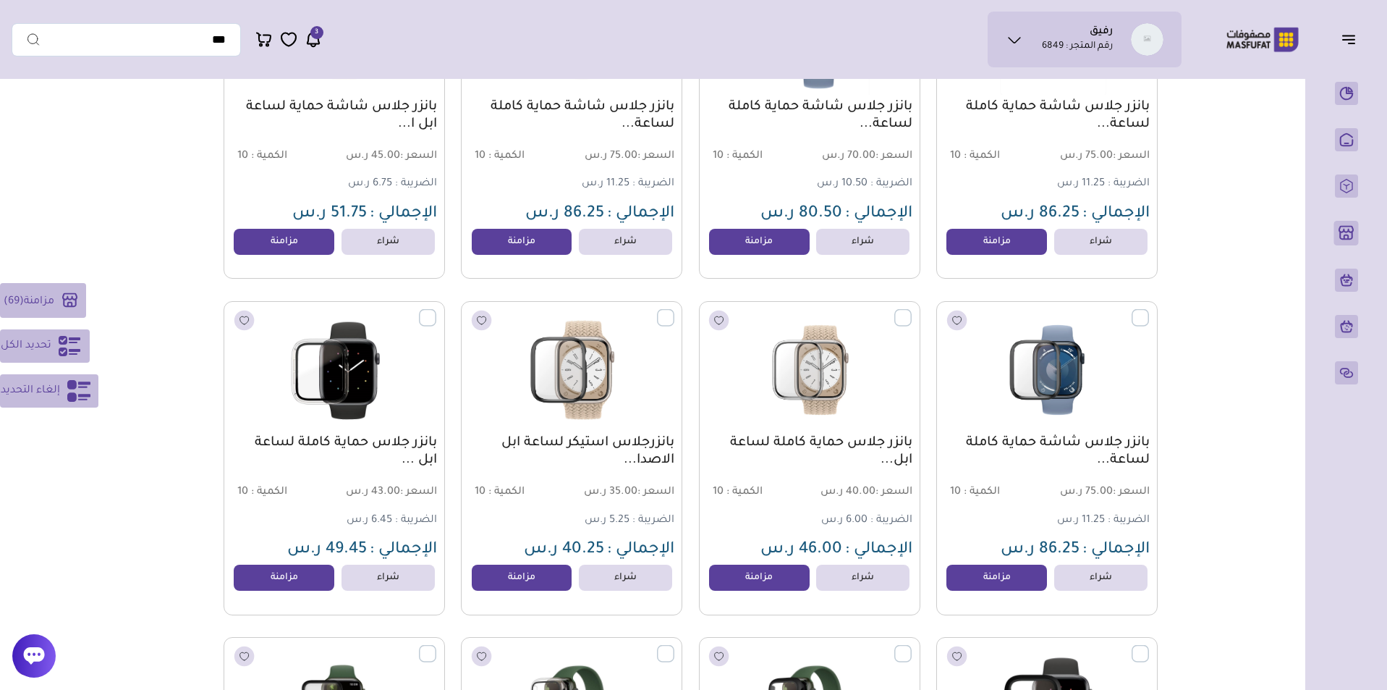
click at [674, 310] on label at bounding box center [674, 308] width 0 height 1
click at [912, 310] on label at bounding box center [912, 308] width 0 height 1
click at [1149, 310] on label at bounding box center [1149, 308] width 0 height 1
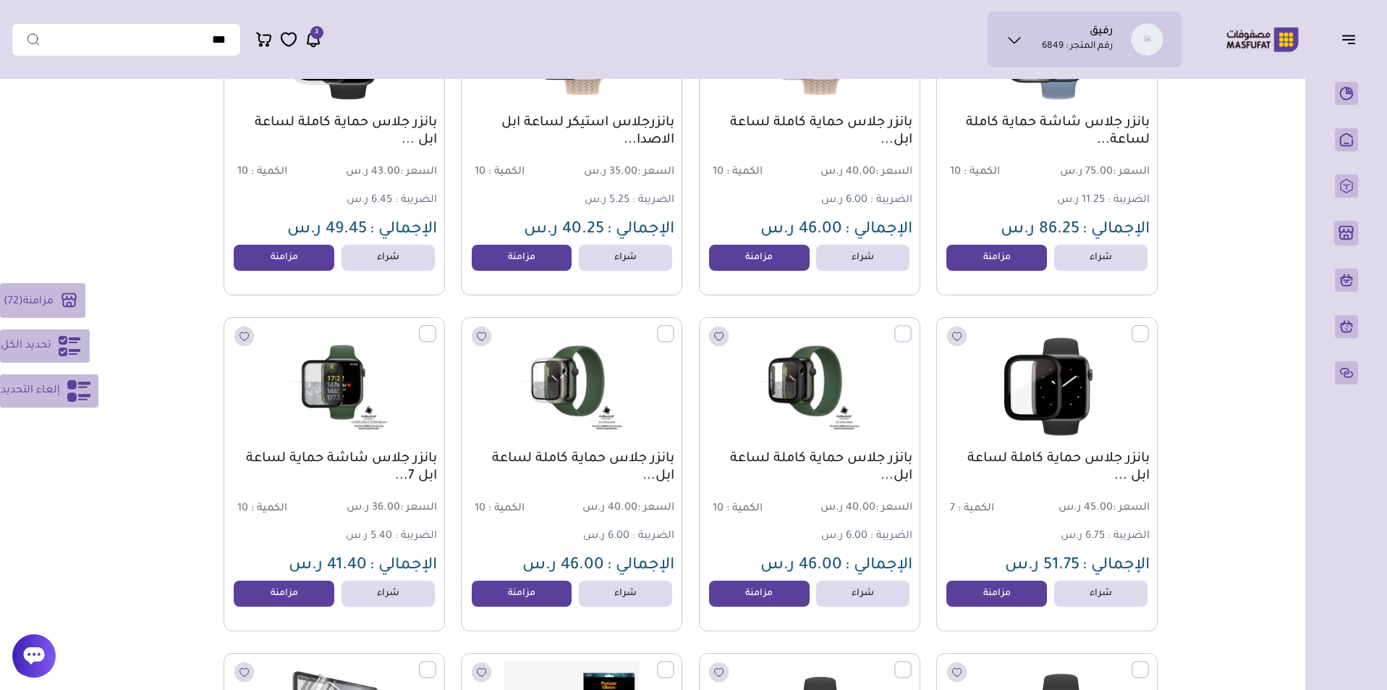
scroll to position [7746, 0]
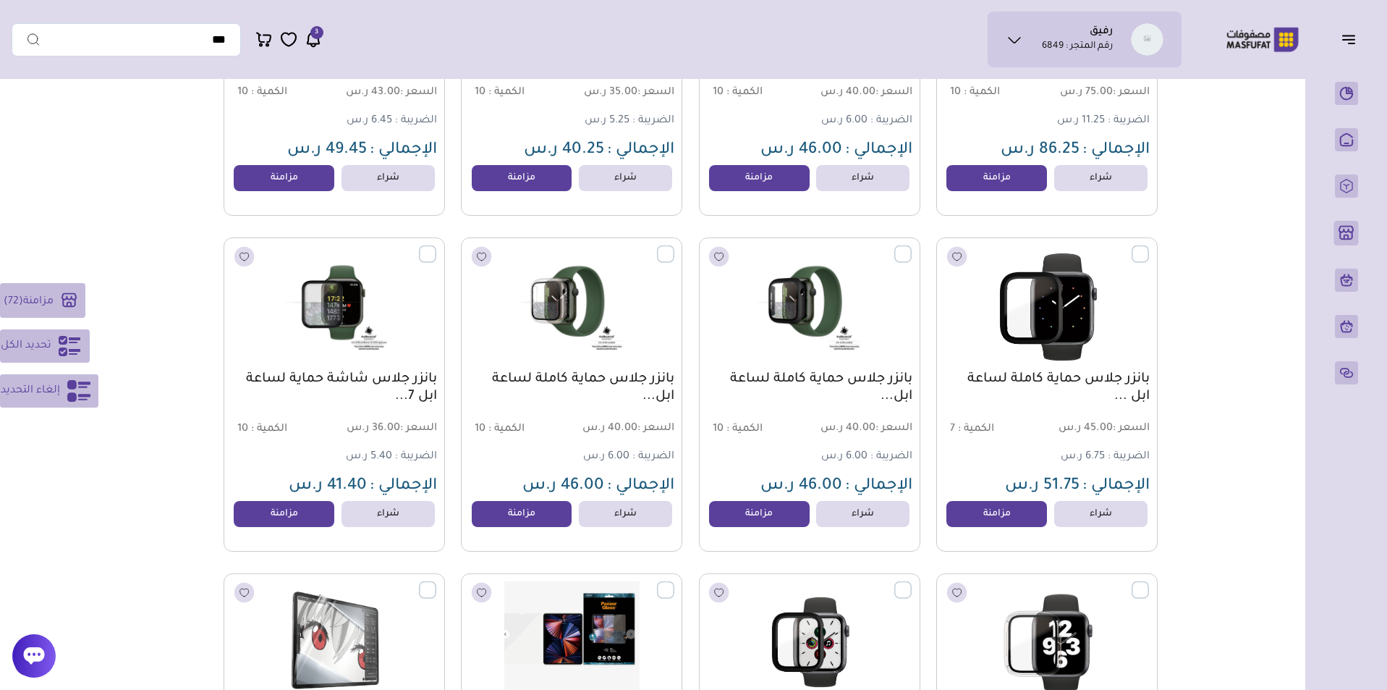
click at [1149, 246] on label at bounding box center [1149, 245] width 0 height 1
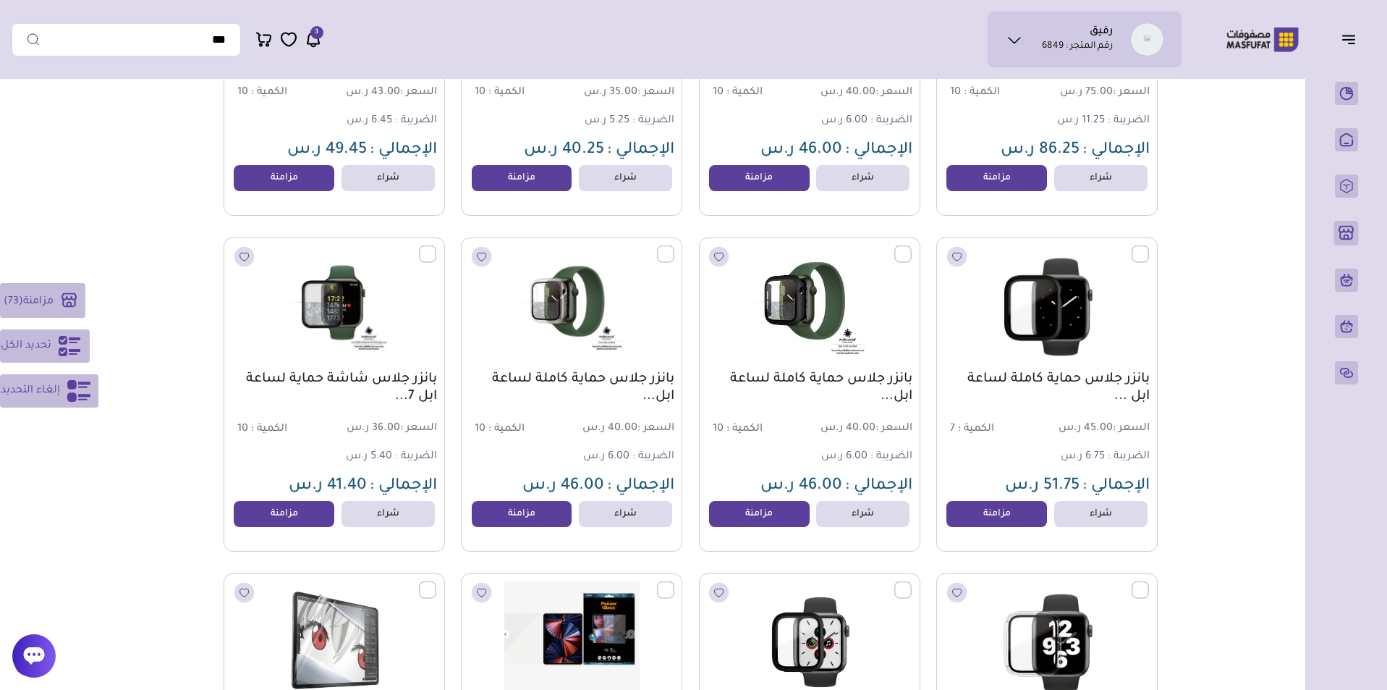
click at [912, 246] on label at bounding box center [912, 245] width 0 height 1
click at [674, 246] on label at bounding box center [674, 245] width 0 height 1
click at [436, 246] on label at bounding box center [436, 245] width 0 height 1
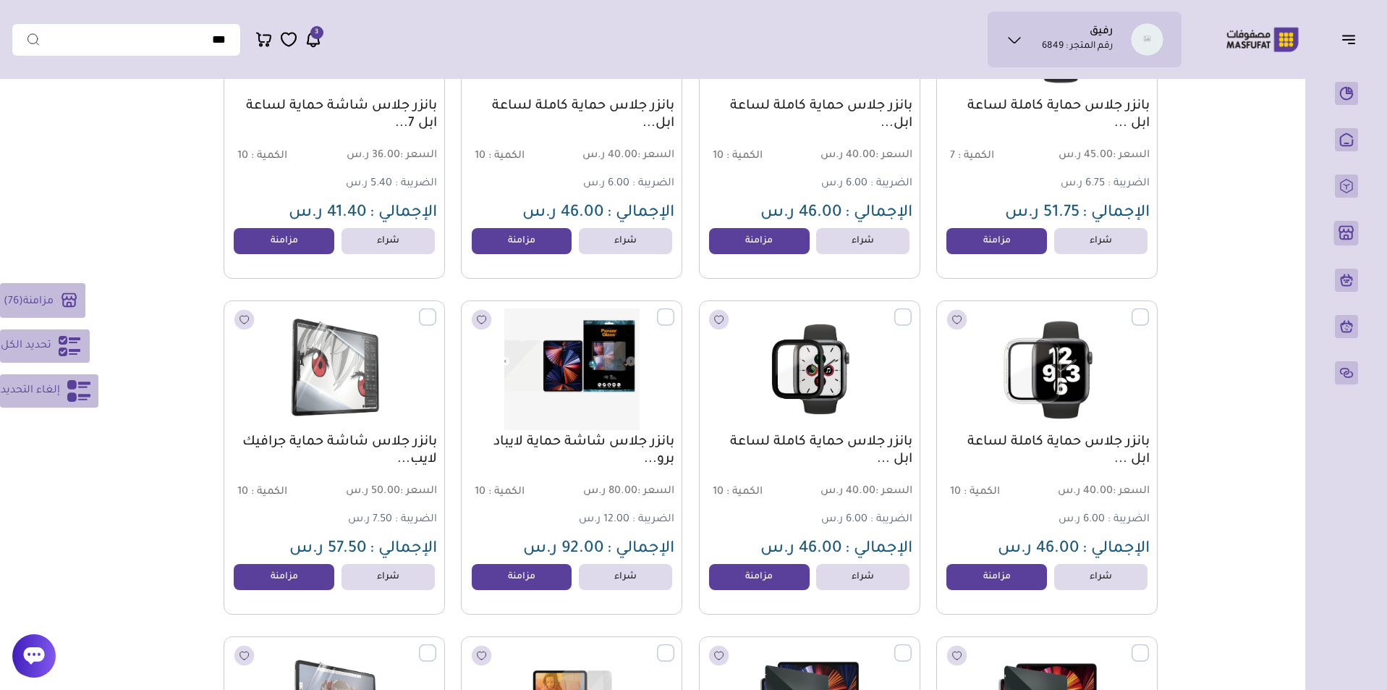
scroll to position [8047, 0]
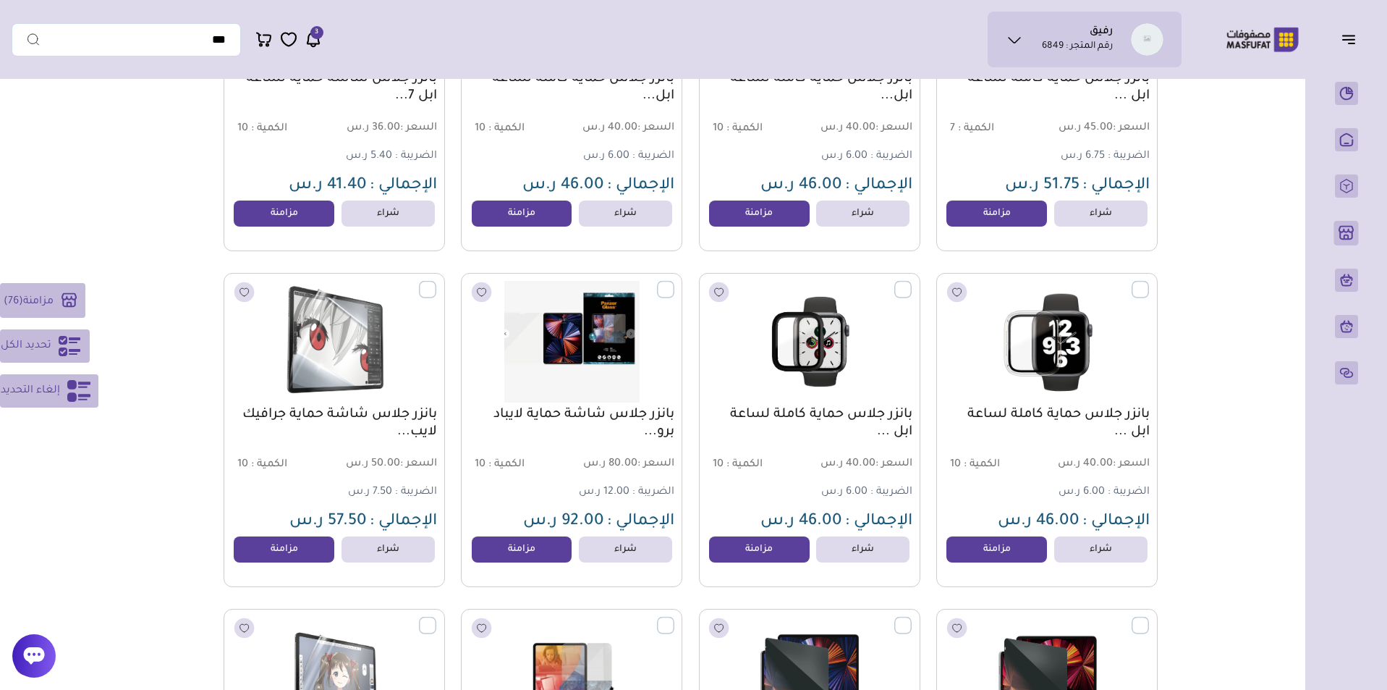
click at [436, 282] on label at bounding box center [436, 280] width 0 height 1
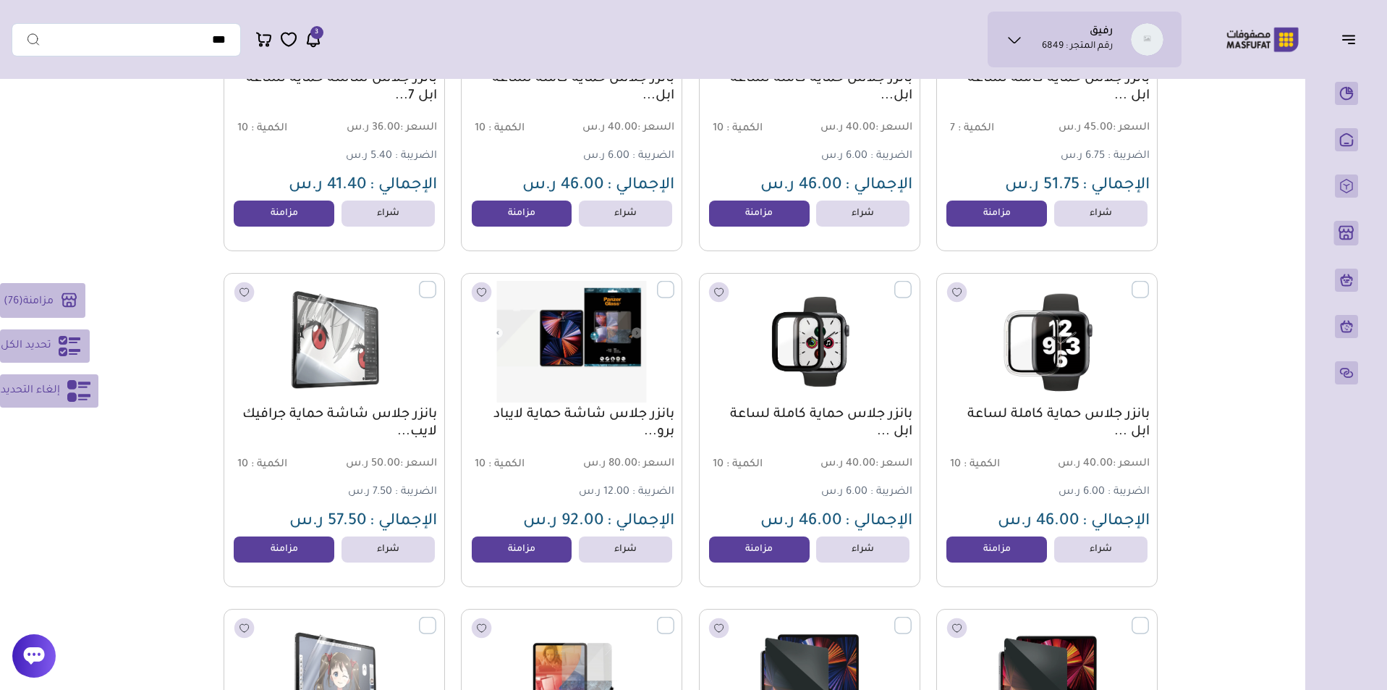
click at [674, 282] on label at bounding box center [674, 280] width 0 height 1
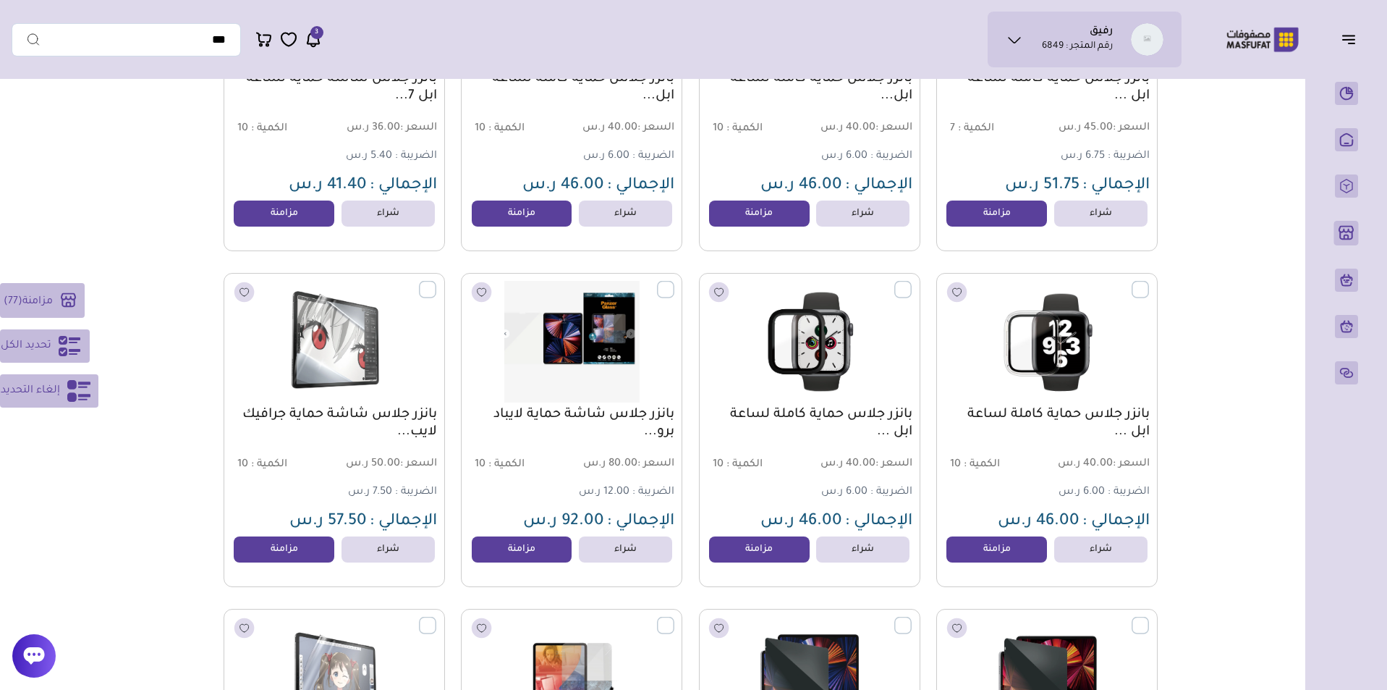
click at [912, 282] on label at bounding box center [912, 280] width 0 height 1
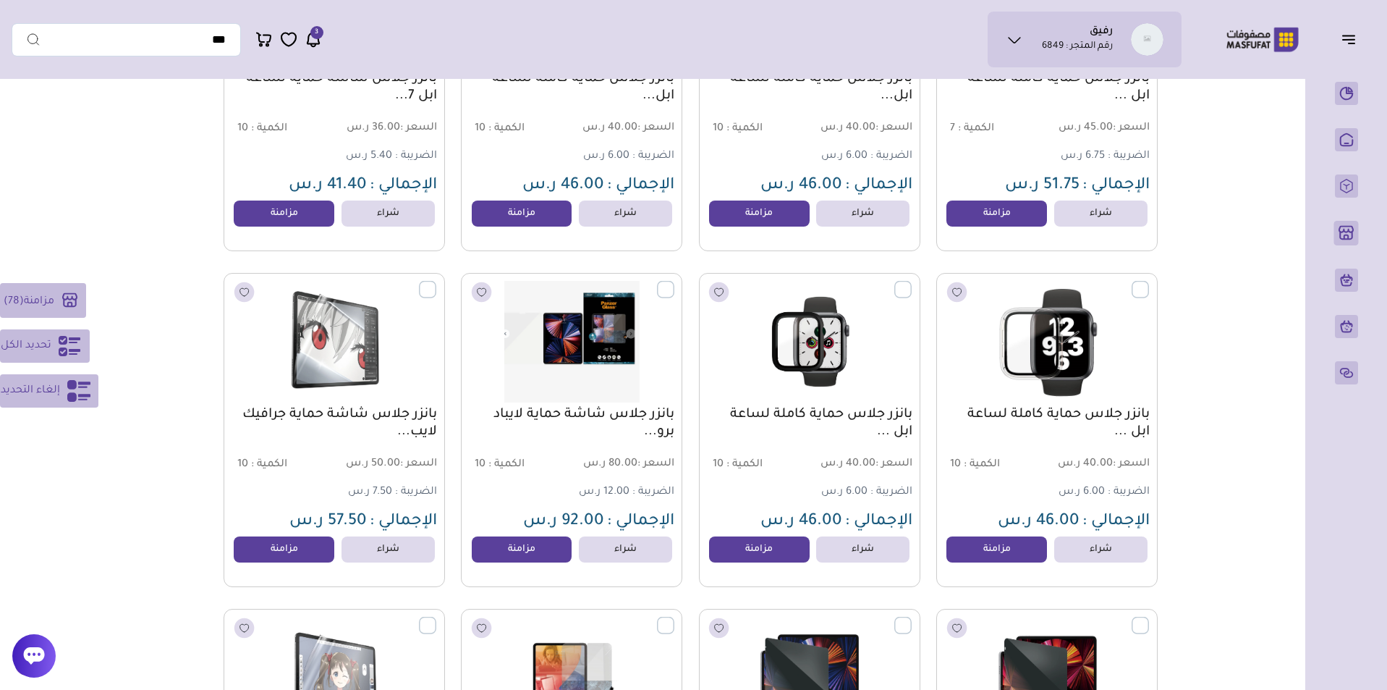
click at [1149, 282] on label at bounding box center [1149, 280] width 0 height 1
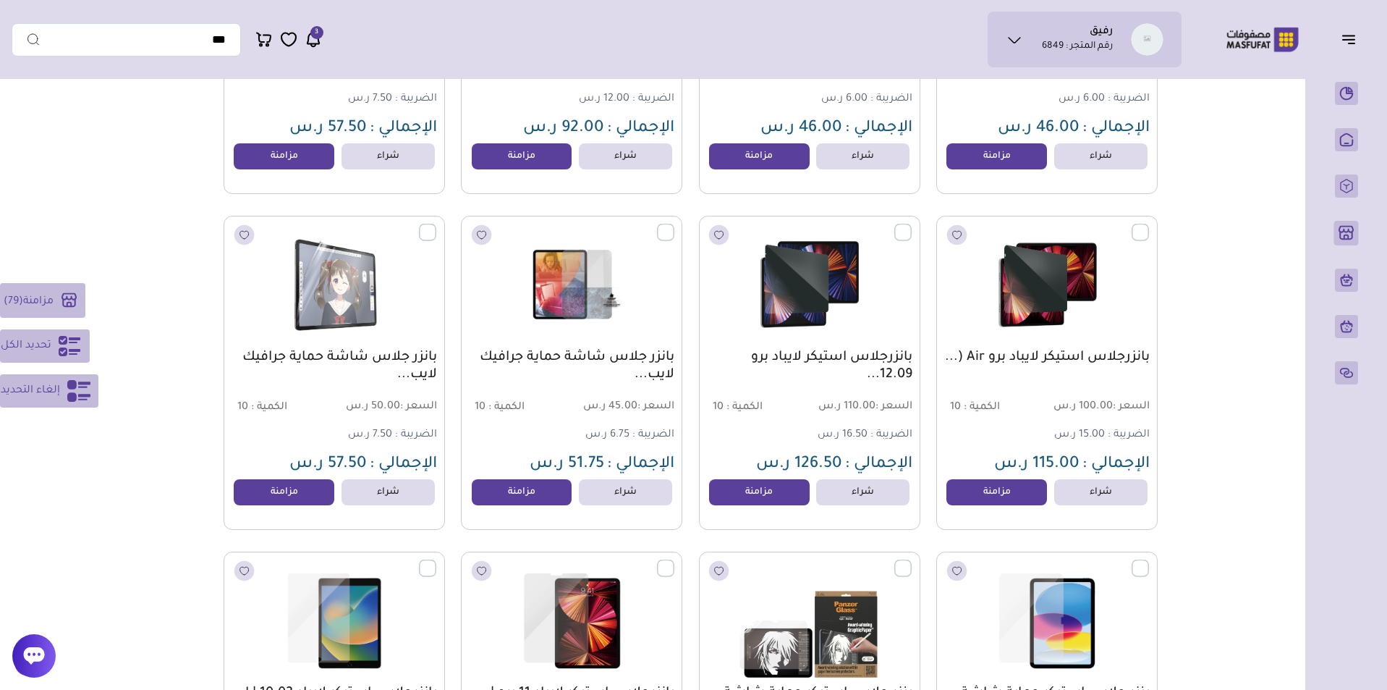
scroll to position [8474, 0]
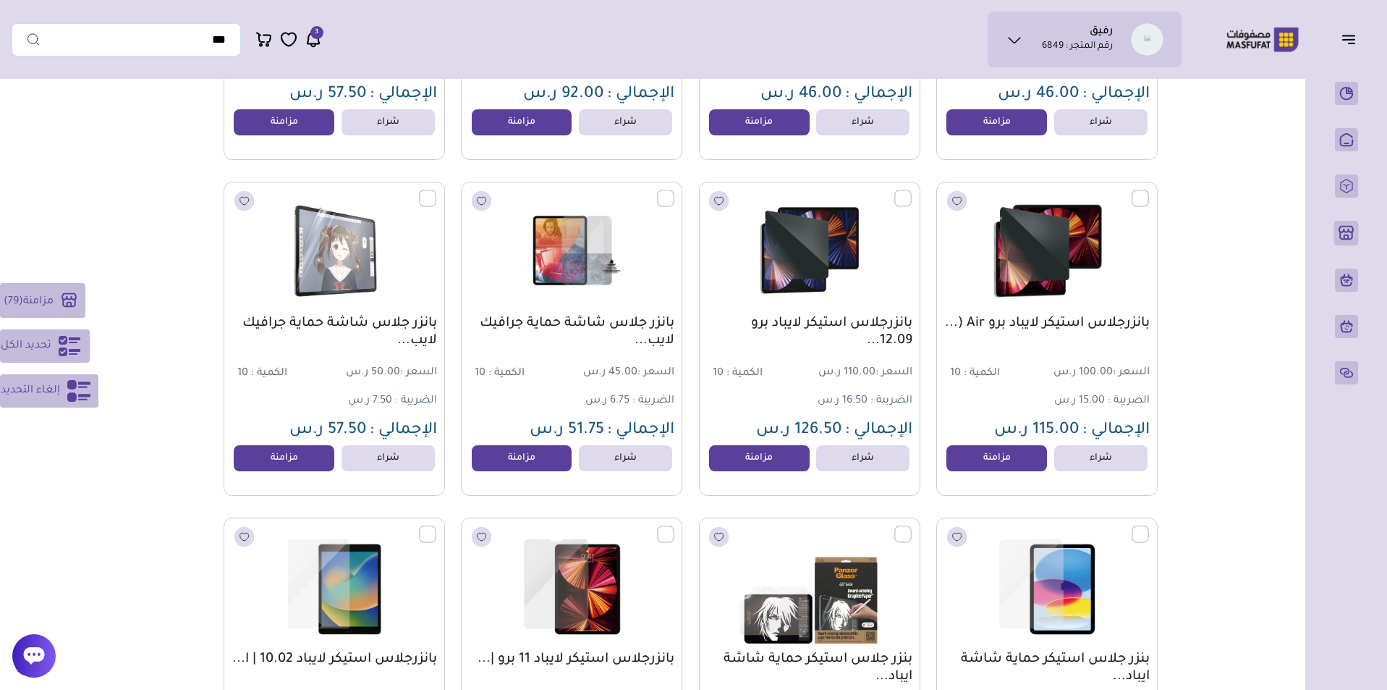
click at [1149, 191] on label at bounding box center [1149, 190] width 0 height 1
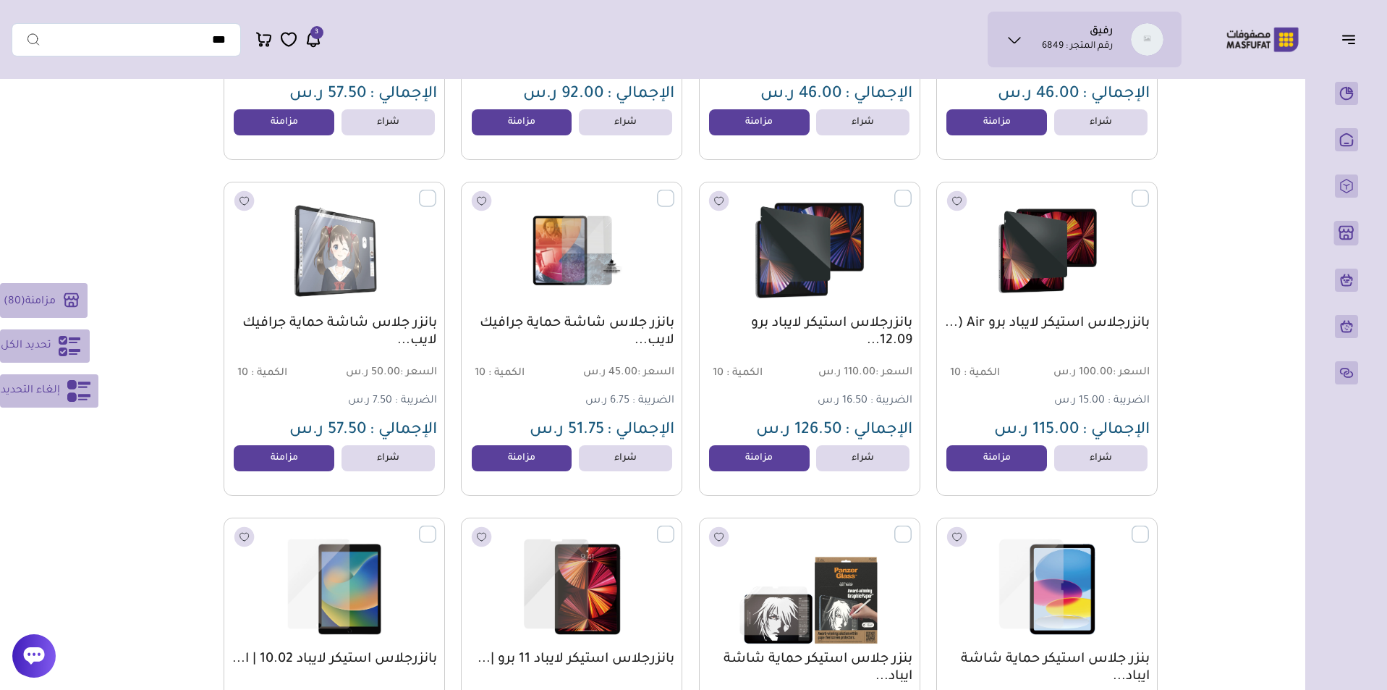
click at [912, 191] on label at bounding box center [912, 190] width 0 height 1
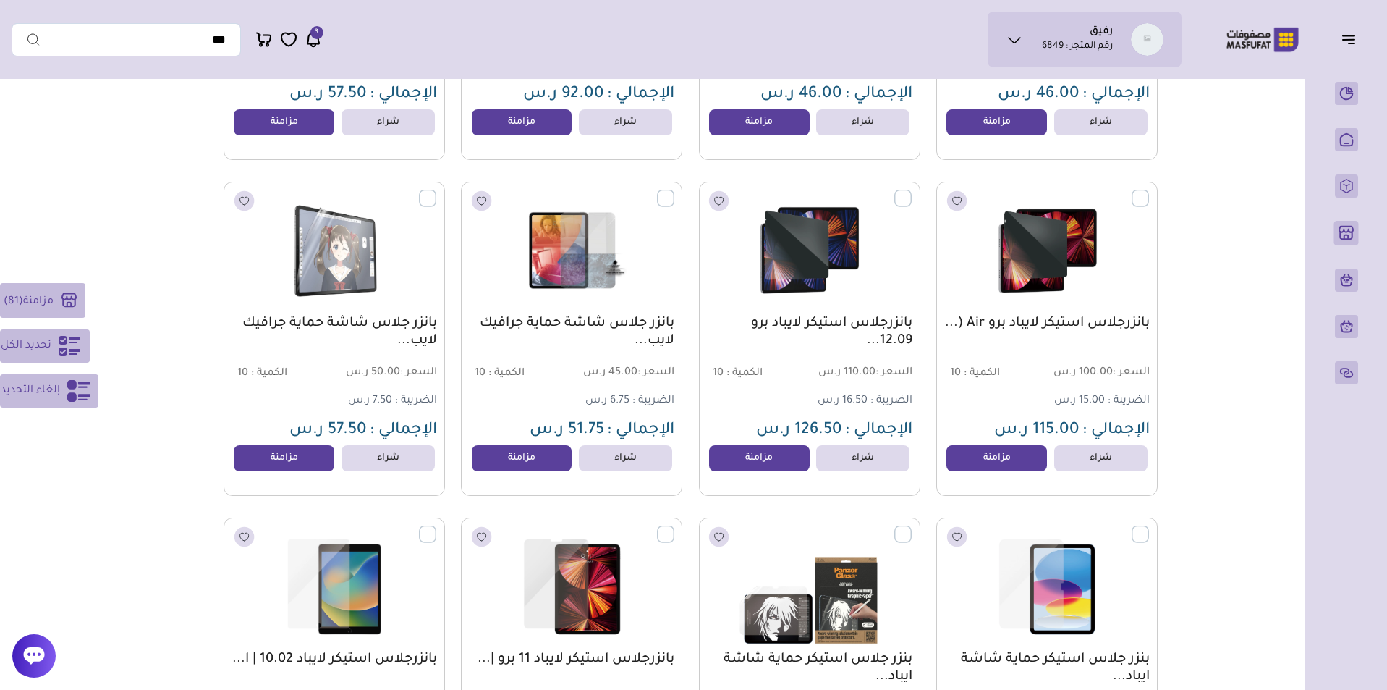
click at [674, 191] on label at bounding box center [674, 190] width 0 height 1
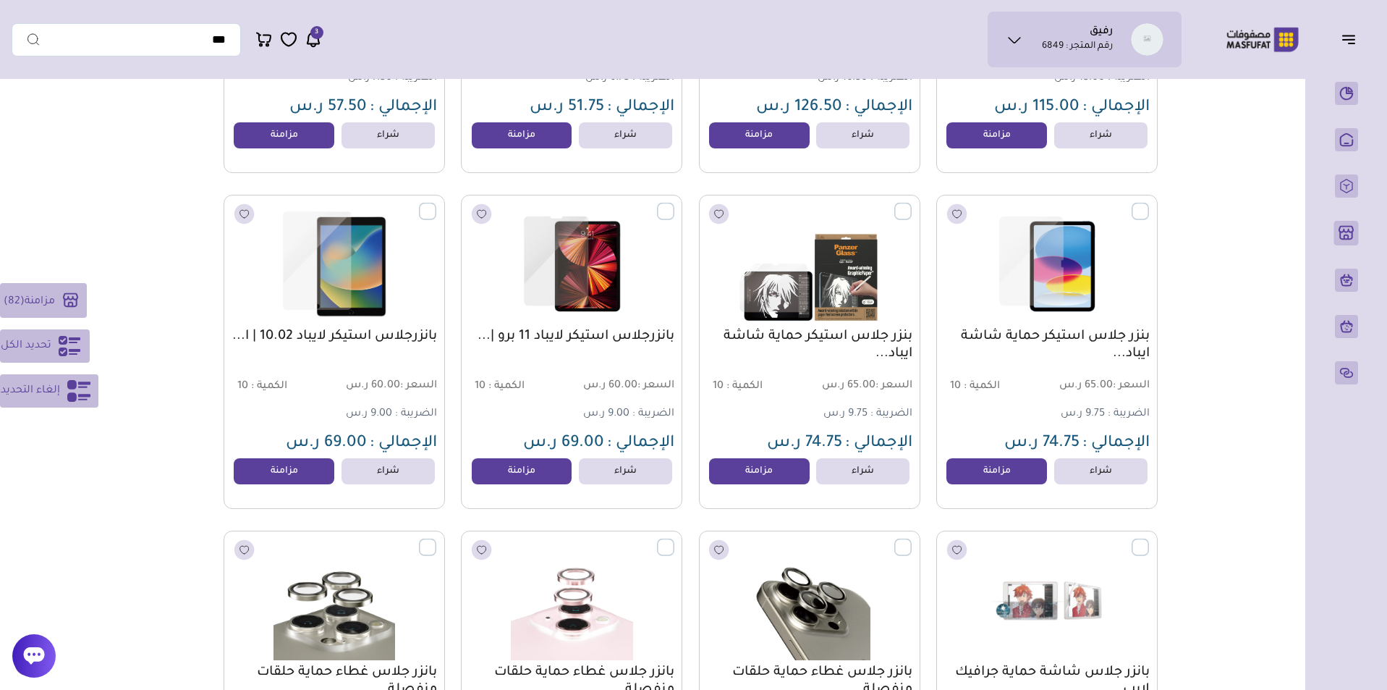
scroll to position [8802, 0]
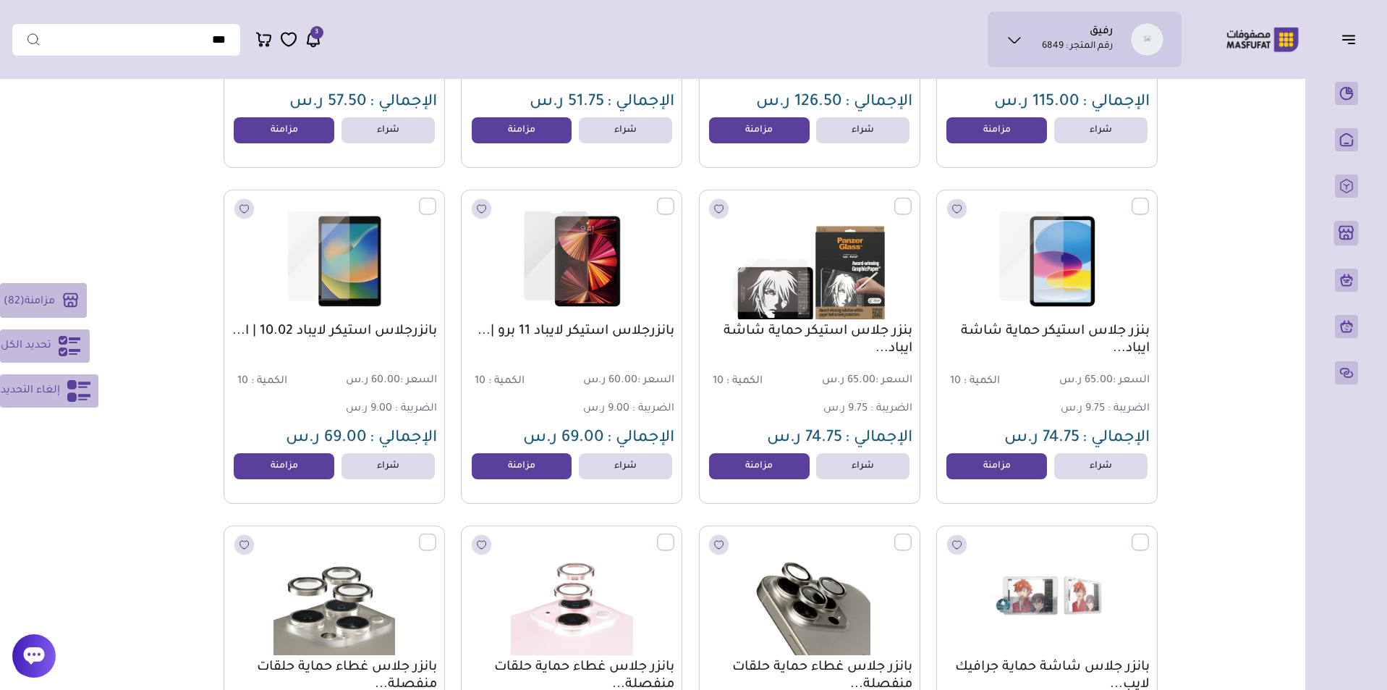
click at [912, 199] on label at bounding box center [912, 198] width 0 height 1
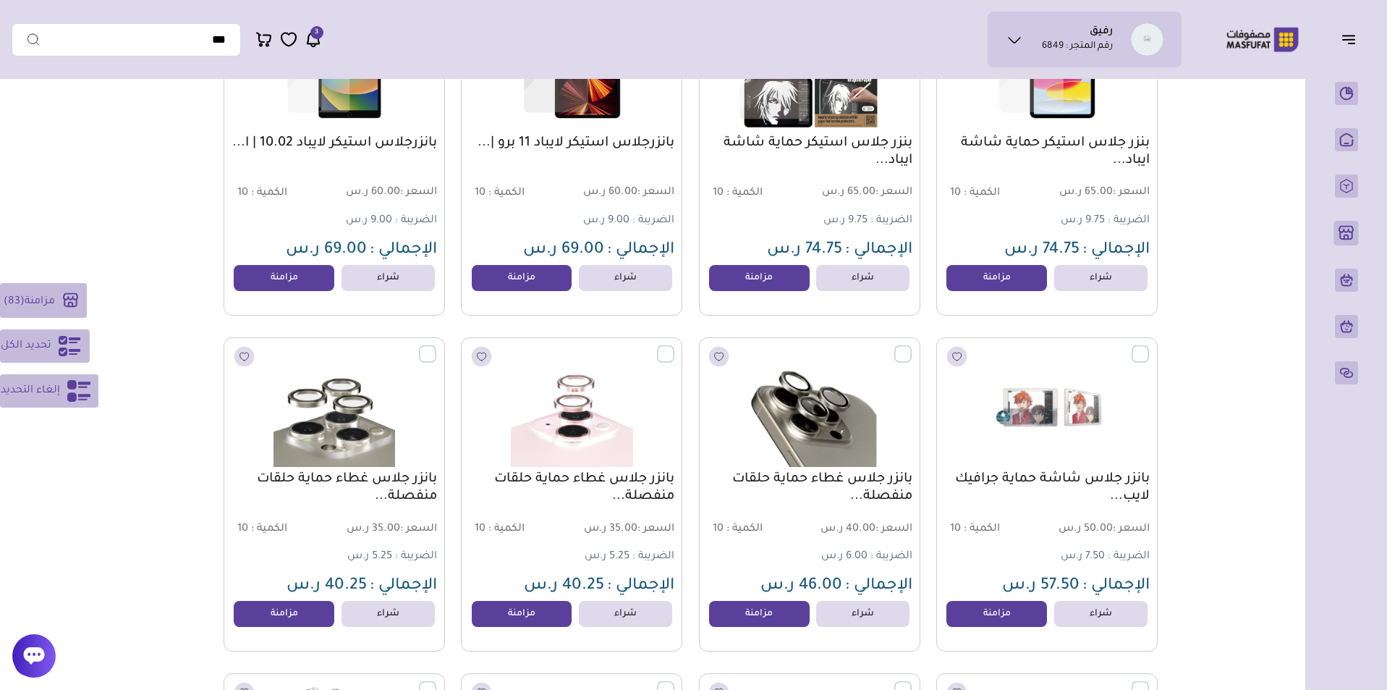
click at [912, 347] on label at bounding box center [912, 345] width 0 height 1
click at [674, 347] on label at bounding box center [674, 345] width 0 height 1
click at [436, 347] on label at bounding box center [436, 345] width 0 height 1
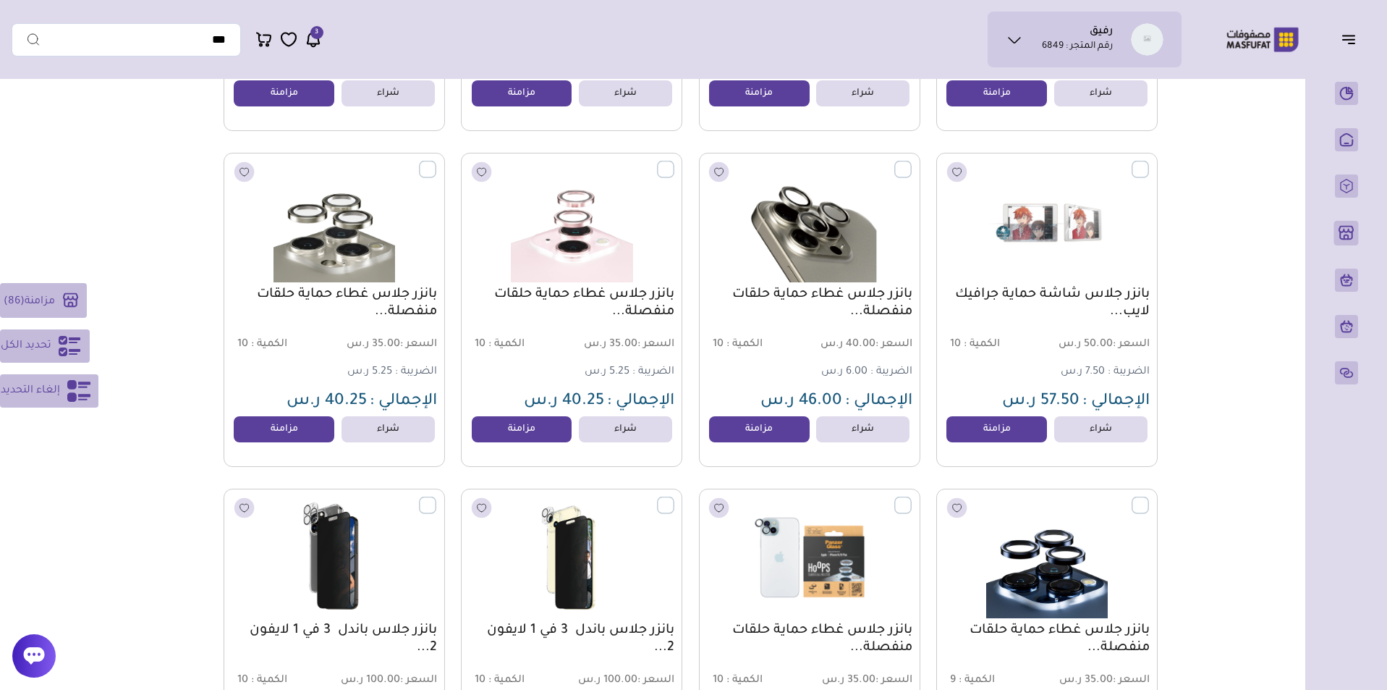
scroll to position [9356, 0]
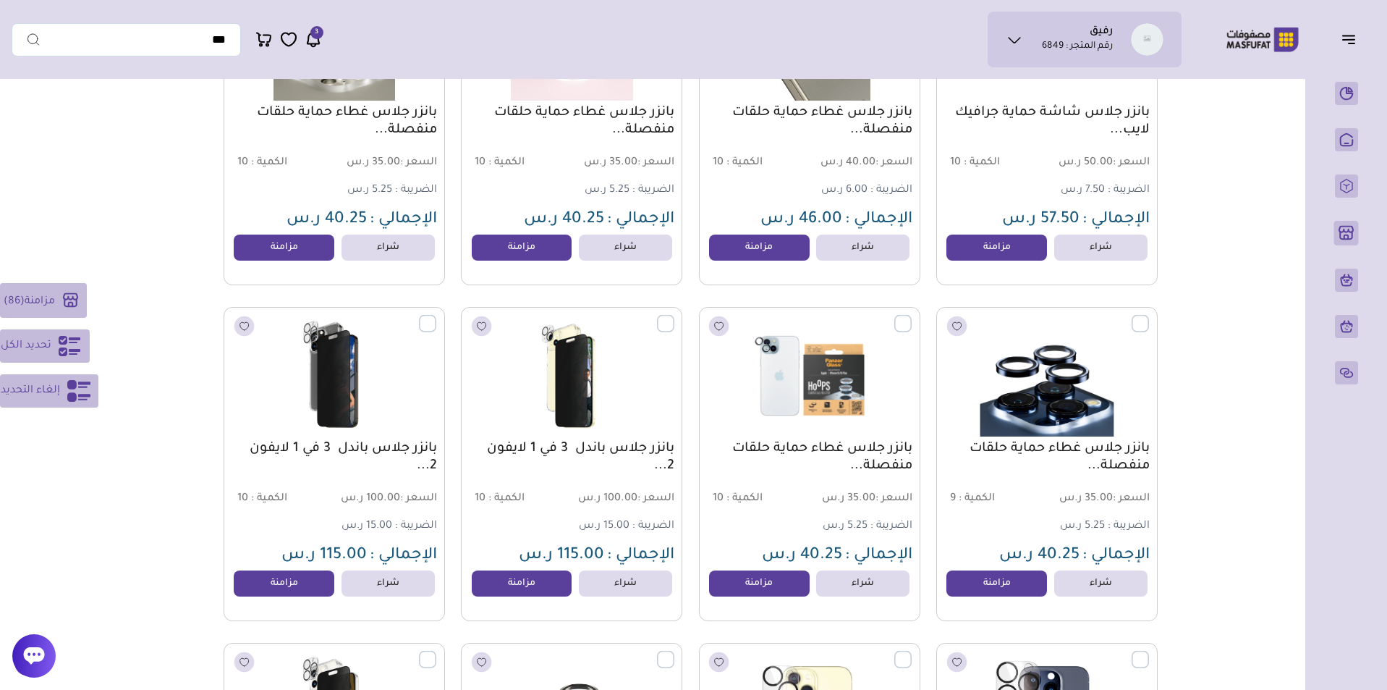
click at [1149, 316] on label at bounding box center [1149, 315] width 0 height 1
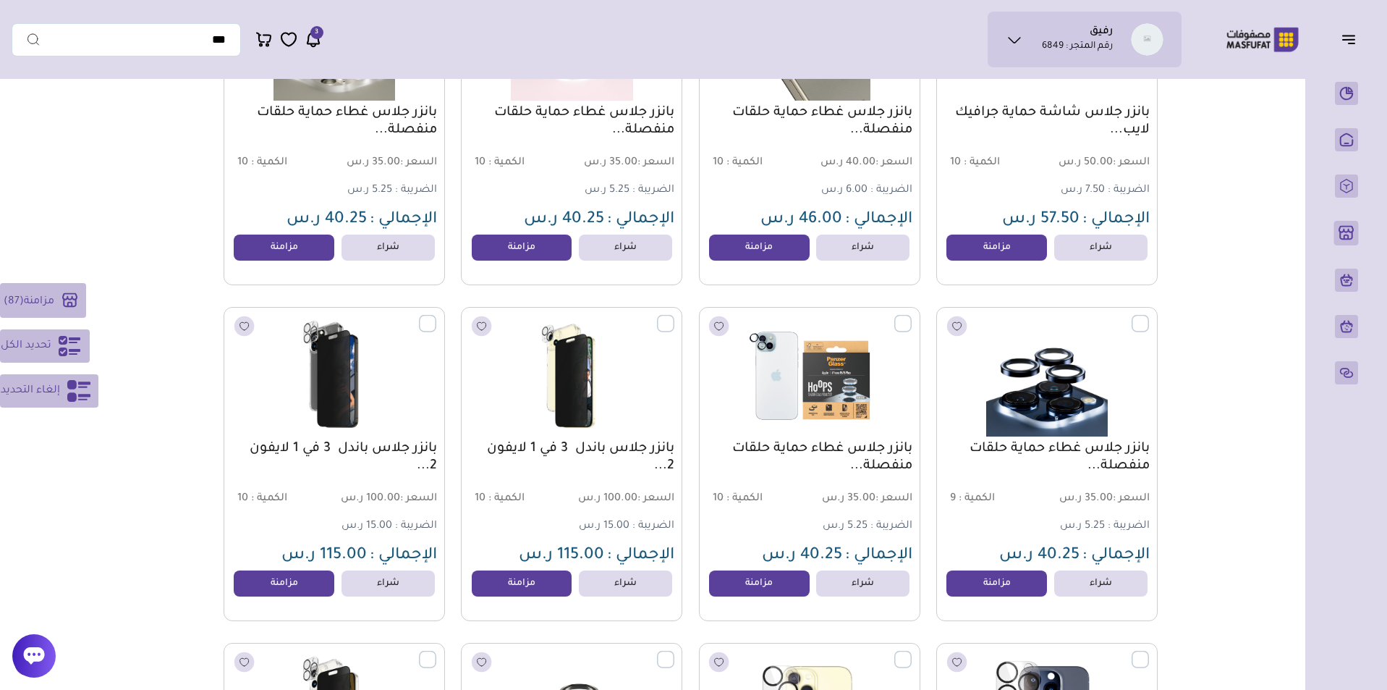
click at [912, 316] on label at bounding box center [912, 315] width 0 height 1
click at [674, 316] on label at bounding box center [674, 315] width 0 height 1
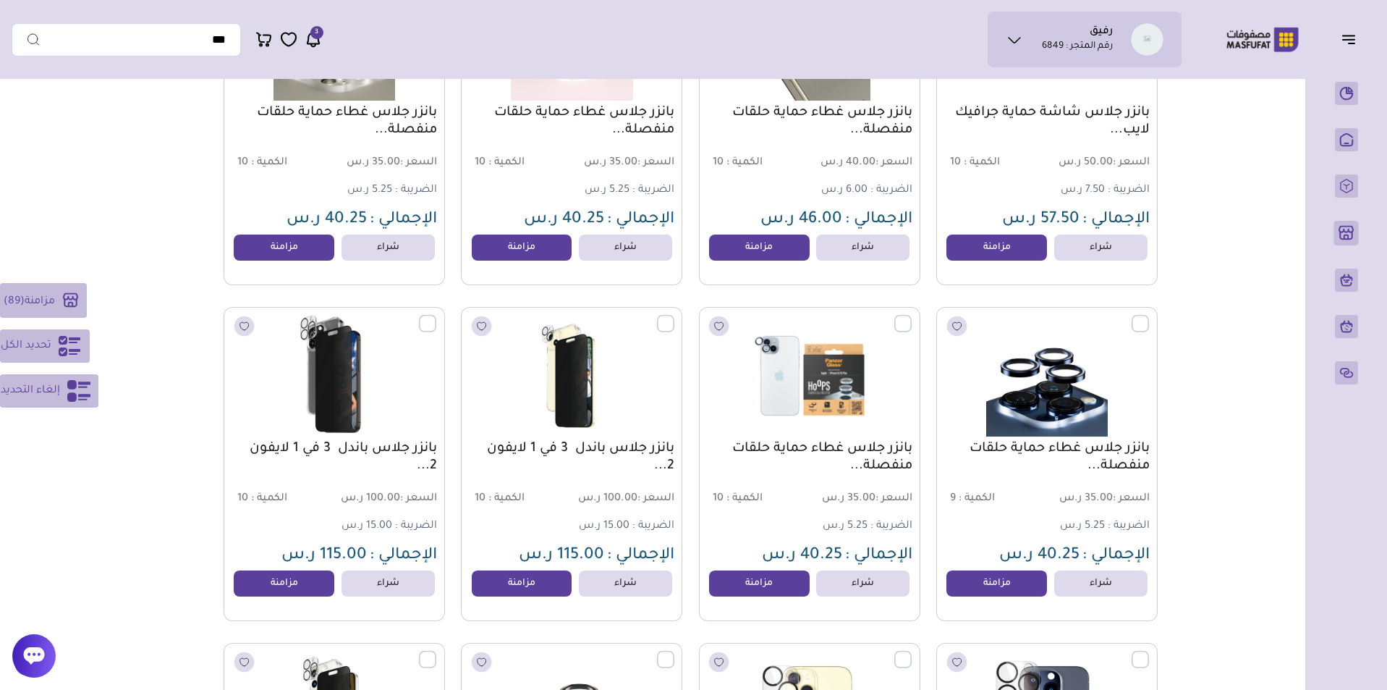
click at [436, 316] on label at bounding box center [436, 315] width 0 height 1
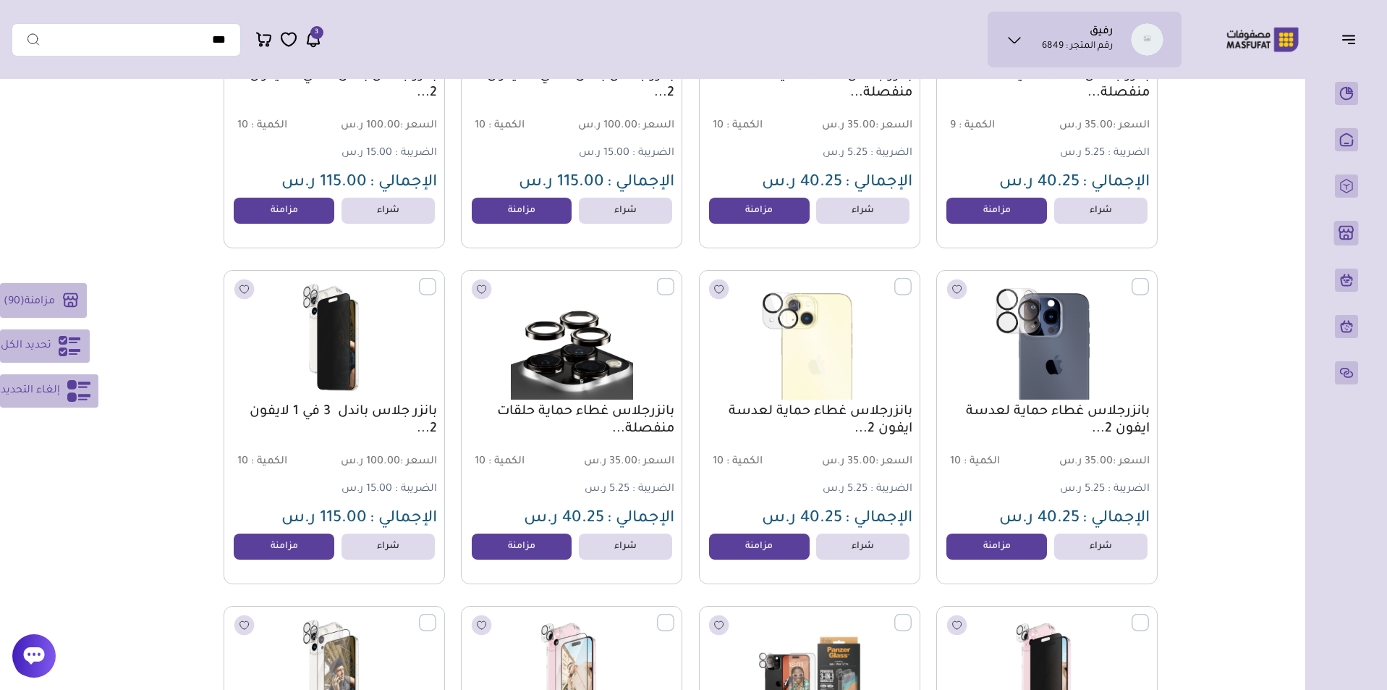
scroll to position [9730, 0]
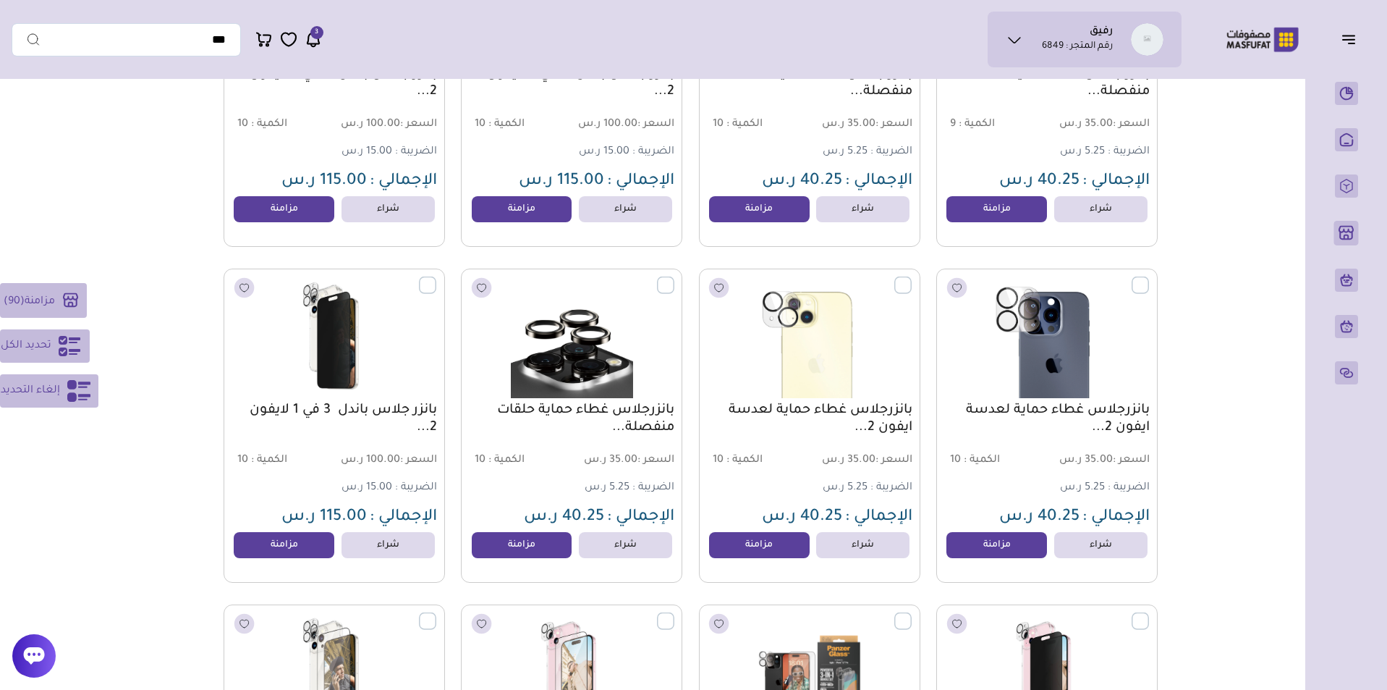
click at [66, 301] on rect at bounding box center [71, 300] width 25 height 25
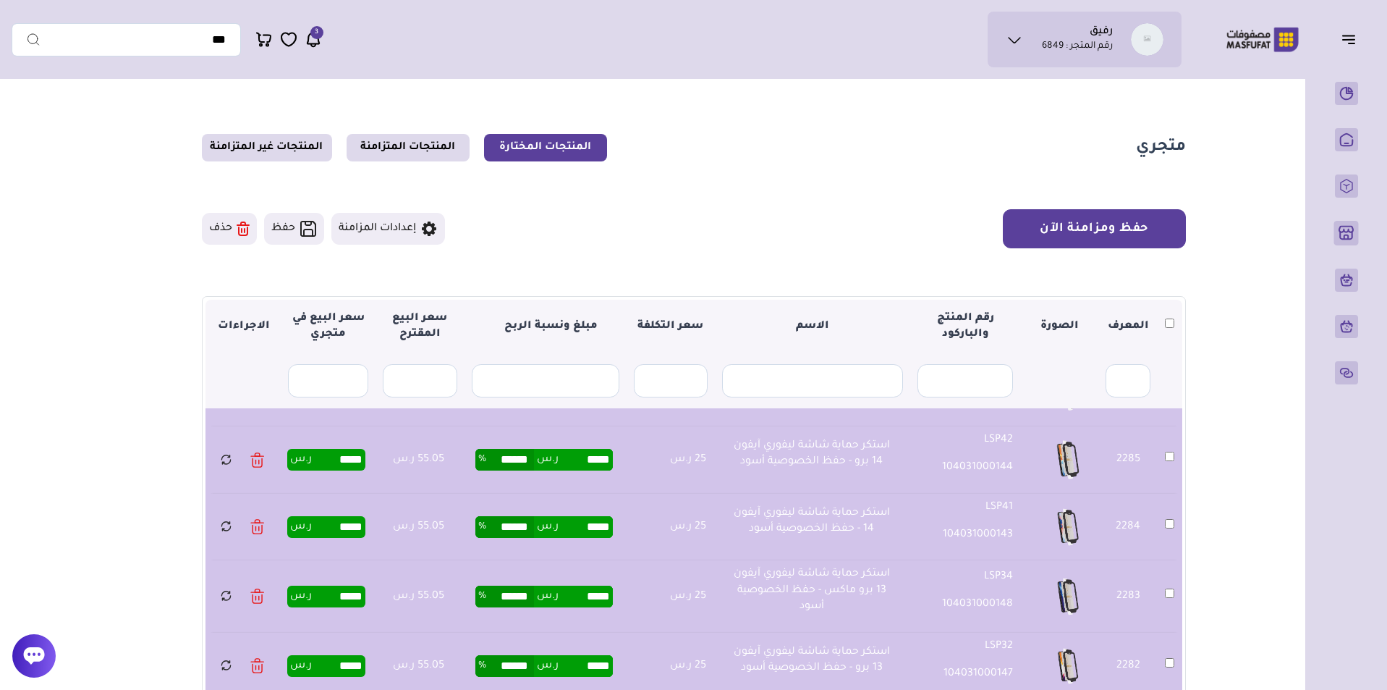
click at [1115, 231] on button "حفظ ومزامنة الآن" at bounding box center [1094, 228] width 183 height 39
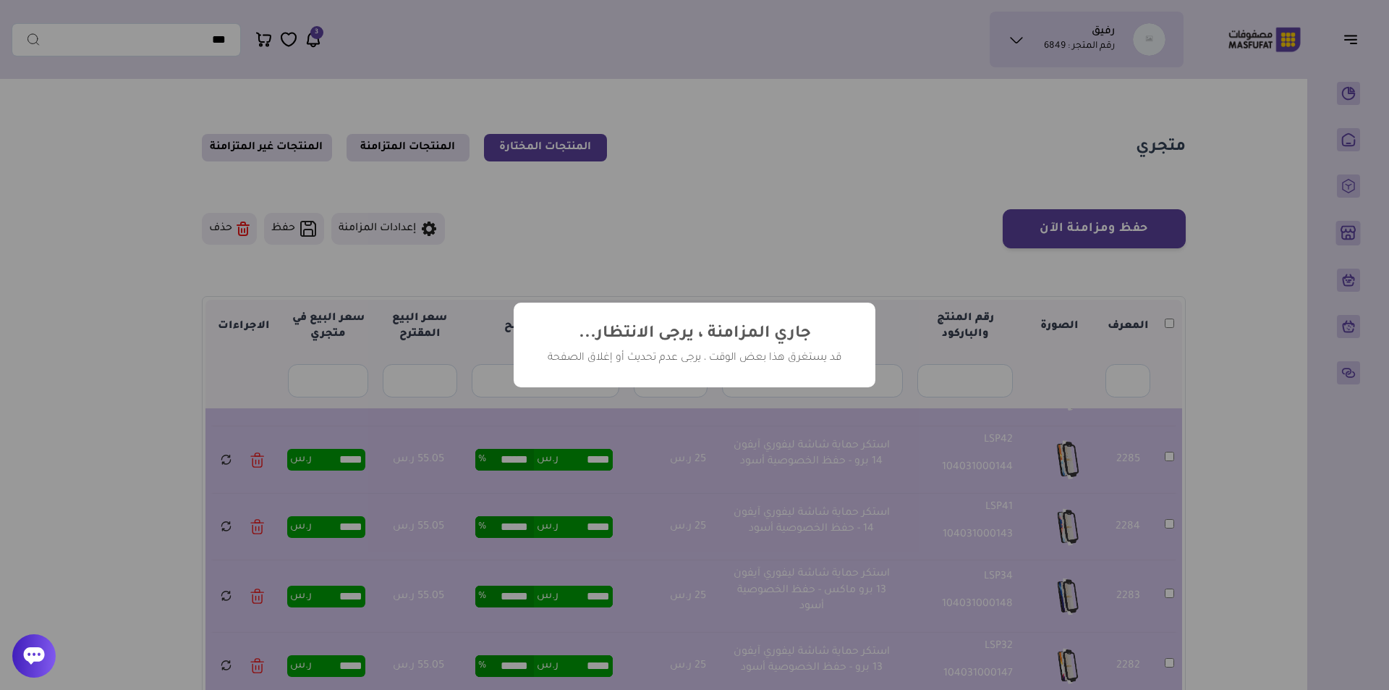
click at [944, 262] on div "? ! i جاري المزامنة ، يرجى الانتظار... × قد يستغرق هذا بعض الوقت ، يرجى عدم تحد…" at bounding box center [694, 345] width 1389 height 690
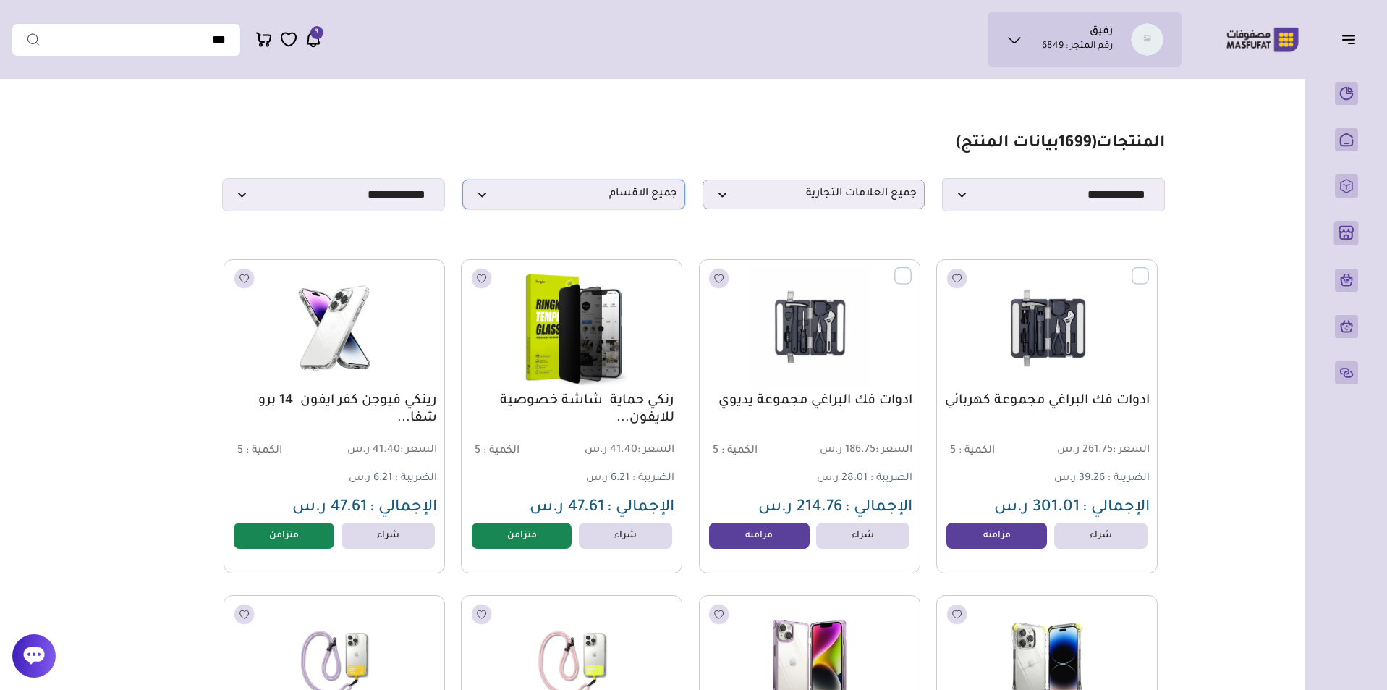
click at [619, 209] on p "جميع الاقسام" at bounding box center [573, 194] width 223 height 30
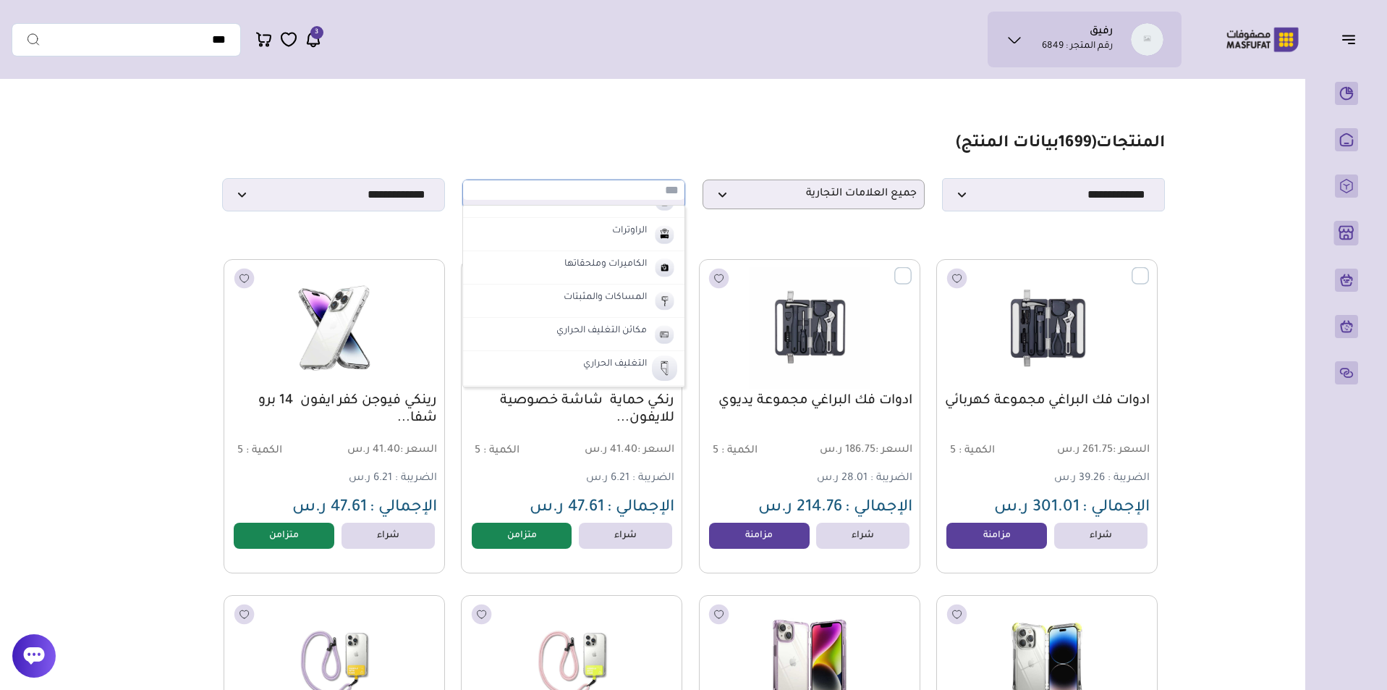
scroll to position [293, 0]
click at [631, 195] on input "text" at bounding box center [573, 190] width 221 height 20
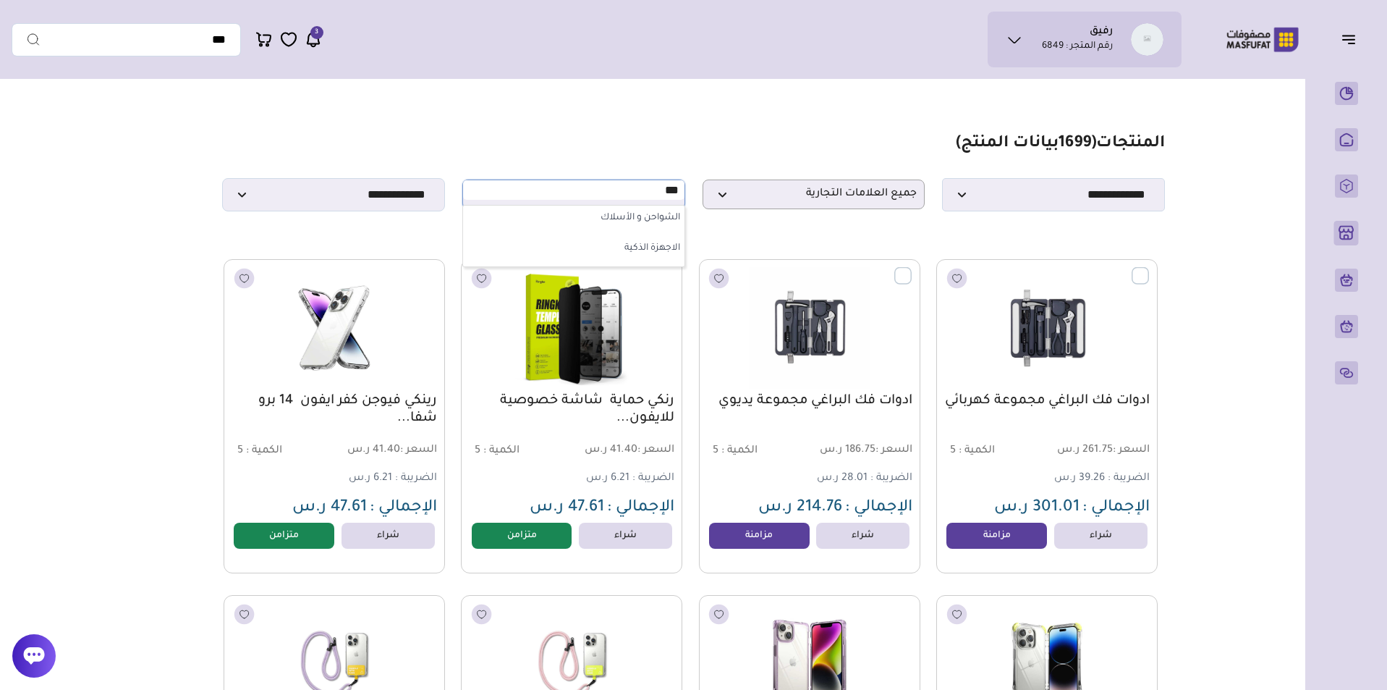
type input "***"
click at [642, 249] on label "الاجهزة الذكية" at bounding box center [573, 249] width 221 height 26
click at [639, 276] on li "الجوالات" at bounding box center [574, 282] width 200 height 33
select select "**"
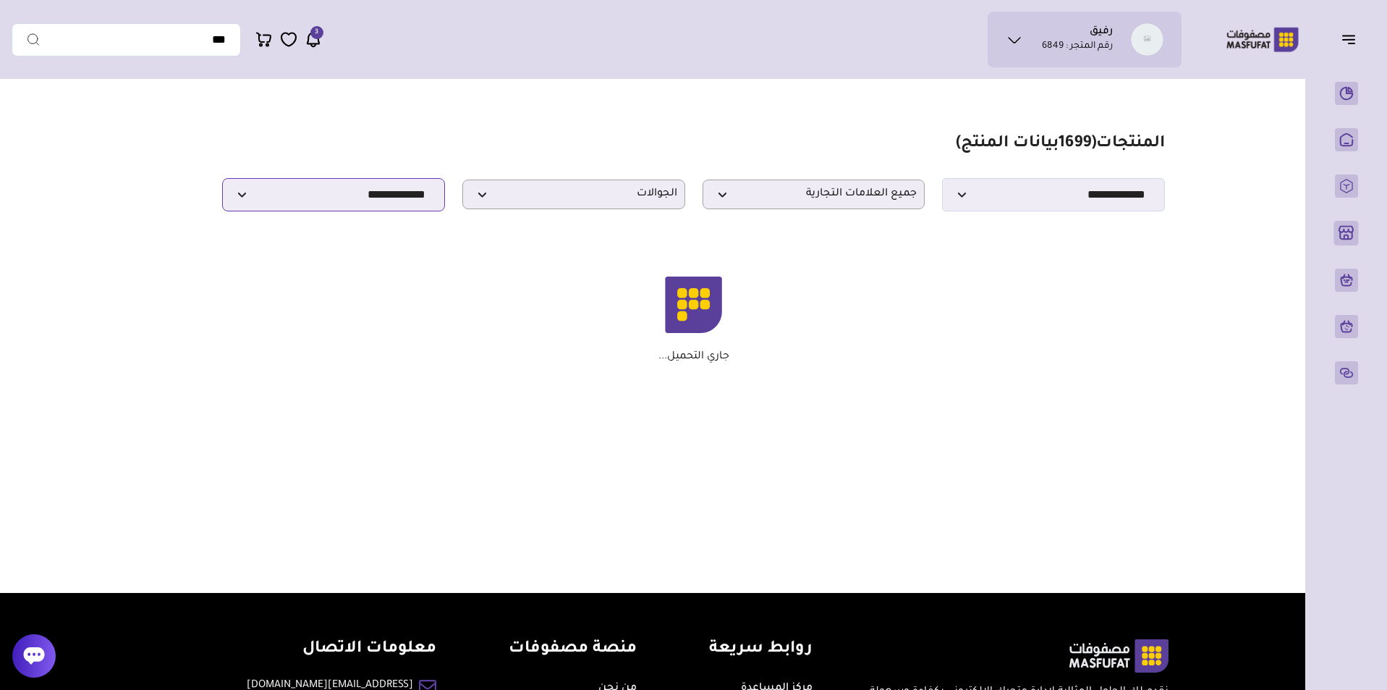
click at [405, 191] on select "**********" at bounding box center [333, 194] width 223 height 33
click at [222, 182] on select "**********" at bounding box center [333, 194] width 223 height 33
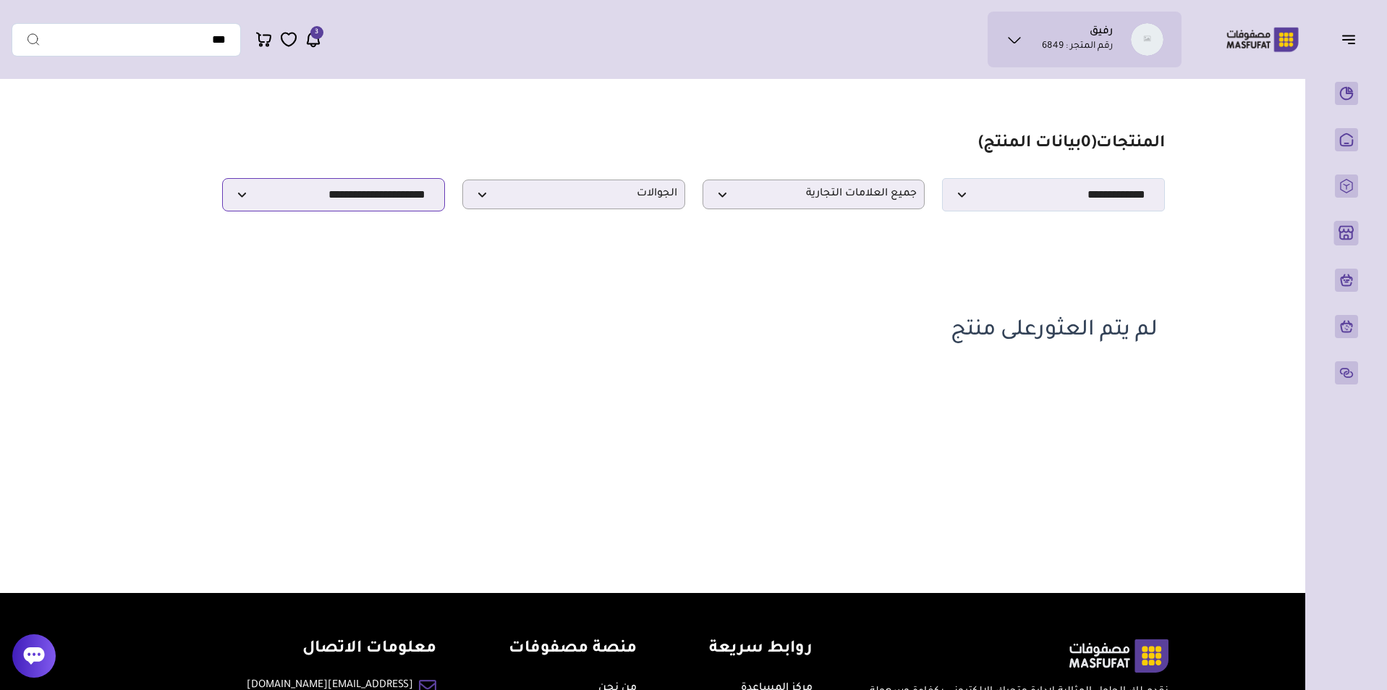
click at [415, 199] on select "**********" at bounding box center [333, 194] width 223 height 33
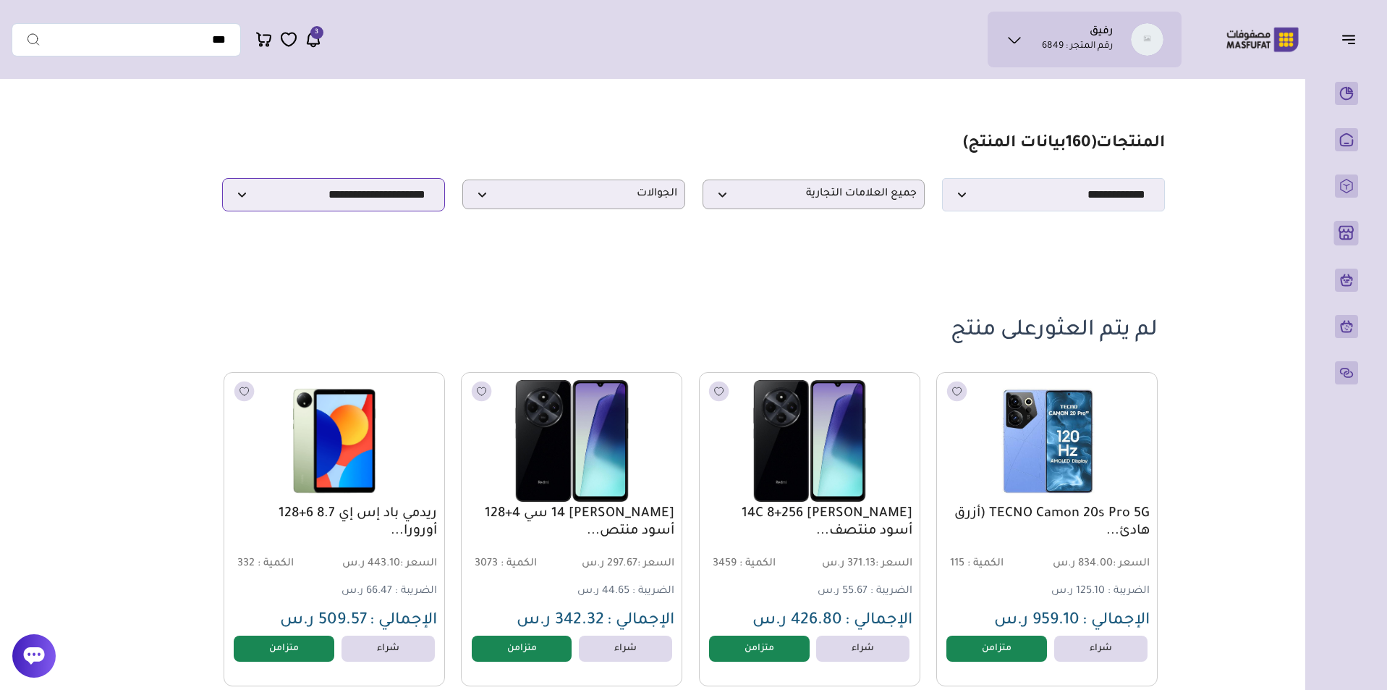
click at [222, 182] on select "**********" at bounding box center [333, 194] width 223 height 33
click at [407, 200] on select "**********" at bounding box center [333, 194] width 223 height 33
click at [222, 182] on select "**********" at bounding box center [333, 194] width 223 height 33
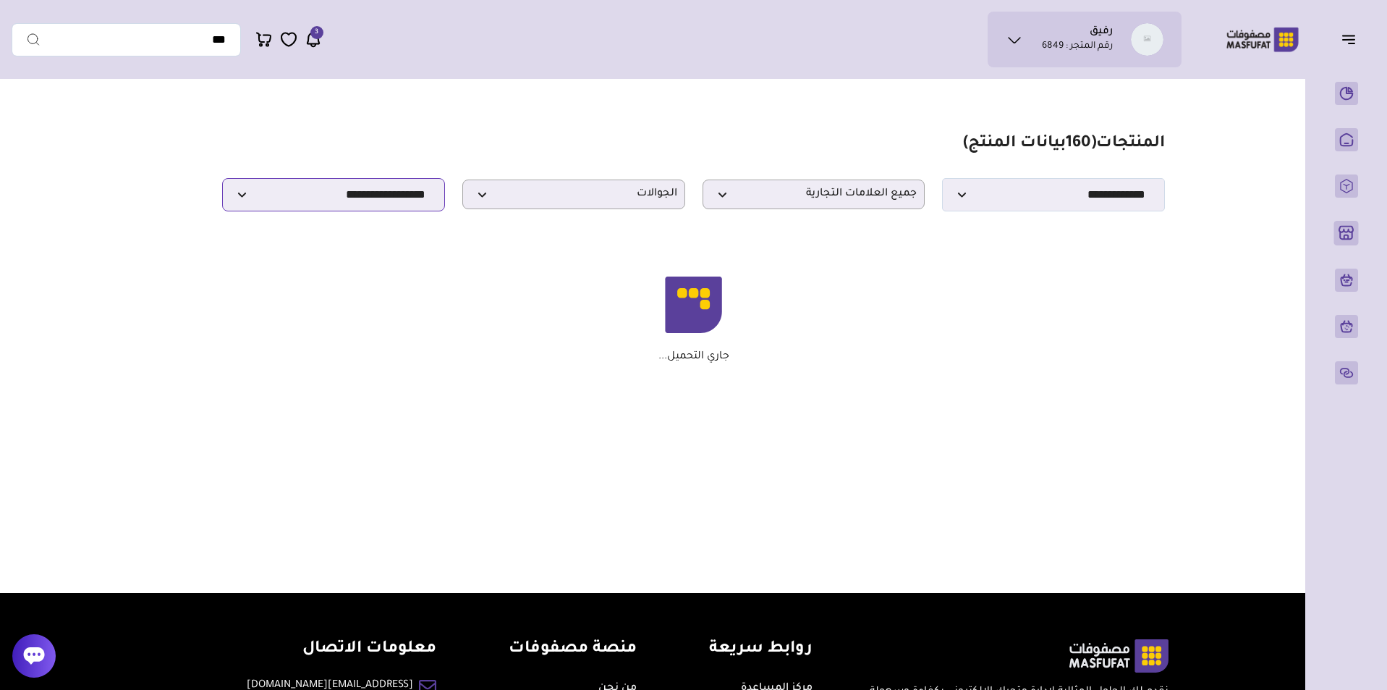
click at [379, 191] on select "**********" at bounding box center [333, 194] width 223 height 33
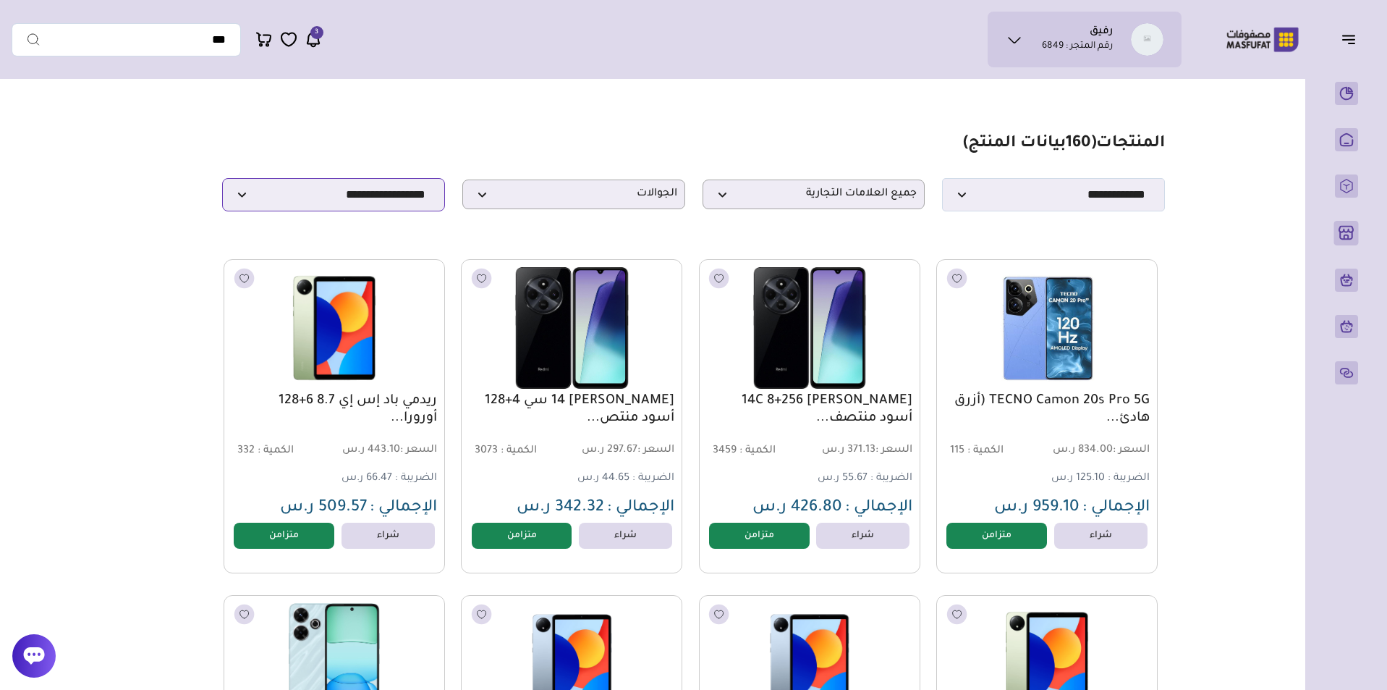
select select "**********"
click at [222, 182] on select "**********" at bounding box center [333, 194] width 223 height 33
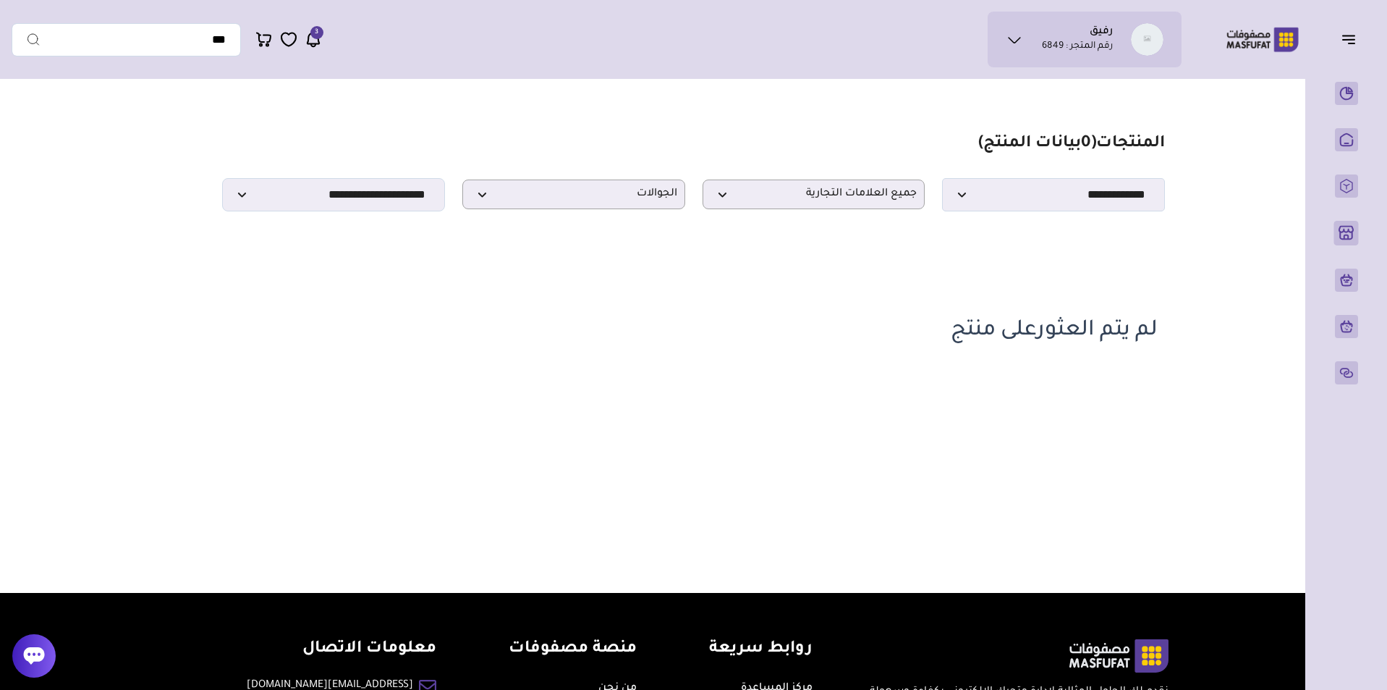
click at [383, 182] on section "**********" at bounding box center [693, 172] width 942 height 77
click at [379, 200] on select "**********" at bounding box center [333, 194] width 223 height 33
click at [222, 182] on select "**********" at bounding box center [333, 194] width 223 height 33
click at [520, 201] on span "الجوالات" at bounding box center [573, 194] width 207 height 14
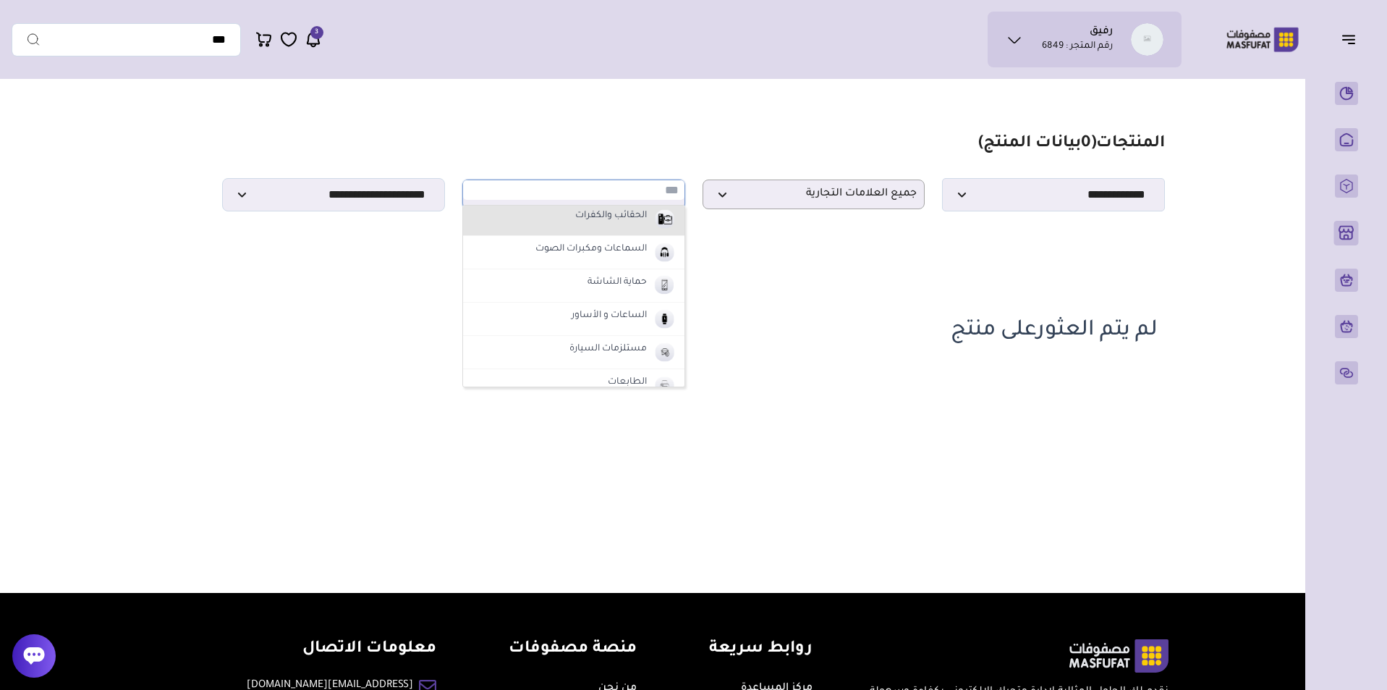
scroll to position [133, 0]
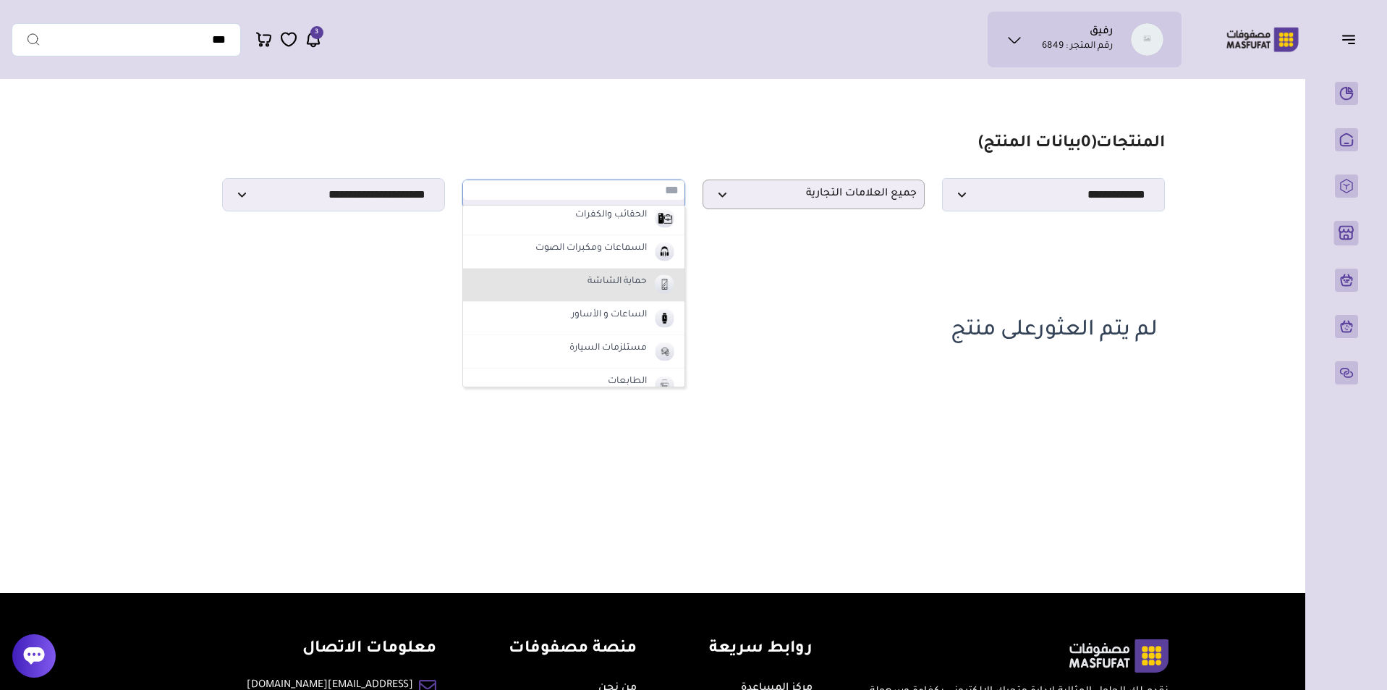
click at [601, 281] on label "حماية الشاشة" at bounding box center [617, 282] width 64 height 19
select select "*"
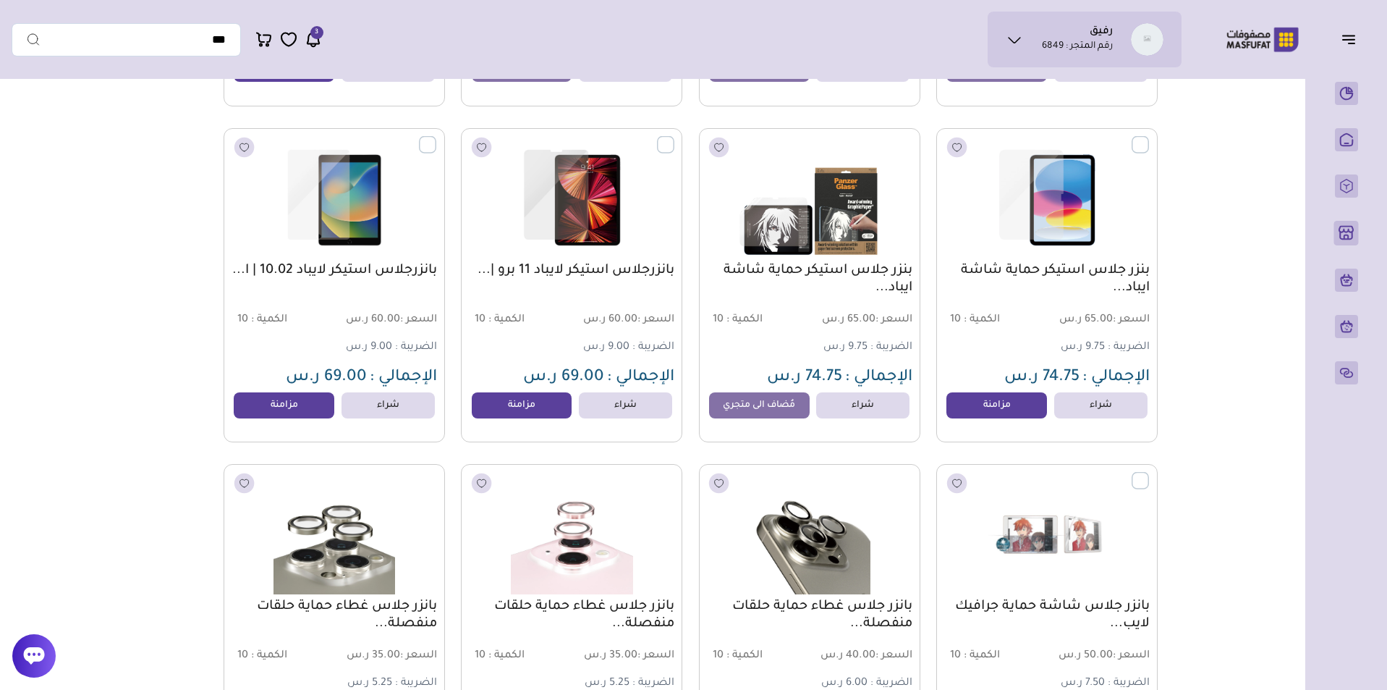
scroll to position [2482, 0]
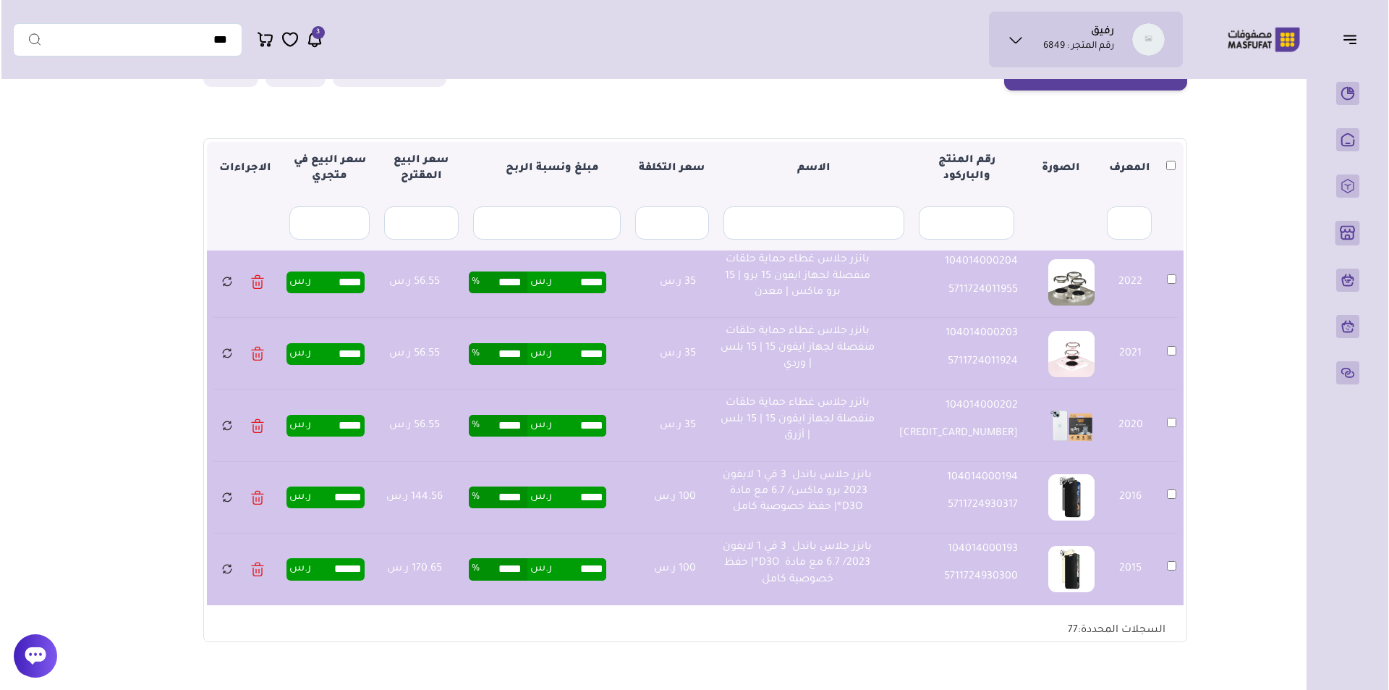
scroll to position [56, 0]
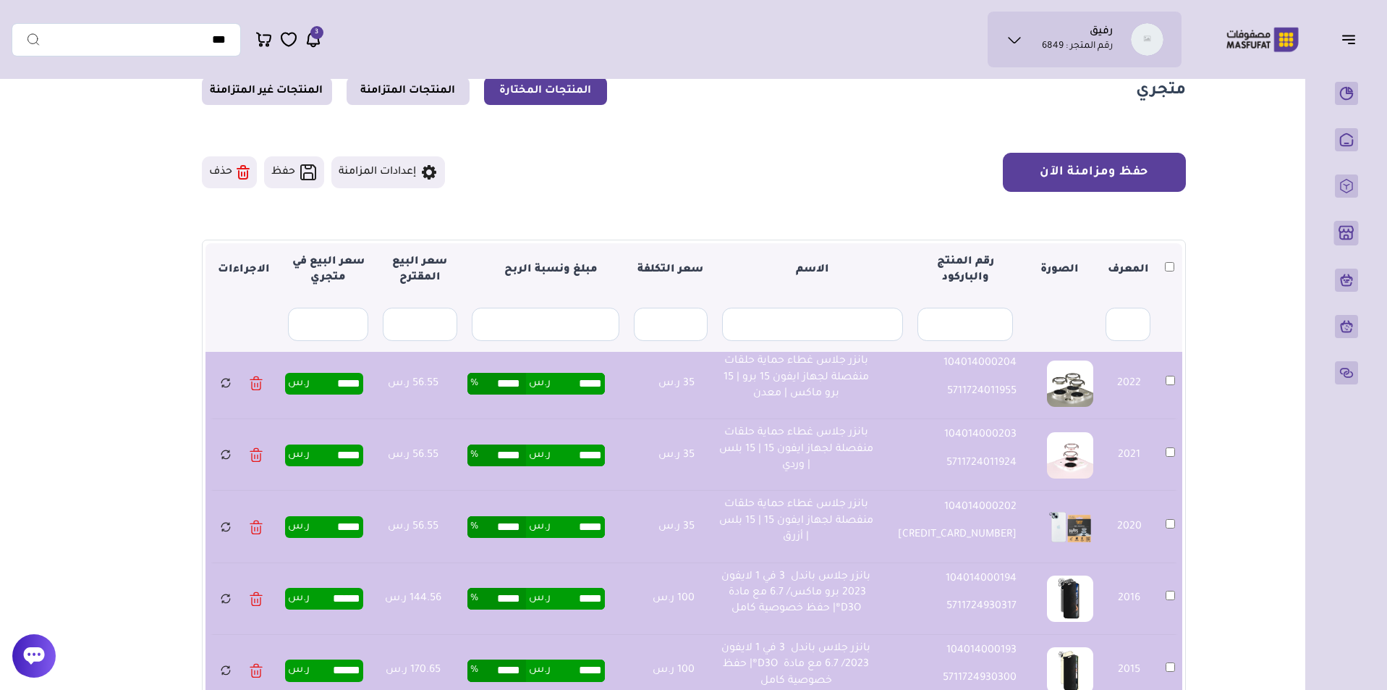
click at [1087, 168] on button "حفظ ومزامنة الآن" at bounding box center [1094, 172] width 183 height 39
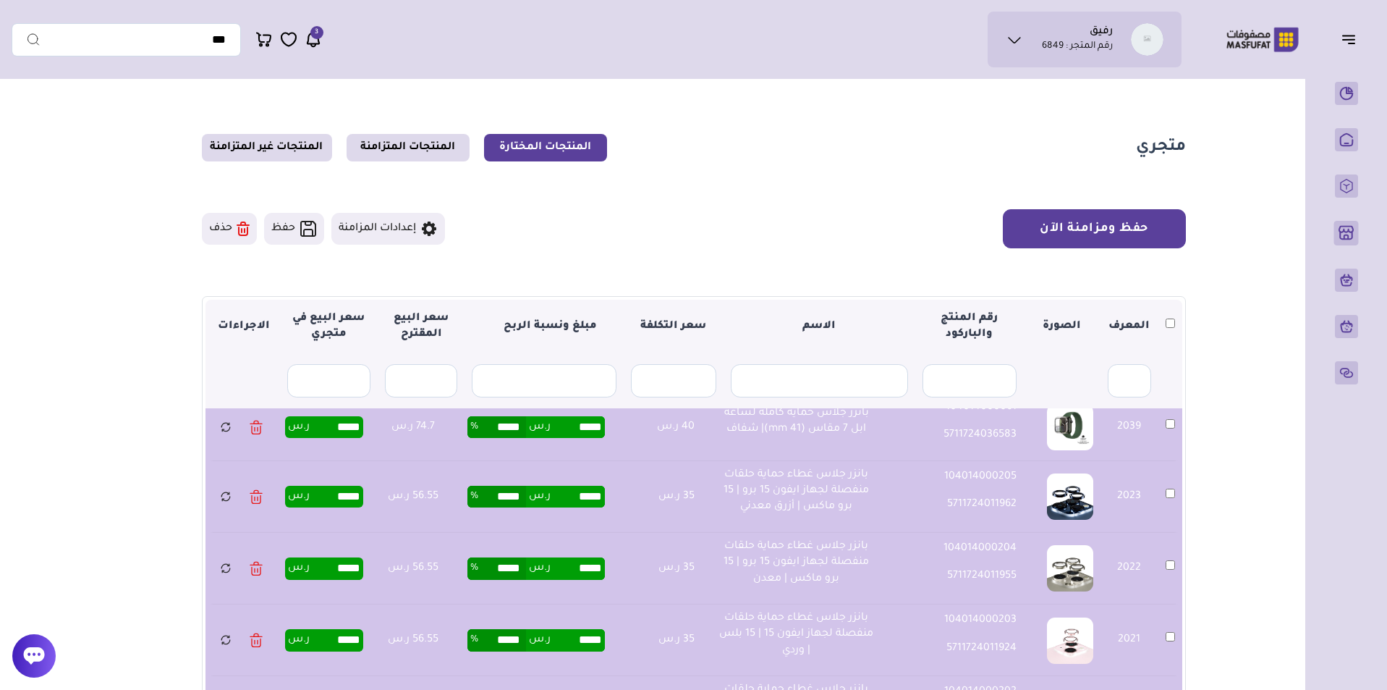
click at [1112, 211] on button "حفظ ومزامنة الآن" at bounding box center [1094, 228] width 183 height 39
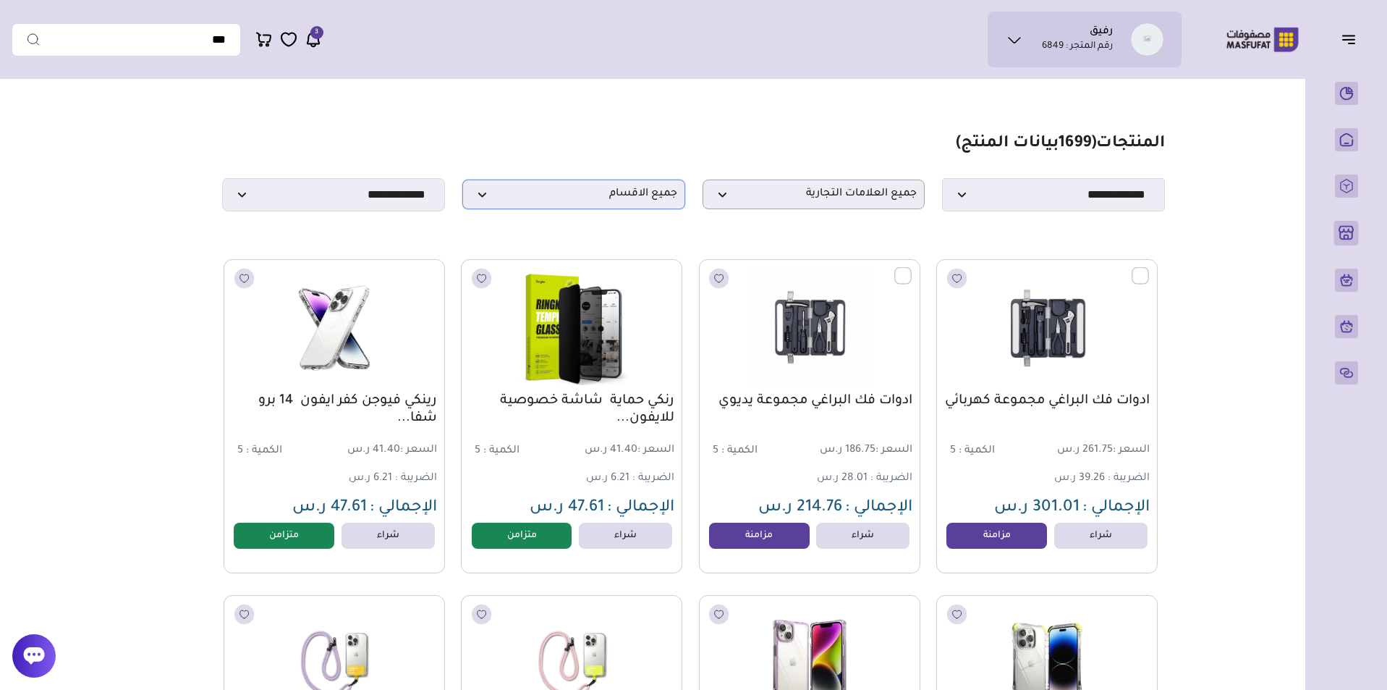
click at [648, 194] on span "جميع الاقسام" at bounding box center [573, 194] width 207 height 14
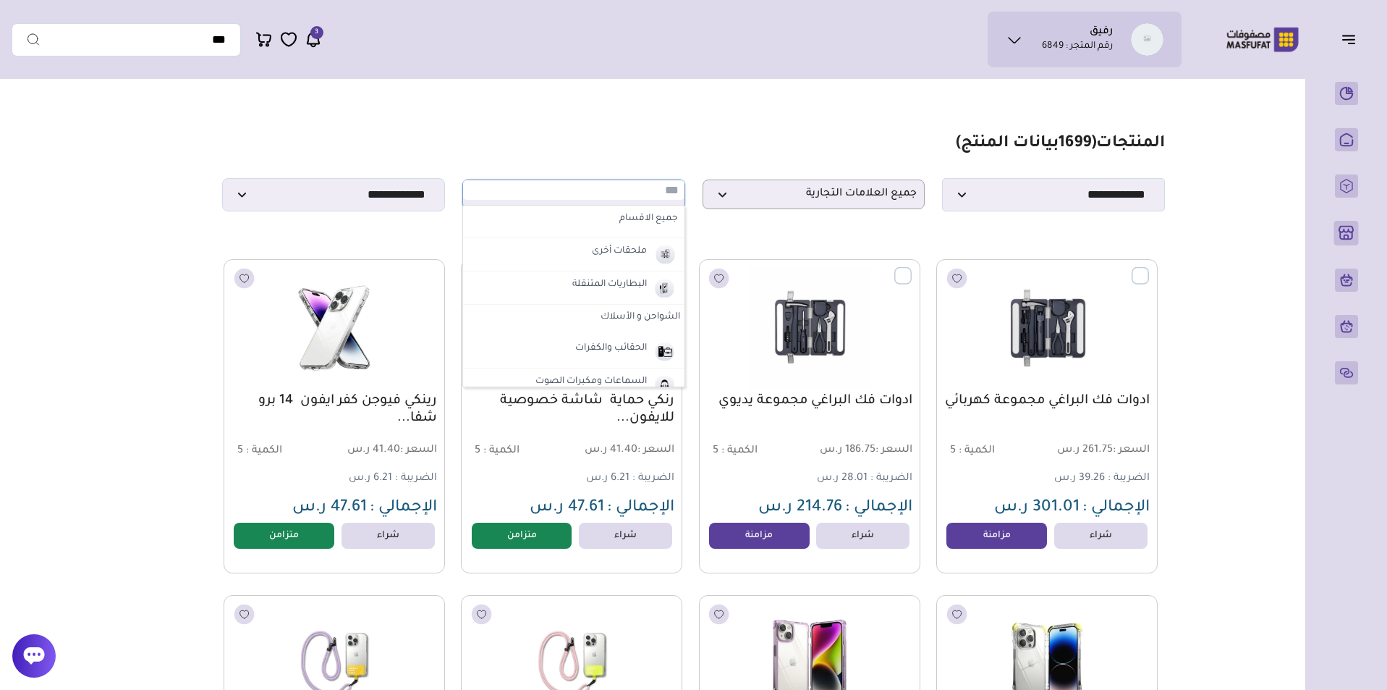
click at [648, 194] on input "text" at bounding box center [573, 190] width 221 height 20
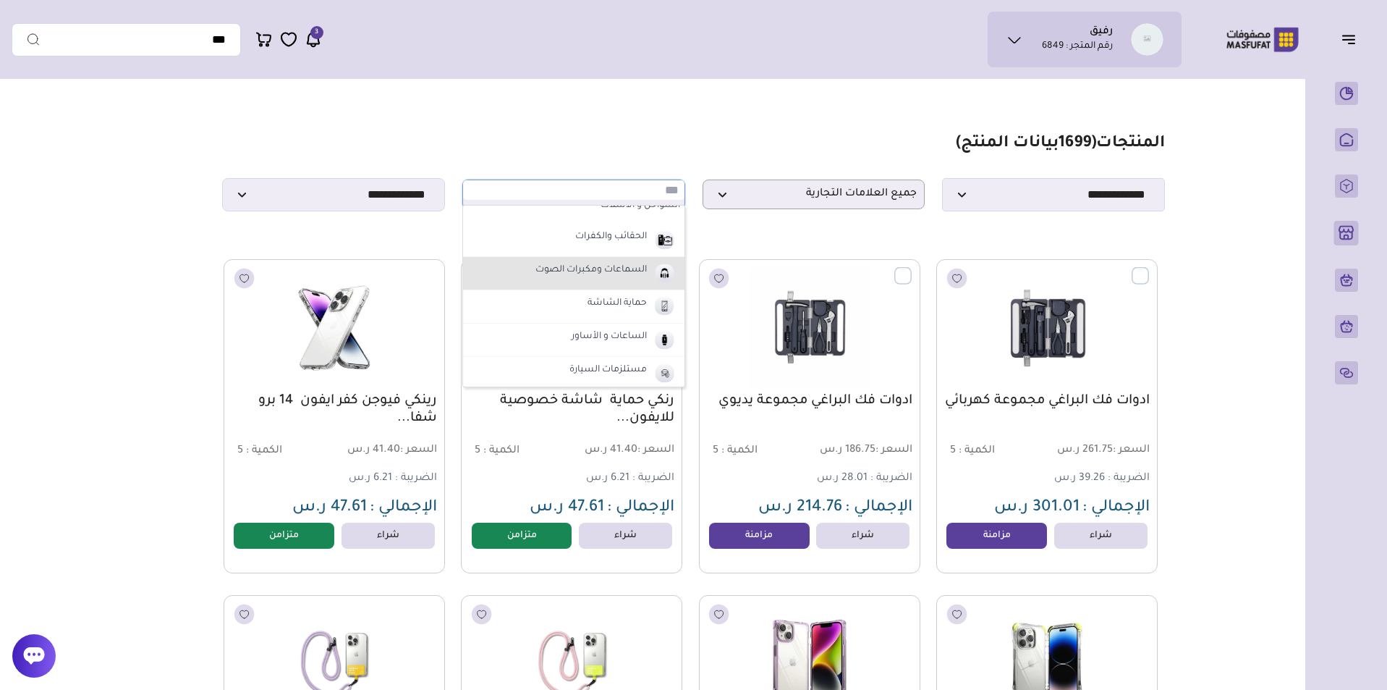
scroll to position [111, 0]
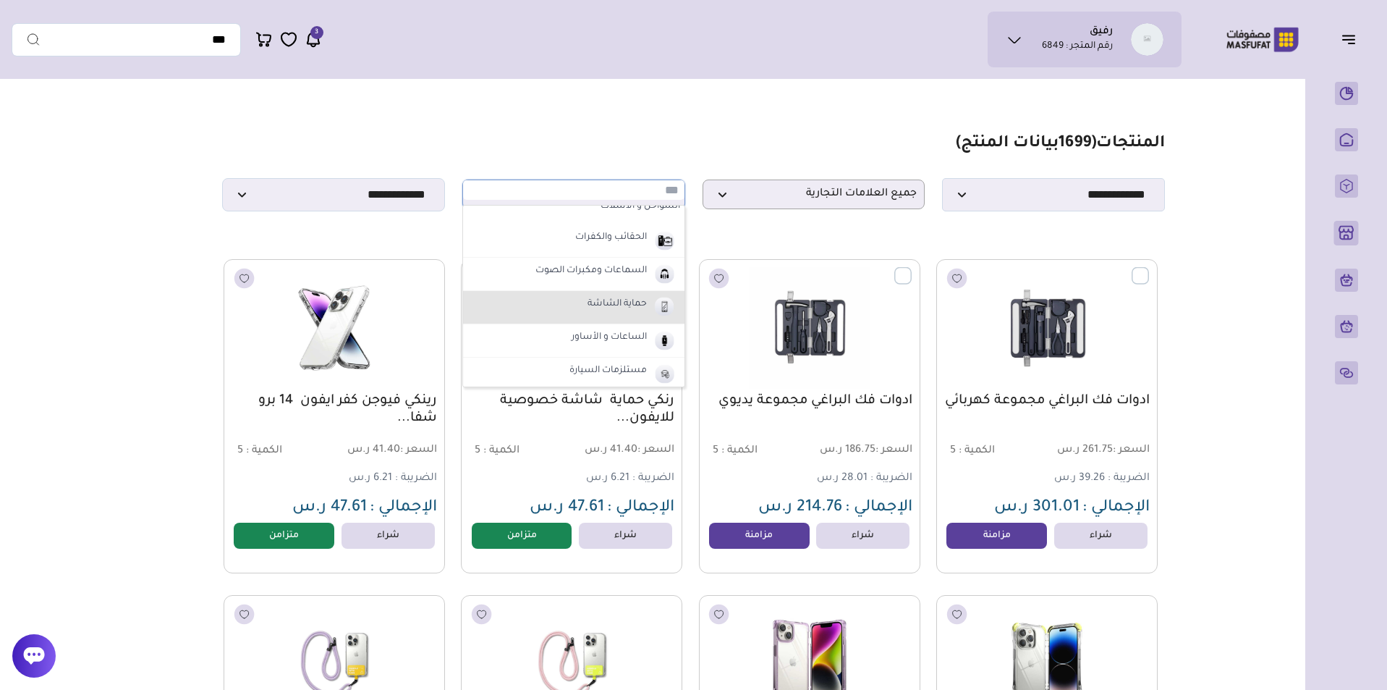
click at [620, 302] on label "حماية الشاشة" at bounding box center [617, 304] width 64 height 19
select select "*"
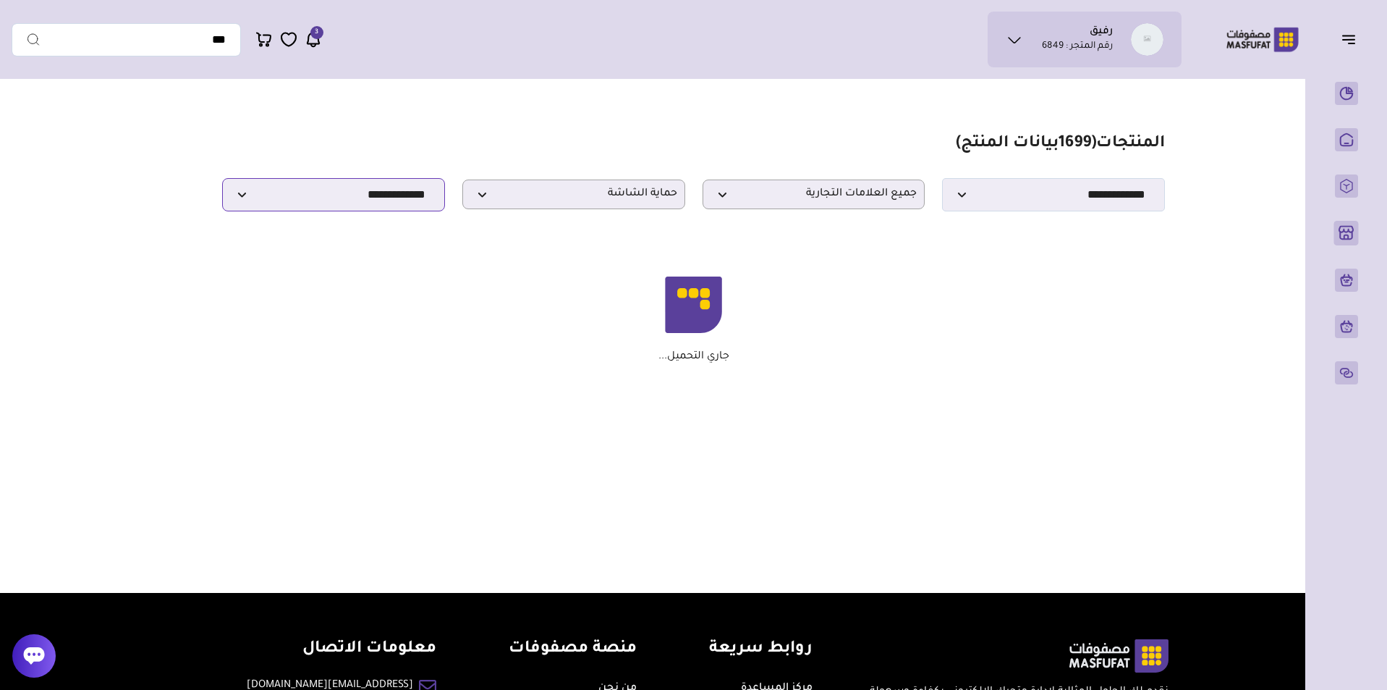
click at [415, 192] on select "**********" at bounding box center [333, 194] width 223 height 33
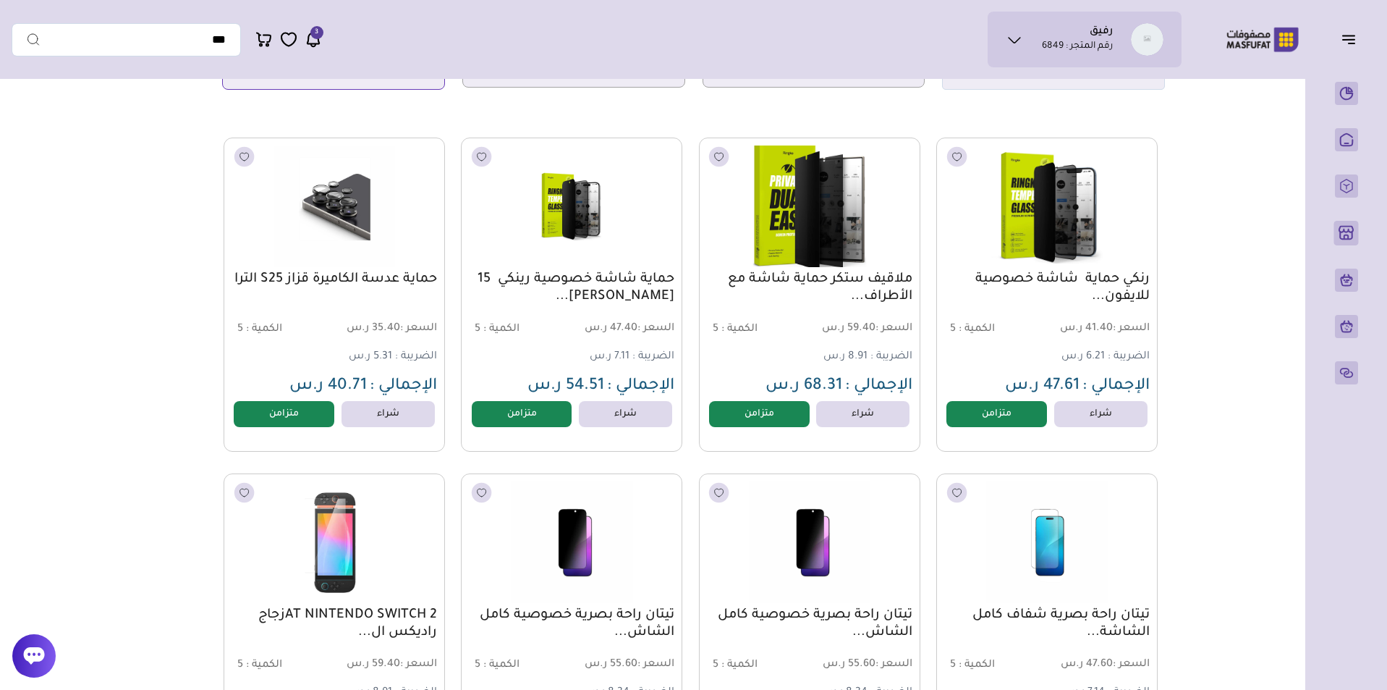
scroll to position [40, 0]
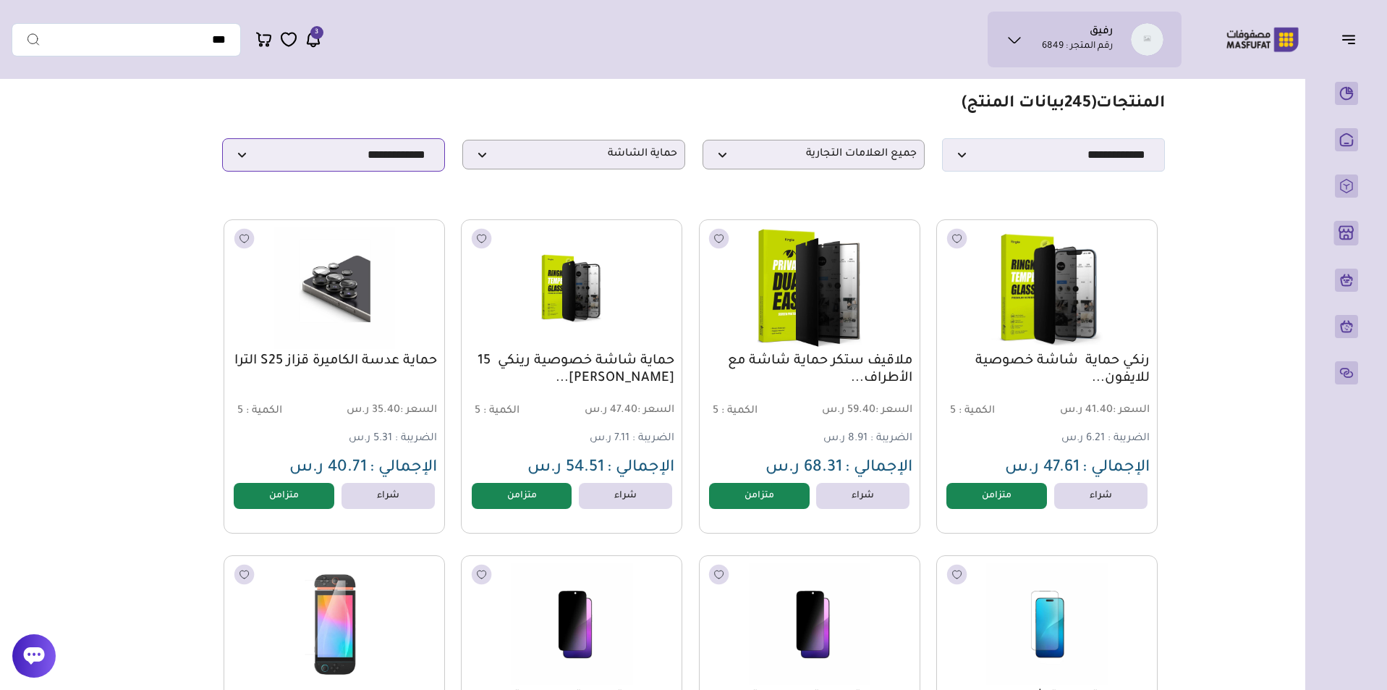
click at [416, 159] on select "**********" at bounding box center [333, 154] width 223 height 33
select select "**********"
click at [222, 143] on select "**********" at bounding box center [333, 154] width 223 height 33
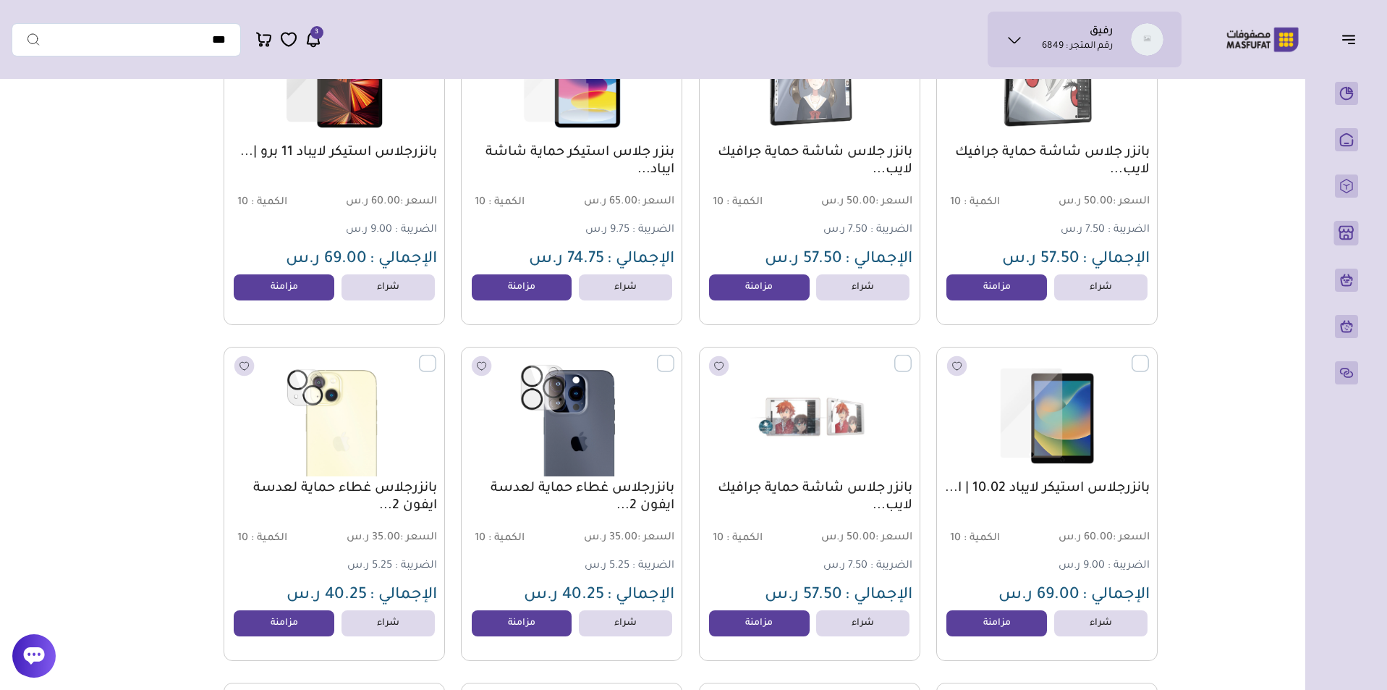
scroll to position [360, 0]
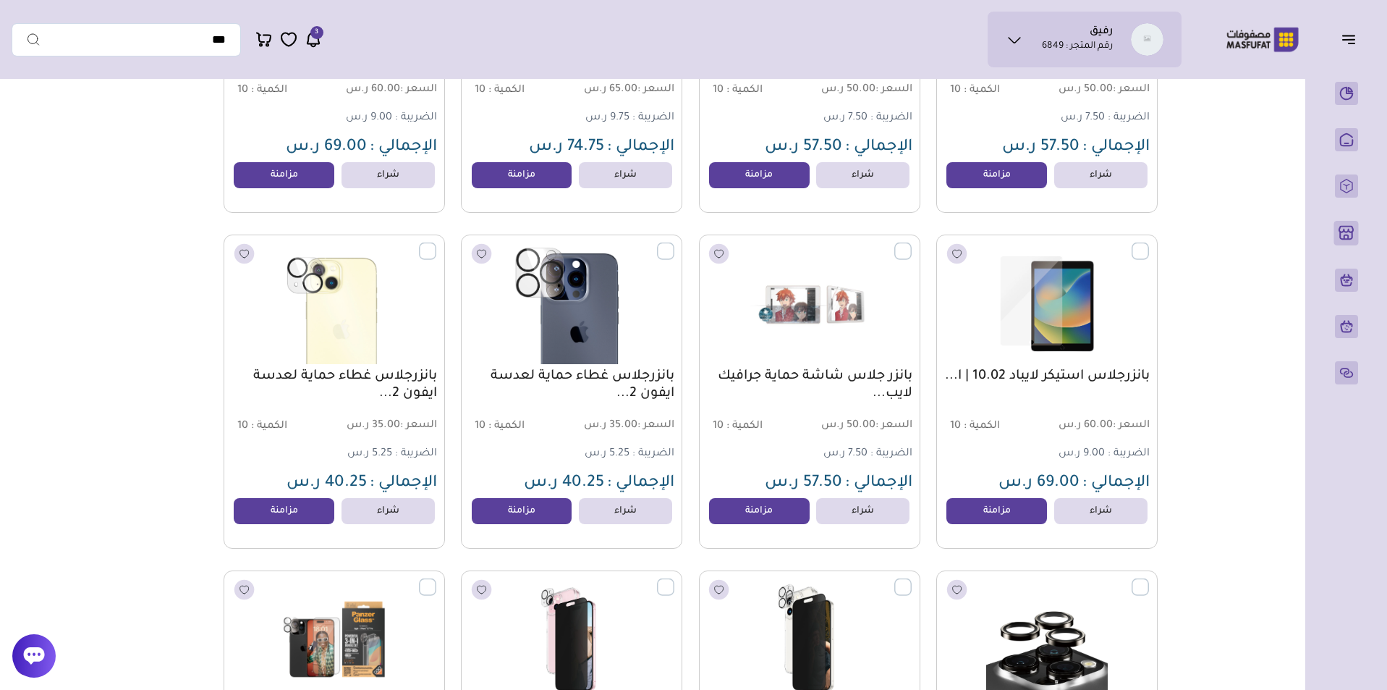
click at [674, 244] on label at bounding box center [674, 242] width 0 height 1
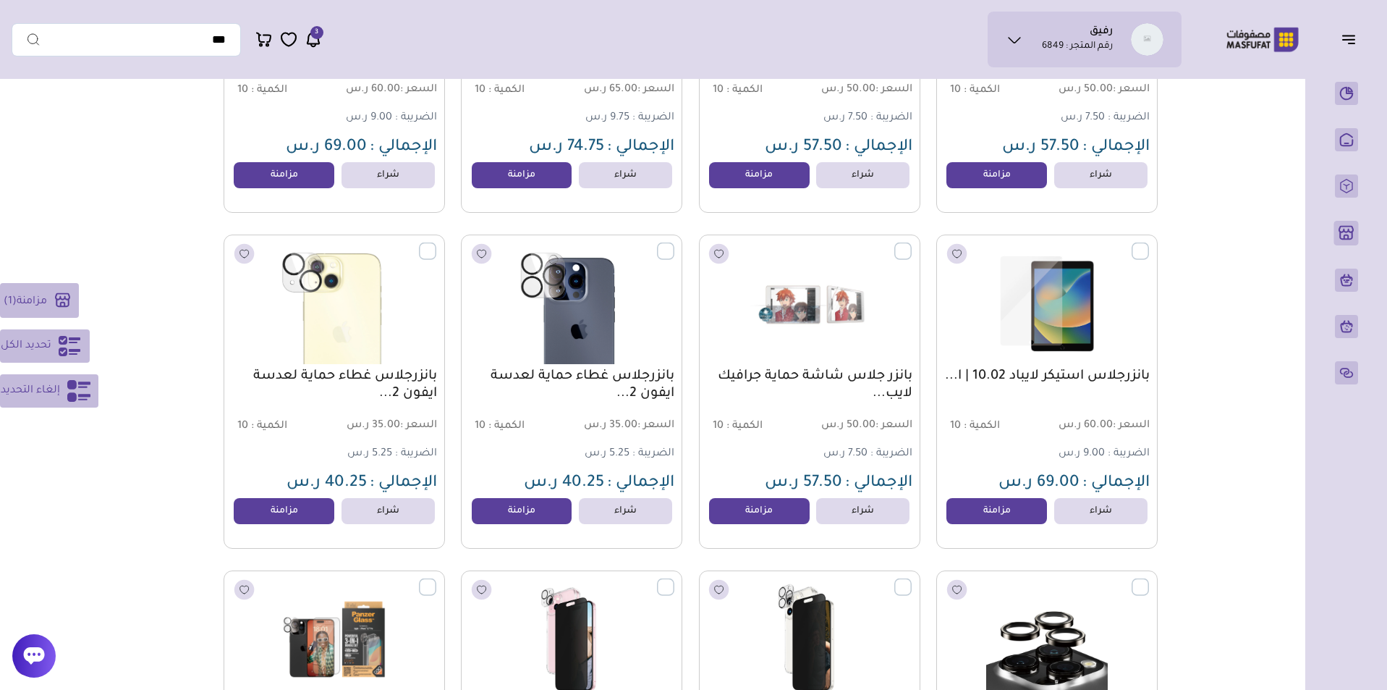
click at [436, 244] on label at bounding box center [436, 242] width 0 height 1
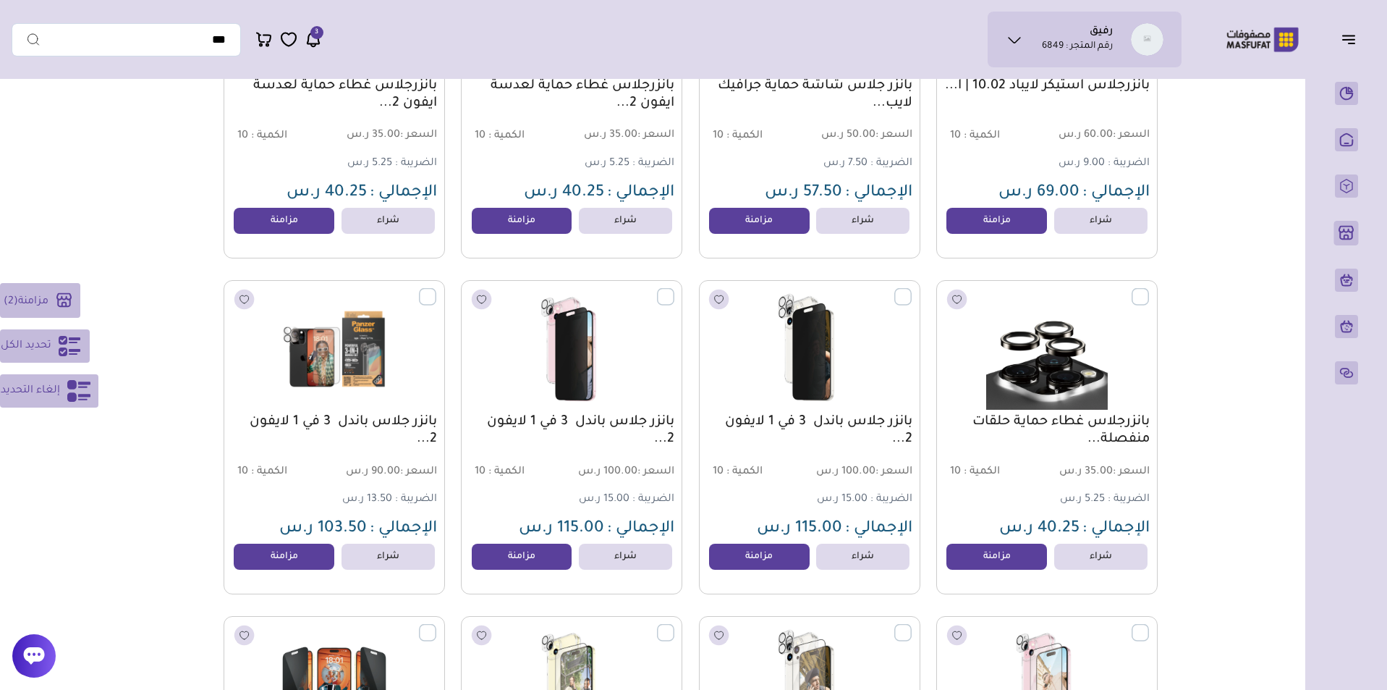
scroll to position [704, 0]
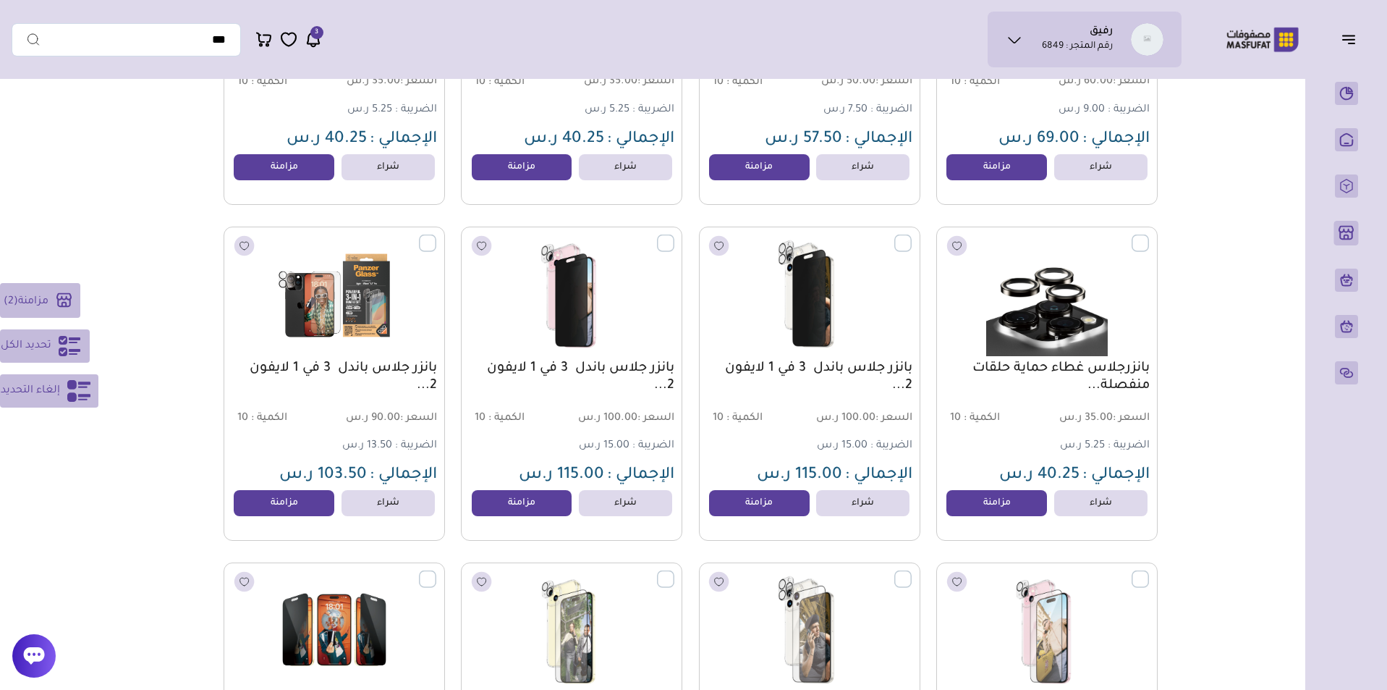
click at [436, 236] on label at bounding box center [436, 234] width 0 height 1
click at [674, 236] on label at bounding box center [674, 234] width 0 height 1
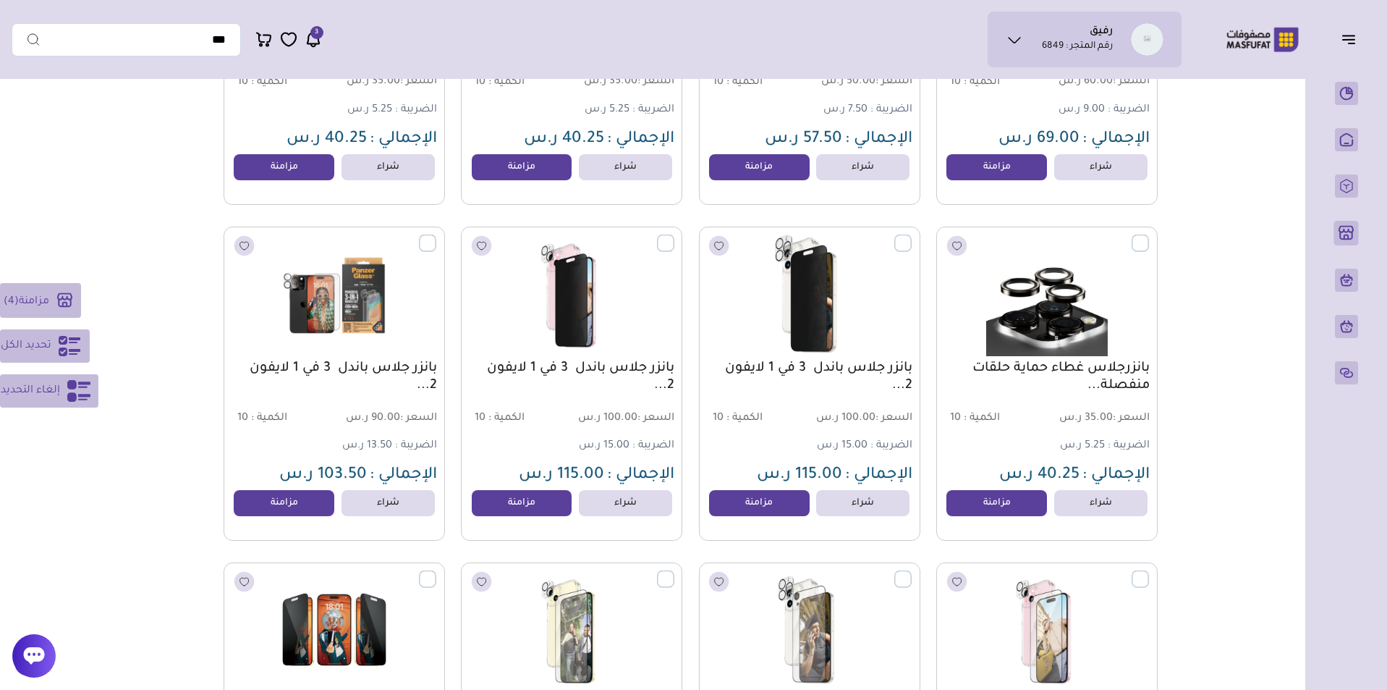
click at [912, 236] on label at bounding box center [912, 234] width 0 height 1
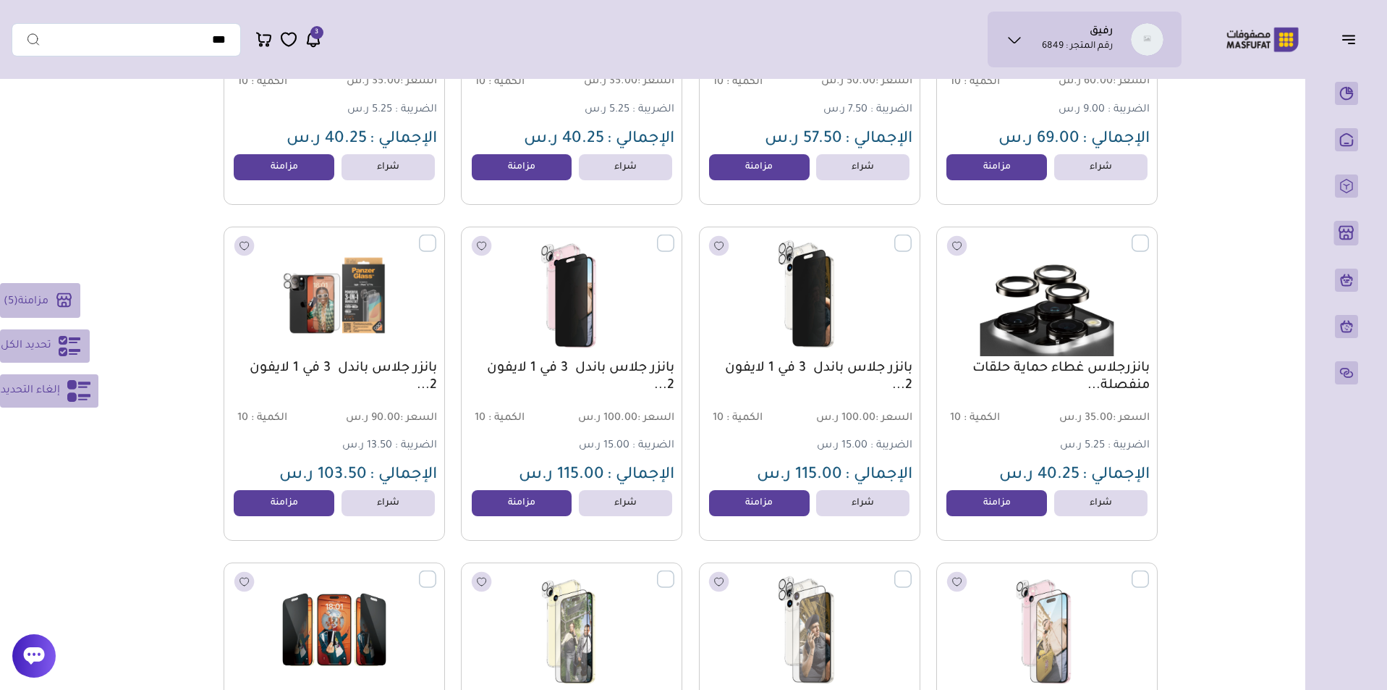
click at [1149, 236] on label at bounding box center [1149, 234] width 0 height 1
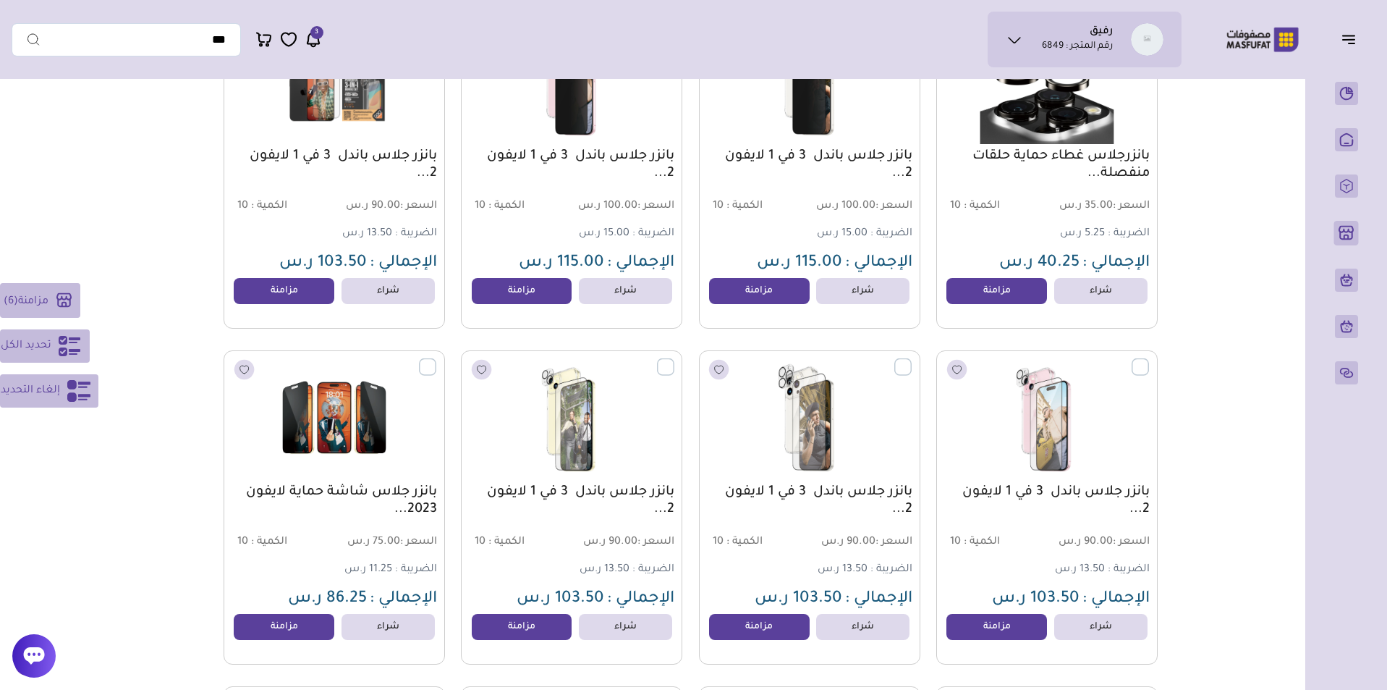
scroll to position [1054, 0]
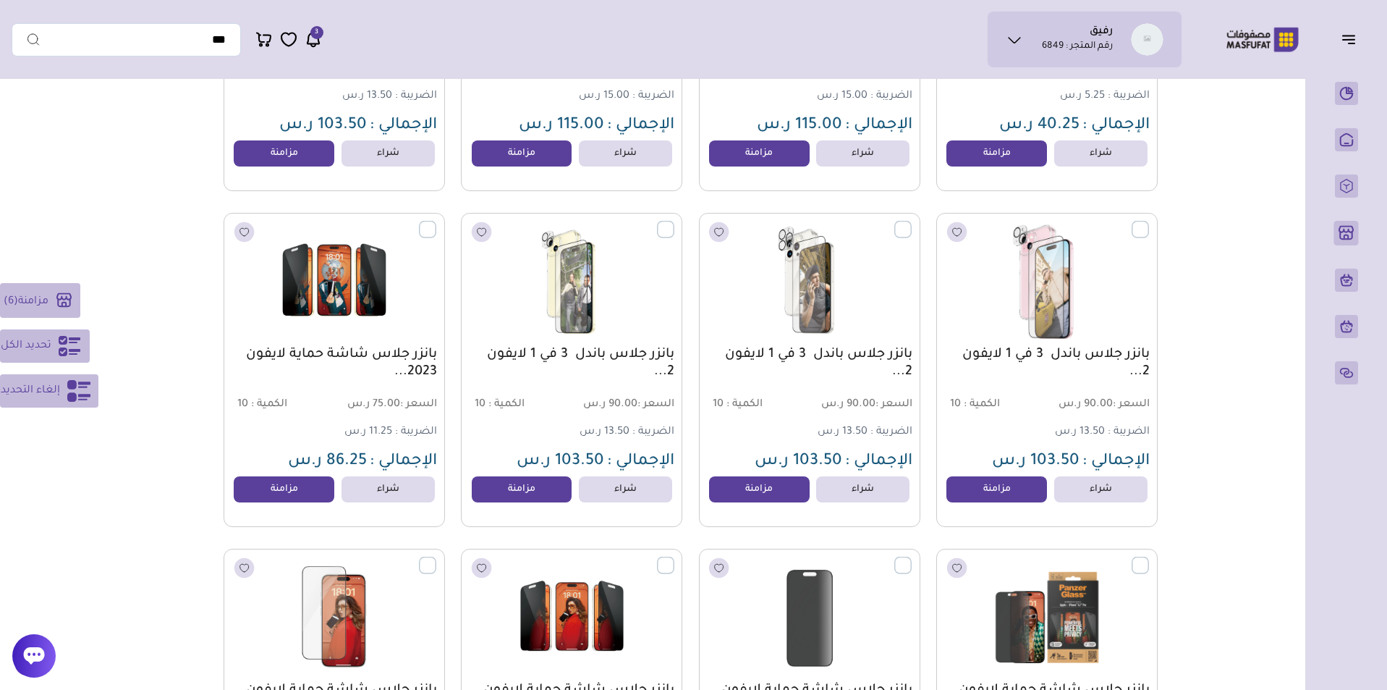
click at [1149, 222] on label at bounding box center [1149, 221] width 0 height 1
click at [912, 222] on label at bounding box center [912, 221] width 0 height 1
click at [674, 222] on label at bounding box center [674, 221] width 0 height 1
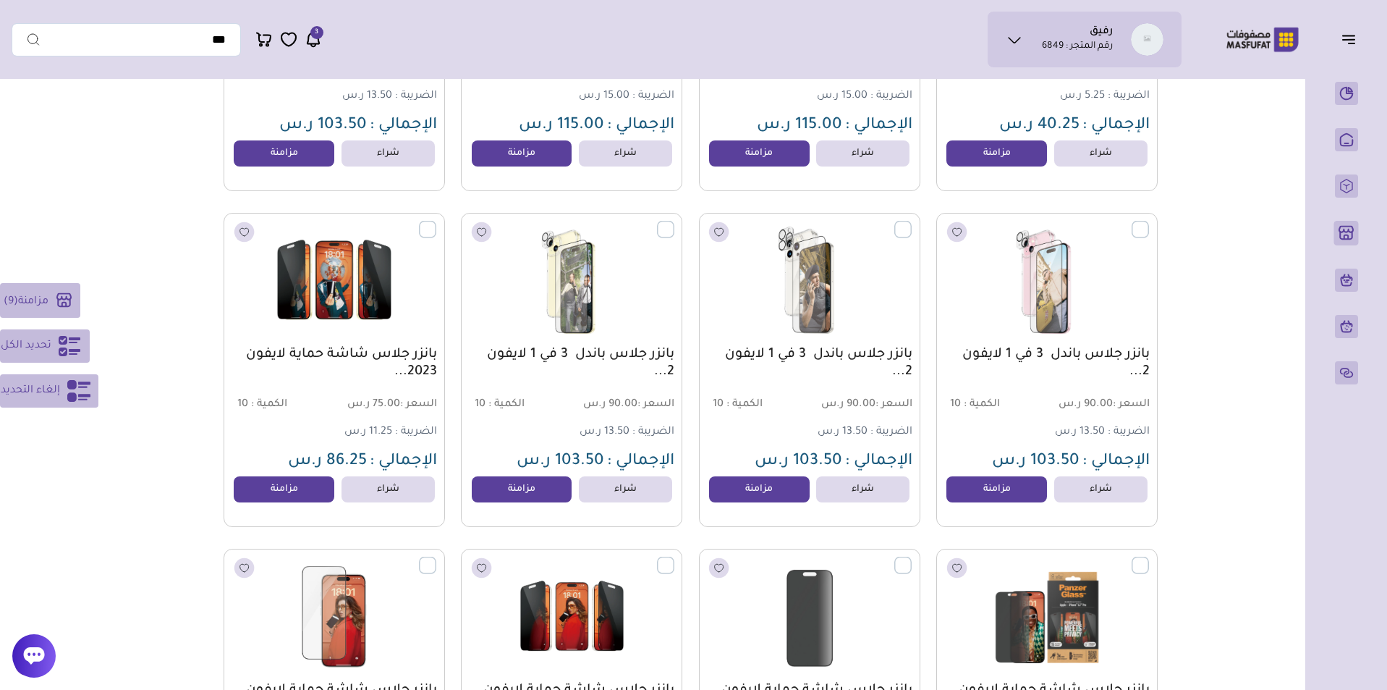
click at [436, 222] on label at bounding box center [436, 221] width 0 height 1
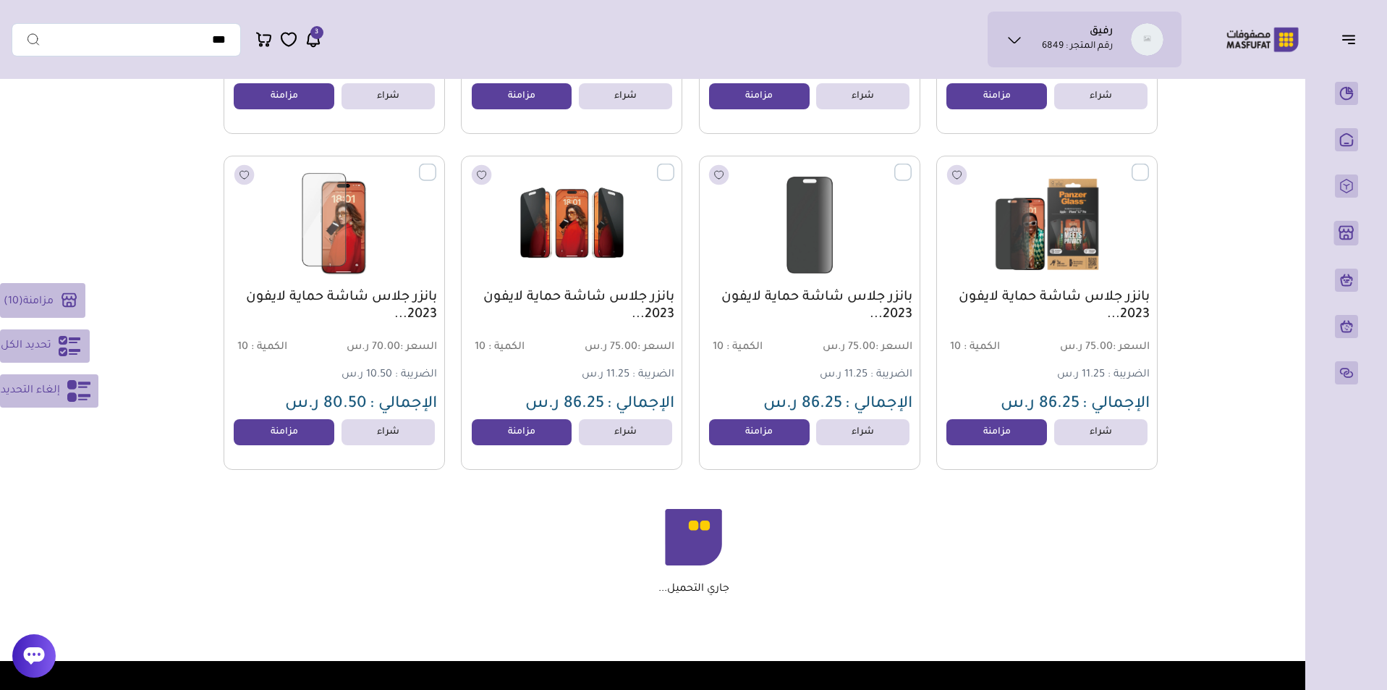
scroll to position [1447, 0]
click at [436, 164] on label at bounding box center [436, 163] width 0 height 1
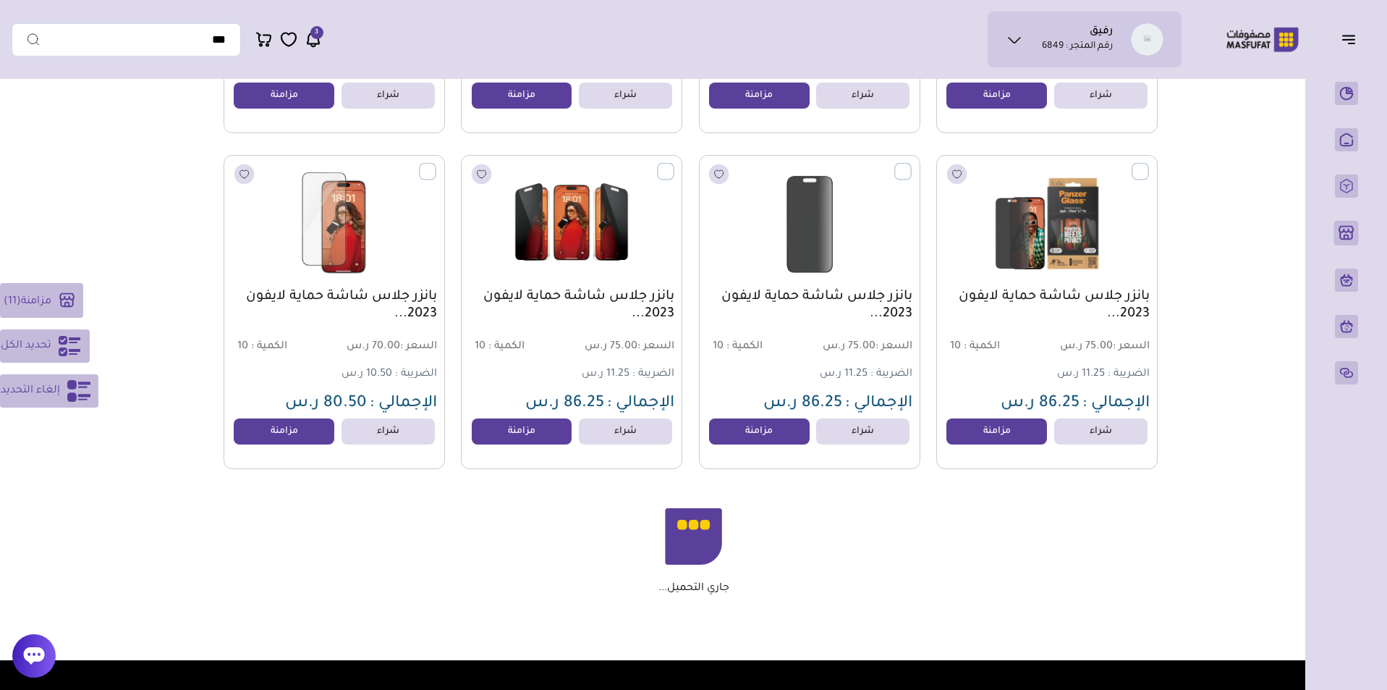
click at [674, 164] on label at bounding box center [674, 163] width 0 height 1
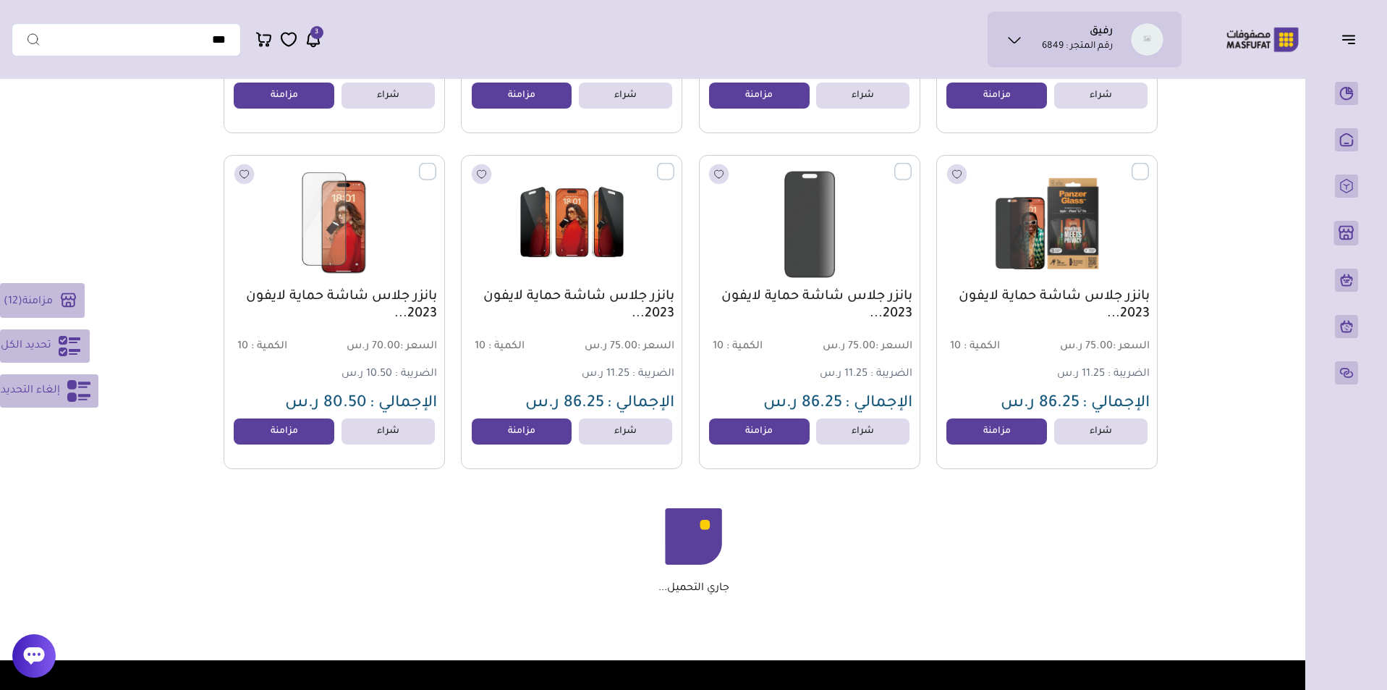
click at [912, 164] on label at bounding box center [912, 163] width 0 height 1
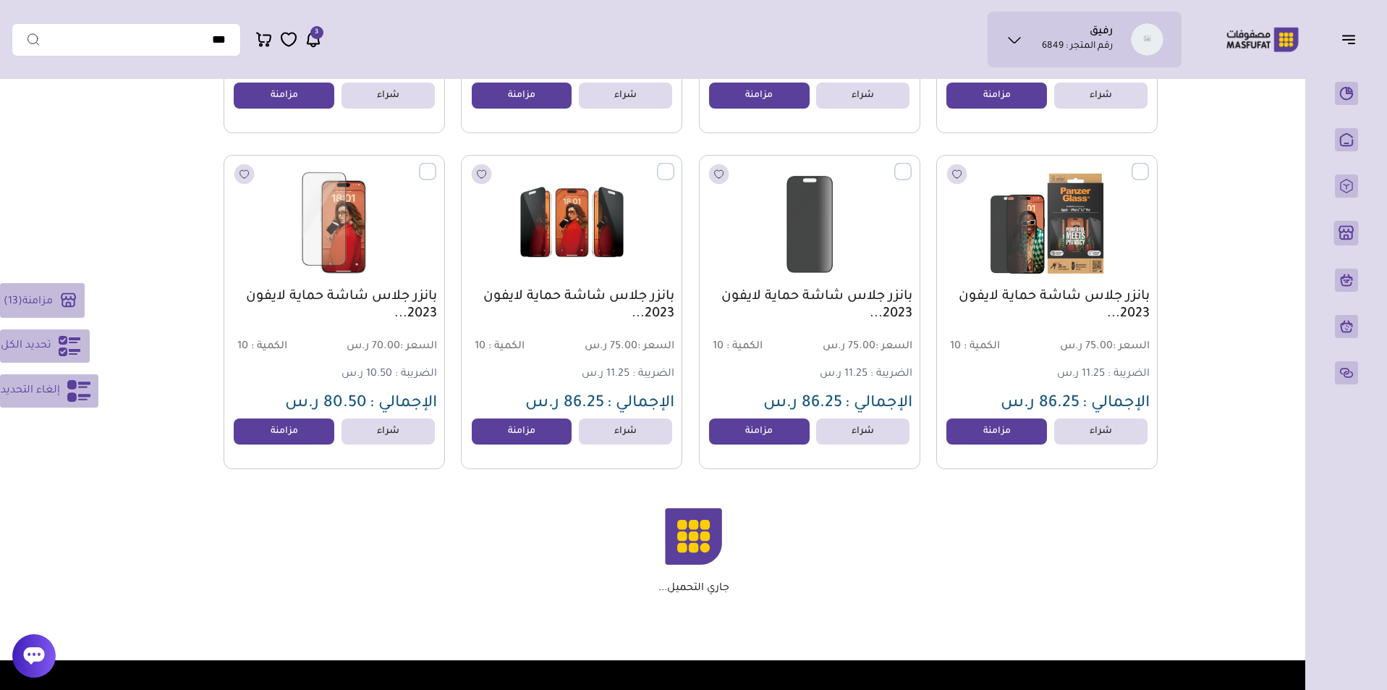
click at [1149, 164] on label at bounding box center [1149, 163] width 0 height 1
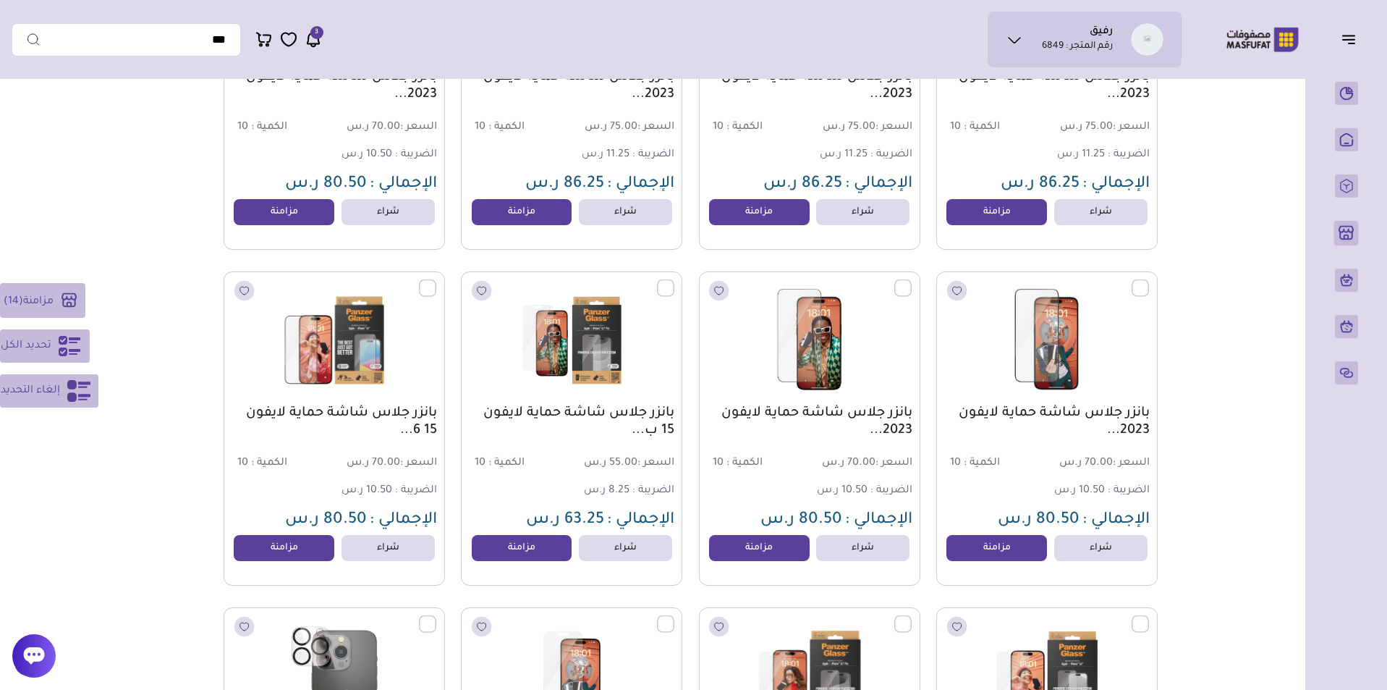
scroll to position [1686, 0]
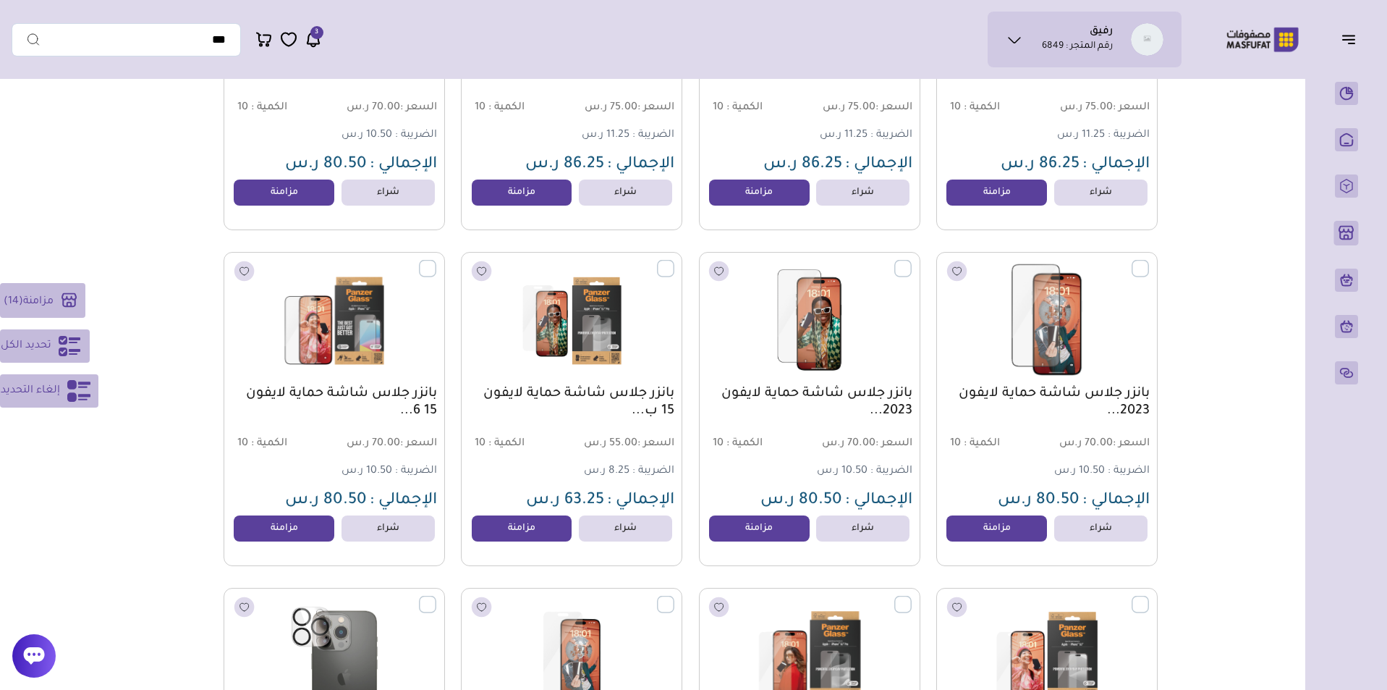
click at [1149, 261] on label at bounding box center [1149, 260] width 0 height 1
click at [912, 261] on label at bounding box center [912, 260] width 0 height 1
click at [674, 261] on label at bounding box center [674, 260] width 0 height 1
click at [436, 261] on label at bounding box center [436, 260] width 0 height 1
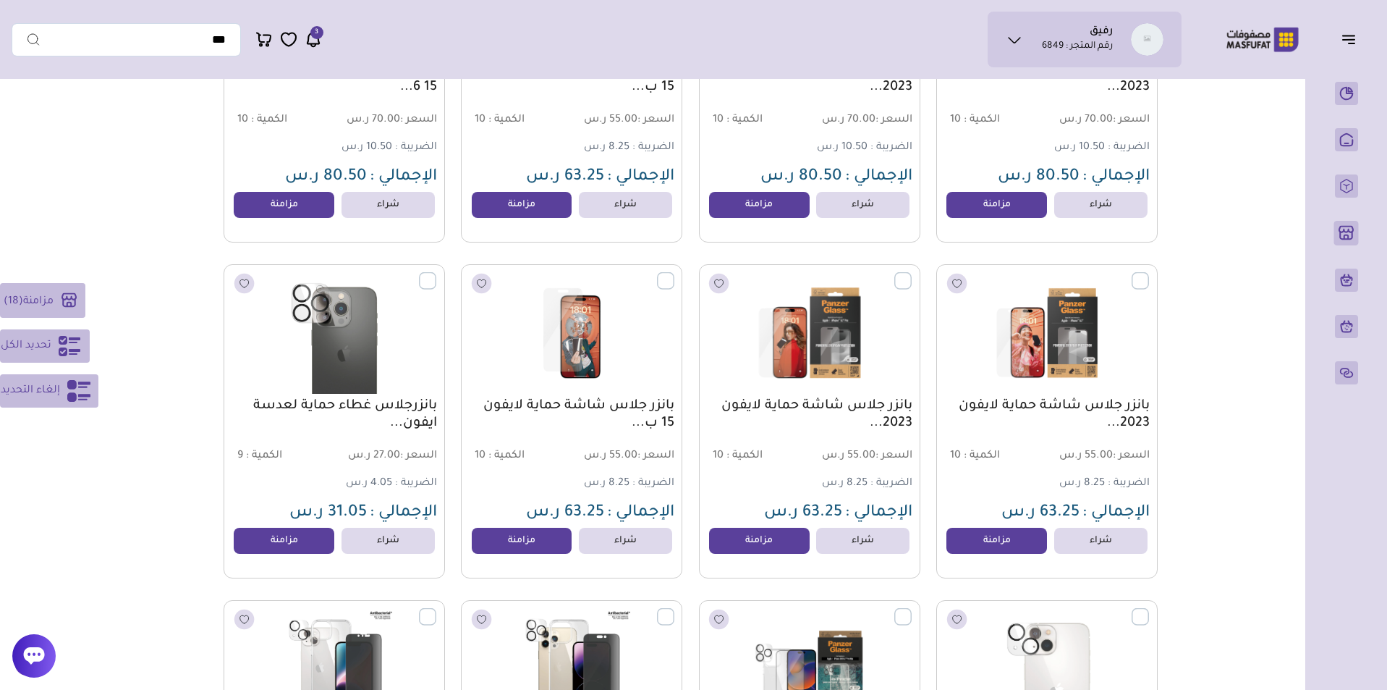
scroll to position [2015, 0]
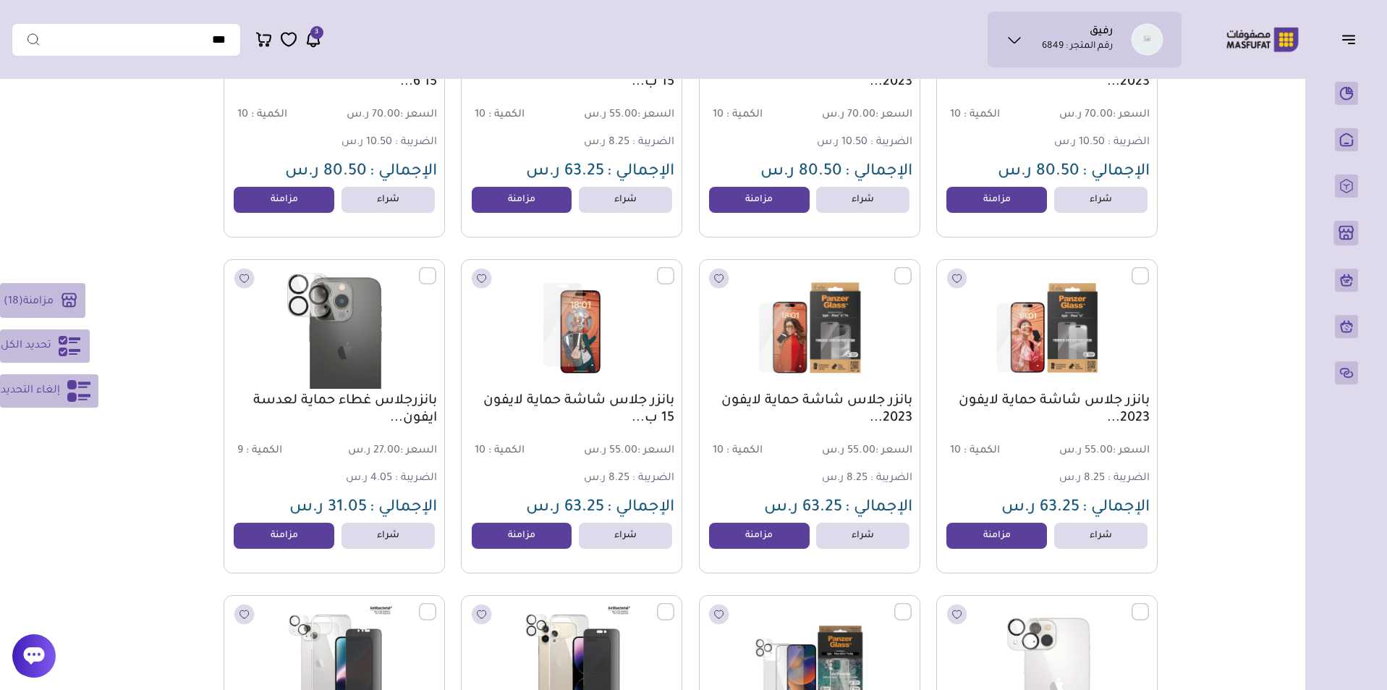
click at [436, 268] on label at bounding box center [436, 267] width 0 height 1
click at [674, 268] on label at bounding box center [674, 267] width 0 height 1
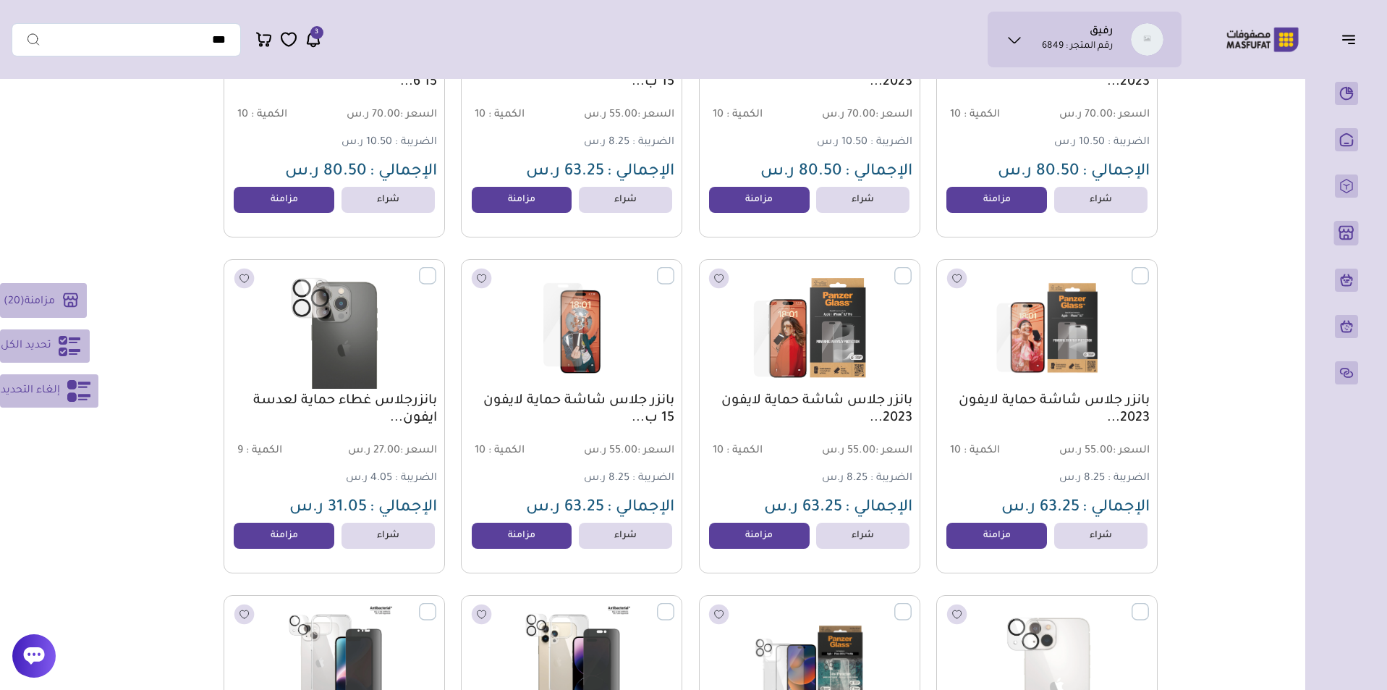
click at [912, 268] on label at bounding box center [912, 267] width 0 height 1
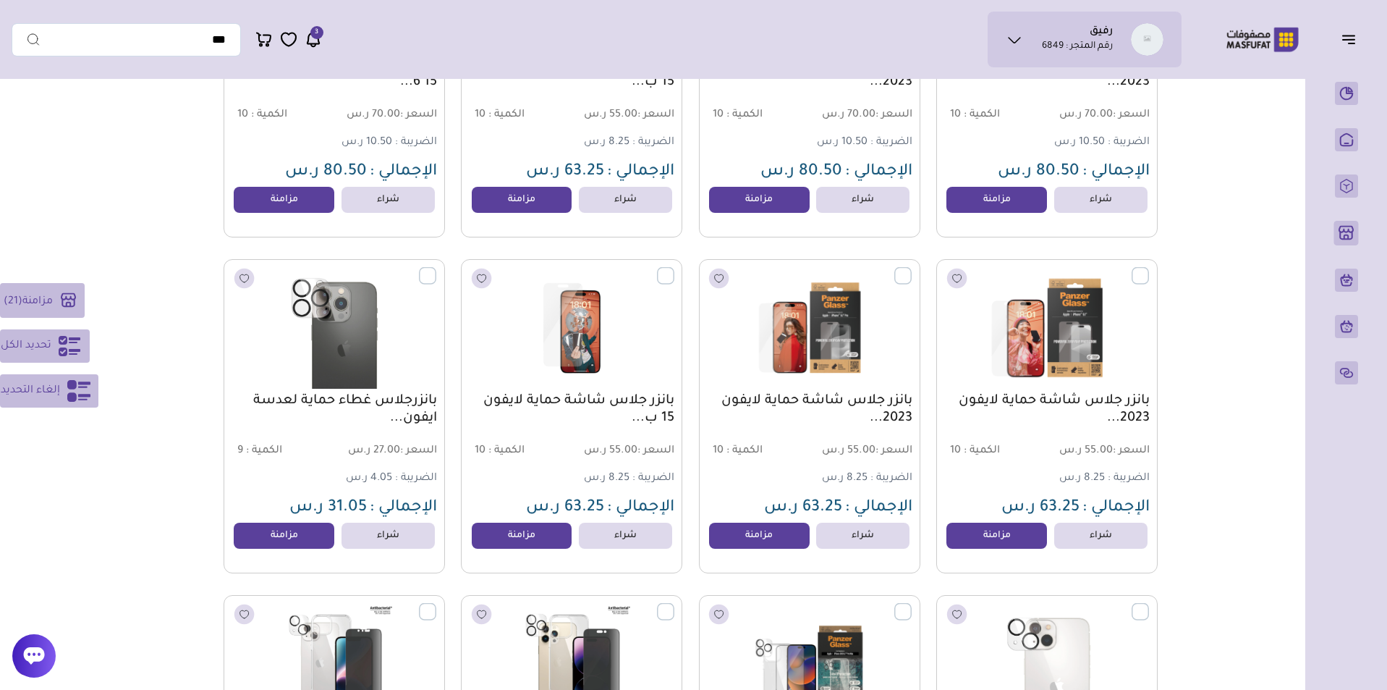
click at [1149, 268] on label at bounding box center [1149, 267] width 0 height 1
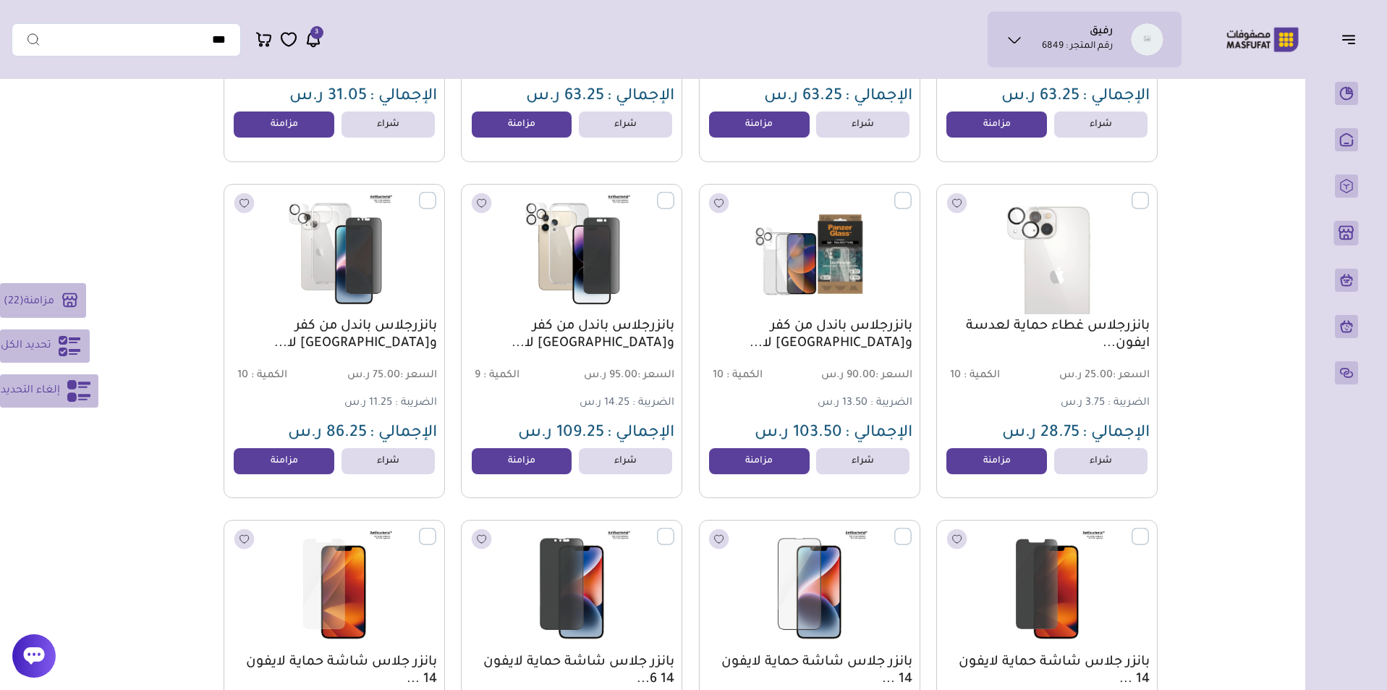
scroll to position [2484, 0]
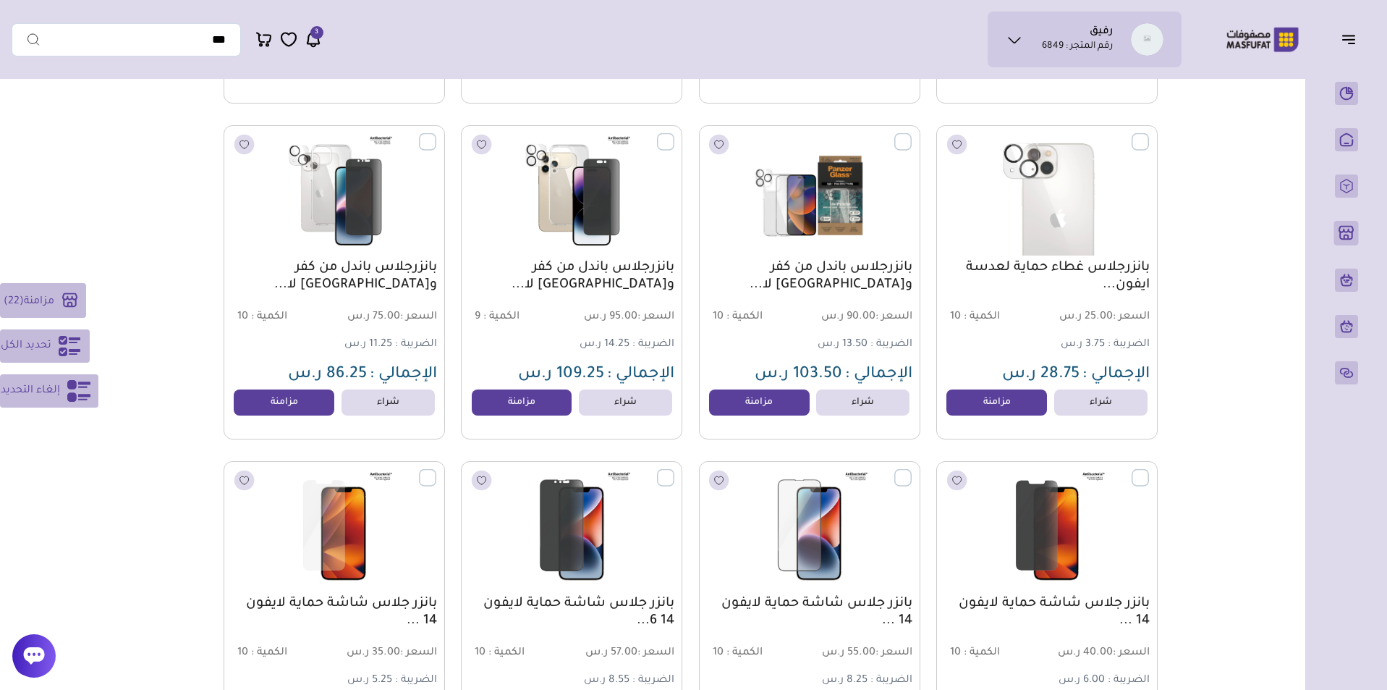
click at [1149, 135] on label at bounding box center [1149, 133] width 0 height 1
click at [912, 135] on label at bounding box center [912, 133] width 0 height 1
click at [674, 135] on label at bounding box center [674, 133] width 0 height 1
click at [436, 135] on label at bounding box center [436, 133] width 0 height 1
click at [436, 470] on label at bounding box center [436, 469] width 0 height 1
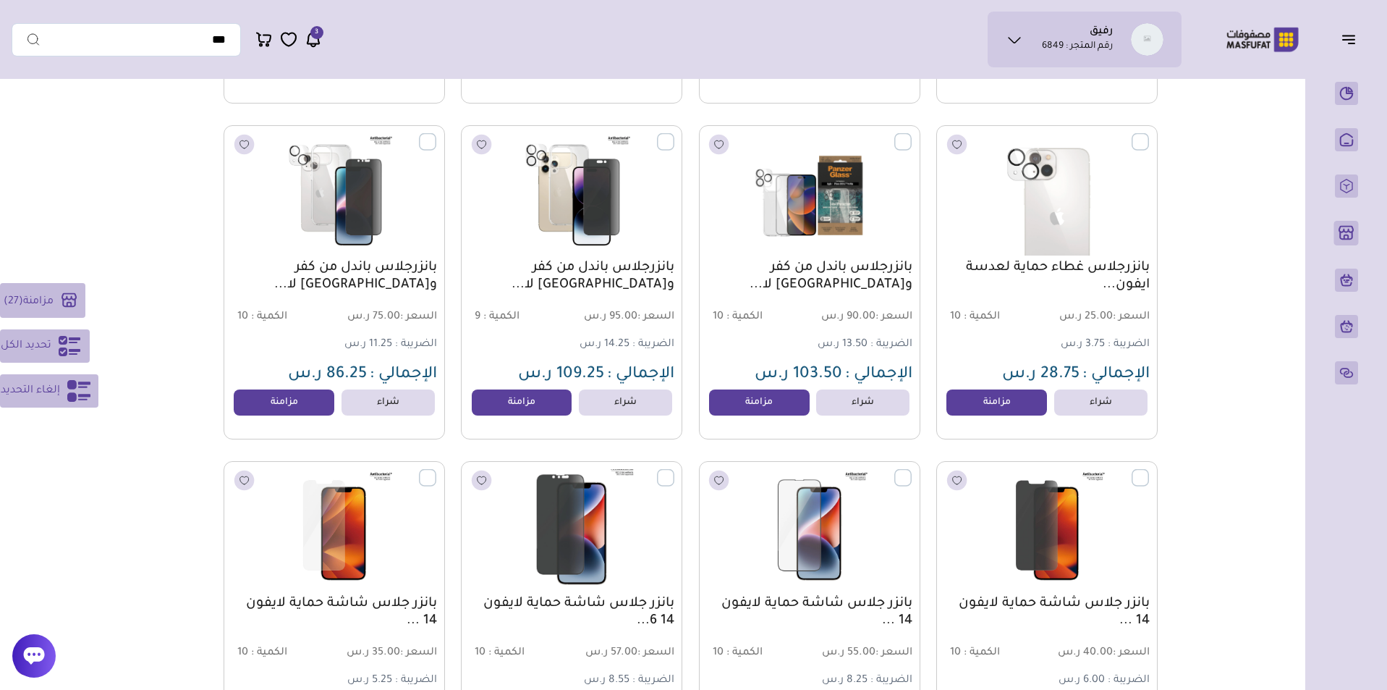
click at [674, 470] on label at bounding box center [674, 469] width 0 height 1
click at [912, 470] on label at bounding box center [912, 469] width 0 height 1
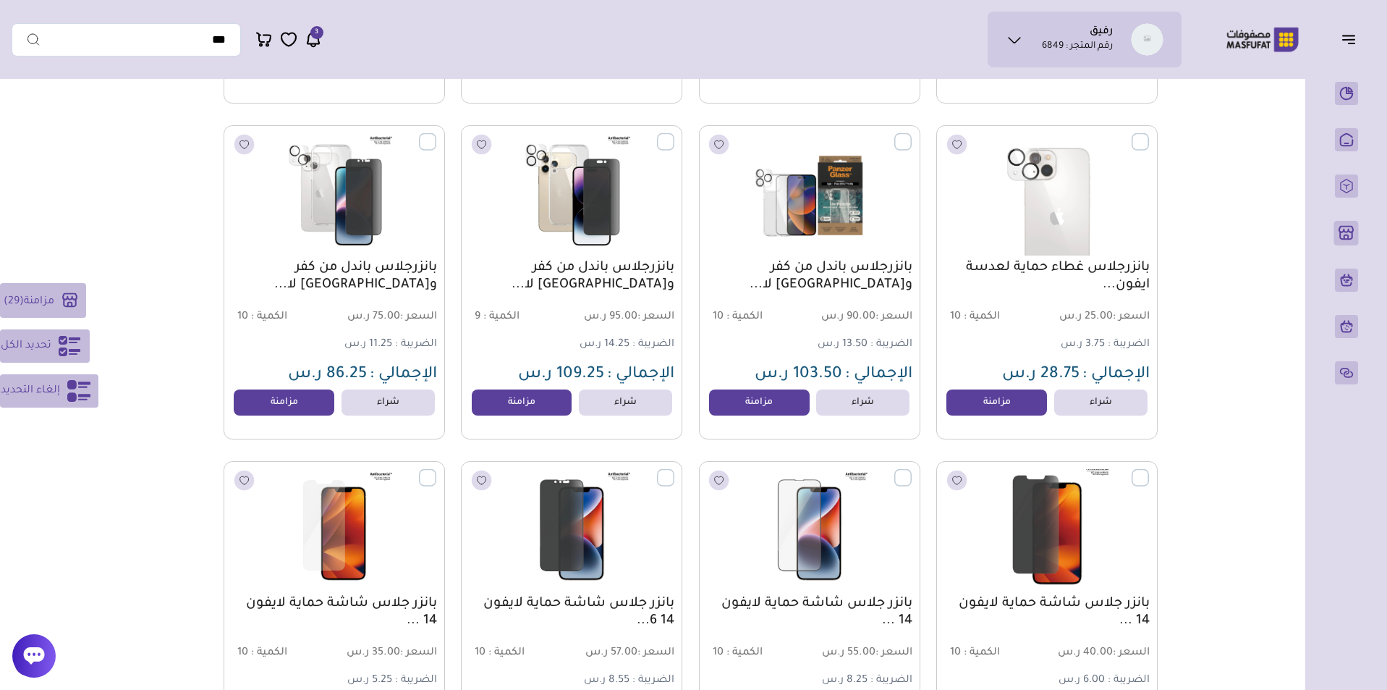
click at [1149, 470] on label at bounding box center [1149, 469] width 0 height 1
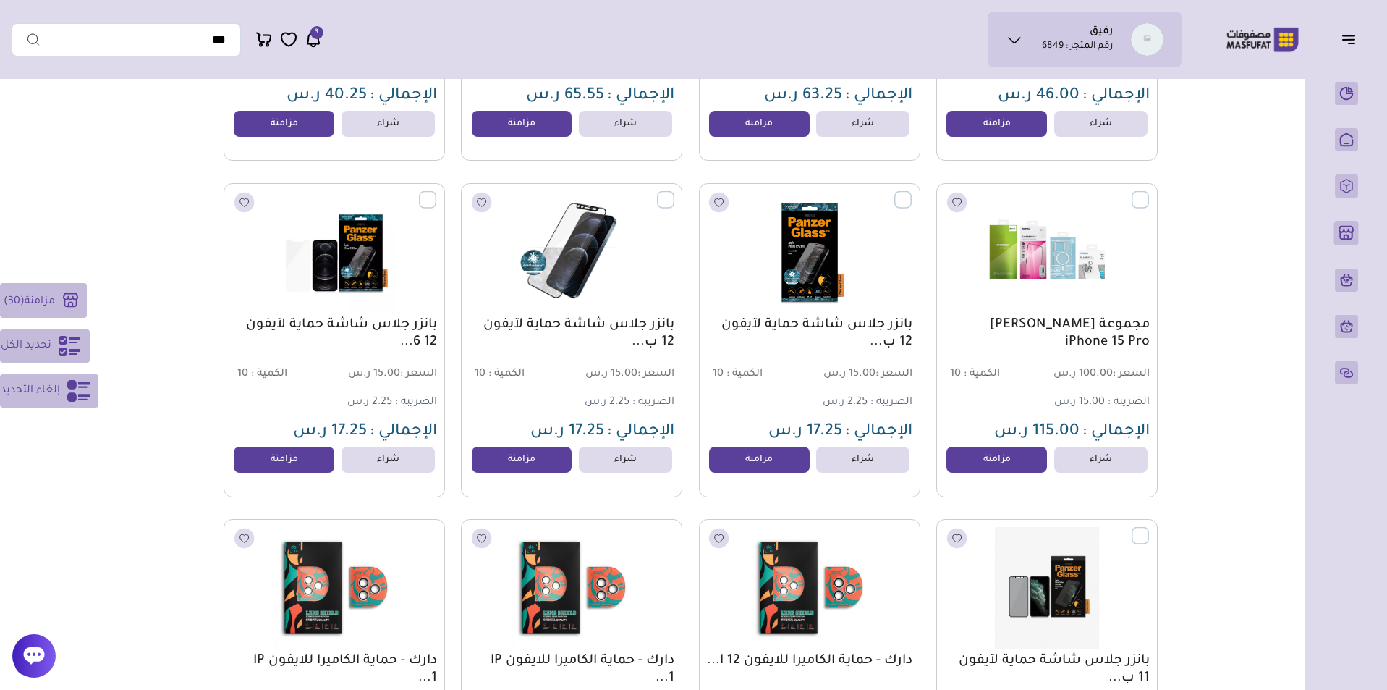
scroll to position [3129, 0]
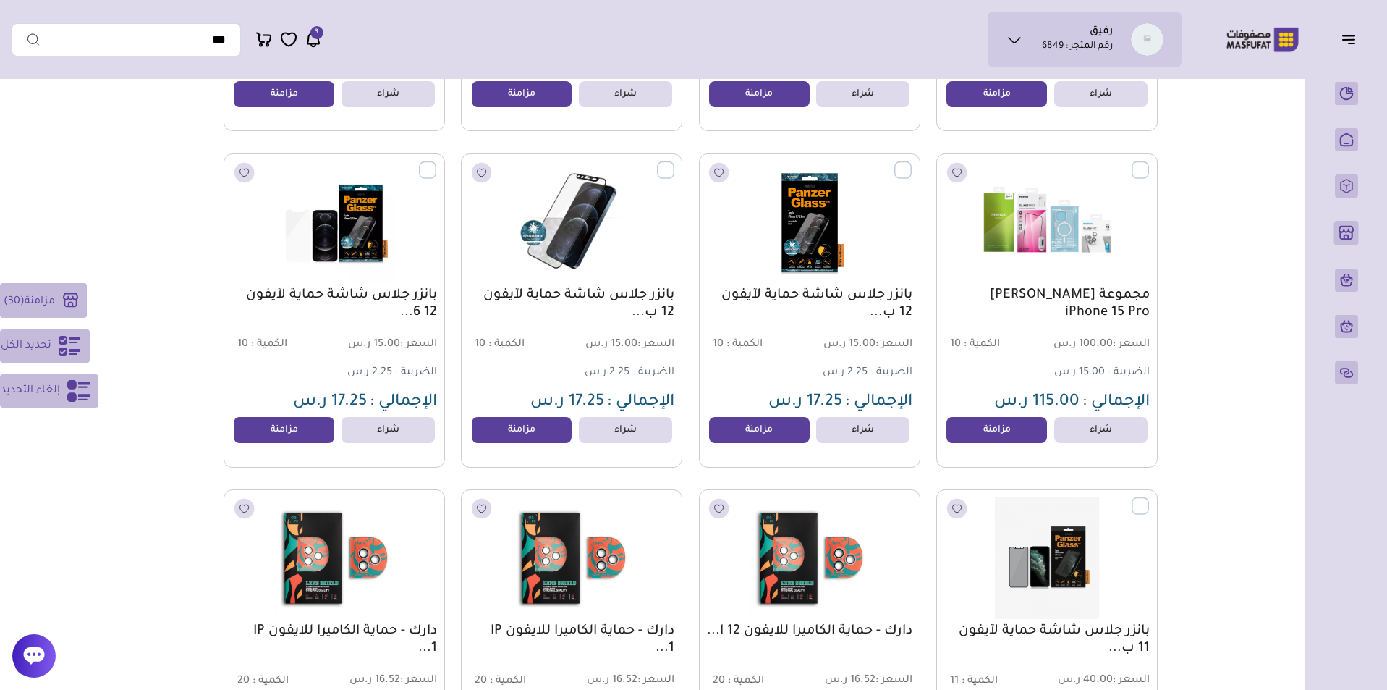
click at [1149, 162] on label at bounding box center [1149, 161] width 0 height 1
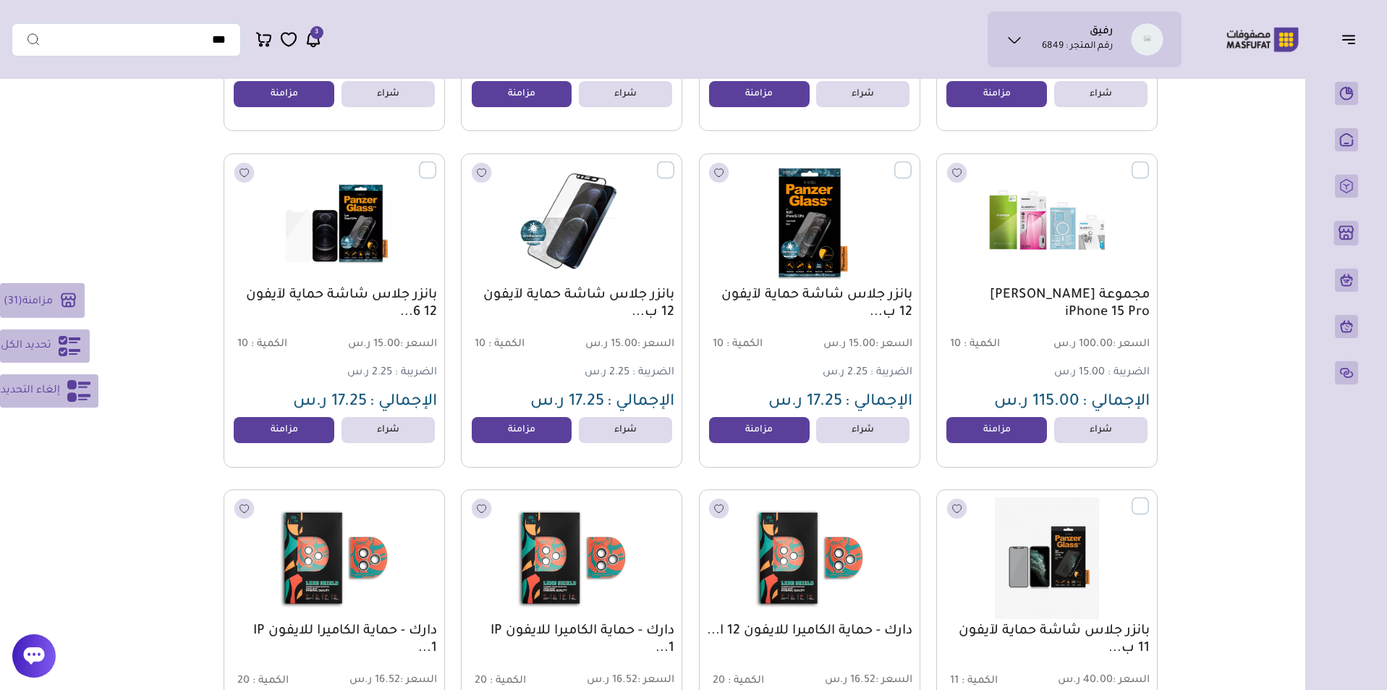
click at [912, 162] on label at bounding box center [912, 161] width 0 height 1
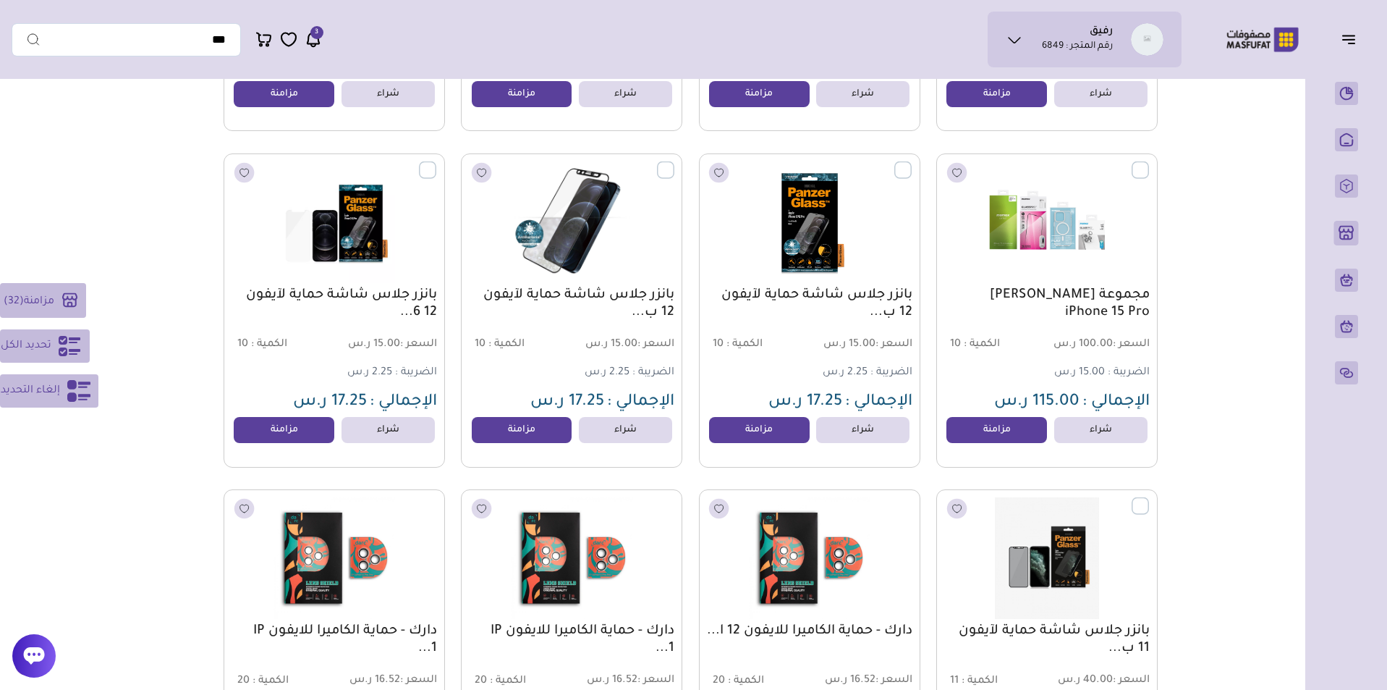
click at [674, 162] on label at bounding box center [674, 161] width 0 height 1
click at [436, 162] on label at bounding box center [436, 161] width 0 height 1
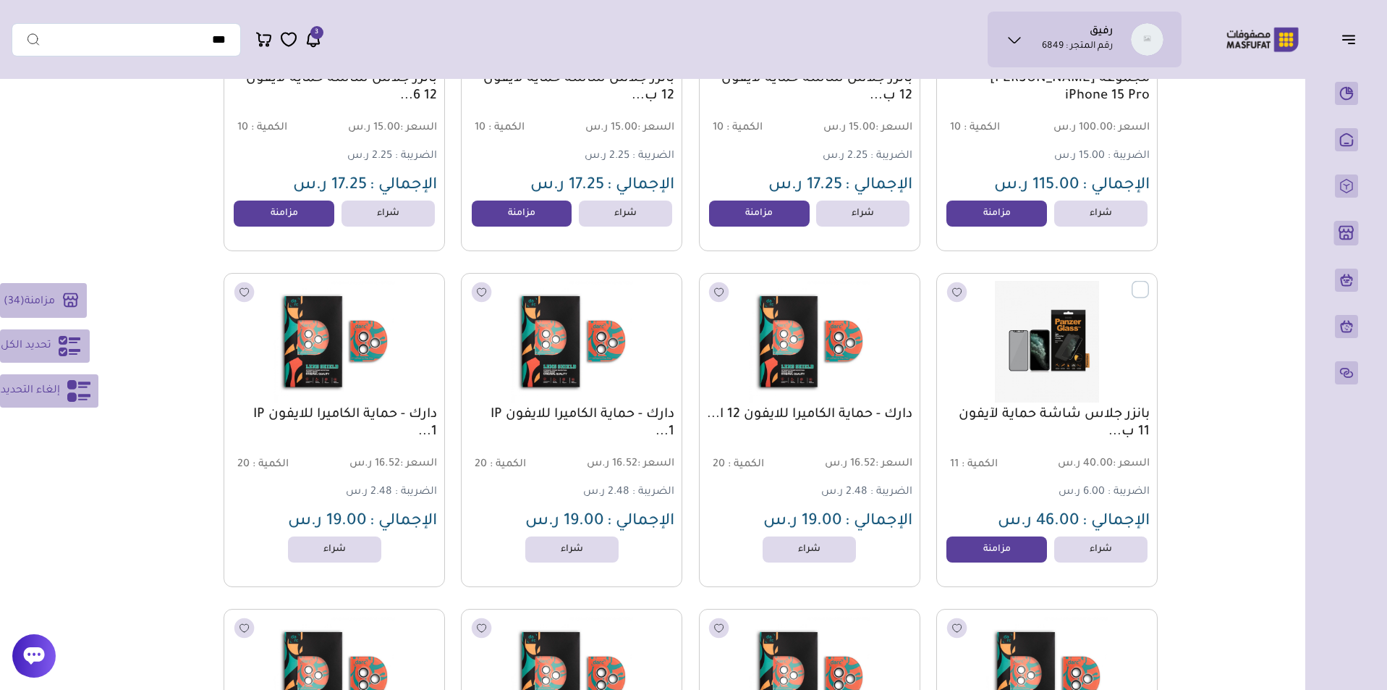
scroll to position [3401, 0]
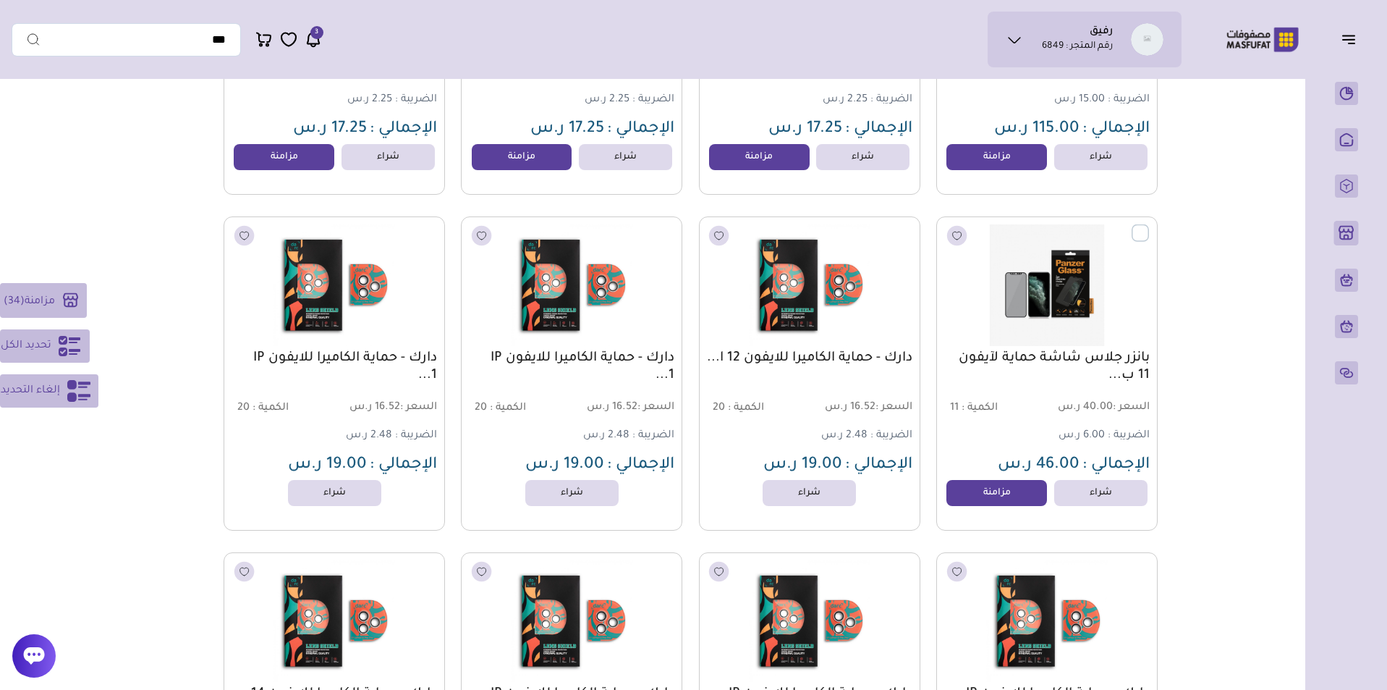
click at [1149, 225] on label at bounding box center [1149, 224] width 0 height 1
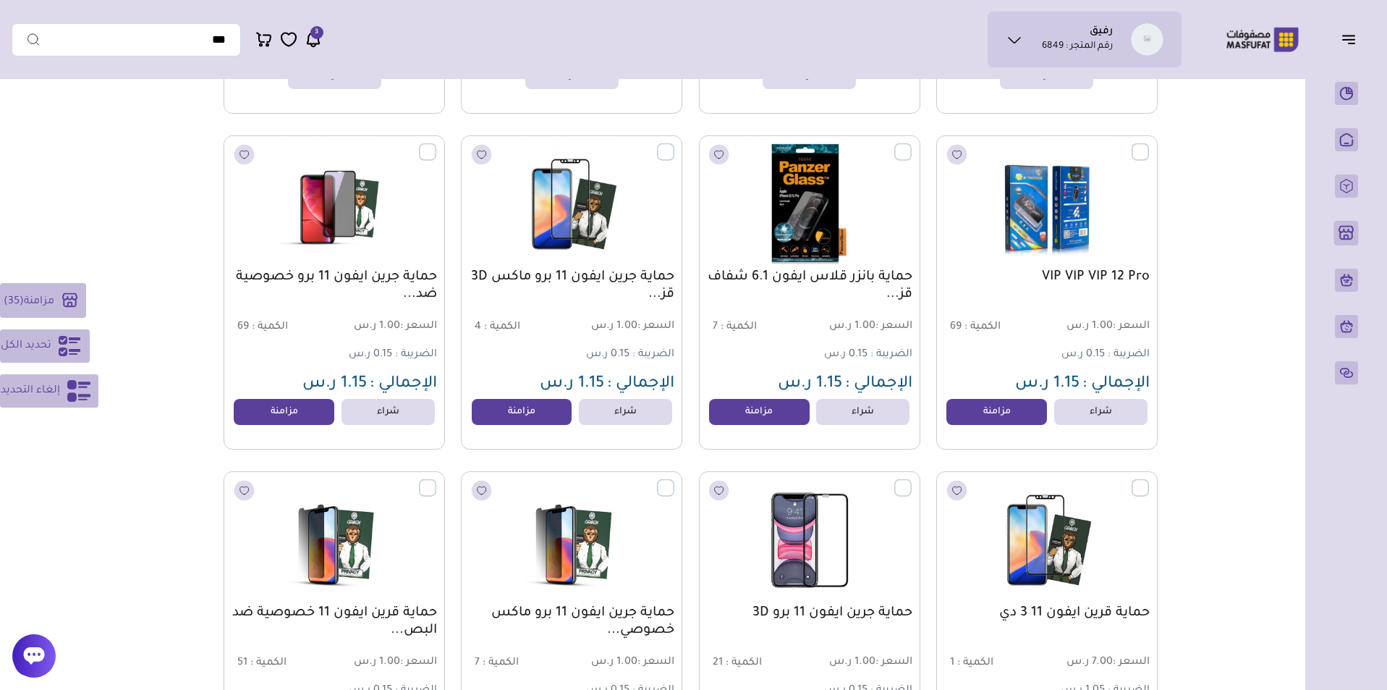
scroll to position [8519, 0]
click at [1149, 145] on label at bounding box center [1149, 144] width 0 height 1
click at [912, 145] on label at bounding box center [912, 144] width 0 height 1
click at [674, 145] on label at bounding box center [674, 144] width 0 height 1
click at [436, 145] on label at bounding box center [436, 144] width 0 height 1
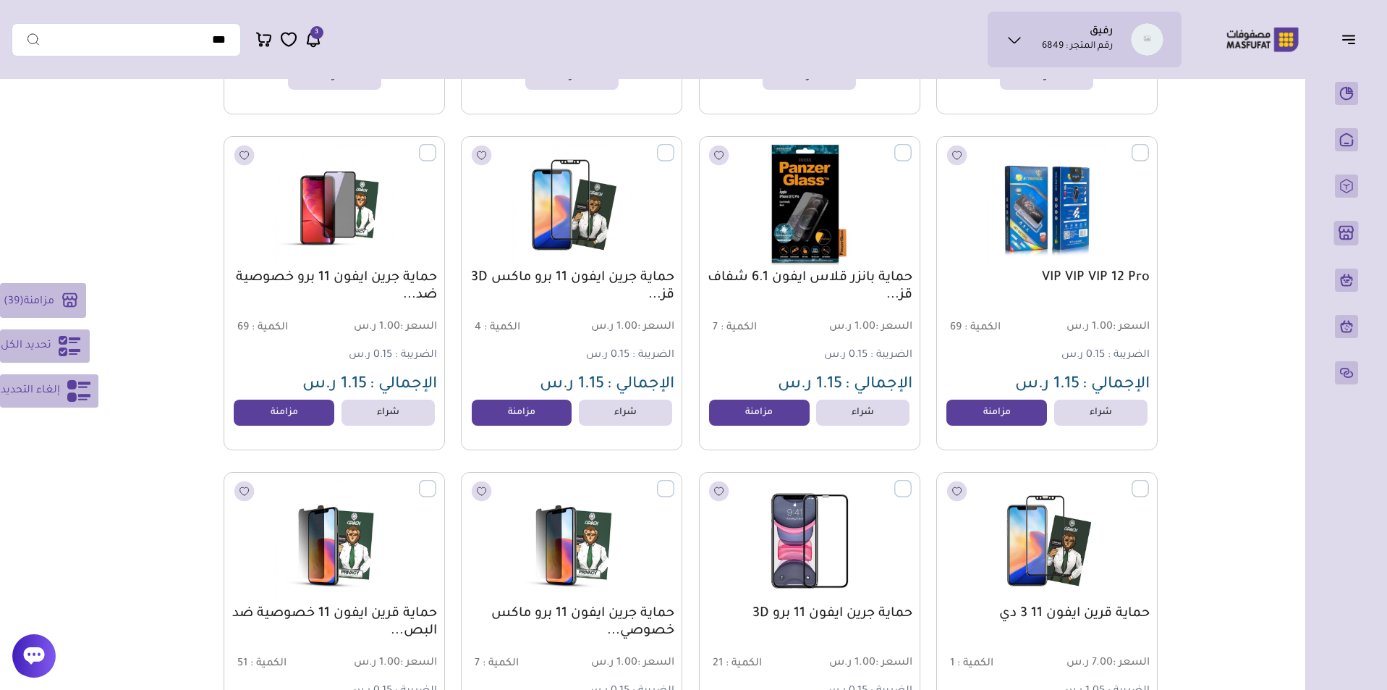
scroll to position [8788, 0]
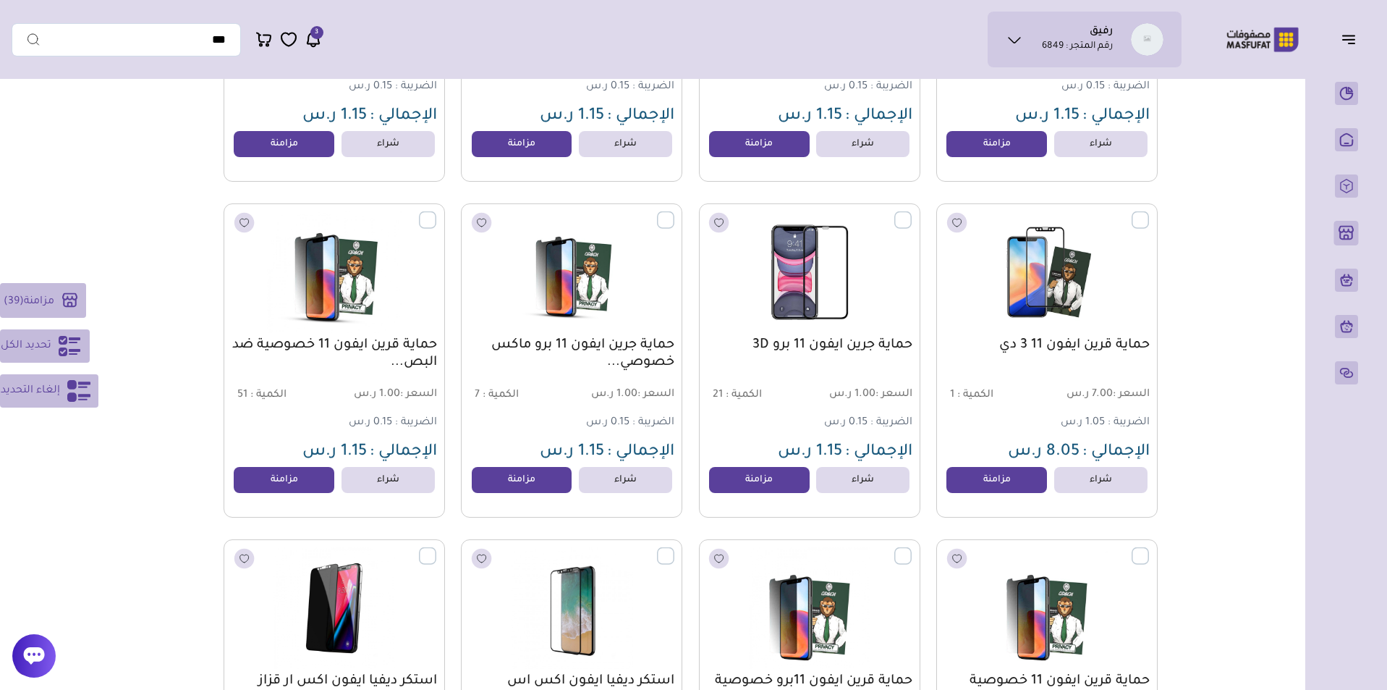
click at [436, 213] on label at bounding box center [436, 211] width 0 height 1
click at [674, 213] on label at bounding box center [674, 211] width 0 height 1
click at [912, 213] on label at bounding box center [912, 211] width 0 height 1
click at [1149, 213] on label at bounding box center [1149, 211] width 0 height 1
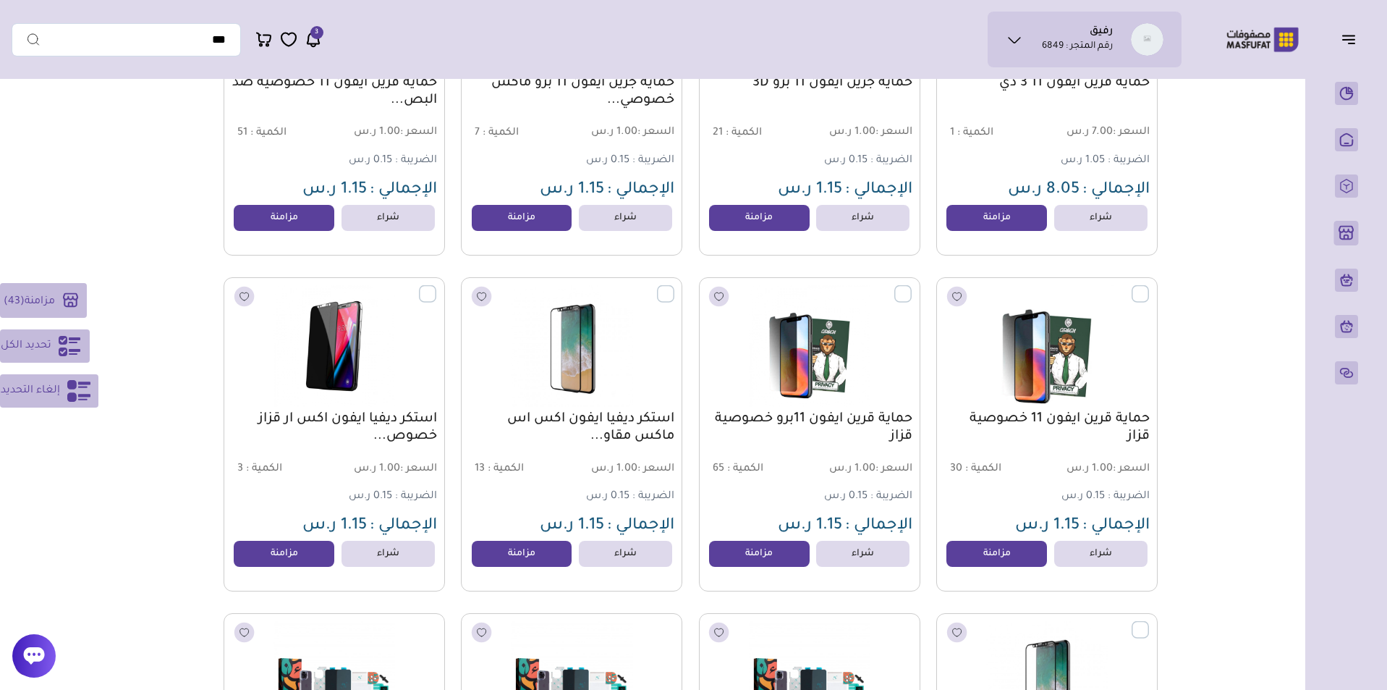
drag, startPoint x: 1138, startPoint y: 301, endPoint x: 1058, endPoint y: 325, distance: 83.8
click at [1149, 287] on label at bounding box center [1149, 285] width 0 height 1
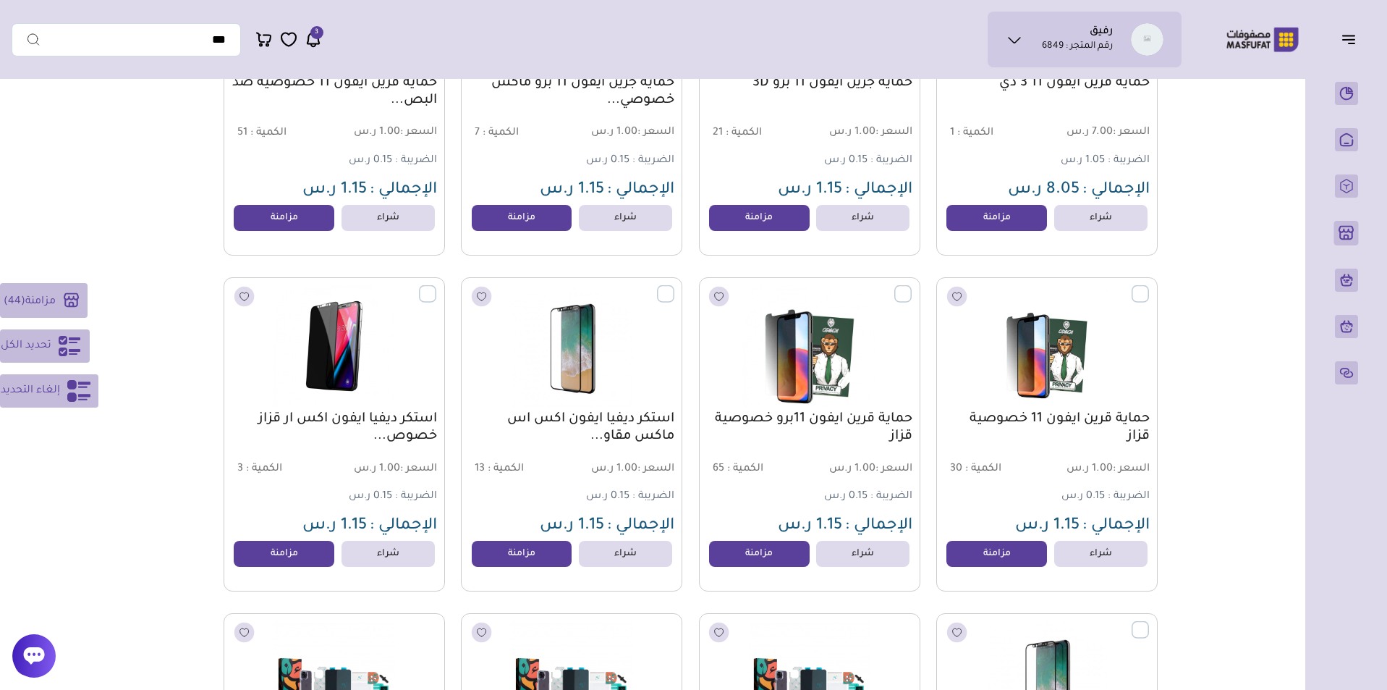
click at [912, 287] on label at bounding box center [912, 285] width 0 height 1
click at [674, 287] on label at bounding box center [674, 285] width 0 height 1
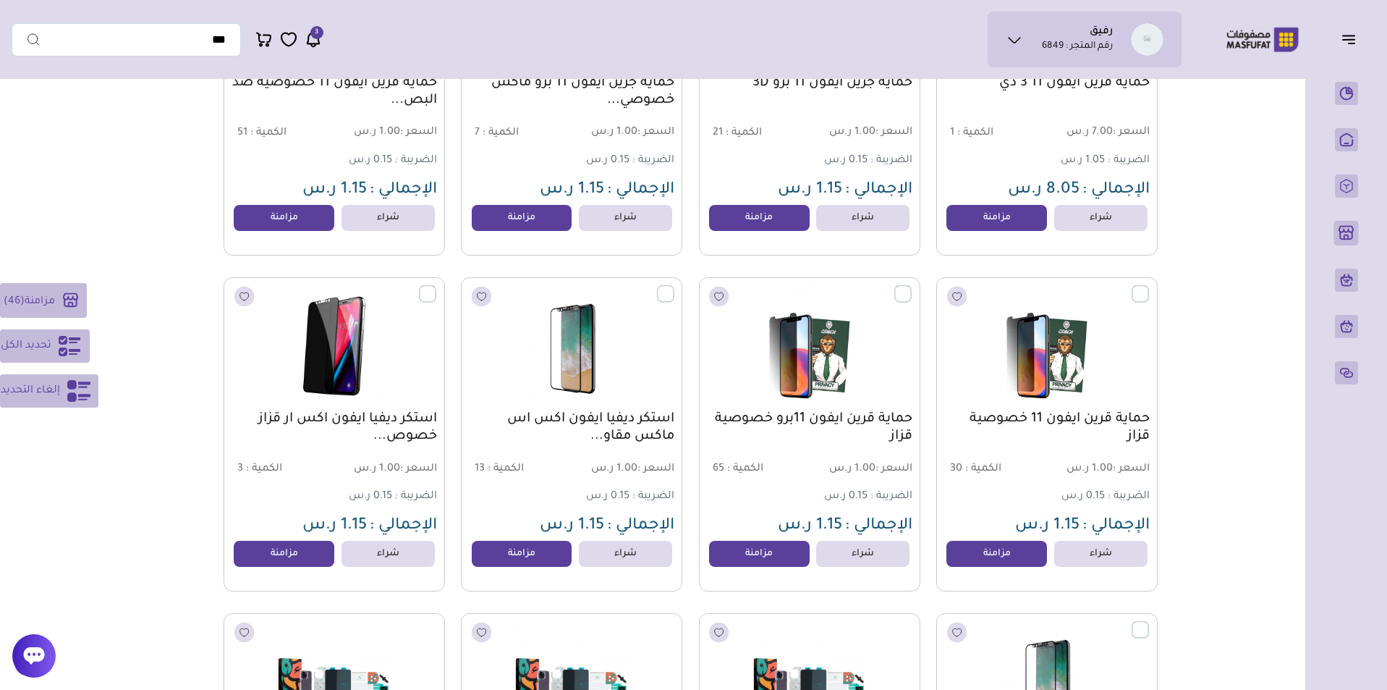
click at [436, 287] on label at bounding box center [436, 285] width 0 height 1
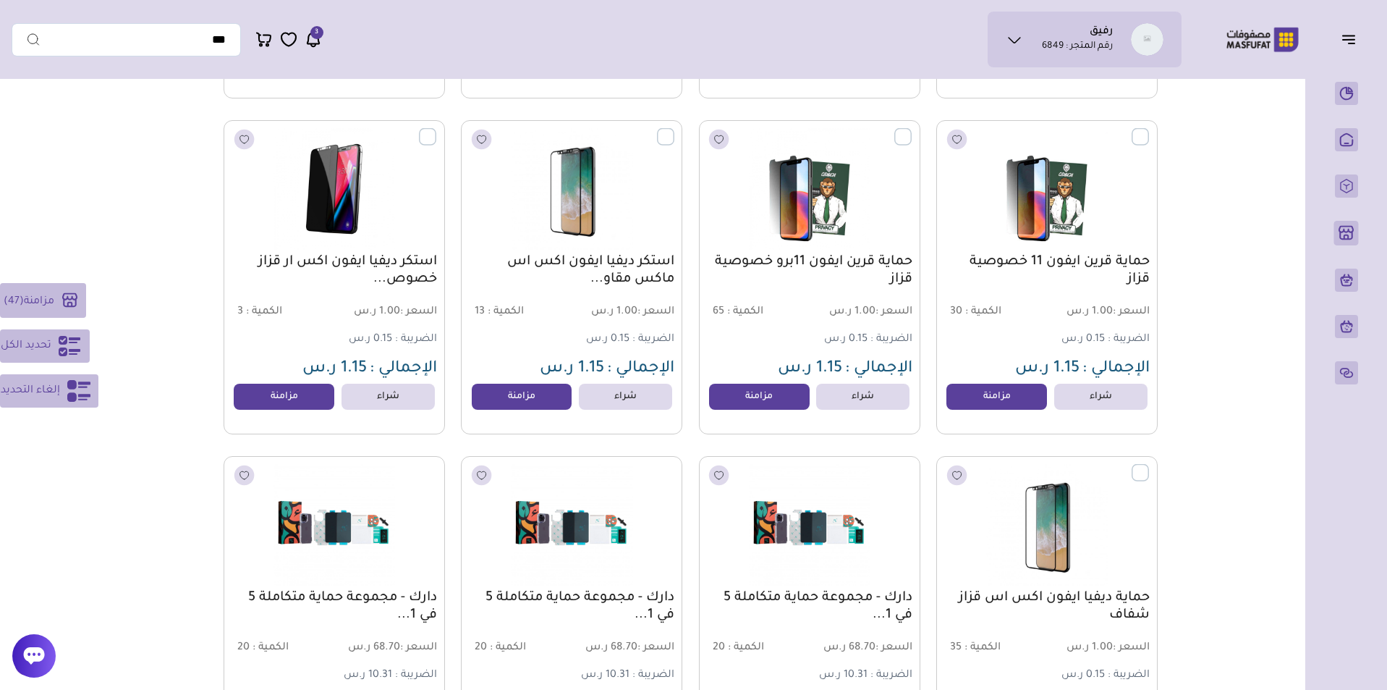
scroll to position [9358, 0]
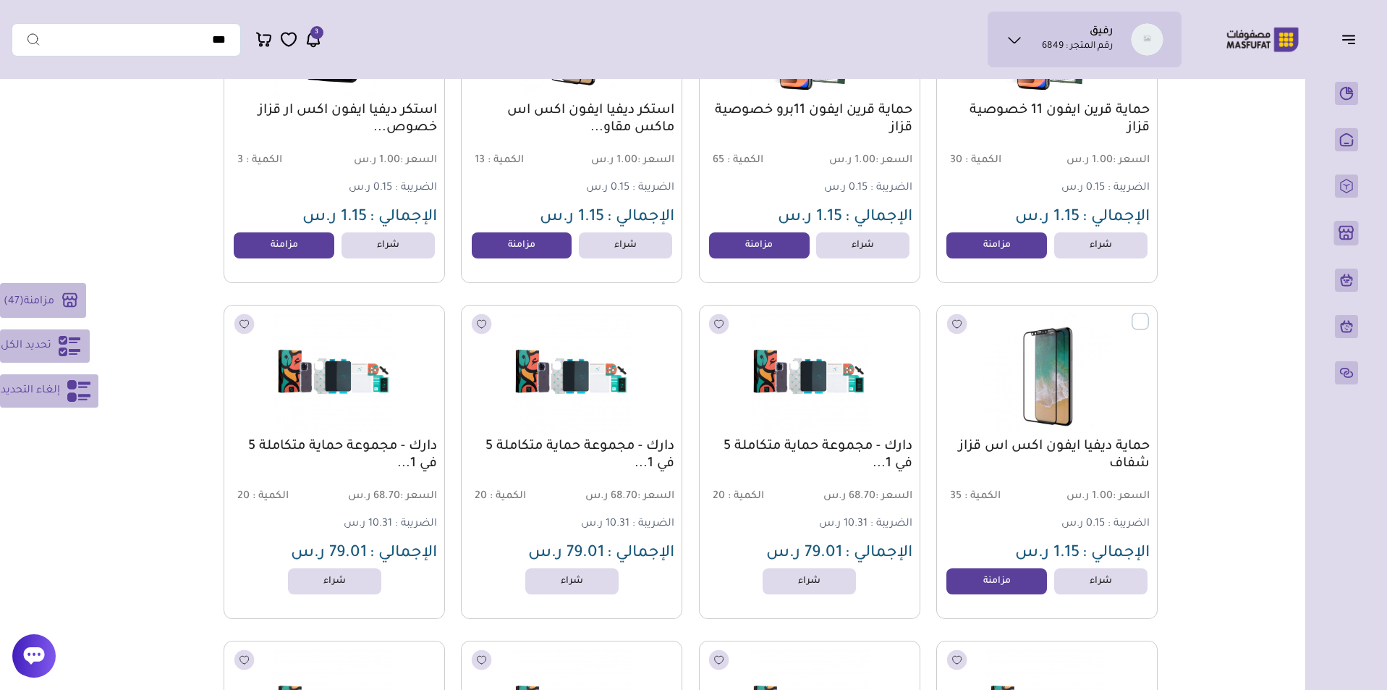
click at [1149, 314] on label at bounding box center [1149, 313] width 0 height 1
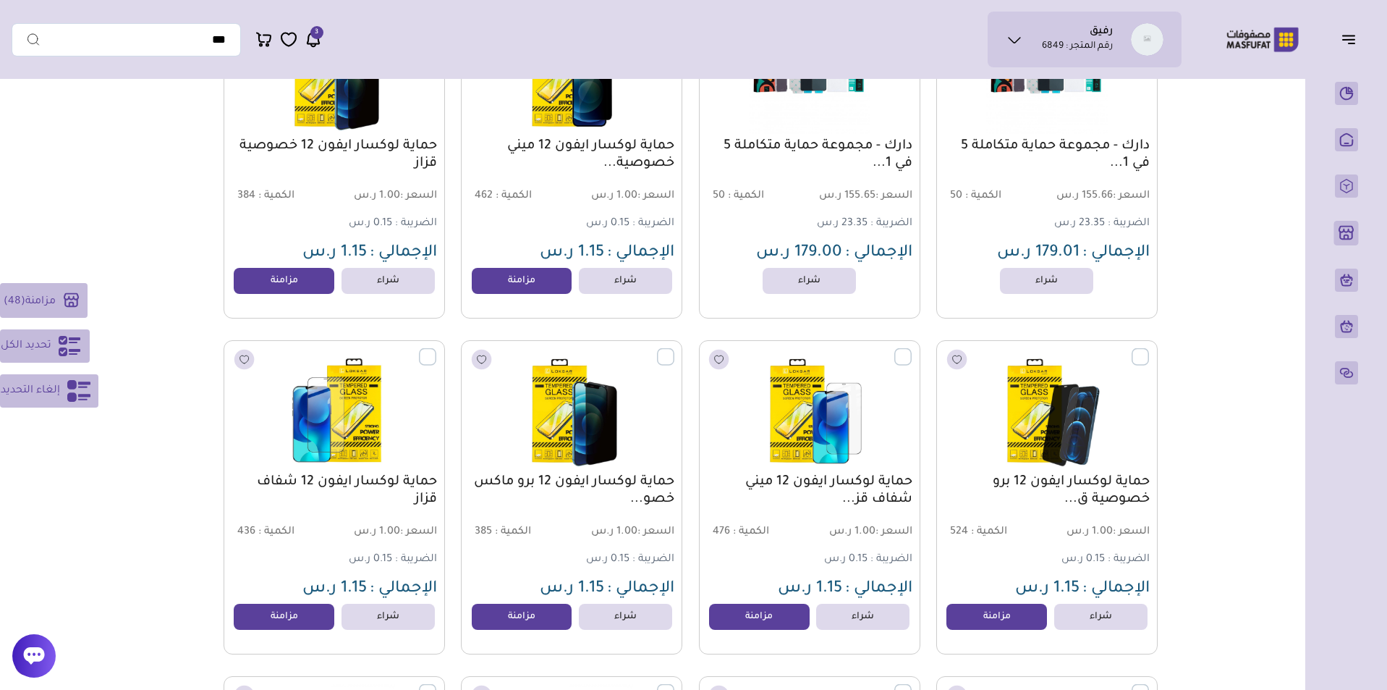
scroll to position [10247, 0]
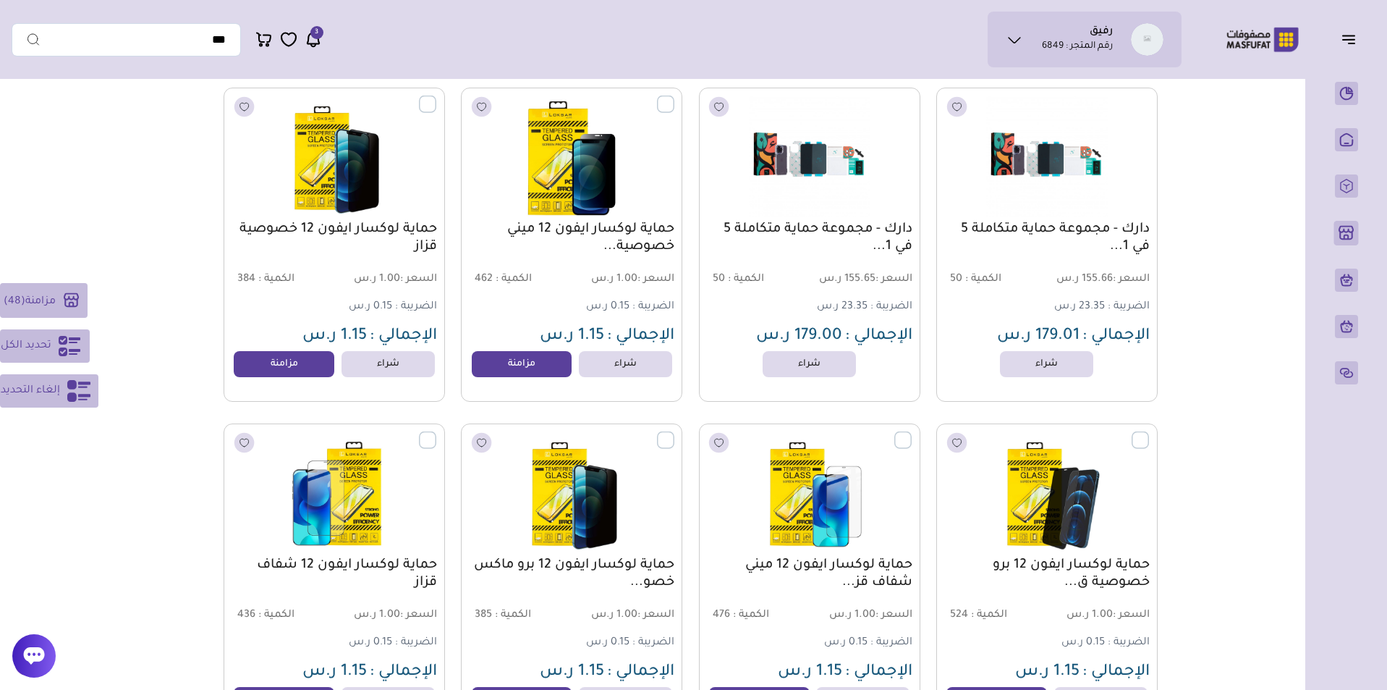
click at [674, 97] on label at bounding box center [674, 96] width 0 height 1
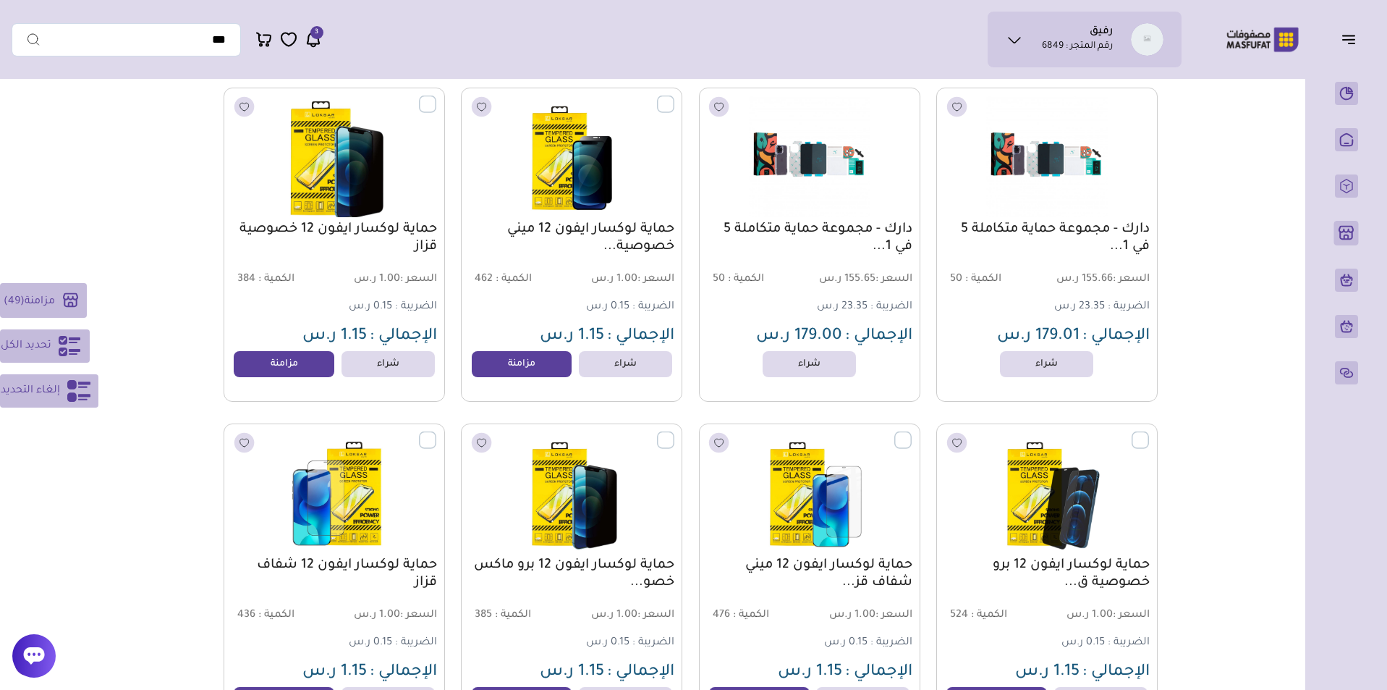
click at [436, 97] on label at bounding box center [436, 96] width 0 height 1
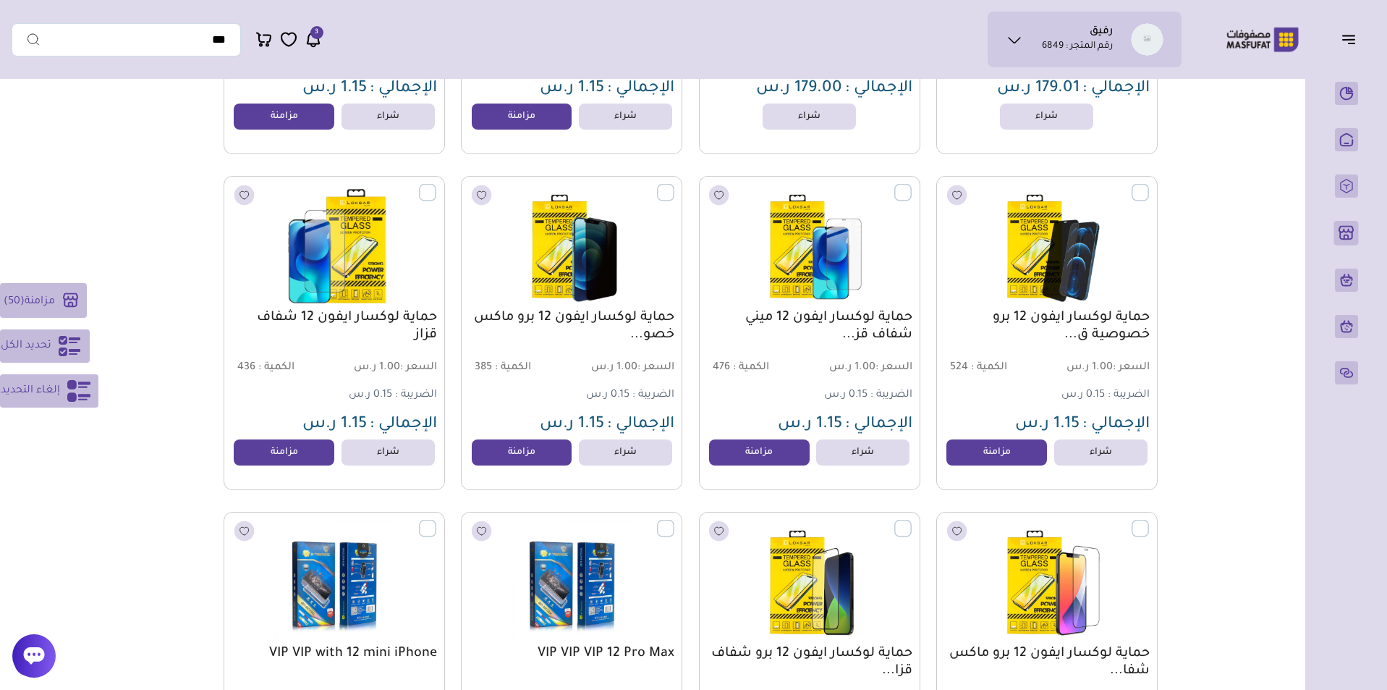
click at [436, 185] on label at bounding box center [436, 184] width 0 height 1
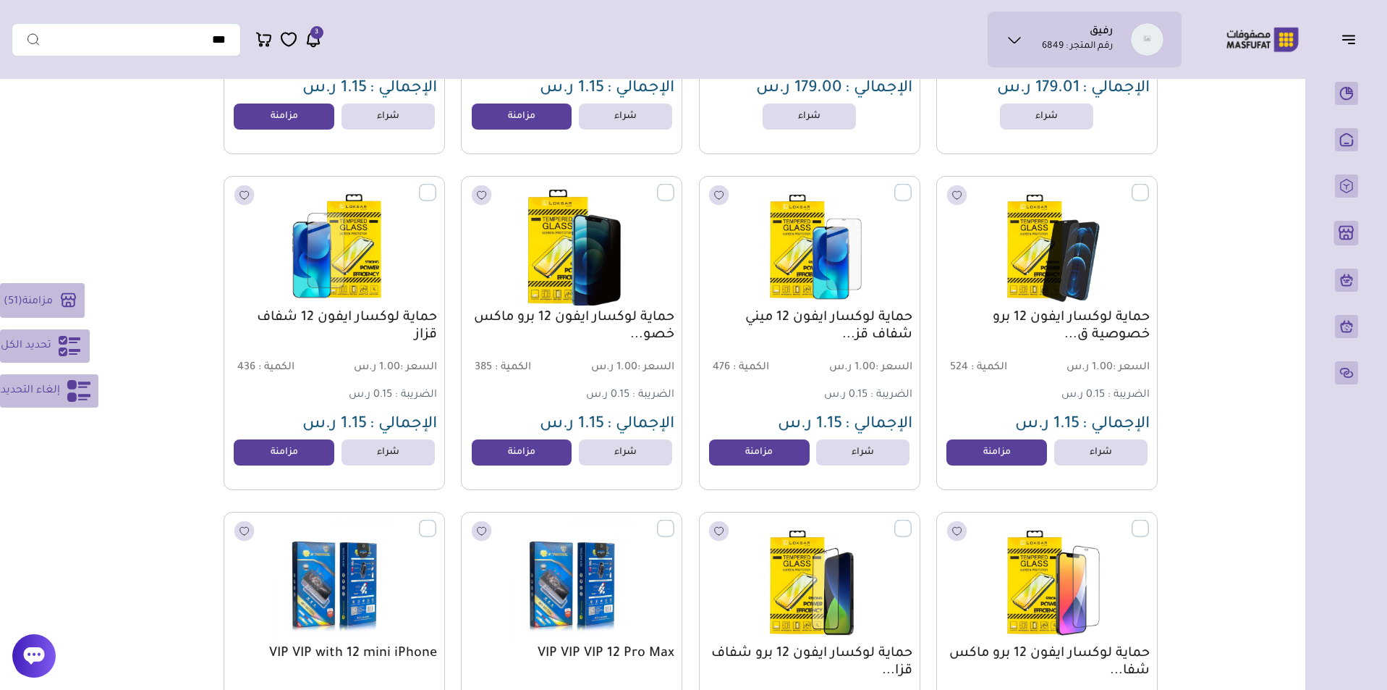
click at [674, 185] on label at bounding box center [674, 184] width 0 height 1
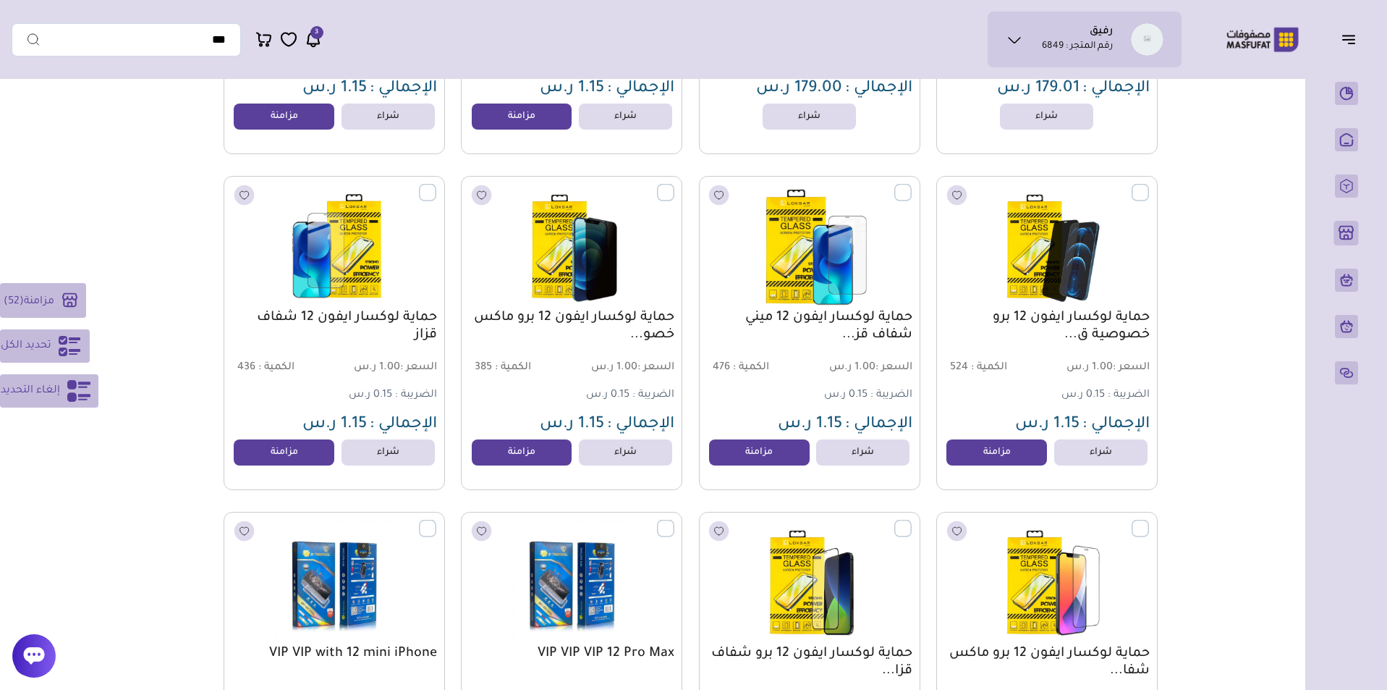
click at [912, 185] on label at bounding box center [912, 184] width 0 height 1
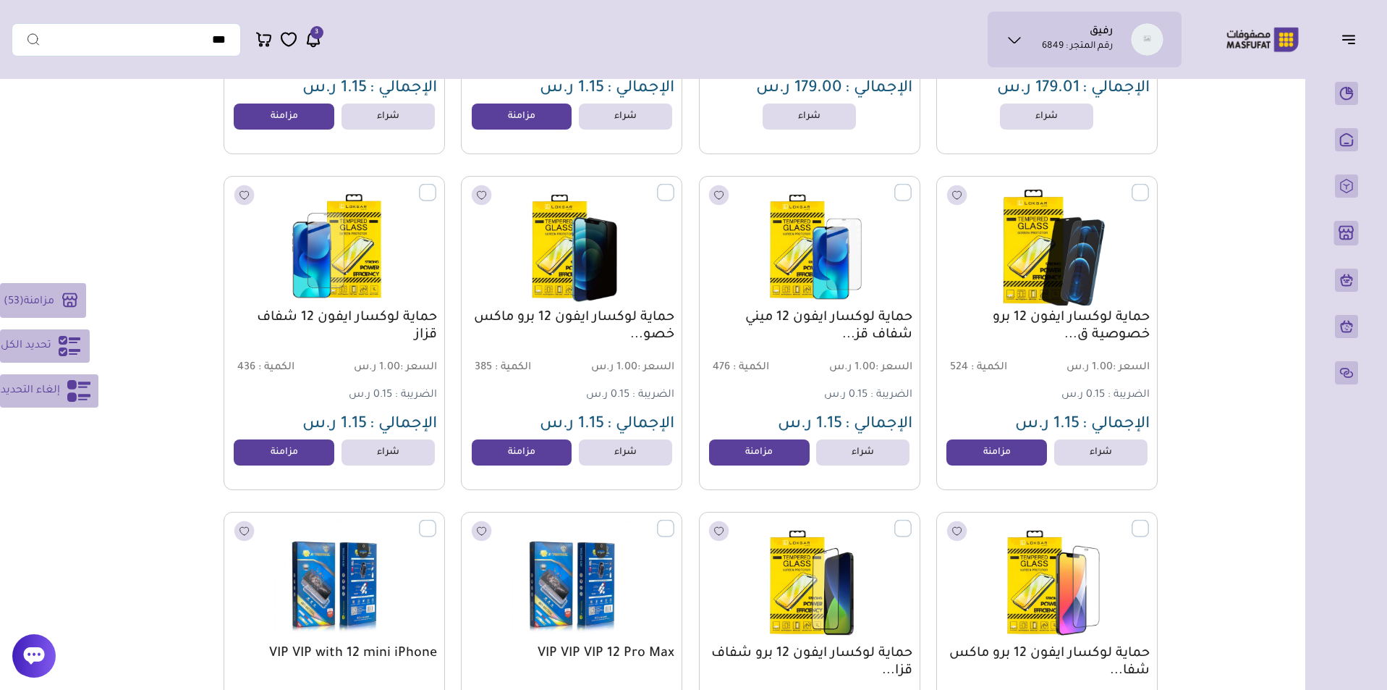
click at [1149, 185] on label at bounding box center [1149, 184] width 0 height 1
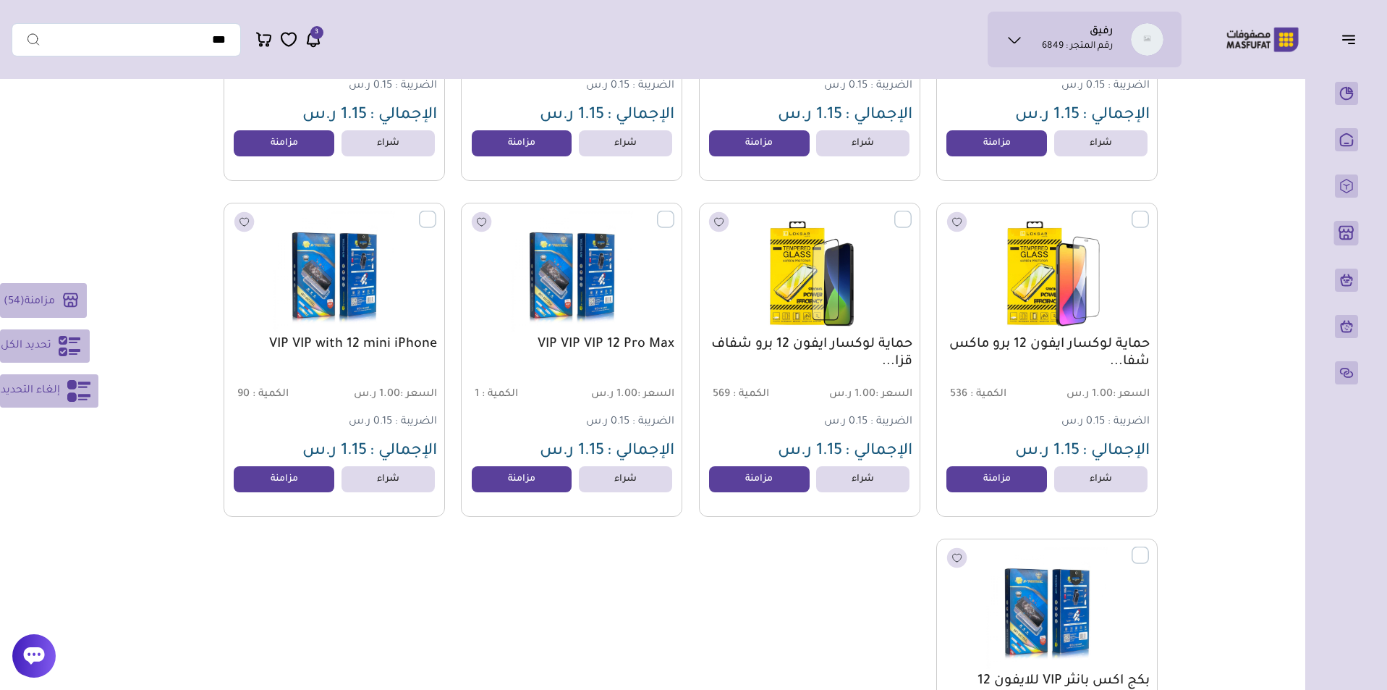
scroll to position [10805, 0]
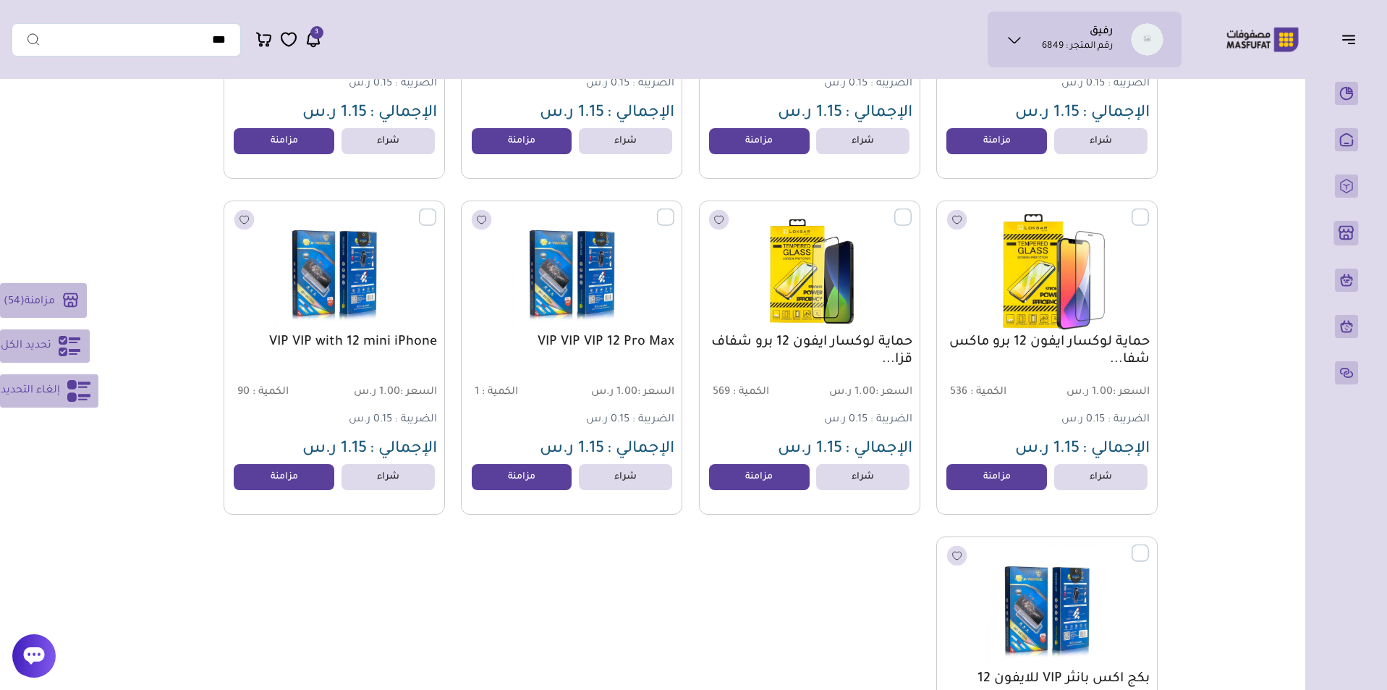
click at [1149, 210] on label at bounding box center [1149, 208] width 0 height 1
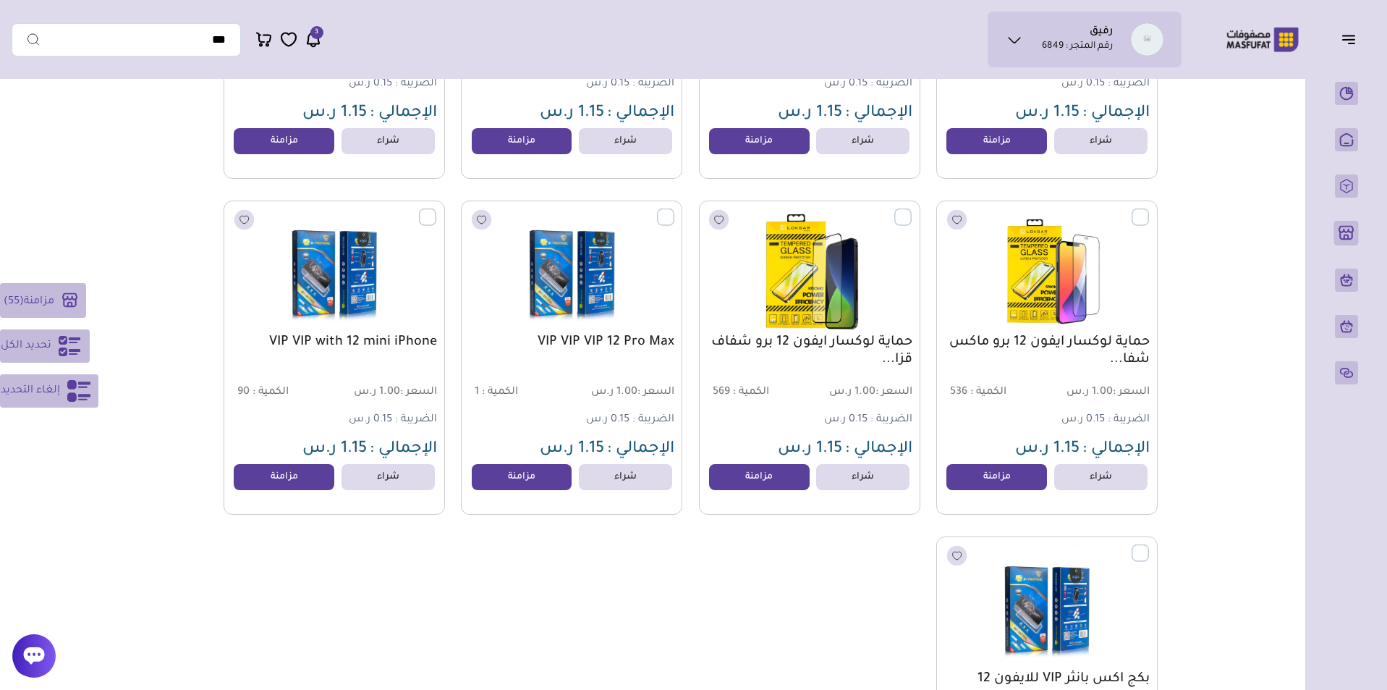
click at [912, 210] on label at bounding box center [912, 208] width 0 height 1
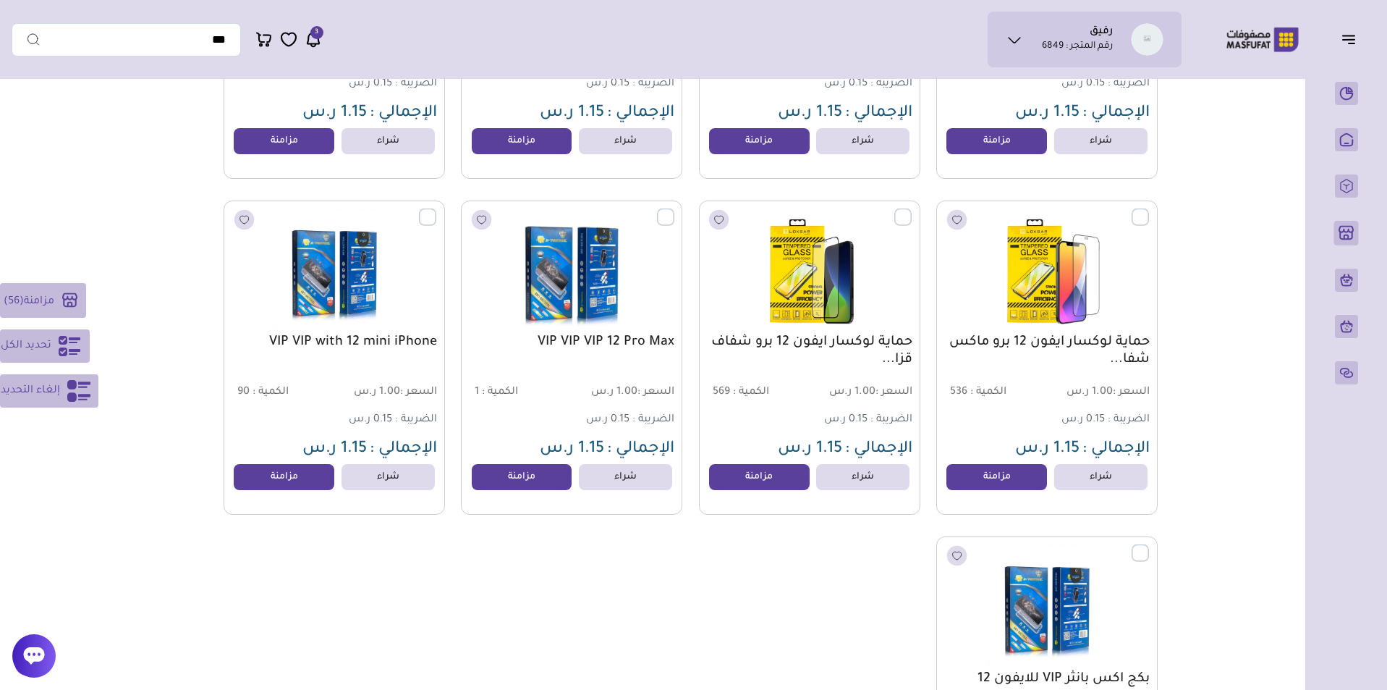
click at [674, 210] on label at bounding box center [674, 208] width 0 height 1
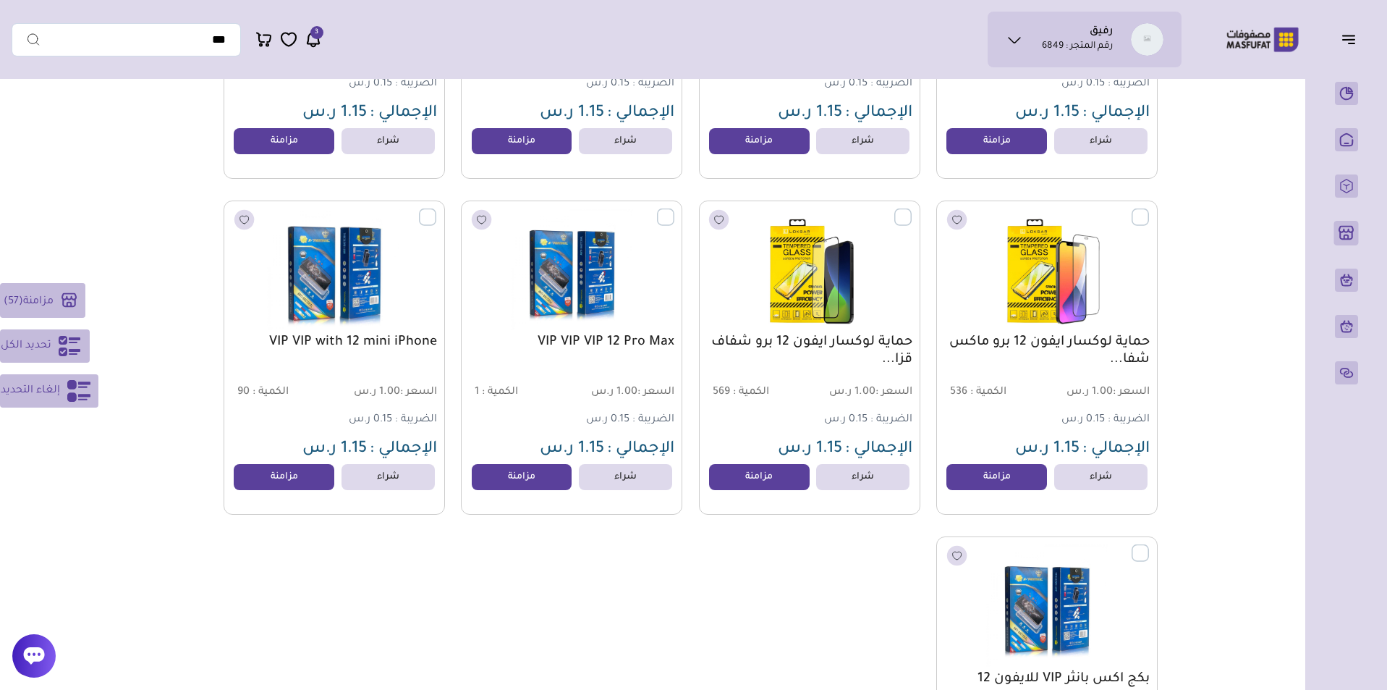
click at [436, 210] on label at bounding box center [436, 208] width 0 height 1
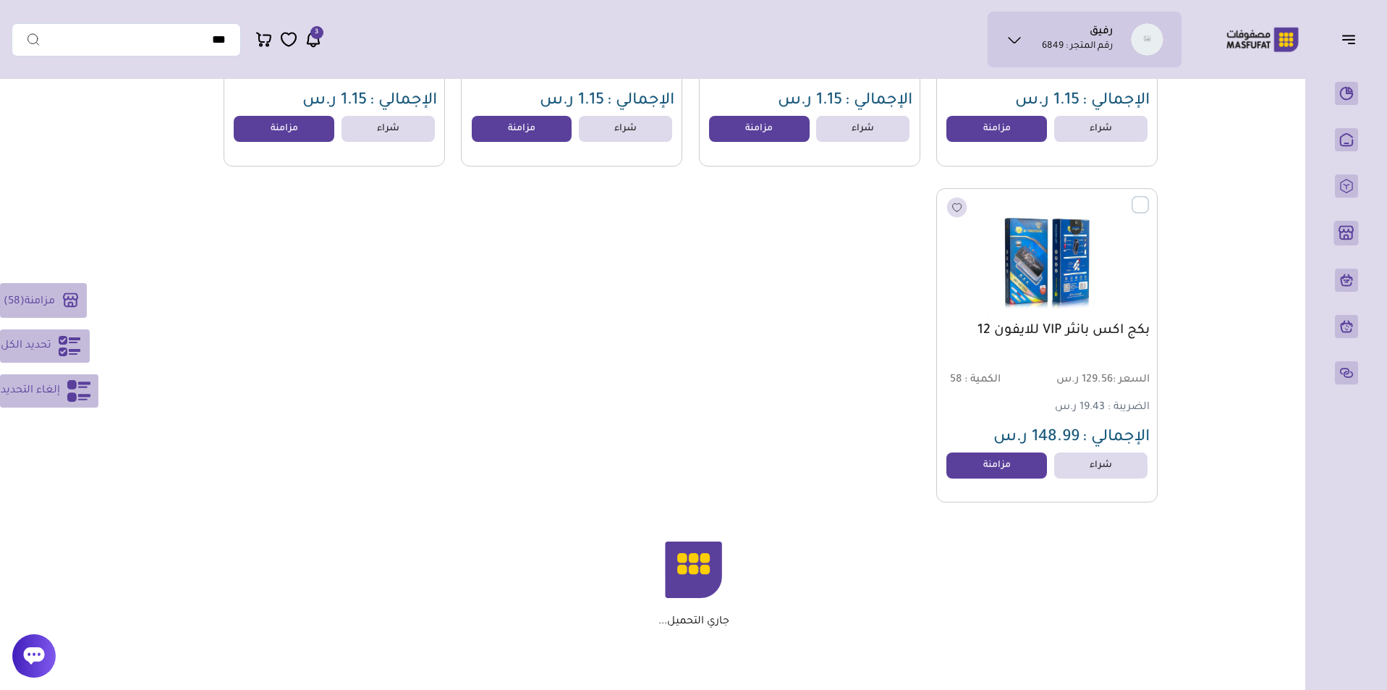
scroll to position [11156, 0]
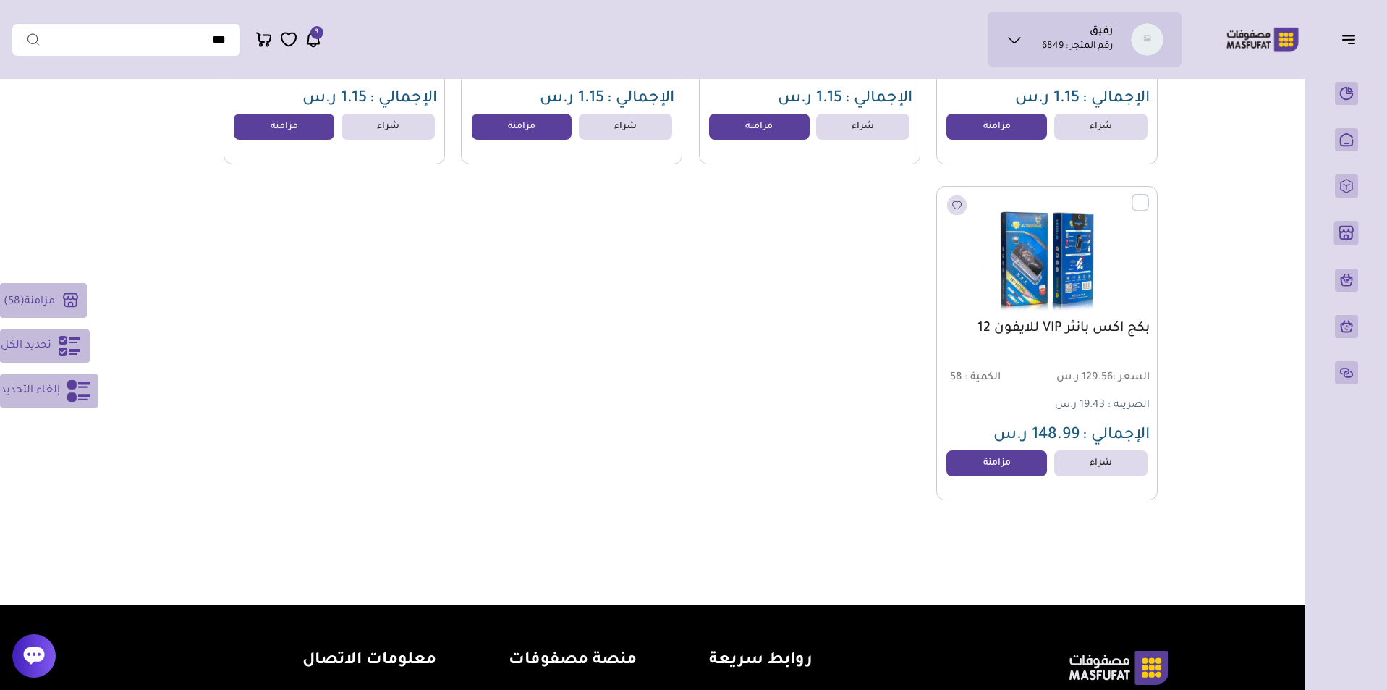
click at [1149, 195] on label at bounding box center [1149, 194] width 0 height 1
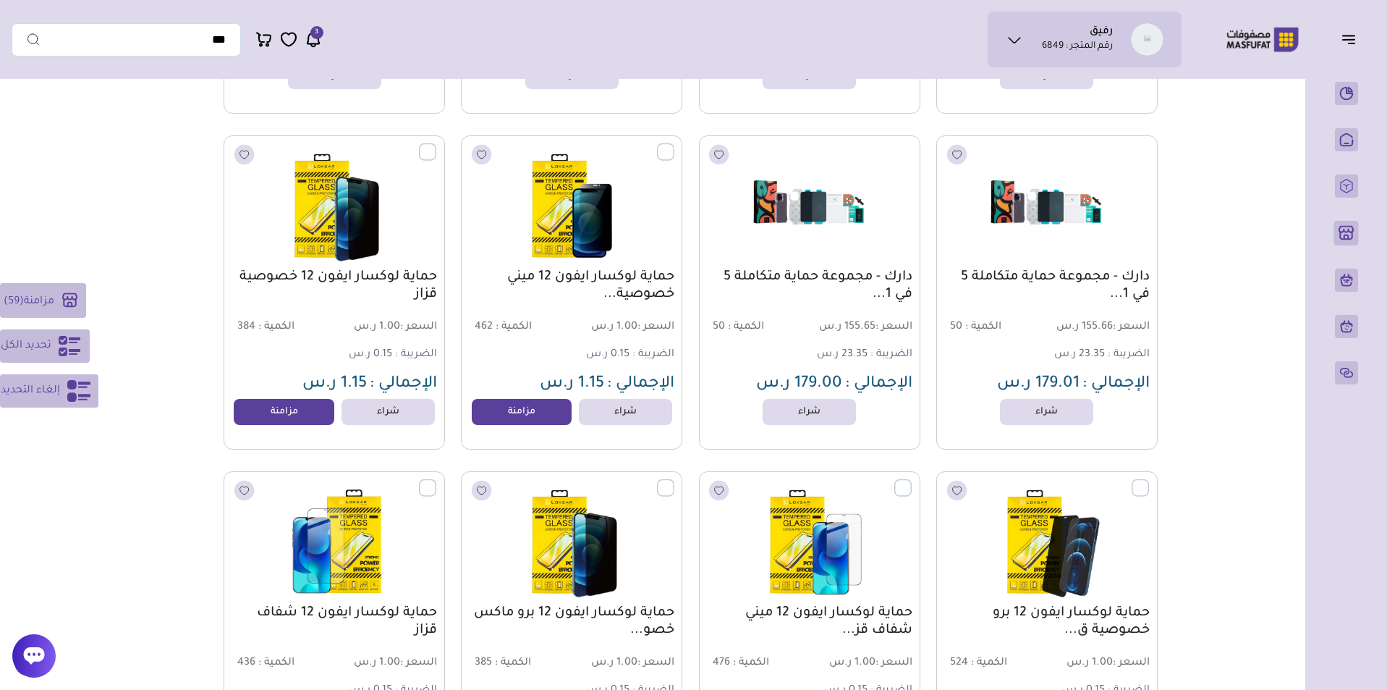
scroll to position [10137, 0]
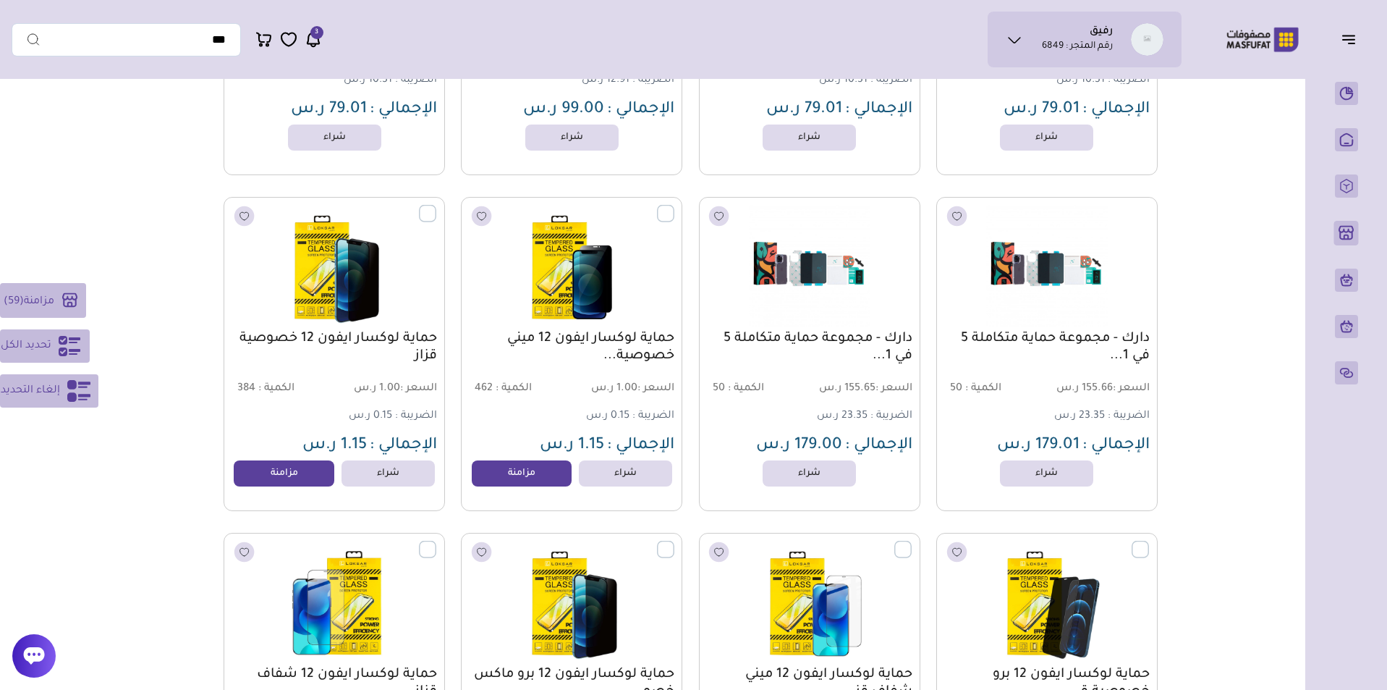
click at [53, 300] on span "مزامنة" at bounding box center [39, 301] width 30 height 12
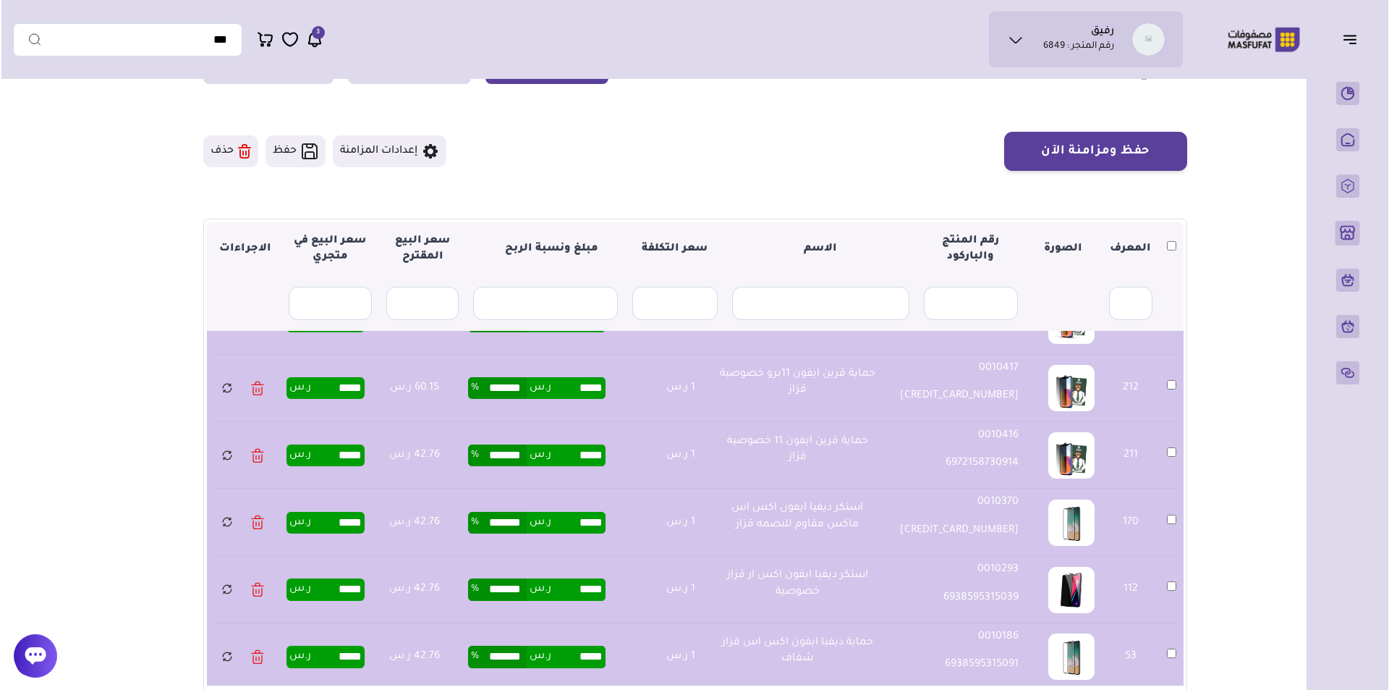
scroll to position [74, 0]
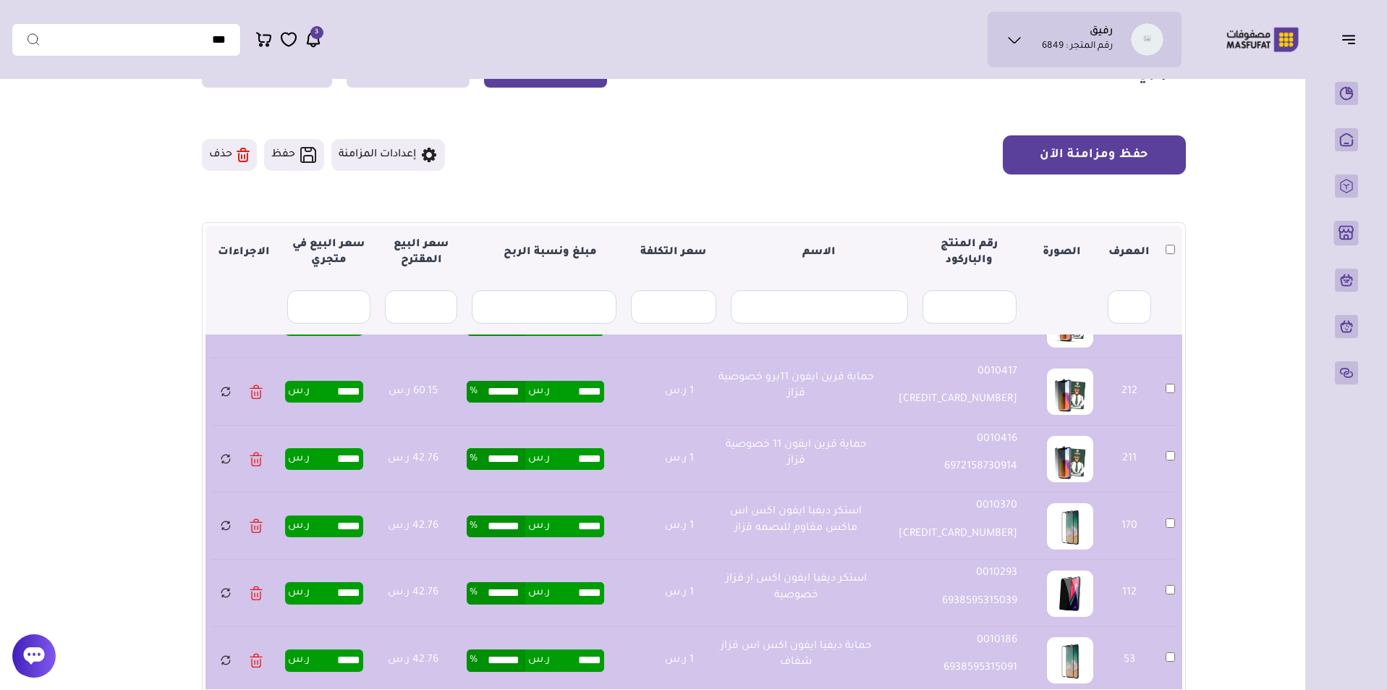
click at [1149, 149] on button "حفظ ومزامنة الآن" at bounding box center [1094, 154] width 183 height 39
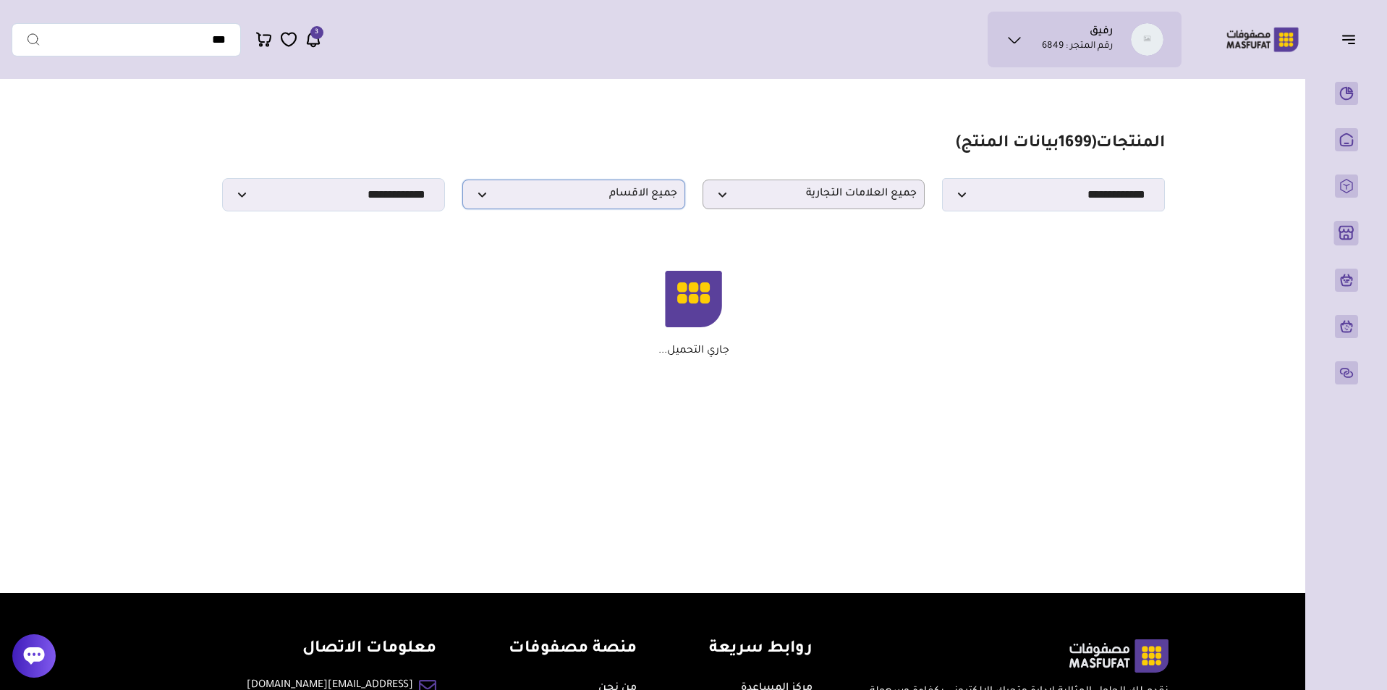
click at [570, 201] on span "جميع الاقسام" at bounding box center [573, 194] width 207 height 14
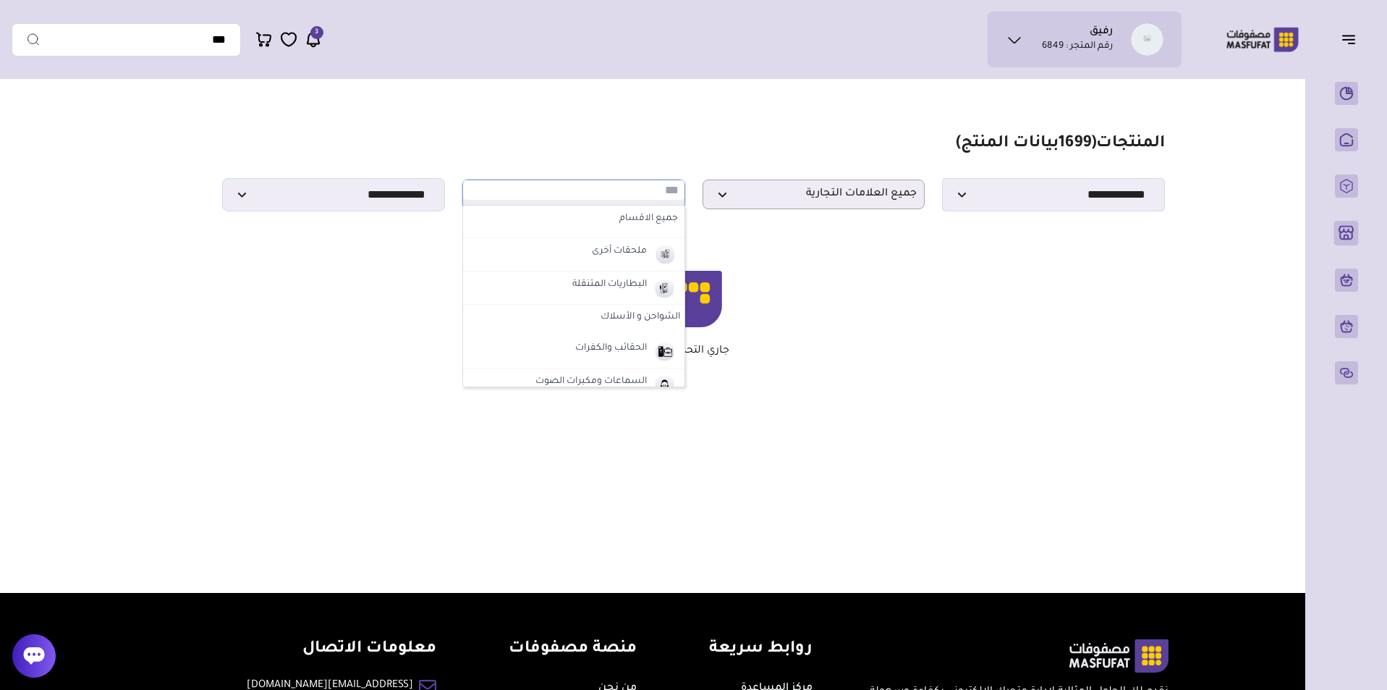
click at [643, 156] on section "**********" at bounding box center [693, 172] width 942 height 77
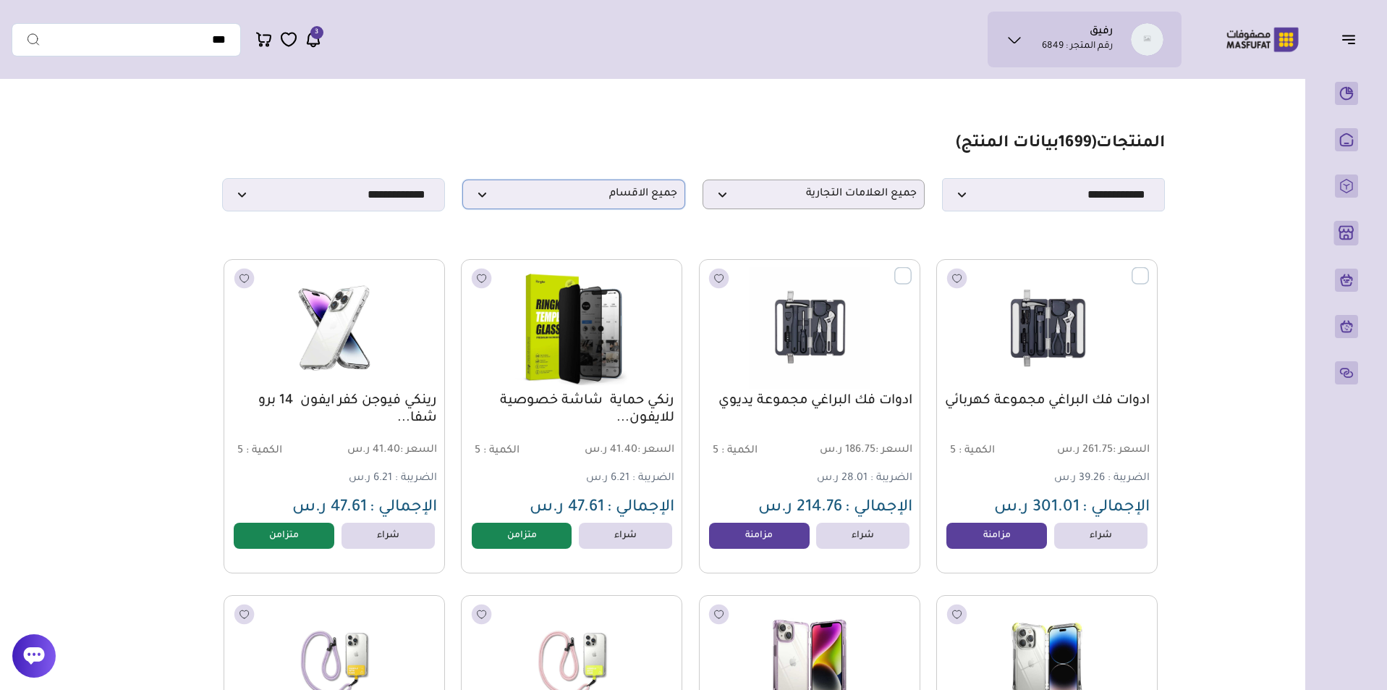
click at [654, 195] on span "جميع الاقسام" at bounding box center [573, 194] width 207 height 14
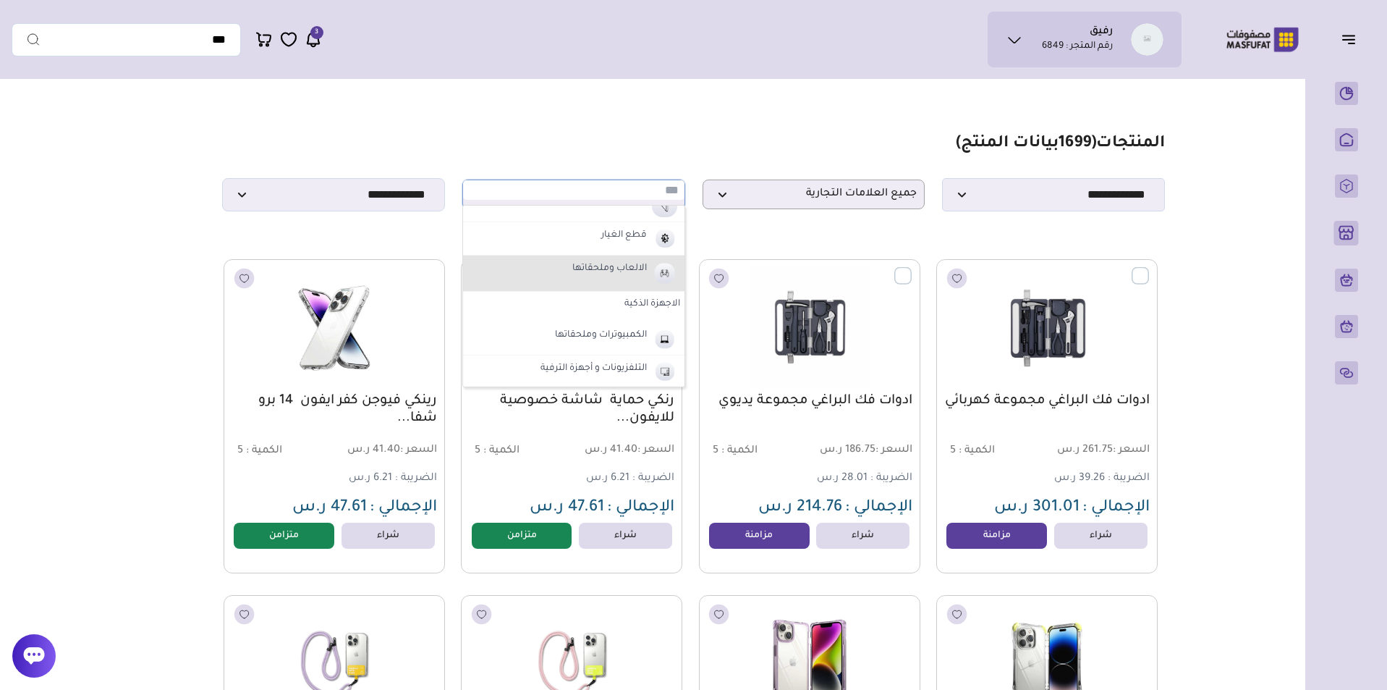
scroll to position [497, 0]
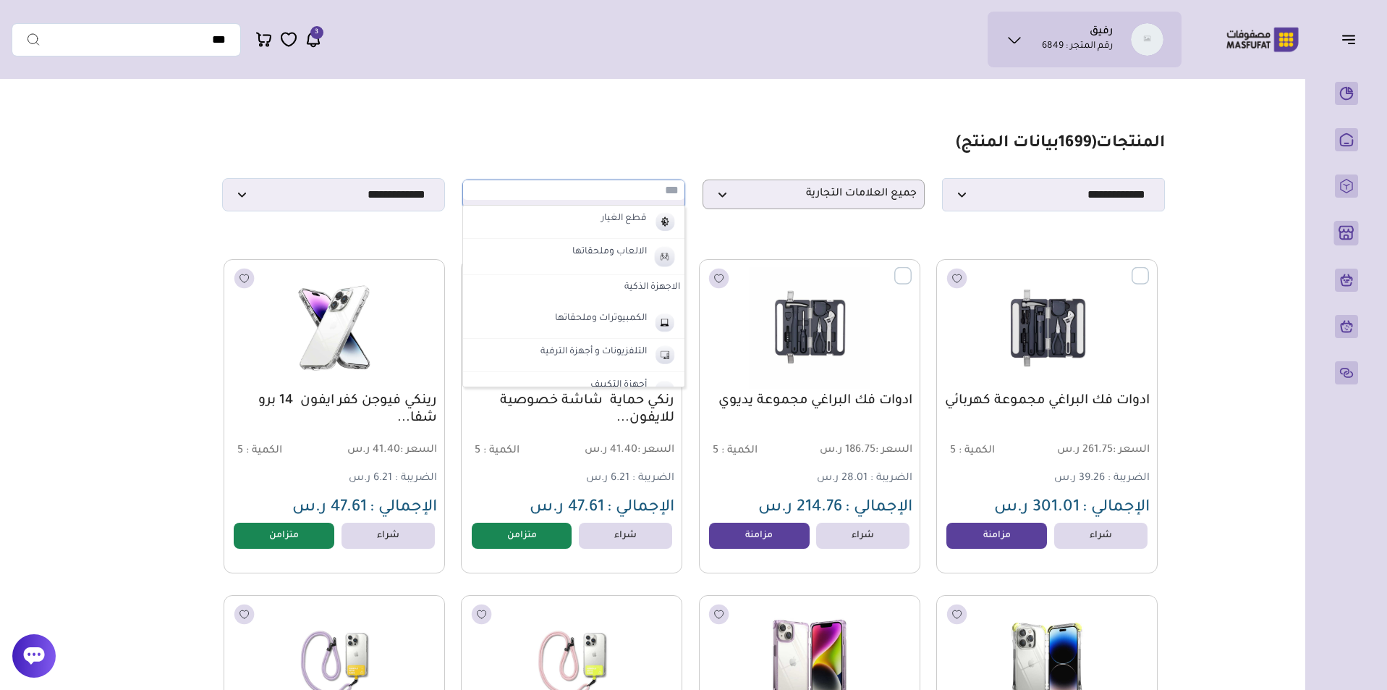
click at [644, 293] on label "الاجهزة الذكية" at bounding box center [573, 288] width 221 height 26
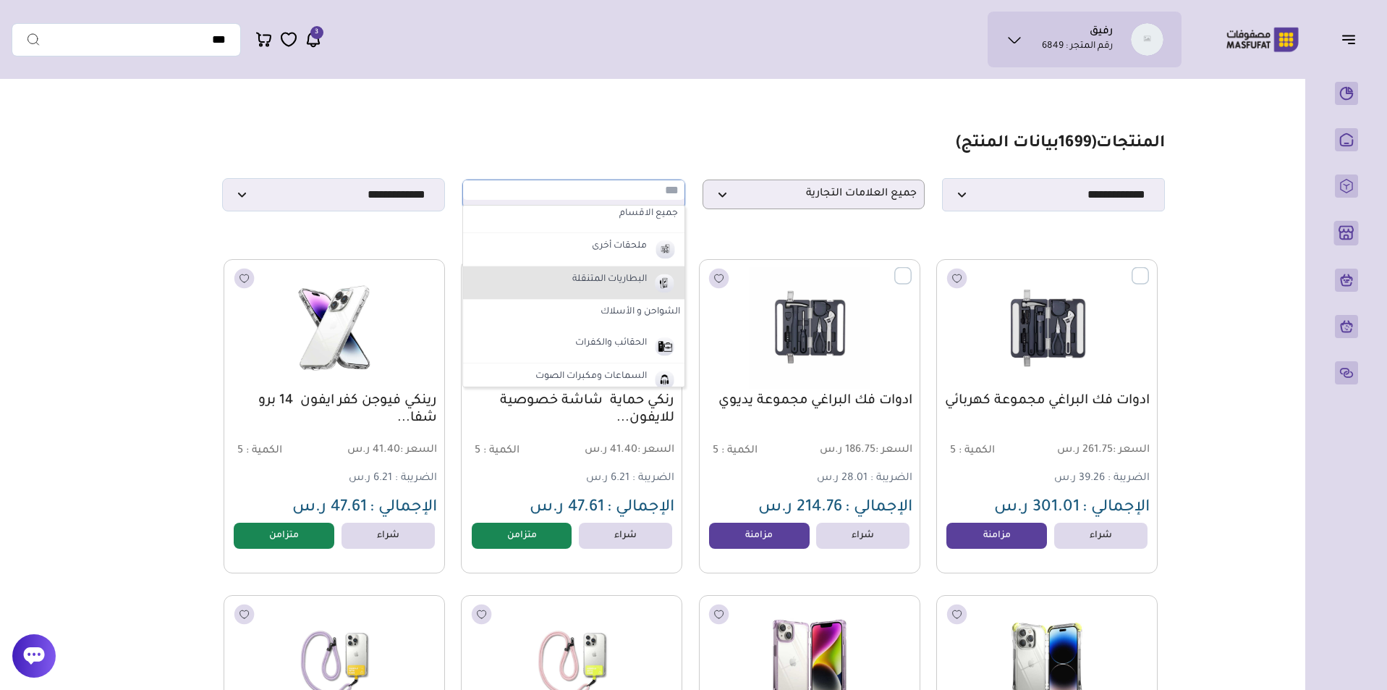
scroll to position [0, 0]
click at [591, 190] on input "text" at bounding box center [573, 190] width 221 height 20
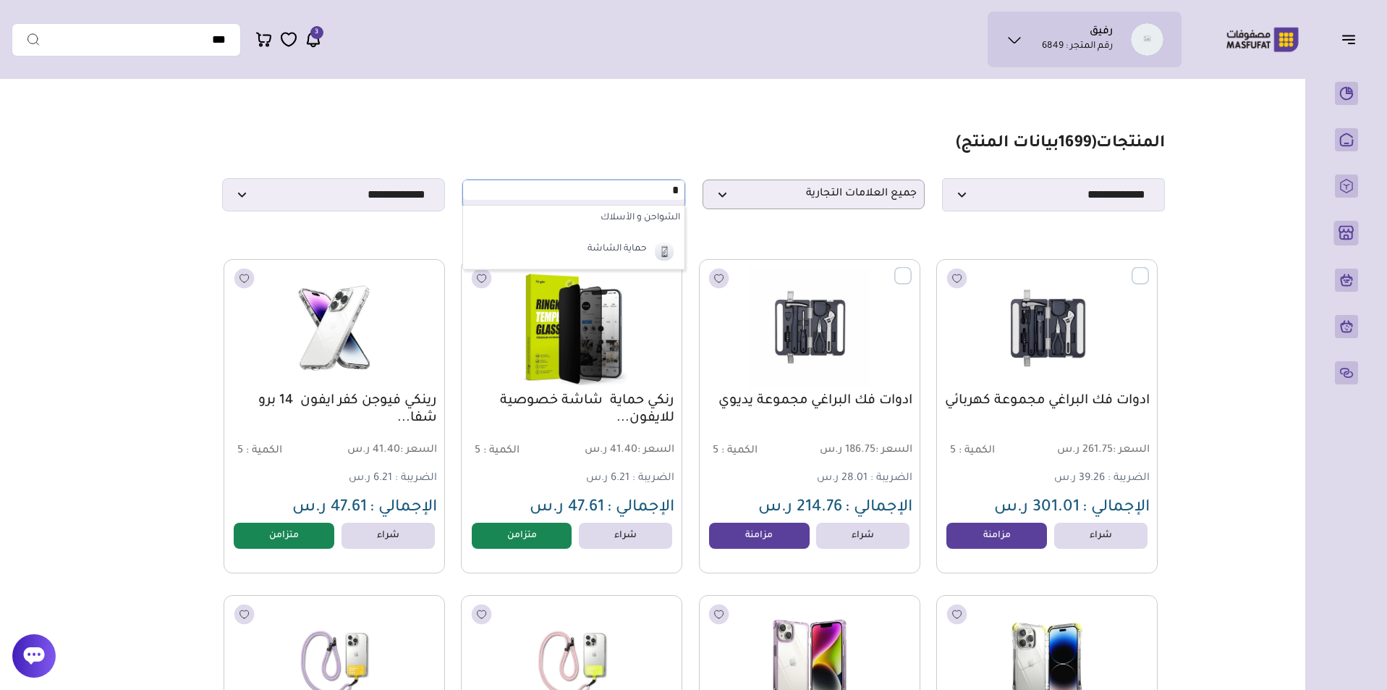
type input "*"
click at [610, 221] on label "الشواحن و الأسلاك" at bounding box center [573, 219] width 221 height 26
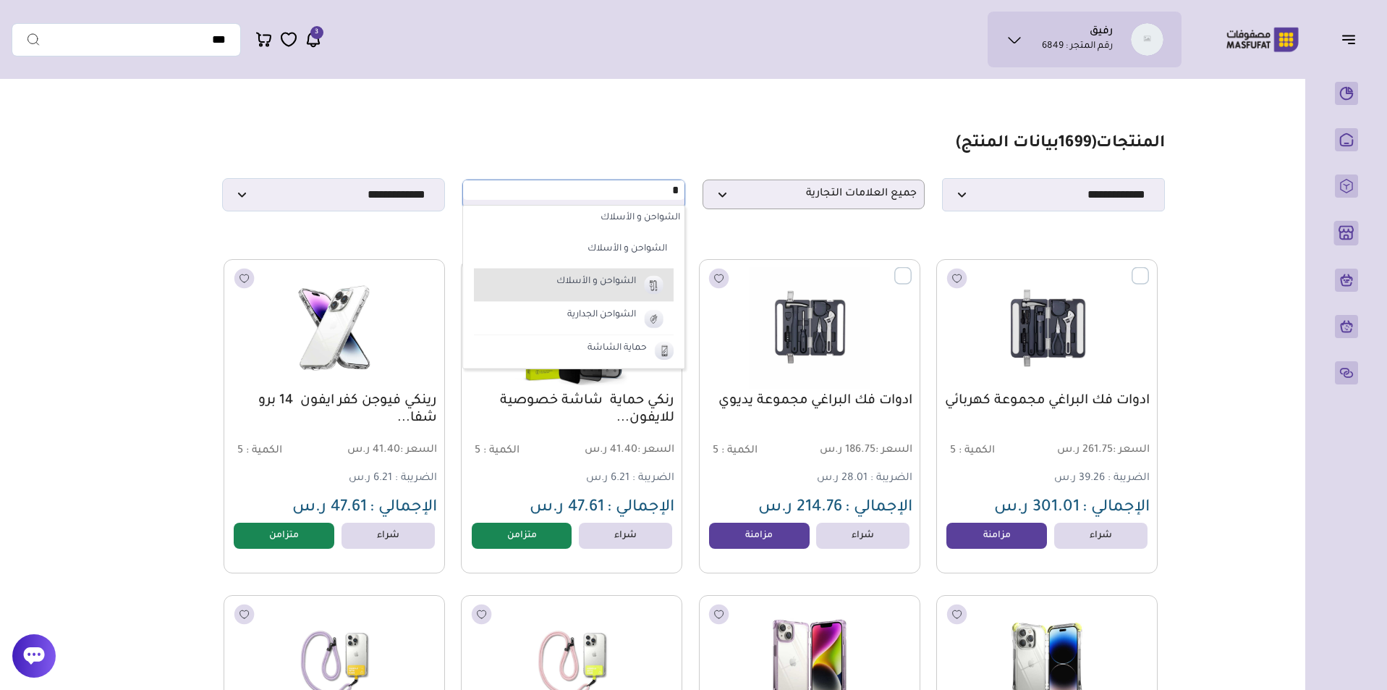
click at [623, 289] on label "الشواحن و الأسلاك" at bounding box center [596, 282] width 84 height 19
select select "*"
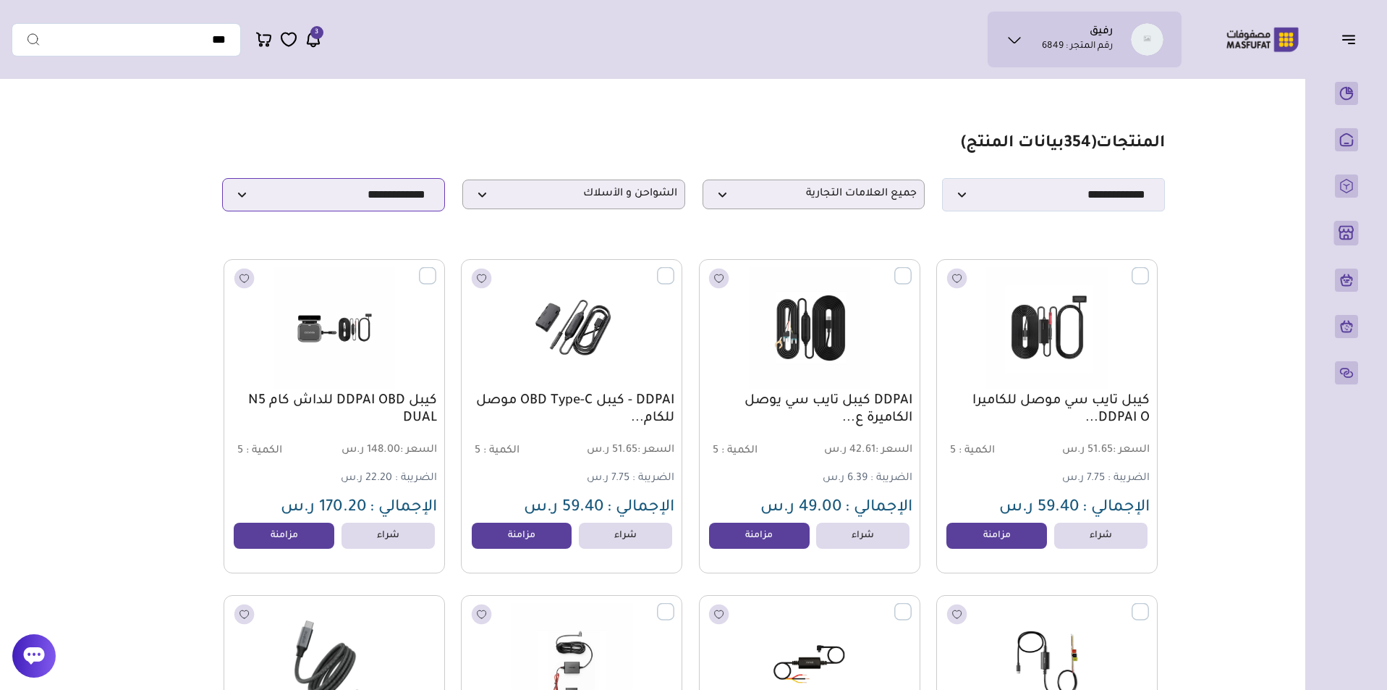
click at [373, 194] on select "**********" at bounding box center [333, 194] width 223 height 33
select select "**********"
click at [222, 182] on select "**********" at bounding box center [333, 194] width 223 height 33
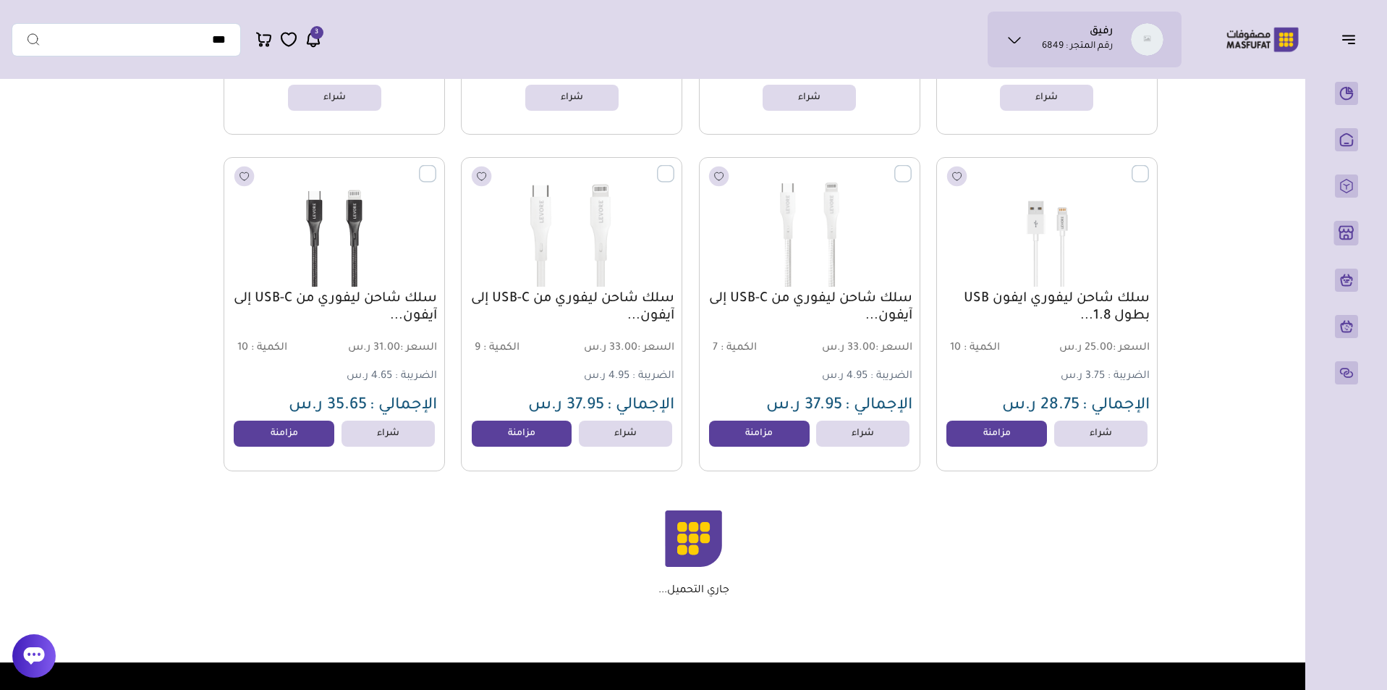
scroll to position [3135, 0]
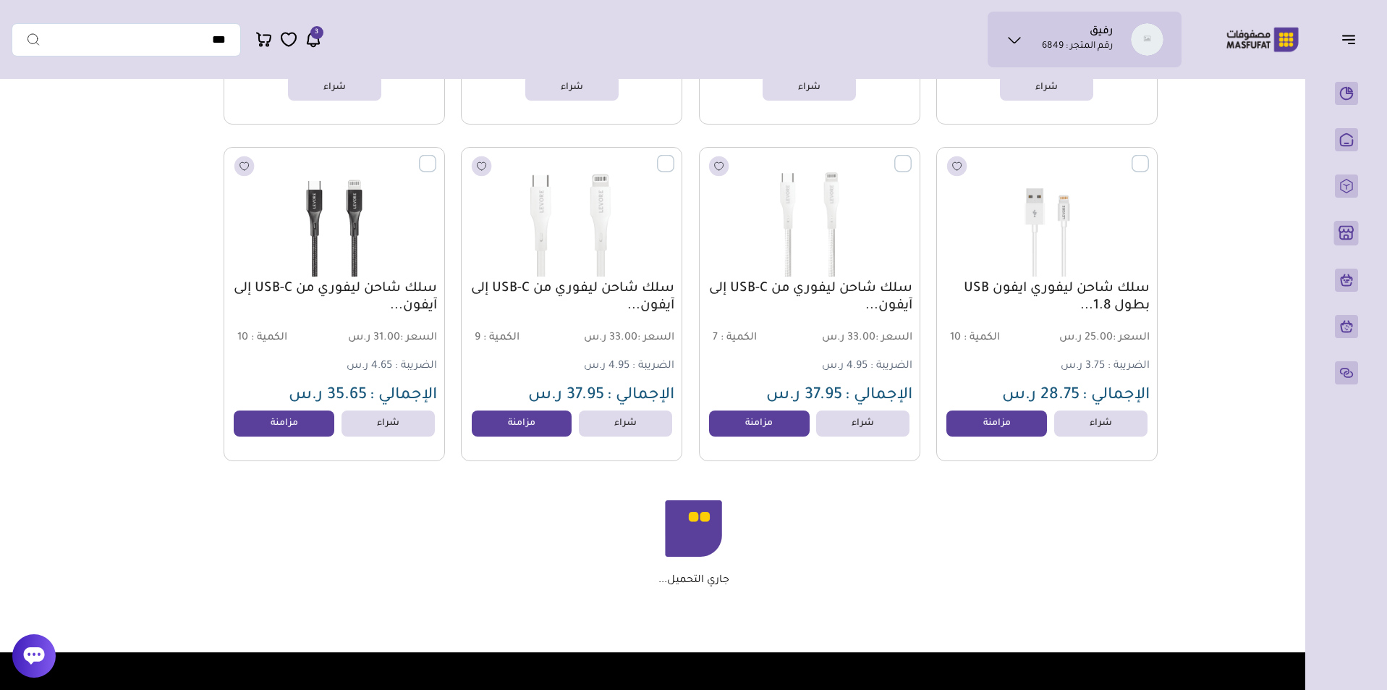
click at [1149, 156] on label at bounding box center [1149, 154] width 0 height 1
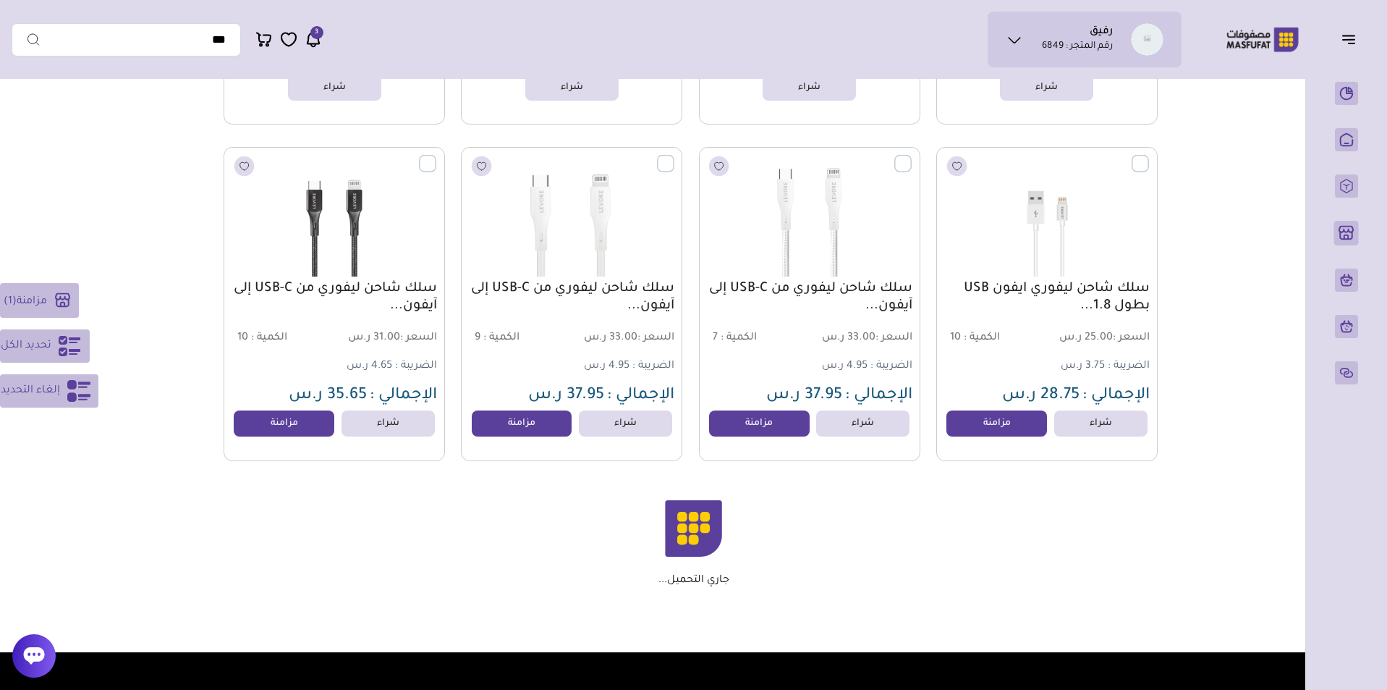
click at [912, 156] on label at bounding box center [912, 154] width 0 height 1
click at [674, 156] on label at bounding box center [674, 154] width 0 height 1
click at [436, 156] on label at bounding box center [436, 154] width 0 height 1
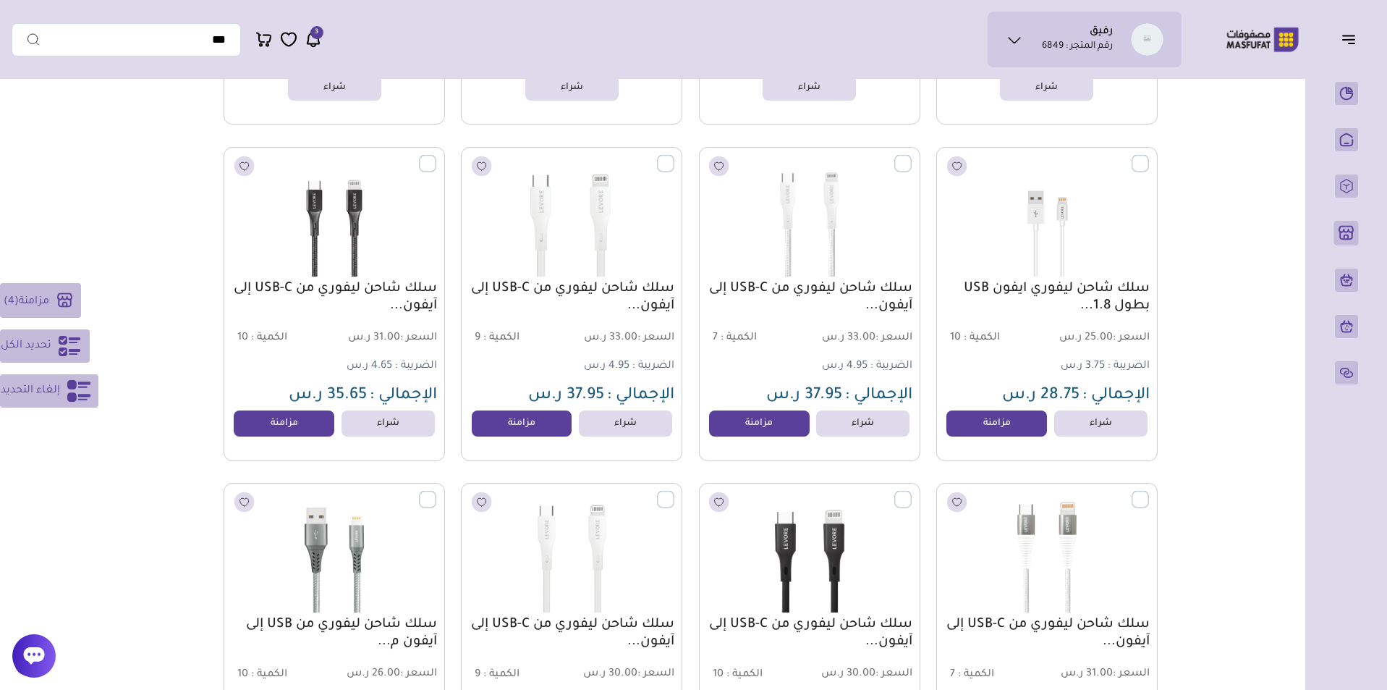
click at [1149, 491] on label at bounding box center [1149, 490] width 0 height 1
click at [912, 491] on label at bounding box center [912, 490] width 0 height 1
click at [674, 491] on label at bounding box center [674, 490] width 0 height 1
click at [436, 491] on label at bounding box center [436, 490] width 0 height 1
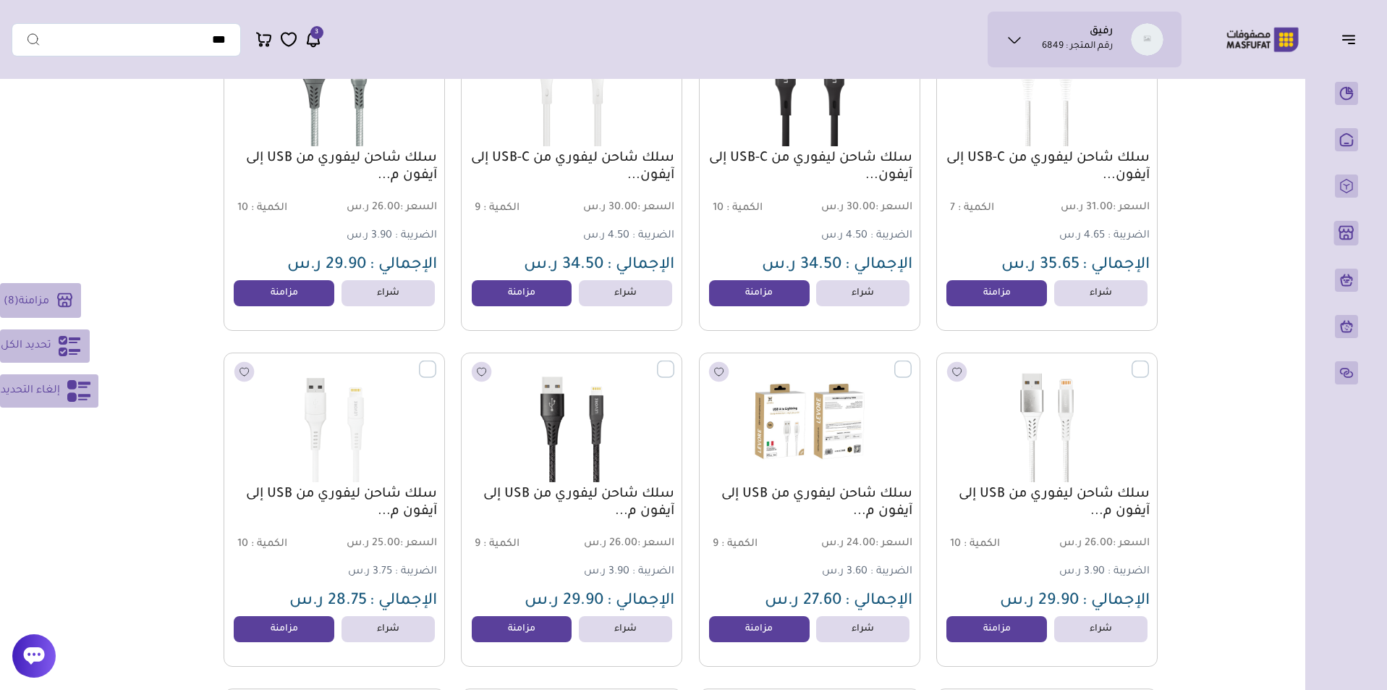
scroll to position [3602, 0]
click at [436, 360] on label at bounding box center [436, 359] width 0 height 1
click at [674, 360] on label at bounding box center [674, 359] width 0 height 1
click at [912, 360] on label at bounding box center [912, 359] width 0 height 1
click at [1149, 360] on label at bounding box center [1149, 359] width 0 height 1
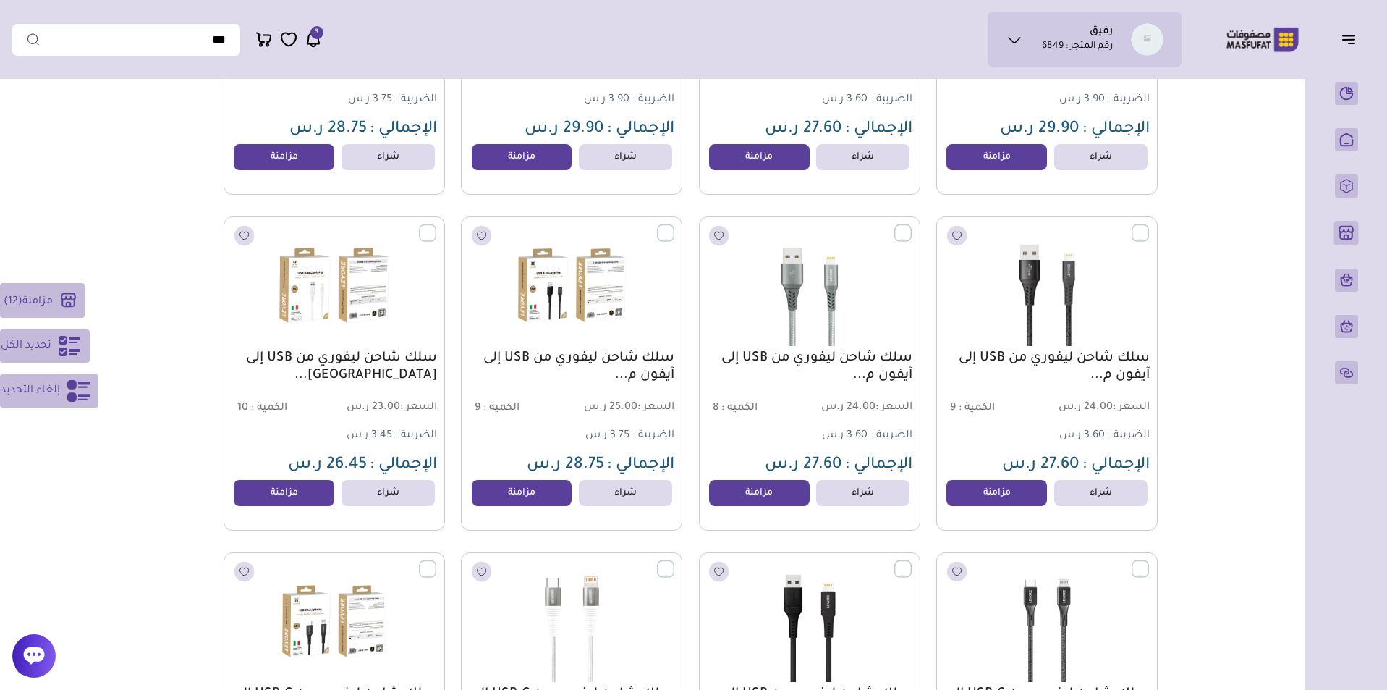
scroll to position [4074, 0]
click at [1149, 225] on label at bounding box center [1149, 224] width 0 height 1
click at [912, 225] on label at bounding box center [912, 224] width 0 height 1
click at [674, 225] on label at bounding box center [674, 224] width 0 height 1
click at [436, 225] on label at bounding box center [436, 224] width 0 height 1
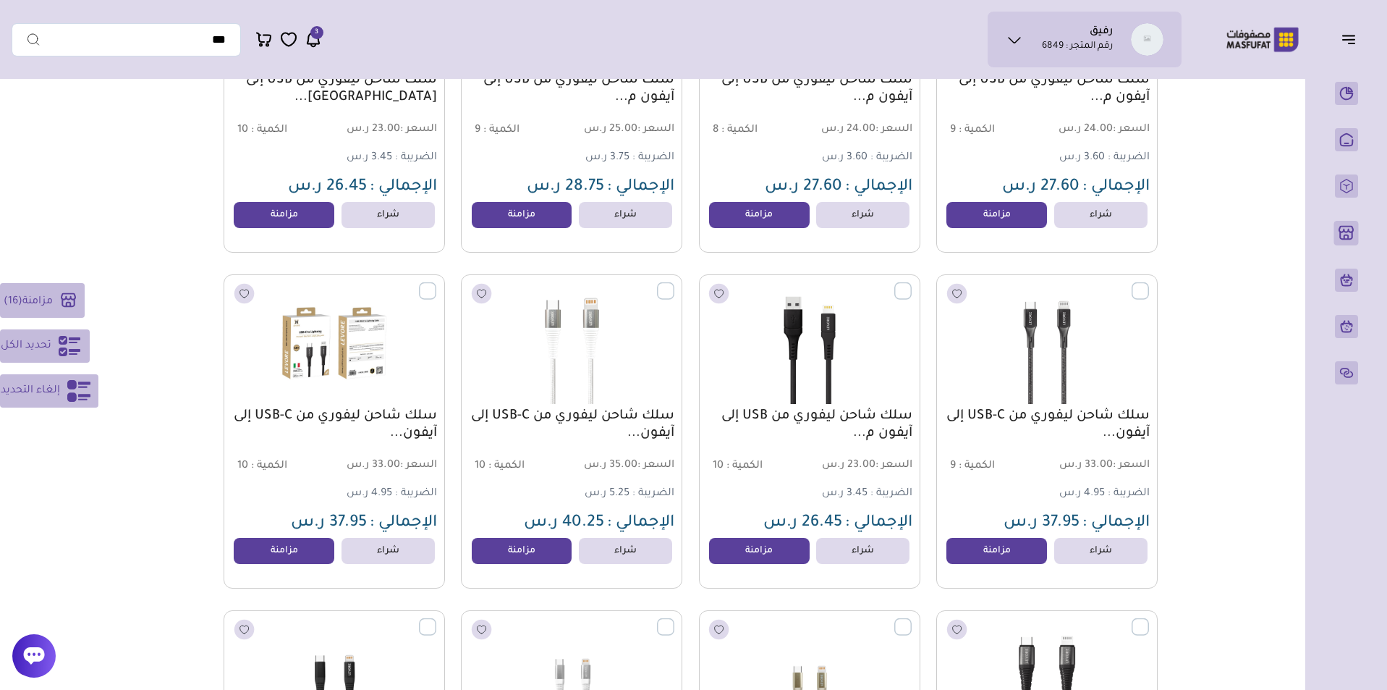
scroll to position [4395, 0]
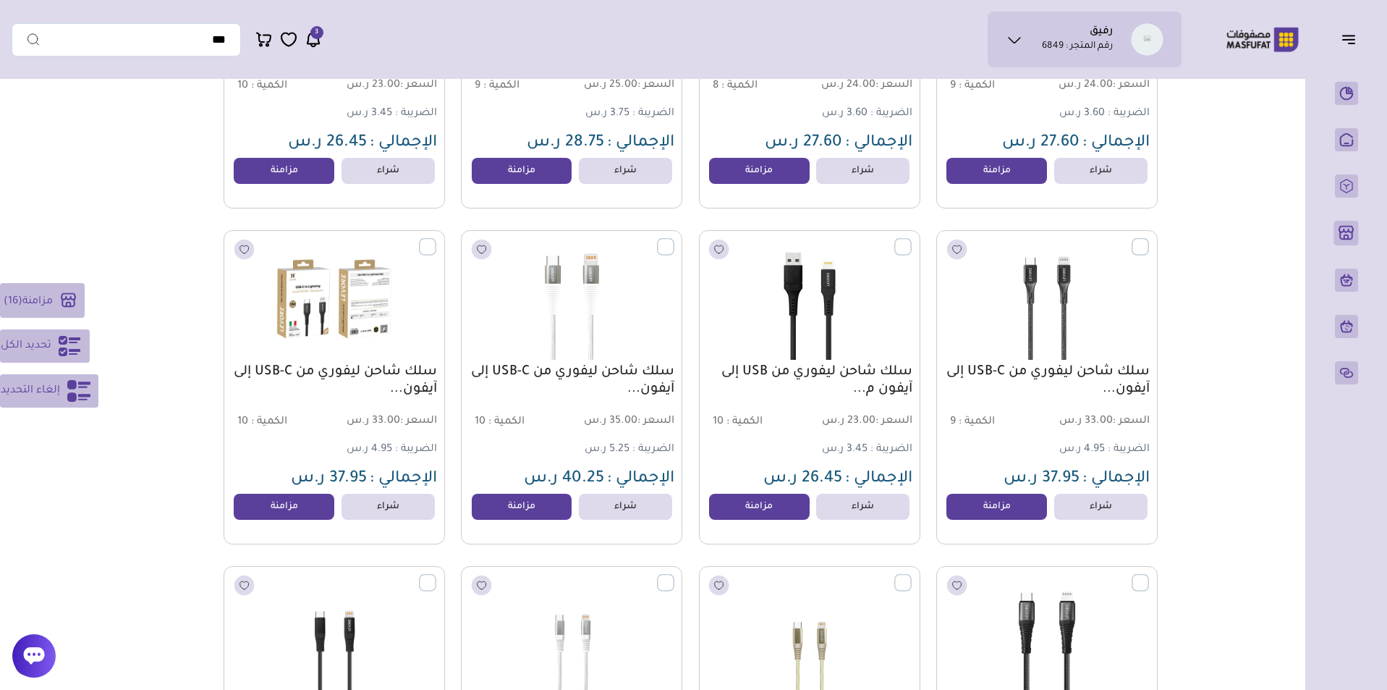
click at [436, 240] on label at bounding box center [436, 238] width 0 height 1
click at [674, 240] on label at bounding box center [674, 238] width 0 height 1
click at [912, 240] on label at bounding box center [912, 238] width 0 height 1
click at [1149, 240] on label at bounding box center [1149, 238] width 0 height 1
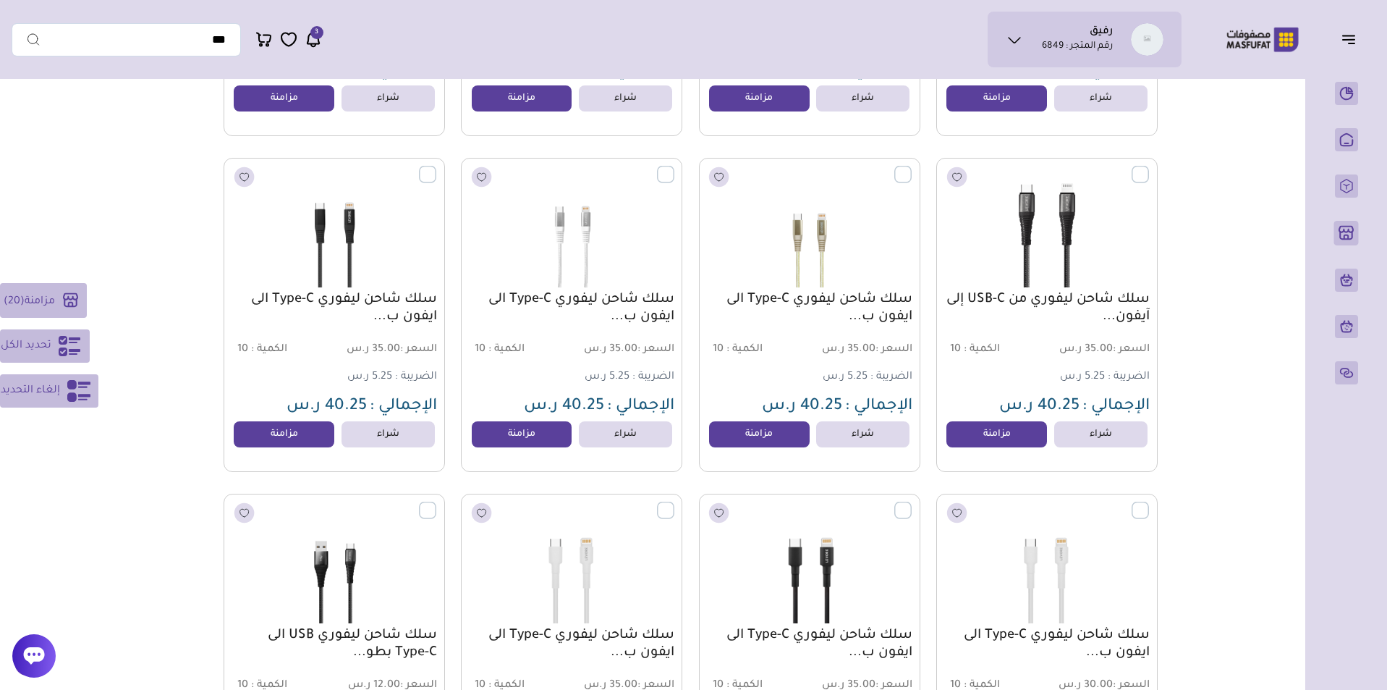
scroll to position [4805, 0]
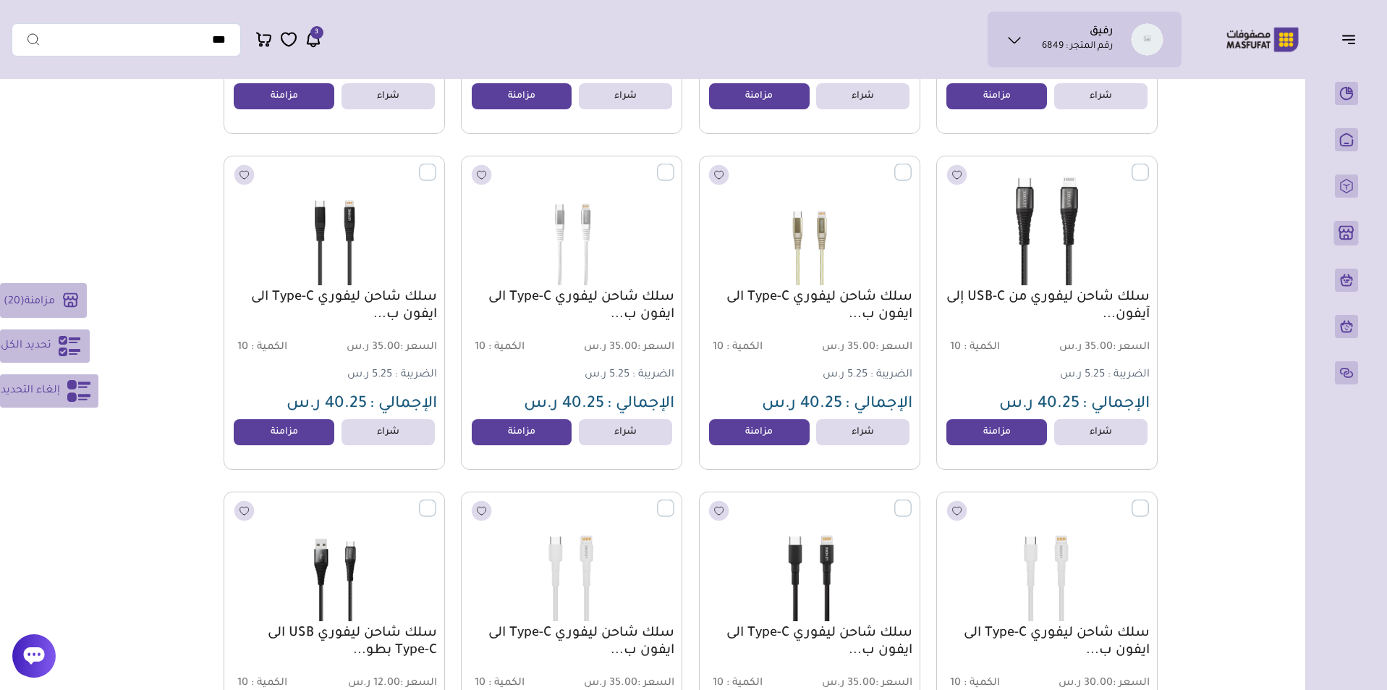
click at [1149, 165] on label at bounding box center [1149, 164] width 0 height 1
click at [912, 165] on label at bounding box center [912, 164] width 0 height 1
click at [674, 165] on label at bounding box center [674, 164] width 0 height 1
click at [436, 165] on label at bounding box center [436, 164] width 0 height 1
click at [436, 501] on label at bounding box center [436, 499] width 0 height 1
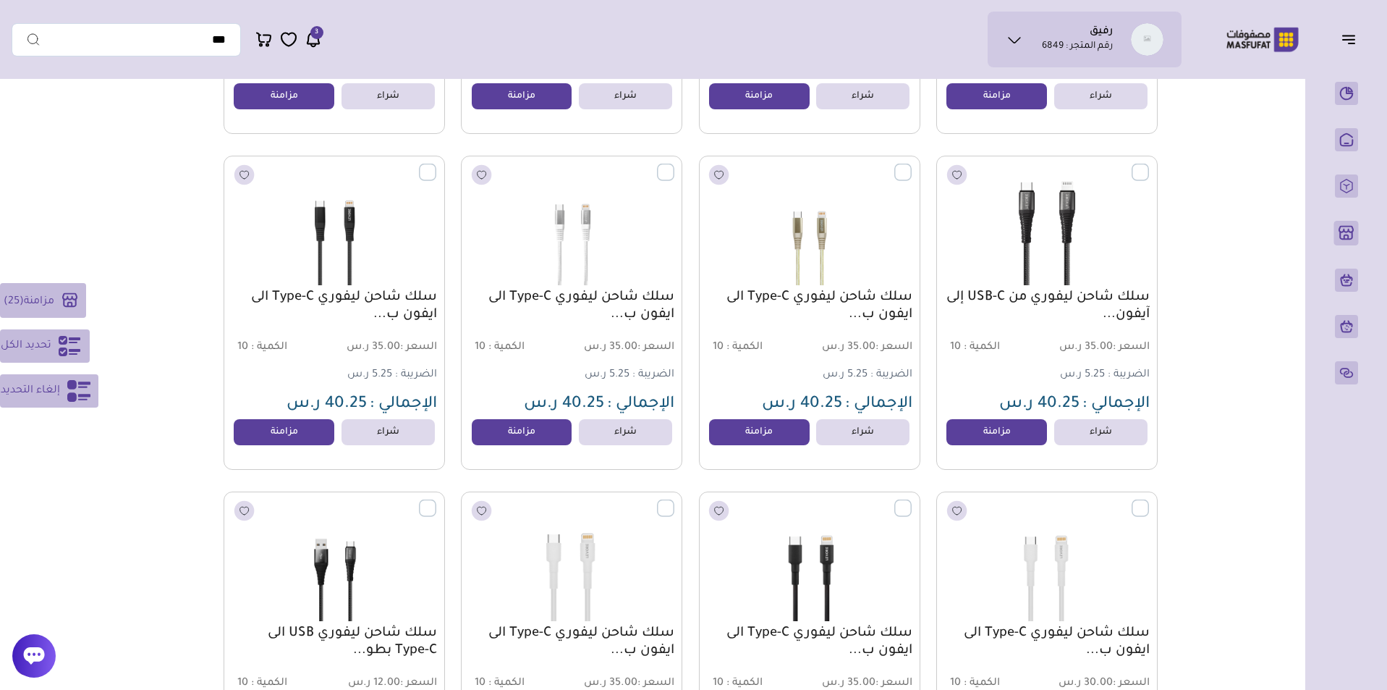
click at [674, 501] on label at bounding box center [674, 499] width 0 height 1
click at [912, 501] on label at bounding box center [912, 499] width 0 height 1
click at [1149, 501] on label at bounding box center [1149, 499] width 0 height 1
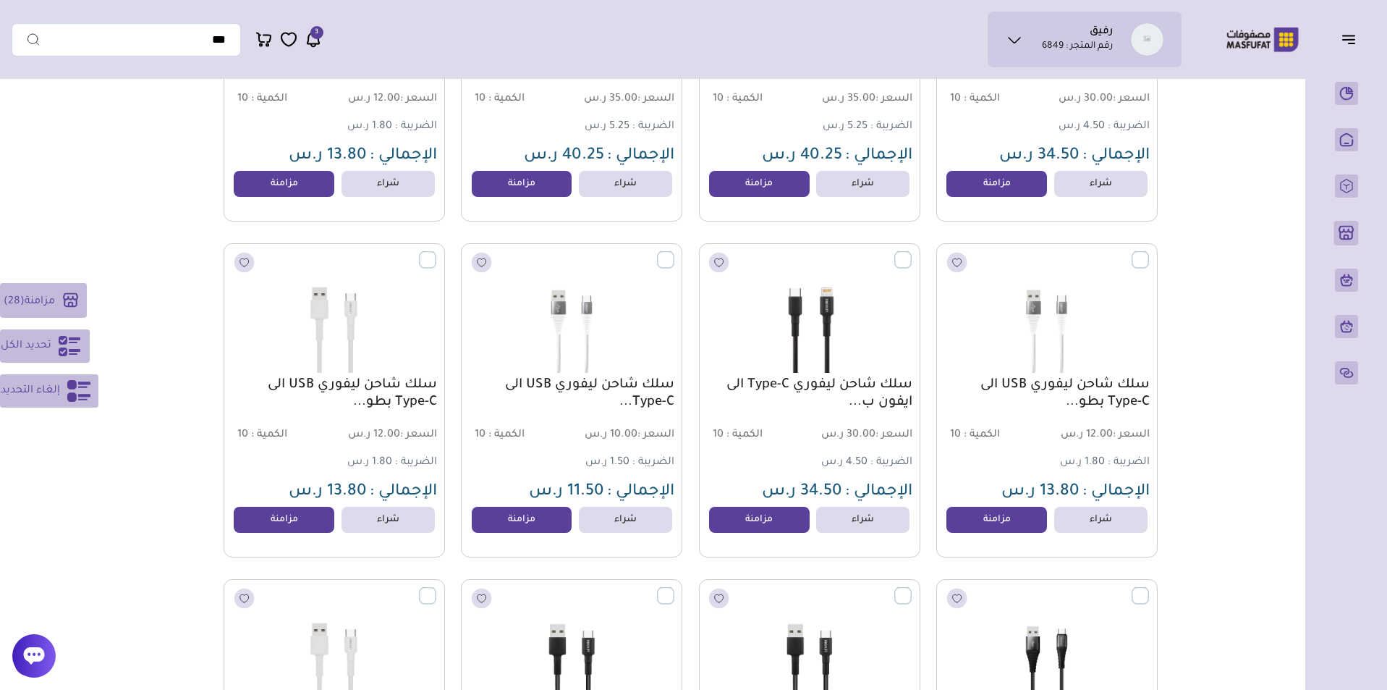
scroll to position [5502, 0]
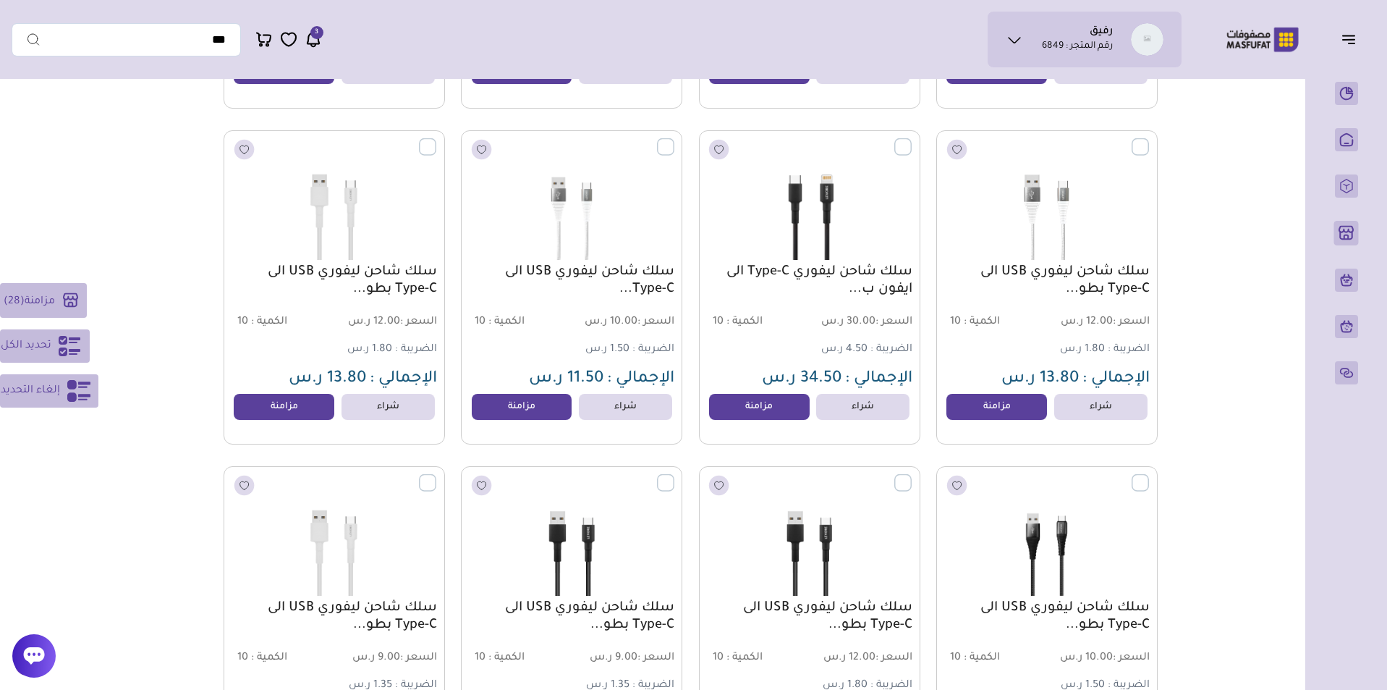
click at [1149, 140] on label at bounding box center [1149, 138] width 0 height 1
click at [912, 140] on label at bounding box center [912, 138] width 0 height 1
click at [674, 140] on label at bounding box center [674, 138] width 0 height 1
click at [436, 140] on label at bounding box center [436, 138] width 0 height 1
click at [436, 475] on label at bounding box center [436, 474] width 0 height 1
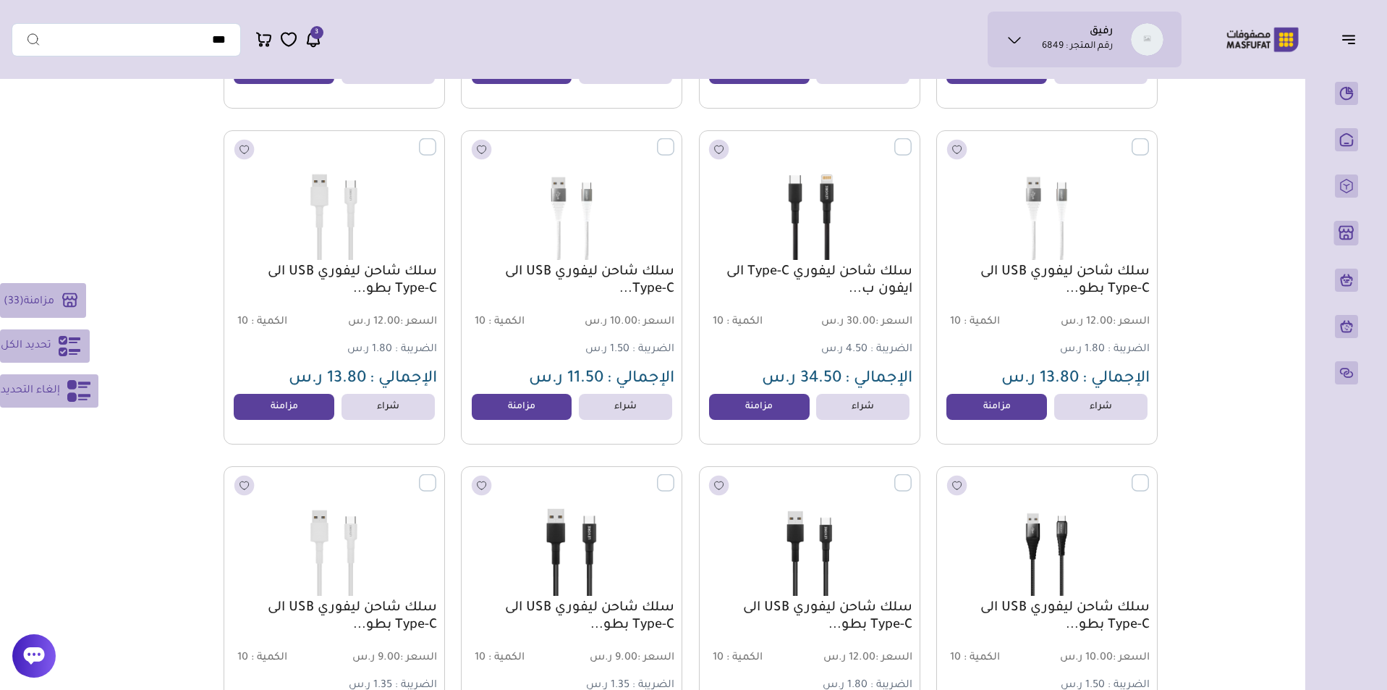
click at [674, 475] on label at bounding box center [674, 474] width 0 height 1
click at [912, 475] on label at bounding box center [912, 474] width 0 height 1
click at [1149, 475] on label at bounding box center [1149, 474] width 0 height 1
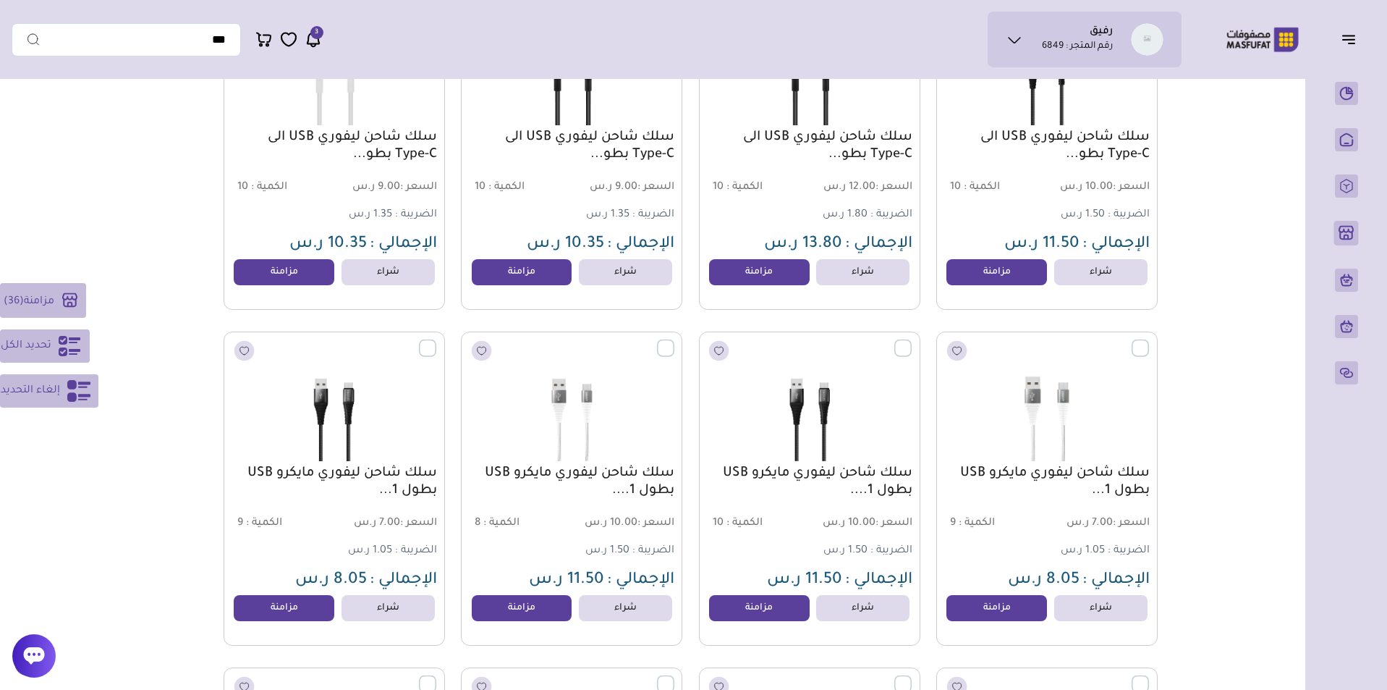
scroll to position [5974, 0]
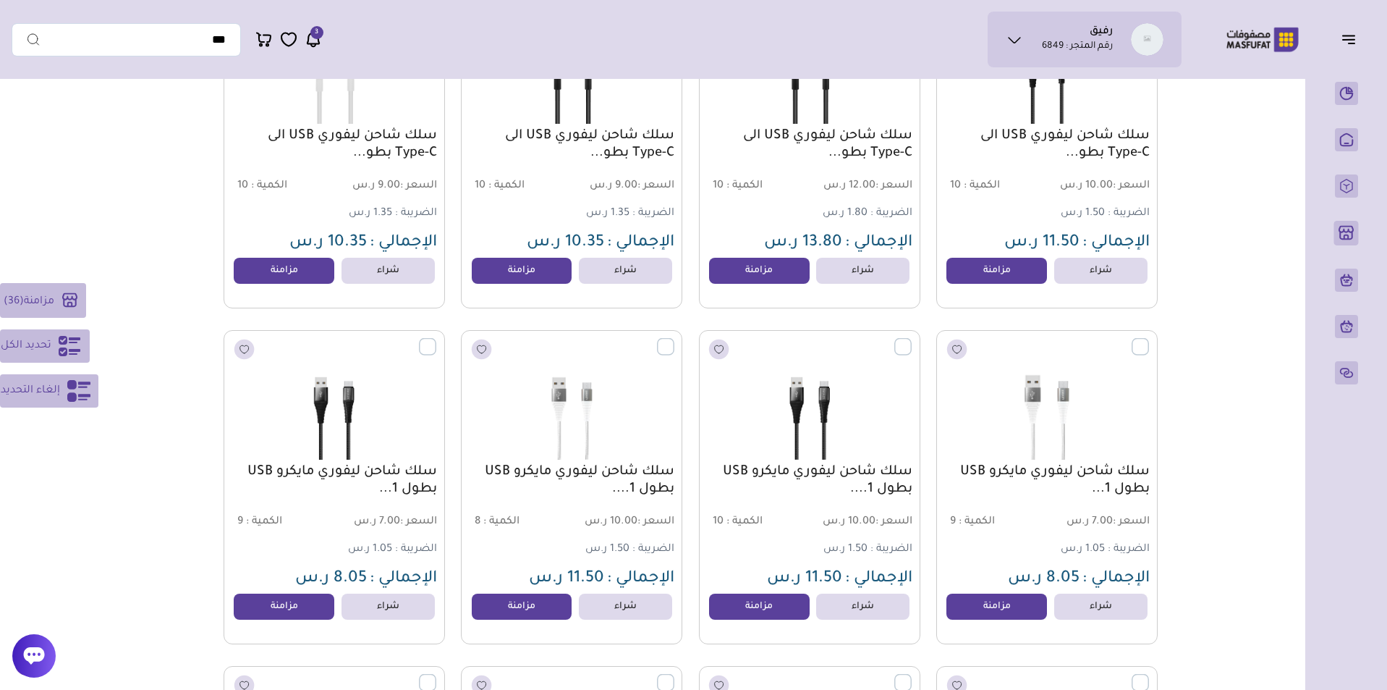
click at [1149, 339] on label at bounding box center [1149, 338] width 0 height 1
click at [912, 339] on label at bounding box center [912, 338] width 0 height 1
click at [674, 339] on label at bounding box center [674, 338] width 0 height 1
click at [436, 339] on label at bounding box center [436, 338] width 0 height 1
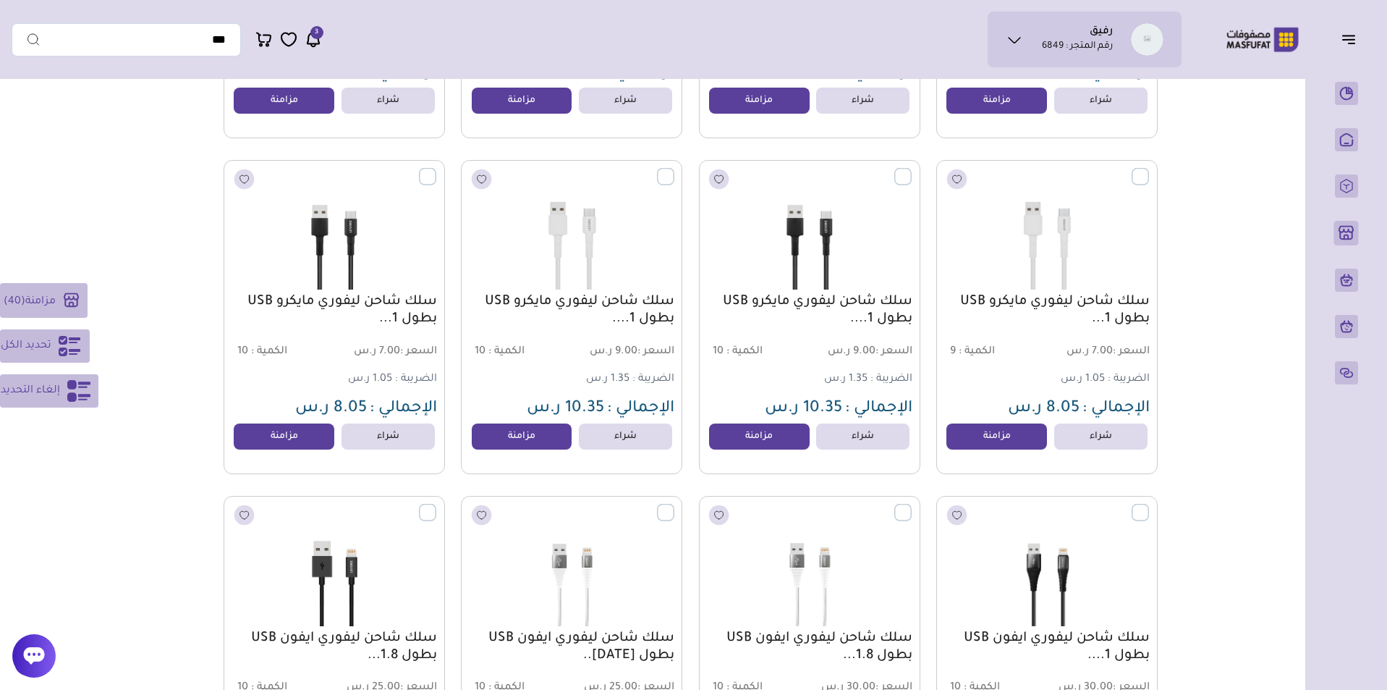
scroll to position [6494, 0]
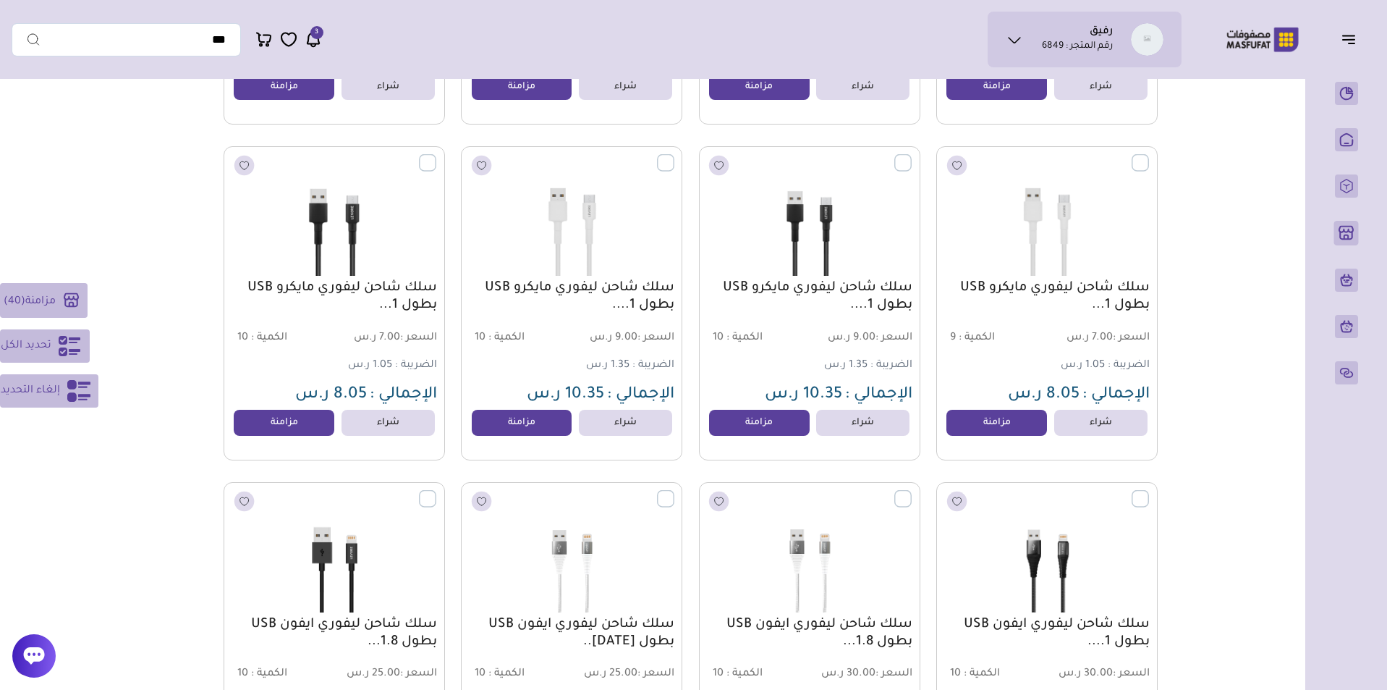
click at [436, 156] on label at bounding box center [436, 154] width 0 height 1
click at [674, 156] on label at bounding box center [674, 154] width 0 height 1
click at [912, 156] on label at bounding box center [912, 154] width 0 height 1
click at [1149, 156] on label at bounding box center [1149, 154] width 0 height 1
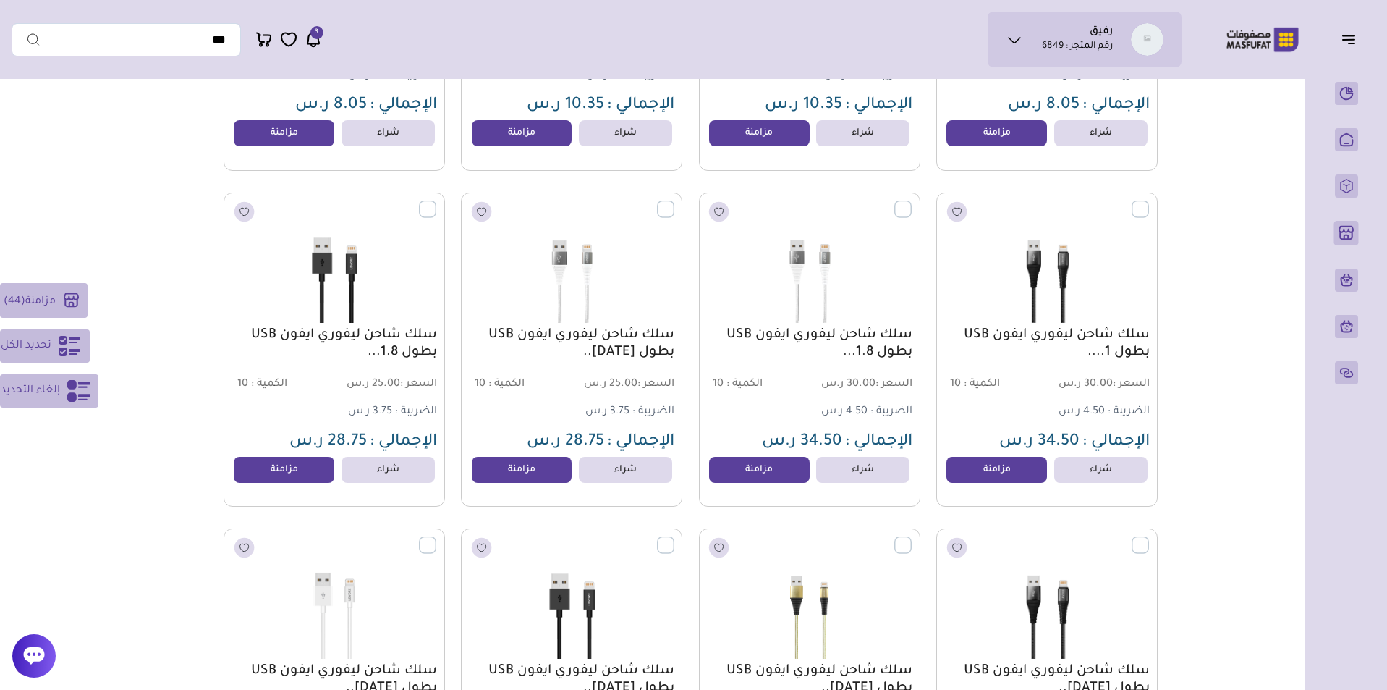
scroll to position [6866, 0]
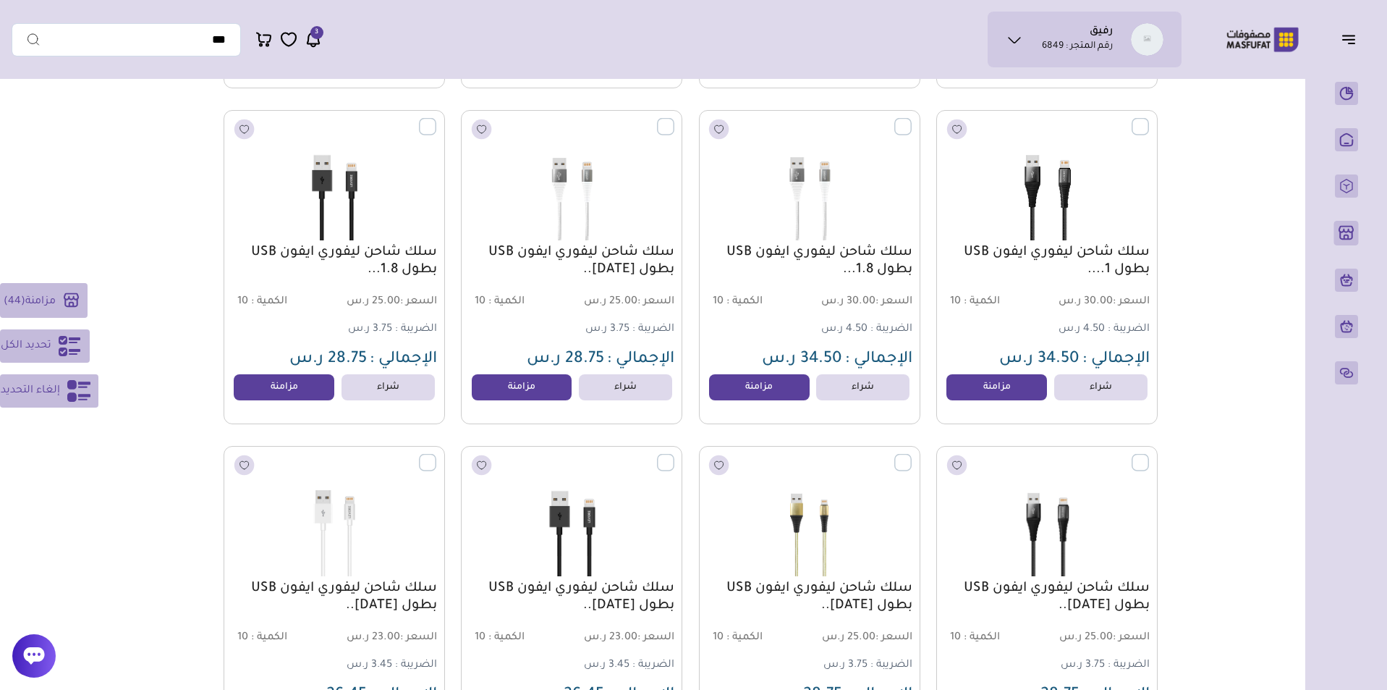
click at [1149, 119] on label at bounding box center [1149, 118] width 0 height 1
click at [912, 119] on label at bounding box center [912, 118] width 0 height 1
click at [674, 119] on label at bounding box center [674, 118] width 0 height 1
click at [436, 119] on label at bounding box center [436, 118] width 0 height 1
click at [436, 455] on label at bounding box center [436, 454] width 0 height 1
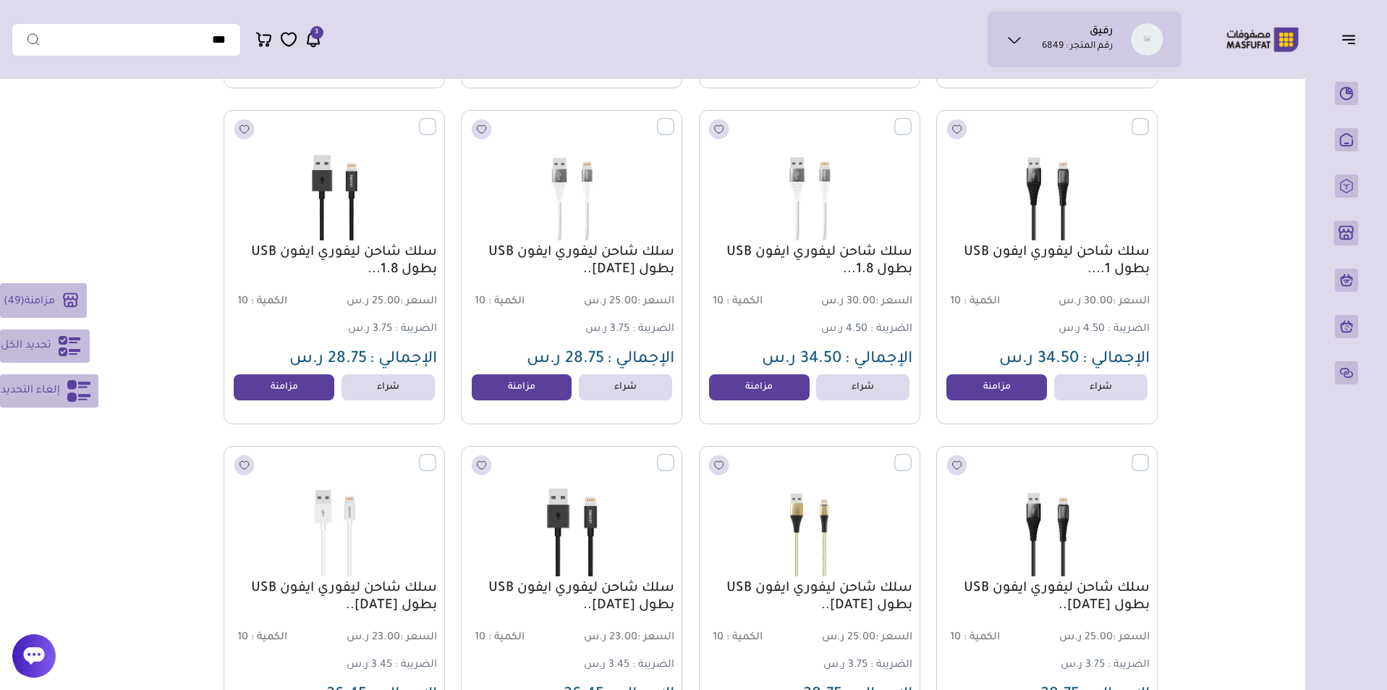
click at [674, 455] on label at bounding box center [674, 454] width 0 height 1
click at [912, 455] on label at bounding box center [912, 454] width 0 height 1
click at [1149, 455] on label at bounding box center [1149, 454] width 0 height 1
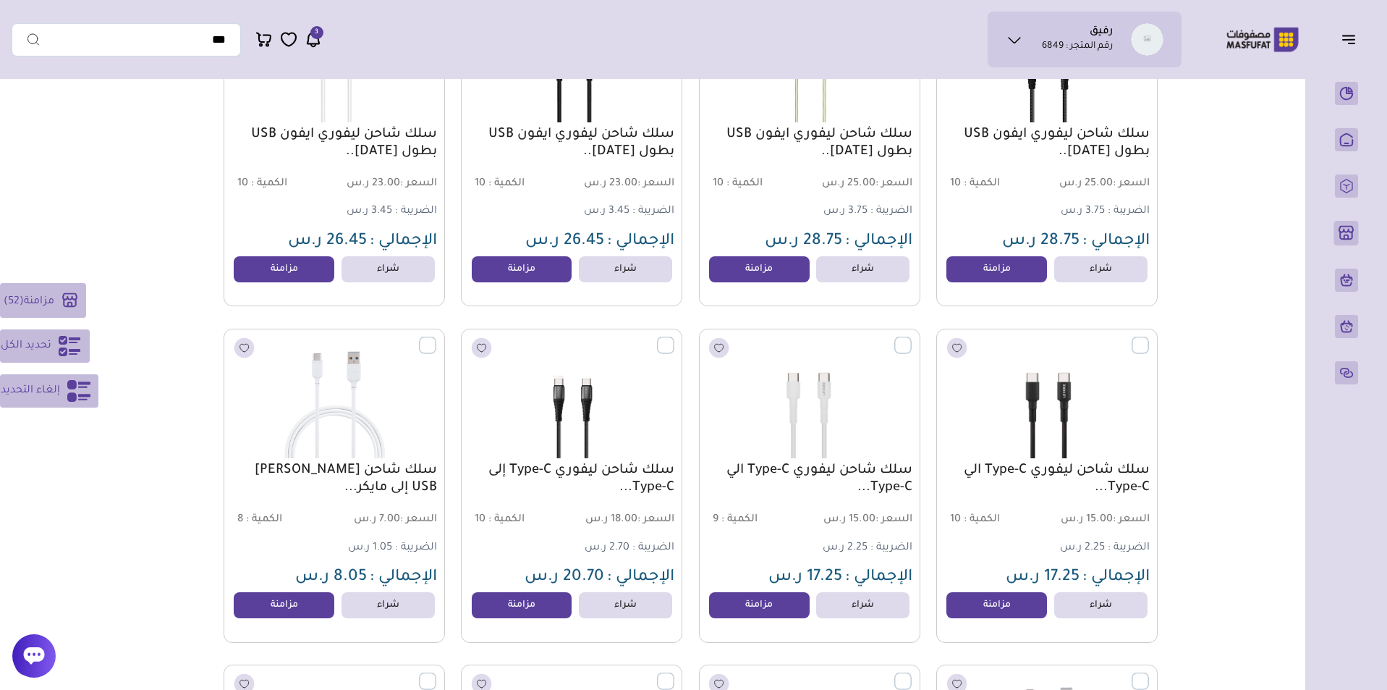
scroll to position [7341, 0]
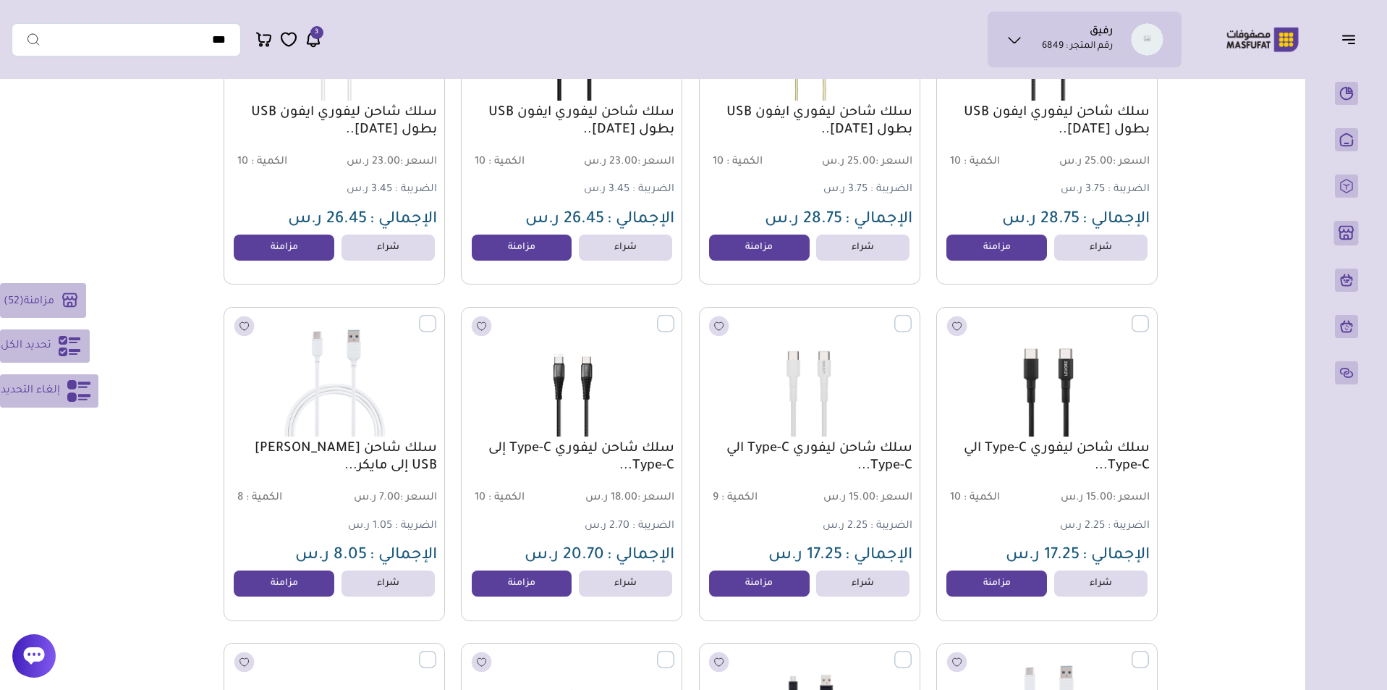
click at [1149, 316] on label at bounding box center [1149, 314] width 0 height 1
click at [912, 316] on label at bounding box center [912, 314] width 0 height 1
click at [674, 316] on label at bounding box center [674, 314] width 0 height 1
click at [436, 316] on label at bounding box center [436, 314] width 0 height 1
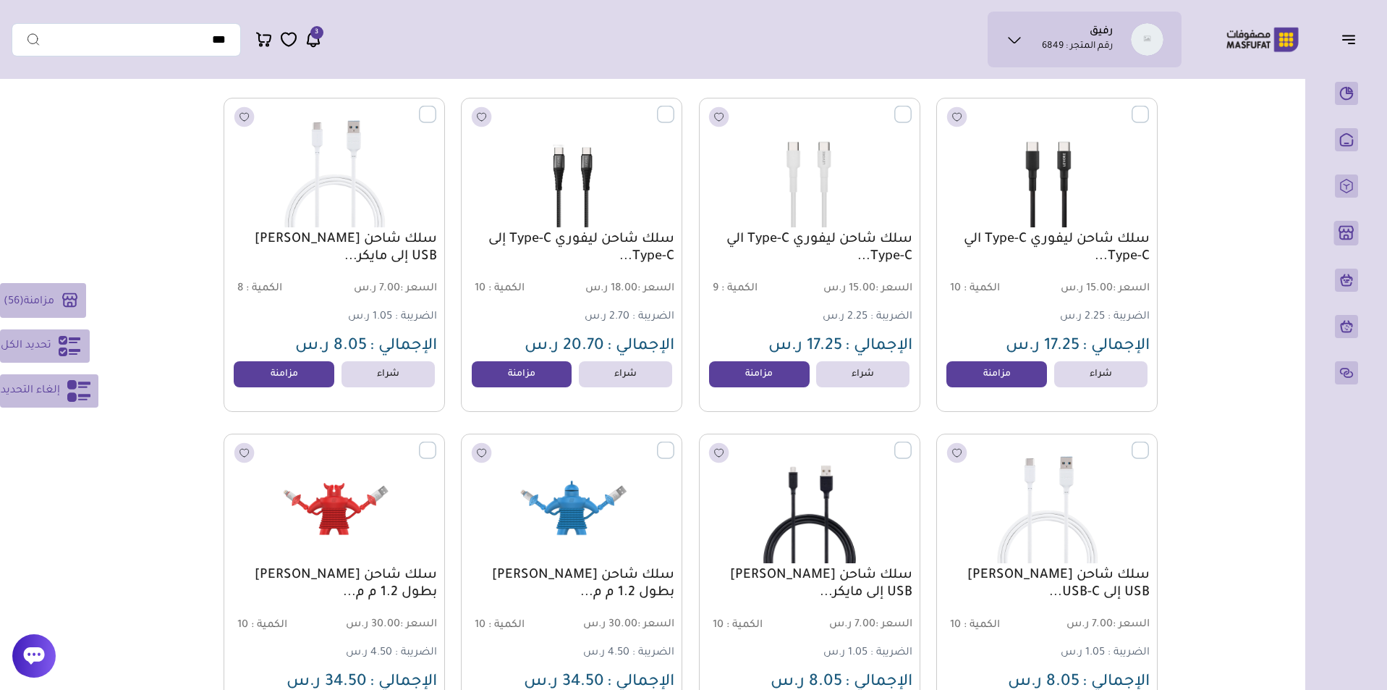
scroll to position [7635, 0]
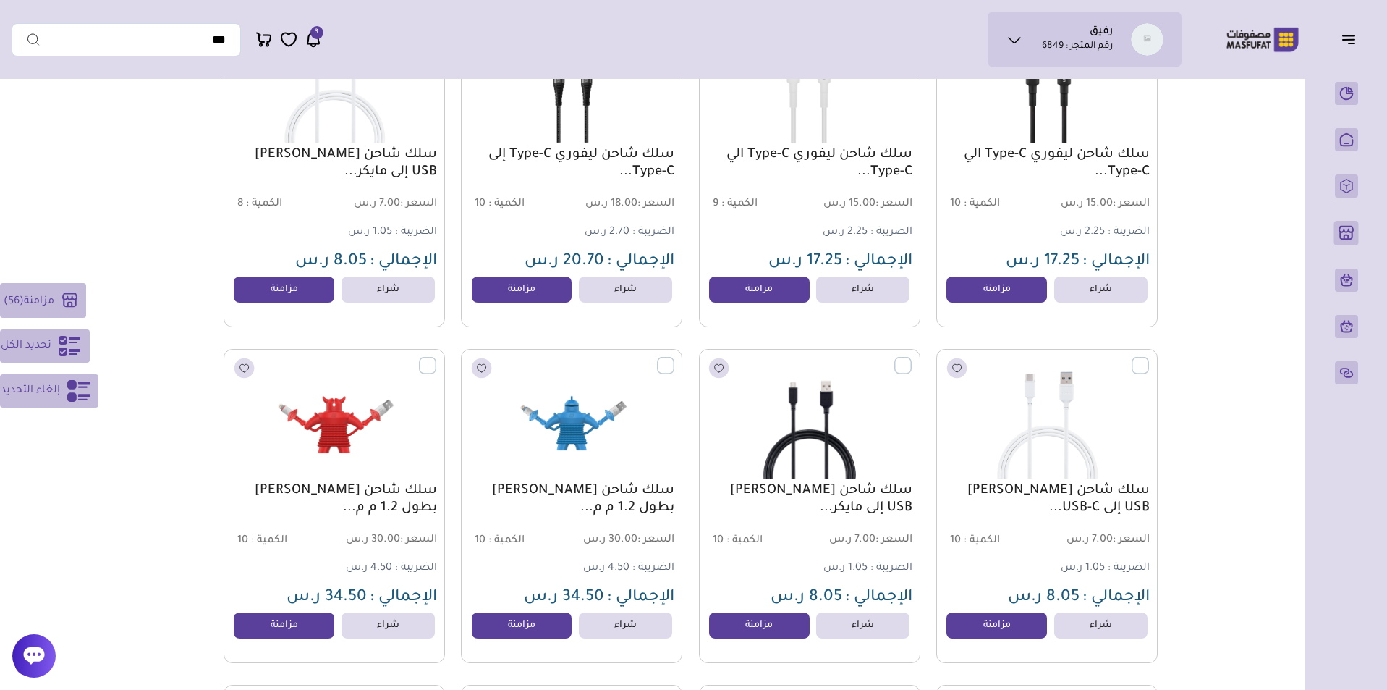
click at [436, 358] on label at bounding box center [436, 356] width 0 height 1
click at [674, 358] on label at bounding box center [674, 356] width 0 height 1
click at [912, 358] on label at bounding box center [912, 356] width 0 height 1
click at [1149, 358] on label at bounding box center [1149, 356] width 0 height 1
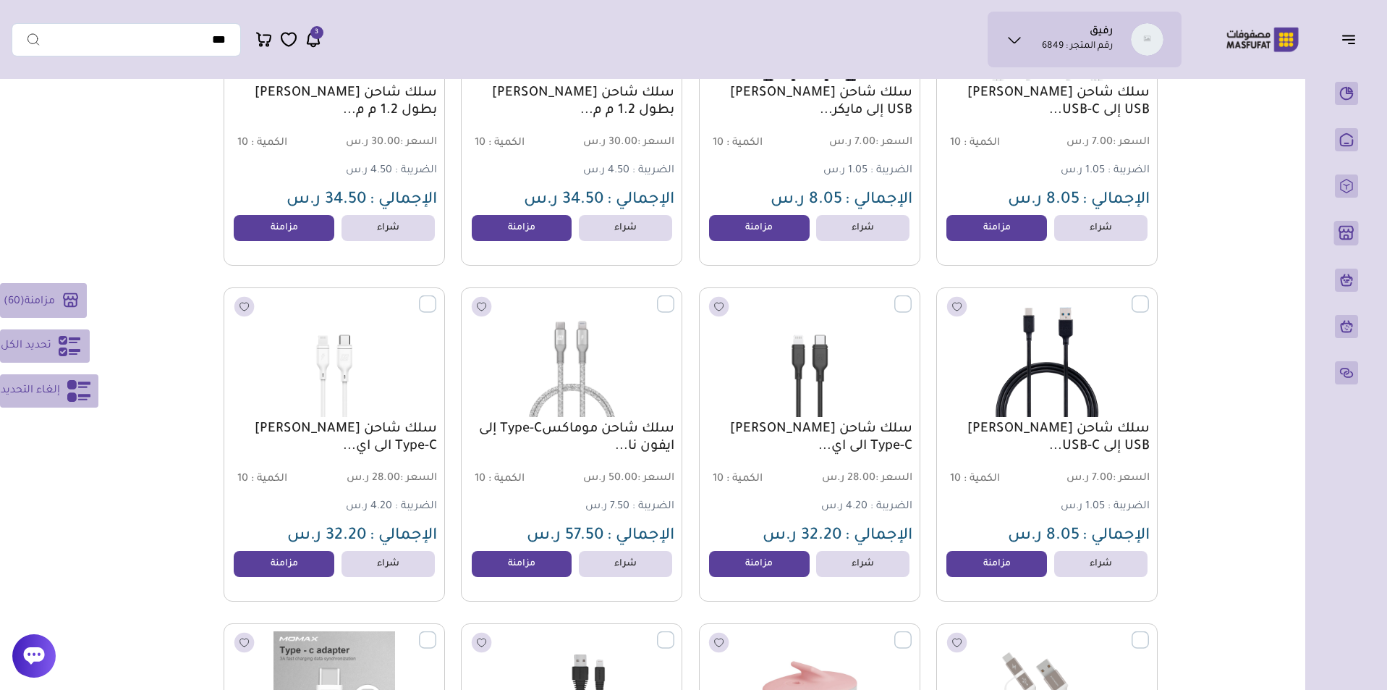
scroll to position [8034, 0]
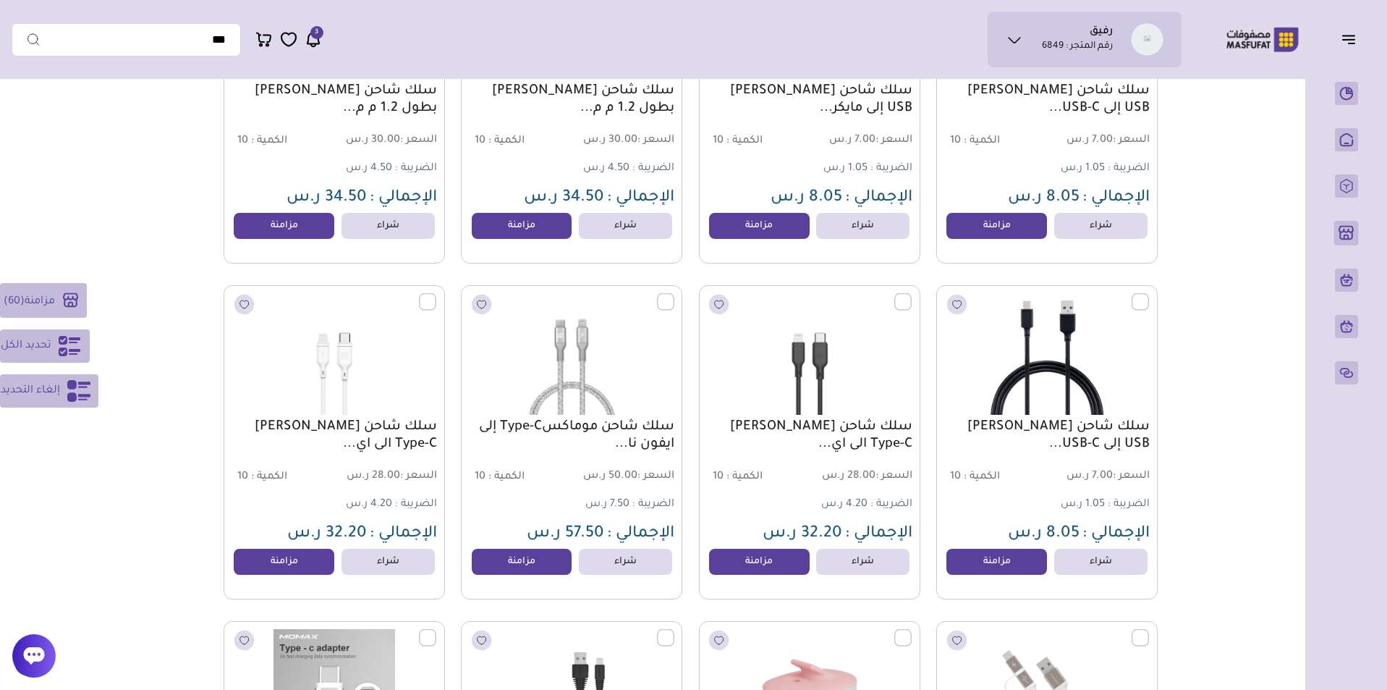
click at [1149, 294] on label at bounding box center [1149, 292] width 0 height 1
click at [912, 294] on label at bounding box center [912, 292] width 0 height 1
click at [674, 294] on label at bounding box center [674, 292] width 0 height 1
click at [436, 294] on label at bounding box center [436, 292] width 0 height 1
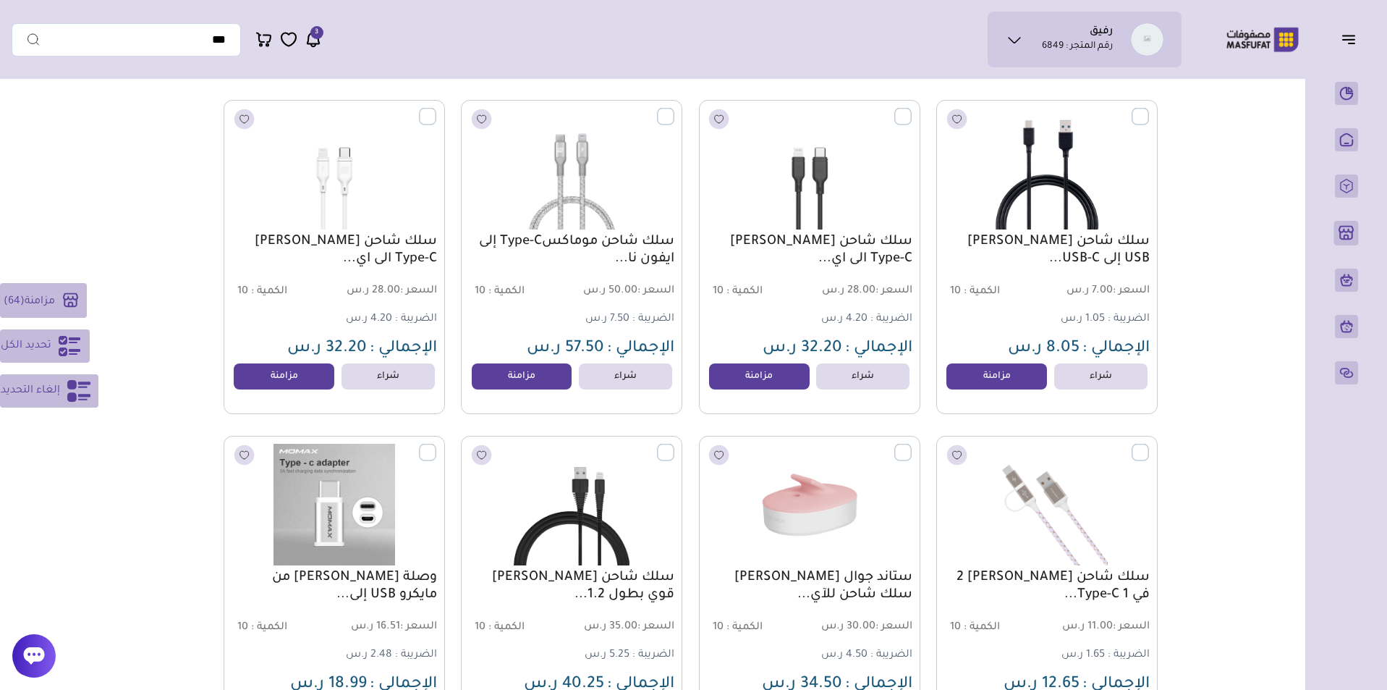
scroll to position [8333, 0]
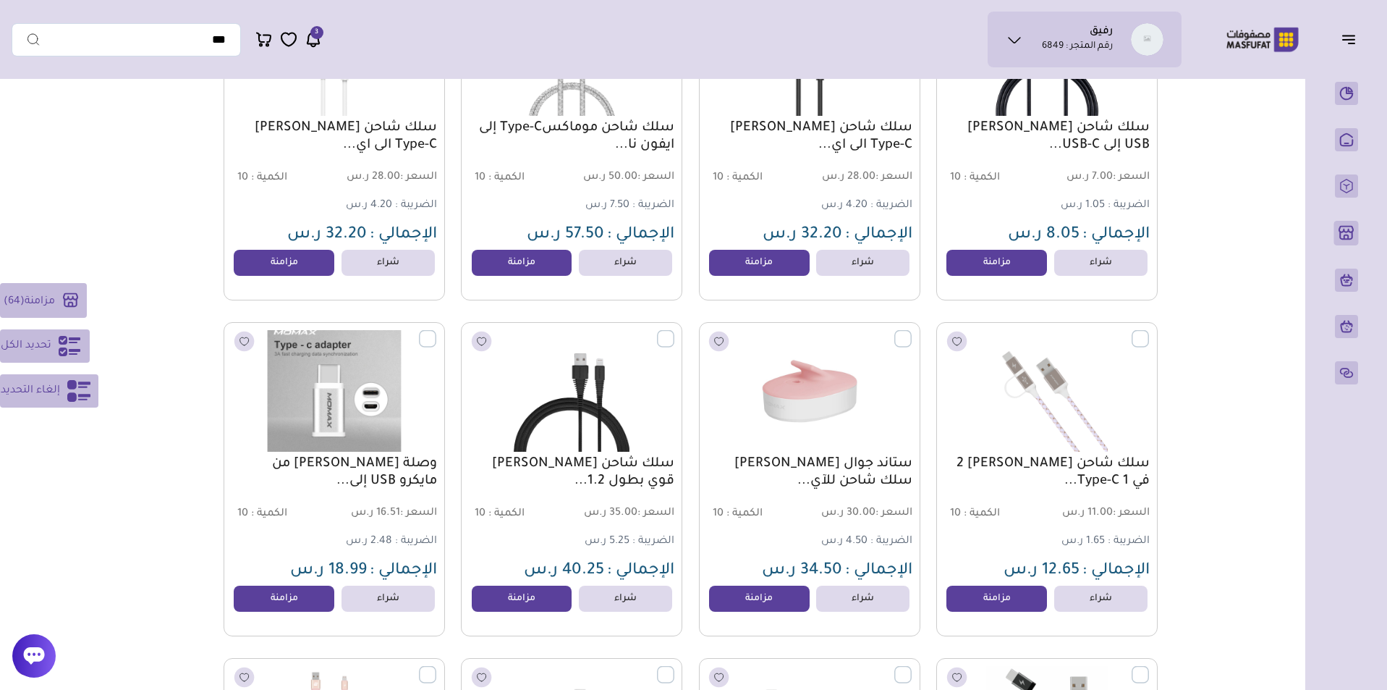
click at [436, 331] on label at bounding box center [436, 330] width 0 height 1
click at [674, 331] on label at bounding box center [674, 330] width 0 height 1
click at [912, 331] on label at bounding box center [912, 330] width 0 height 1
click at [1149, 331] on label at bounding box center [1149, 330] width 0 height 1
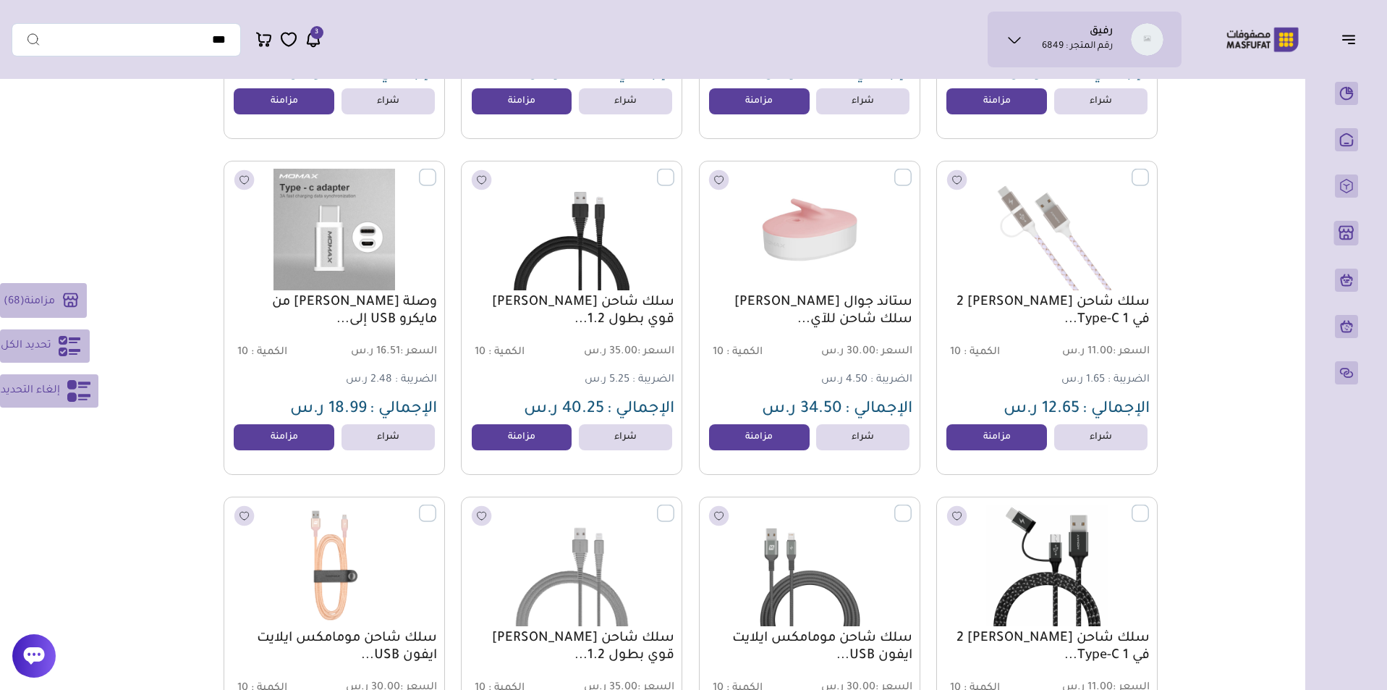
scroll to position [8652, 0]
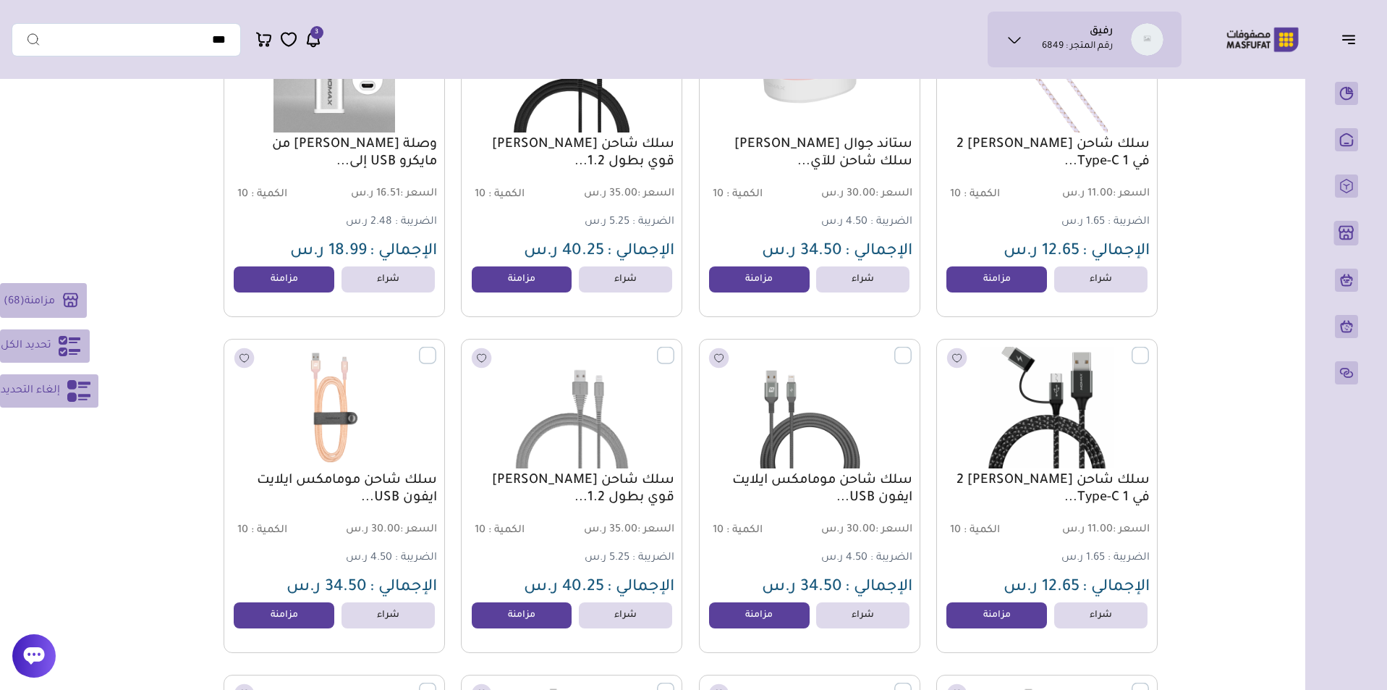
click at [1149, 348] on label at bounding box center [1149, 347] width 0 height 1
click at [912, 348] on label at bounding box center [912, 347] width 0 height 1
click at [674, 348] on label at bounding box center [674, 347] width 0 height 1
click at [436, 348] on label at bounding box center [436, 347] width 0 height 1
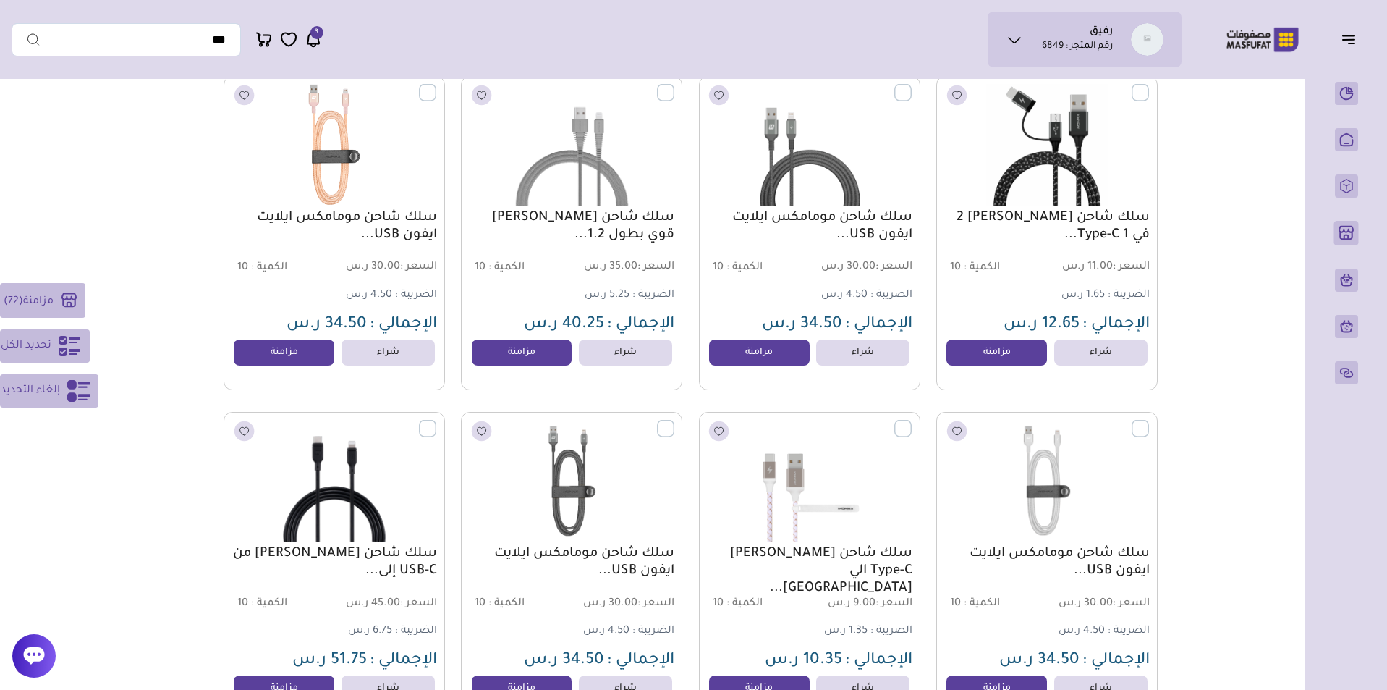
scroll to position [8995, 0]
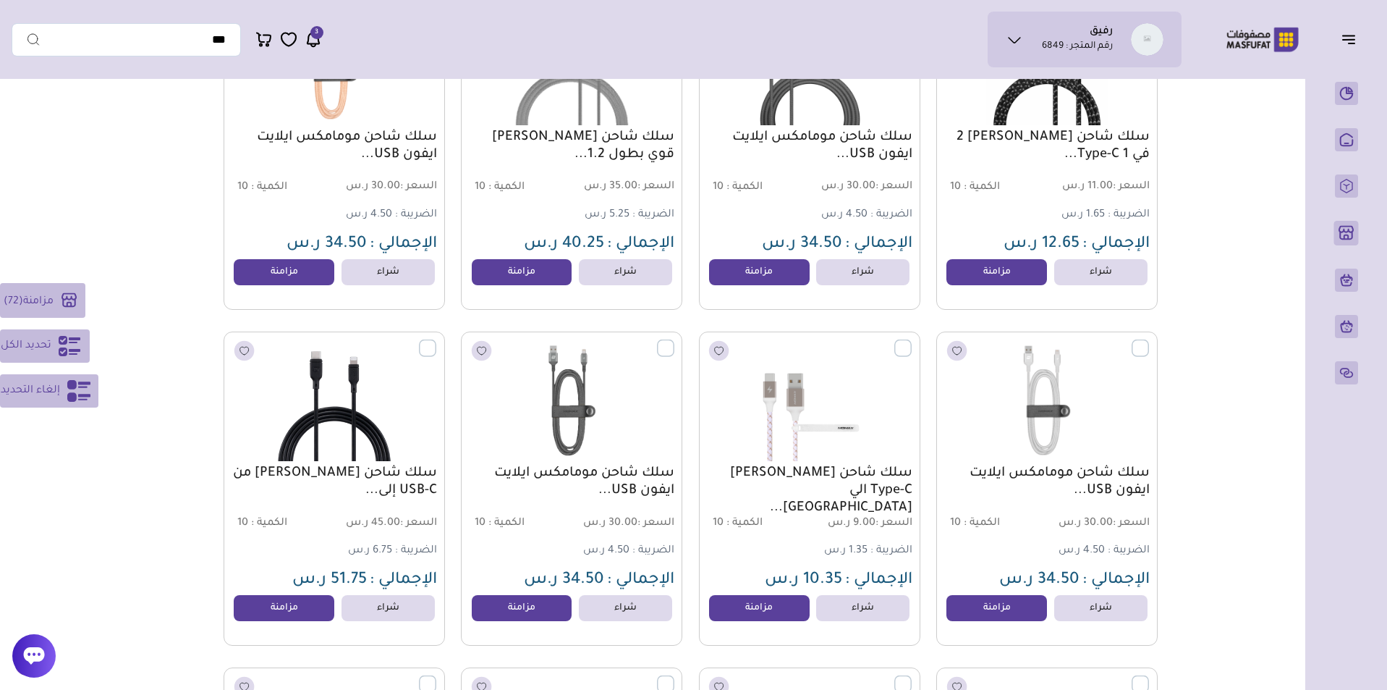
click at [436, 341] on label at bounding box center [436, 339] width 0 height 1
click at [674, 341] on label at bounding box center [674, 339] width 0 height 1
click at [912, 341] on label at bounding box center [912, 339] width 0 height 1
click at [1149, 341] on label at bounding box center [1149, 339] width 0 height 1
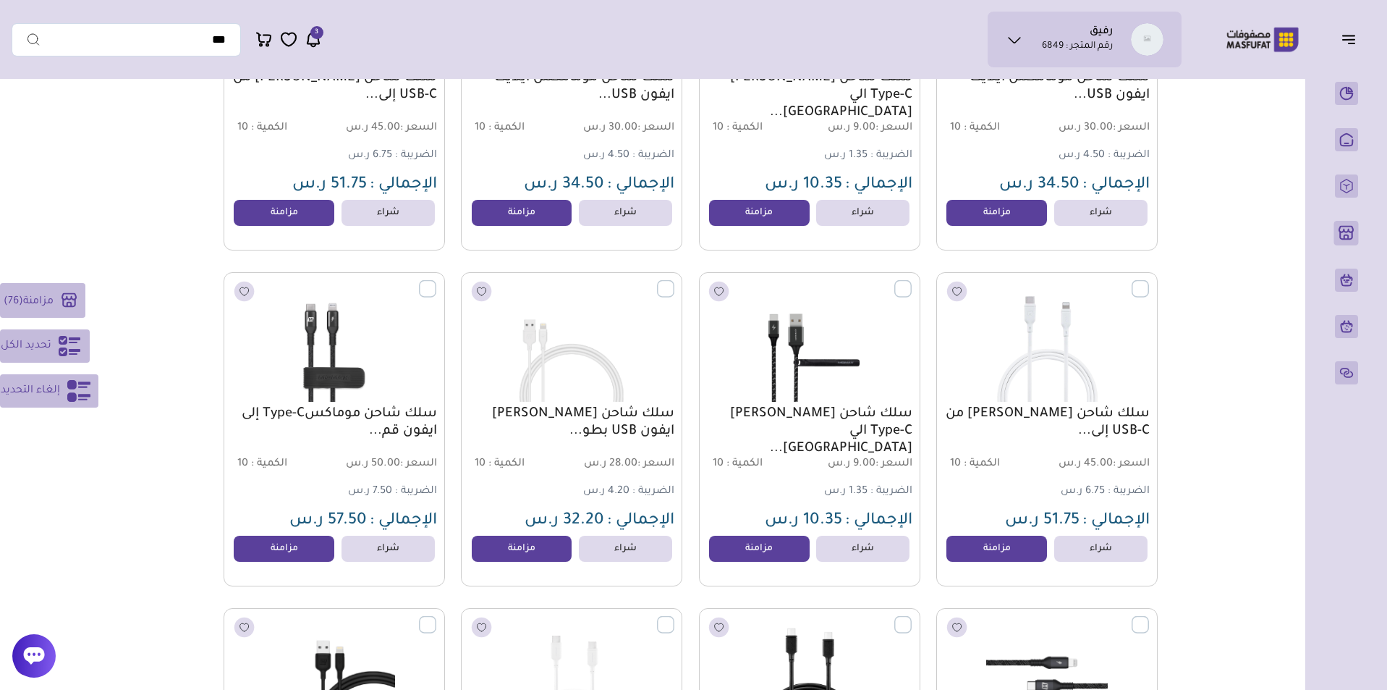
scroll to position [9391, 0]
click at [1149, 281] on label at bounding box center [1149, 279] width 0 height 1
click at [912, 281] on label at bounding box center [912, 279] width 0 height 1
click at [674, 281] on label at bounding box center [674, 279] width 0 height 1
click at [436, 281] on label at bounding box center [436, 279] width 0 height 1
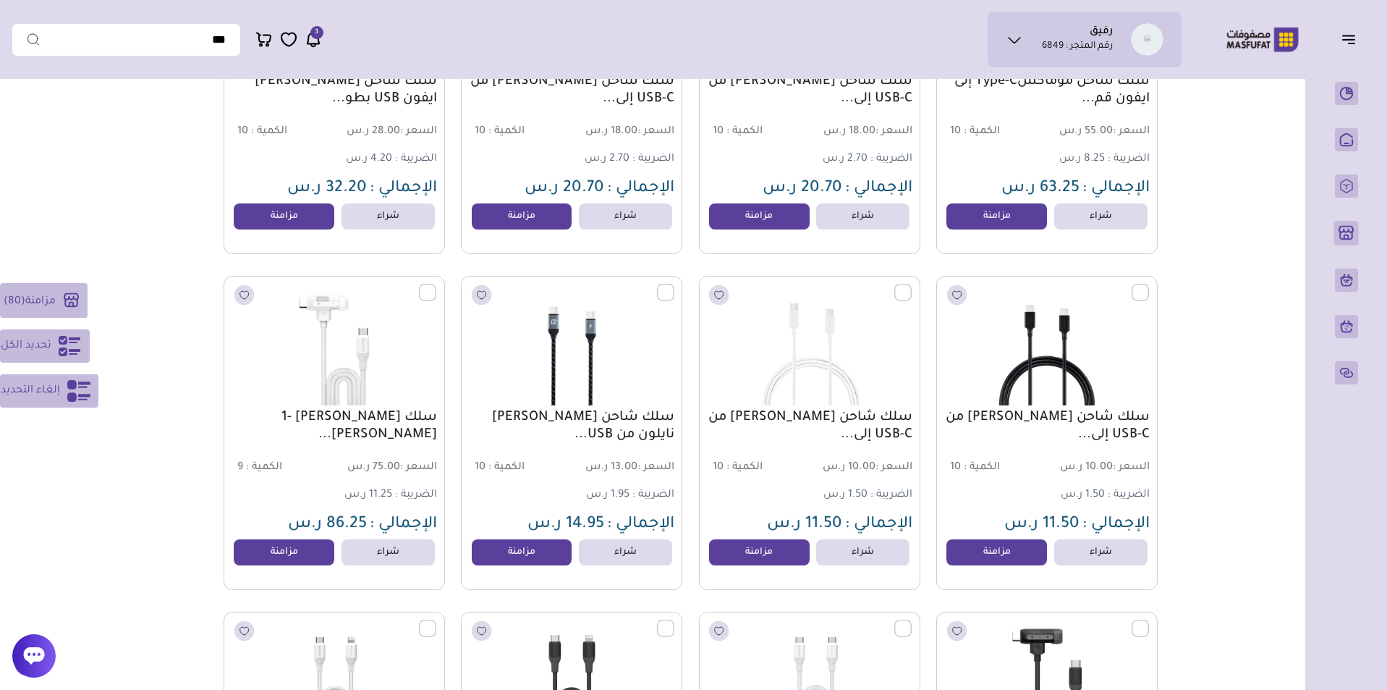
scroll to position [9823, 0]
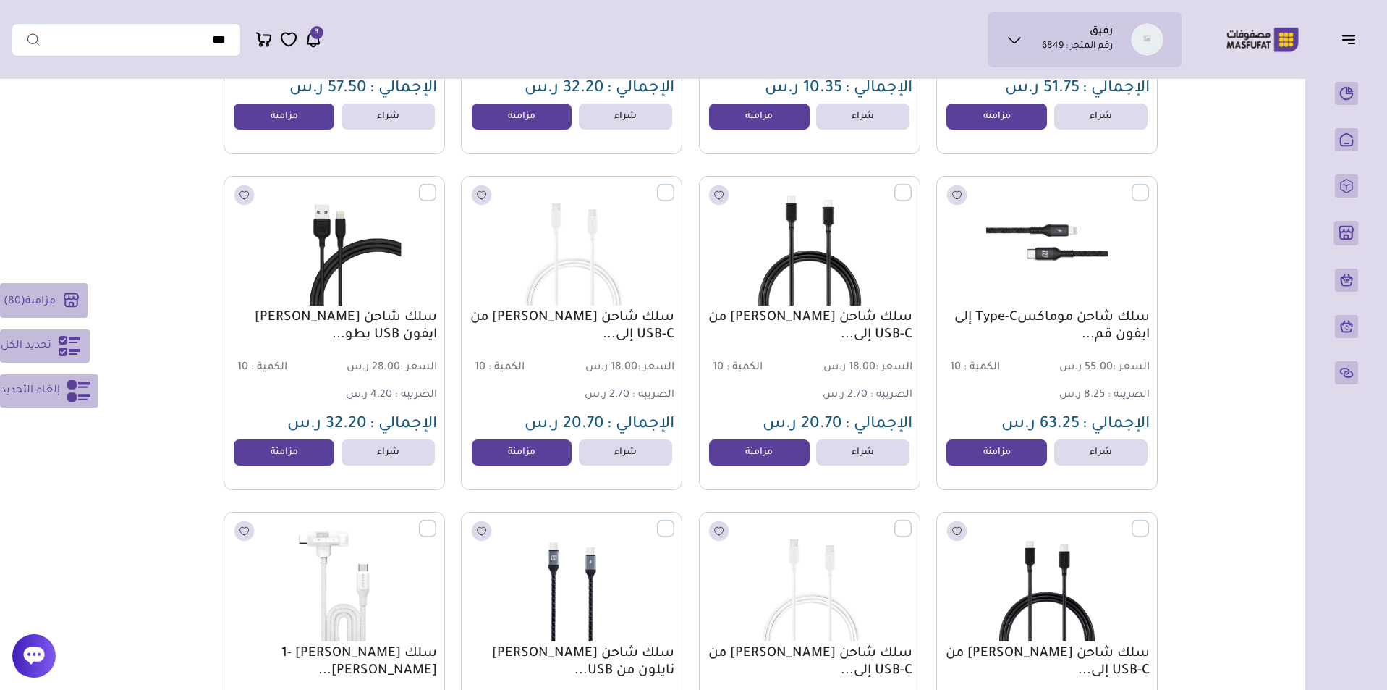
click at [436, 185] on label at bounding box center [436, 184] width 0 height 1
click at [674, 185] on label at bounding box center [674, 184] width 0 height 1
click at [912, 185] on label at bounding box center [912, 184] width 0 height 1
click at [1149, 185] on label at bounding box center [1149, 184] width 0 height 1
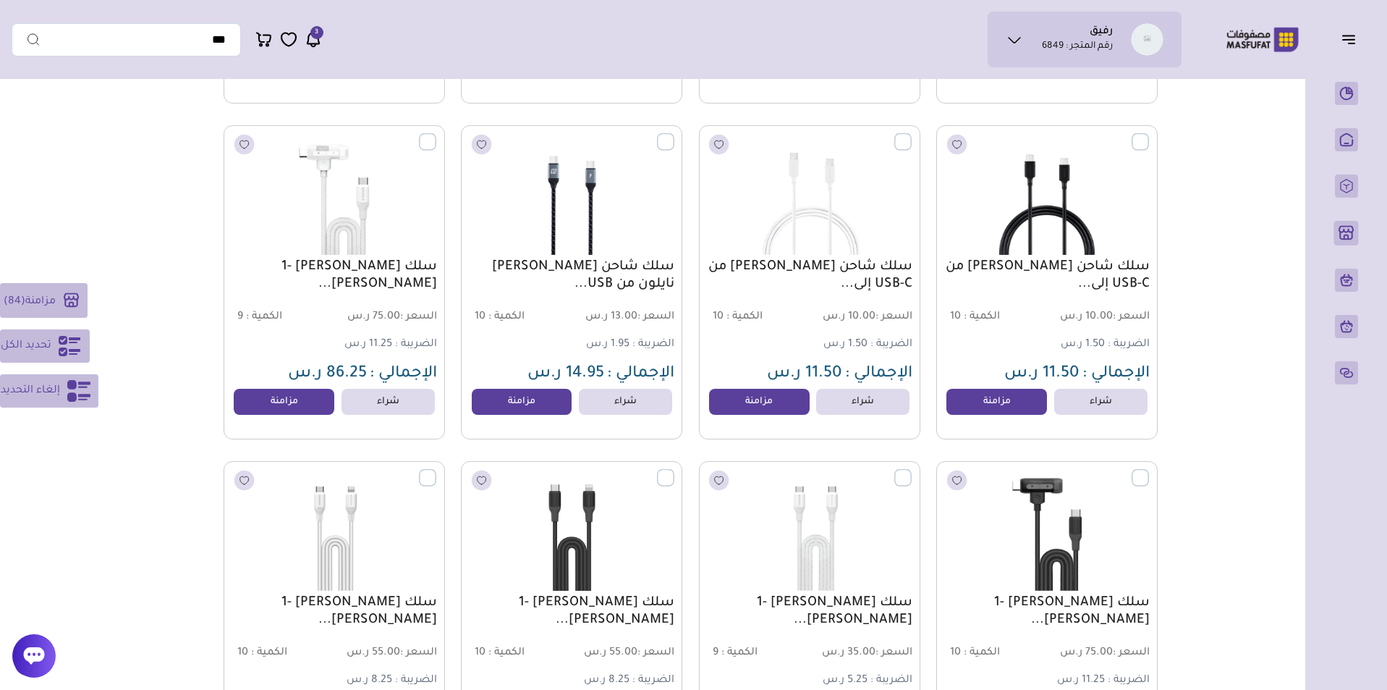
scroll to position [10235, 0]
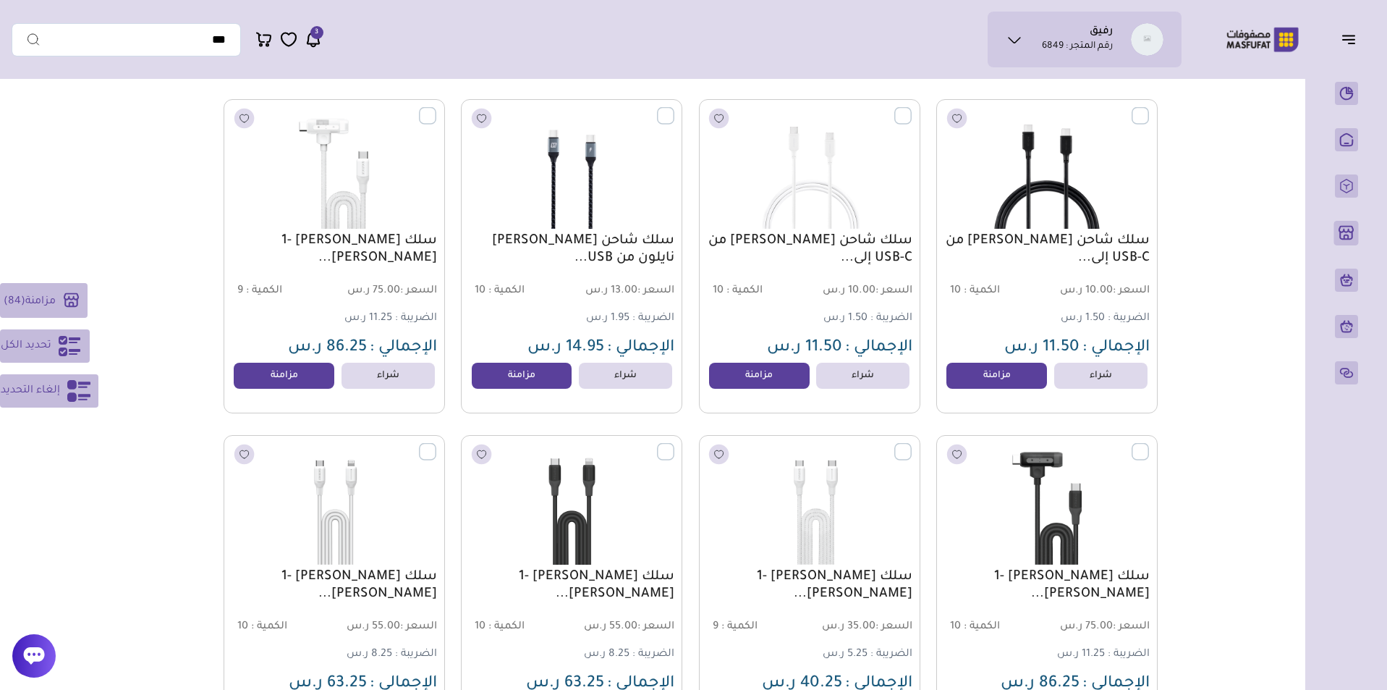
click at [1149, 109] on label at bounding box center [1149, 107] width 0 height 1
click at [912, 109] on label at bounding box center [912, 107] width 0 height 1
click at [674, 109] on label at bounding box center [674, 107] width 0 height 1
click at [436, 109] on label at bounding box center [436, 107] width 0 height 1
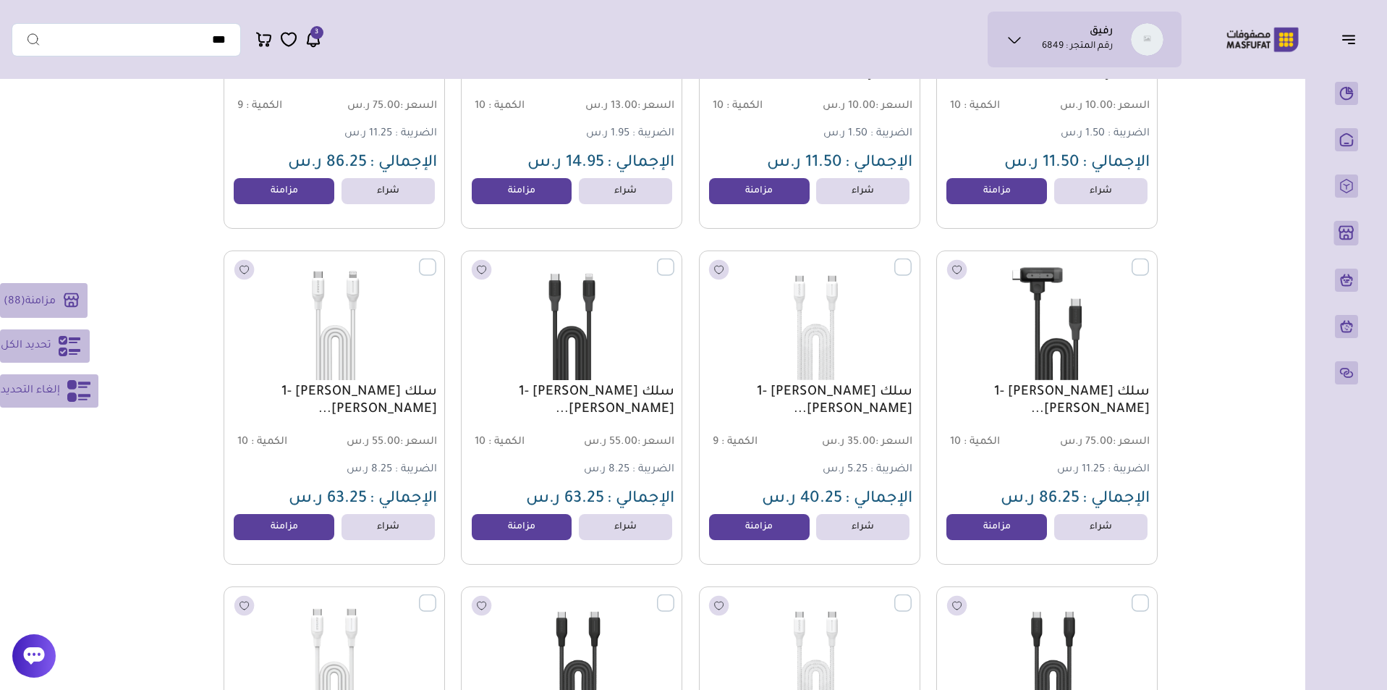
click at [436, 260] on label at bounding box center [436, 258] width 0 height 1
click at [674, 260] on label at bounding box center [674, 258] width 0 height 1
click at [912, 260] on label at bounding box center [912, 258] width 0 height 1
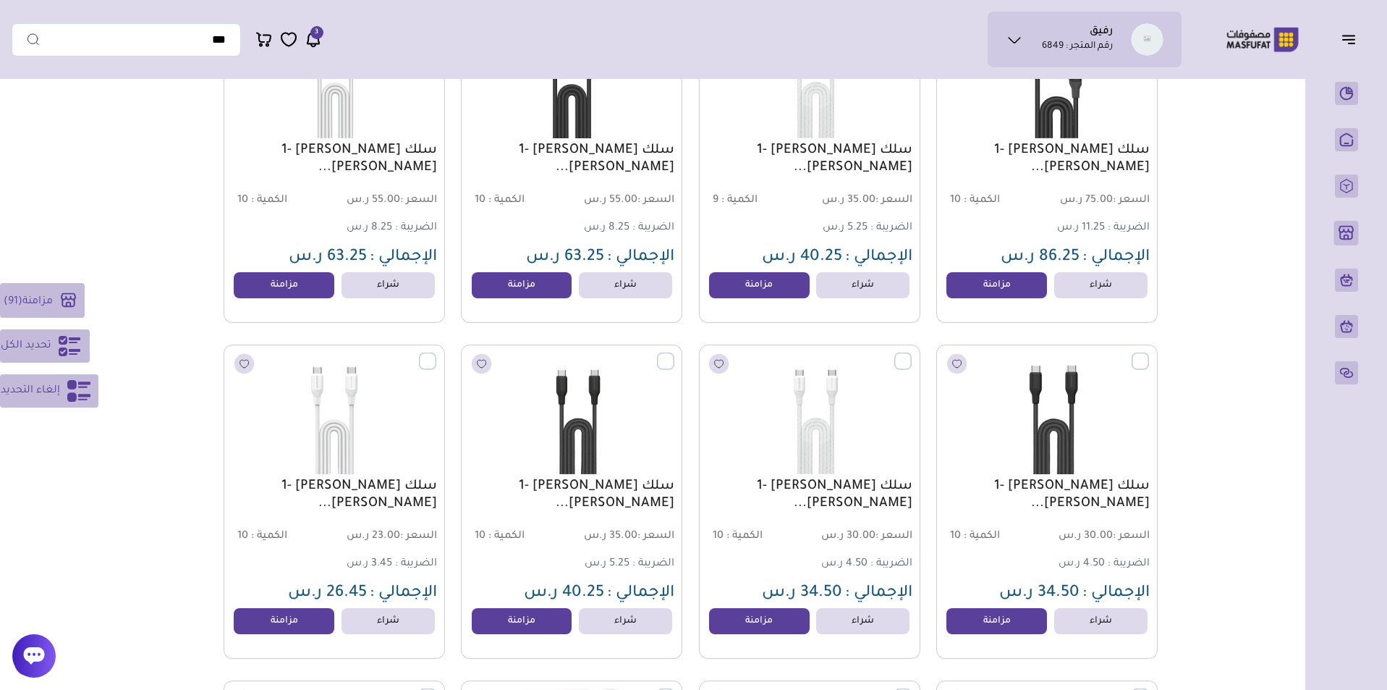
click at [1149, 354] on label at bounding box center [1149, 352] width 0 height 1
click at [912, 354] on label at bounding box center [912, 352] width 0 height 1
click at [674, 354] on label at bounding box center [674, 352] width 0 height 1
click at [436, 354] on label at bounding box center [436, 352] width 0 height 1
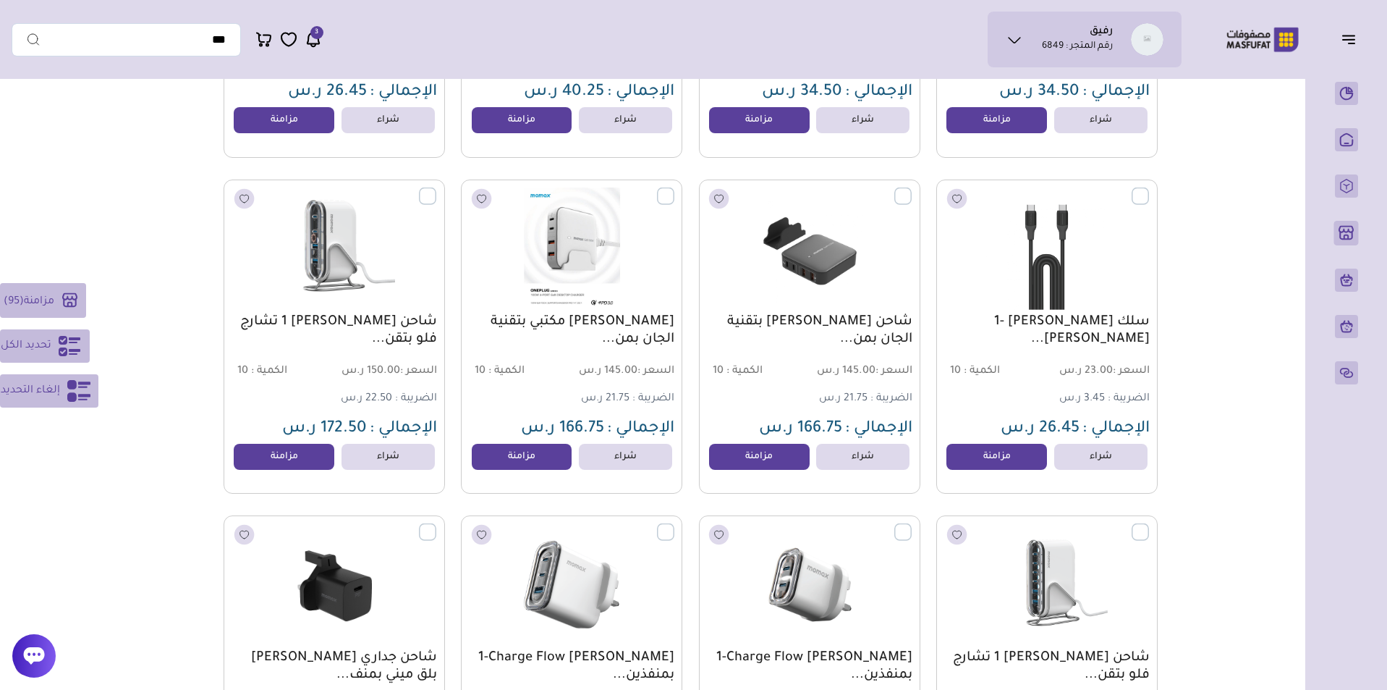
scroll to position [11163, 0]
click at [436, 188] on label at bounding box center [436, 187] width 0 height 1
click at [674, 188] on label at bounding box center [674, 187] width 0 height 1
click at [912, 188] on label at bounding box center [912, 187] width 0 height 1
click at [1149, 188] on label at bounding box center [1149, 187] width 0 height 1
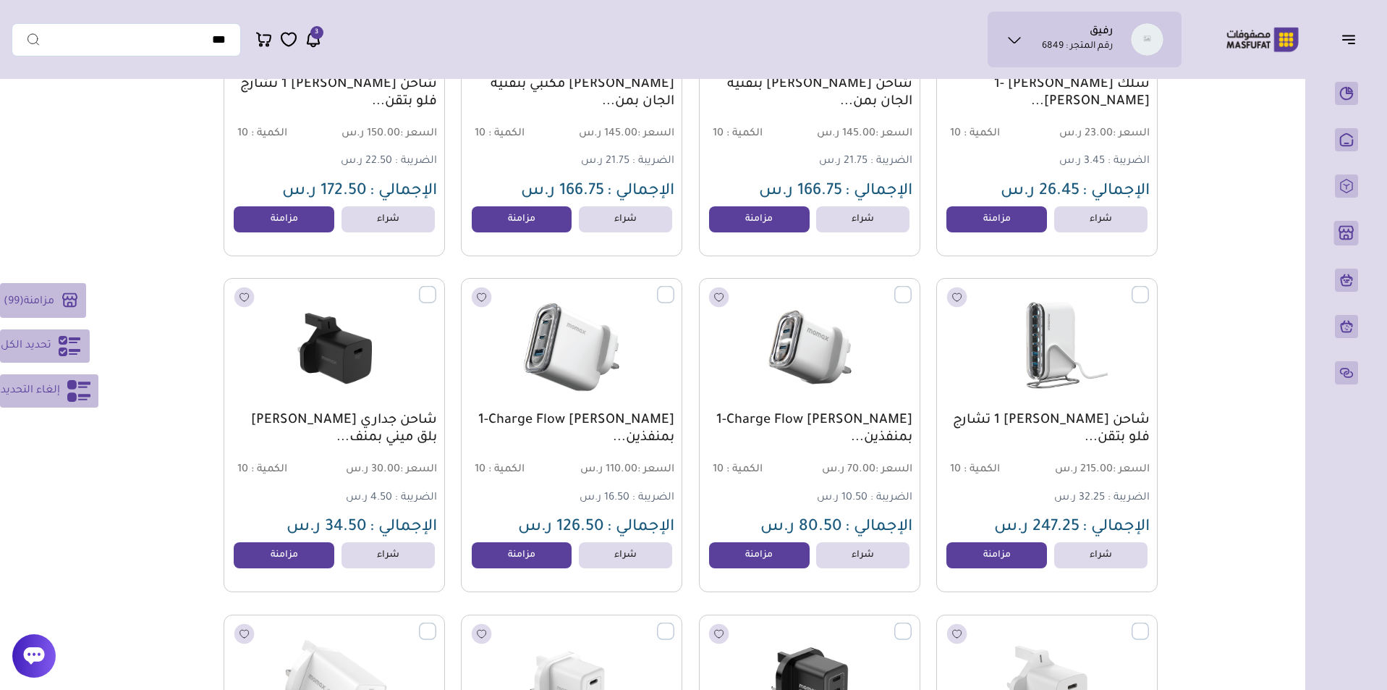
scroll to position [11486, 0]
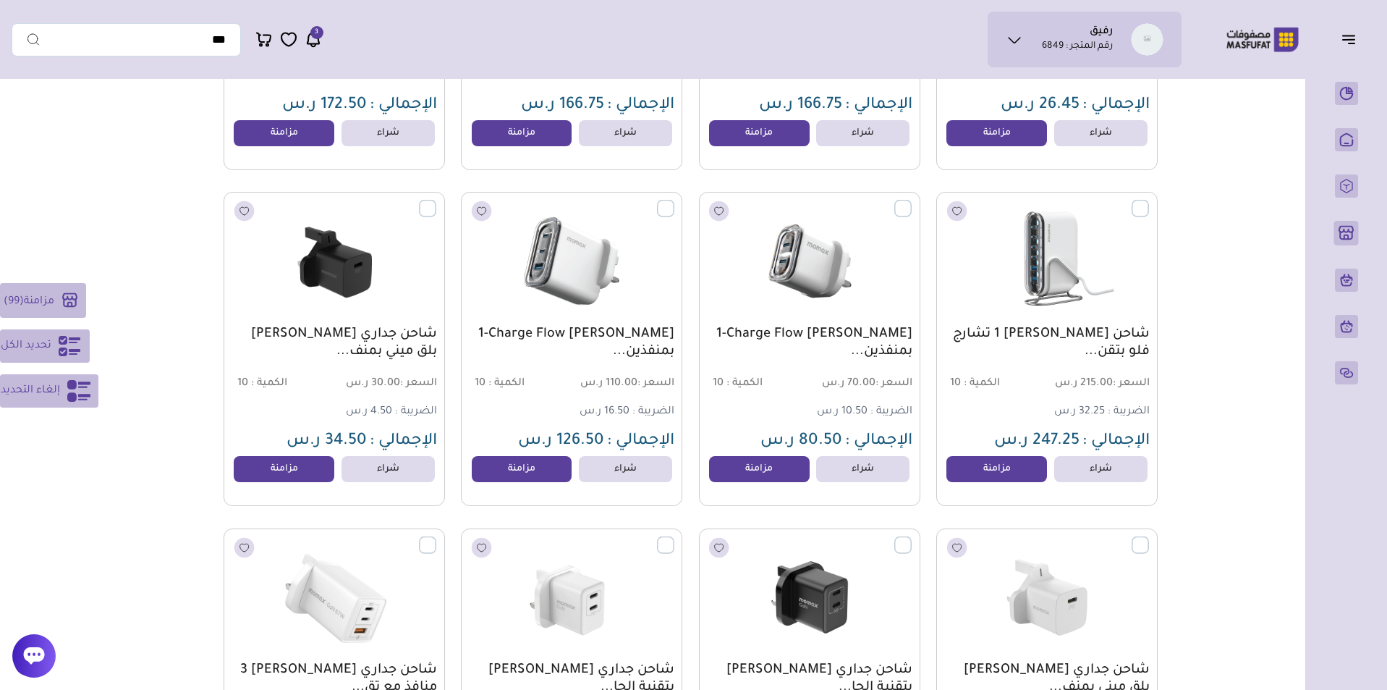
click at [1149, 201] on label at bounding box center [1149, 200] width 0 height 1
click at [912, 201] on label at bounding box center [912, 200] width 0 height 1
click at [674, 201] on label at bounding box center [674, 200] width 0 height 1
click at [436, 201] on label at bounding box center [436, 200] width 0 height 1
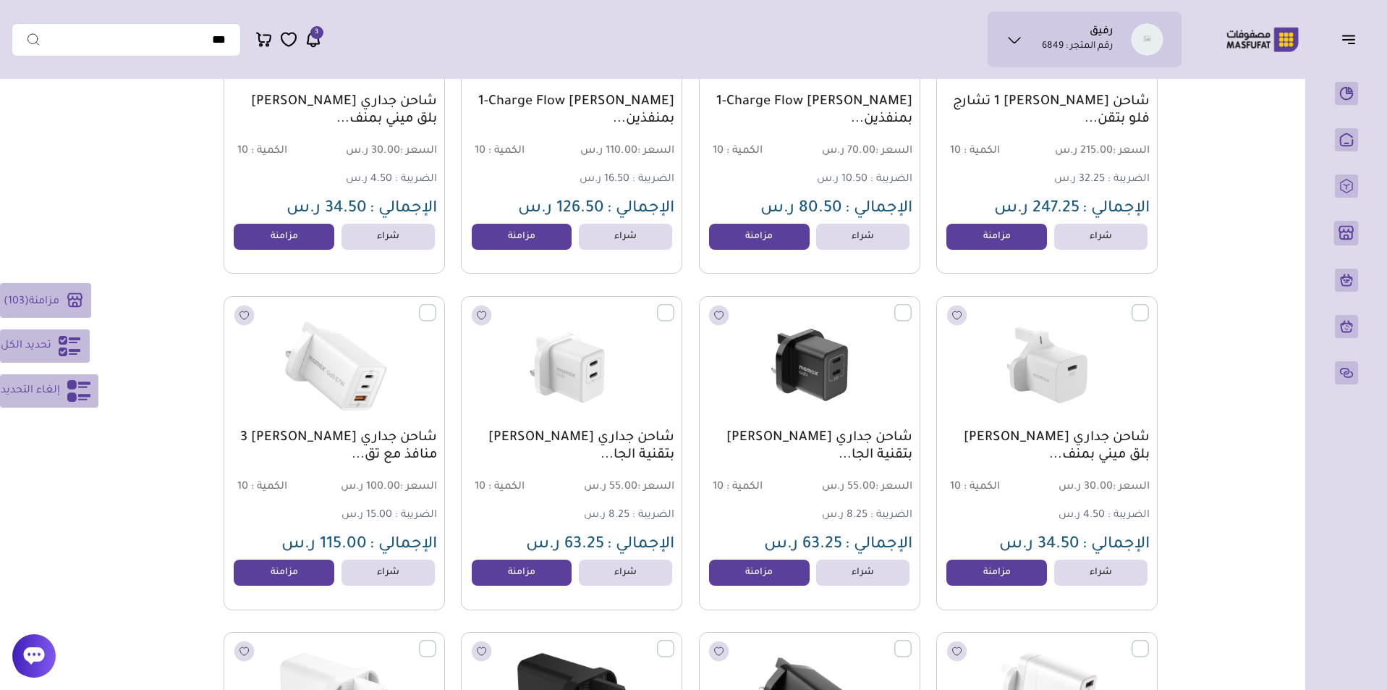
scroll to position [11809, 0]
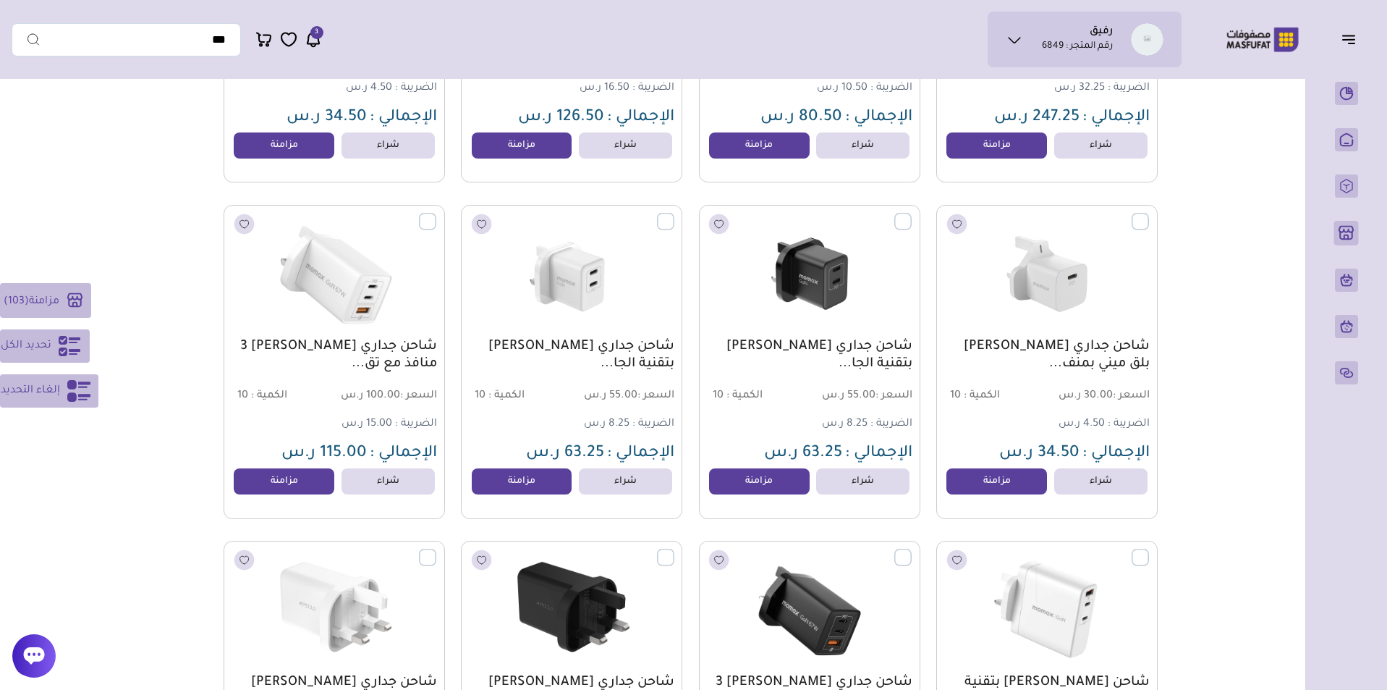
click at [436, 213] on label at bounding box center [436, 212] width 0 height 1
click at [674, 213] on label at bounding box center [674, 212] width 0 height 1
click at [912, 213] on label at bounding box center [912, 212] width 0 height 1
click at [1149, 213] on label at bounding box center [1149, 212] width 0 height 1
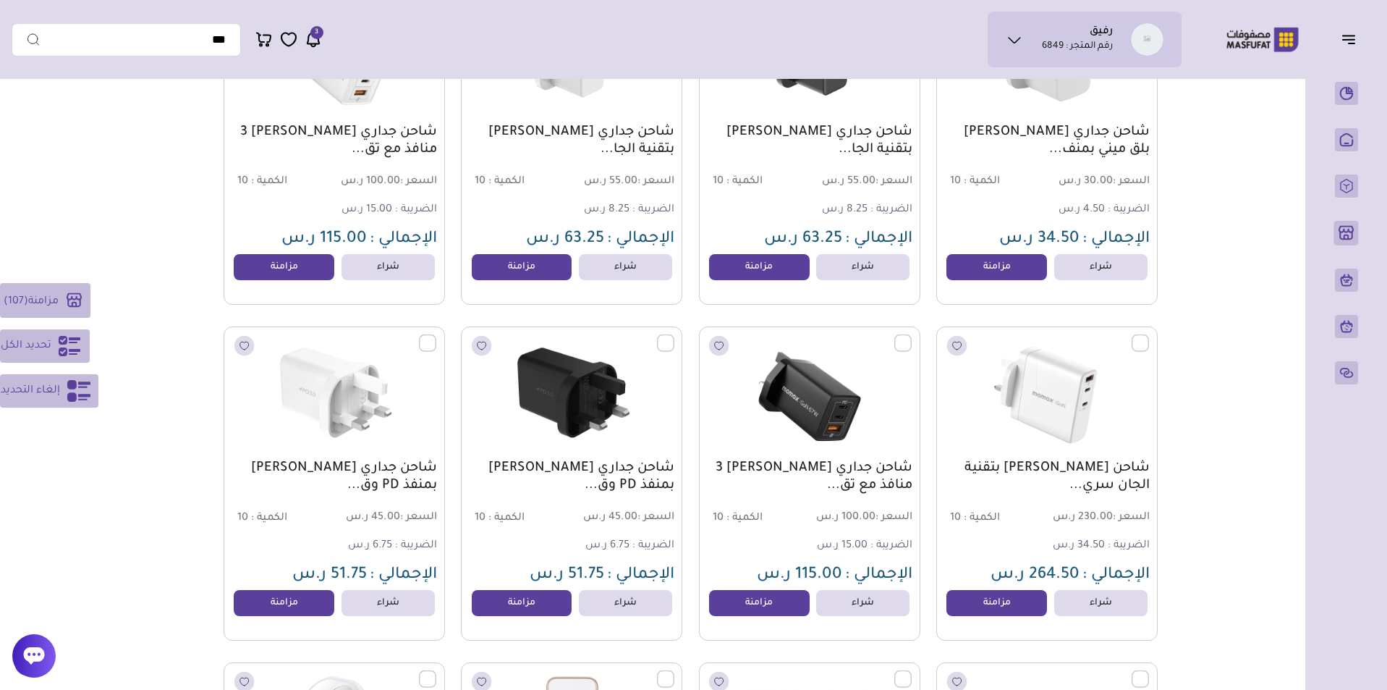
scroll to position [12128, 0]
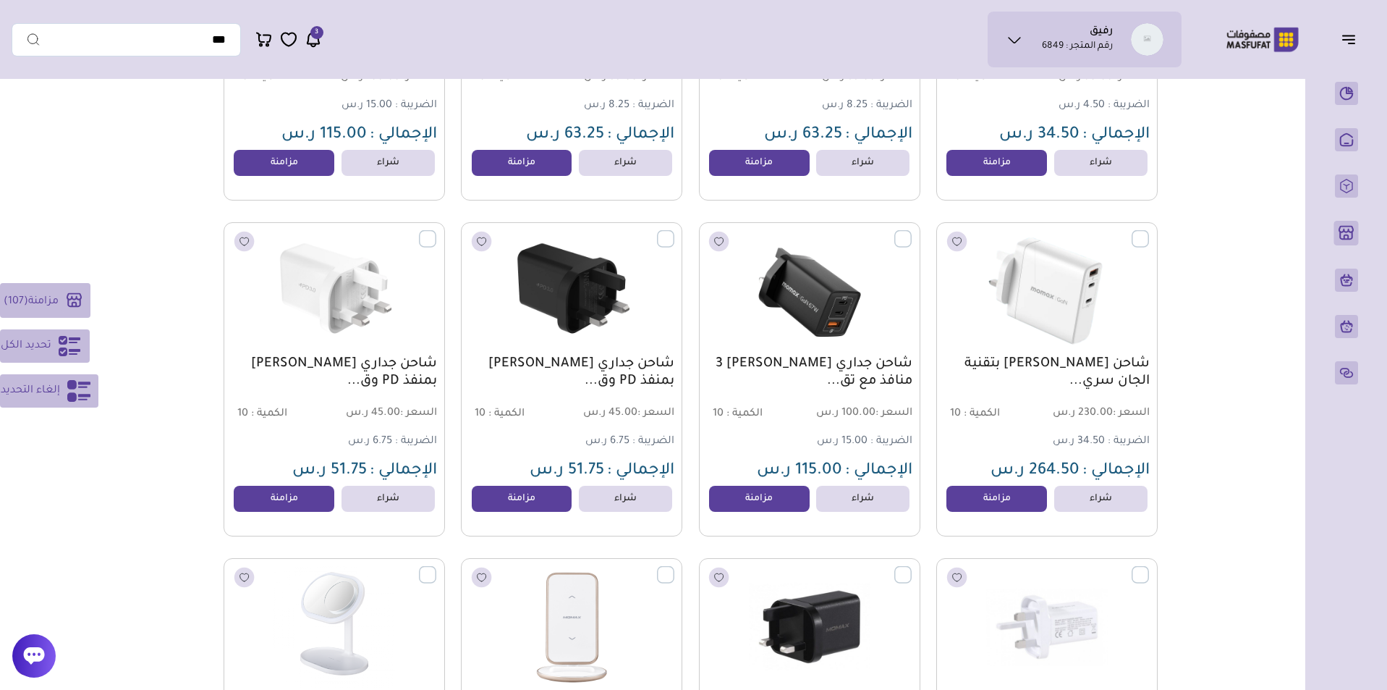
click at [1149, 231] on label at bounding box center [1149, 229] width 0 height 1
click at [912, 231] on label at bounding box center [912, 229] width 0 height 1
drag, startPoint x: 659, startPoint y: 239, endPoint x: 666, endPoint y: 244, distance: 8.8
click at [674, 231] on label at bounding box center [674, 229] width 0 height 1
click at [436, 231] on label at bounding box center [436, 229] width 0 height 1
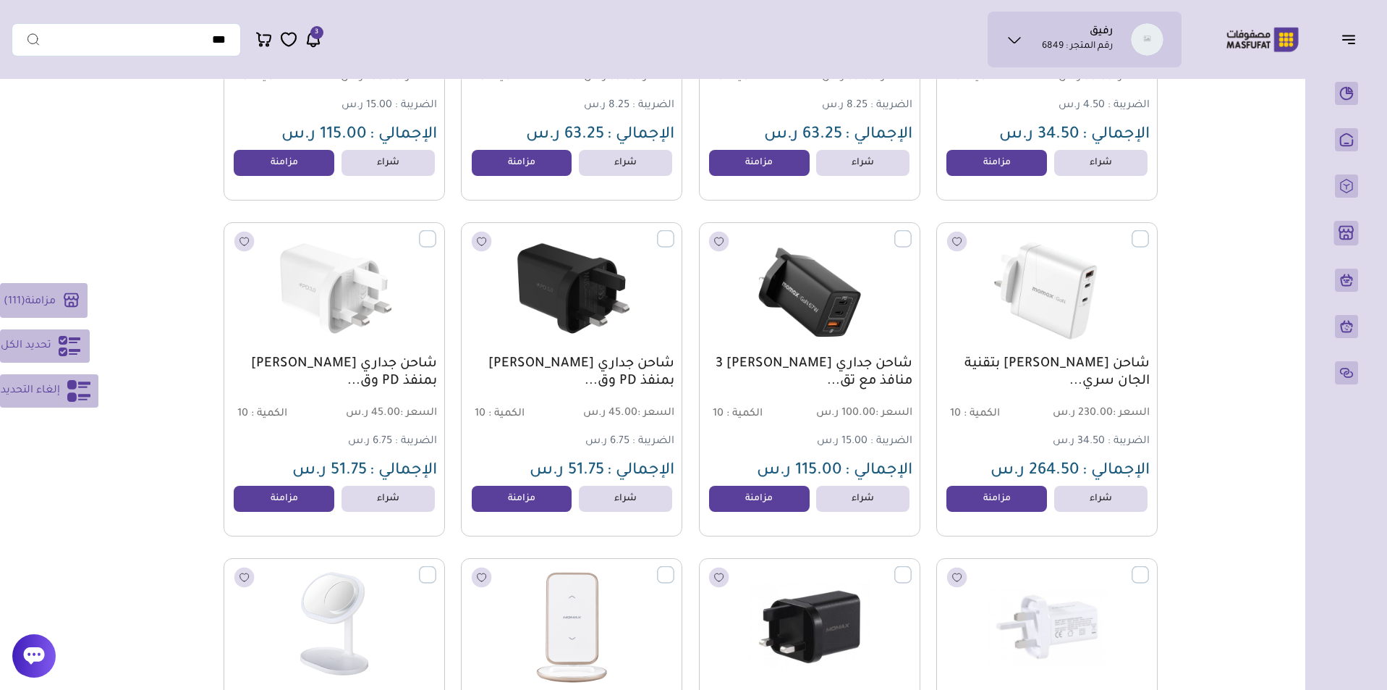
scroll to position [12387, 0]
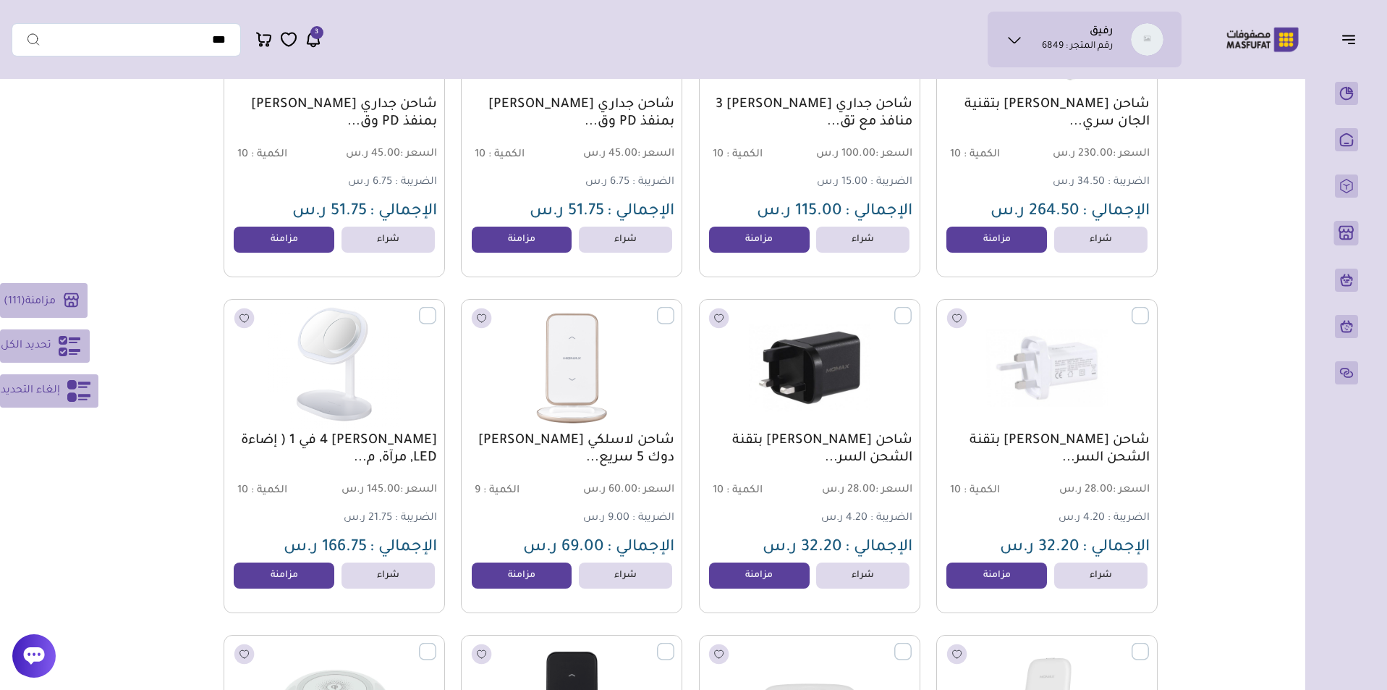
click at [436, 308] on label at bounding box center [436, 306] width 0 height 1
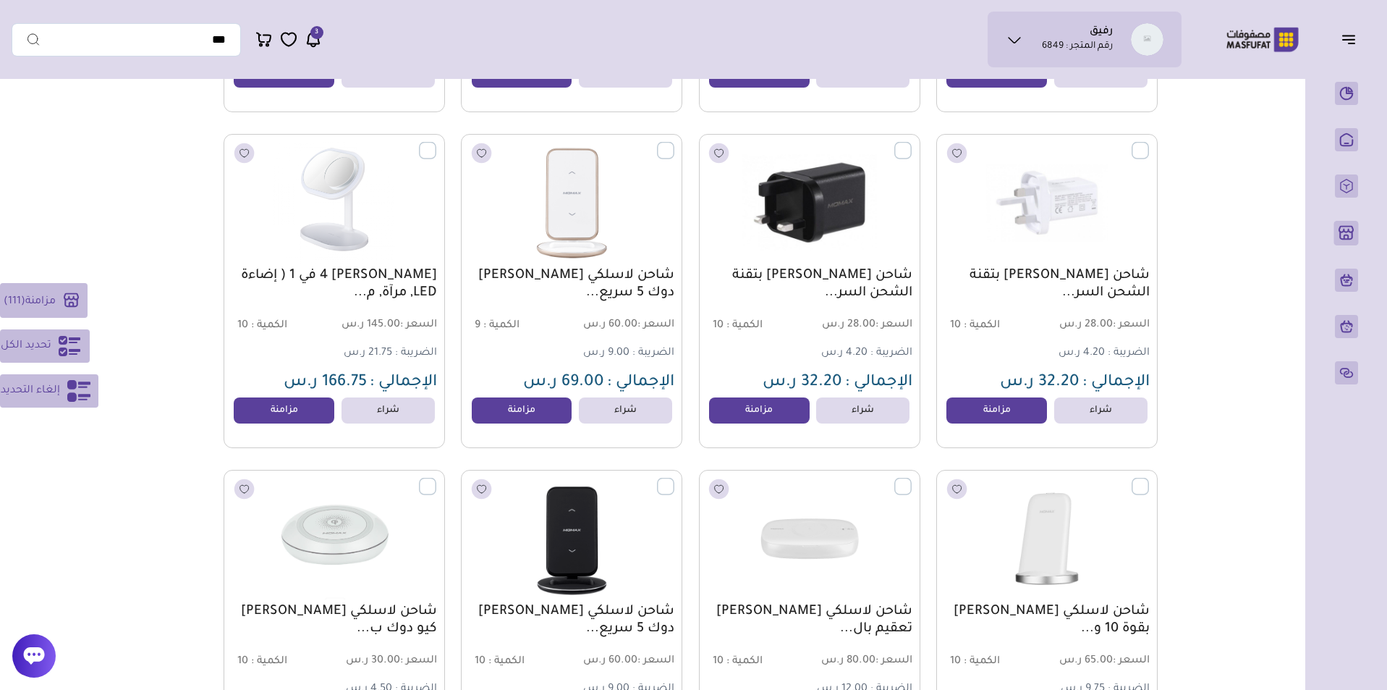
click at [912, 143] on label at bounding box center [912, 141] width 0 height 1
click at [1149, 143] on label at bounding box center [1149, 141] width 0 height 1
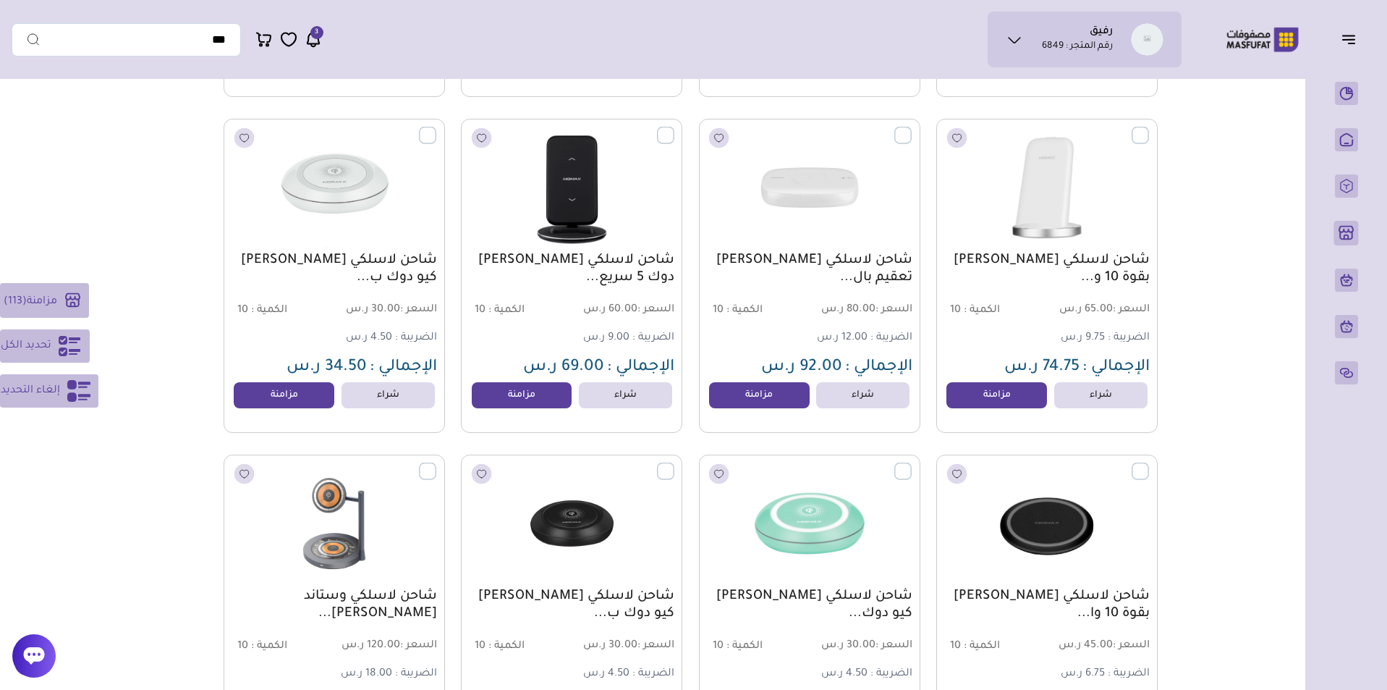
click at [1149, 128] on label at bounding box center [1149, 127] width 0 height 1
click at [912, 128] on label at bounding box center [912, 127] width 0 height 1
click at [674, 128] on label at bounding box center [674, 127] width 0 height 1
click at [436, 128] on label at bounding box center [436, 127] width 0 height 1
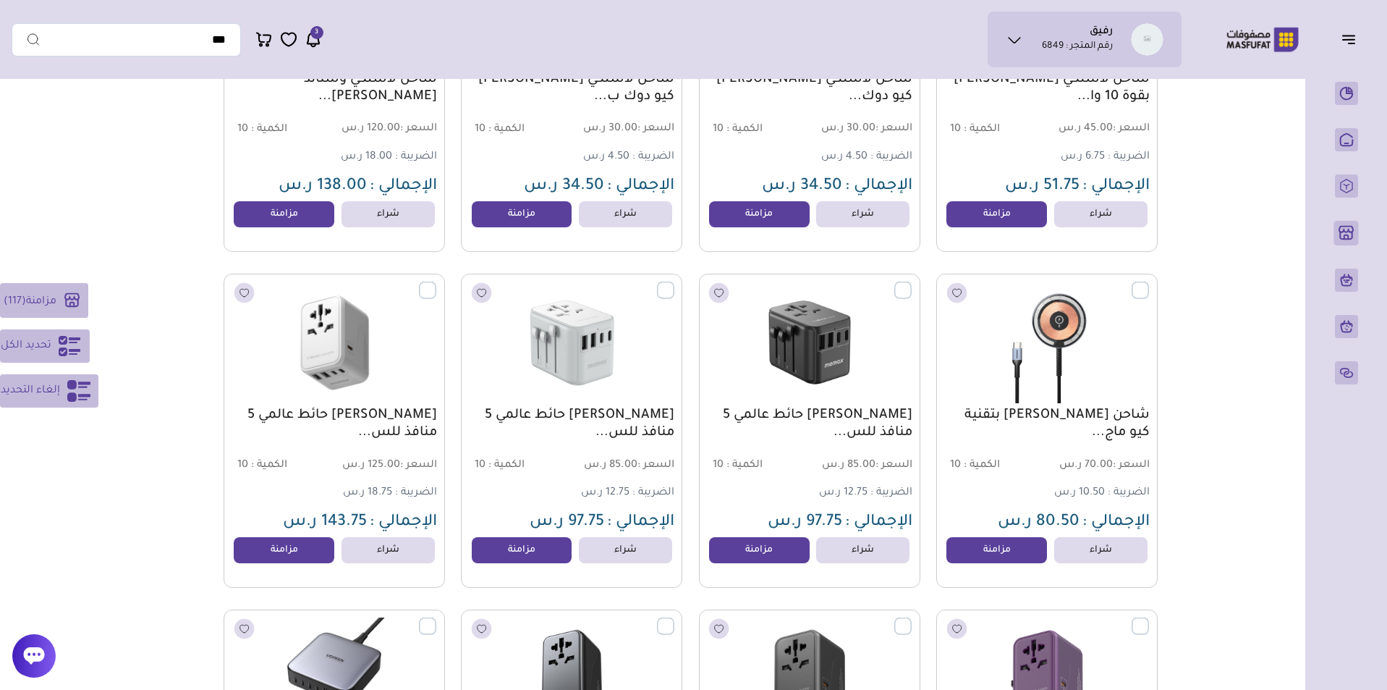
scroll to position [13276, 0]
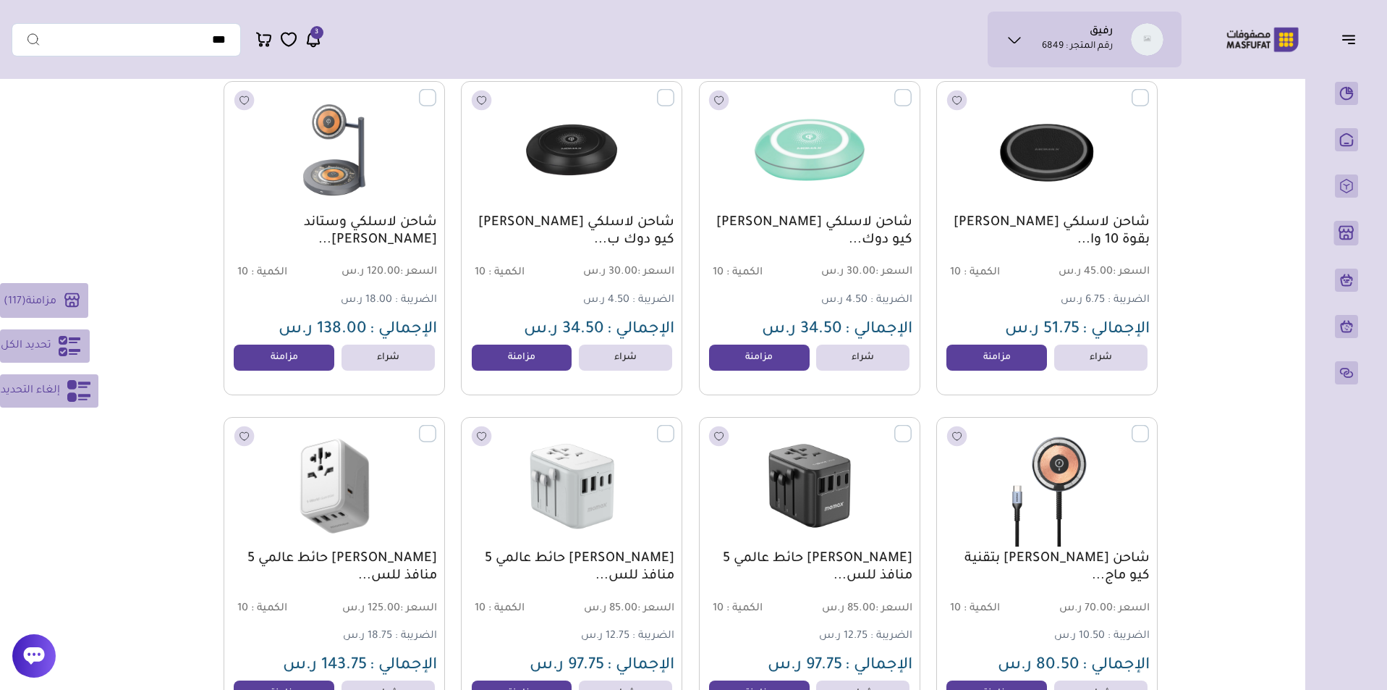
click at [648, 140] on img at bounding box center [572, 150] width 224 height 134
click at [649, 140] on img at bounding box center [572, 150] width 224 height 134
click at [651, 138] on img at bounding box center [572, 150] width 224 height 134
click at [653, 137] on img at bounding box center [572, 150] width 224 height 134
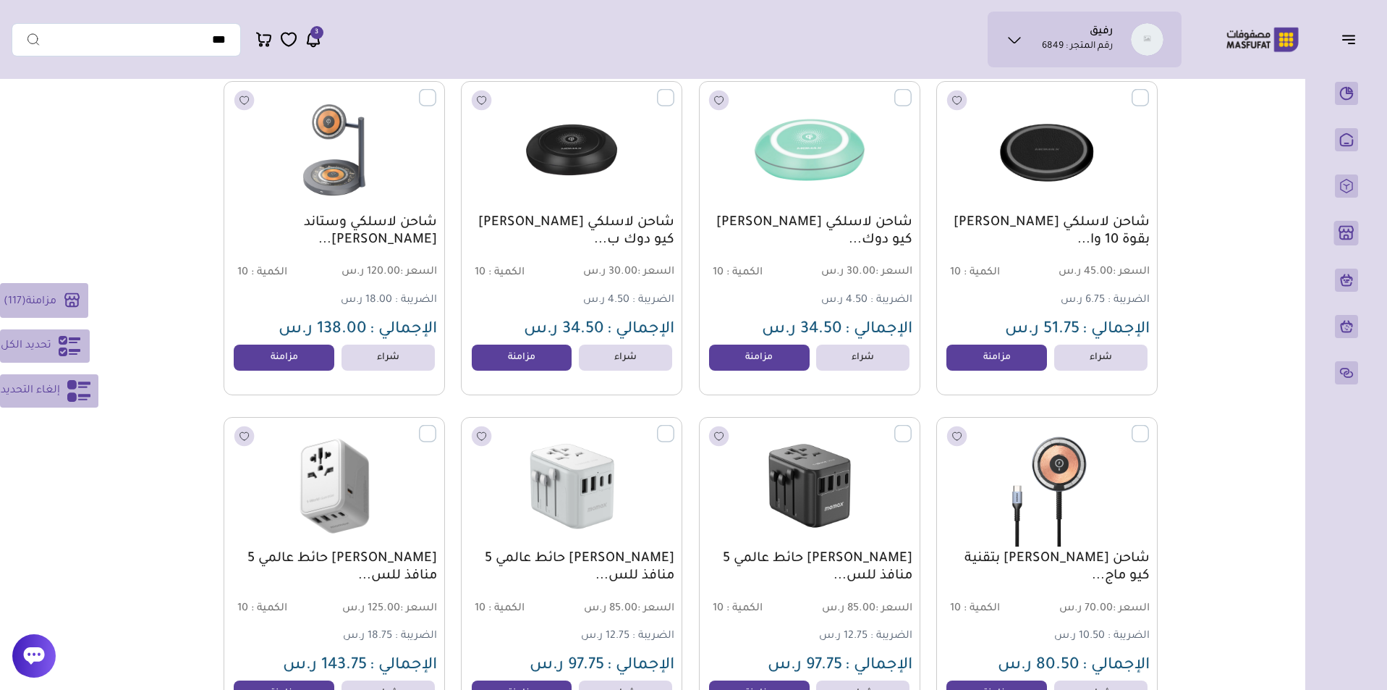
click at [654, 136] on img at bounding box center [572, 150] width 224 height 134
click at [655, 135] on img at bounding box center [572, 150] width 224 height 134
click at [656, 135] on img at bounding box center [572, 150] width 224 height 134
click at [656, 134] on img at bounding box center [572, 150] width 224 height 134
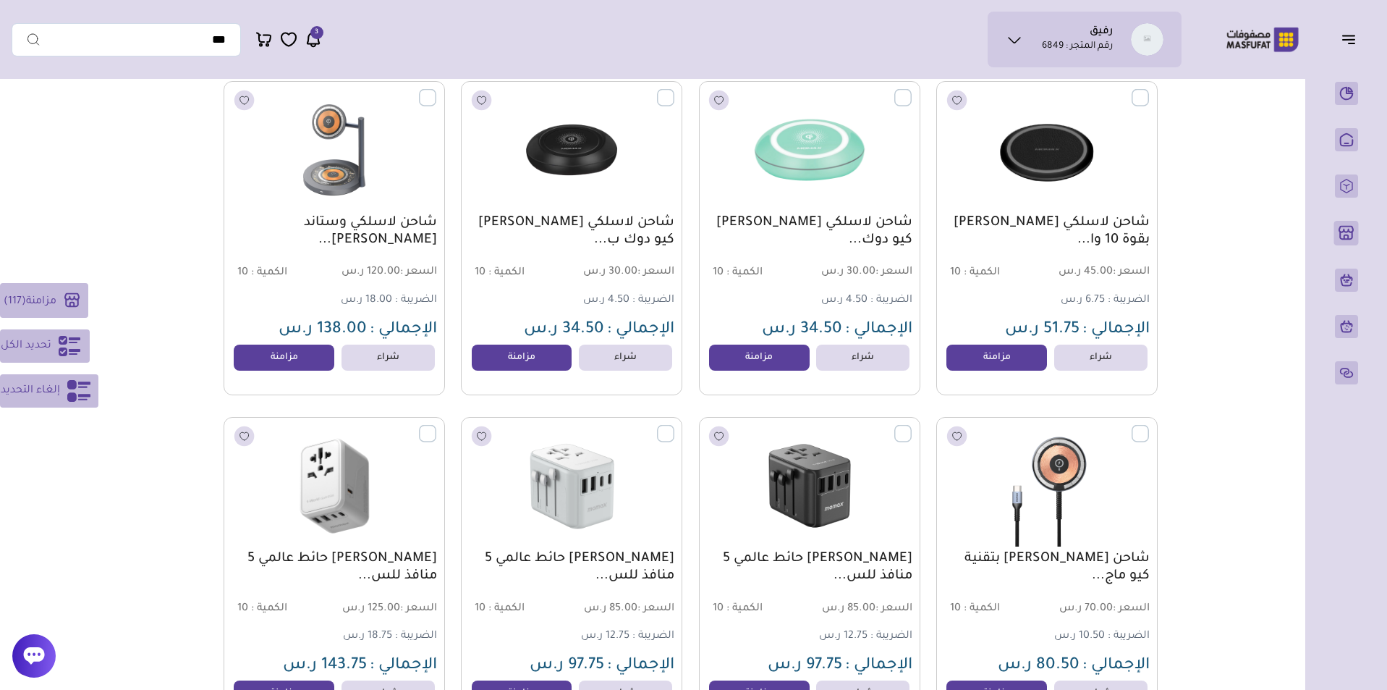
click at [657, 134] on img at bounding box center [572, 150] width 224 height 134
click at [658, 132] on img at bounding box center [572, 150] width 224 height 134
click at [674, 90] on label at bounding box center [674, 89] width 0 height 1
click at [912, 90] on label at bounding box center [912, 89] width 0 height 1
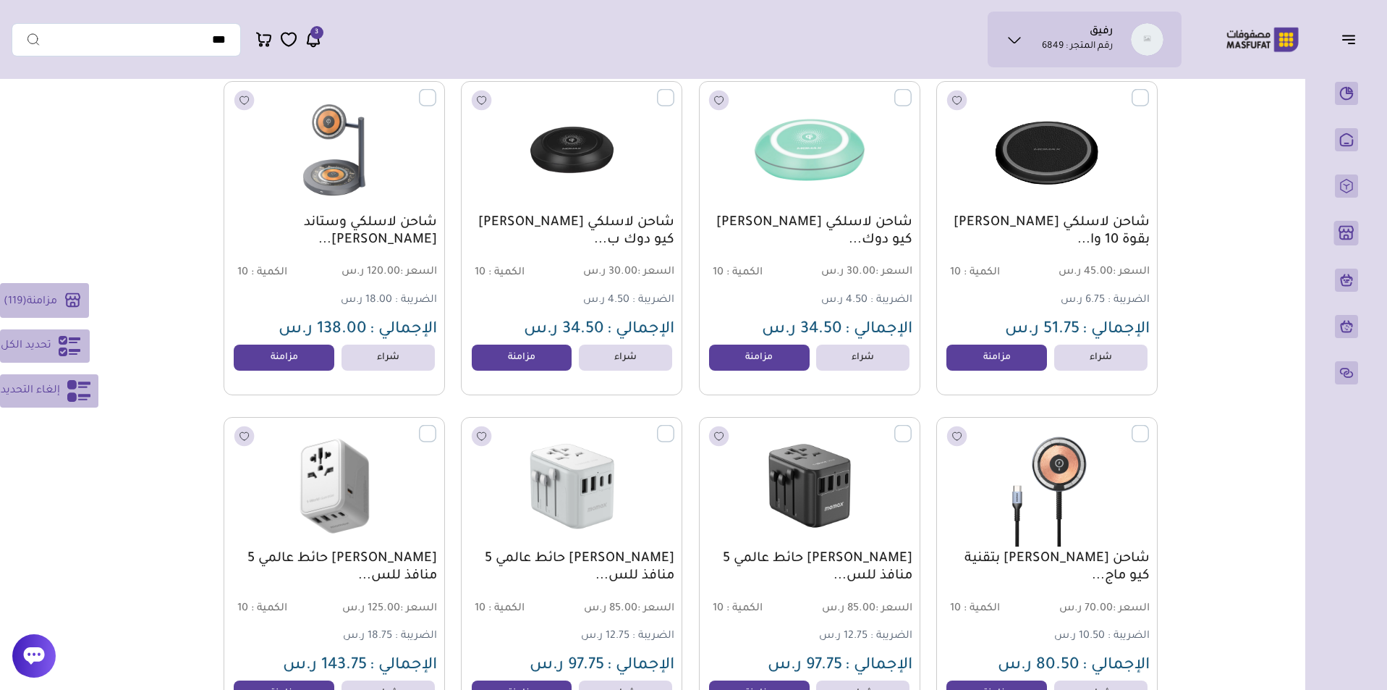
click at [1149, 90] on label at bounding box center [1149, 89] width 0 height 1
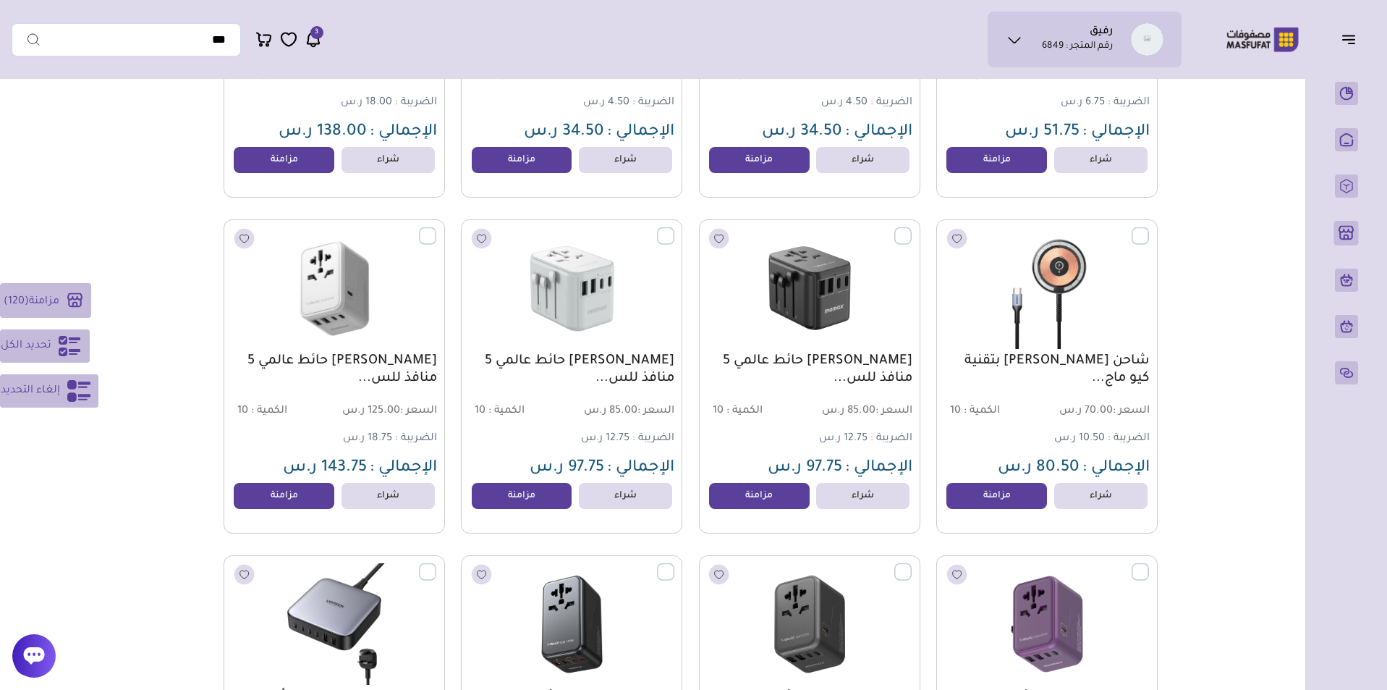
scroll to position [13558, 0]
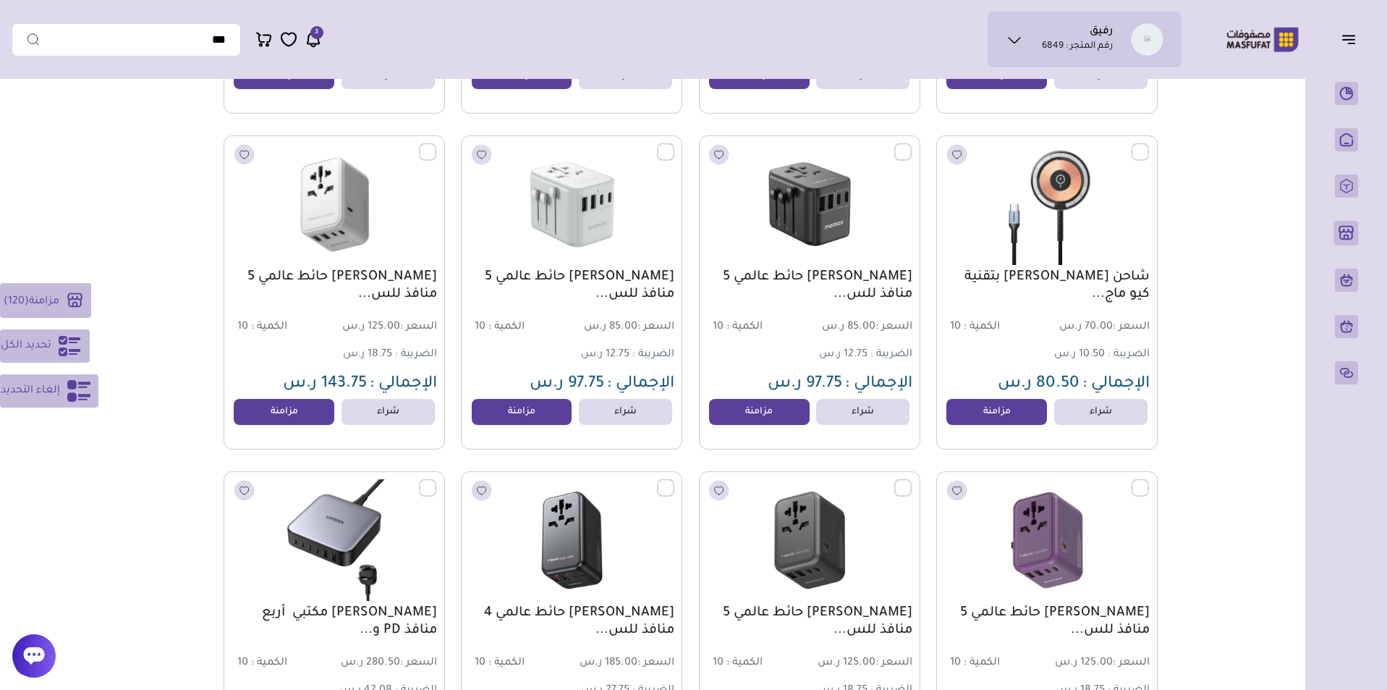
click at [1149, 145] on label at bounding box center [1149, 143] width 0 height 1
click at [912, 145] on label at bounding box center [912, 143] width 0 height 1
click at [674, 145] on label at bounding box center [674, 143] width 0 height 1
click at [436, 145] on label at bounding box center [436, 143] width 0 height 1
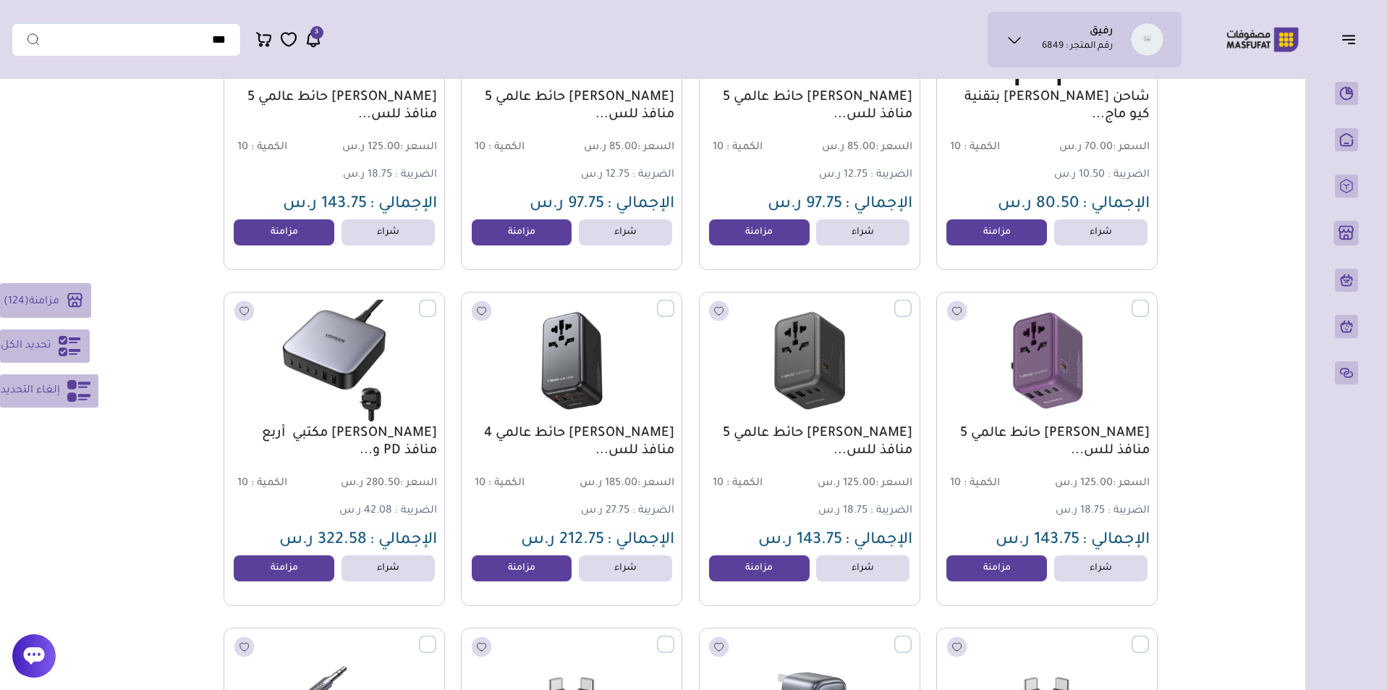
click at [436, 301] on label at bounding box center [436, 300] width 0 height 1
click at [674, 301] on label at bounding box center [674, 300] width 0 height 1
click at [892, 313] on img at bounding box center [809, 361] width 224 height 134
click at [912, 301] on label at bounding box center [912, 300] width 0 height 1
click at [1149, 301] on label at bounding box center [1149, 300] width 0 height 1
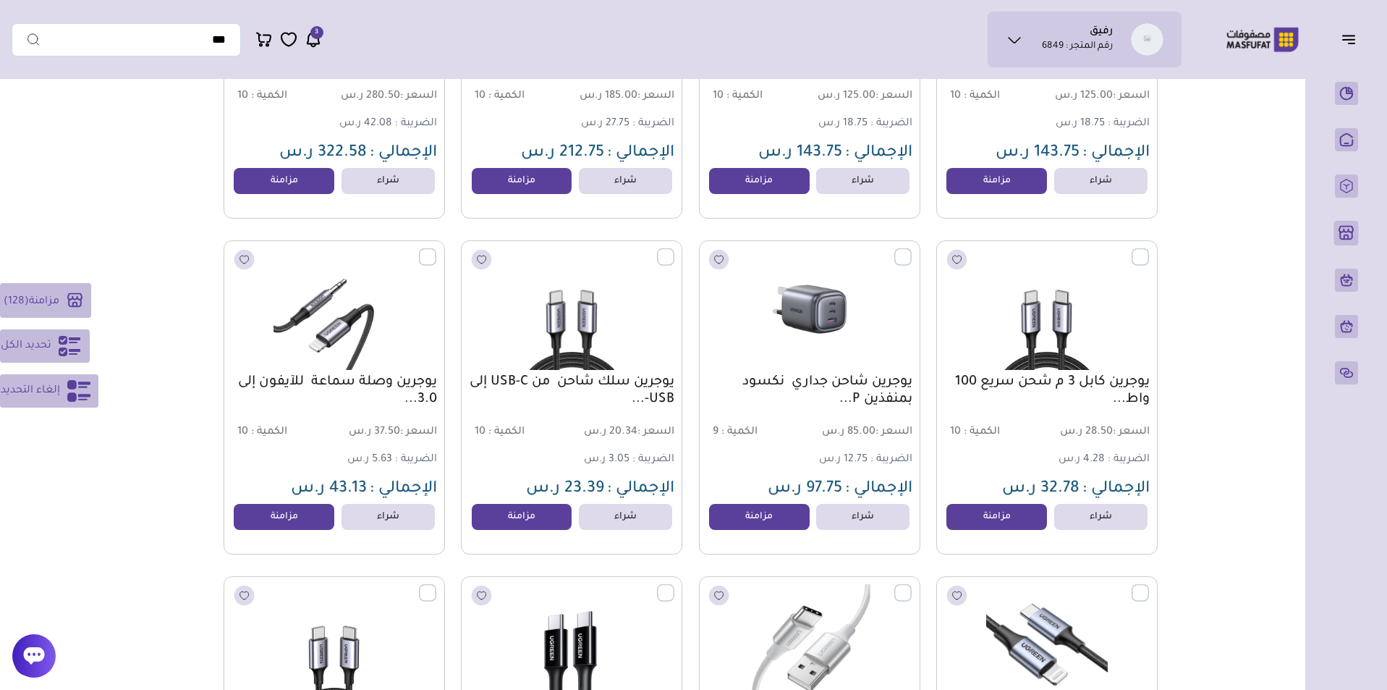
scroll to position [14125, 0]
click at [1149, 249] on label at bounding box center [1149, 248] width 0 height 1
click at [912, 249] on label at bounding box center [912, 248] width 0 height 1
click at [38, 301] on span "مزامنة" at bounding box center [44, 301] width 30 height 12
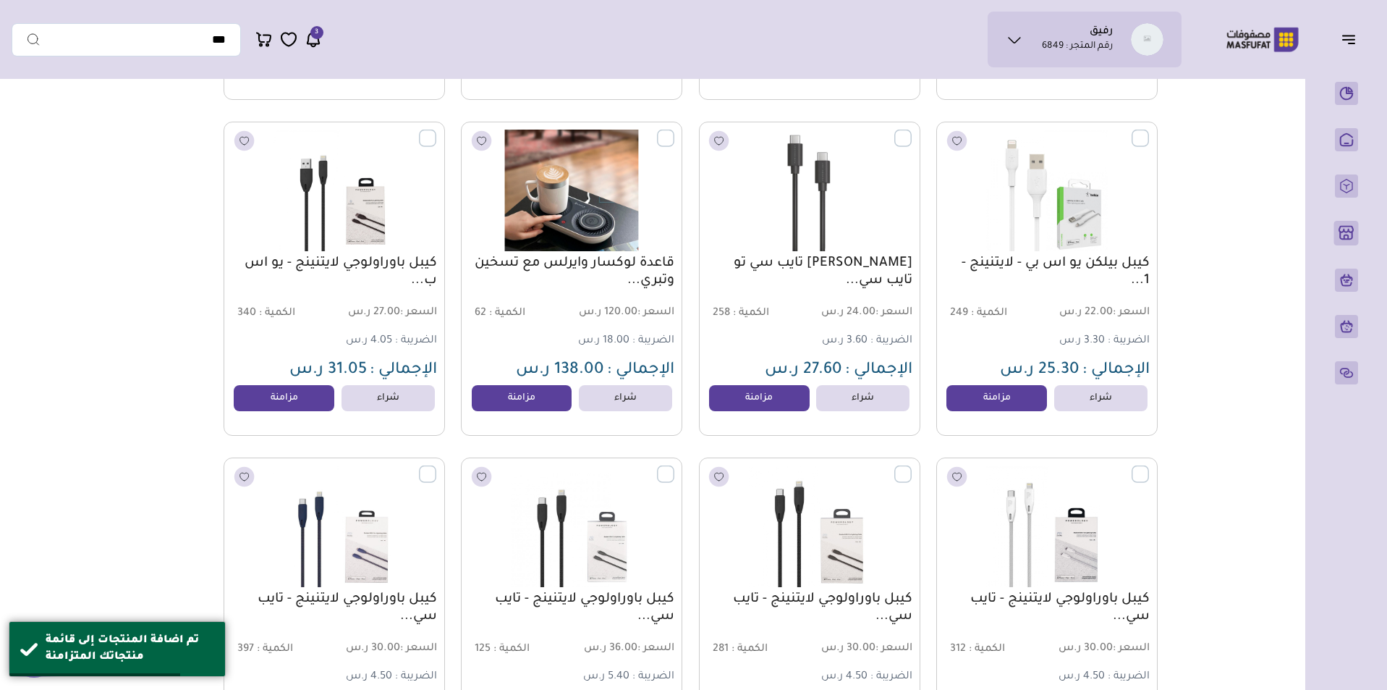
scroll to position [17107, 0]
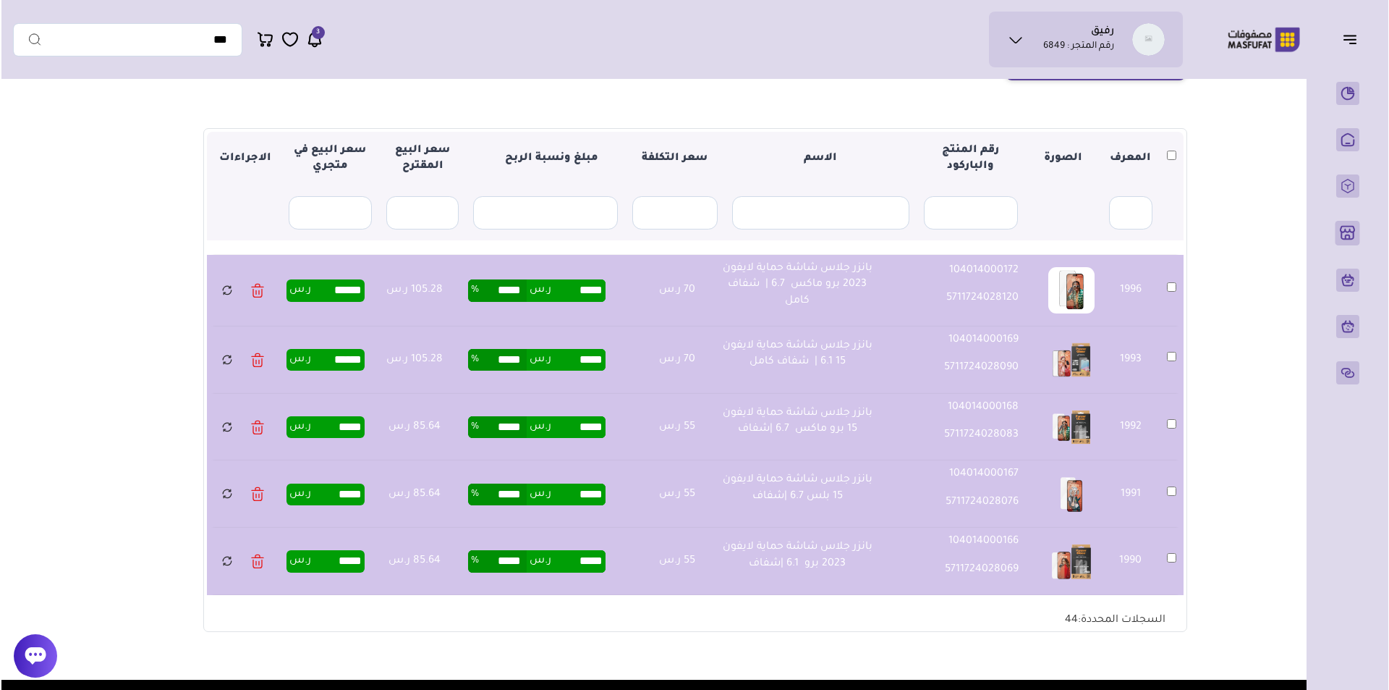
scroll to position [117, 0]
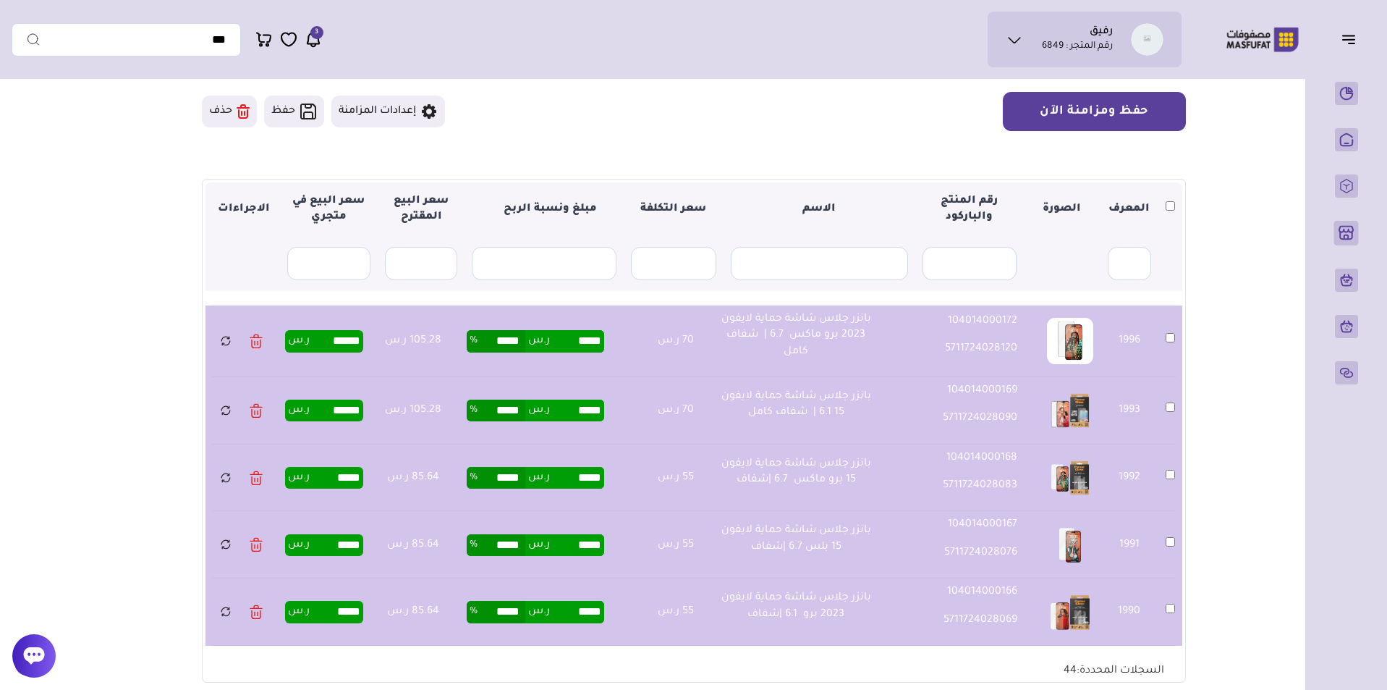
click at [1108, 124] on button "حفظ ومزامنة الآن" at bounding box center [1094, 111] width 183 height 39
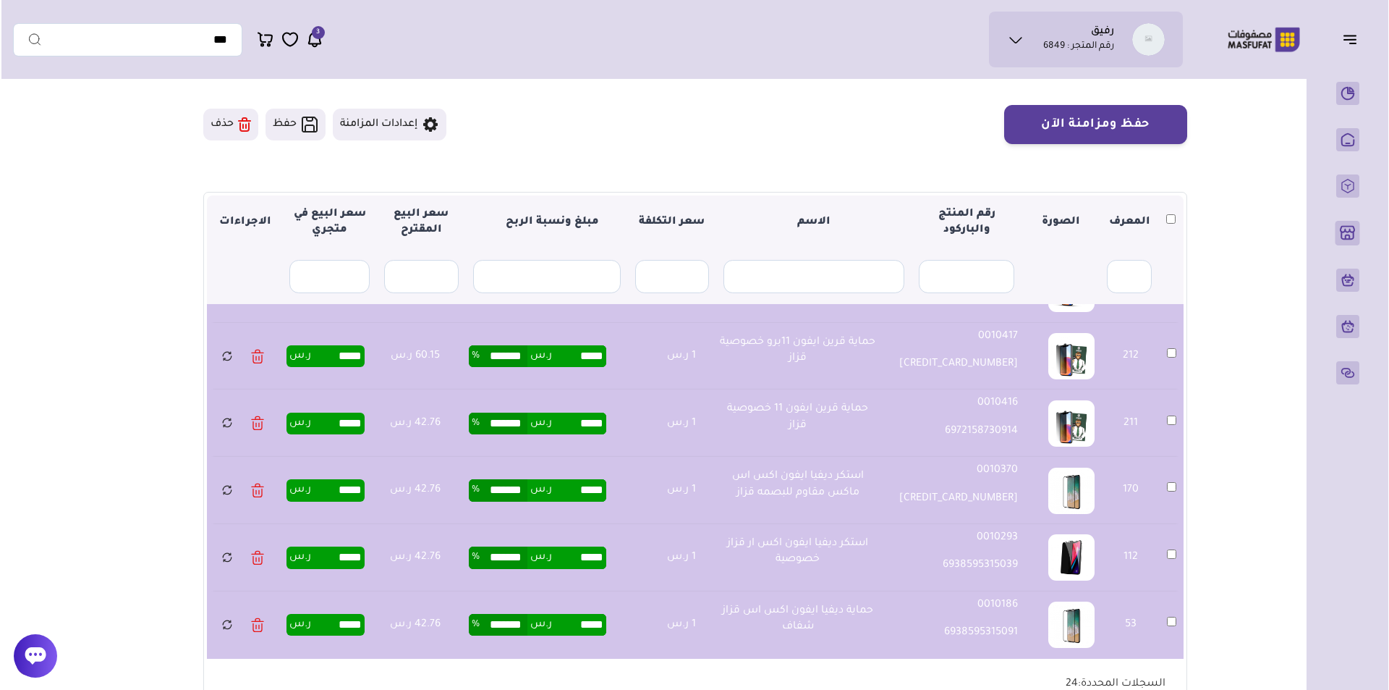
scroll to position [98, 0]
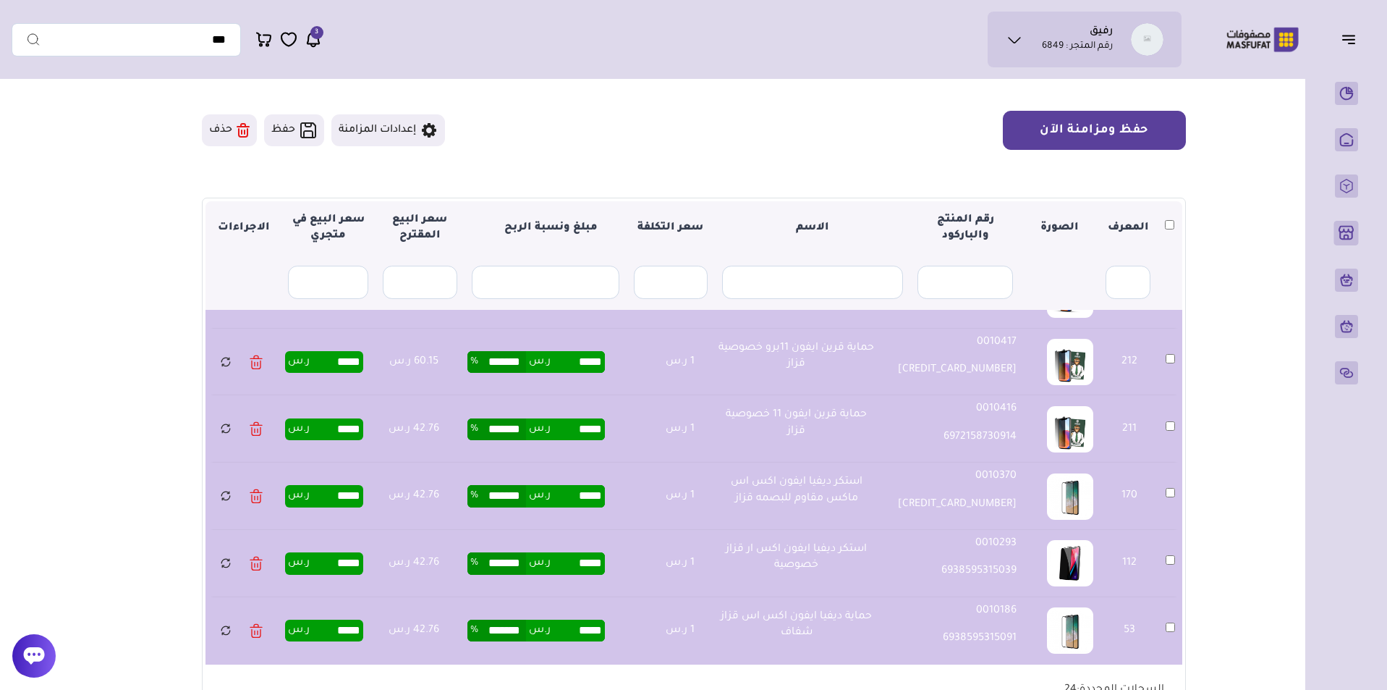
click at [1078, 117] on button "حفظ ومزامنة الآن" at bounding box center [1094, 130] width 183 height 39
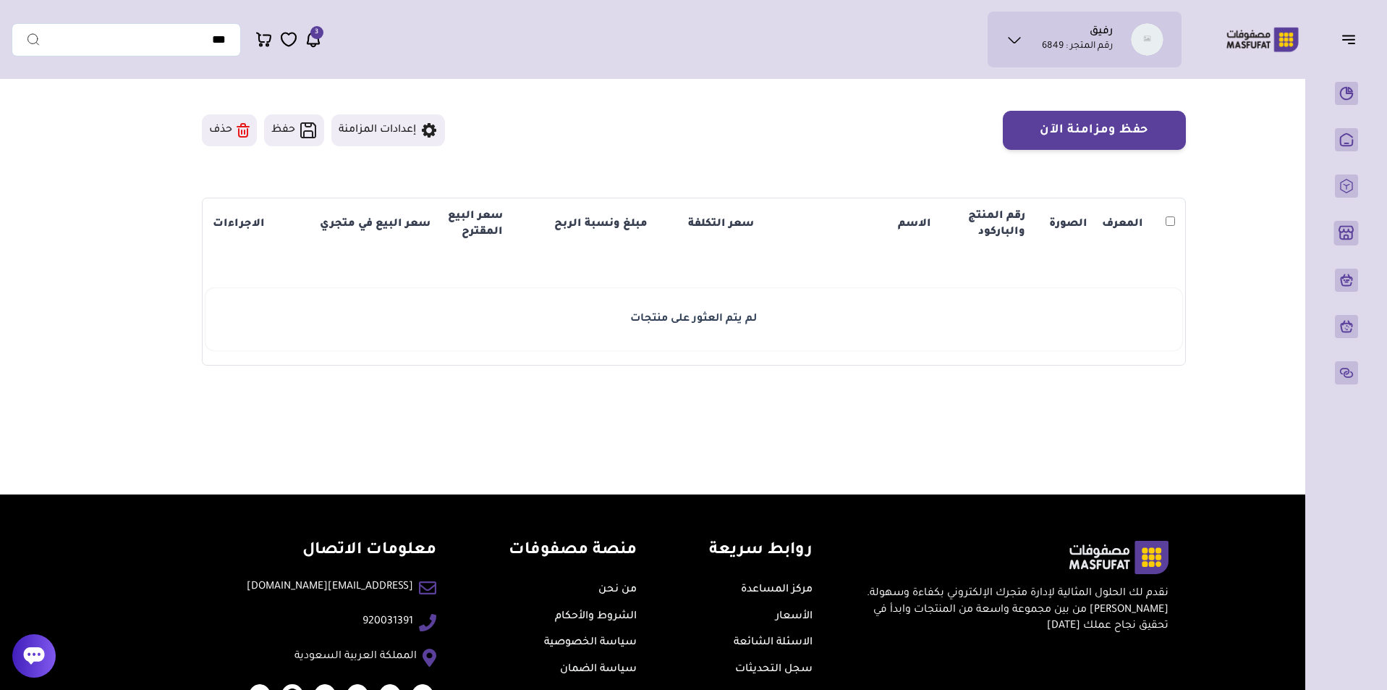
scroll to position [98, 0]
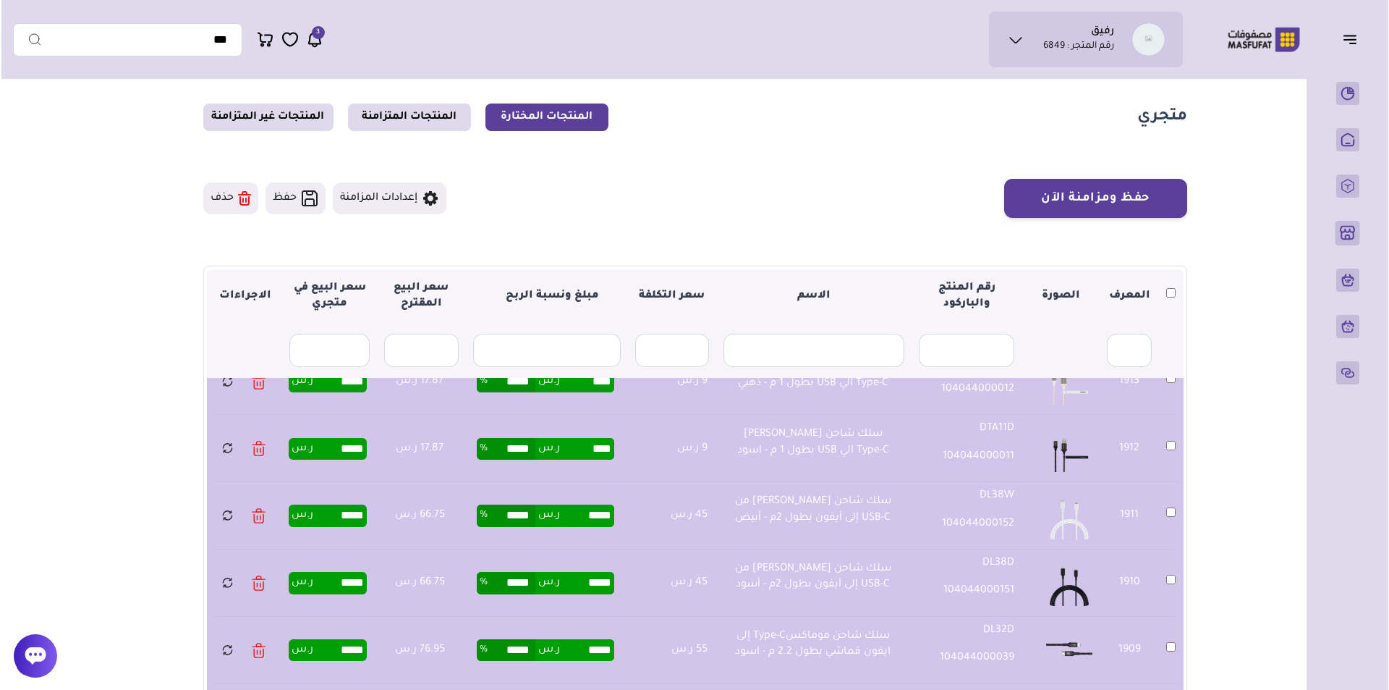
scroll to position [7, 0]
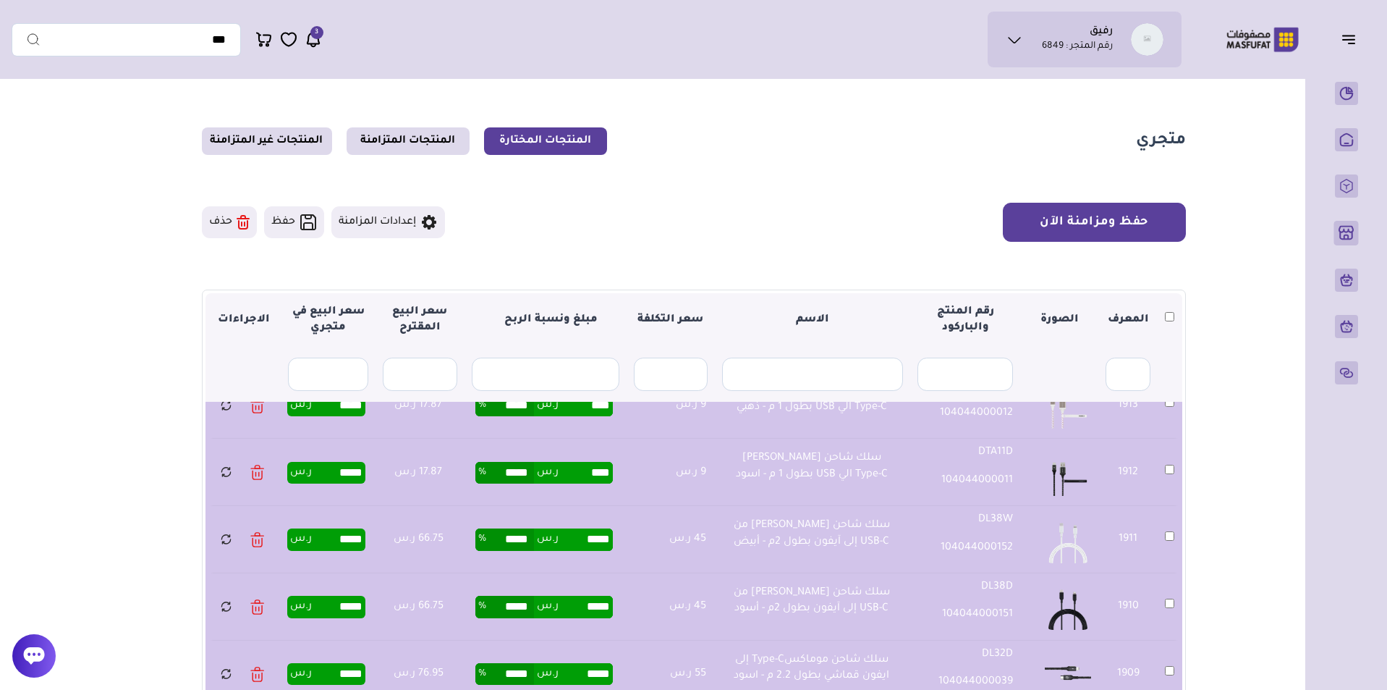
click at [1113, 237] on button "حفظ ومزامنة الآن" at bounding box center [1094, 222] width 183 height 39
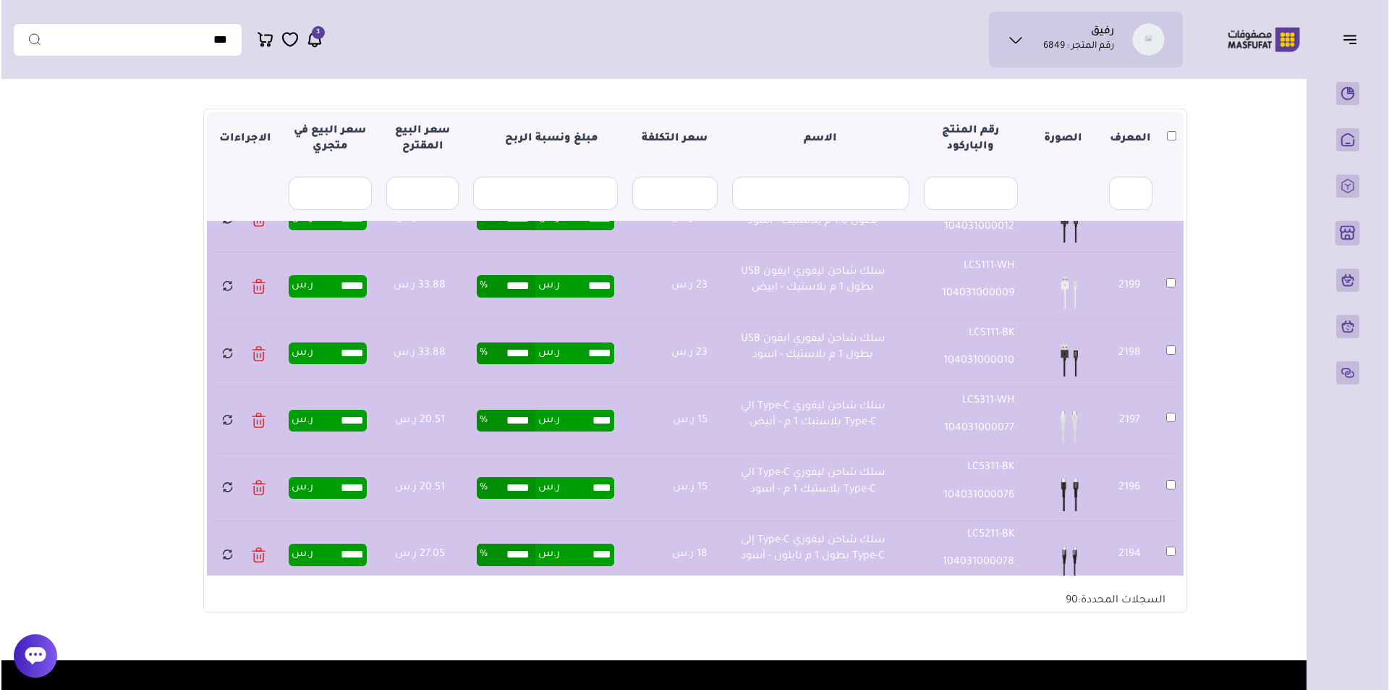
scroll to position [55, 0]
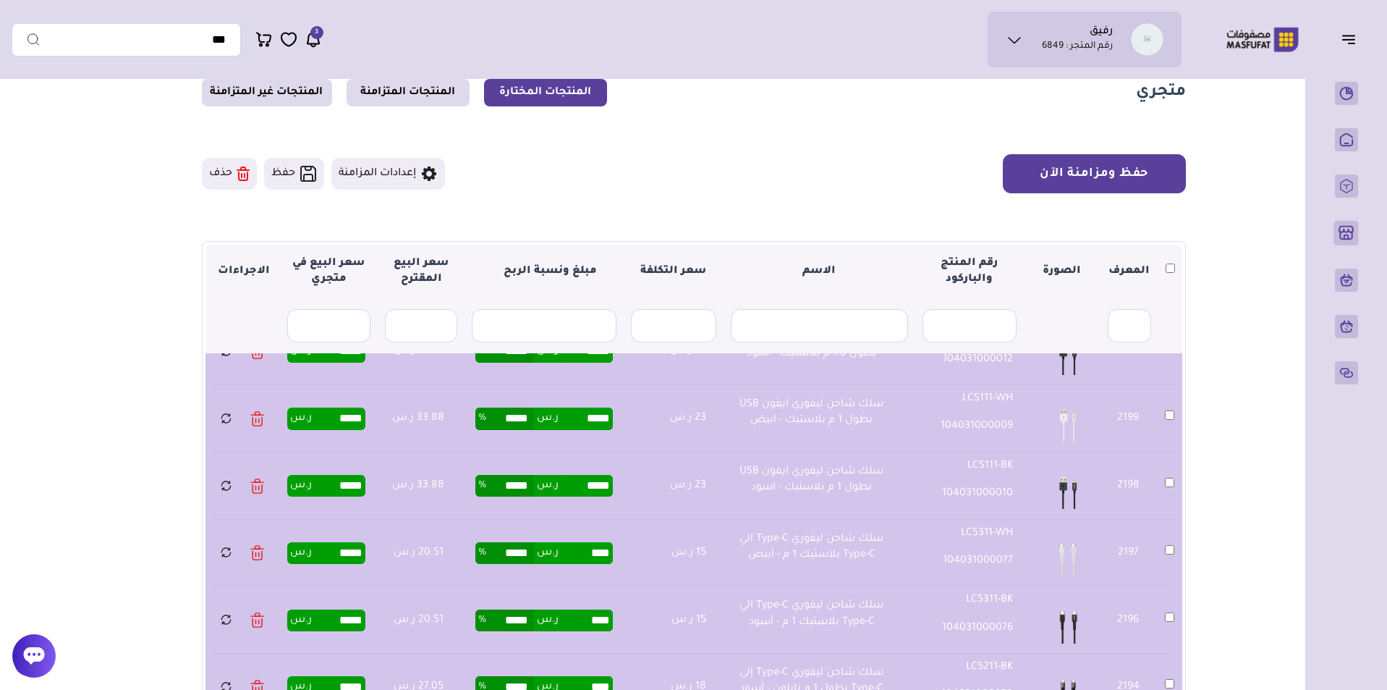
click at [1122, 162] on button "حفظ ومزامنة الآن" at bounding box center [1094, 173] width 183 height 39
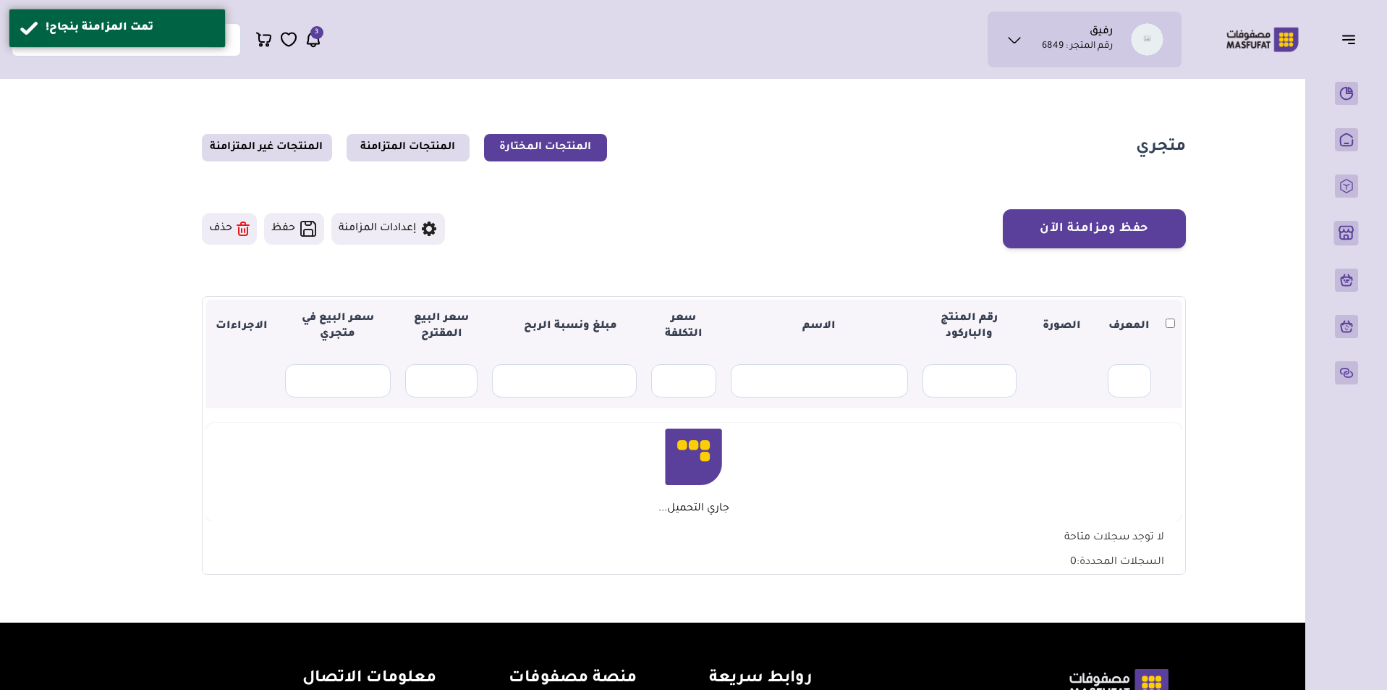
scroll to position [55, 0]
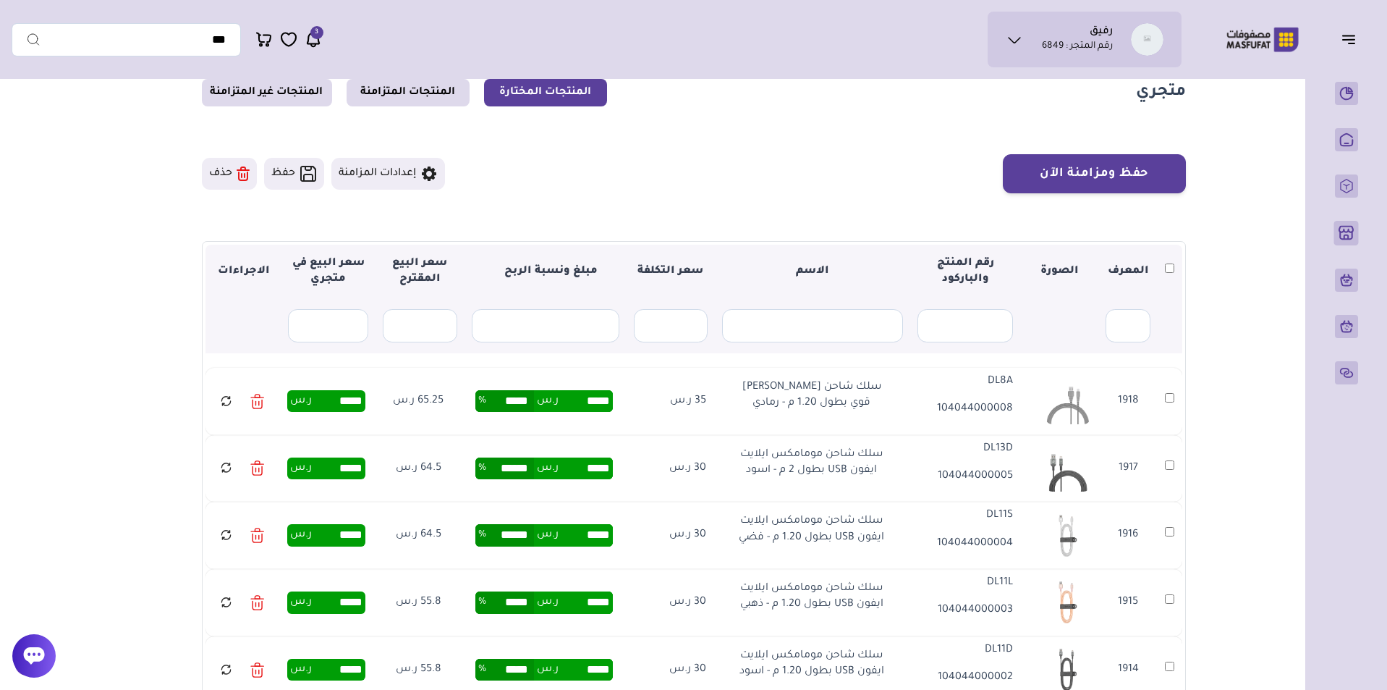
click at [1172, 263] on th at bounding box center [1170, 272] width 25 height 54
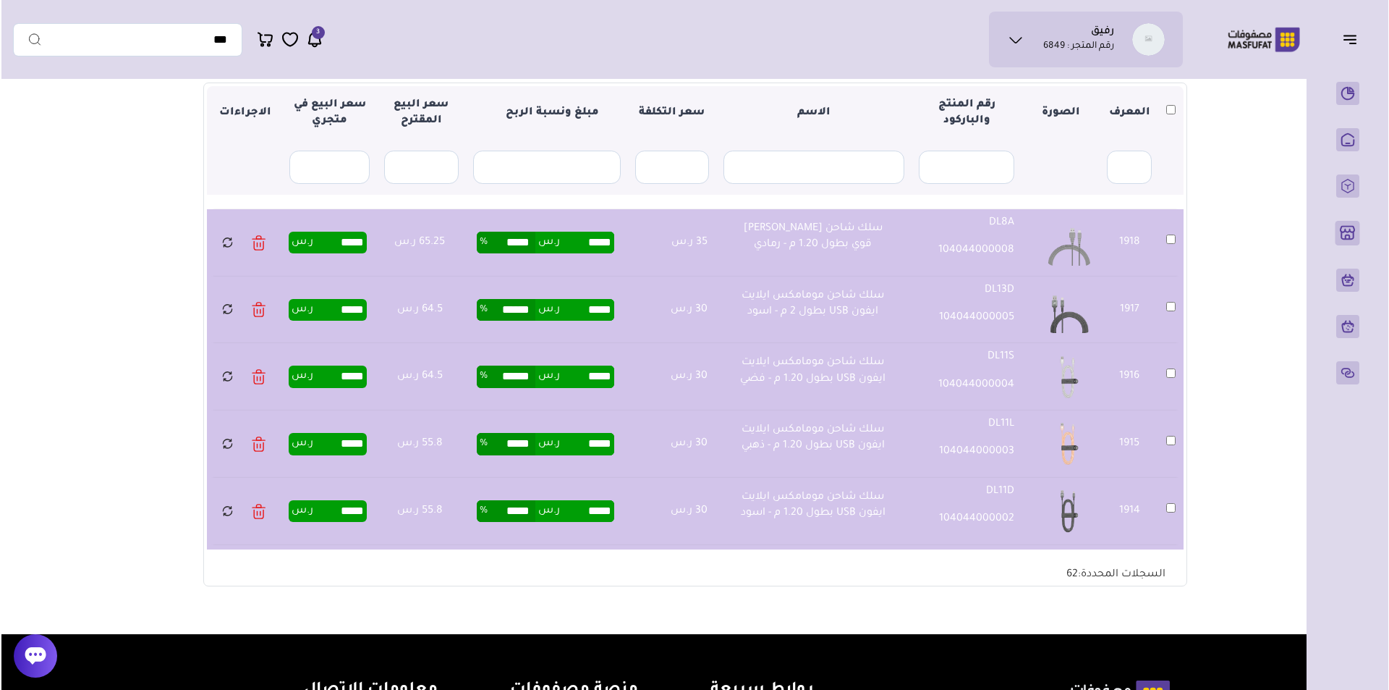
scroll to position [56, 0]
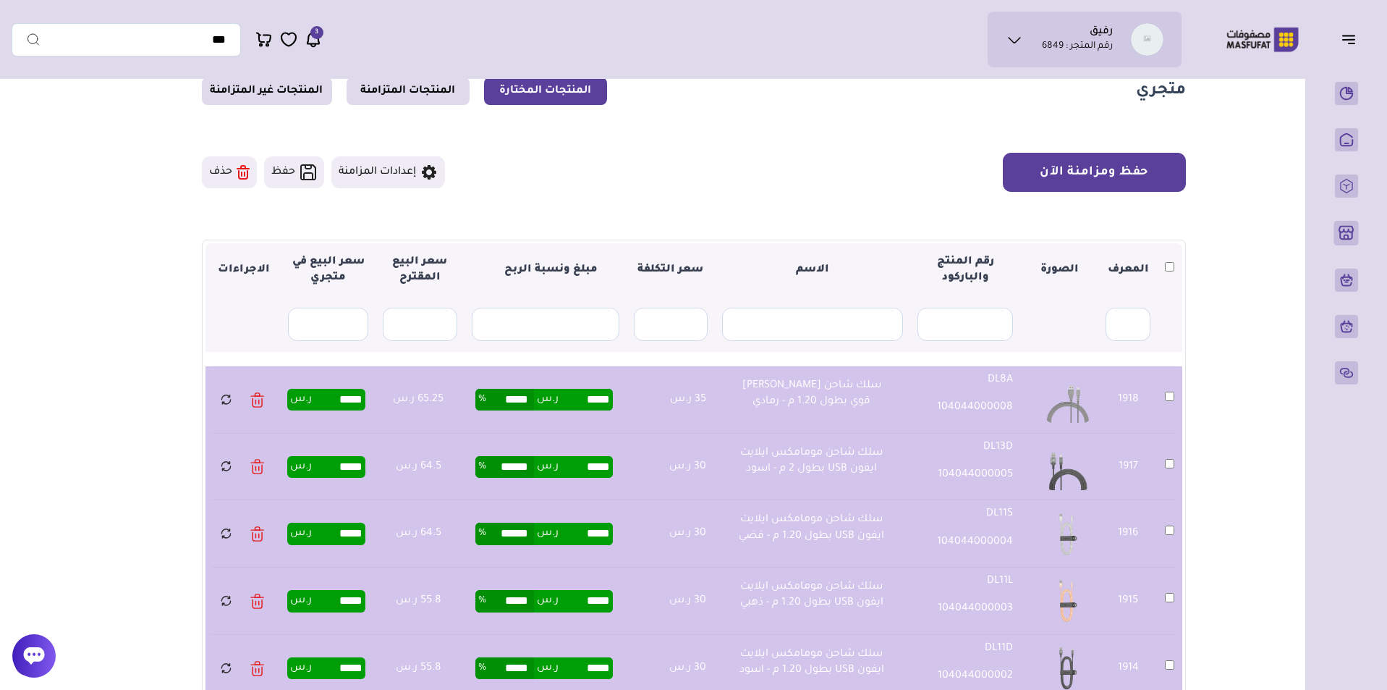
click at [1122, 161] on button "حفظ ومزامنة الآن" at bounding box center [1094, 172] width 183 height 39
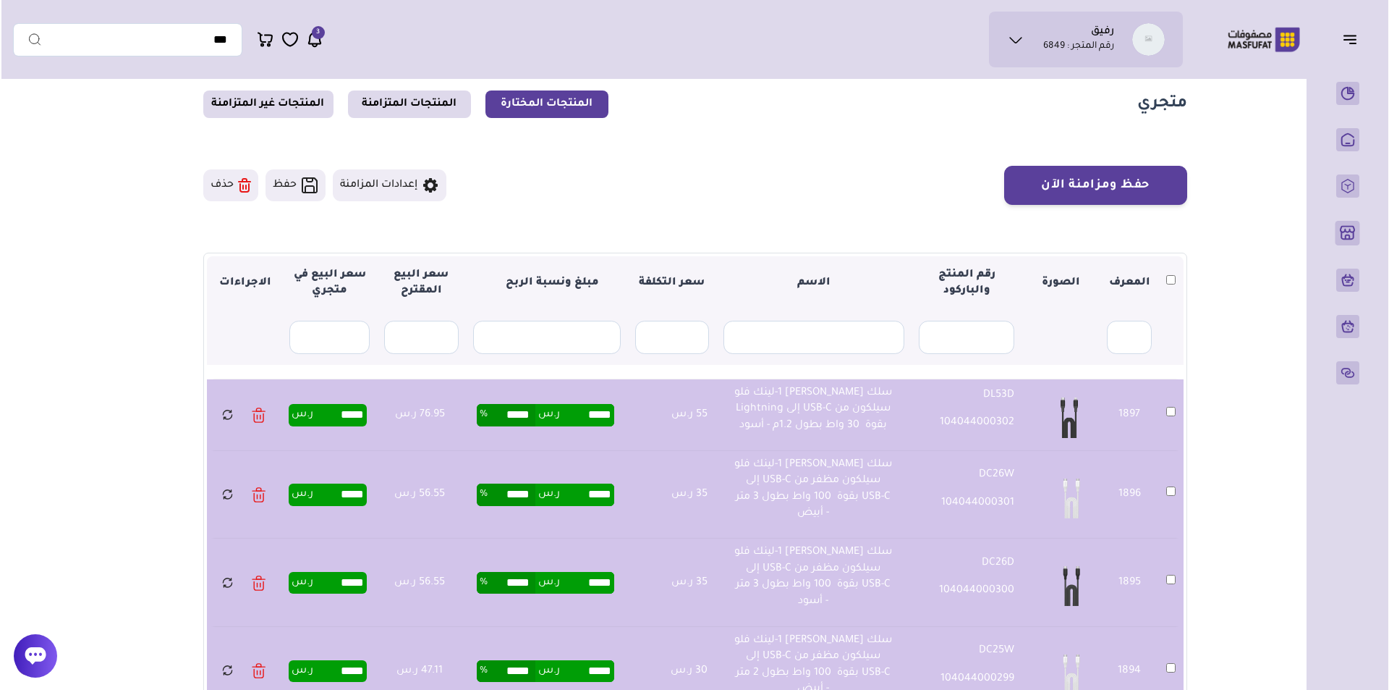
scroll to position [22, 0]
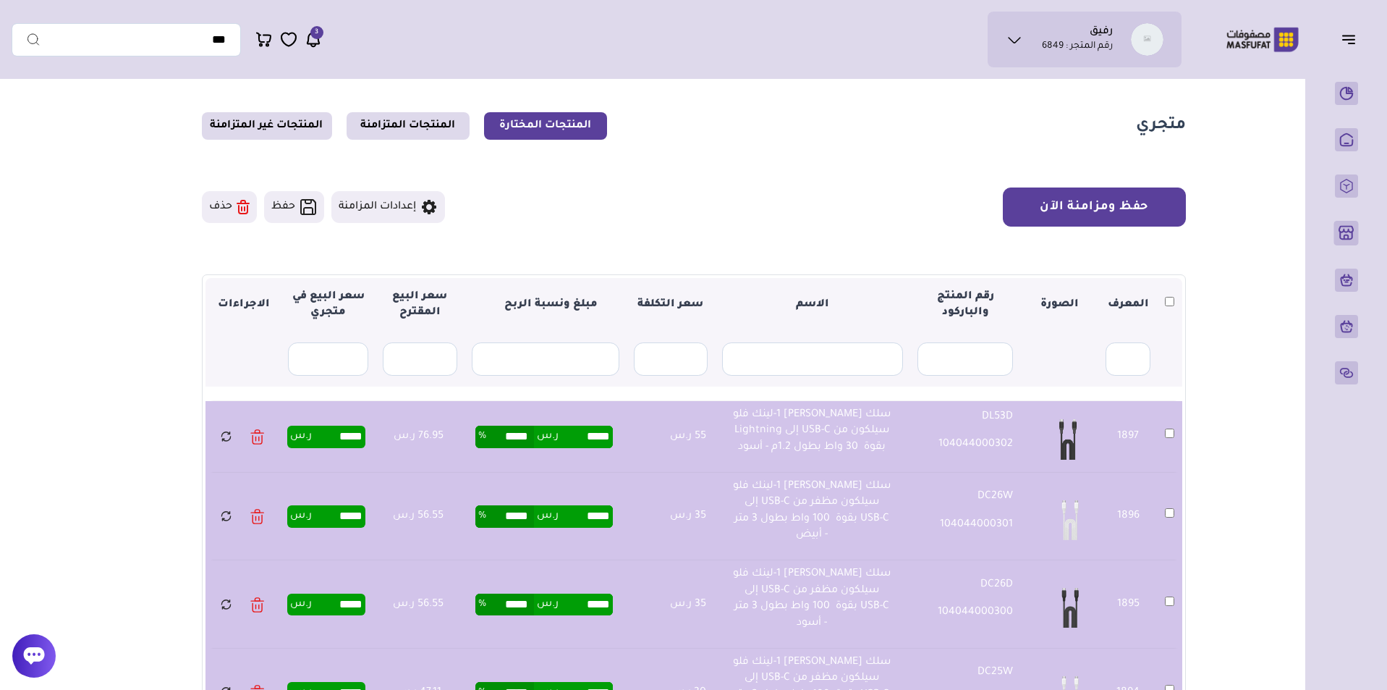
click at [1115, 195] on button "حفظ ومزامنة الآن" at bounding box center [1094, 206] width 183 height 39
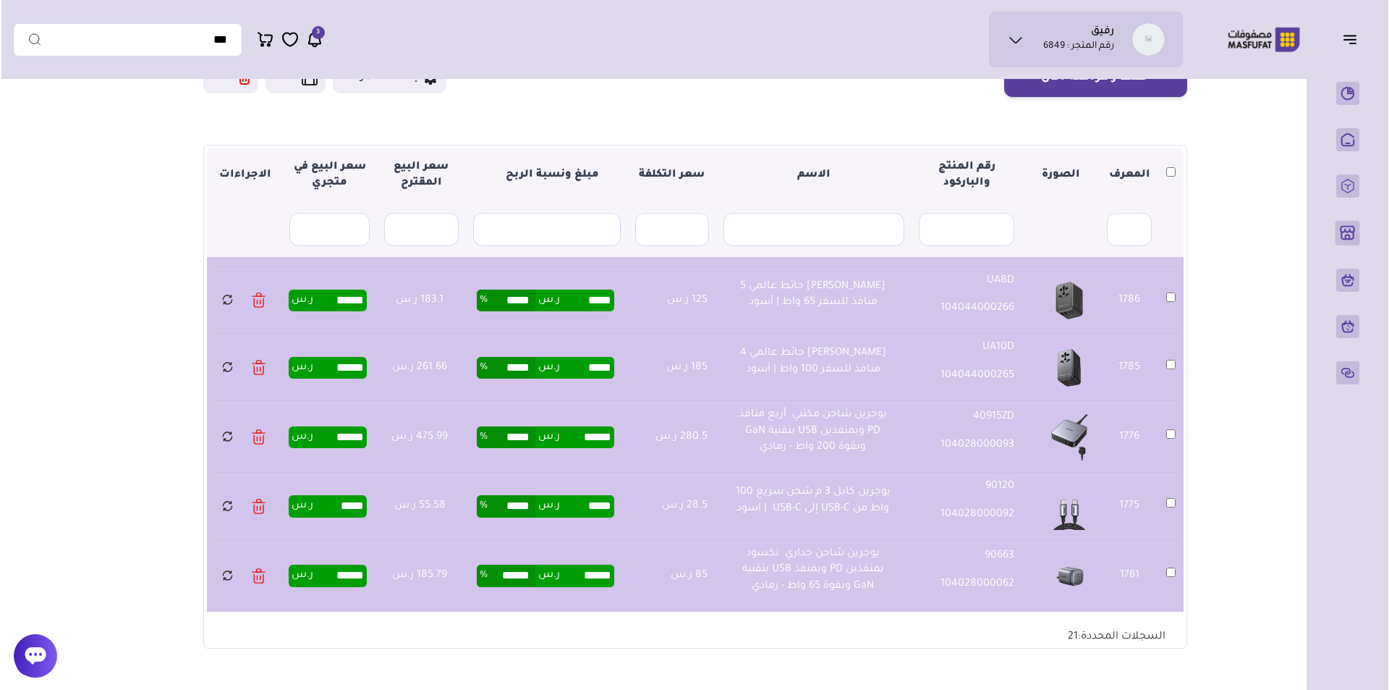
scroll to position [148, 0]
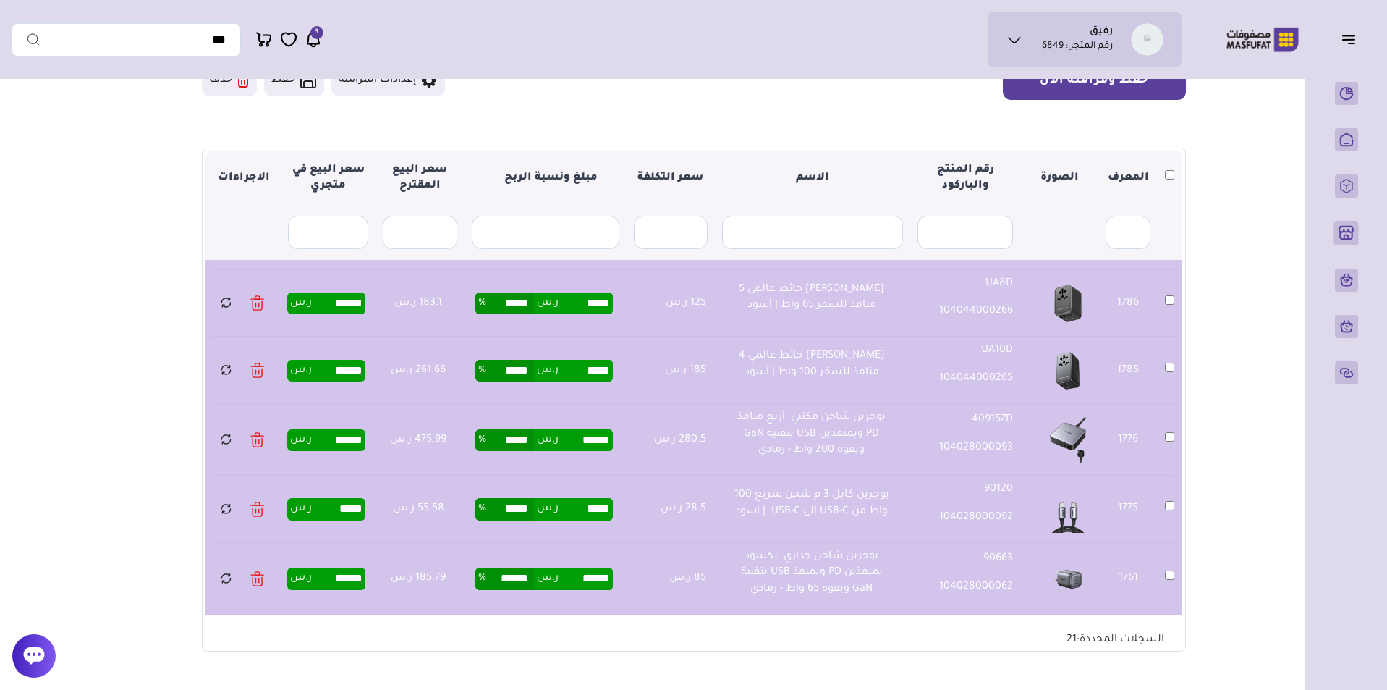
click at [1104, 83] on button "حفظ ومزامنة الآن" at bounding box center [1094, 80] width 183 height 39
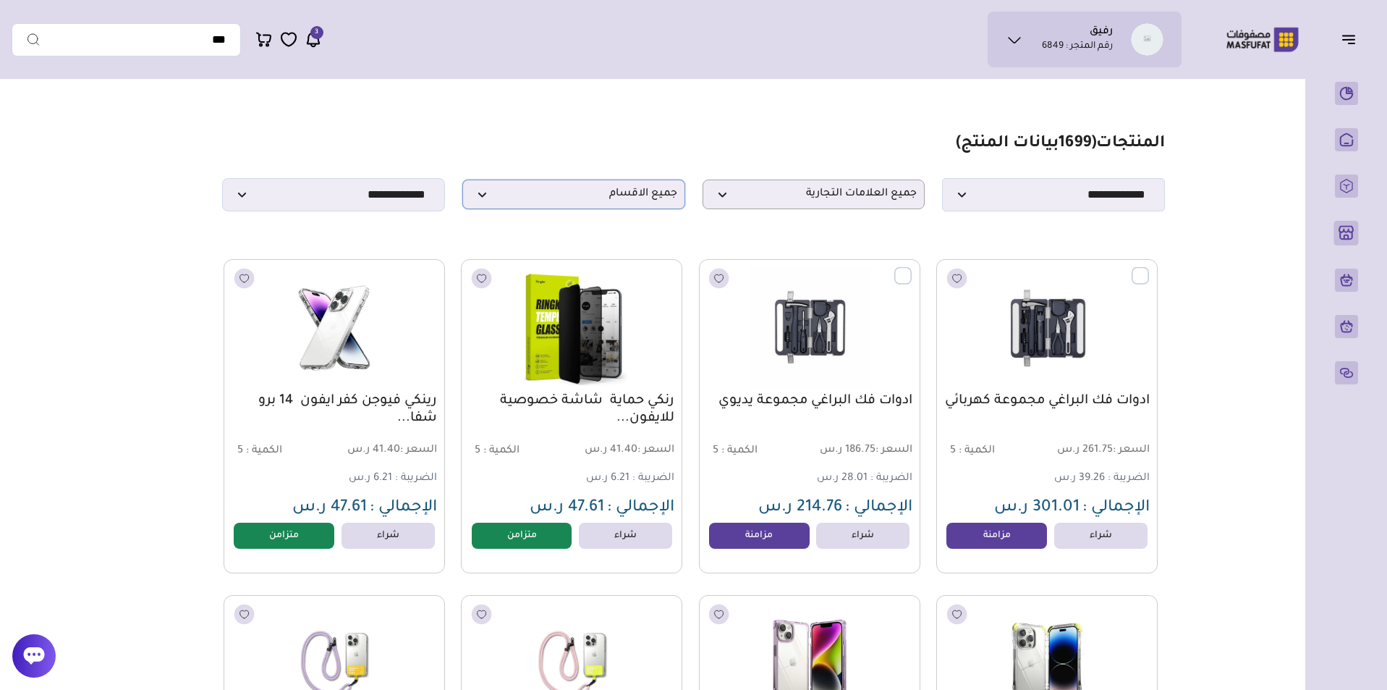
click at [641, 201] on span "جميع الاقسام" at bounding box center [573, 194] width 207 height 14
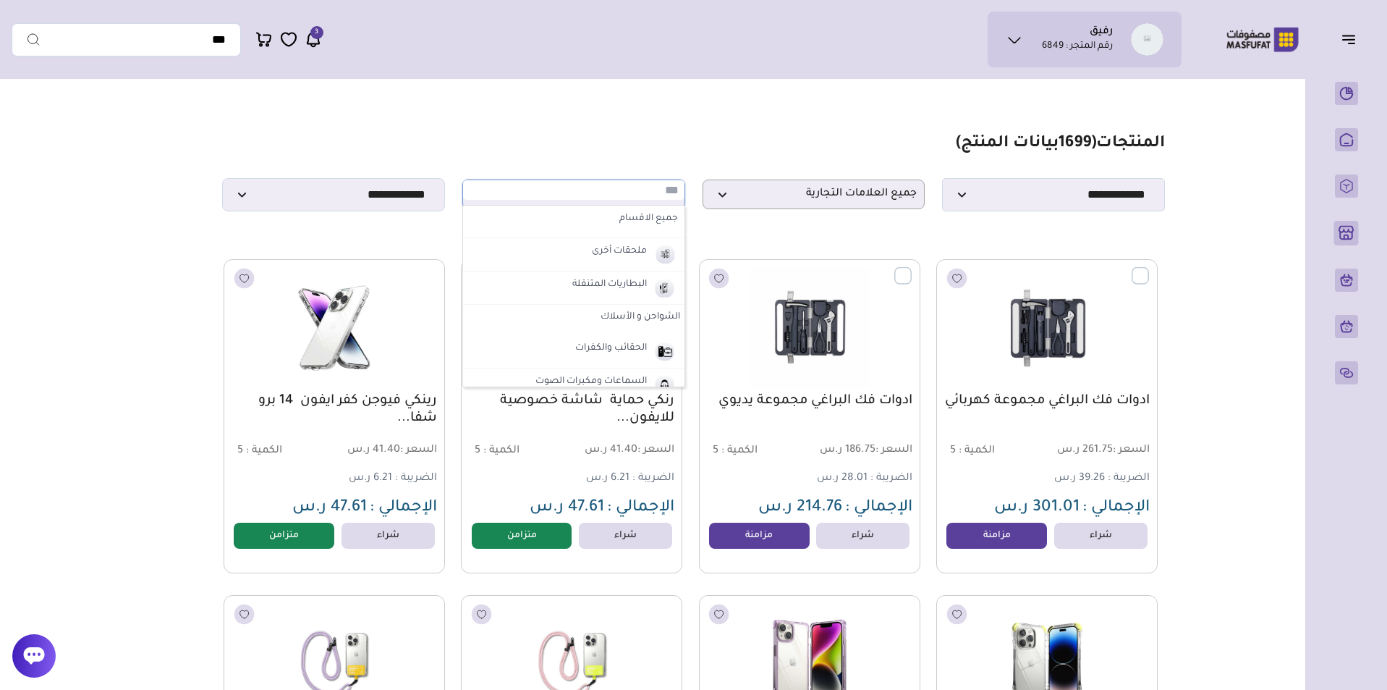
type input "*"
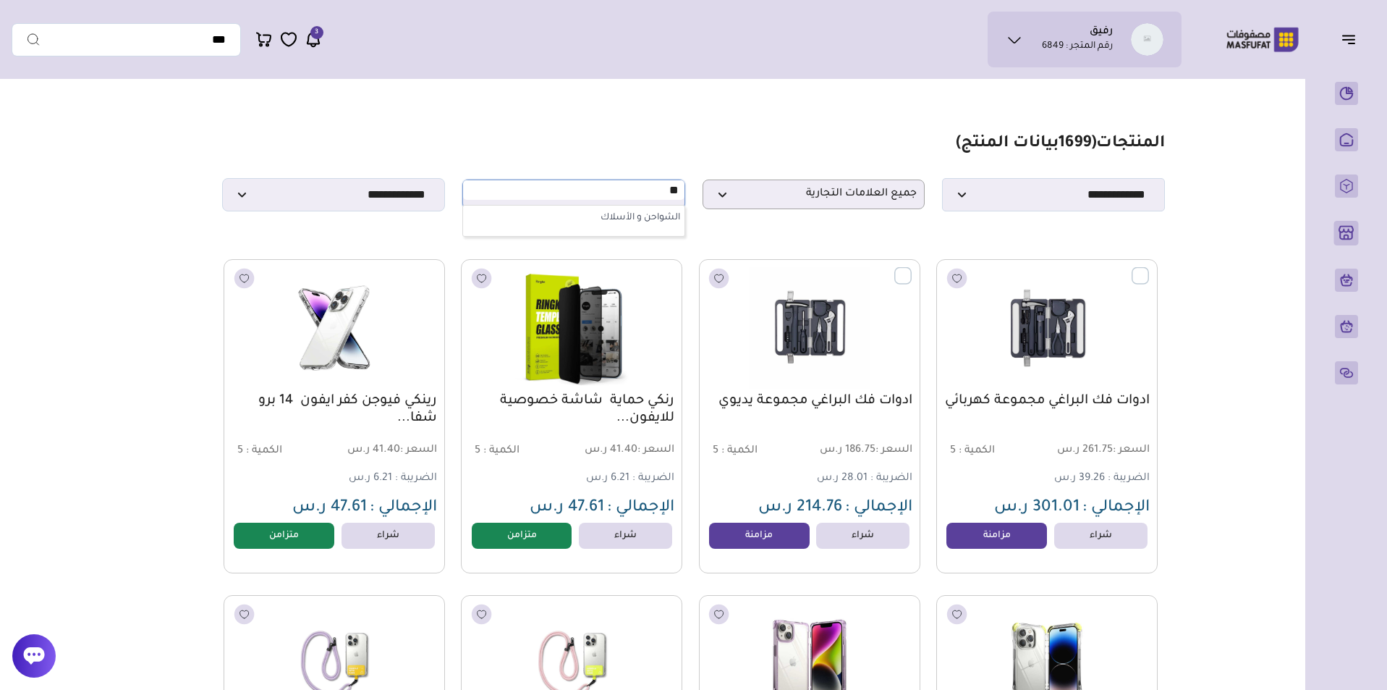
type input "**"
click at [638, 214] on label "الشواحن و الأسلاك" at bounding box center [573, 219] width 221 height 26
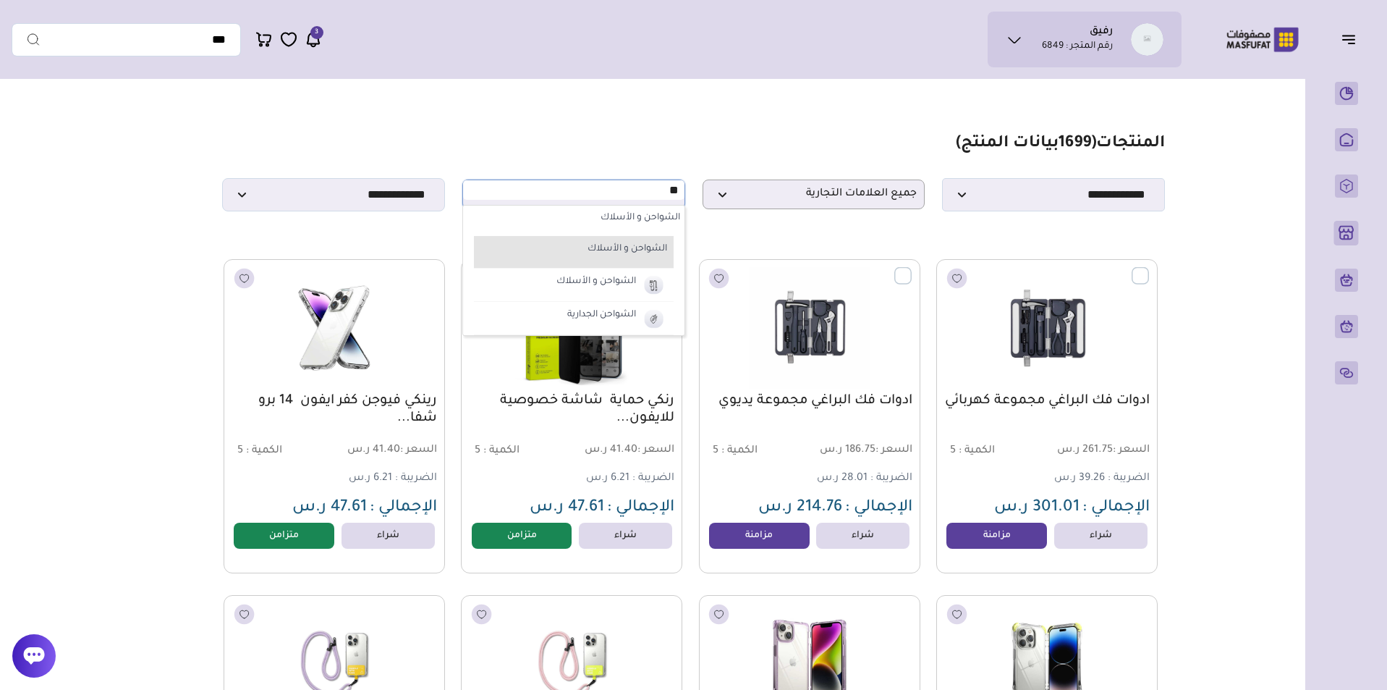
click at [637, 242] on li "الشواحن و الأسلاك" at bounding box center [574, 252] width 200 height 33
select select "*"
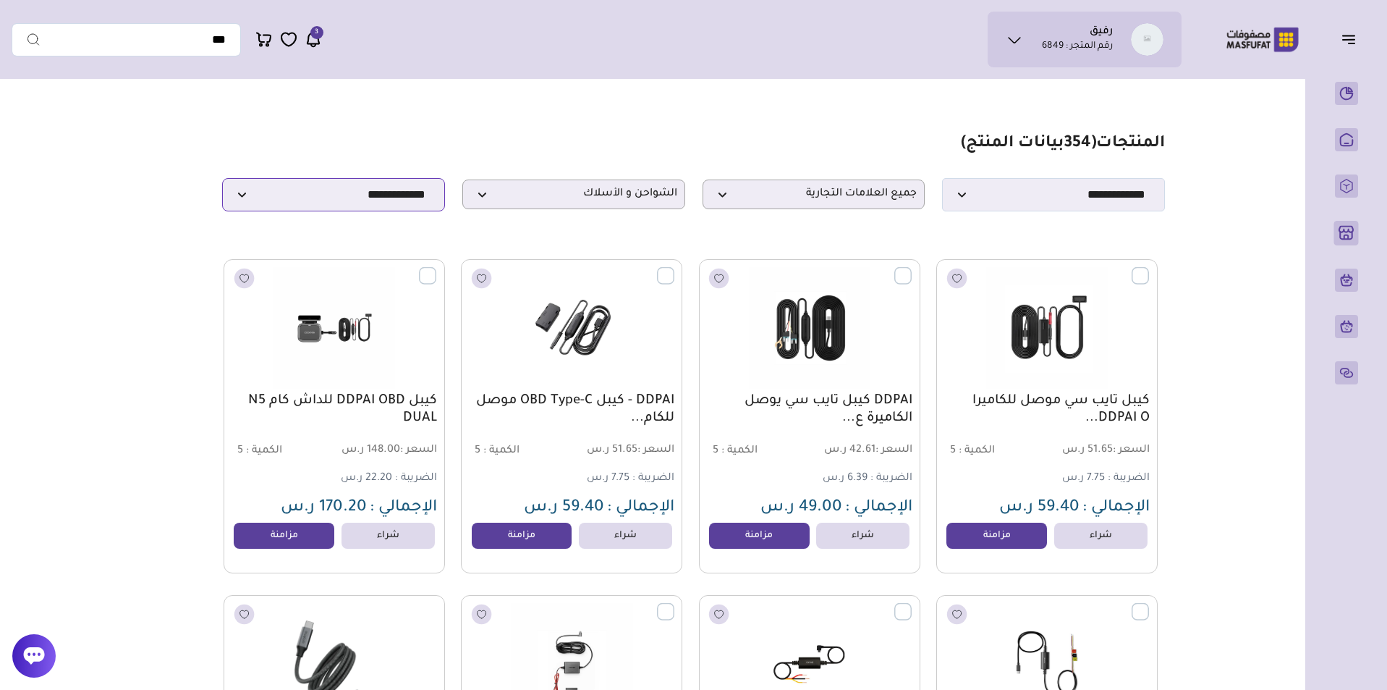
click at [384, 195] on select "**********" at bounding box center [333, 194] width 223 height 33
select select "**********"
click at [222, 182] on select "**********" at bounding box center [333, 194] width 223 height 33
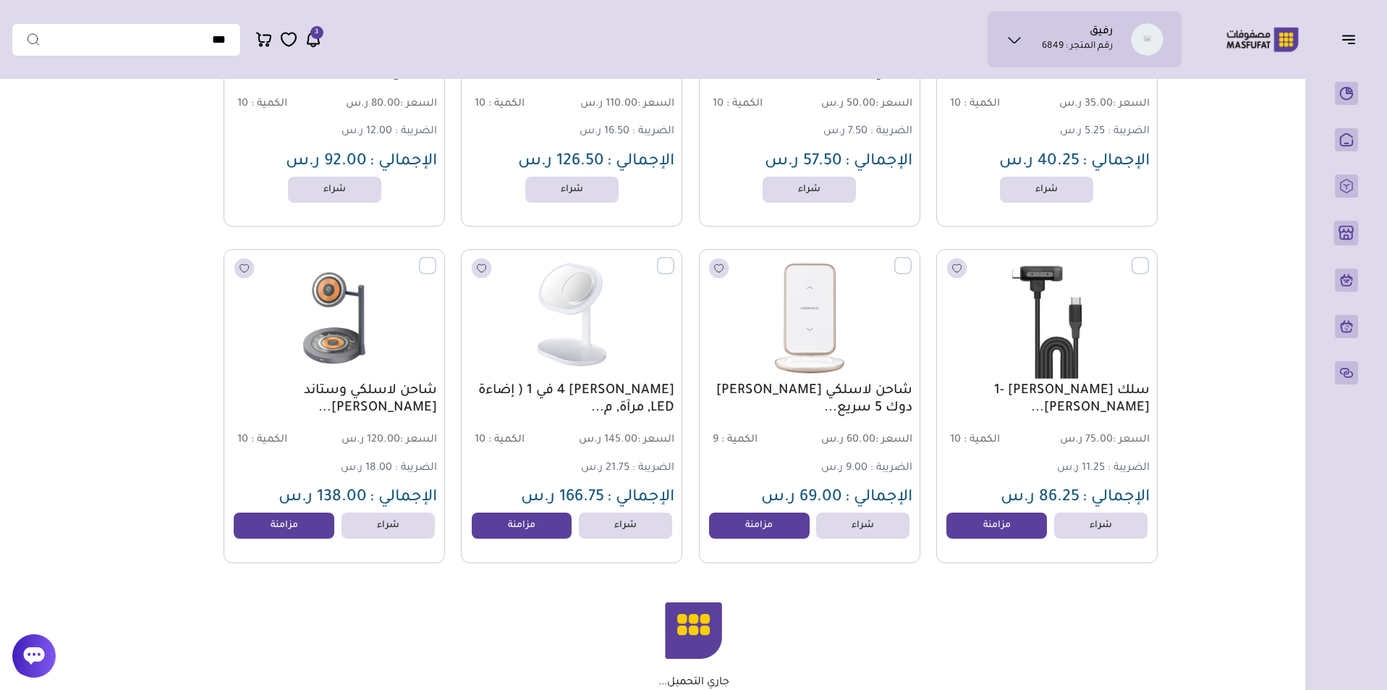
scroll to position [3032, 0]
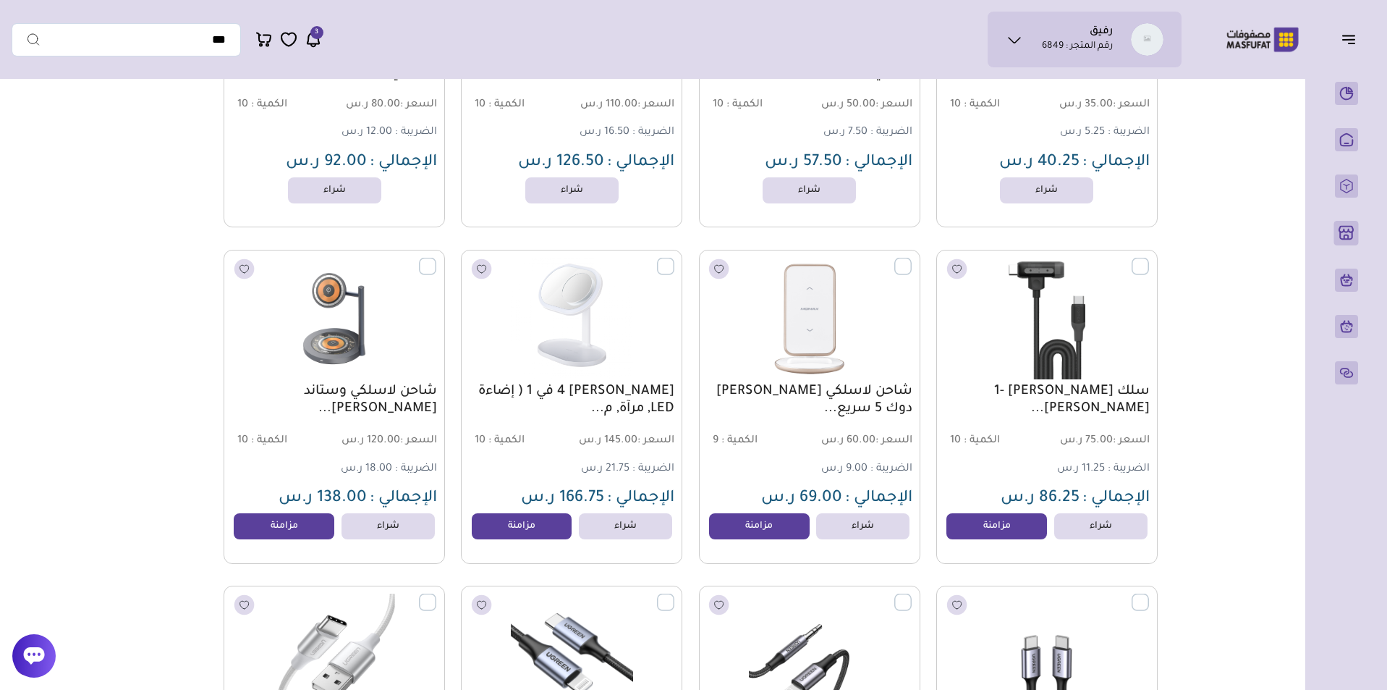
click at [1149, 258] on label at bounding box center [1149, 257] width 0 height 1
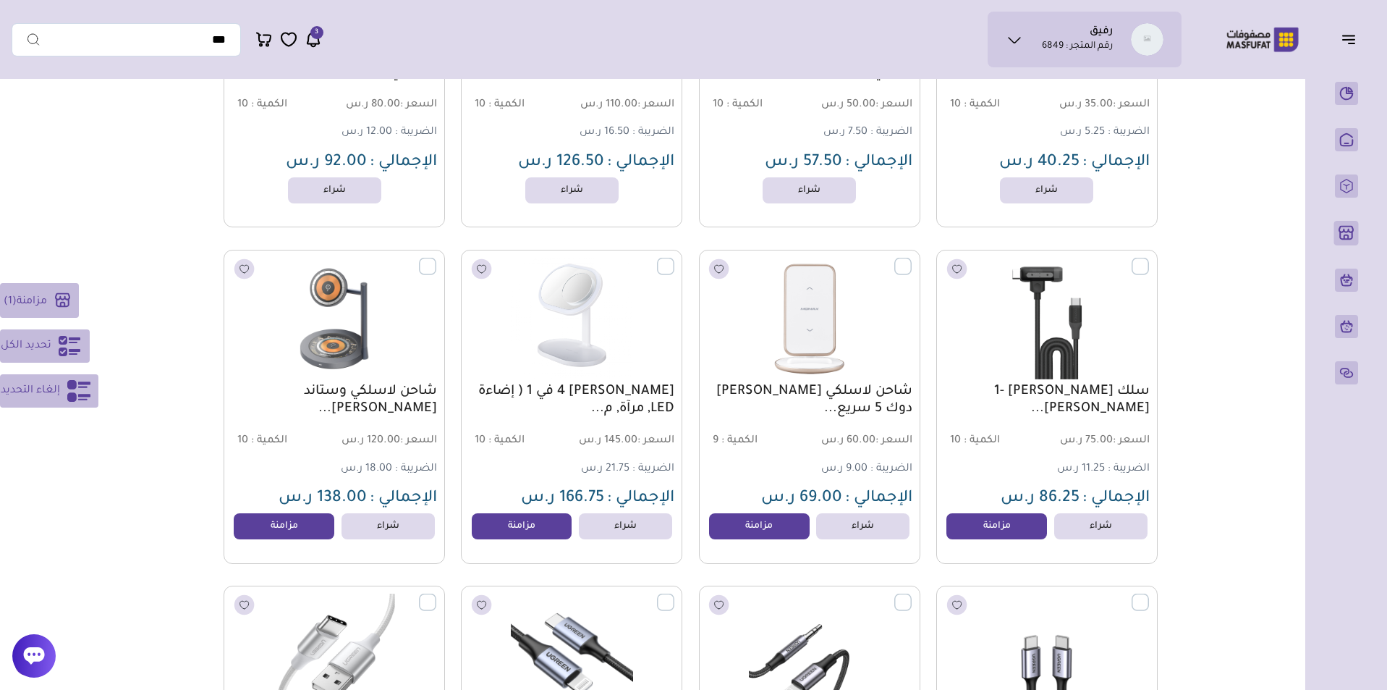
click at [436, 258] on label at bounding box center [436, 257] width 0 height 1
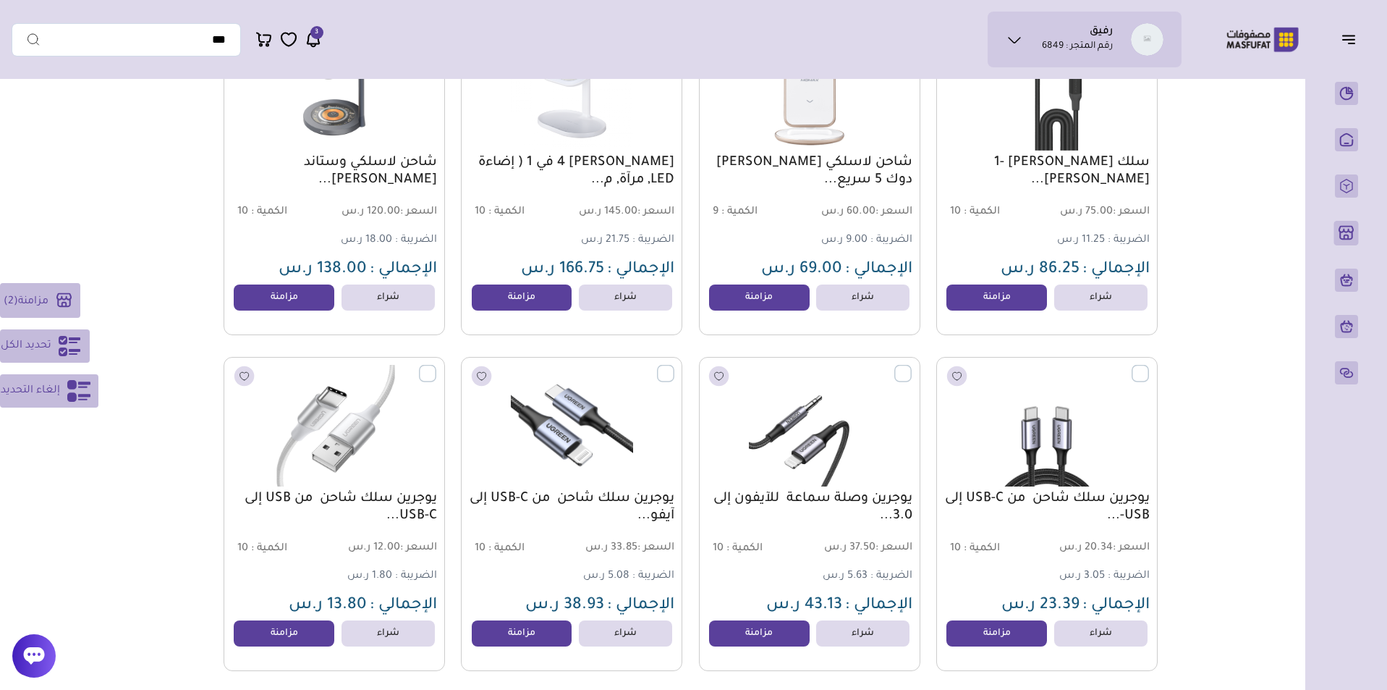
scroll to position [3393, 0]
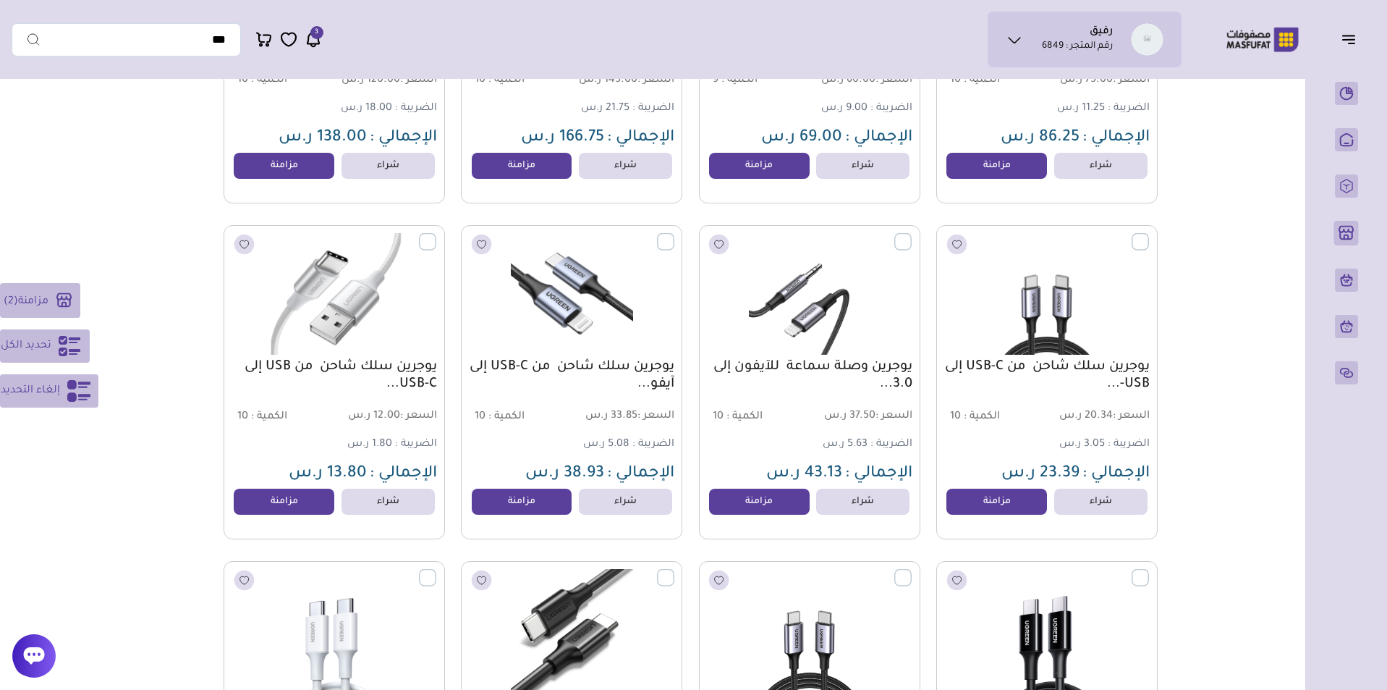
click at [436, 234] on label at bounding box center [436, 232] width 0 height 1
click at [674, 234] on label at bounding box center [674, 232] width 0 height 1
click at [912, 234] on label at bounding box center [912, 232] width 0 height 1
click at [1149, 234] on label at bounding box center [1149, 232] width 0 height 1
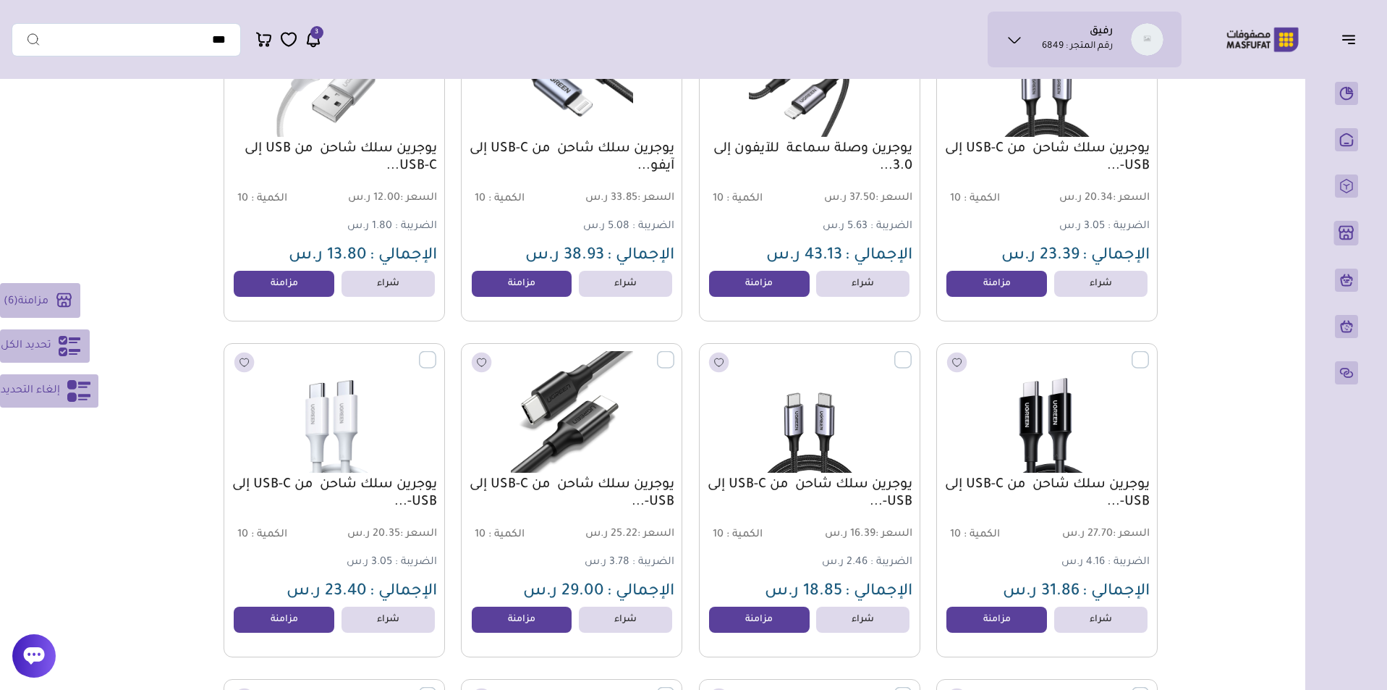
scroll to position [3618, 0]
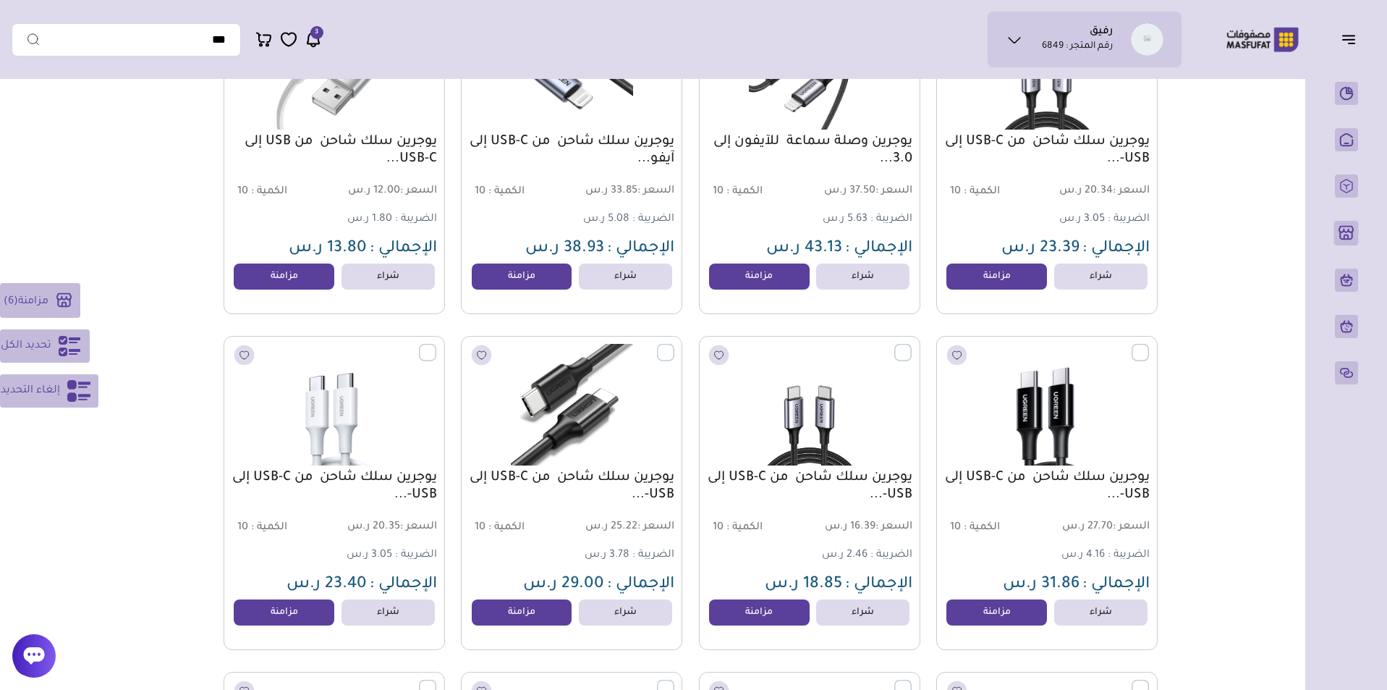
click at [1149, 344] on label at bounding box center [1149, 343] width 0 height 1
click at [912, 344] on label at bounding box center [912, 343] width 0 height 1
click at [674, 344] on label at bounding box center [674, 343] width 0 height 1
click at [436, 344] on label at bounding box center [436, 343] width 0 height 1
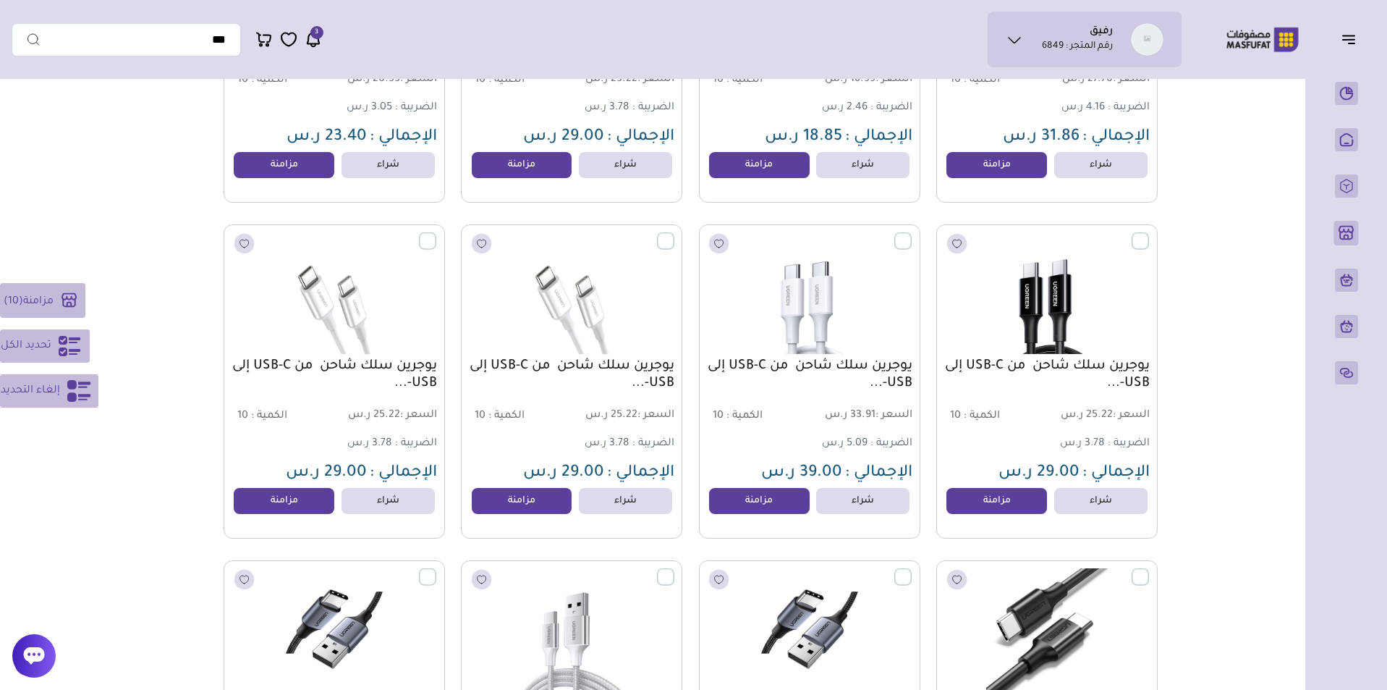
scroll to position [4066, 0]
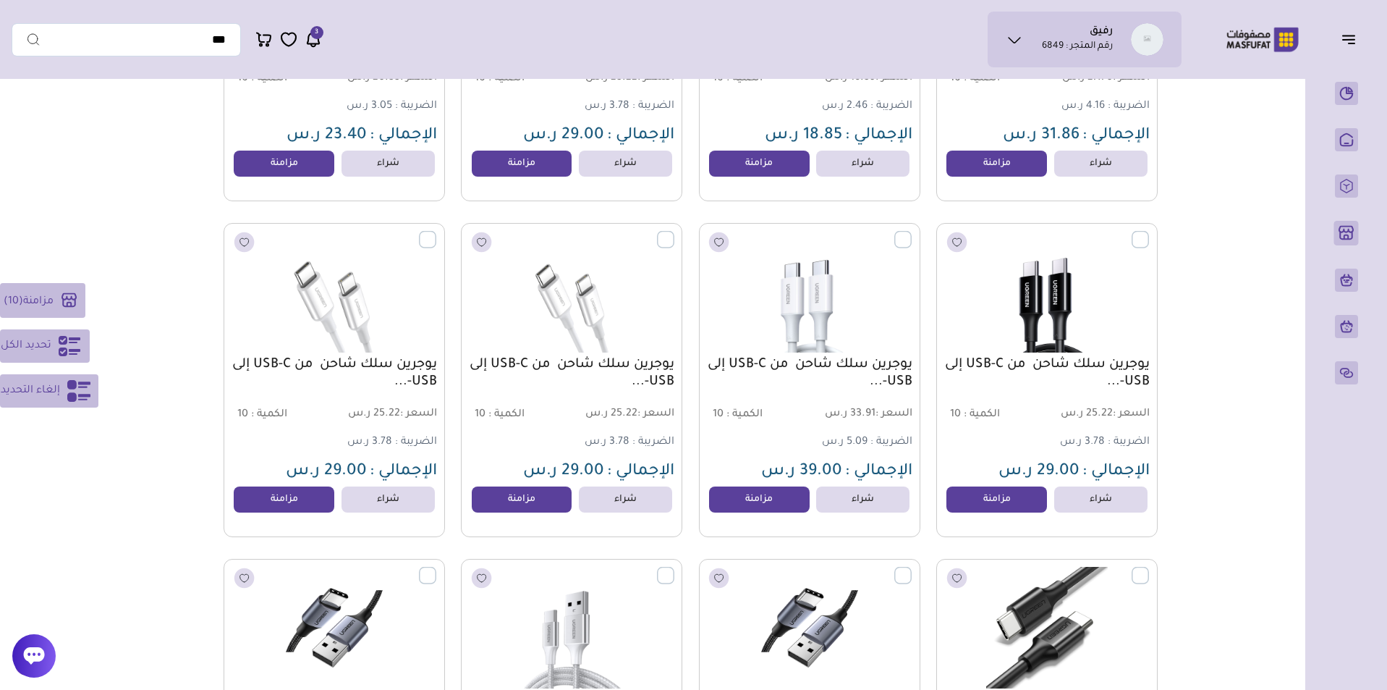
click at [436, 232] on label at bounding box center [436, 231] width 0 height 1
click at [674, 232] on label at bounding box center [674, 231] width 0 height 1
click at [912, 232] on label at bounding box center [912, 231] width 0 height 1
click at [1149, 232] on label at bounding box center [1149, 231] width 0 height 1
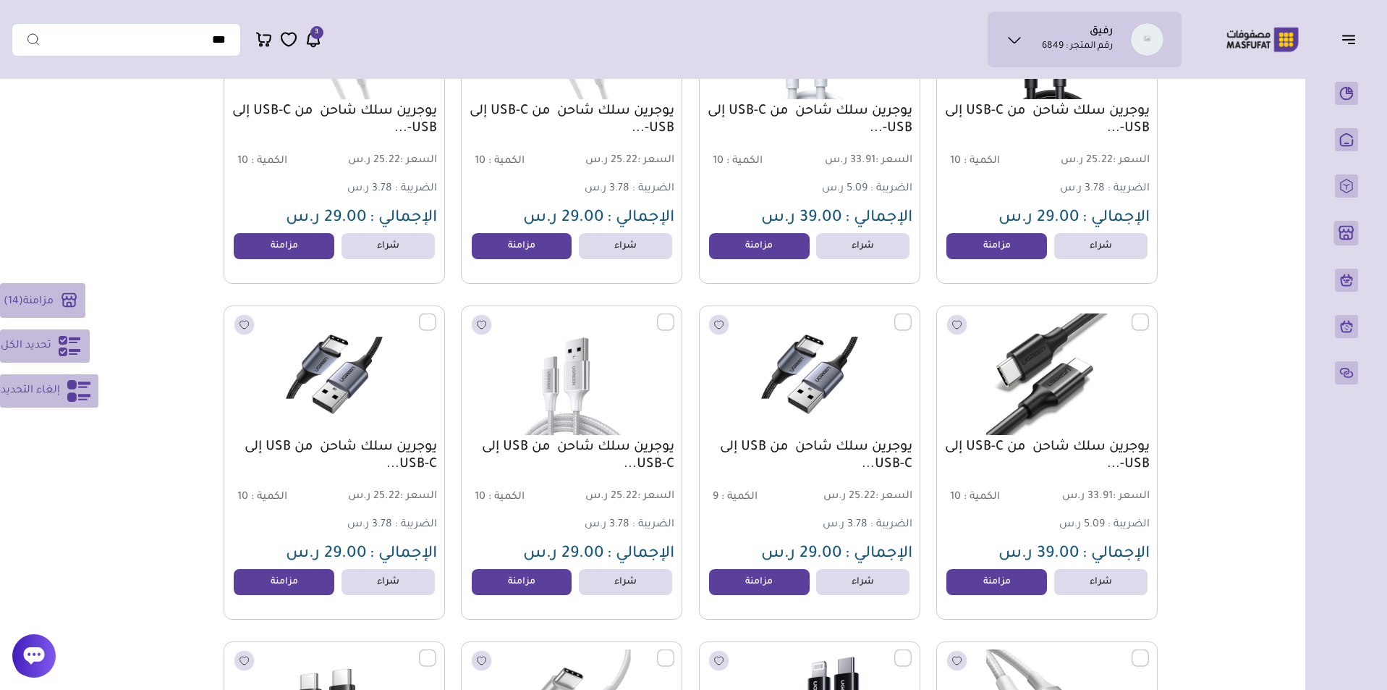
scroll to position [4372, 0]
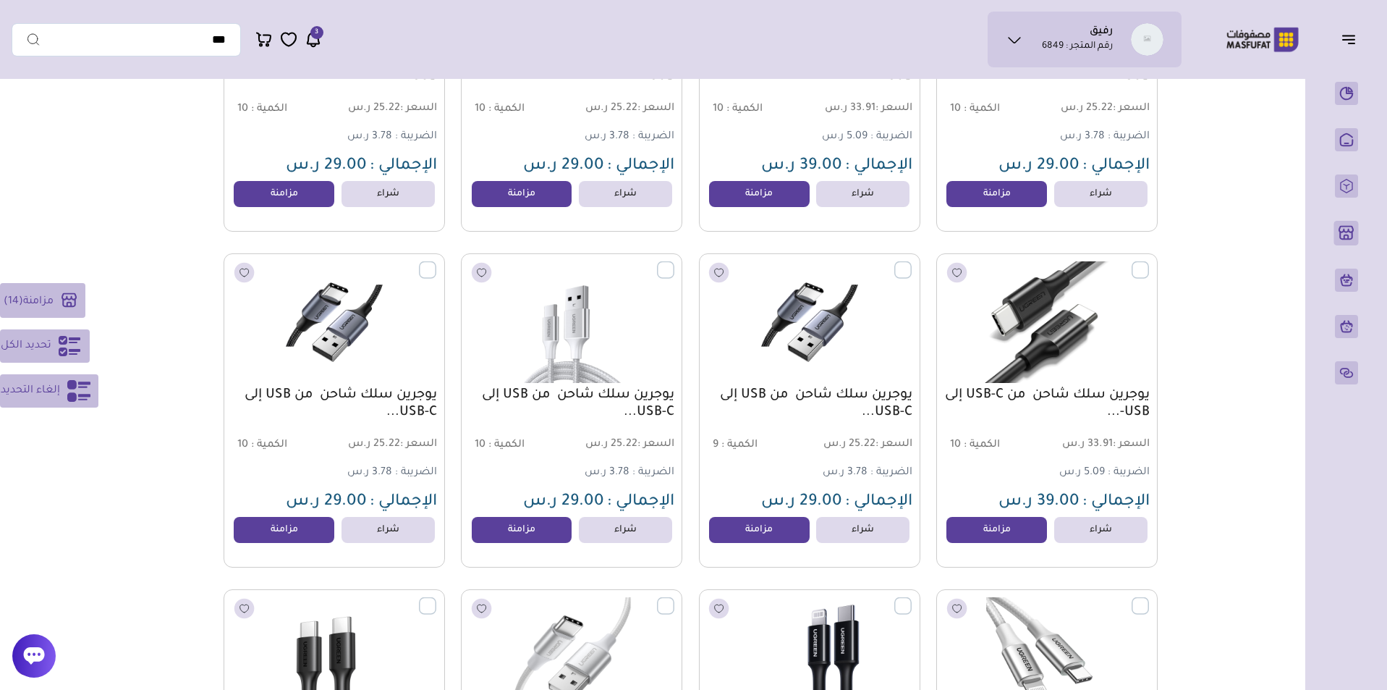
click at [1149, 263] on label at bounding box center [1149, 261] width 0 height 1
click at [912, 263] on label at bounding box center [912, 261] width 0 height 1
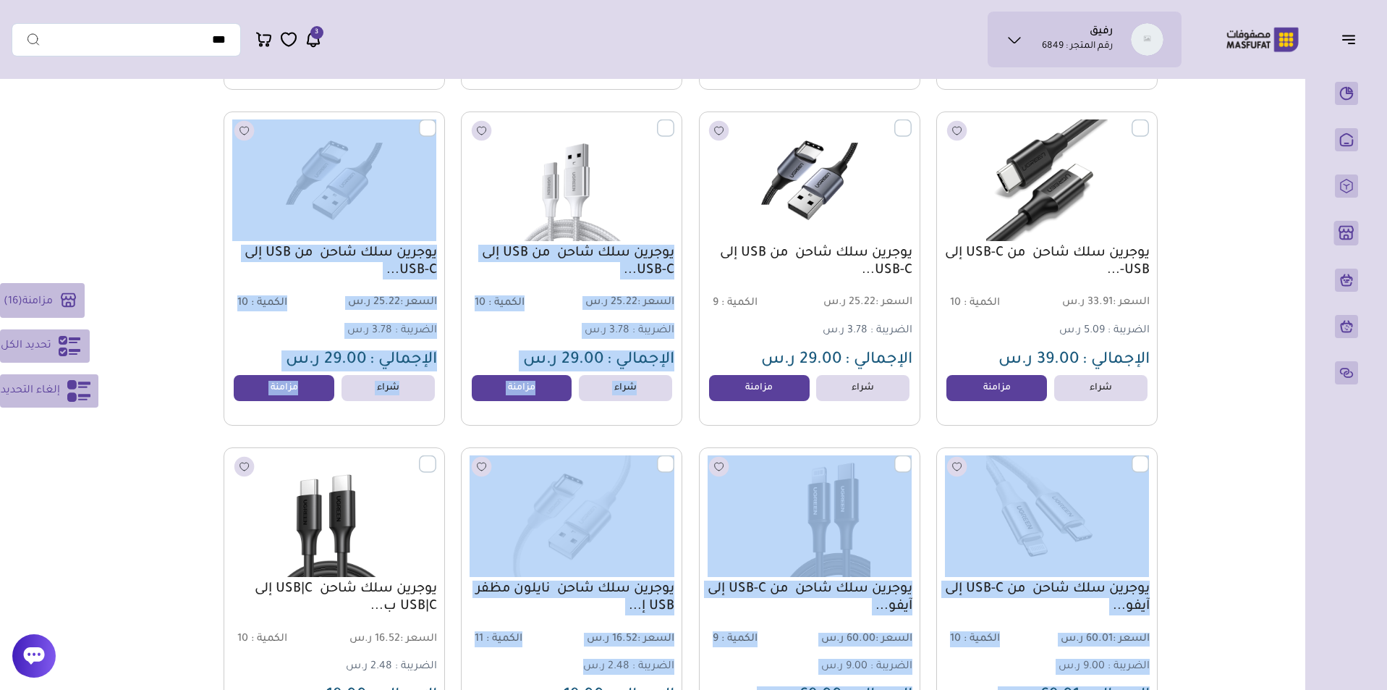
drag, startPoint x: 664, startPoint y: 275, endPoint x: 591, endPoint y: 718, distance: 448.9
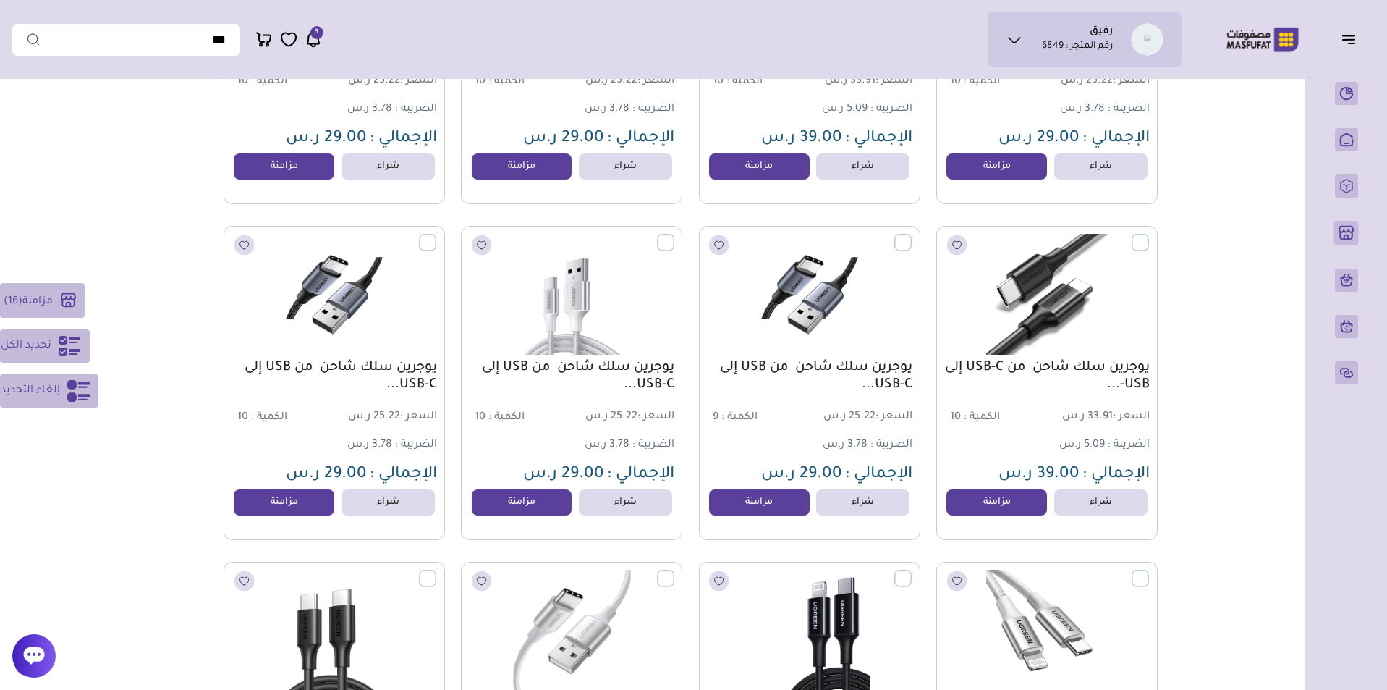
scroll to position [4398, 0]
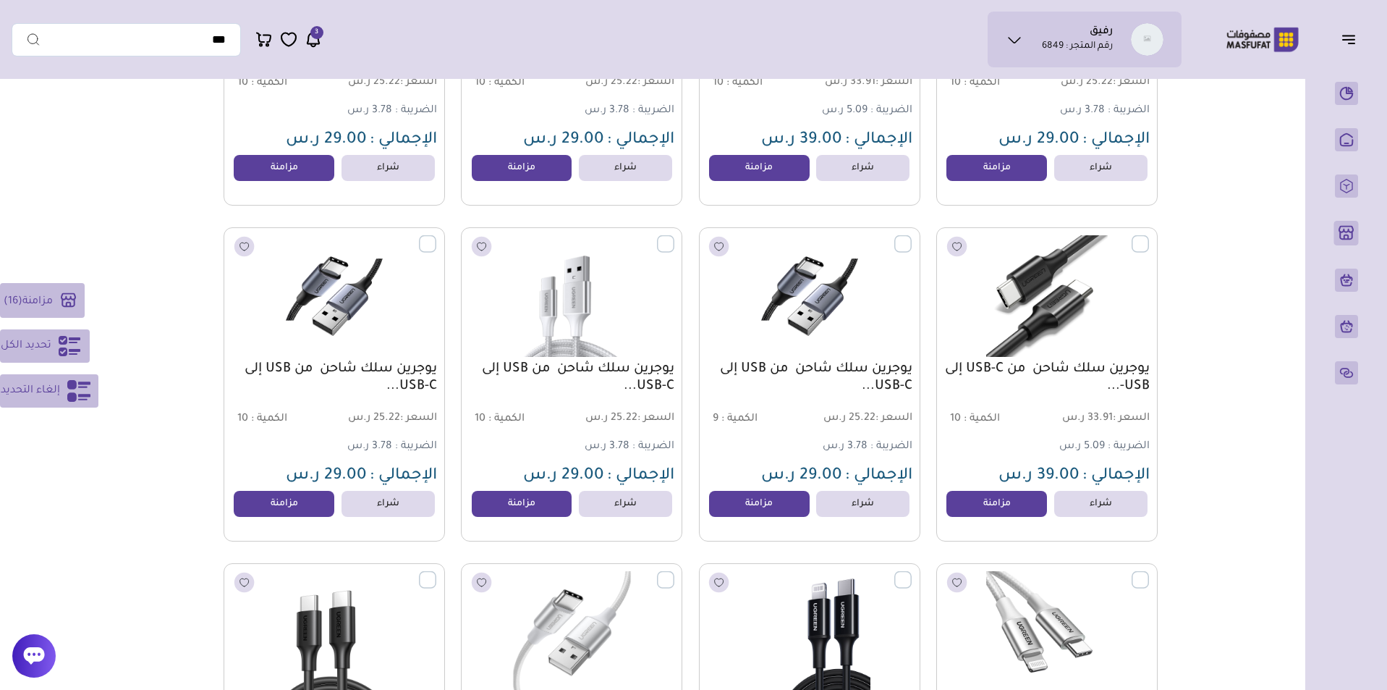
click at [674, 237] on label at bounding box center [674, 235] width 0 height 1
click at [436, 237] on label at bounding box center [436, 235] width 0 height 1
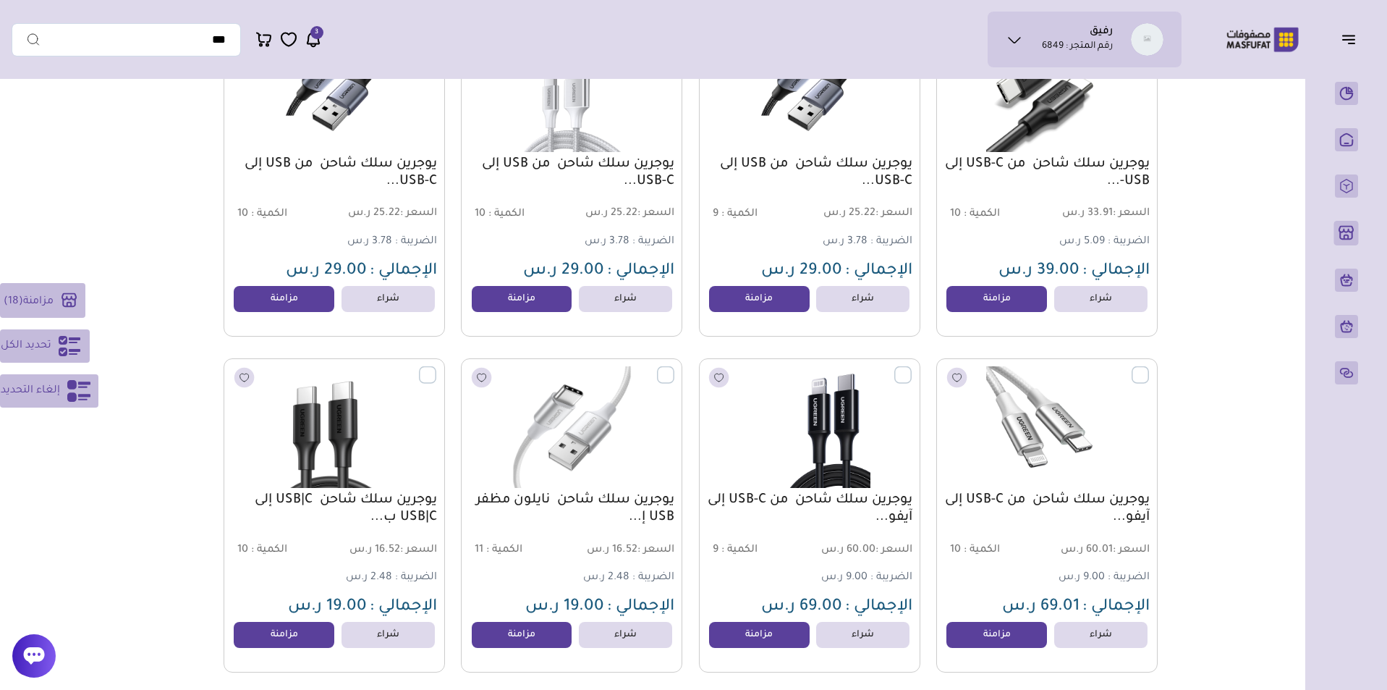
click at [436, 368] on label at bounding box center [436, 366] width 0 height 1
click at [674, 368] on label at bounding box center [674, 366] width 0 height 1
click at [912, 368] on label at bounding box center [912, 366] width 0 height 1
click at [1149, 368] on label at bounding box center [1149, 366] width 0 height 1
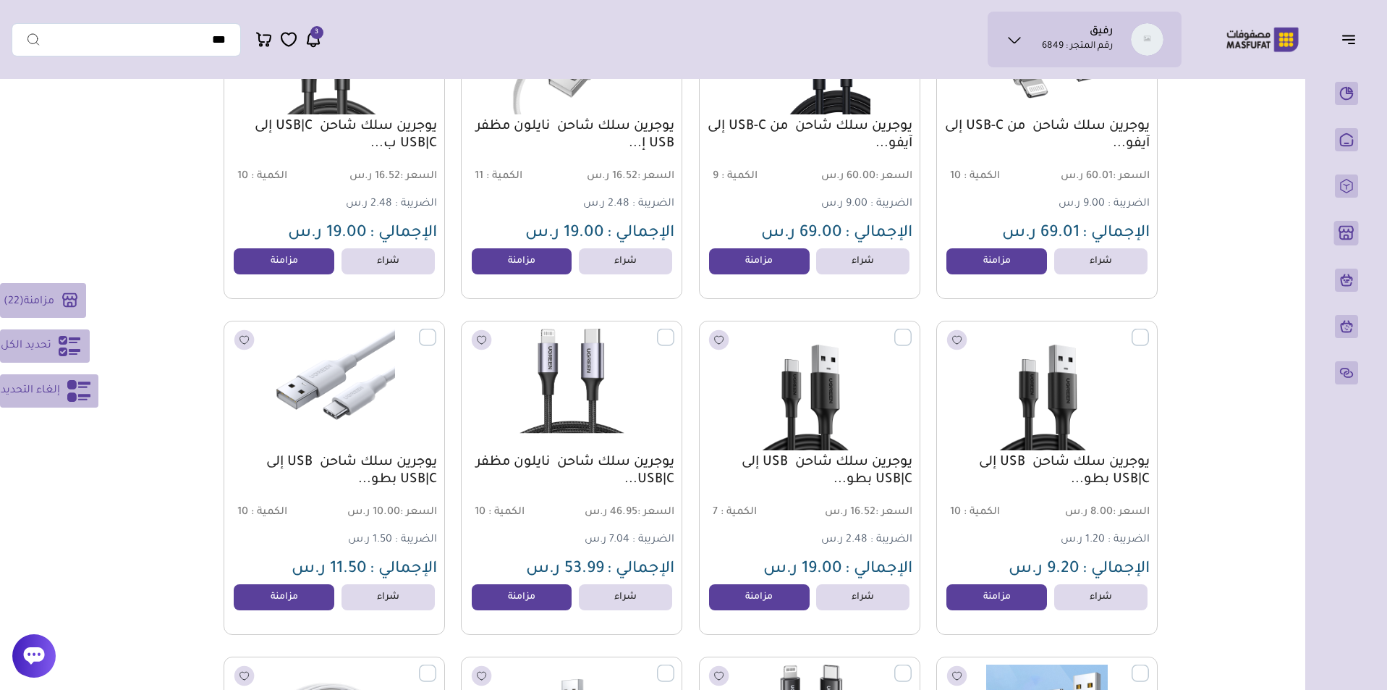
scroll to position [4979, 0]
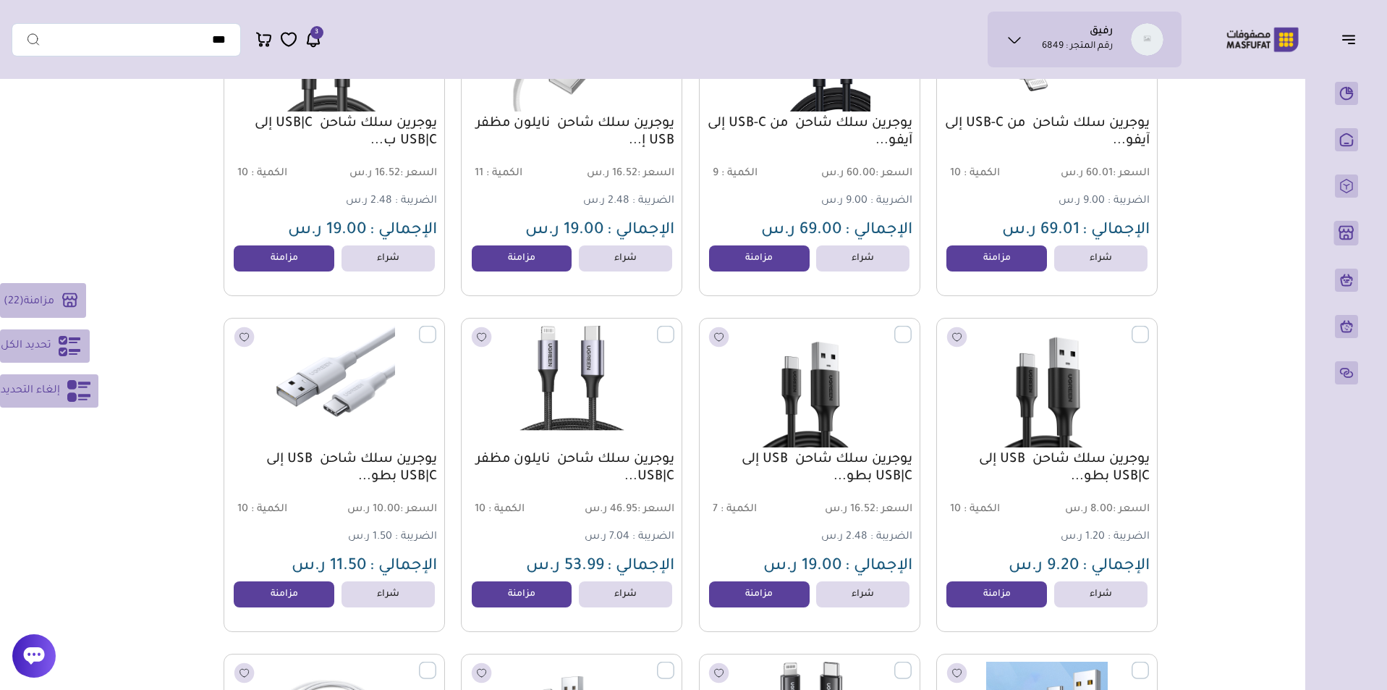
click at [1149, 327] on label at bounding box center [1149, 326] width 0 height 1
click at [912, 327] on label at bounding box center [912, 326] width 0 height 1
click at [674, 327] on label at bounding box center [674, 326] width 0 height 1
drag, startPoint x: 423, startPoint y: 338, endPoint x: 422, endPoint y: 372, distance: 34.0
click at [436, 327] on label at bounding box center [436, 326] width 0 height 1
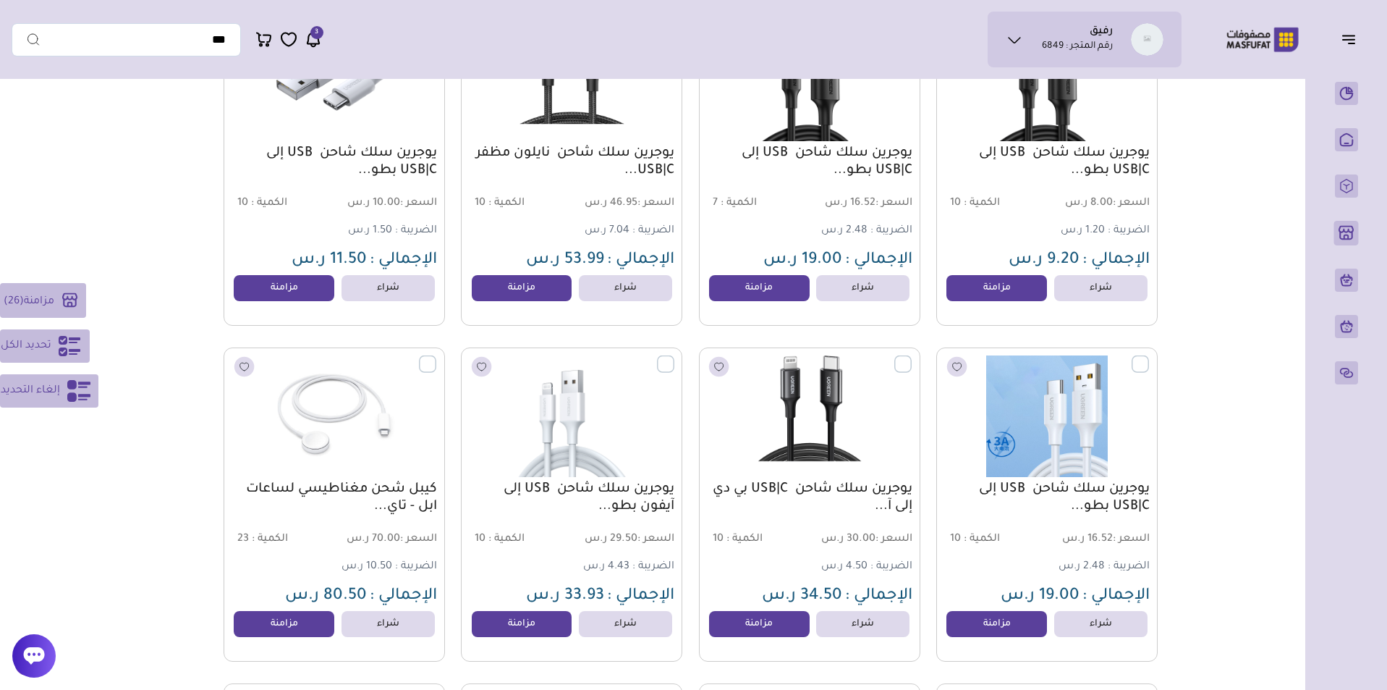
scroll to position [5357, 0]
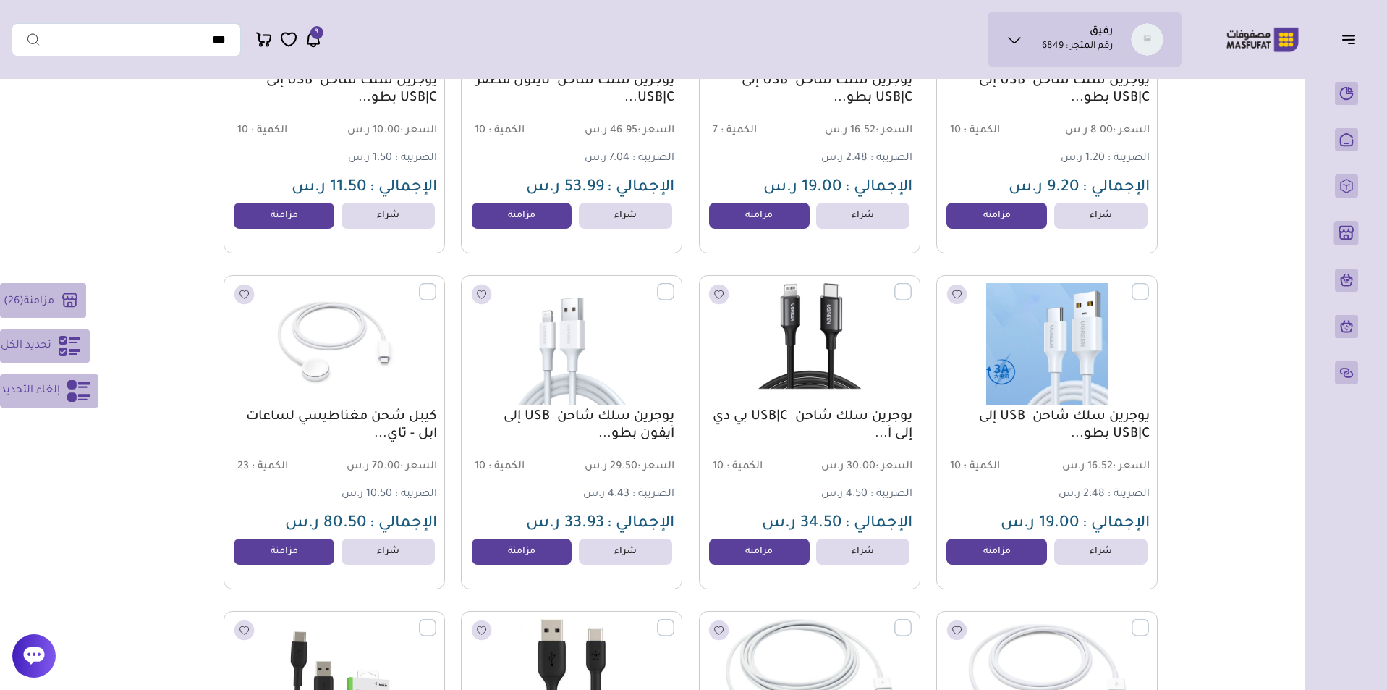
drag, startPoint x: 423, startPoint y: 294, endPoint x: 460, endPoint y: 294, distance: 36.9
click at [436, 284] on label at bounding box center [436, 283] width 0 height 1
click at [674, 284] on label at bounding box center [674, 283] width 0 height 1
click at [912, 284] on label at bounding box center [912, 283] width 0 height 1
click at [1149, 284] on label at bounding box center [1149, 283] width 0 height 1
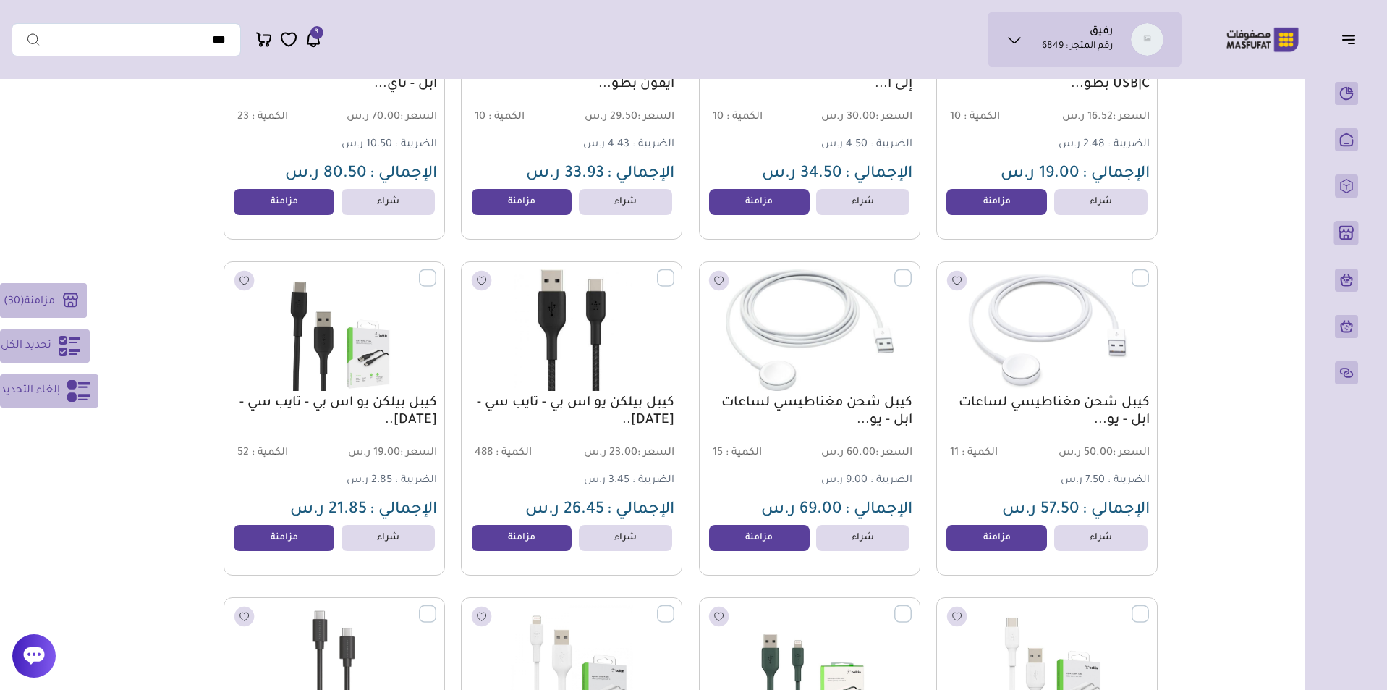
scroll to position [5740, 0]
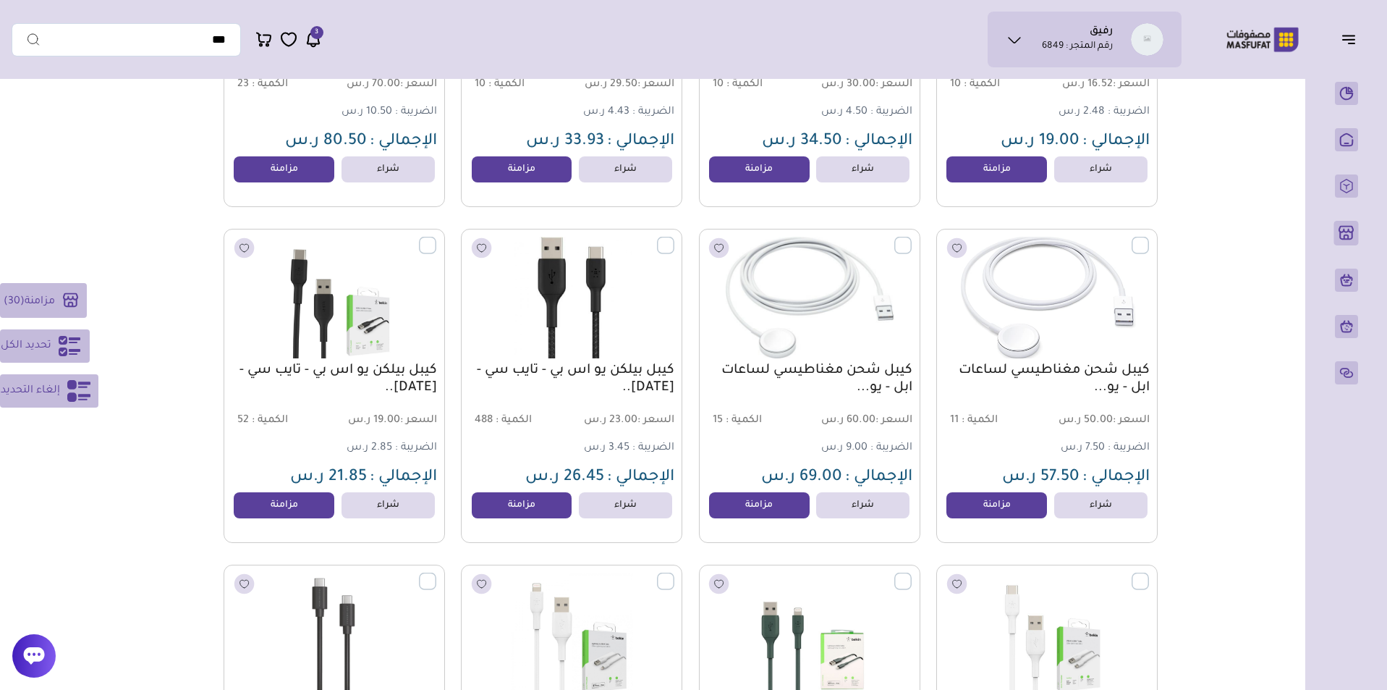
click at [1149, 238] on label at bounding box center [1149, 237] width 0 height 1
click at [912, 238] on label at bounding box center [912, 237] width 0 height 1
click at [674, 238] on label at bounding box center [674, 237] width 0 height 1
click at [436, 238] on label at bounding box center [436, 237] width 0 height 1
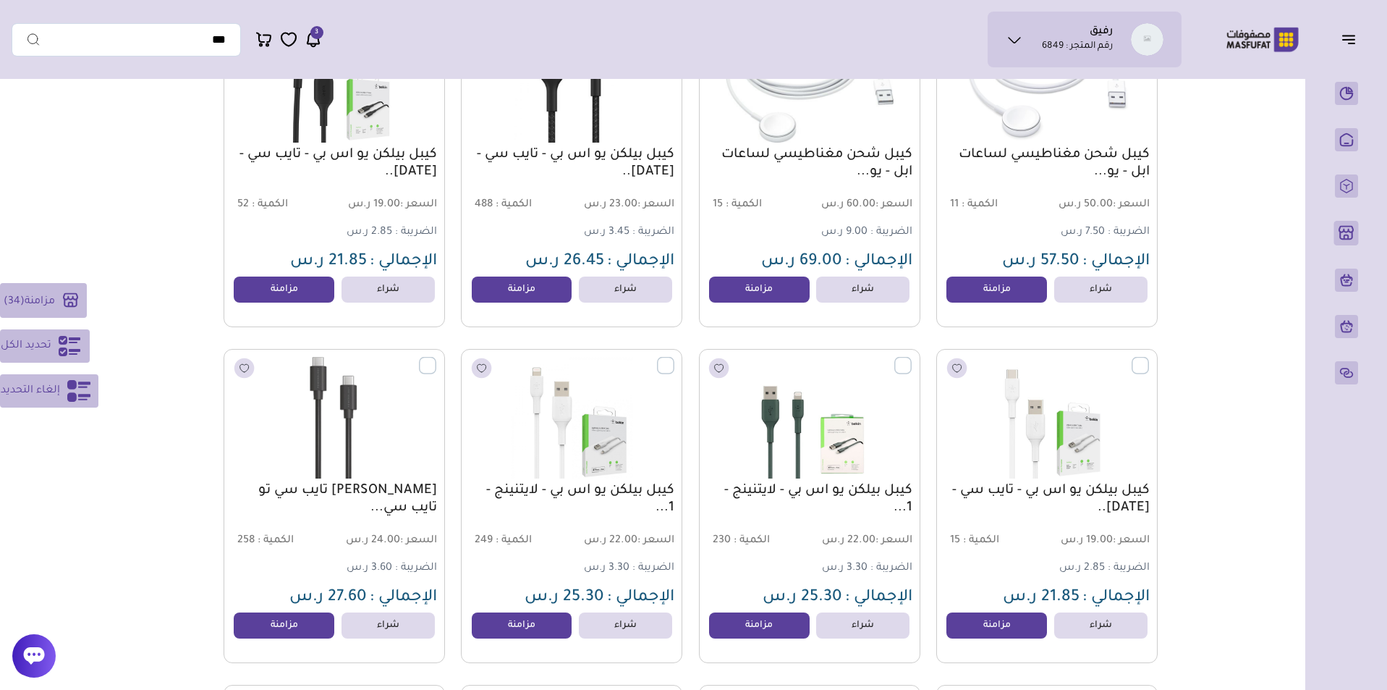
click at [436, 358] on label at bounding box center [436, 357] width 0 height 1
click at [674, 358] on label at bounding box center [674, 357] width 0 height 1
click at [912, 358] on label at bounding box center [912, 357] width 0 height 1
click at [1149, 358] on label at bounding box center [1149, 357] width 0 height 1
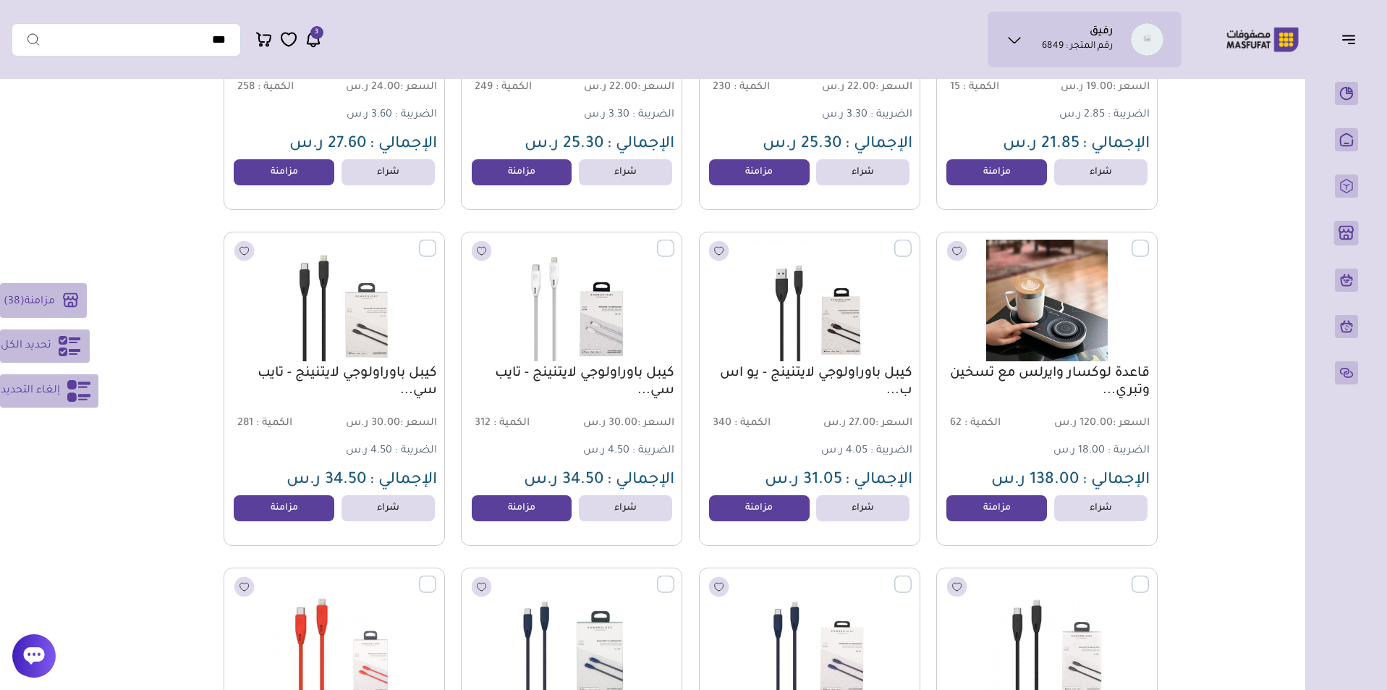
scroll to position [6413, 0]
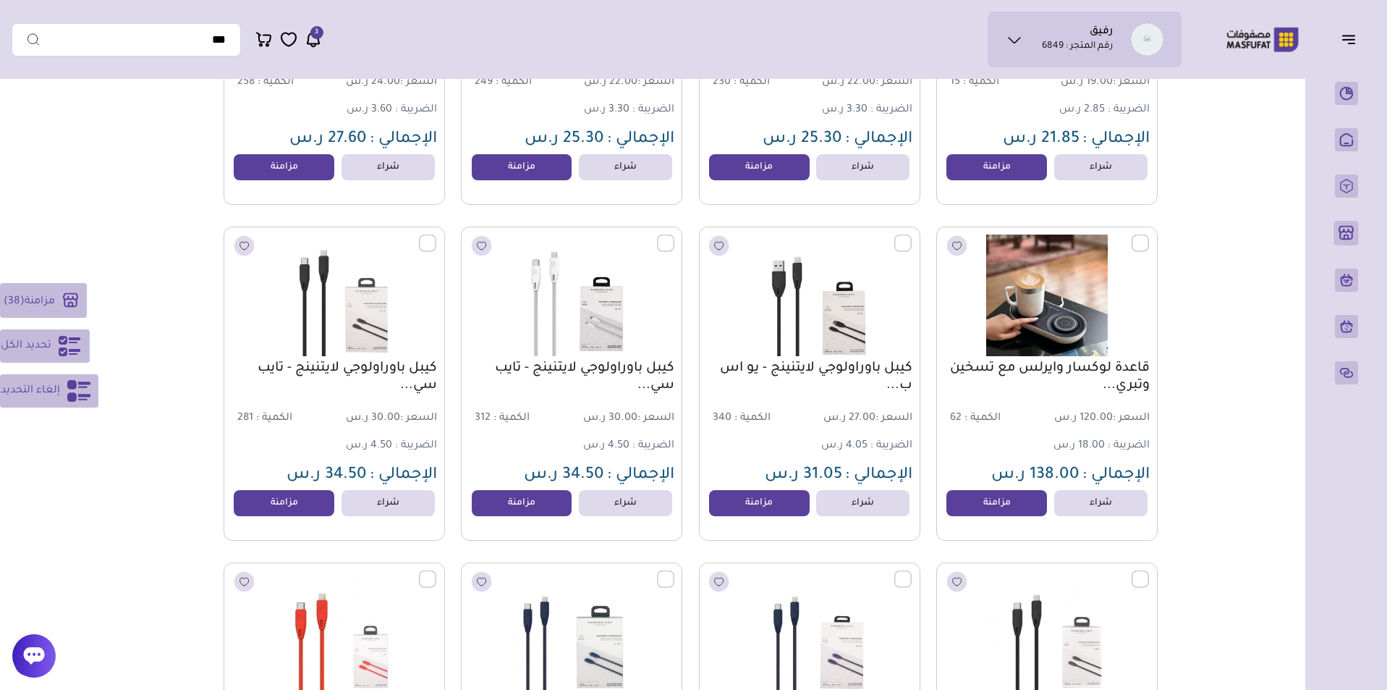
click at [912, 236] on label at bounding box center [912, 234] width 0 height 1
click at [674, 236] on label at bounding box center [674, 234] width 0 height 1
click at [436, 236] on label at bounding box center [436, 234] width 0 height 1
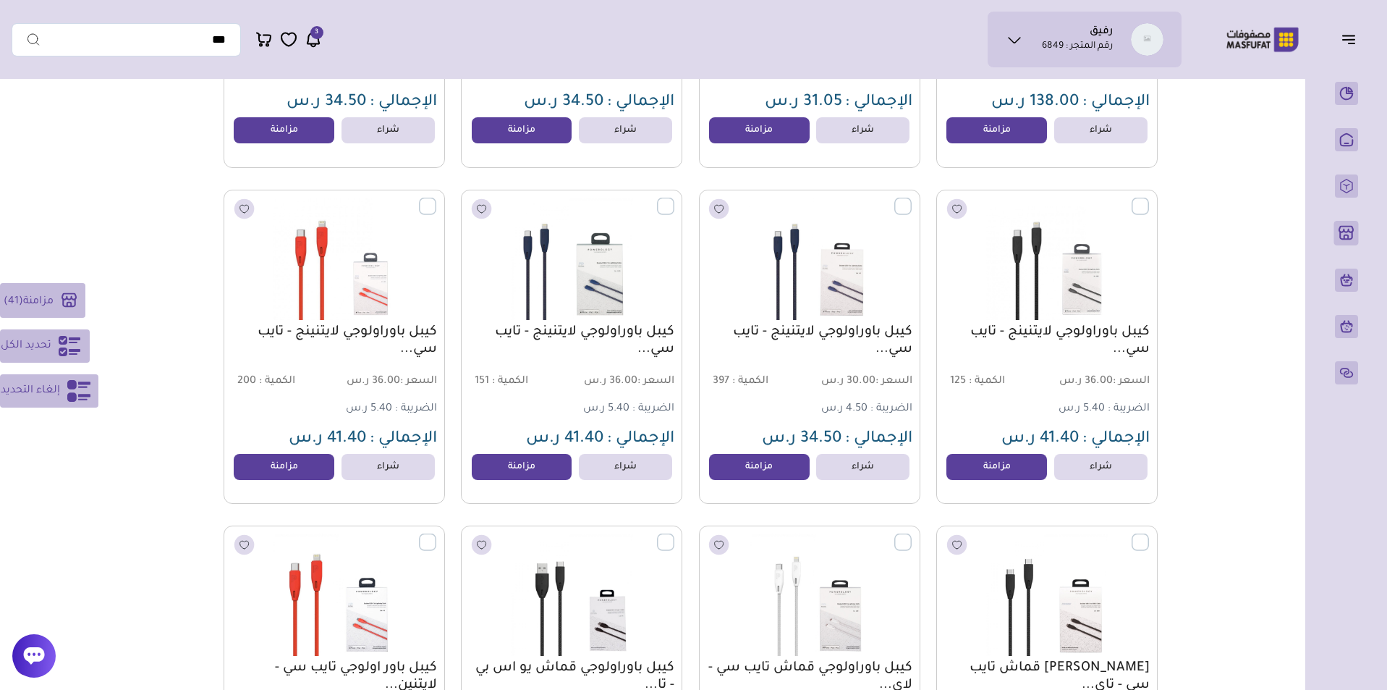
scroll to position [6841, 0]
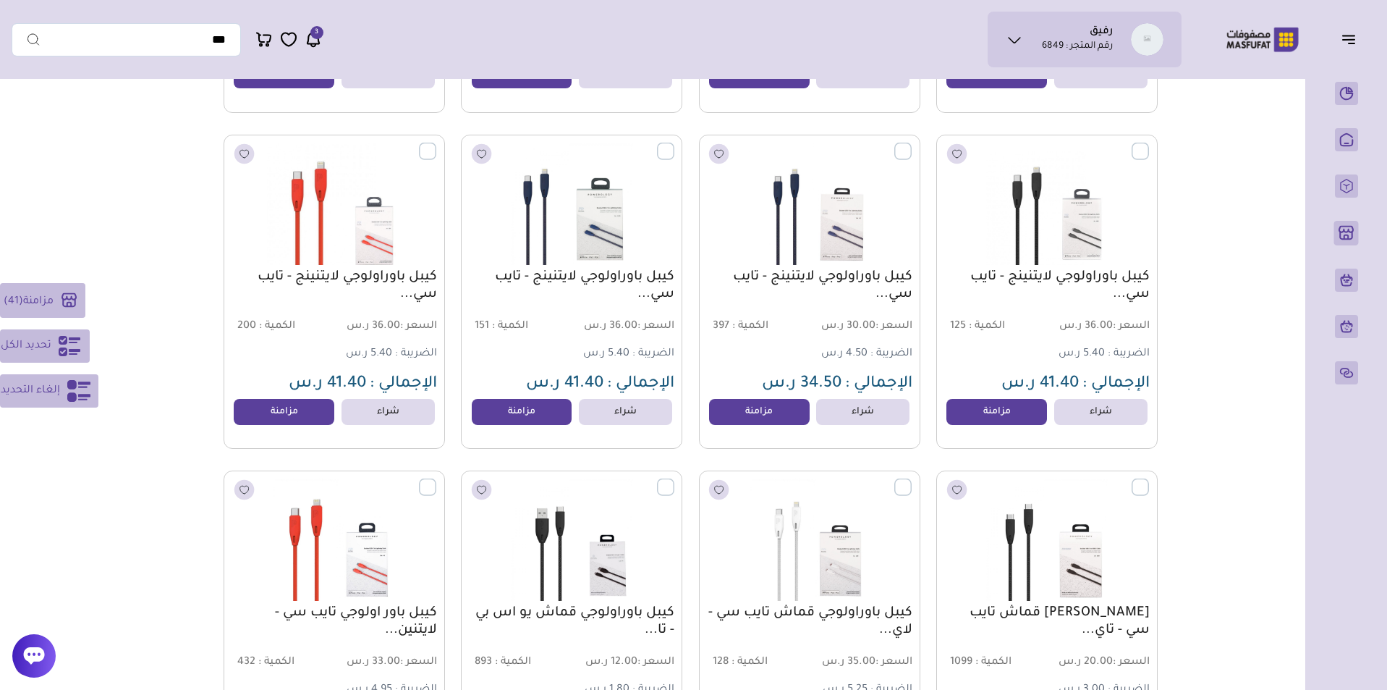
click at [436, 144] on label at bounding box center [436, 143] width 0 height 1
click at [674, 144] on label at bounding box center [674, 143] width 0 height 1
click at [912, 144] on label at bounding box center [912, 143] width 0 height 1
click at [1149, 144] on label at bounding box center [1149, 143] width 0 height 1
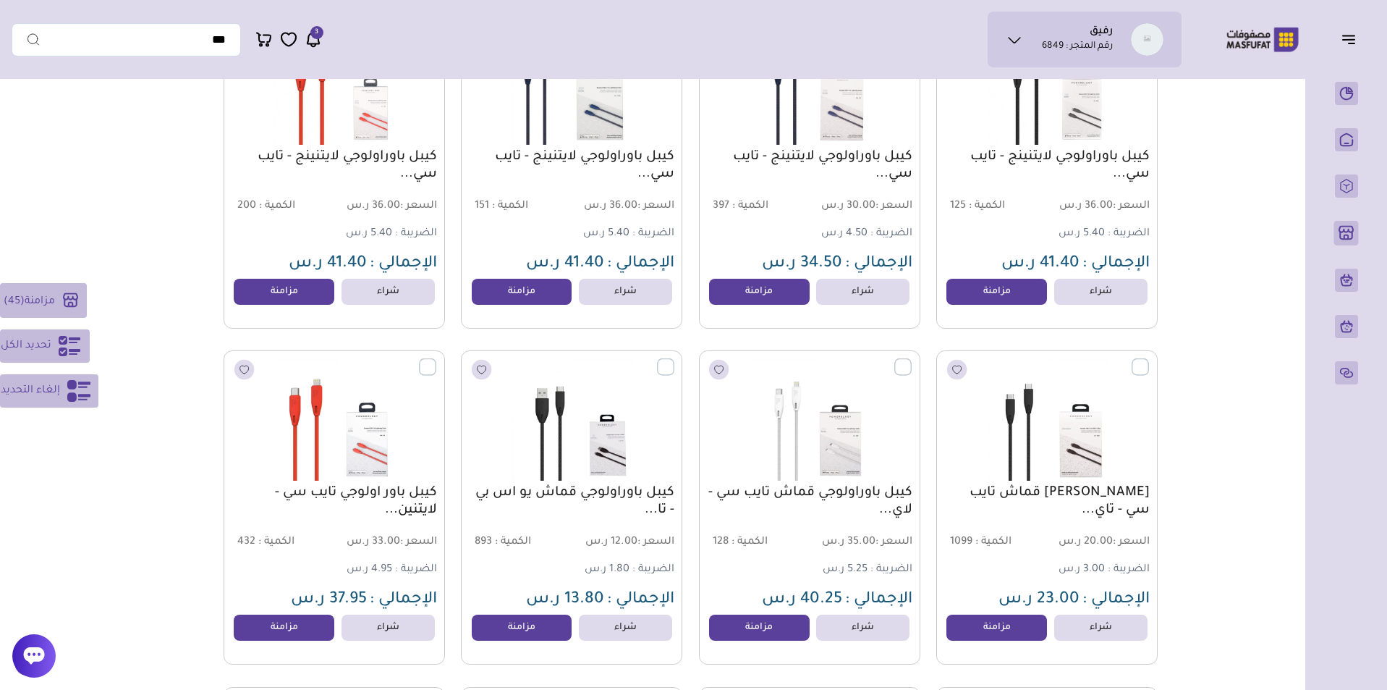
scroll to position [7099, 0]
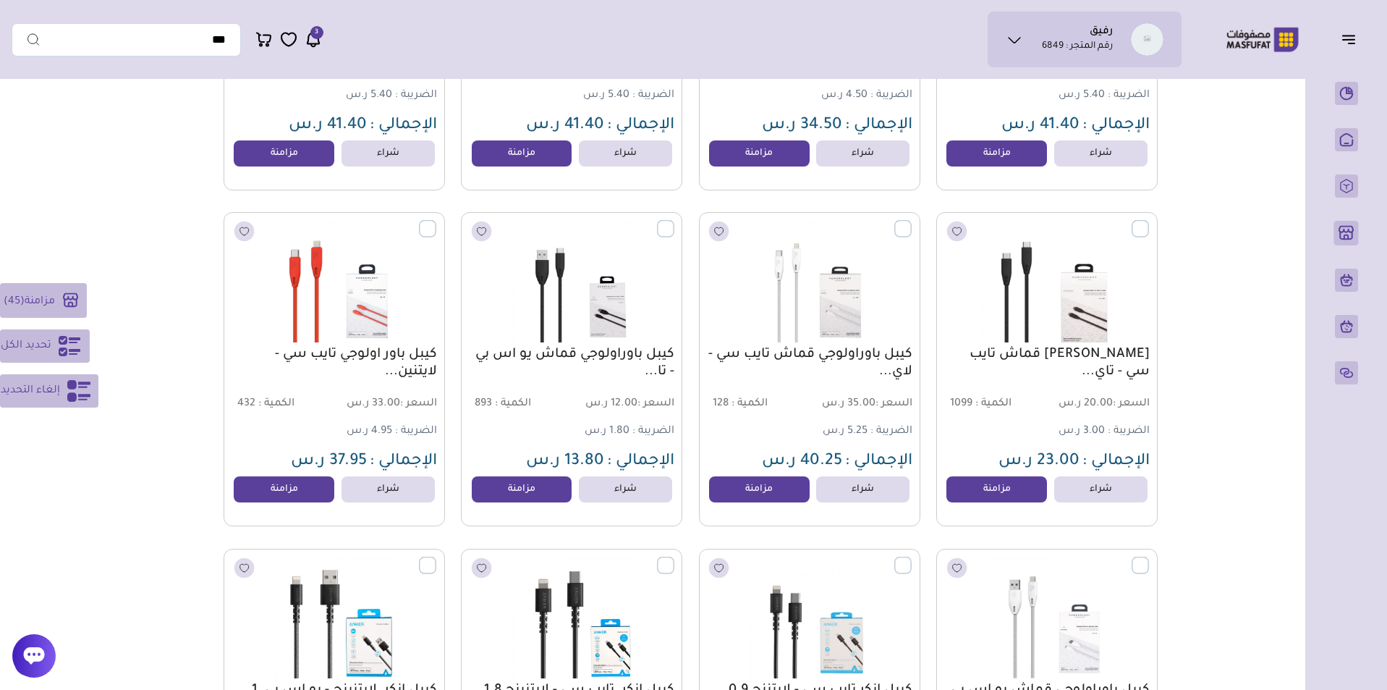
click at [1149, 221] on label at bounding box center [1149, 220] width 0 height 1
click at [912, 221] on label at bounding box center [912, 220] width 0 height 1
click at [674, 221] on label at bounding box center [674, 220] width 0 height 1
click at [436, 221] on label at bounding box center [436, 220] width 0 height 1
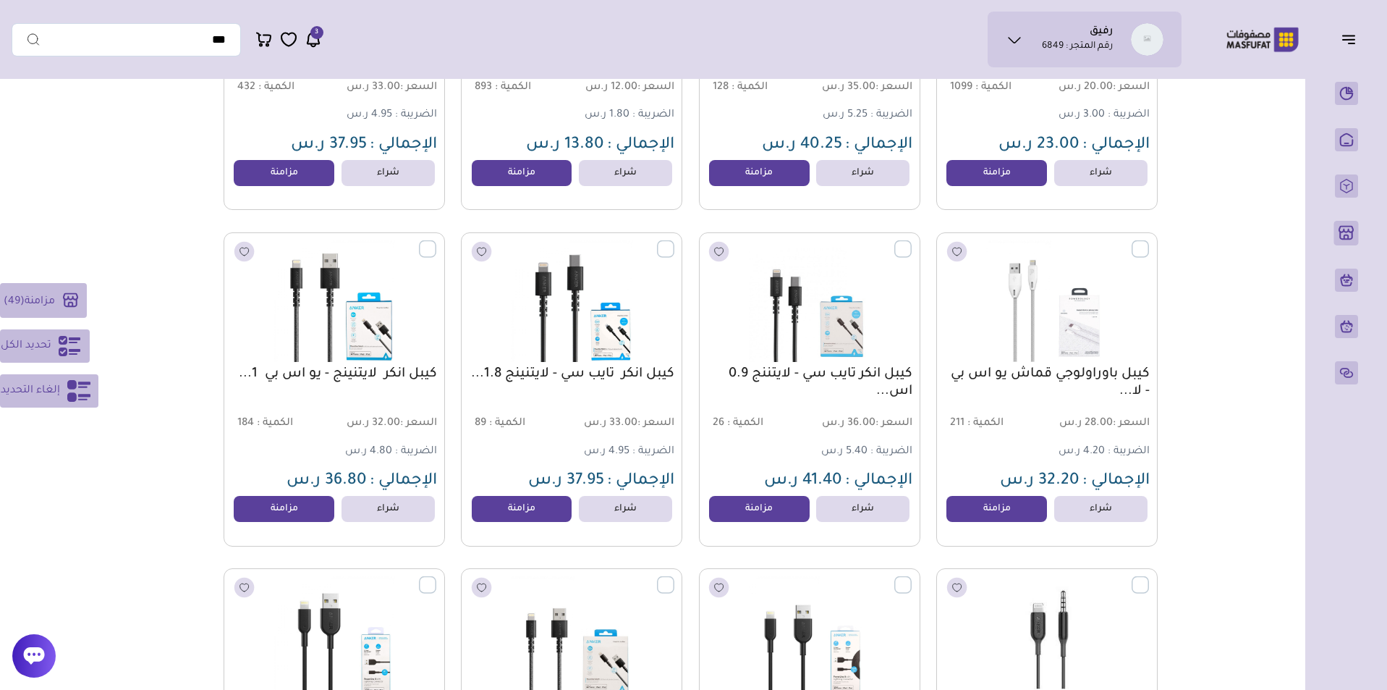
scroll to position [7488, 0]
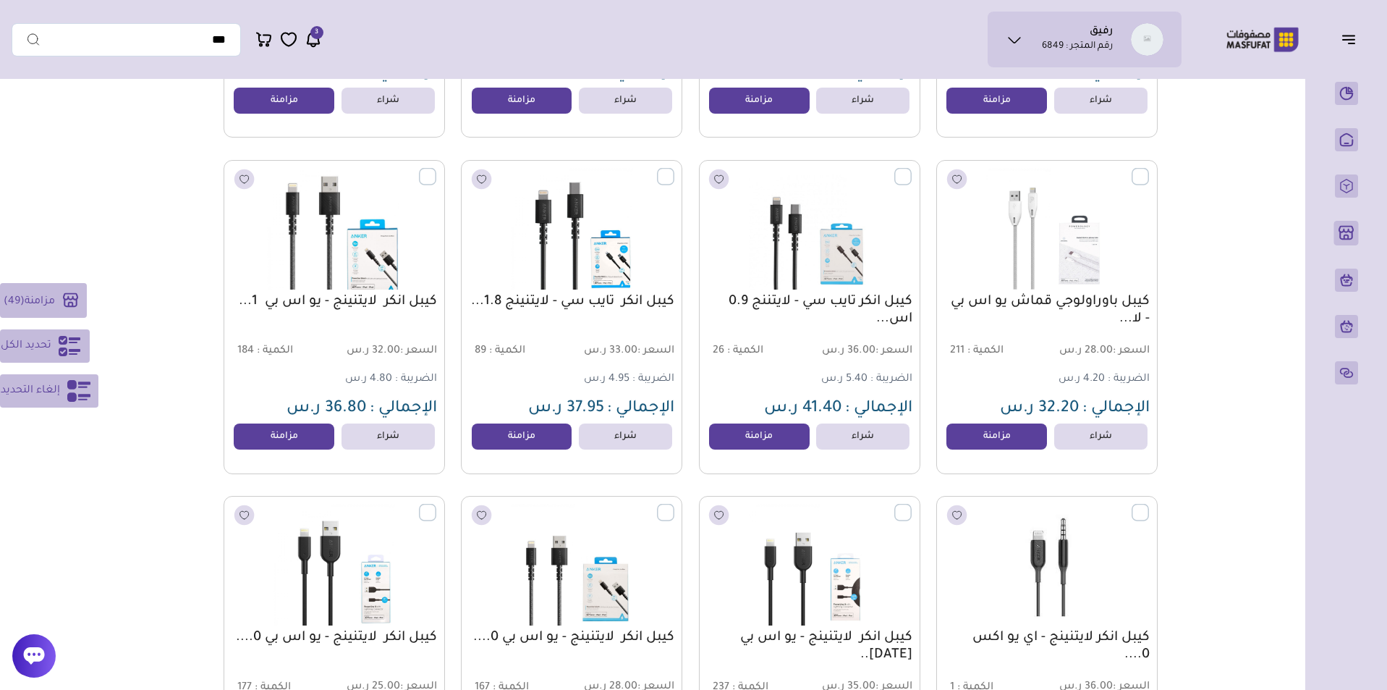
click at [436, 169] on label at bounding box center [436, 167] width 0 height 1
click at [674, 169] on label at bounding box center [674, 167] width 0 height 1
click at [912, 169] on label at bounding box center [912, 167] width 0 height 1
click at [1149, 169] on label at bounding box center [1149, 167] width 0 height 1
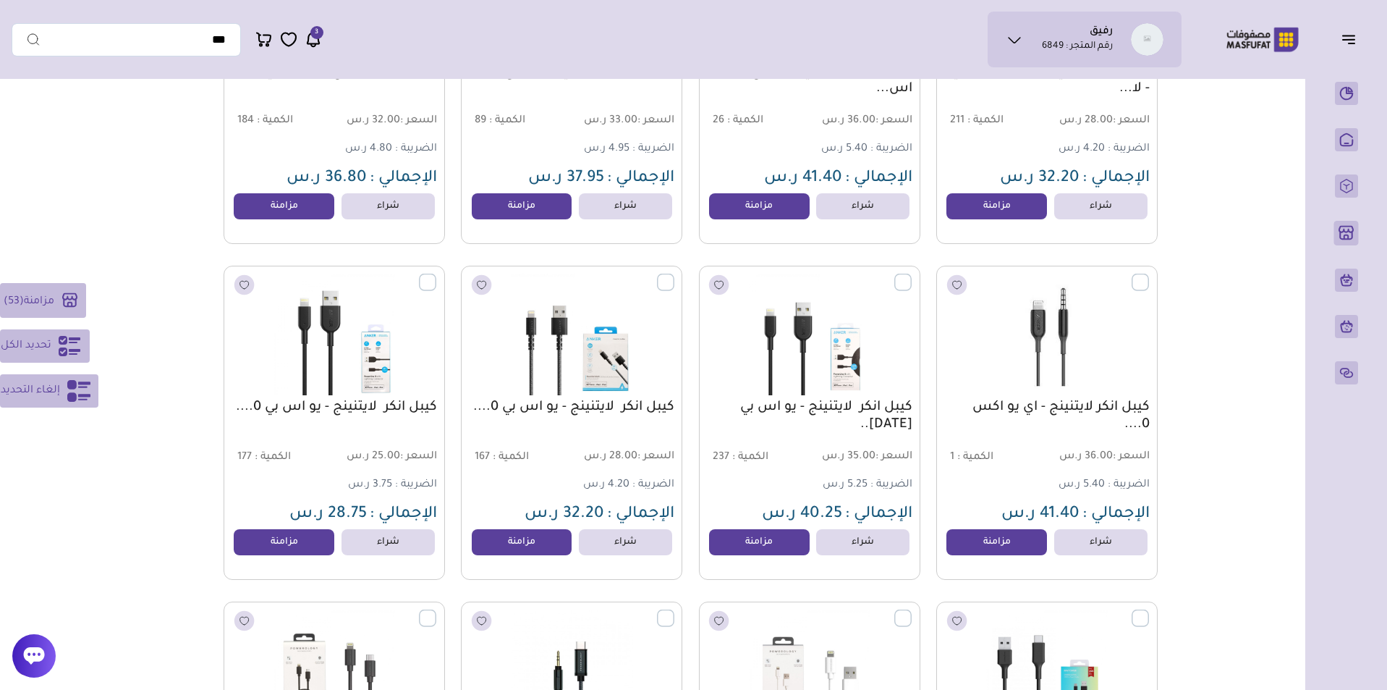
scroll to position [7869, 0]
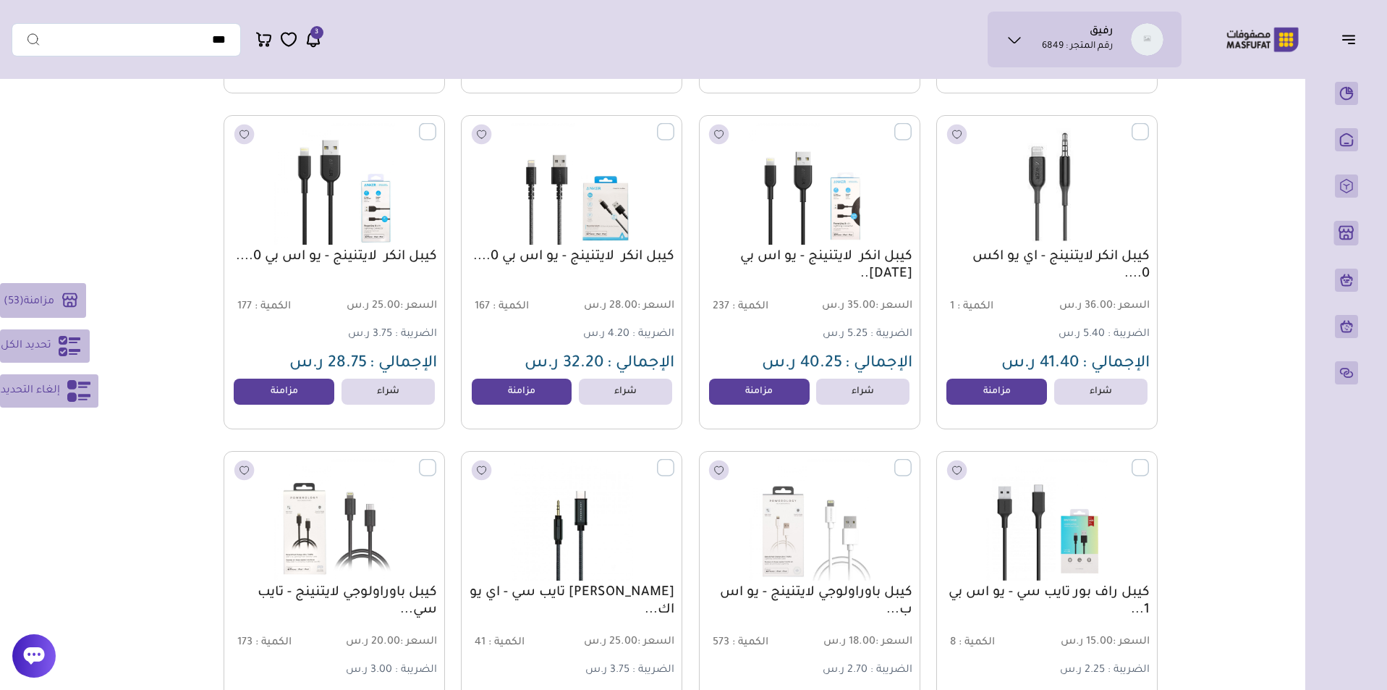
click at [1149, 124] on label at bounding box center [1149, 122] width 0 height 1
click at [912, 124] on label at bounding box center [912, 122] width 0 height 1
click at [674, 124] on label at bounding box center [674, 122] width 0 height 1
click at [436, 124] on label at bounding box center [436, 122] width 0 height 1
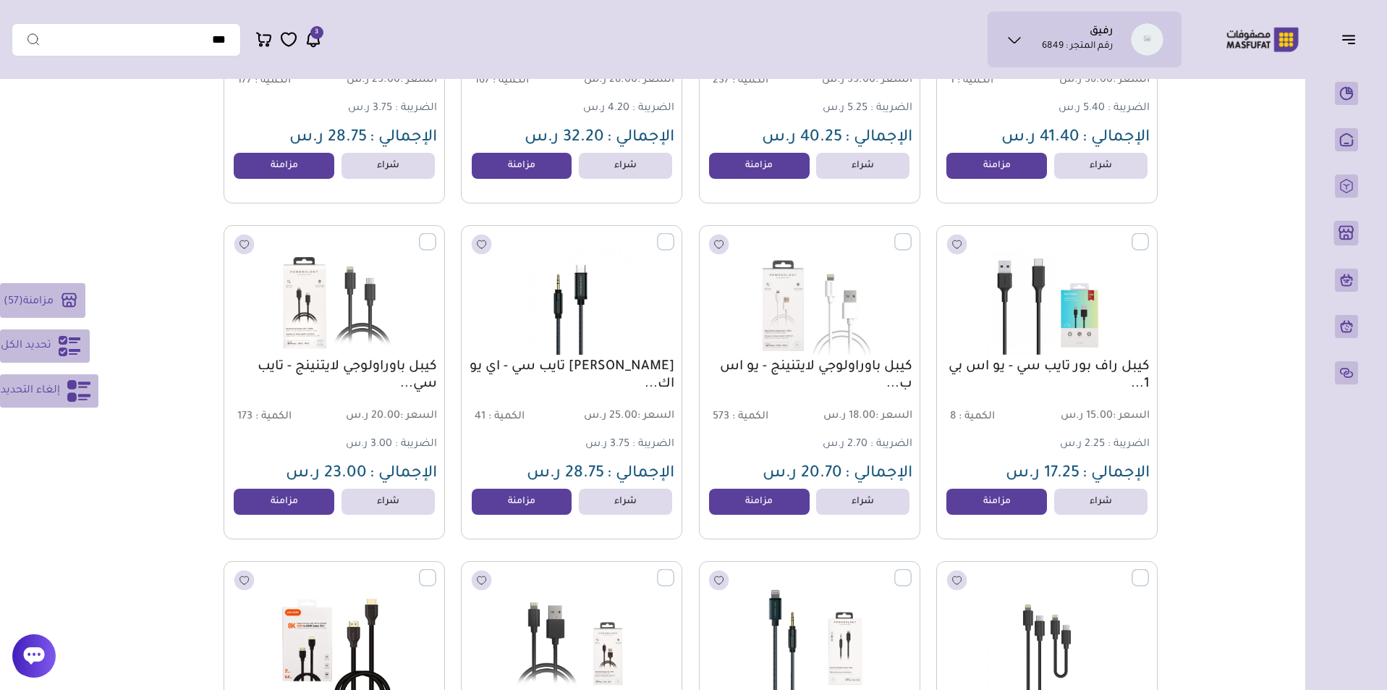
scroll to position [8098, 0]
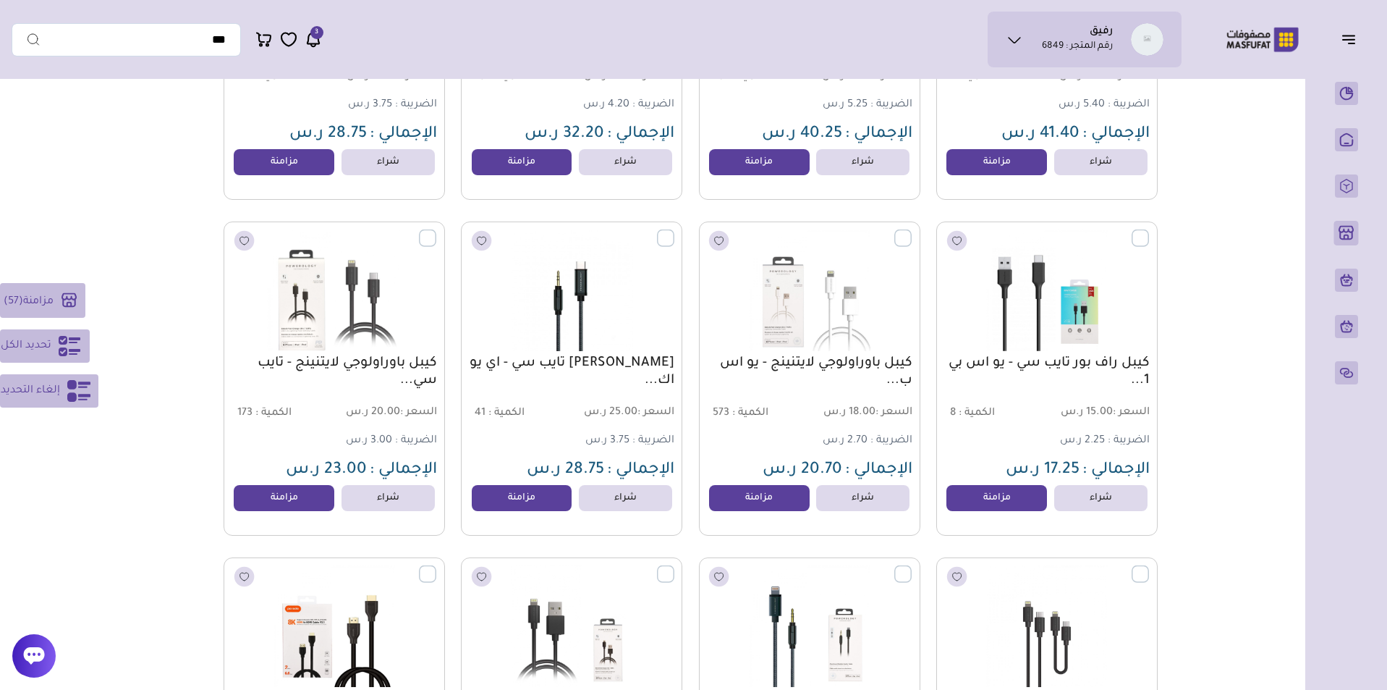
click at [436, 230] on label at bounding box center [436, 229] width 0 height 1
click at [674, 230] on label at bounding box center [674, 229] width 0 height 1
click at [912, 230] on label at bounding box center [912, 229] width 0 height 1
click at [1149, 230] on label at bounding box center [1149, 229] width 0 height 1
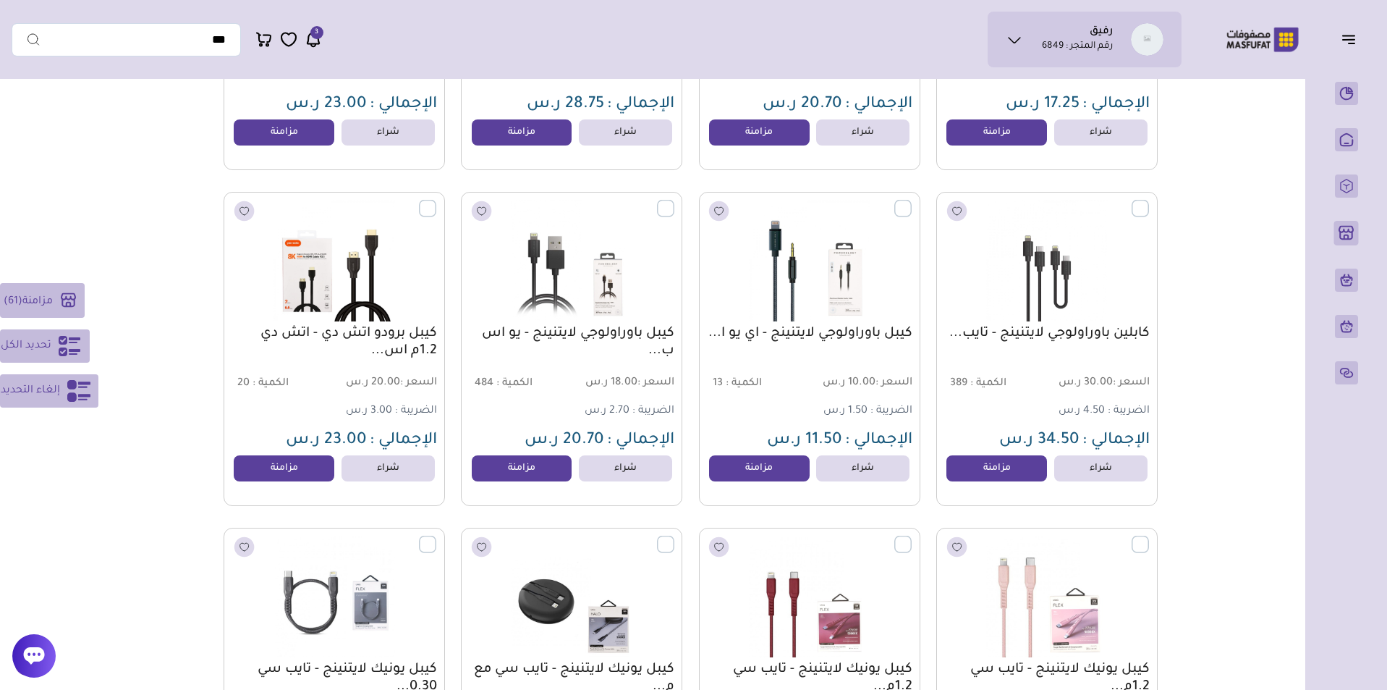
scroll to position [8464, 0]
click at [1149, 200] on label at bounding box center [1149, 199] width 0 height 1
click at [912, 200] on label at bounding box center [912, 199] width 0 height 1
click at [674, 200] on label at bounding box center [674, 199] width 0 height 1
click at [436, 200] on label at bounding box center [436, 199] width 0 height 1
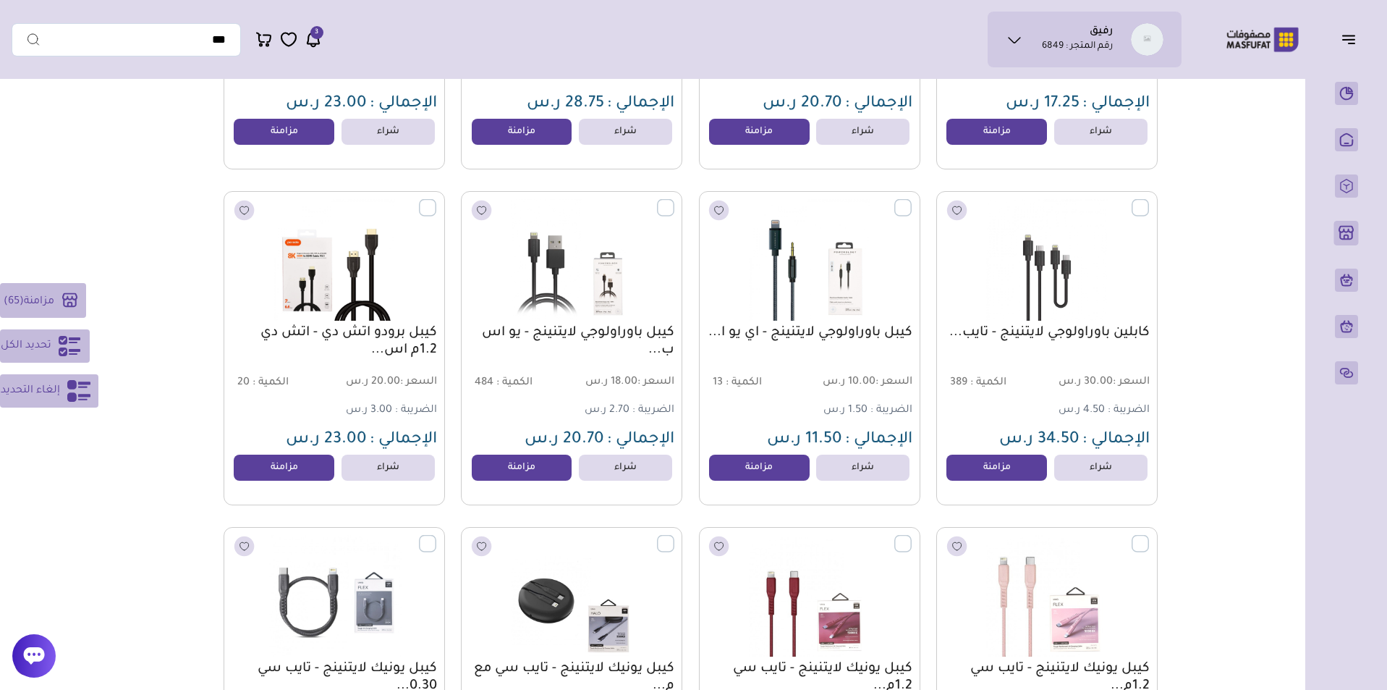
click at [436, 536] on label at bounding box center [436, 535] width 0 height 1
click at [674, 536] on label at bounding box center [674, 535] width 0 height 1
click at [912, 536] on label at bounding box center [912, 535] width 0 height 1
click at [1149, 536] on label at bounding box center [1149, 535] width 0 height 1
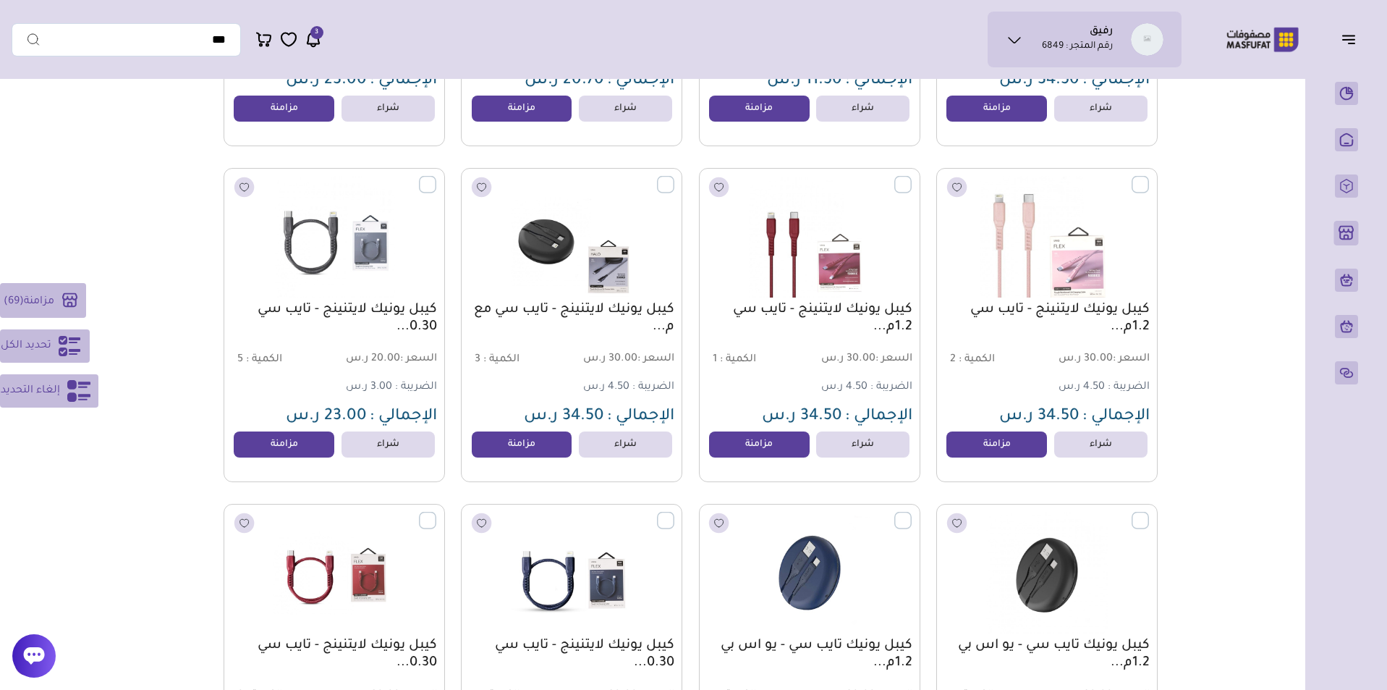
scroll to position [9003, 0]
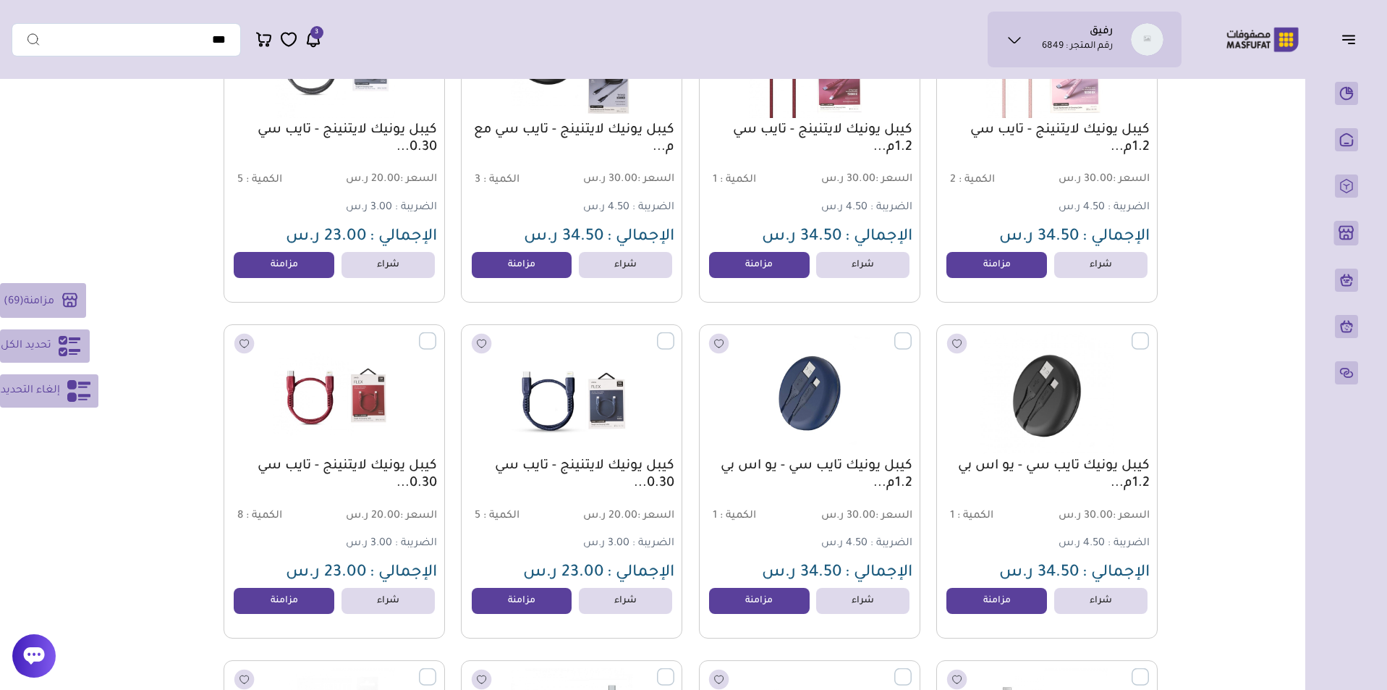
click at [1149, 334] on label at bounding box center [1149, 332] width 0 height 1
click at [912, 334] on label at bounding box center [912, 332] width 0 height 1
click at [674, 334] on label at bounding box center [674, 332] width 0 height 1
click at [436, 334] on label at bounding box center [436, 332] width 0 height 1
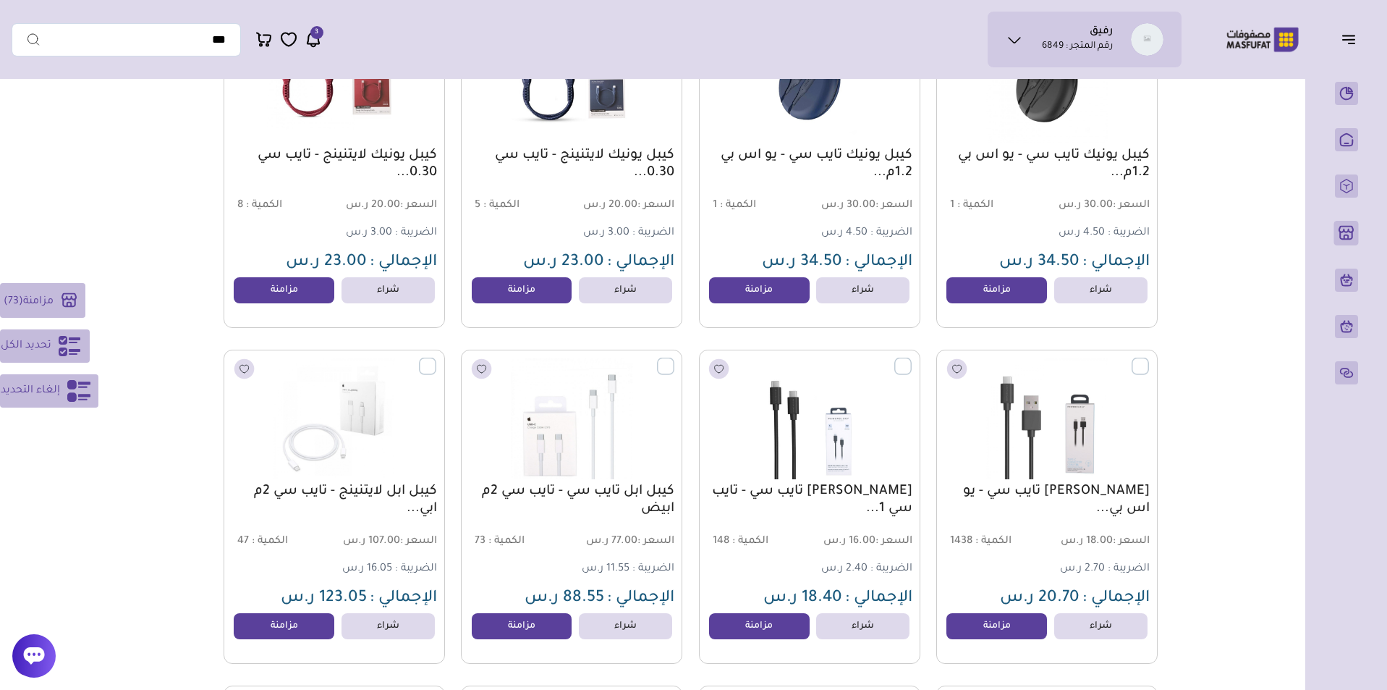
scroll to position [9415, 0]
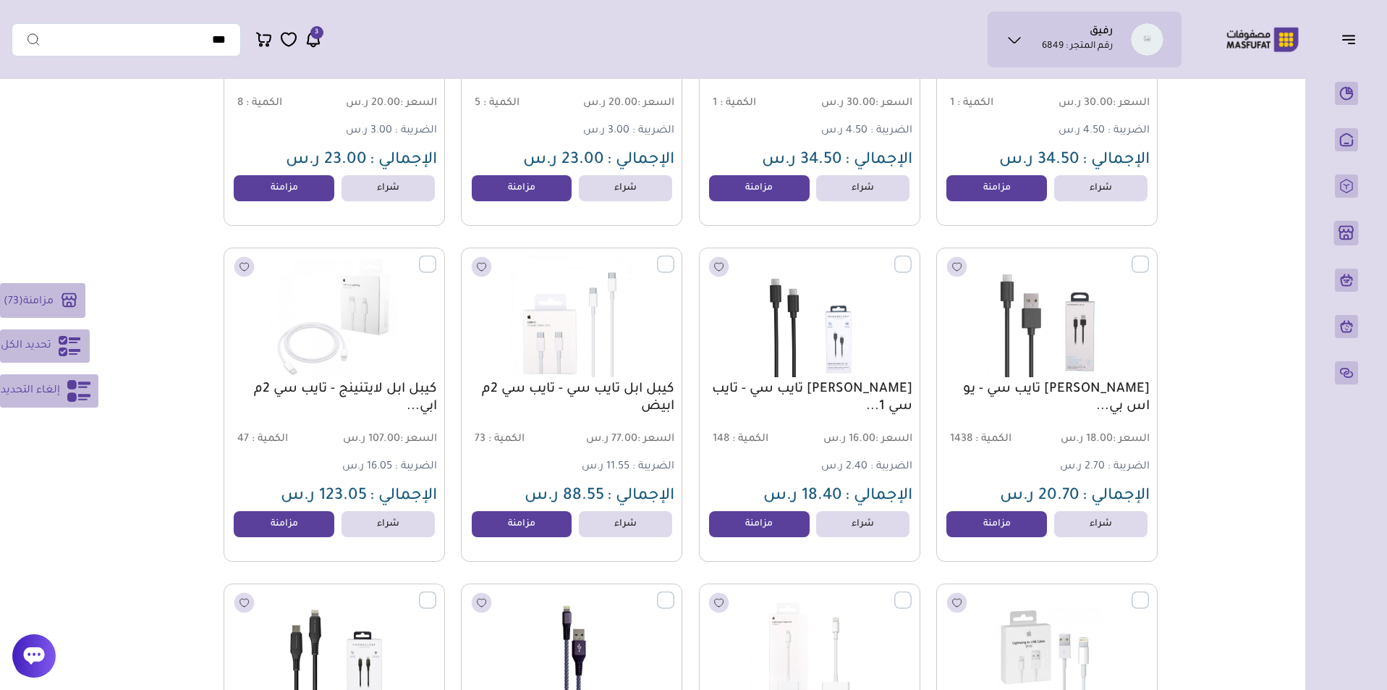
click at [436, 257] on label at bounding box center [436, 255] width 0 height 1
click at [674, 257] on label at bounding box center [674, 255] width 0 height 1
click at [912, 257] on label at bounding box center [912, 255] width 0 height 1
click at [1149, 257] on label at bounding box center [1149, 255] width 0 height 1
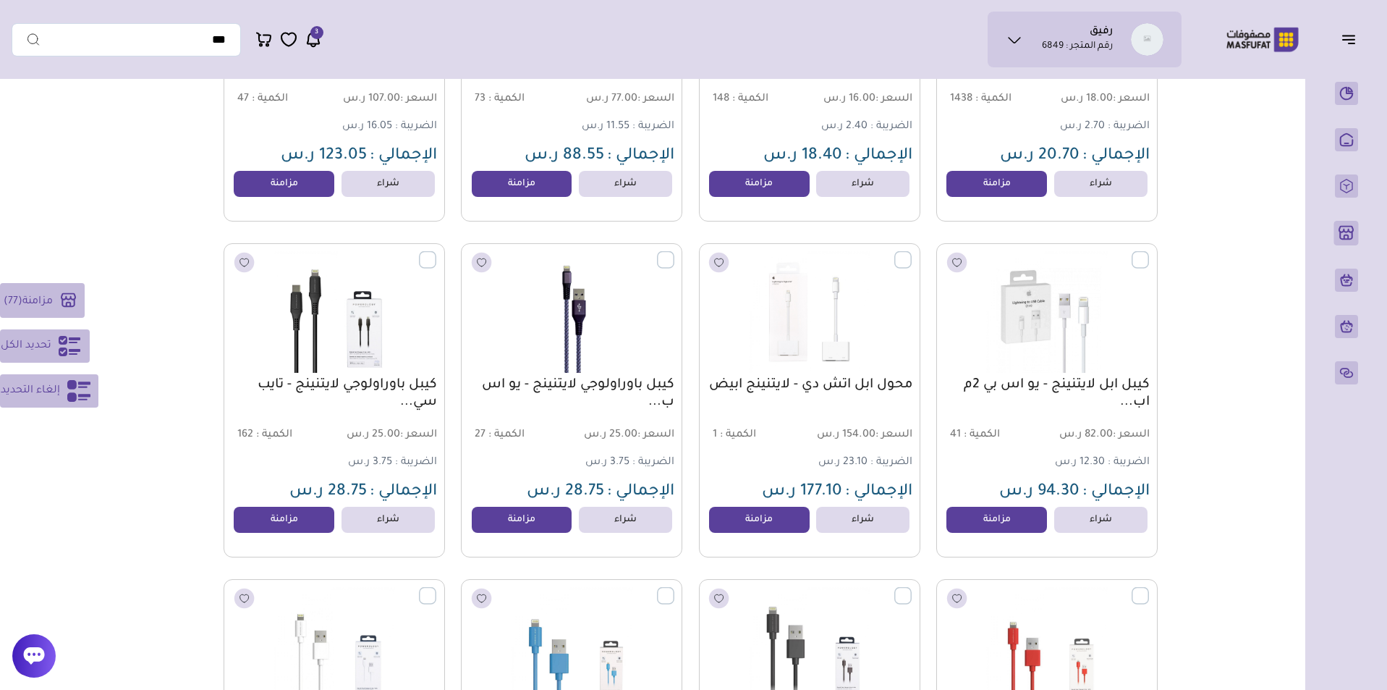
scroll to position [9831, 0]
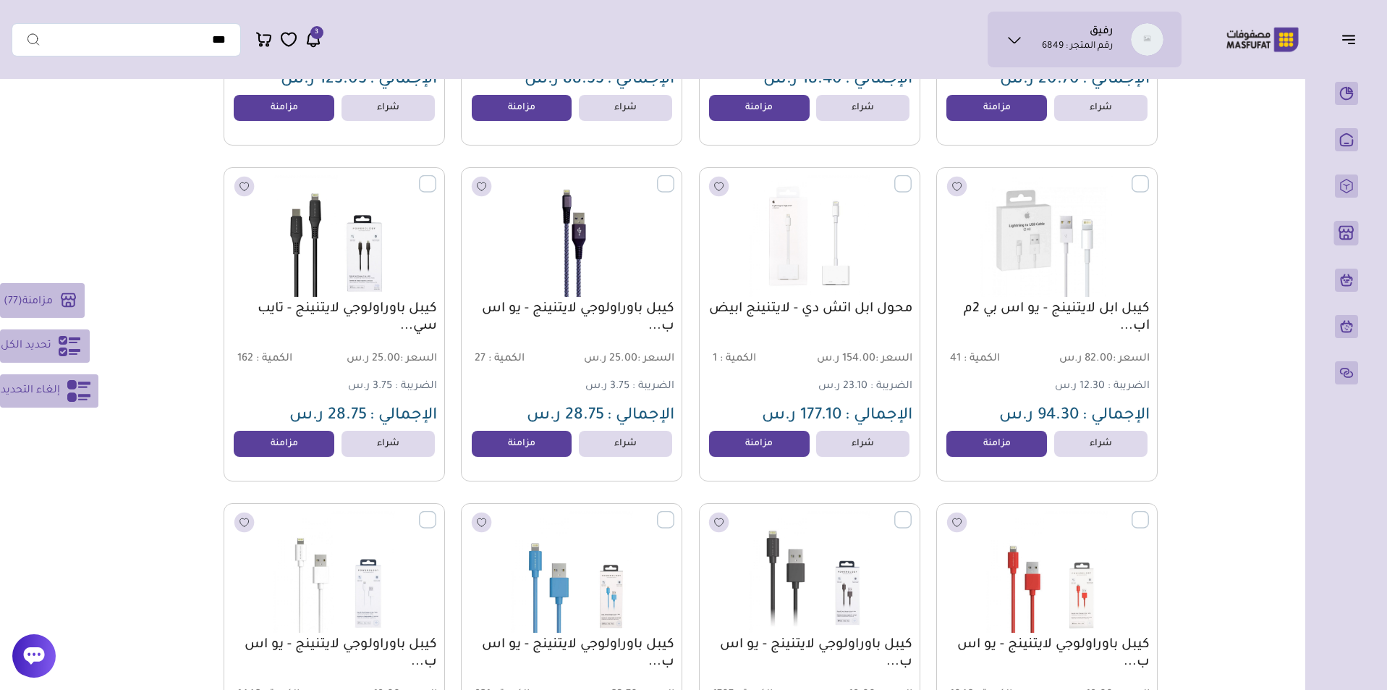
click at [1149, 177] on label at bounding box center [1149, 175] width 0 height 1
click at [912, 177] on label at bounding box center [912, 175] width 0 height 1
click at [674, 177] on label at bounding box center [674, 175] width 0 height 1
click at [436, 185] on div at bounding box center [427, 183] width 17 height 17
click at [436, 177] on label at bounding box center [436, 175] width 0 height 1
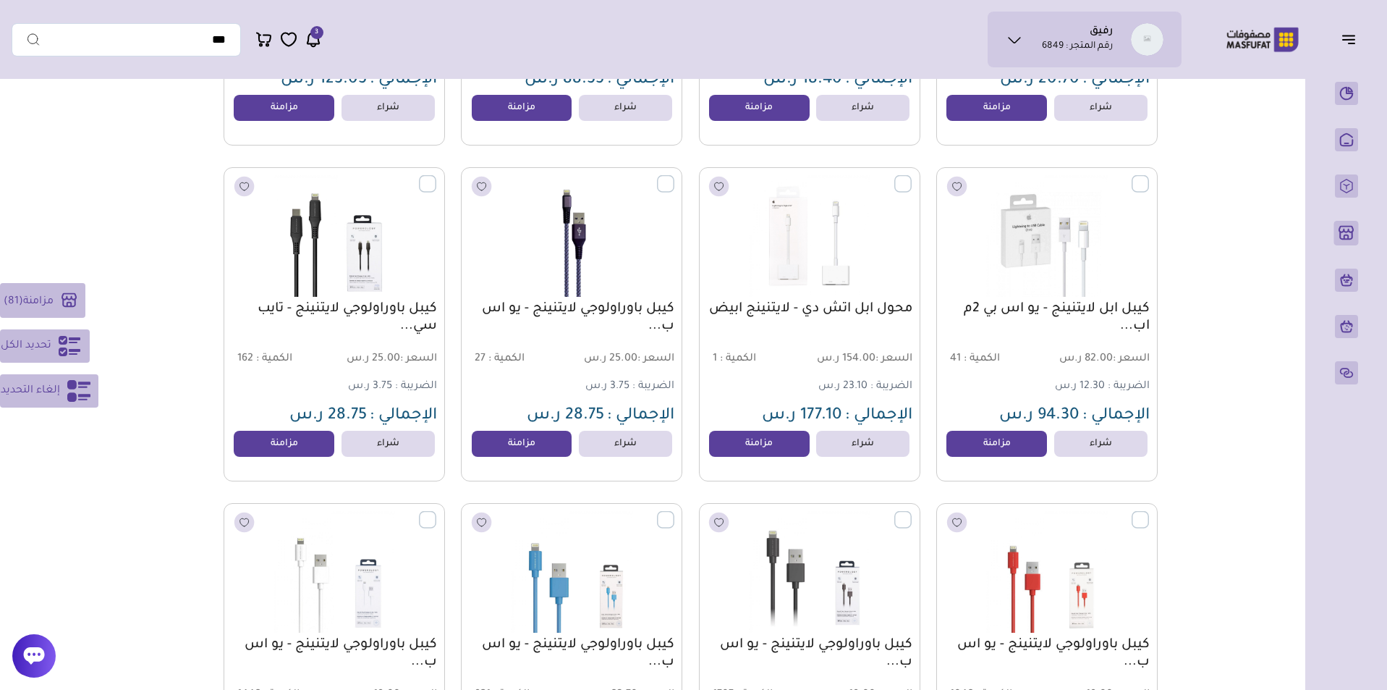
scroll to position [10035, 0]
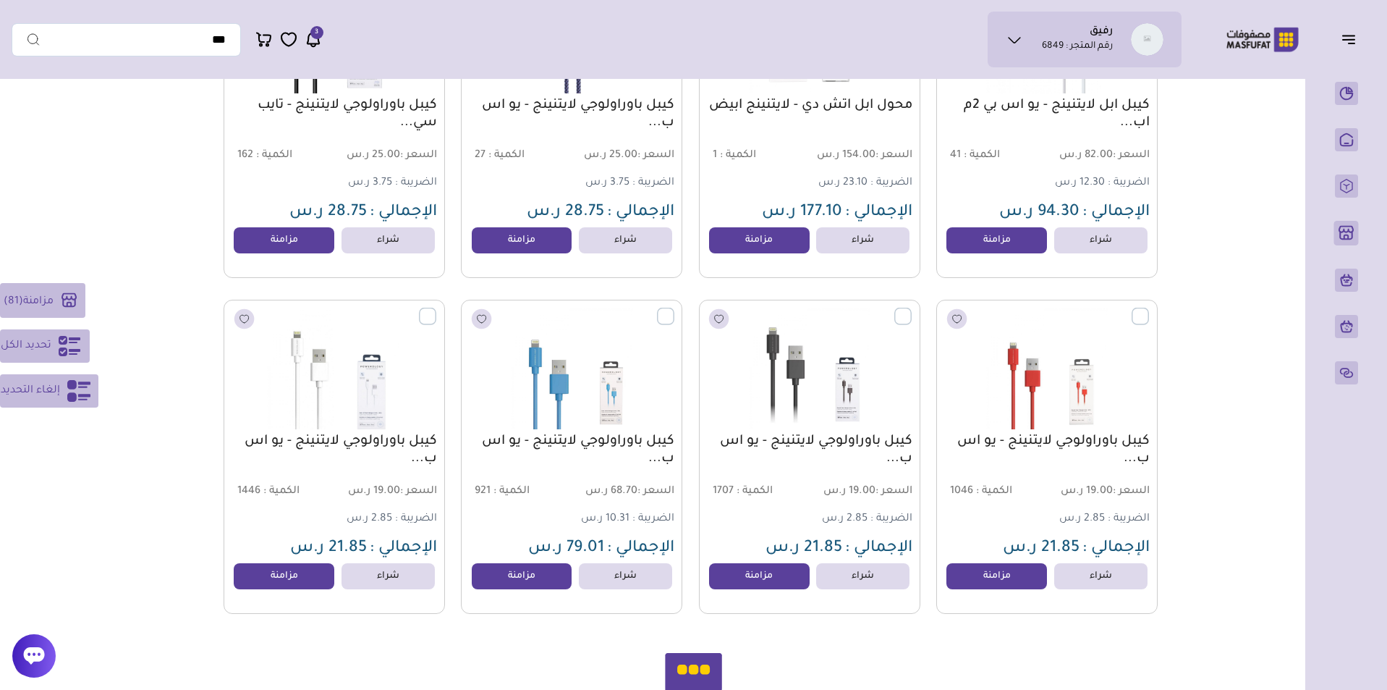
click at [436, 309] on label at bounding box center [436, 308] width 0 height 1
click at [674, 309] on label at bounding box center [674, 308] width 0 height 1
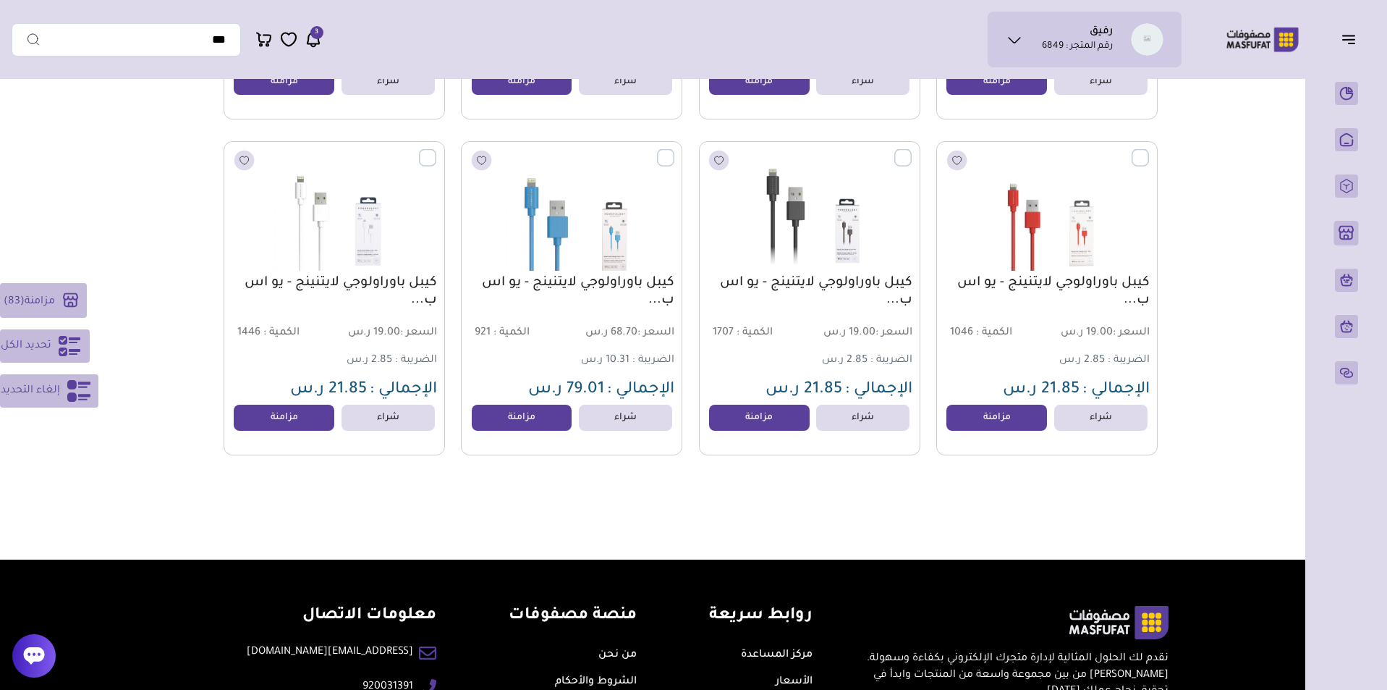
scroll to position [10202, 0]
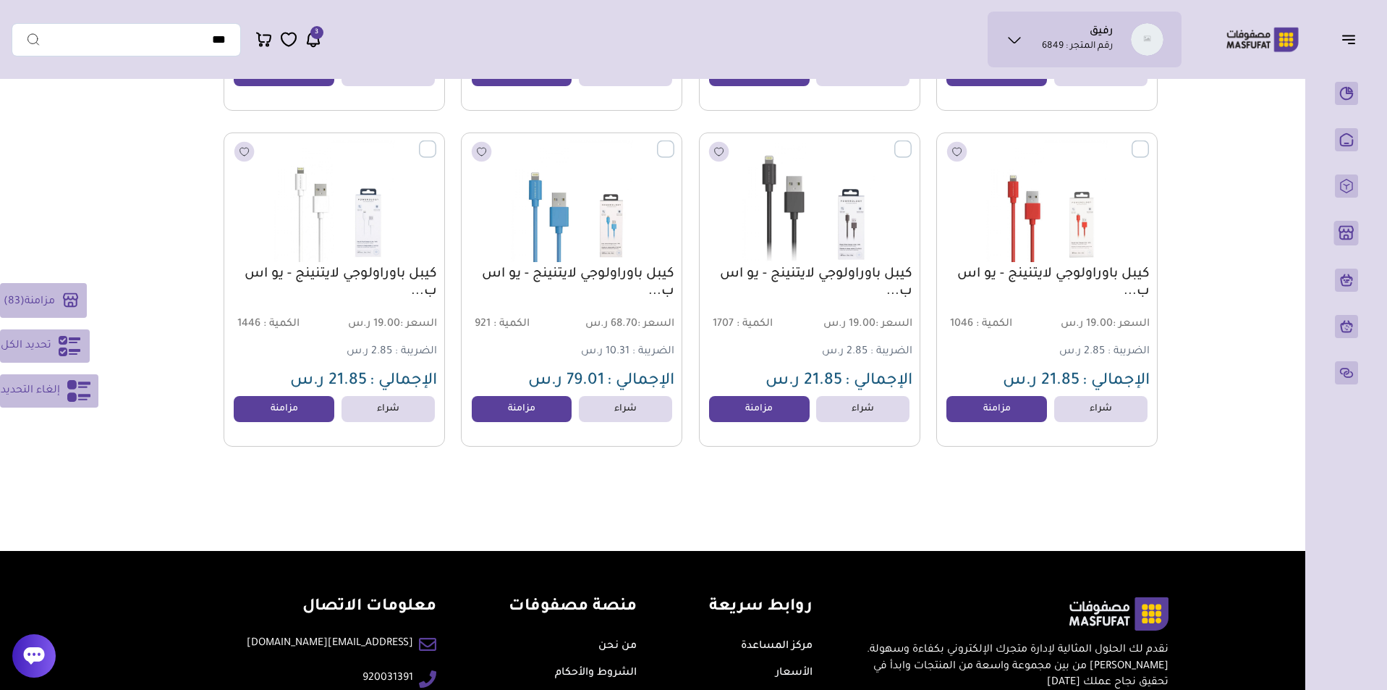
click at [912, 142] on label at bounding box center [912, 140] width 0 height 1
click at [1149, 142] on label at bounding box center [1149, 140] width 0 height 1
click at [25, 299] on button "مزامنة ( 85 )" at bounding box center [43, 300] width 87 height 35
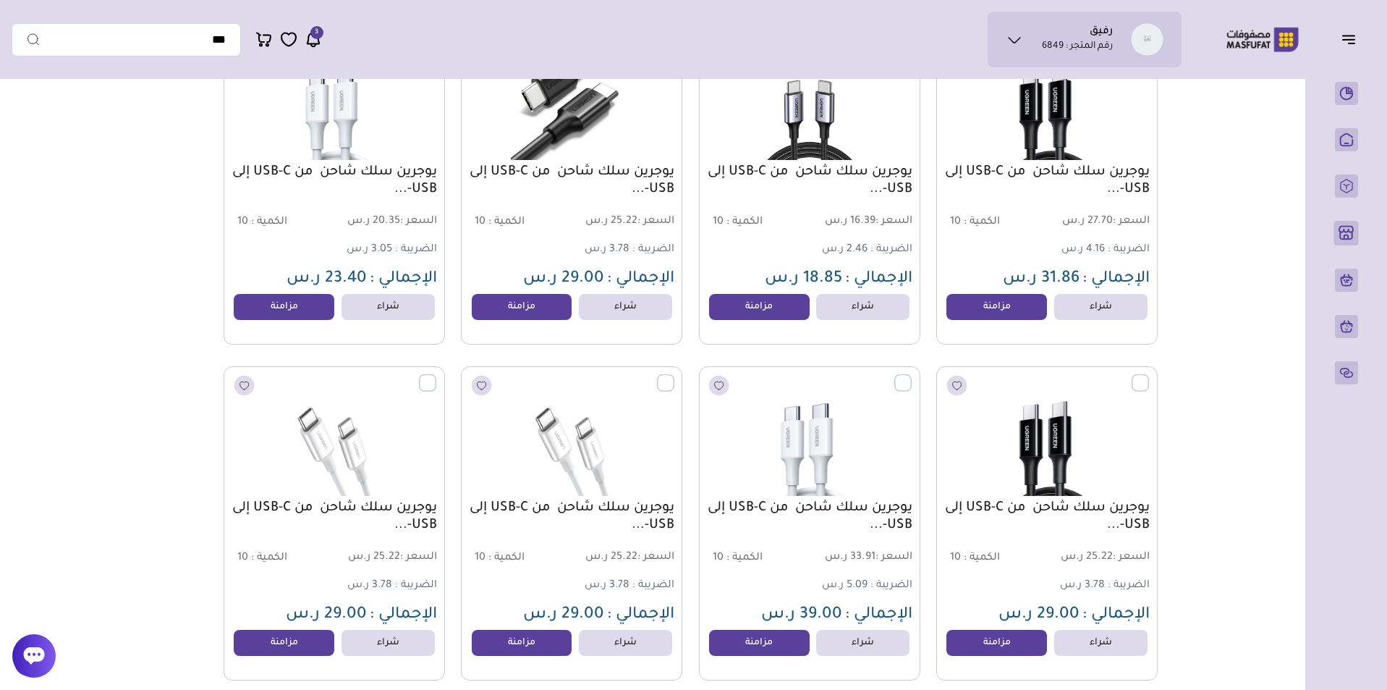
scroll to position [3416, 0]
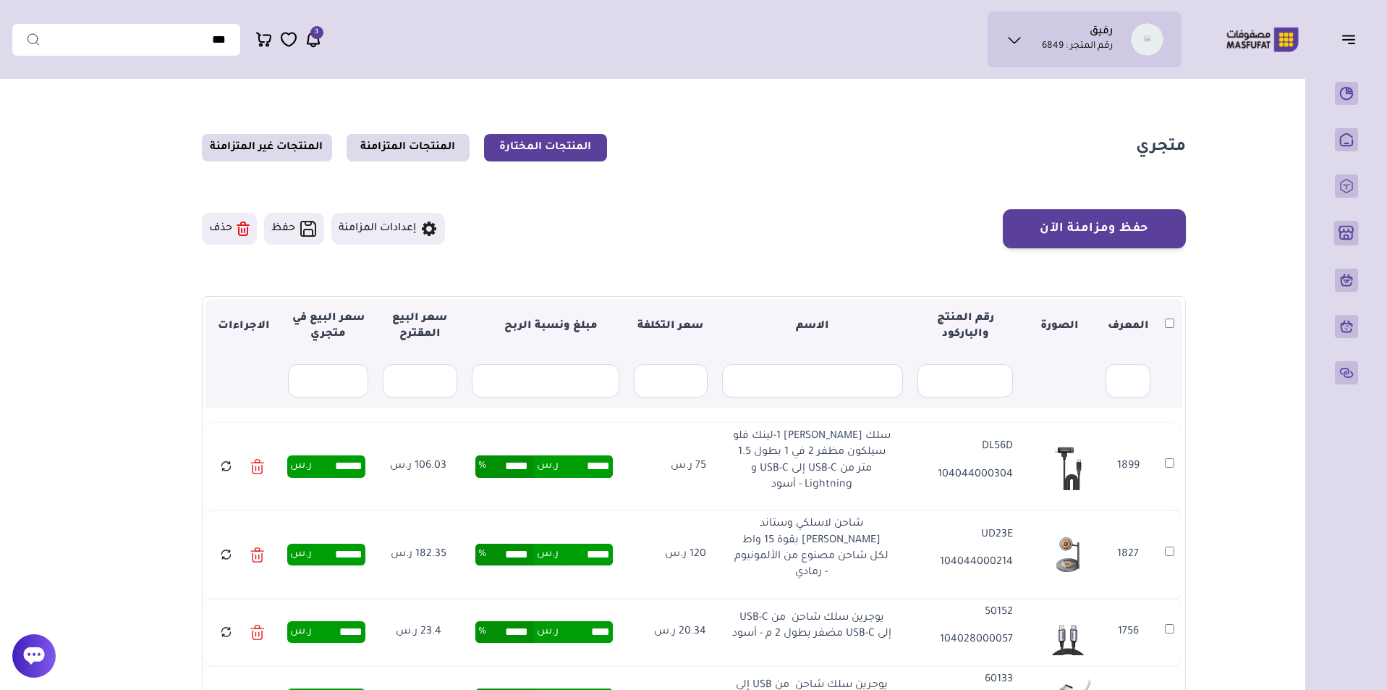
click at [1170, 319] on th at bounding box center [1170, 327] width 25 height 54
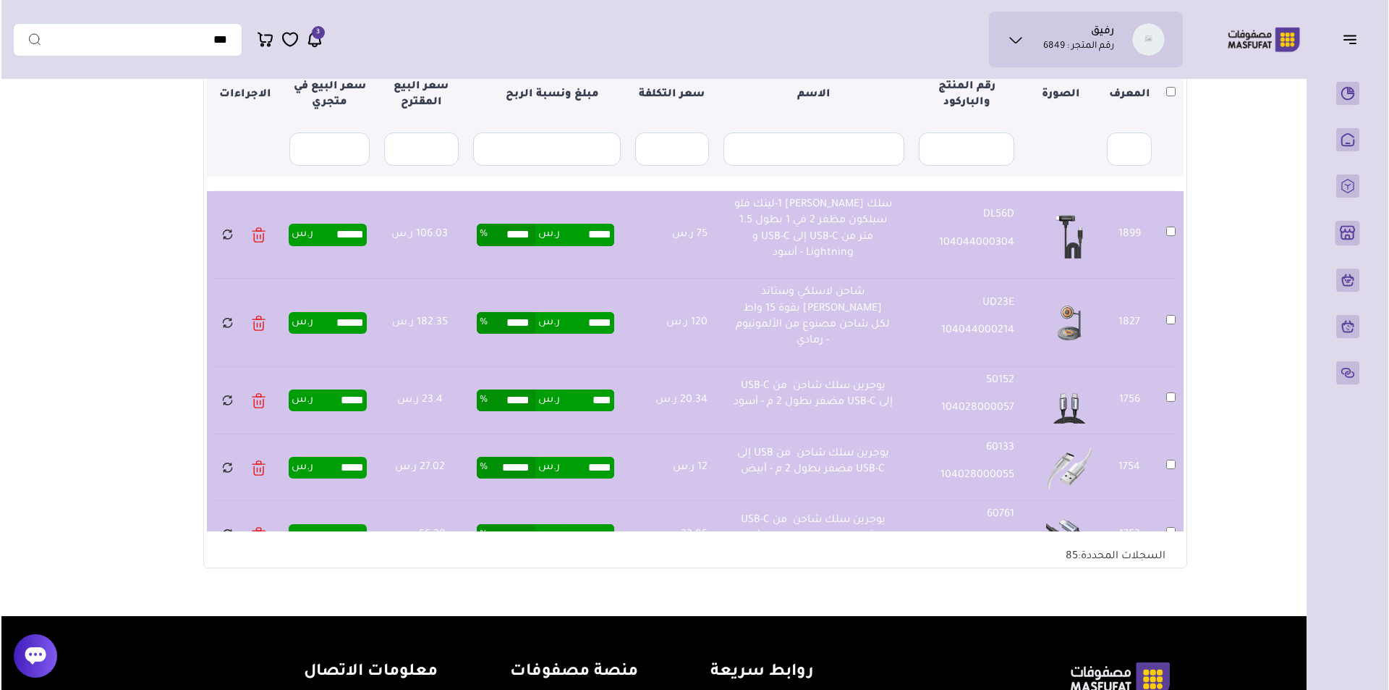
scroll to position [111, 0]
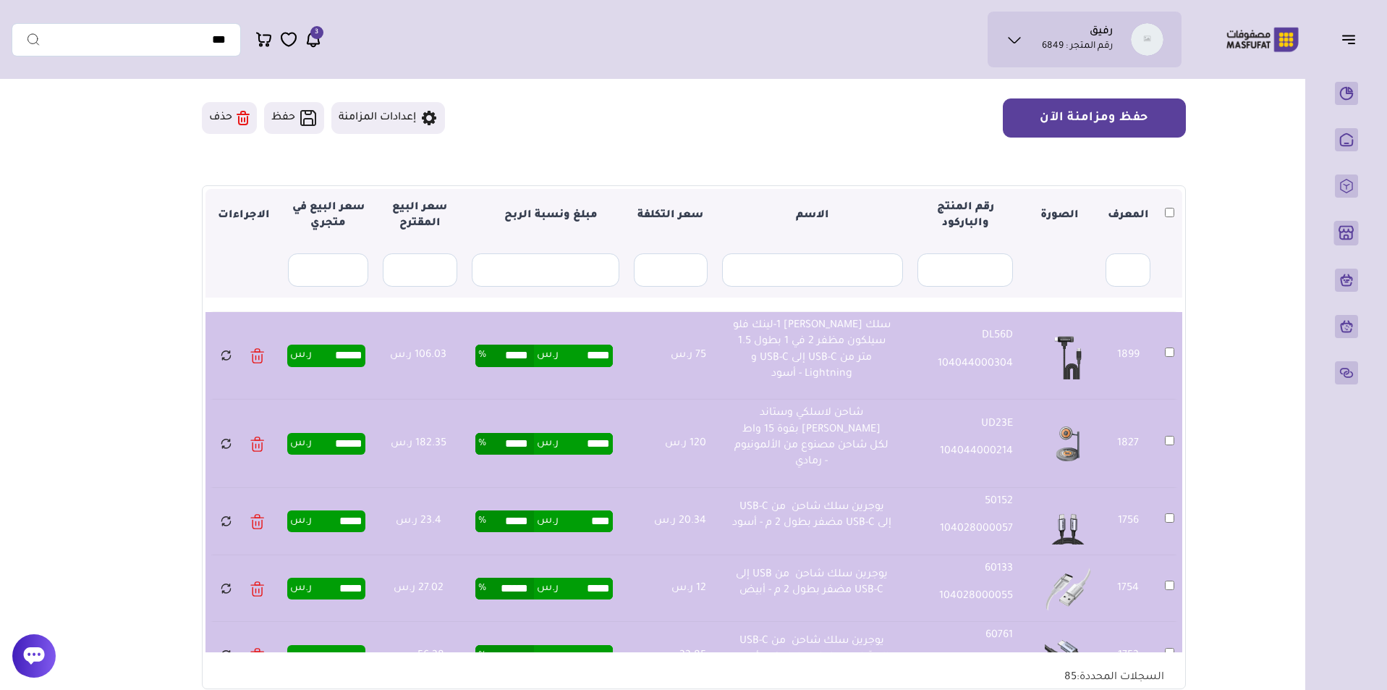
click at [1099, 128] on button "حفظ ومزامنة الآن" at bounding box center [1094, 117] width 183 height 39
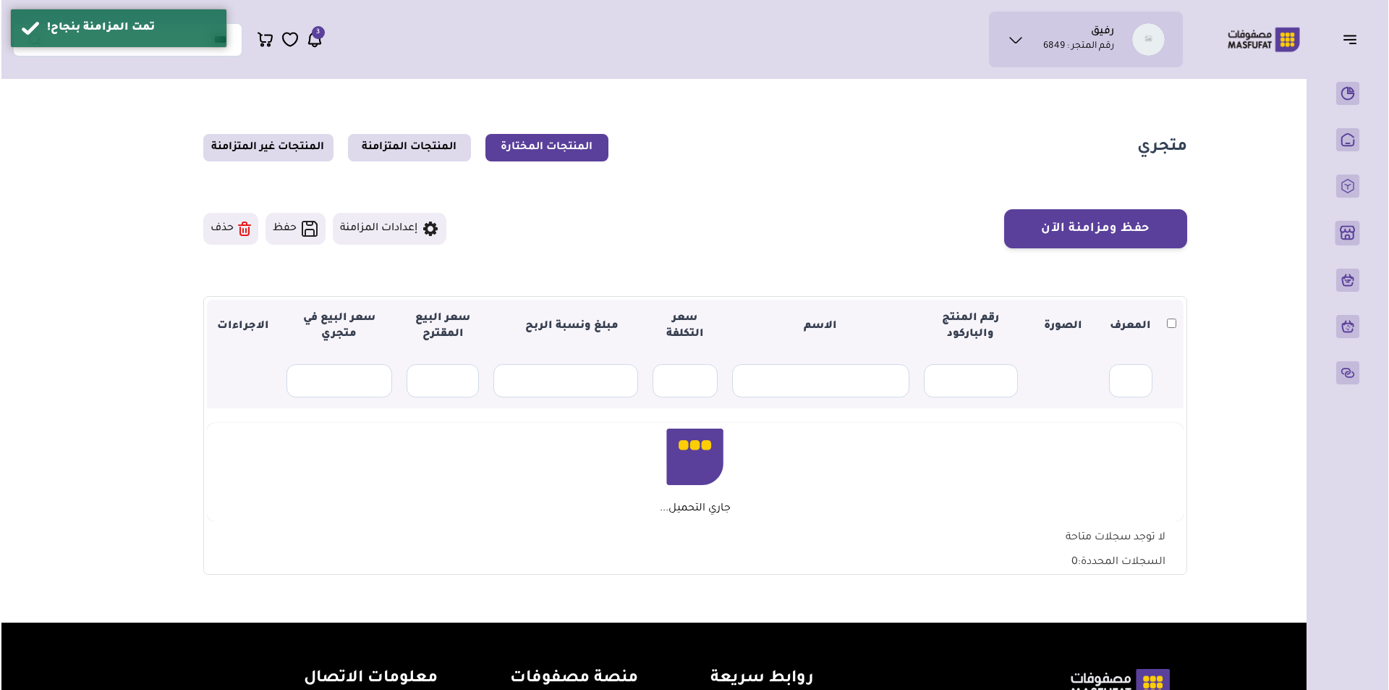
scroll to position [111, 0]
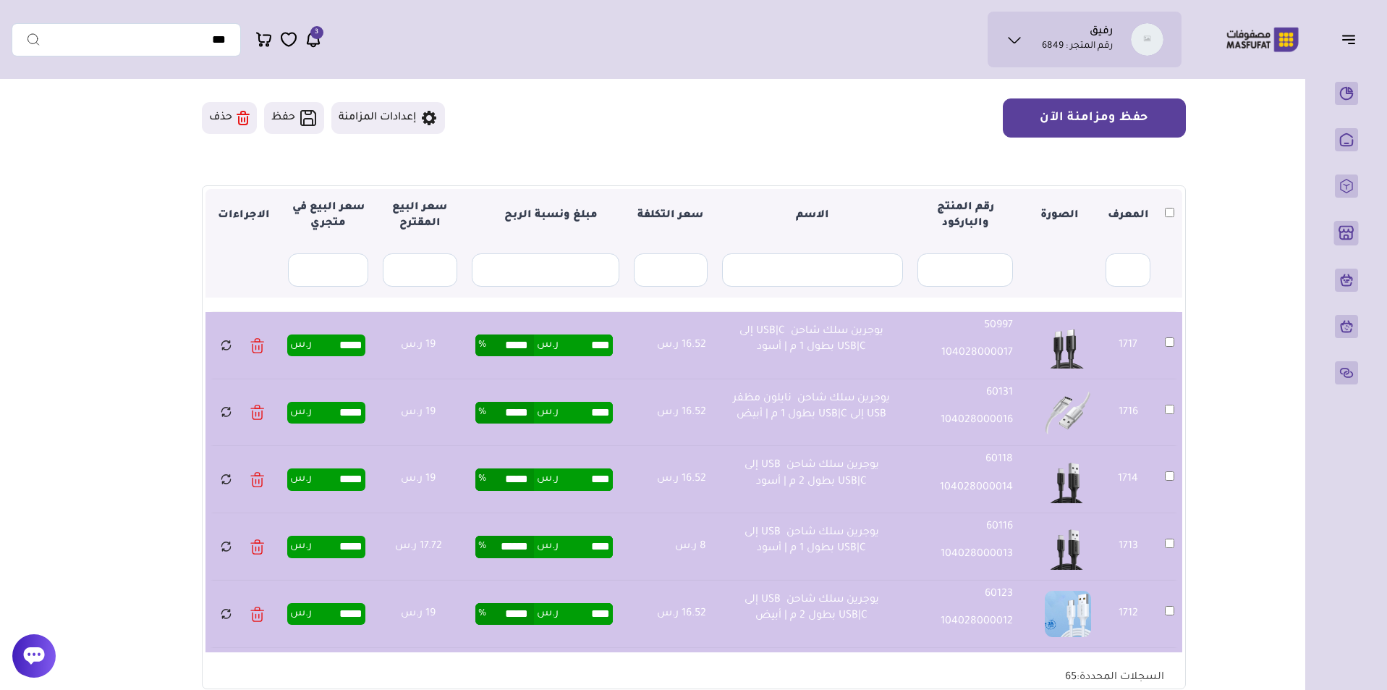
click at [1146, 105] on button "حفظ ومزامنة الآن" at bounding box center [1094, 117] width 183 height 39
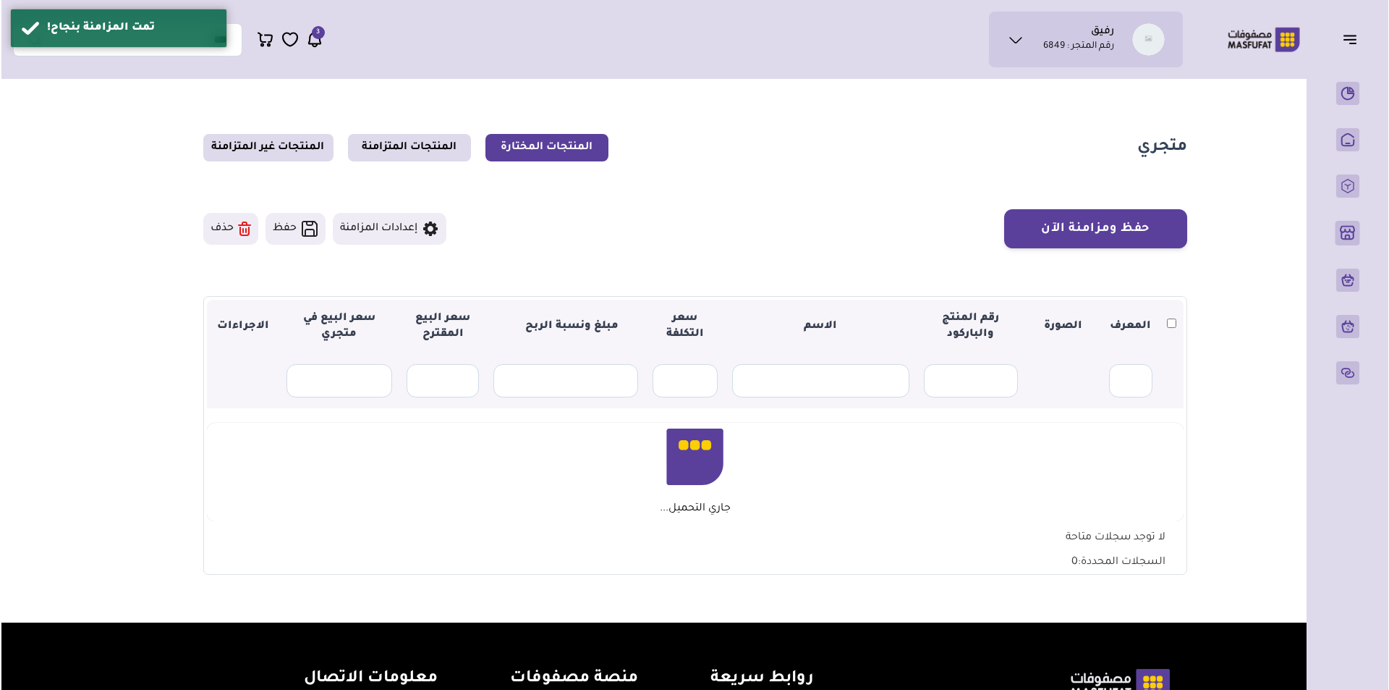
scroll to position [111, 0]
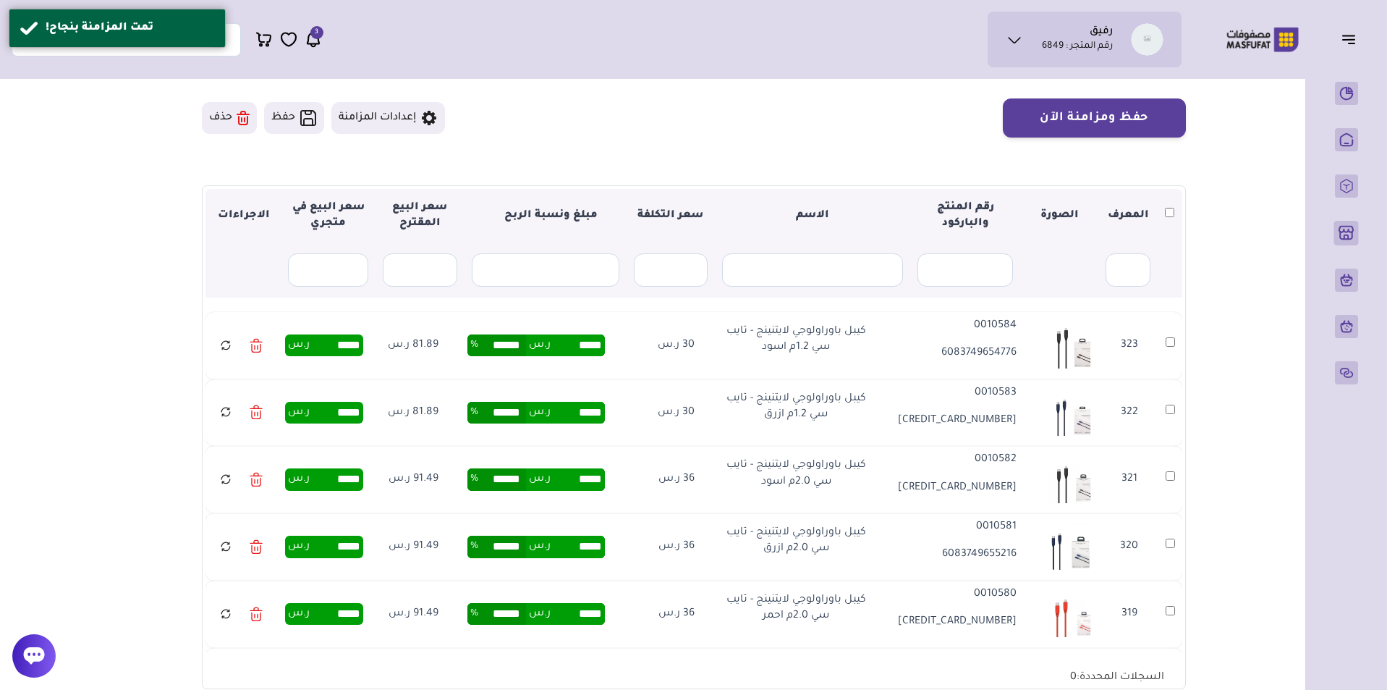
click at [1171, 209] on th at bounding box center [1170, 216] width 25 height 54
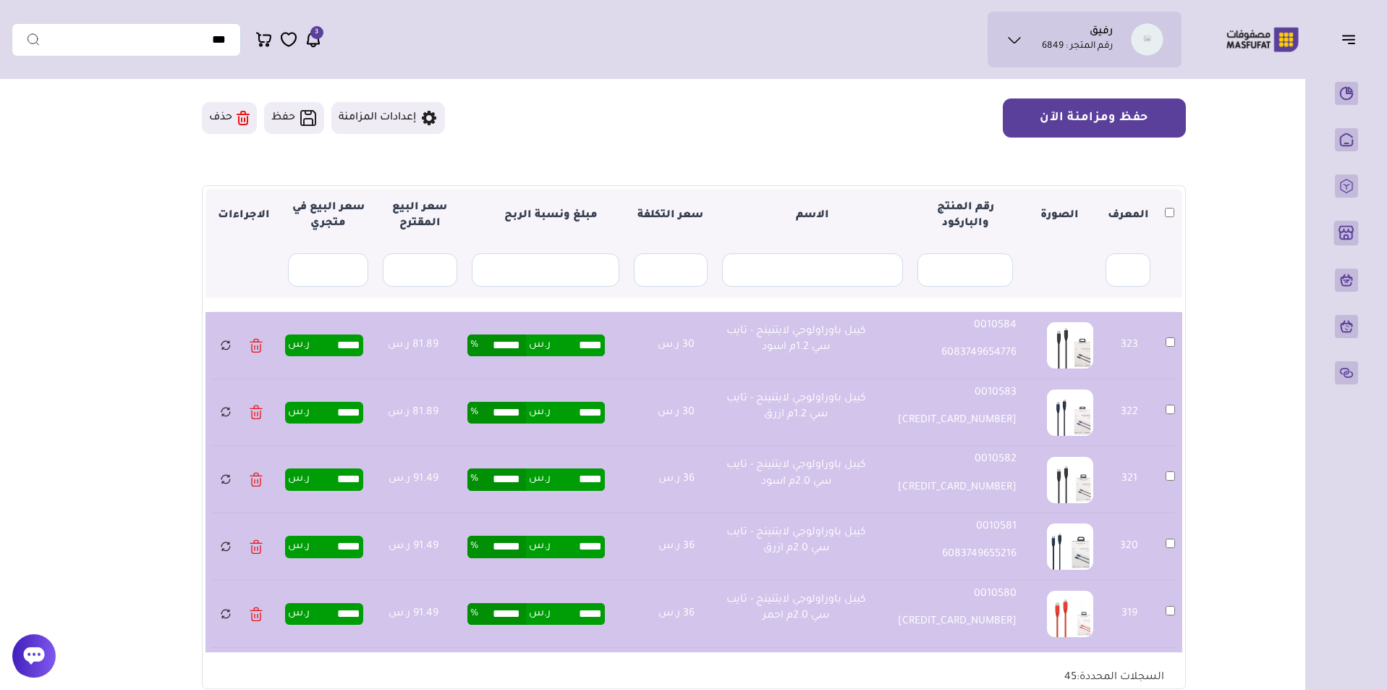
click at [1120, 109] on button "حفظ ومزامنة الآن" at bounding box center [1094, 117] width 183 height 39
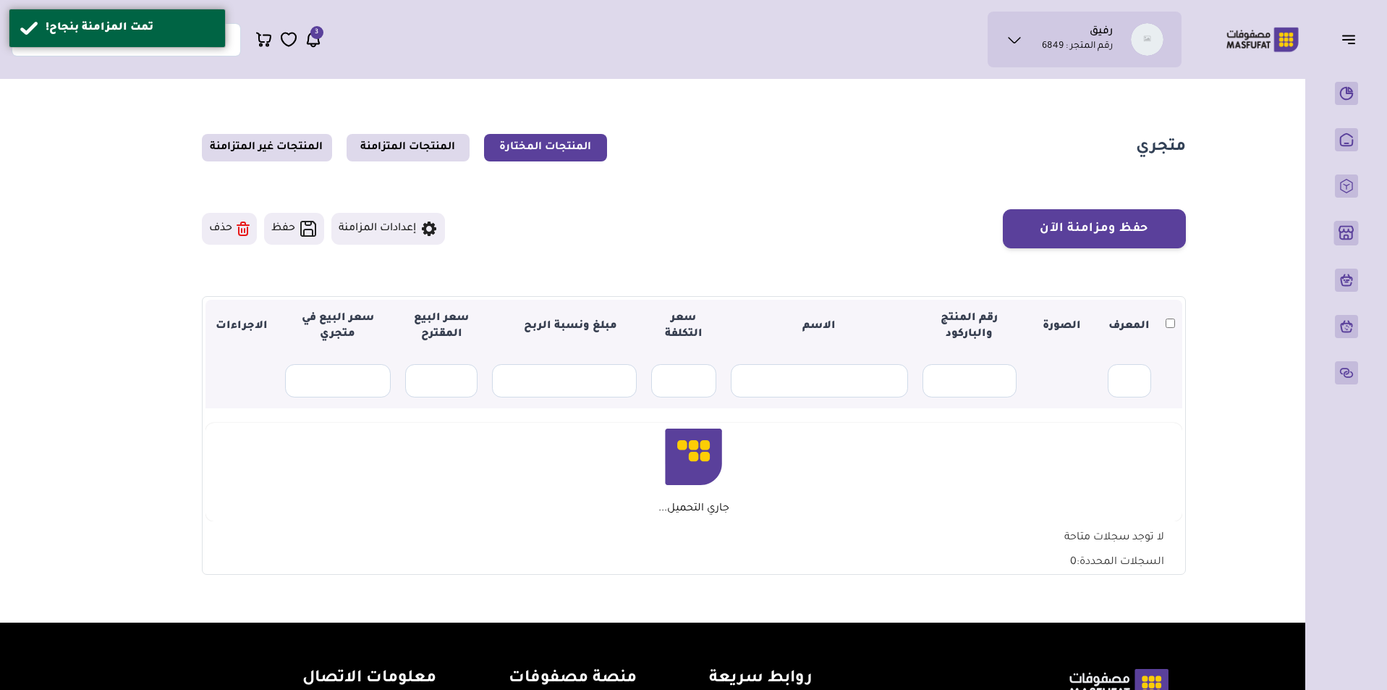
scroll to position [111, 0]
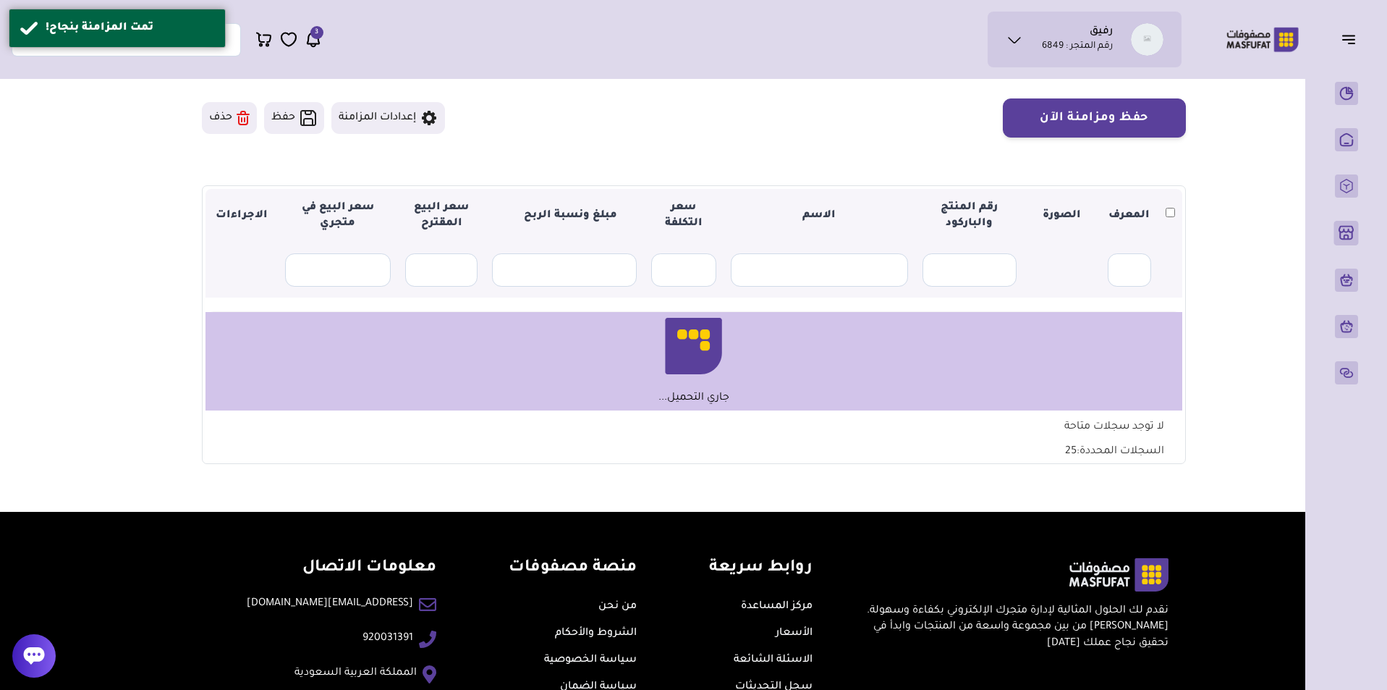
click at [1162, 212] on th at bounding box center [1171, 216] width 24 height 54
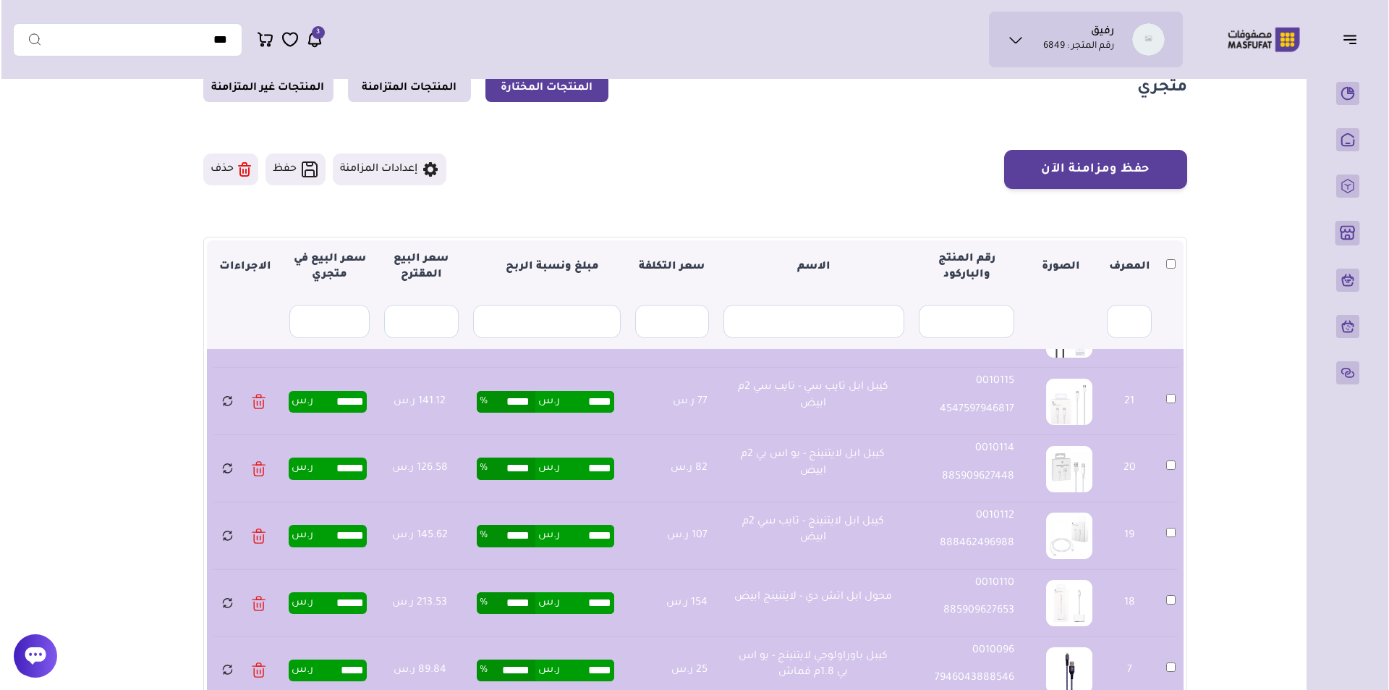
scroll to position [56, 0]
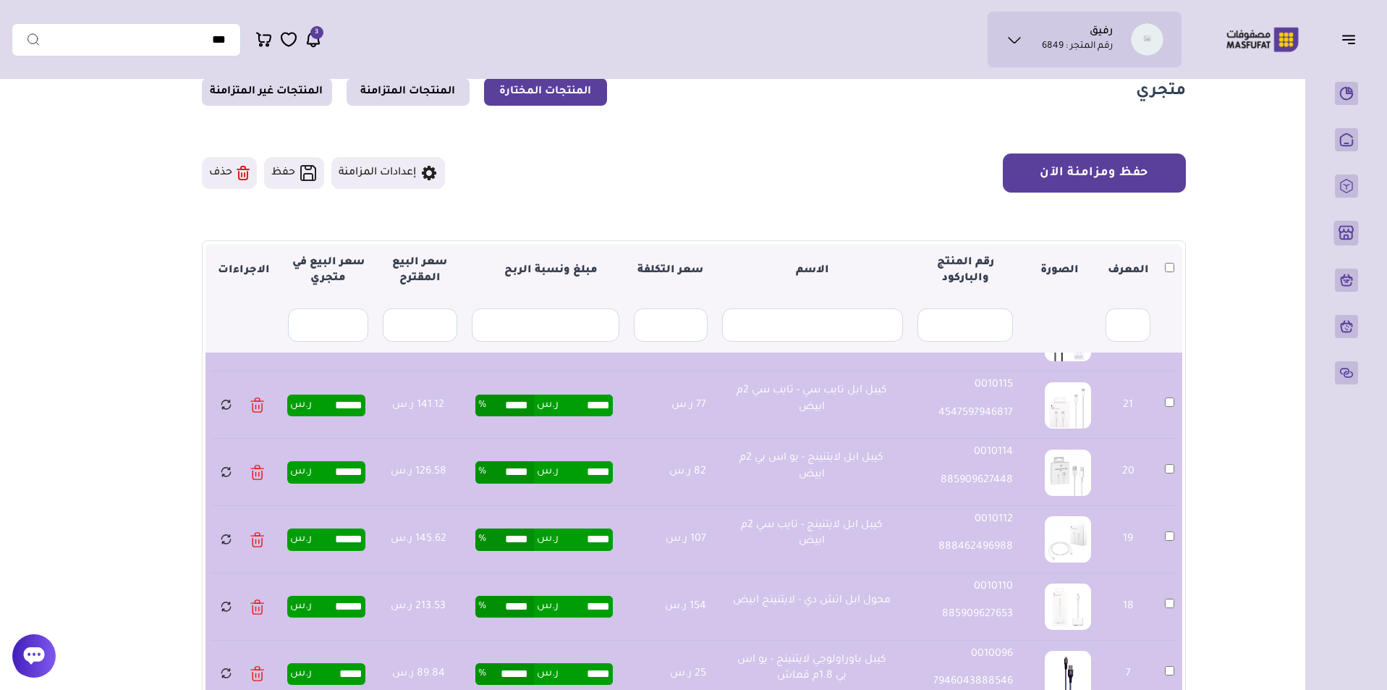
click at [1130, 181] on button "حفظ ومزامنة الآن" at bounding box center [1094, 172] width 183 height 39
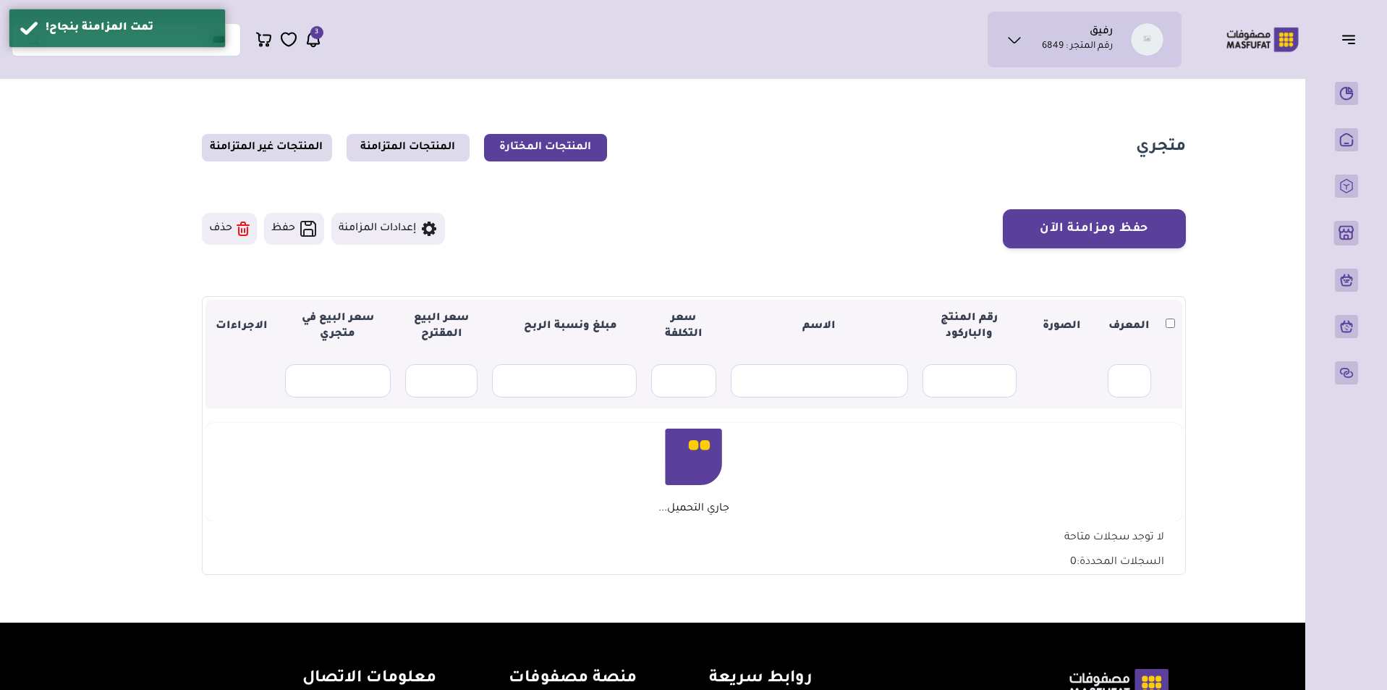
scroll to position [56, 0]
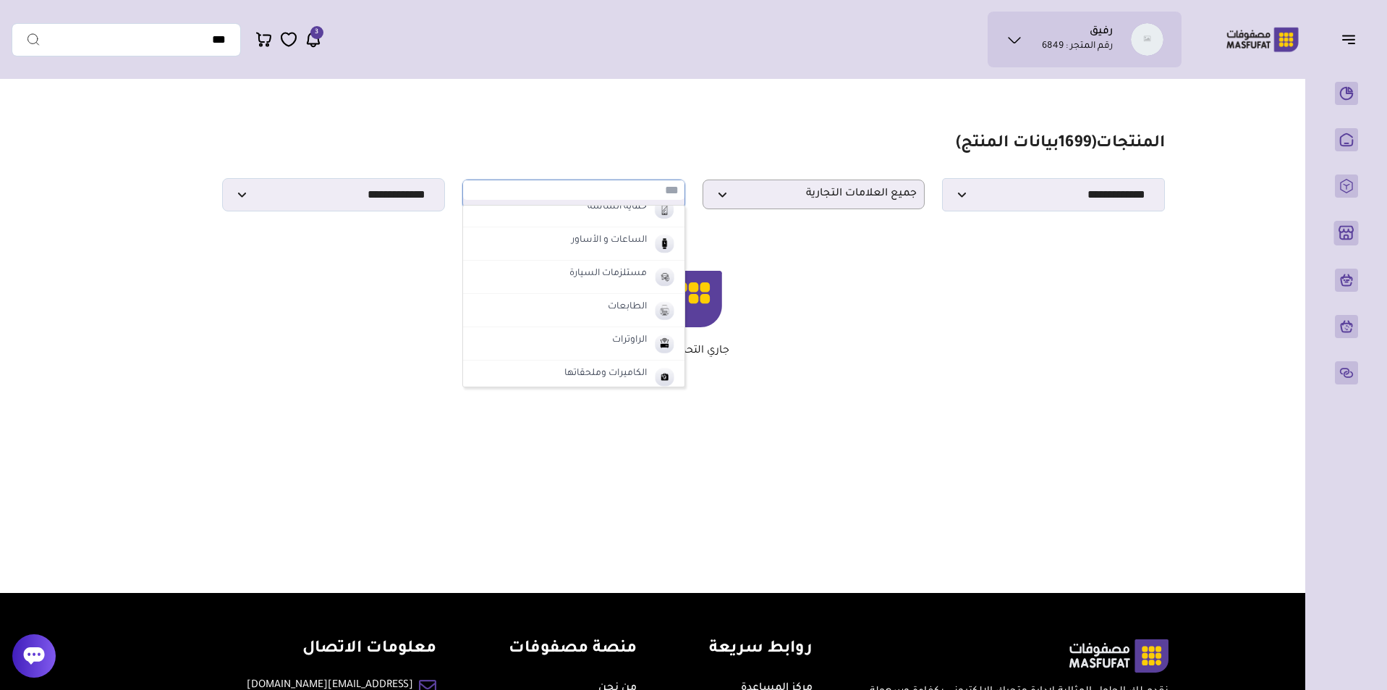
scroll to position [208, 0]
click at [910, 328] on div "جاري التحميل..." at bounding box center [693, 314] width 928 height 87
